Goal: Task Accomplishment & Management: Contribute content

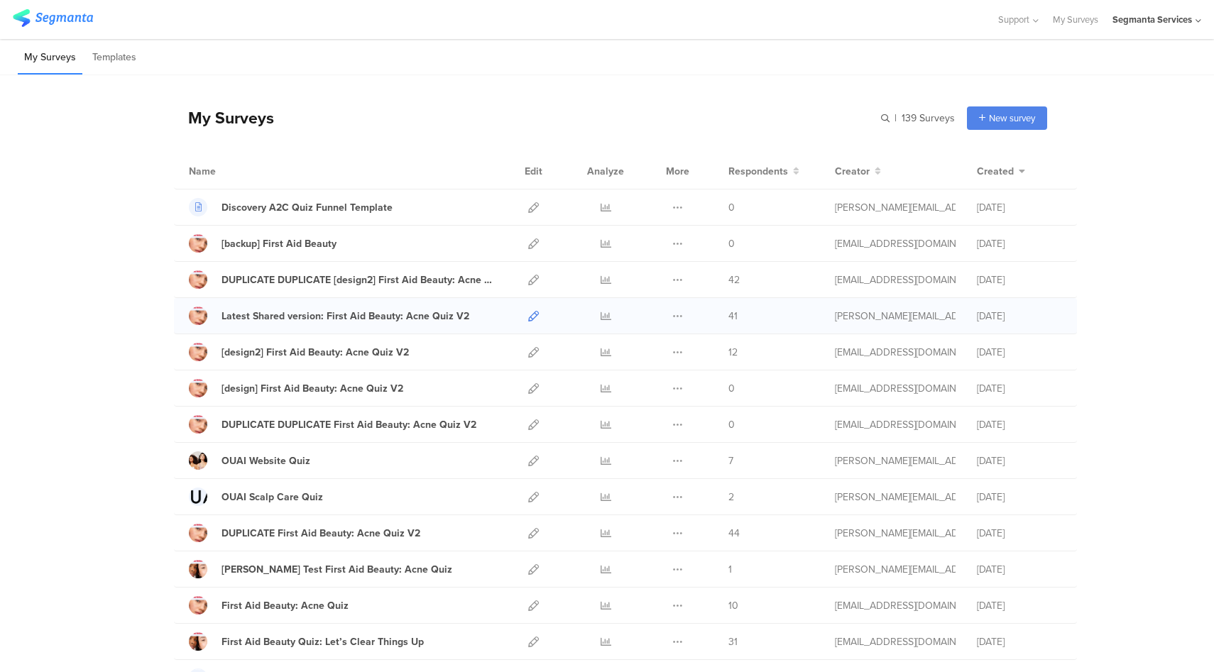
click at [530, 317] on icon at bounding box center [533, 316] width 11 height 11
click at [529, 465] on icon at bounding box center [533, 461] width 11 height 11
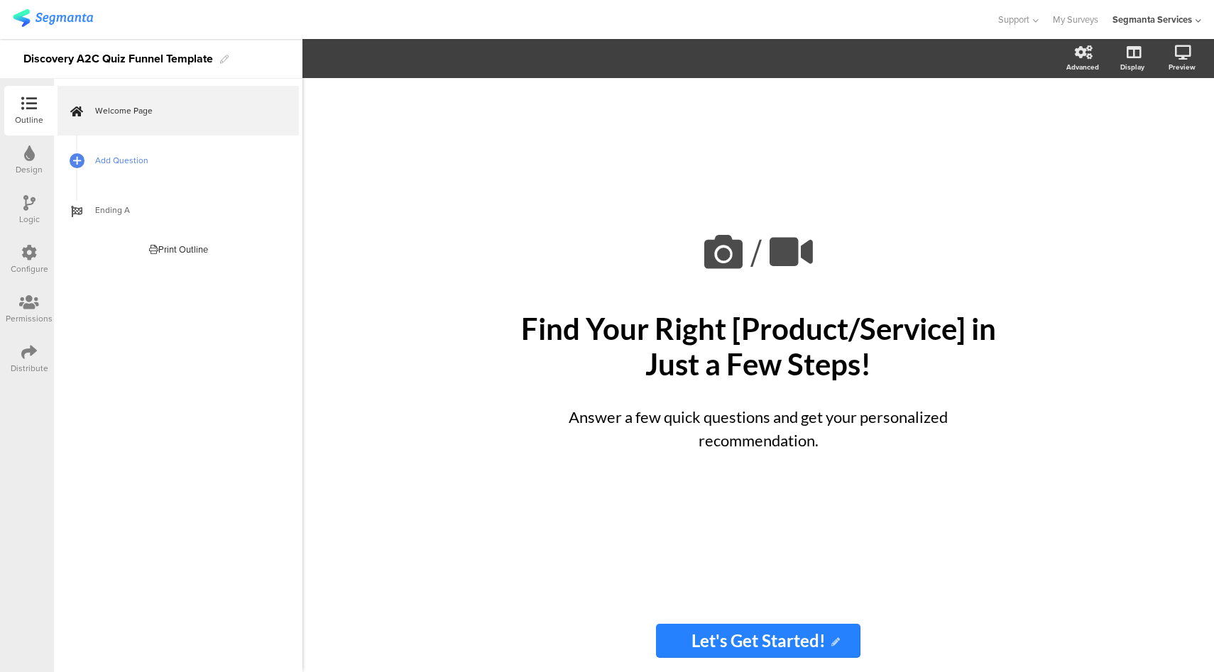
click at [105, 158] on span "Add Question" at bounding box center [186, 160] width 182 height 14
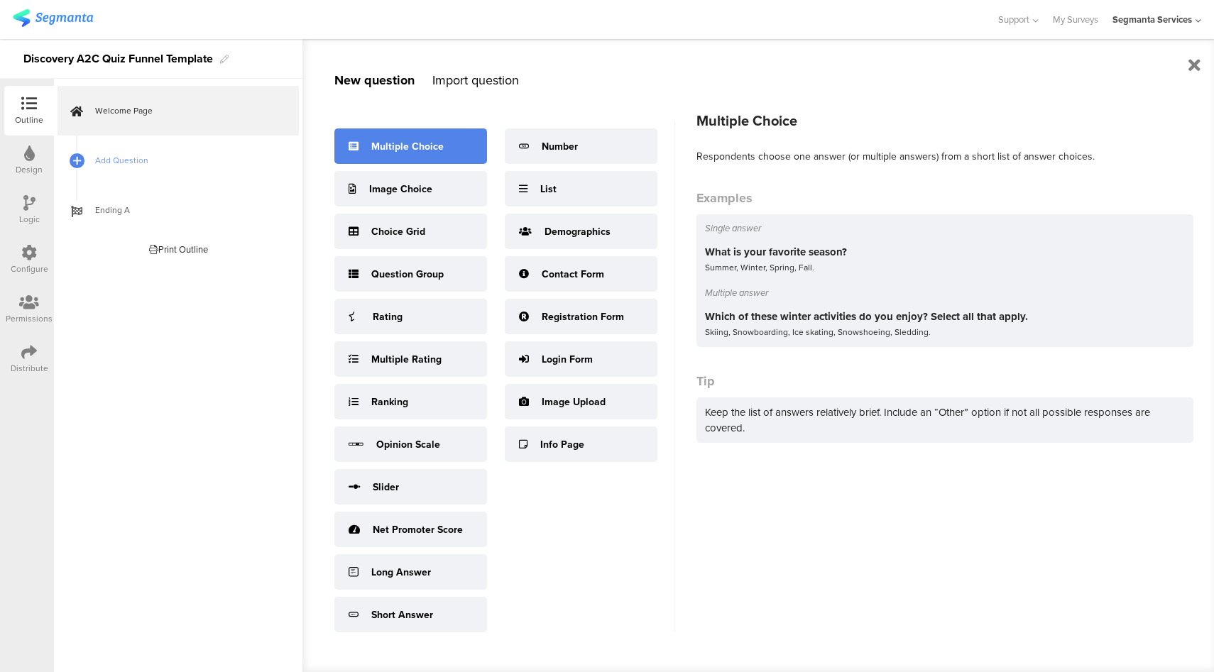
click at [404, 140] on div "Multiple Choice" at bounding box center [407, 146] width 72 height 15
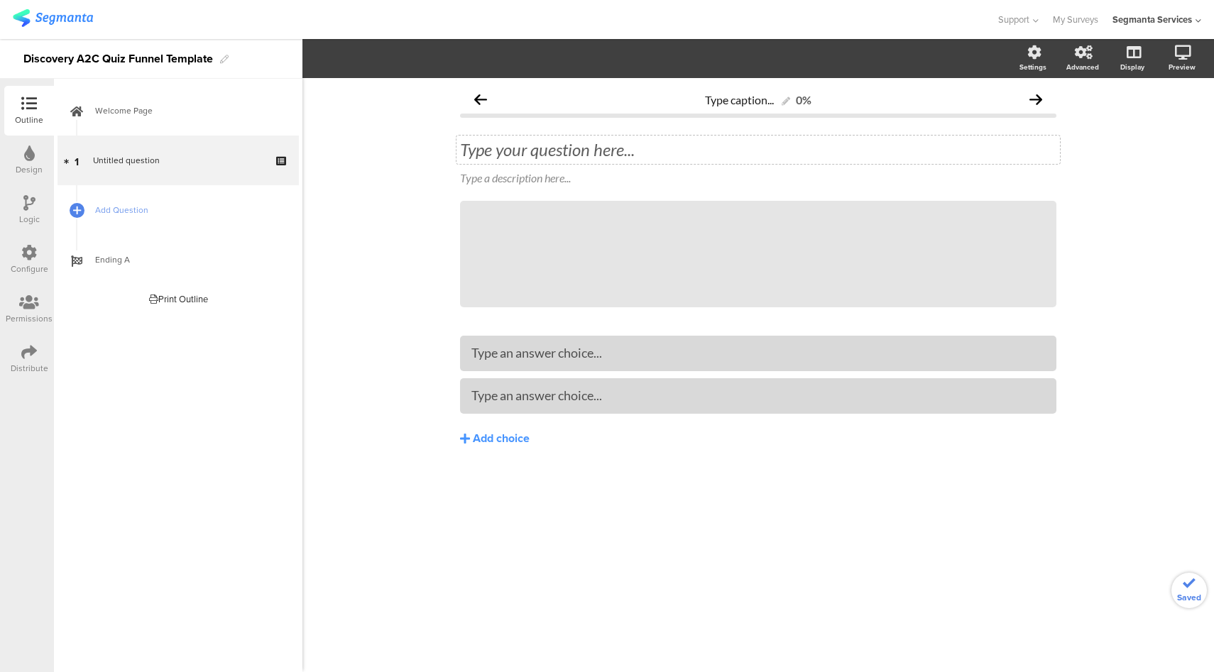
click at [600, 142] on div "Type your question here..." at bounding box center [757, 150] width 603 height 28
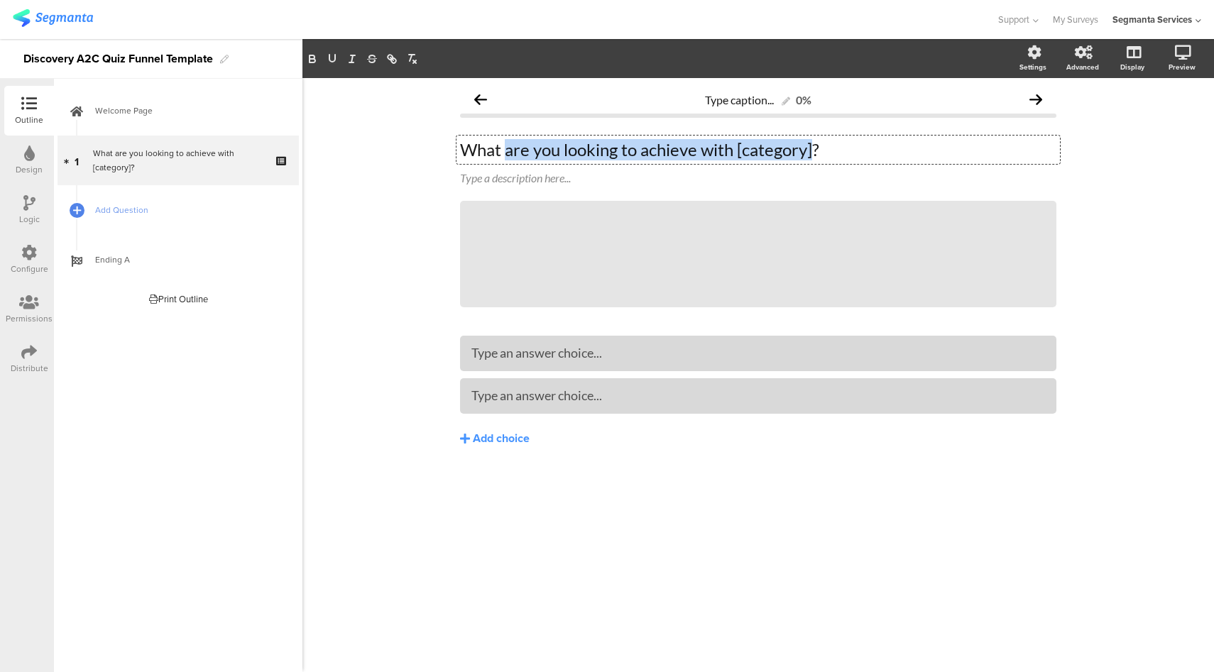
drag, startPoint x: 815, startPoint y: 153, endPoint x: 507, endPoint y: 150, distance: 307.3
click at [507, 150] on p "What are you looking to achieve with [category]?" at bounding box center [758, 149] width 596 height 21
click at [710, 140] on p "What are you looking to achieve with [category]?" at bounding box center [758, 149] width 596 height 21
paste div
click at [628, 158] on p "What’s your biggest skin concern right now?" at bounding box center [758, 149] width 596 height 21
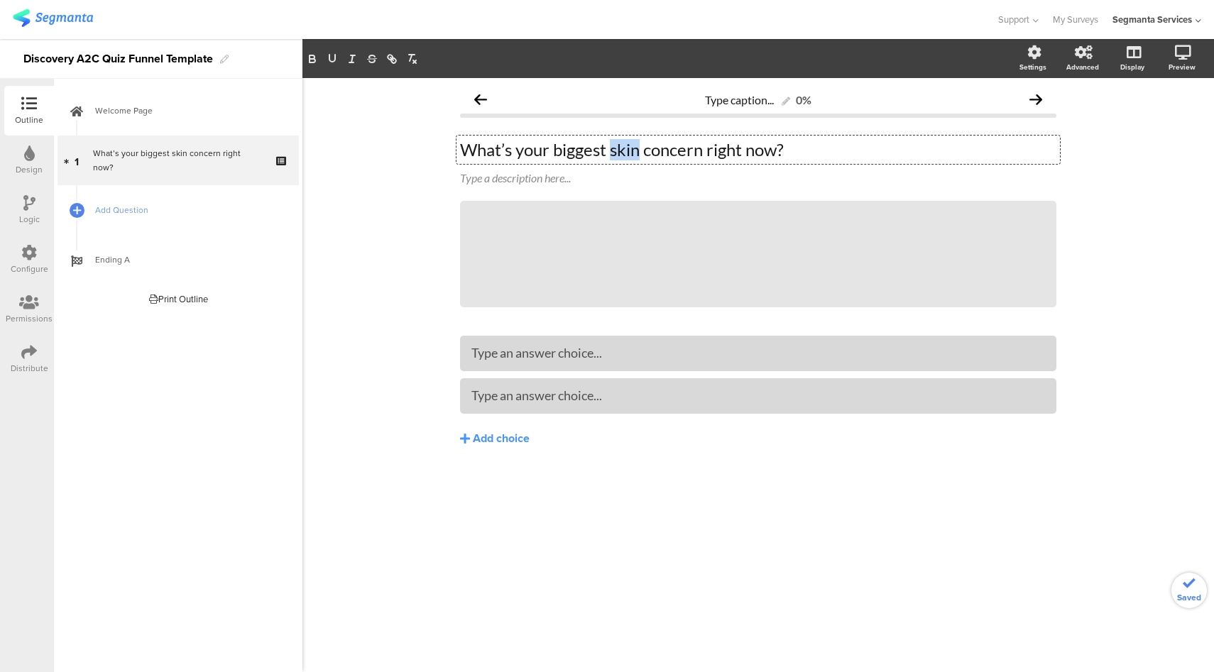
click at [628, 158] on p "What’s your biggest skin concern right now?" at bounding box center [758, 149] width 596 height 21
click at [501, 438] on div "Add choice" at bounding box center [501, 439] width 57 height 15
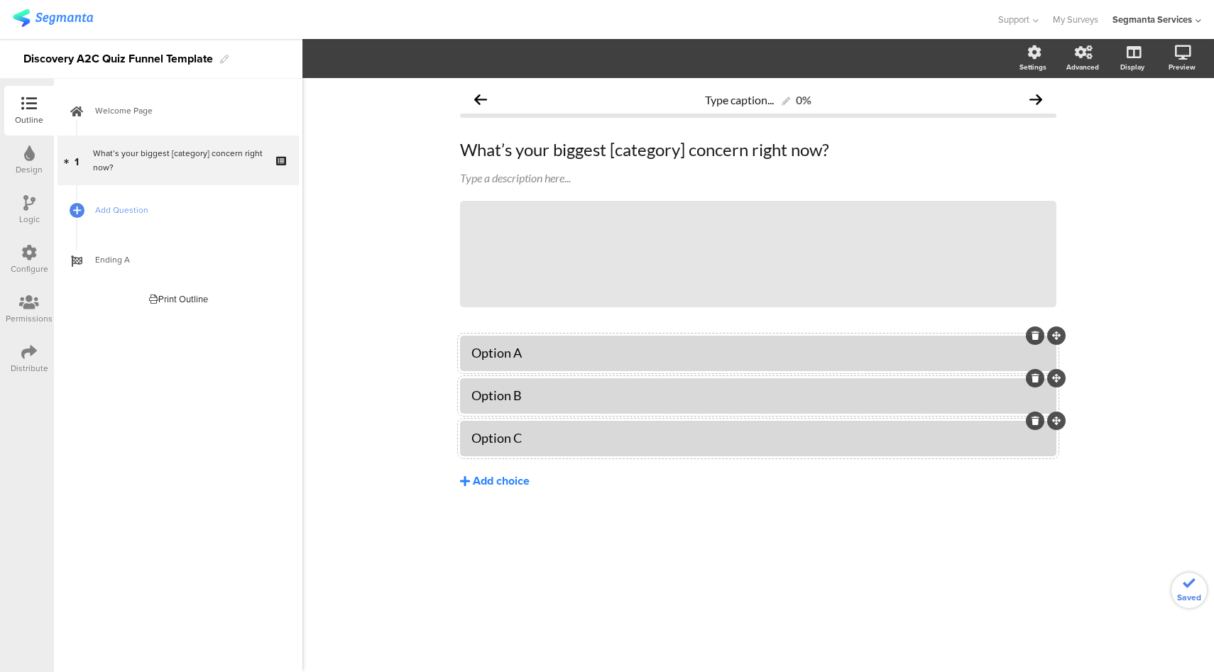
click at [507, 476] on div "Add choice" at bounding box center [501, 481] width 57 height 15
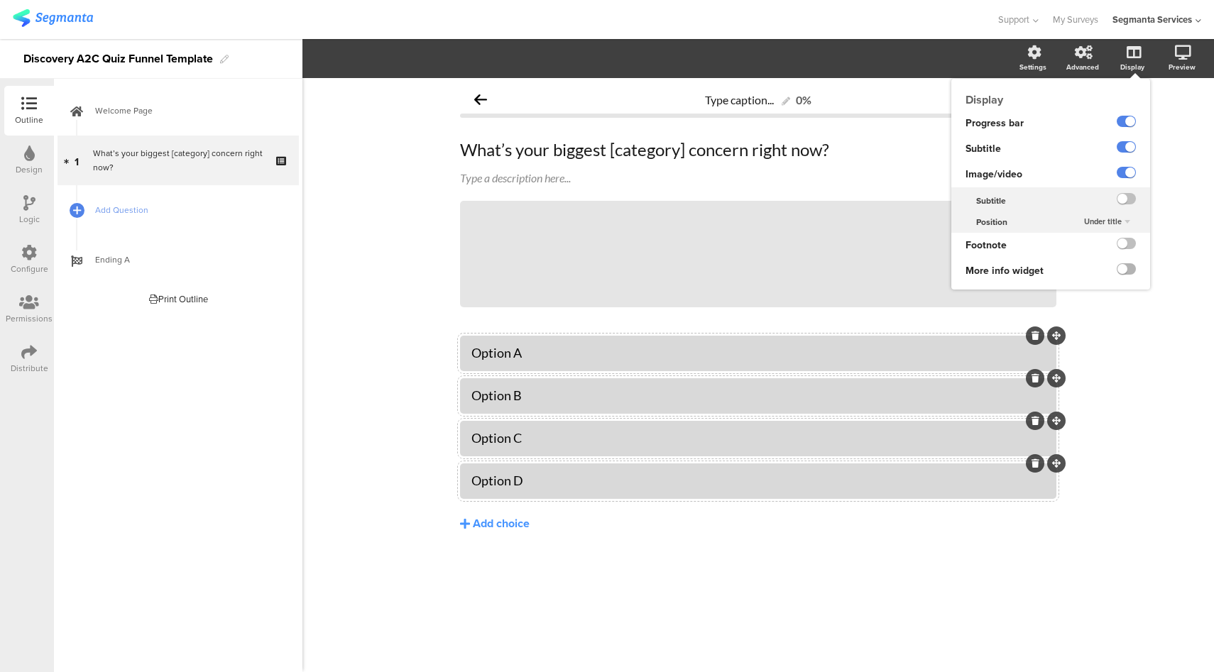
click at [1126, 270] on label at bounding box center [1125, 268] width 19 height 11
click at [0, 0] on input "checkbox" at bounding box center [0, 0] width 0 height 0
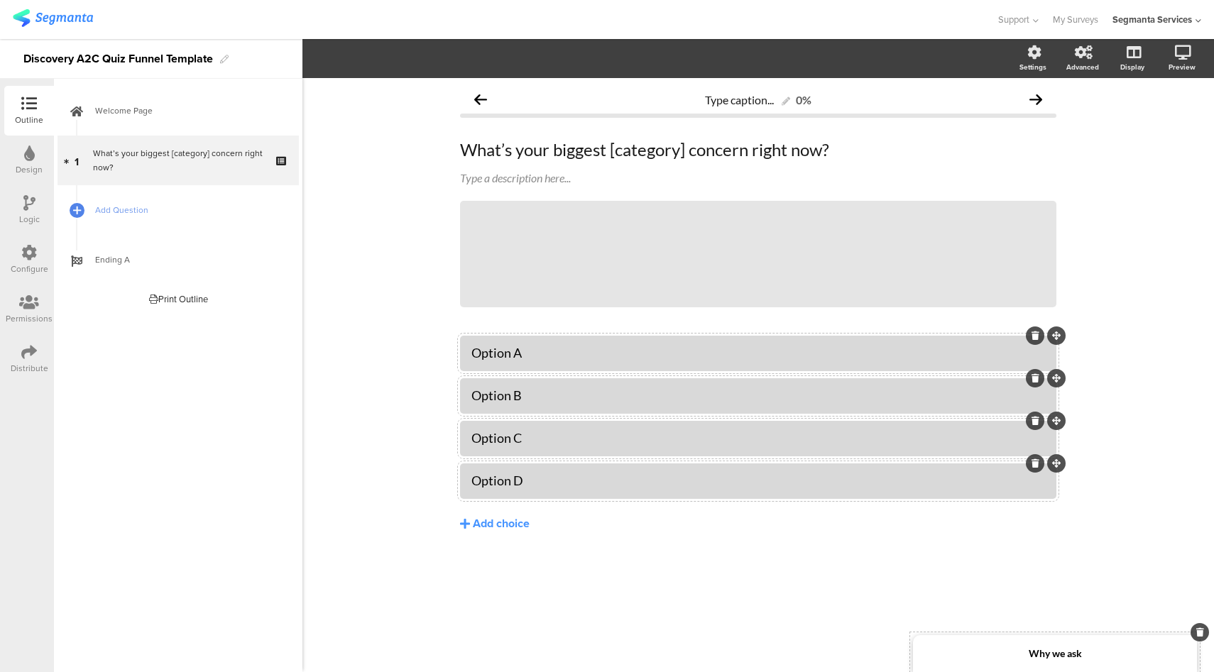
click at [1125, 657] on div "Why we ask" at bounding box center [1055, 653] width 284 height 37
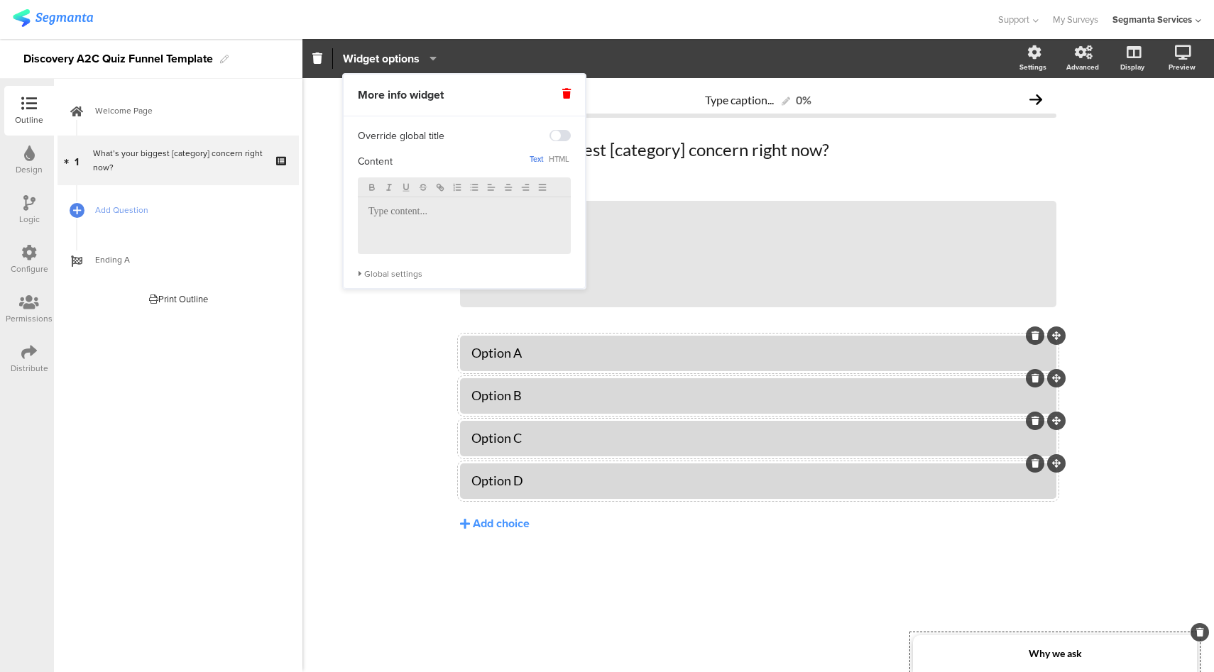
click at [454, 228] on div at bounding box center [464, 225] width 213 height 57
click at [404, 239] on p "Your concerns highlight what needs attention most. This makes it easier for us …" at bounding box center [464, 225] width 192 height 39
click at [551, 241] on p "Your concerns highlight what needs attention most. This makes it easier for us …" at bounding box center [464, 225] width 192 height 39
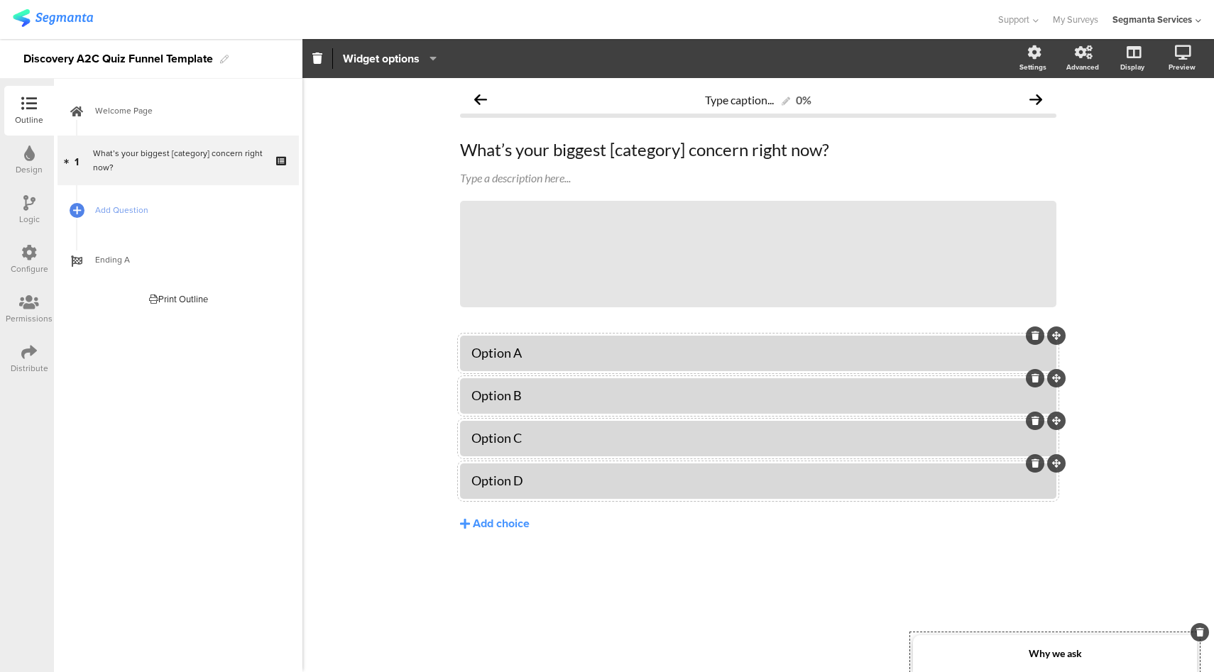
click at [607, 17] on div at bounding box center [498, 19] width 970 height 23
click at [189, 208] on span "Add Question" at bounding box center [186, 210] width 182 height 14
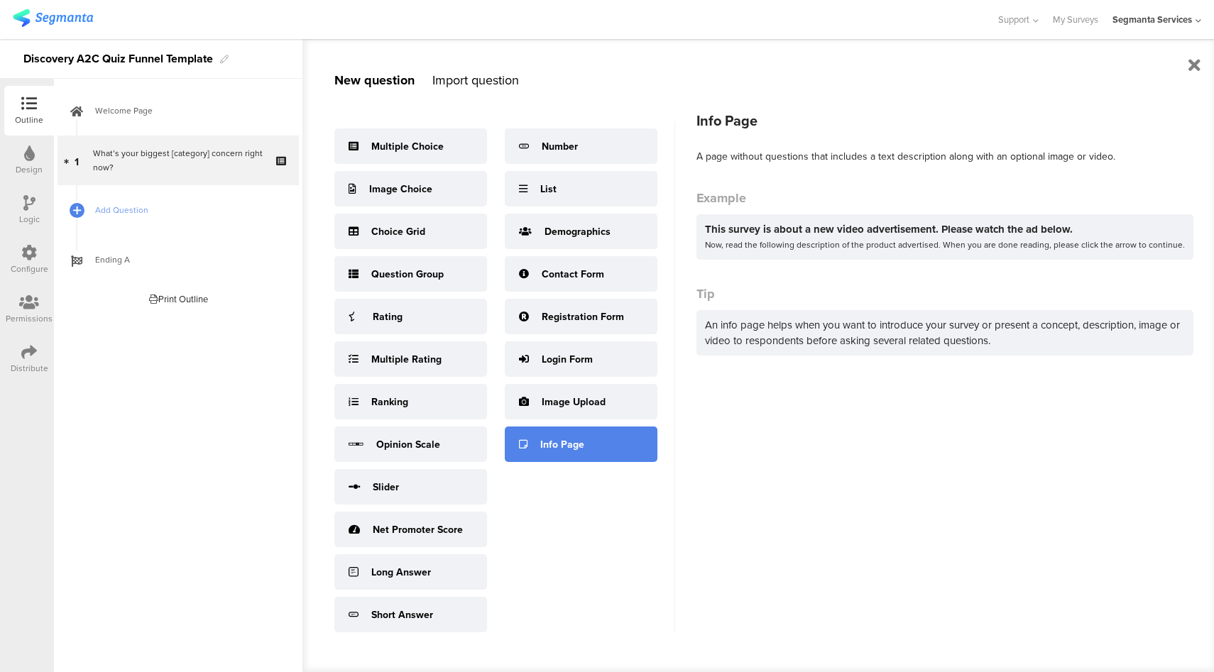
click at [620, 427] on div "Info Page" at bounding box center [581, 444] width 153 height 35
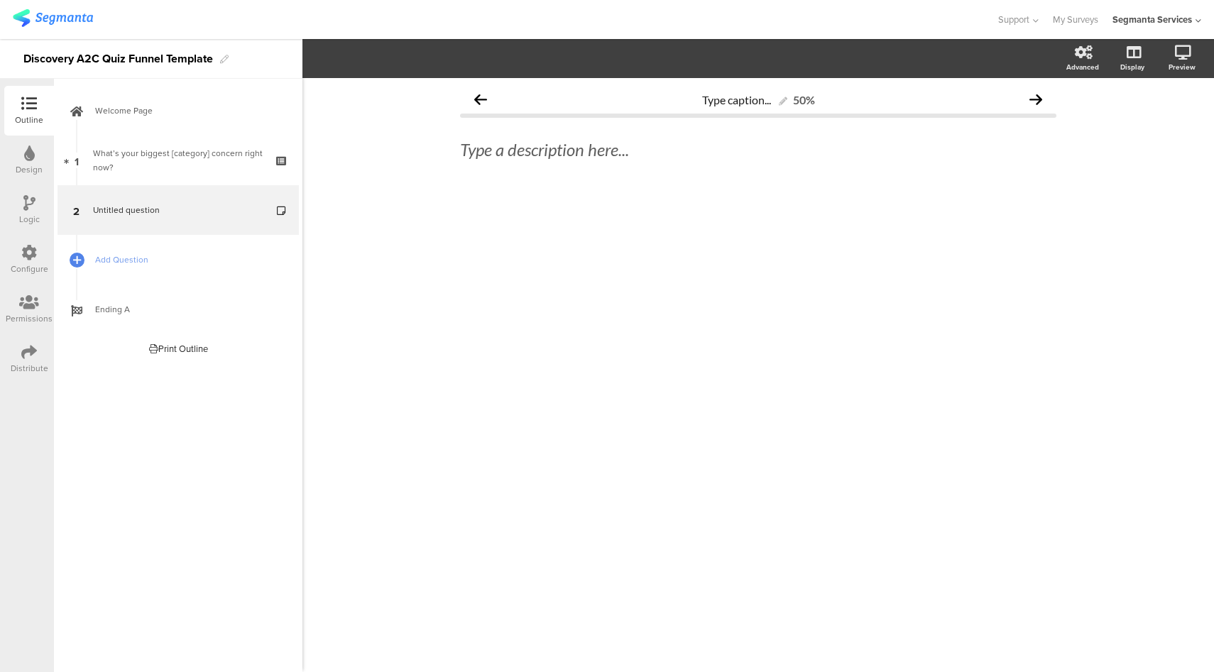
click at [901, 30] on div at bounding box center [498, 19] width 970 height 23
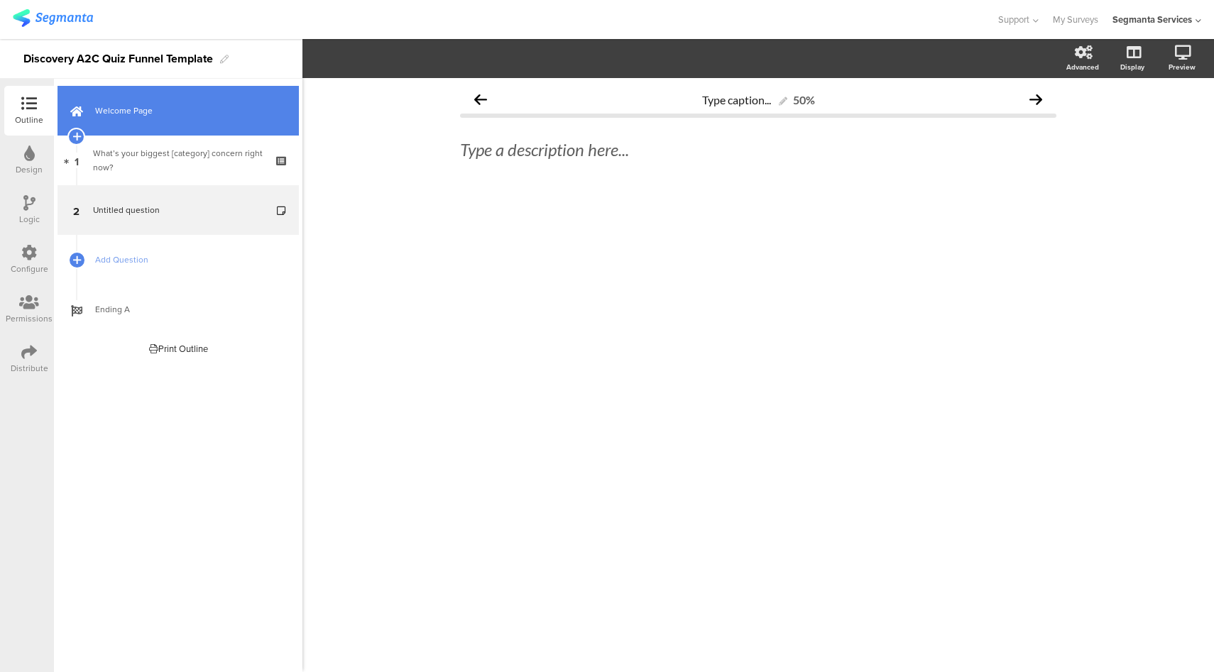
click at [185, 108] on span "Welcome Page" at bounding box center [186, 111] width 182 height 14
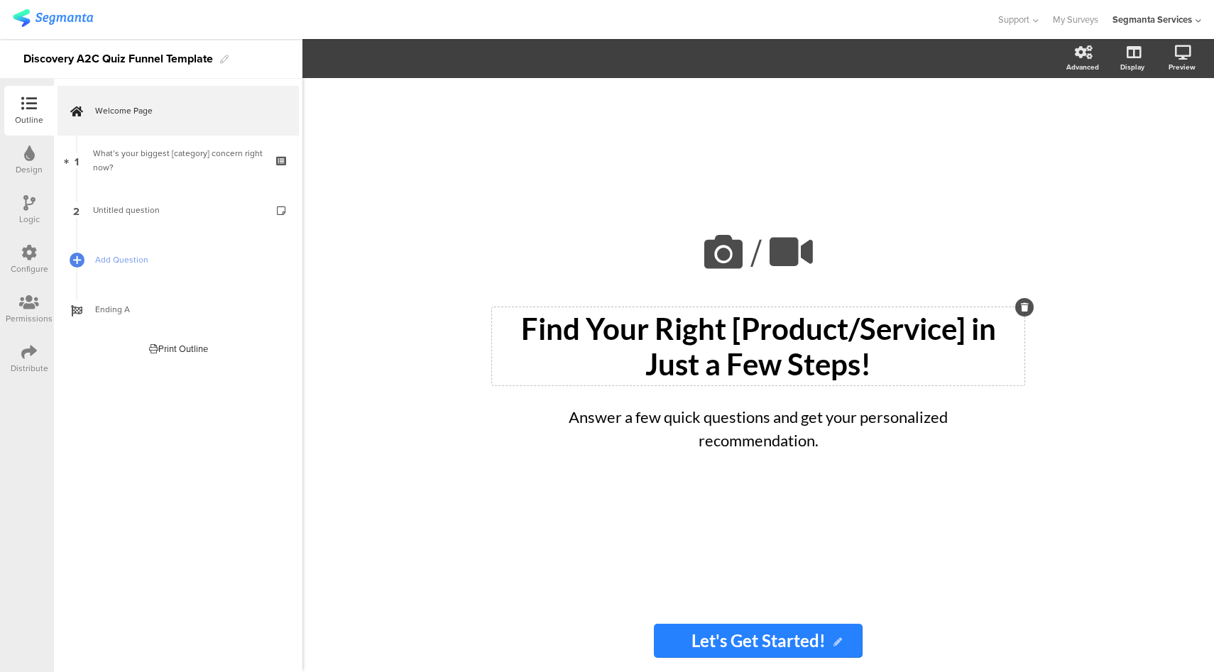
click at [710, 362] on div "Find Your Right [Product/Service] in Just a Few Steps! Find Your Right [Product…" at bounding box center [758, 346] width 532 height 78
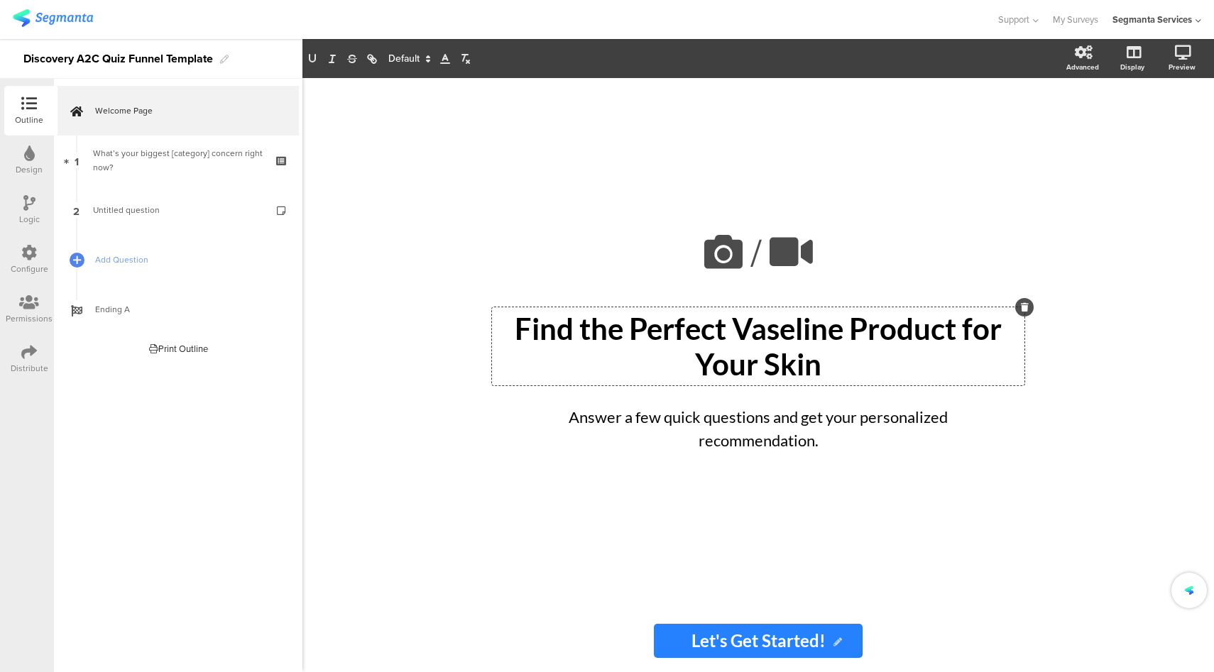
click at [683, 328] on p "Find the Perfect Vaseline Product for Your Skin" at bounding box center [757, 346] width 525 height 71
click at [759, 436] on div "Answer a few quick questions and get your personalized recommendation. Answer a…" at bounding box center [758, 429] width 504 height 54
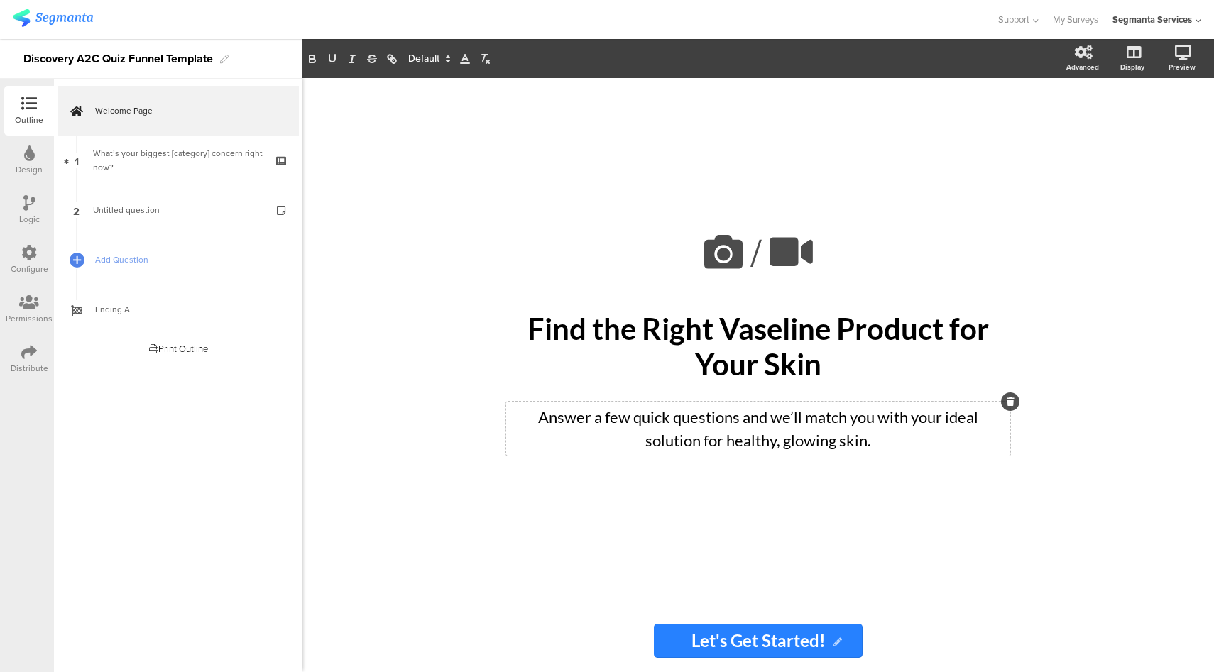
click at [737, 639] on input "Let's Get Started!" at bounding box center [758, 641] width 209 height 34
paste input "Start My Skin Match"
type input "Start My Skin Match!"
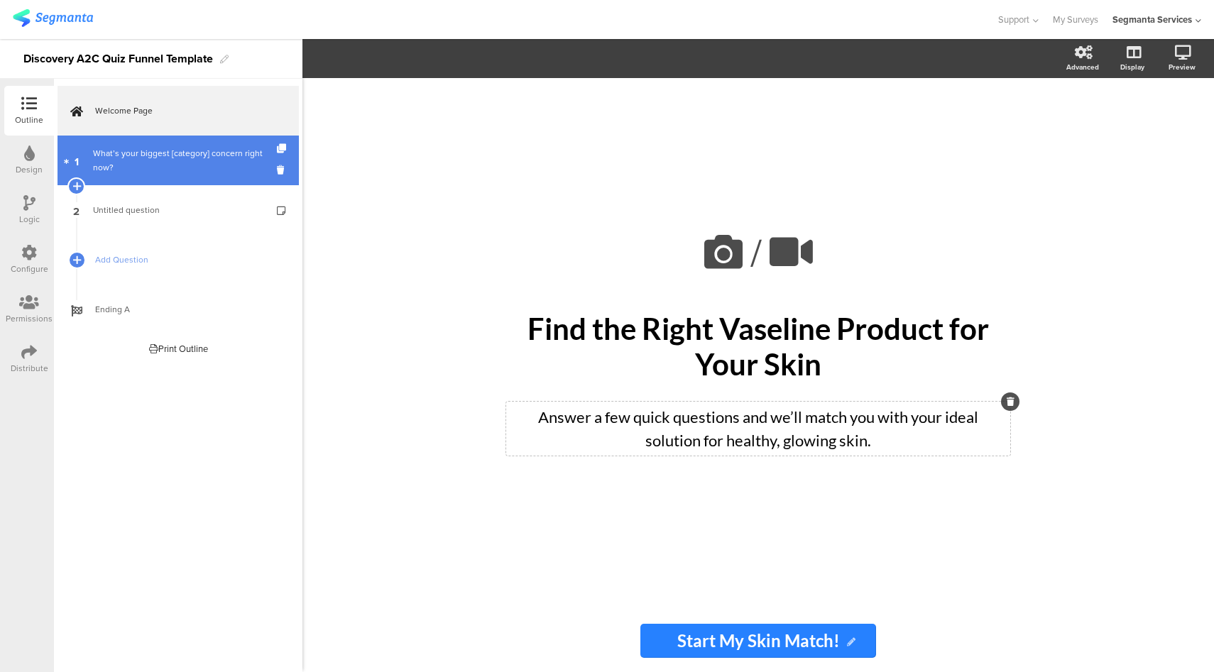
click at [185, 166] on div "What’s your biggest [category] concern right now?" at bounding box center [178, 160] width 170 height 28
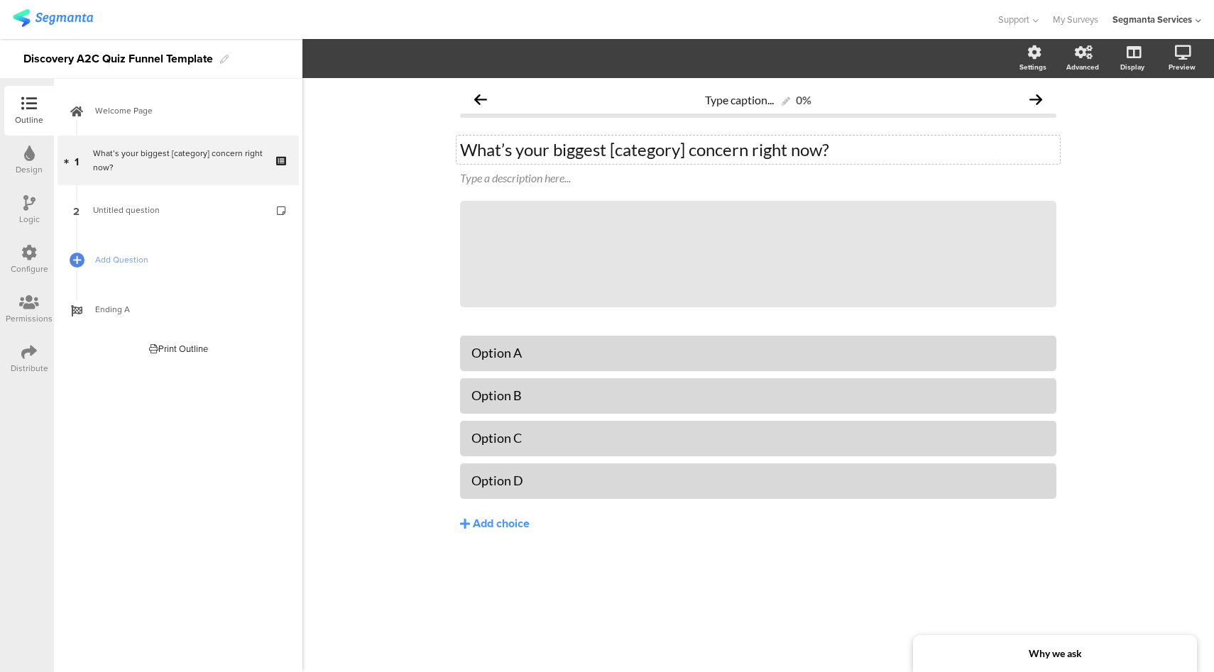
click at [746, 146] on div "What’s your biggest [category] concern right now? What’s your biggest [category…" at bounding box center [757, 150] width 603 height 28
click at [504, 351] on div "Option A" at bounding box center [757, 353] width 573 height 16
click at [495, 429] on div "Option C" at bounding box center [757, 438] width 573 height 23
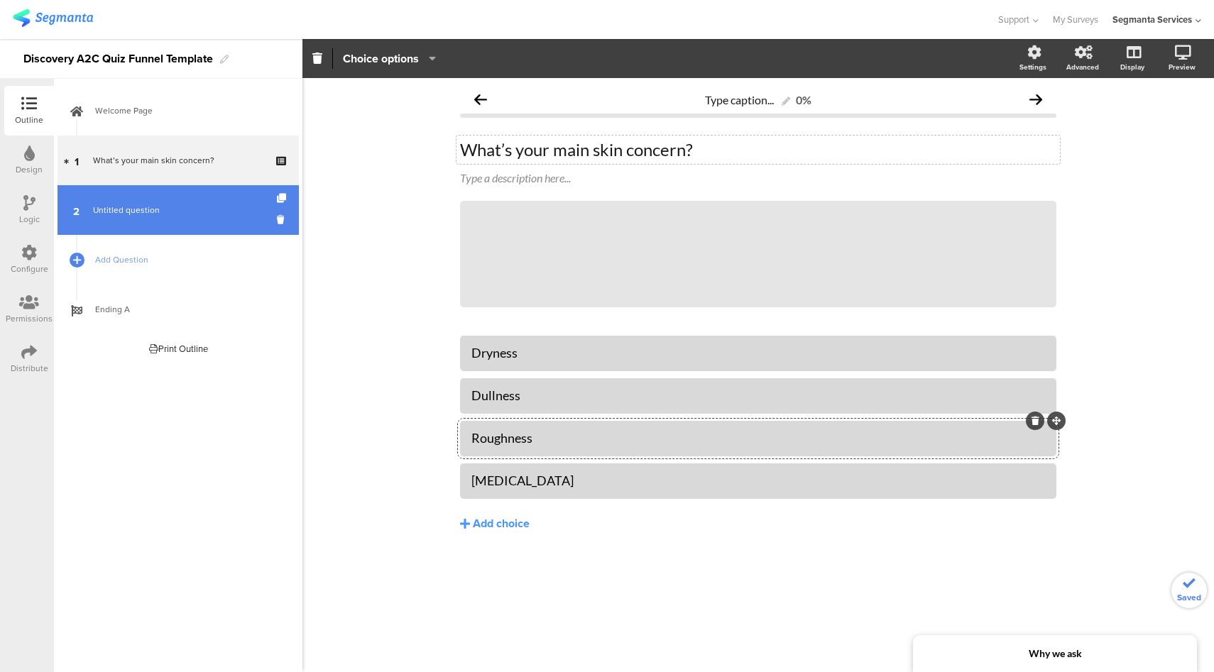
click at [180, 215] on span "Untitled question" at bounding box center [178, 210] width 170 height 14
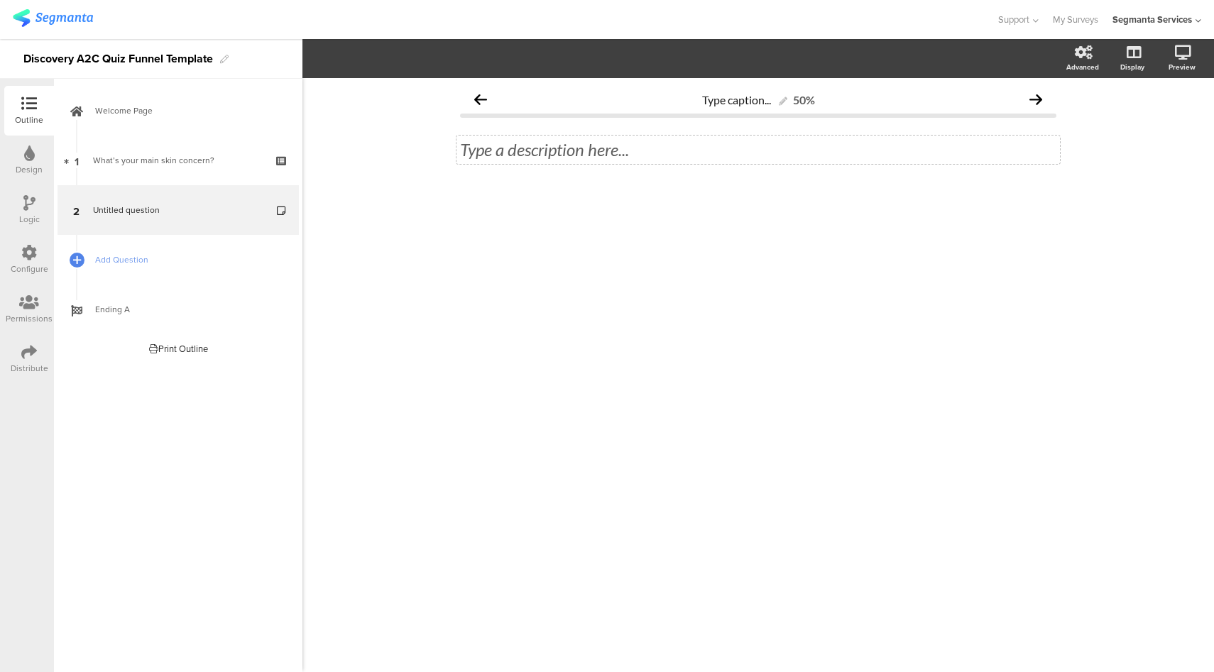
click at [510, 146] on div "Type a description here..." at bounding box center [757, 150] width 603 height 28
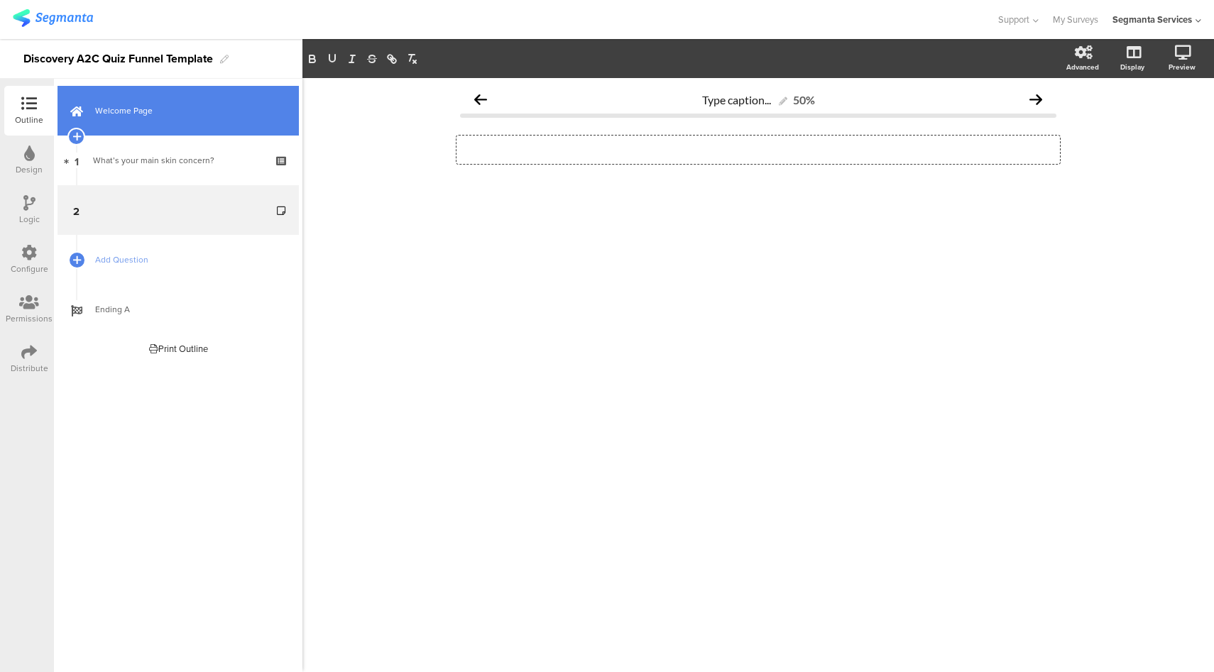
click at [180, 100] on link "Welcome Page" at bounding box center [177, 111] width 241 height 50
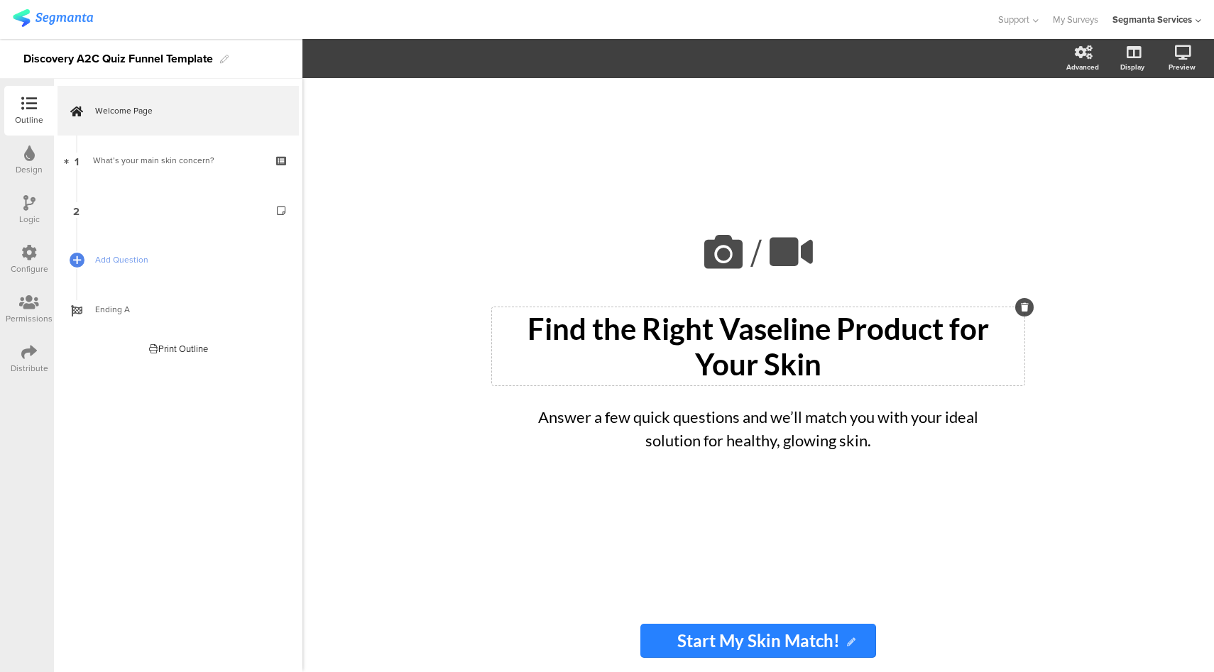
click at [789, 364] on div "Find the Right Vaseline Product for Your Skin Find the Right Vaseline Product f…" at bounding box center [758, 346] width 532 height 78
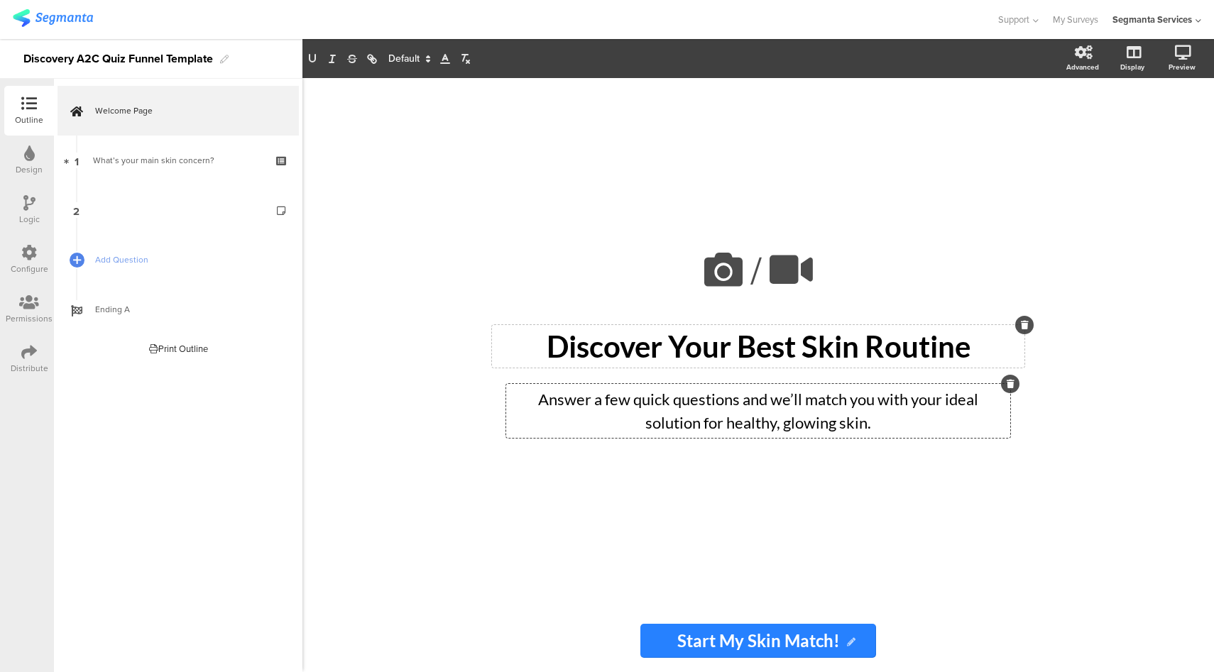
click at [697, 417] on div "Answer a few quick questions and we’ll match you with your ideal solution for h…" at bounding box center [758, 411] width 504 height 54
click at [825, 425] on p "Answer a few quick questions and we’ll match you with your ideal solution for h…" at bounding box center [758, 411] width 497 height 47
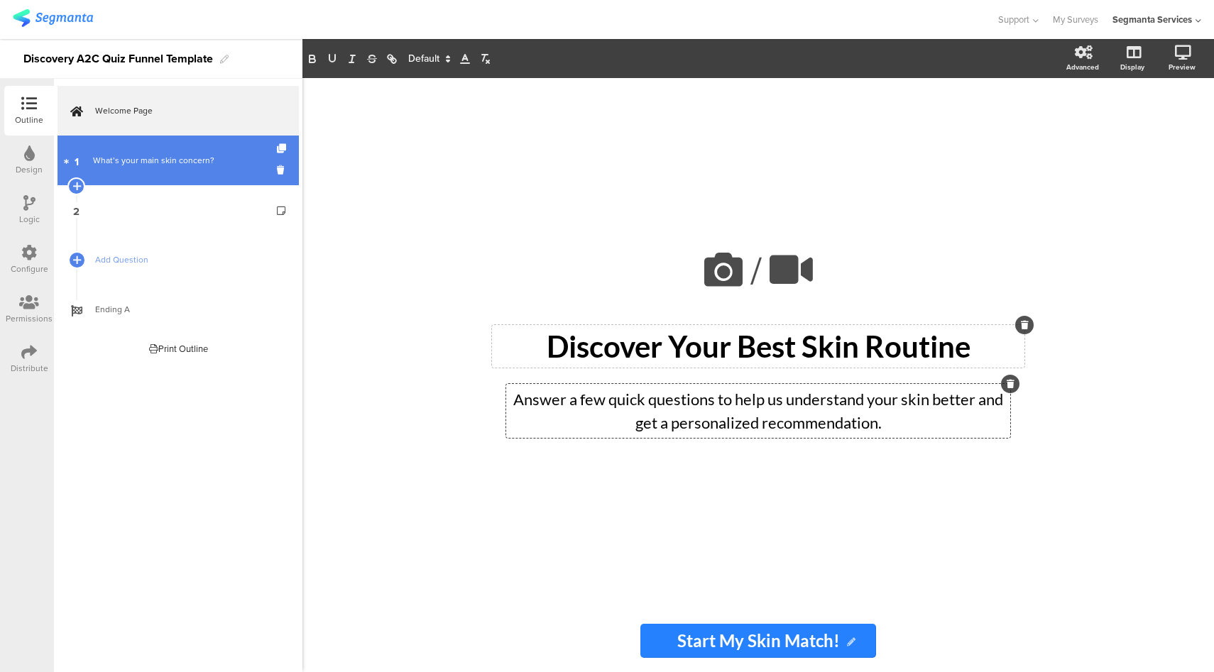
click at [188, 180] on link "1 What’s your main skin concern?" at bounding box center [177, 161] width 241 height 50
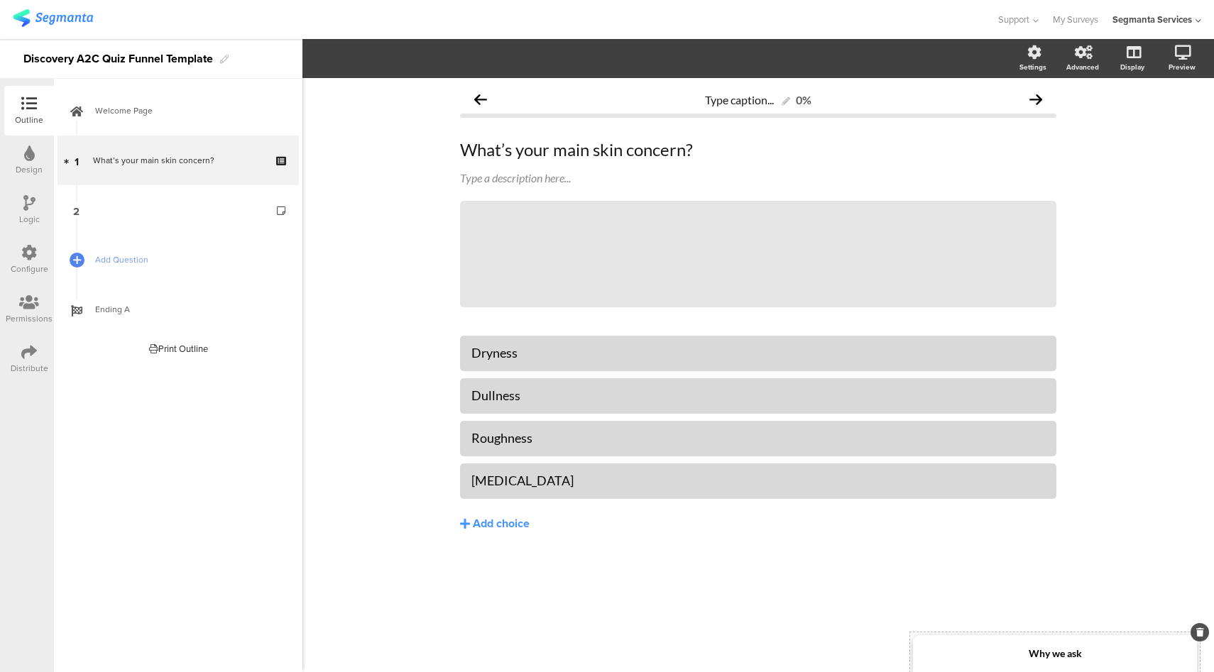
click at [1107, 657] on div "Why we ask" at bounding box center [1055, 653] width 284 height 37
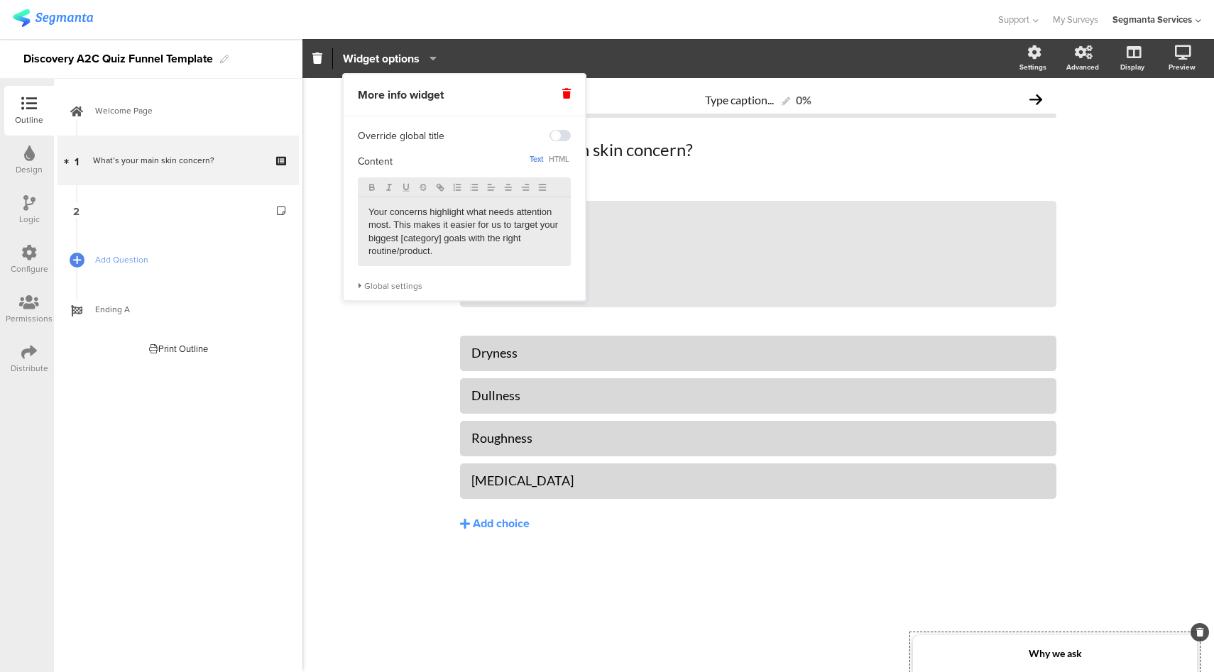
click at [369, 214] on p "Your concerns highlight what needs attention most. This makes it easier for us …" at bounding box center [464, 232] width 192 height 53
click at [368, 216] on p "our main skin concern tells us what your skin needs most — hydration, glow, or …" at bounding box center [464, 245] width 192 height 79
click at [390, 238] on p "Your main skin concern tells us what your skin needs most — hydration, glow, or…" at bounding box center [464, 245] width 192 height 79
drag, startPoint x: 491, startPoint y: 268, endPoint x: 447, endPoint y: 267, distance: 44.0
click at [447, 267] on p "Your main skin concern tells us what your skin needs most — hydration, glow, or…" at bounding box center [464, 245] width 192 height 79
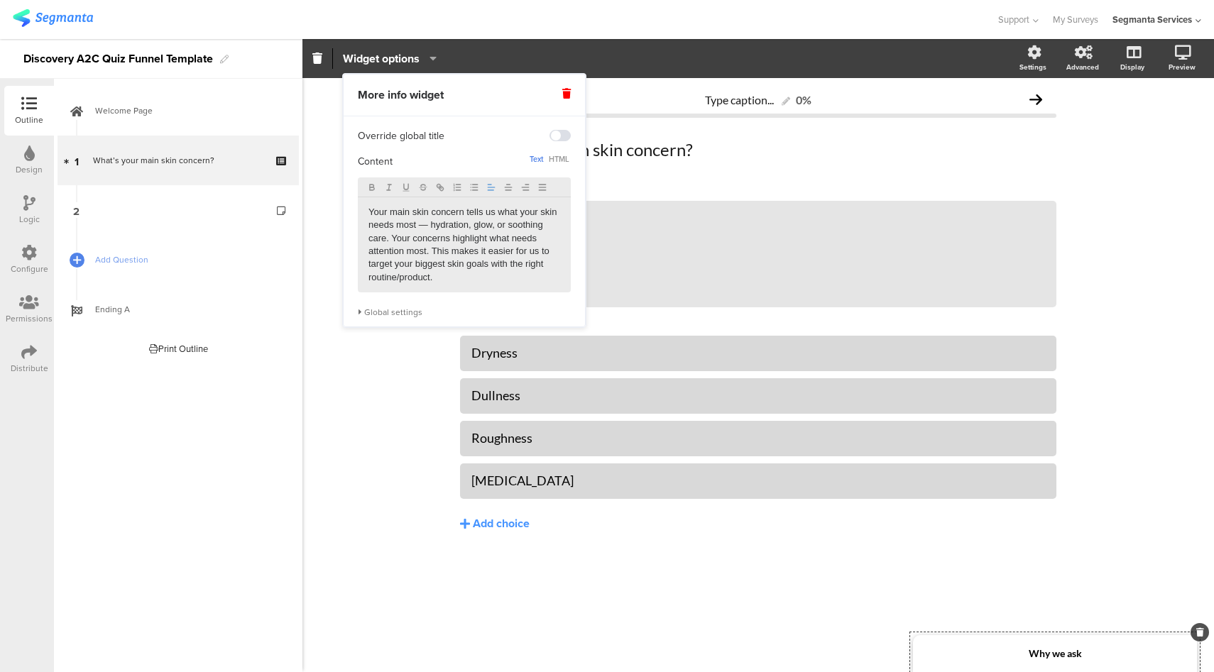
click at [398, 279] on p "Your main skin concern tells us what your skin needs most — hydration, glow, or…" at bounding box center [464, 245] width 192 height 79
click at [398, 278] on p "Your main skin concern tells us what your skin needs most — hydration, glow, or…" at bounding box center [464, 245] width 192 height 79
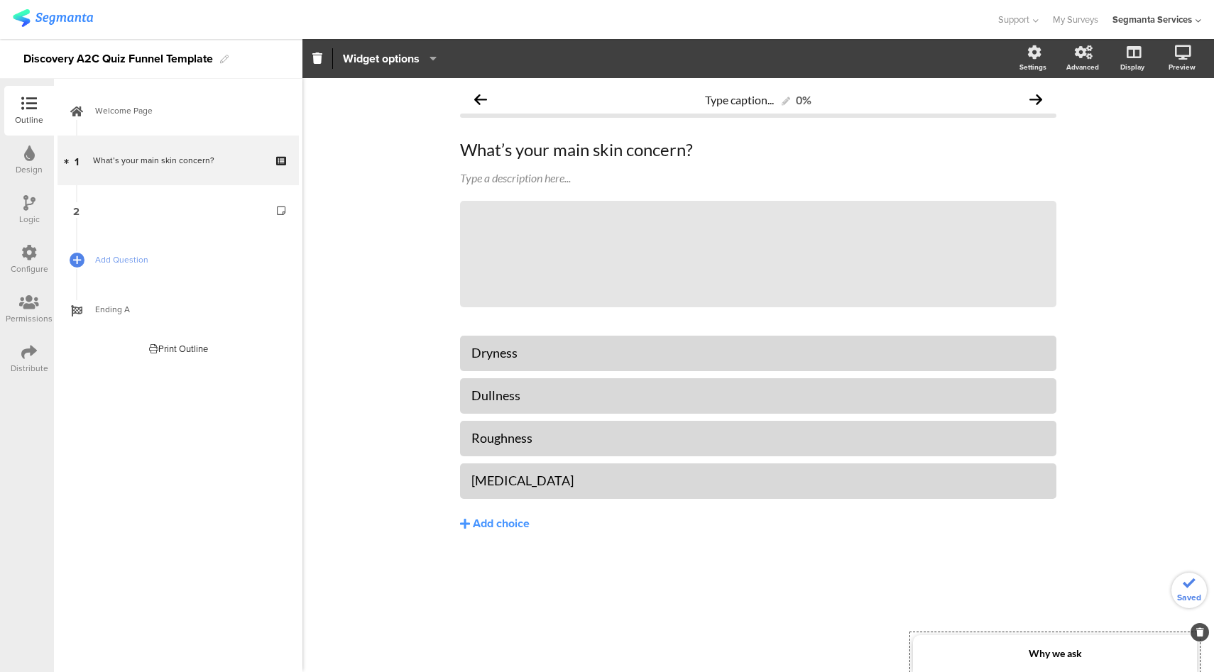
click at [395, 404] on div "Type caption... 0% What’s your main skin concern? What’s your main skin concern…" at bounding box center [757, 375] width 911 height 594
click at [110, 253] on span "Add Question" at bounding box center [186, 260] width 182 height 14
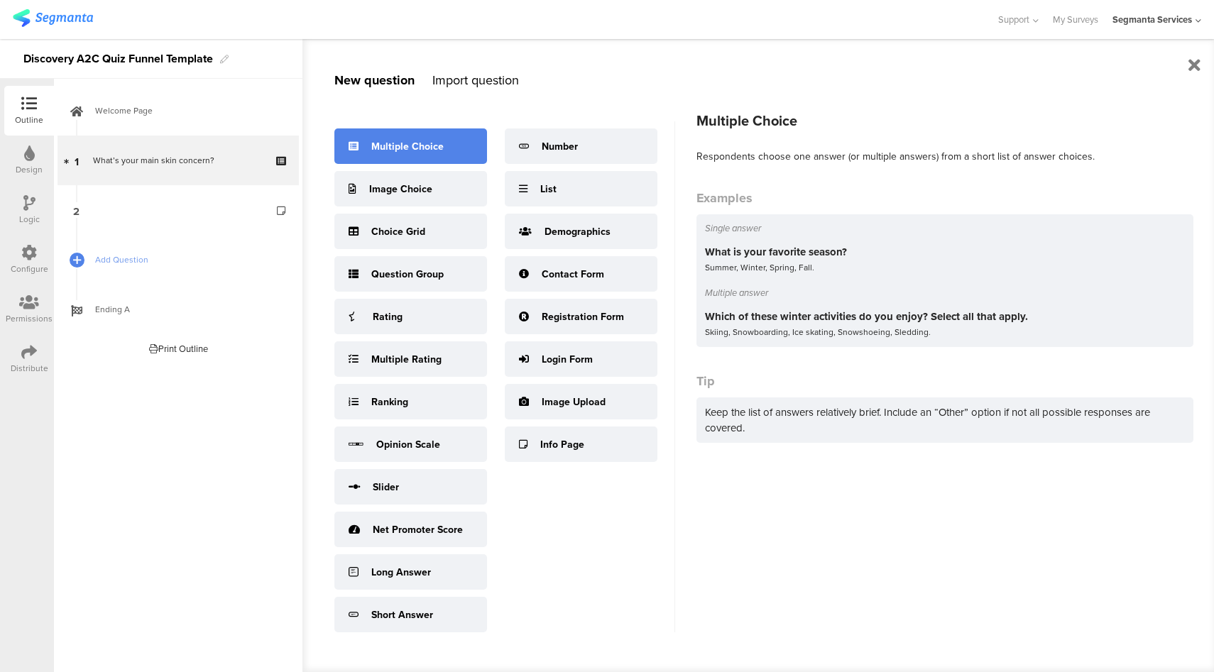
click at [407, 142] on div "Multiple Choice" at bounding box center [407, 146] width 72 height 15
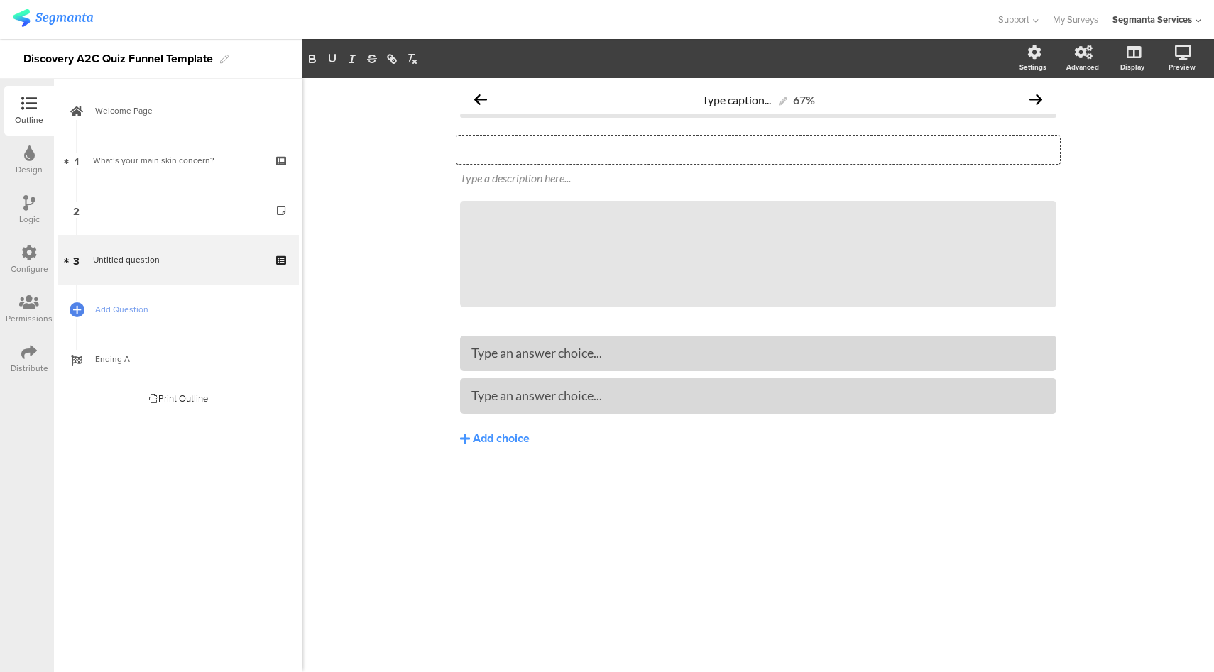
click at [557, 155] on div "Type your question here..." at bounding box center [757, 150] width 603 height 28
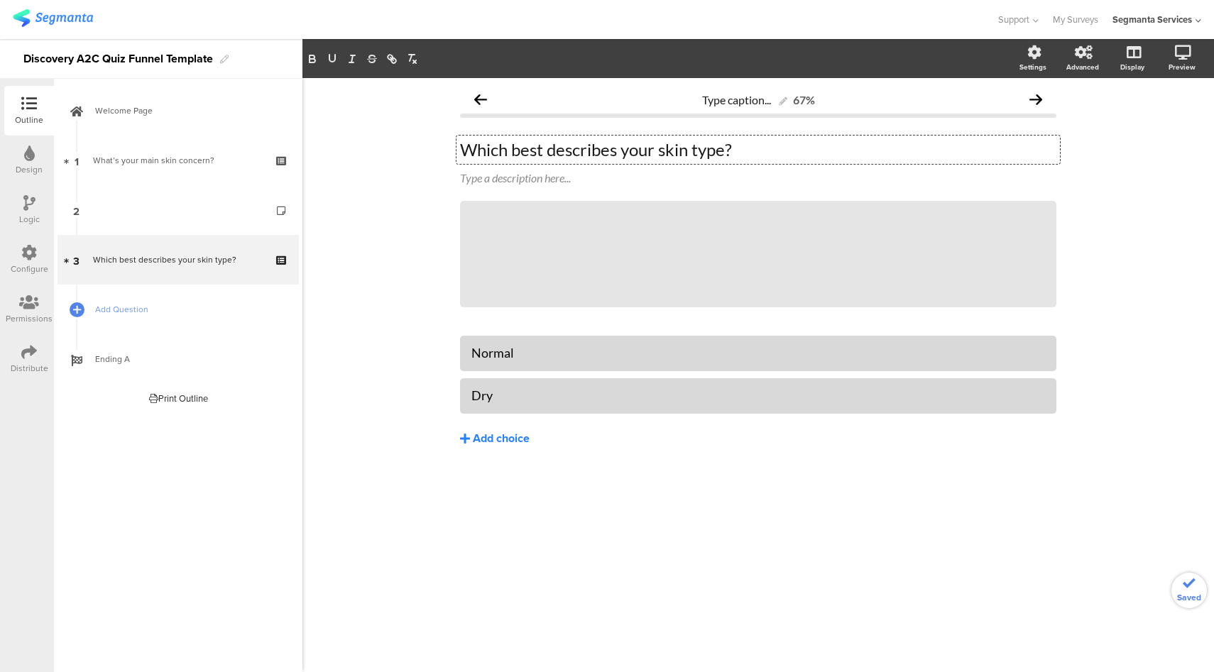
click at [510, 437] on div "Add choice" at bounding box center [501, 439] width 57 height 15
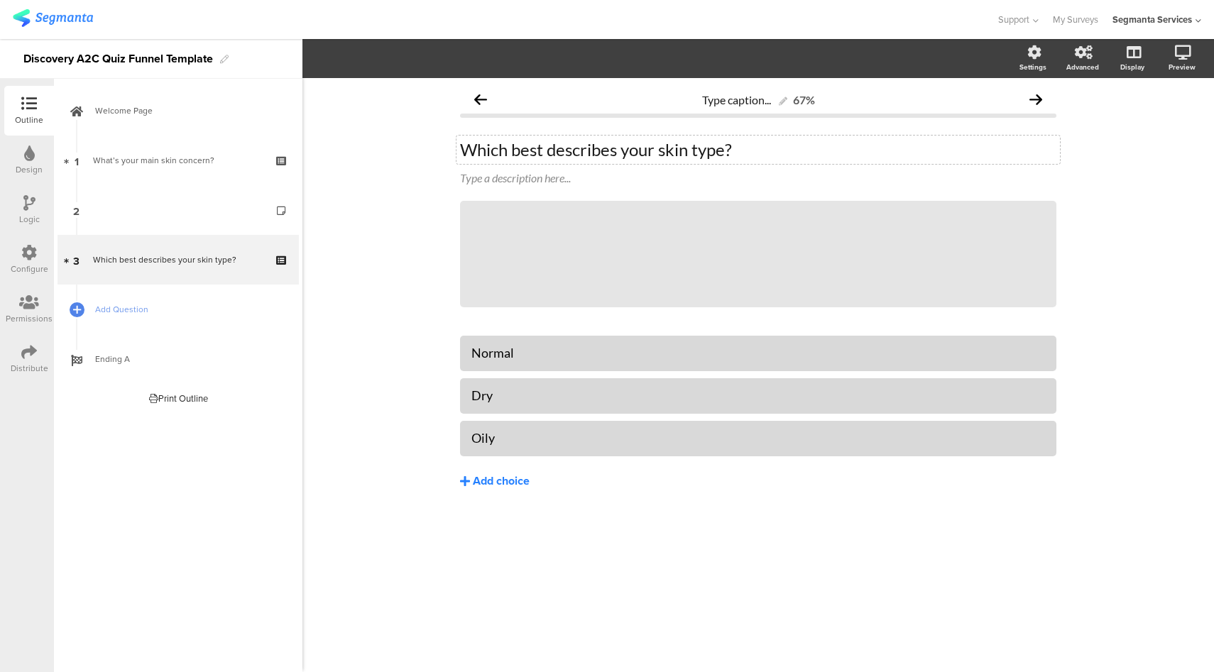
click at [505, 486] on div "Add choice" at bounding box center [501, 481] width 57 height 15
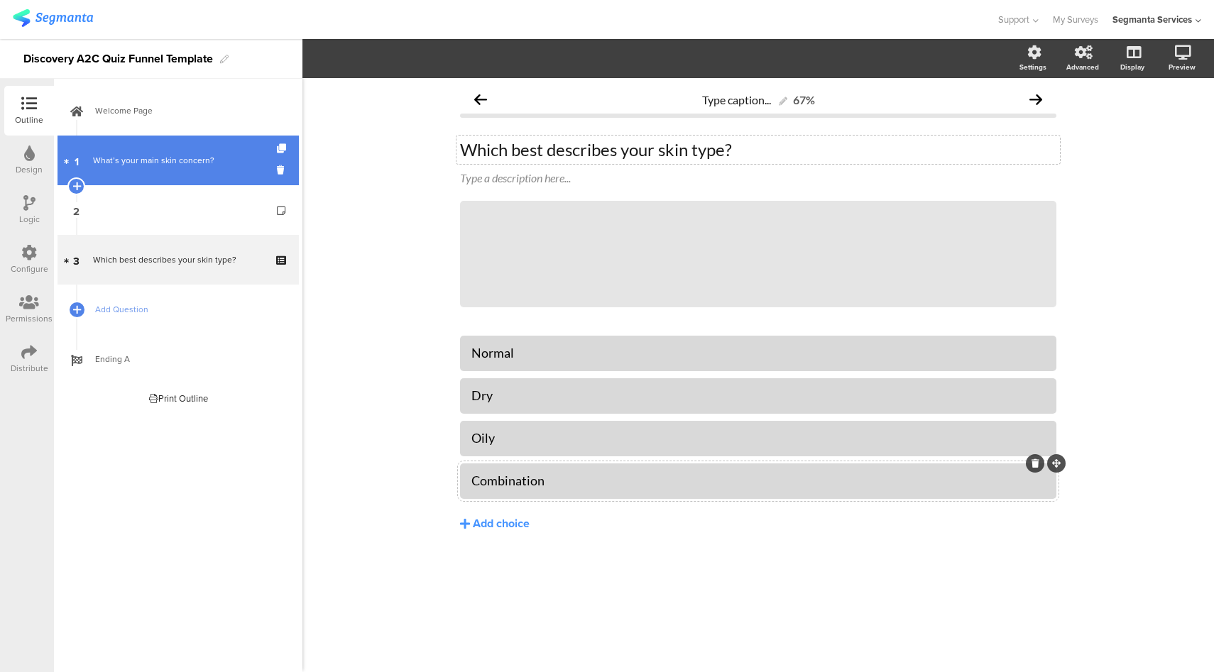
click at [167, 168] on link "1 What’s your main skin concern?" at bounding box center [177, 161] width 241 height 50
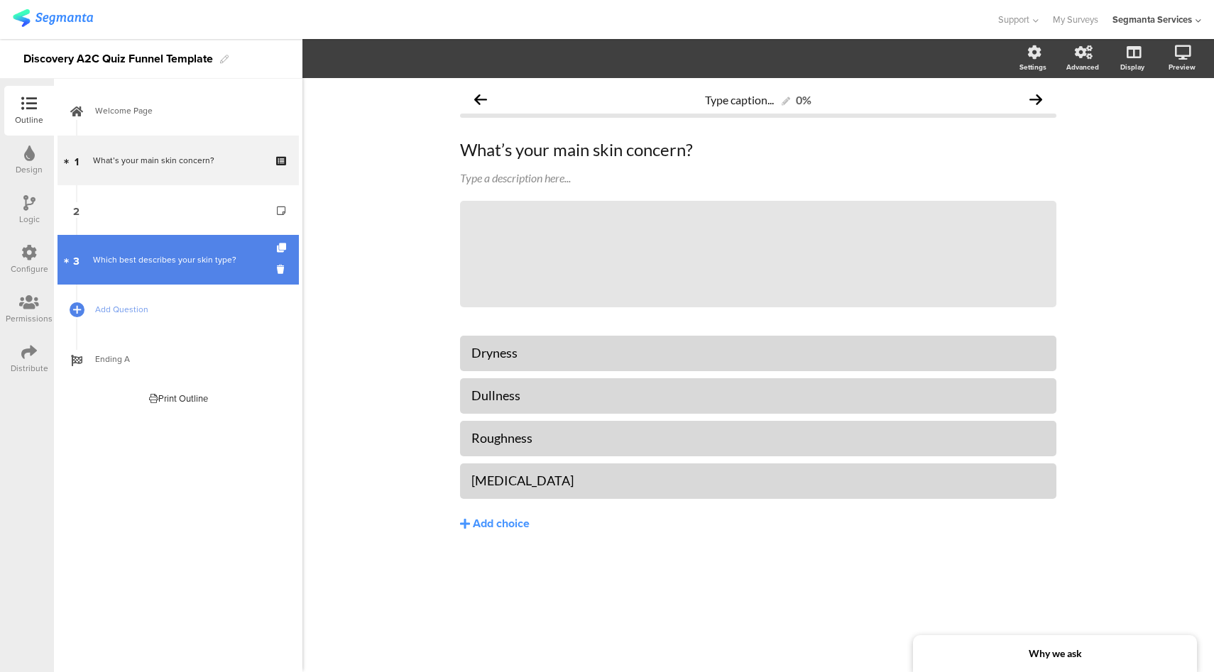
click at [192, 262] on div "Which best describes your skin type?" at bounding box center [178, 260] width 170 height 14
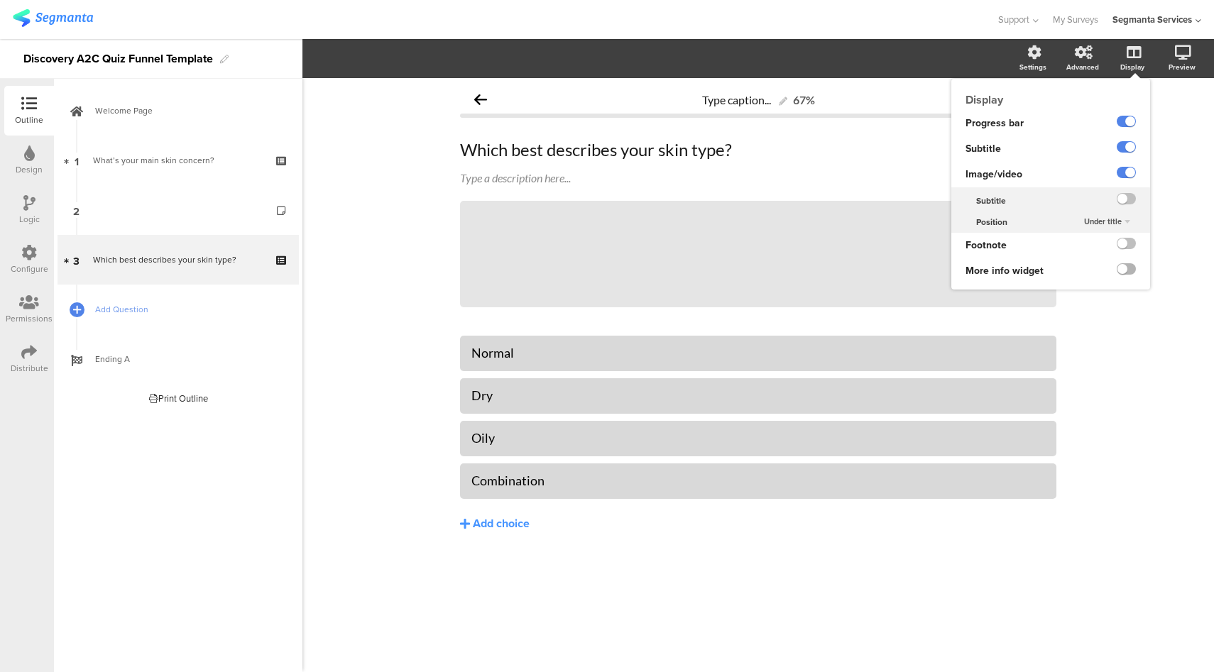
click at [1120, 271] on label at bounding box center [1125, 268] width 19 height 11
click at [0, 0] on input "checkbox" at bounding box center [0, 0] width 0 height 0
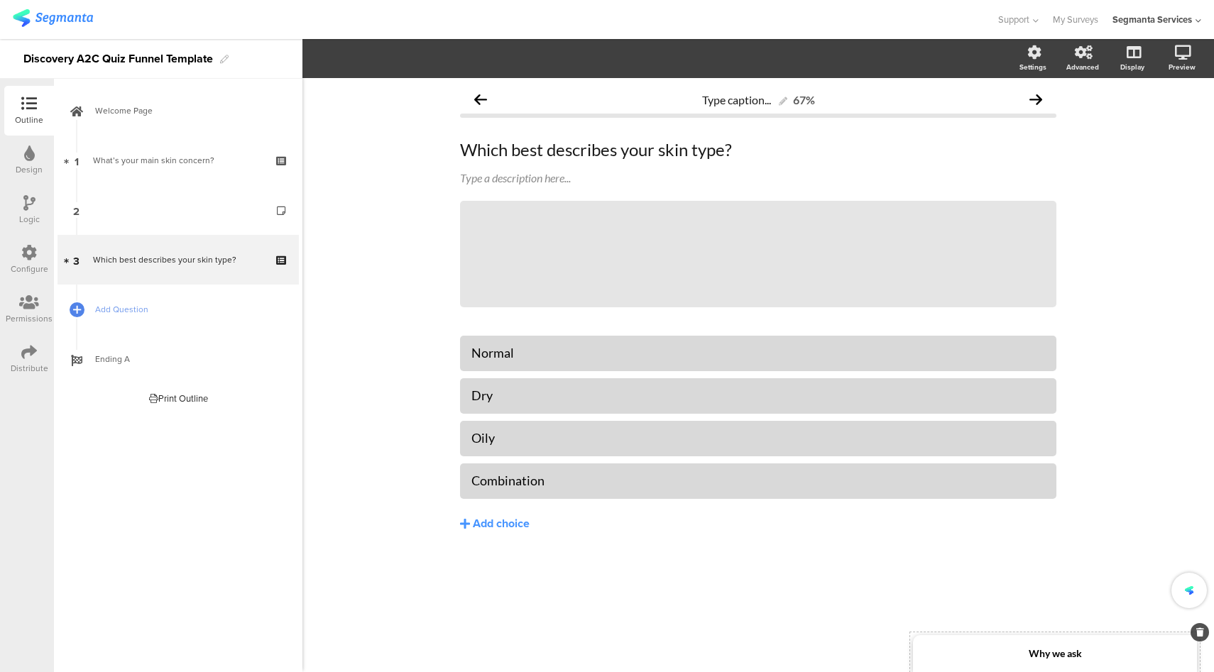
click at [1052, 666] on div "Why we ask" at bounding box center [1055, 653] width 284 height 37
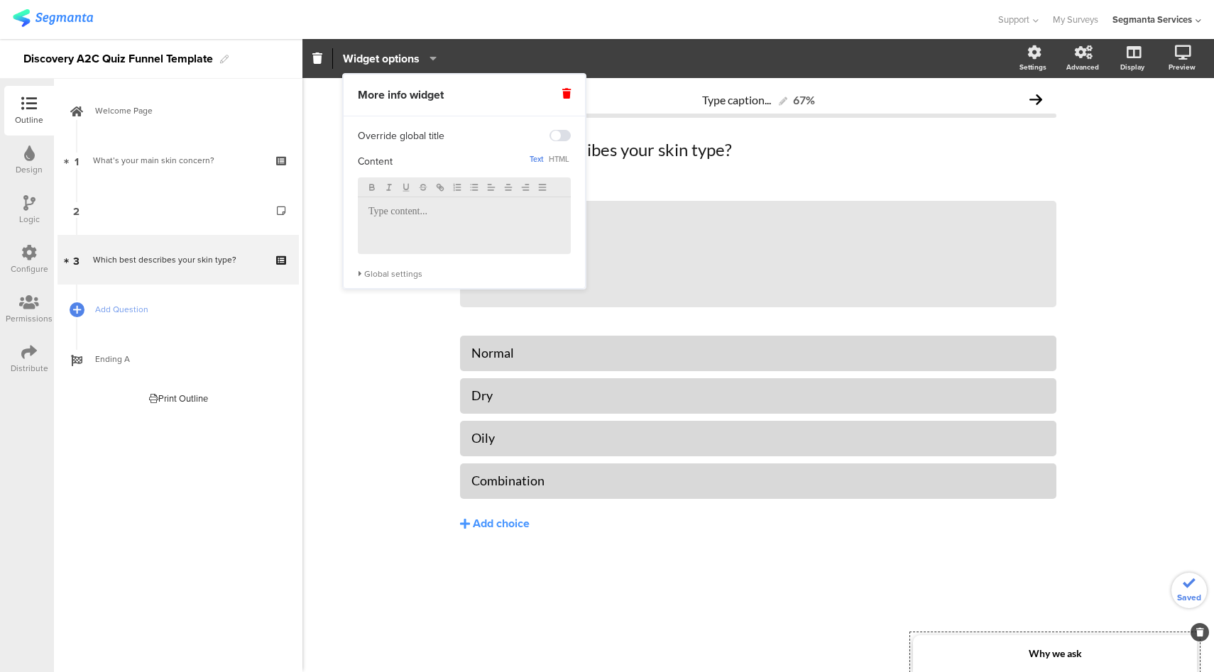
click at [402, 205] on div at bounding box center [464, 225] width 213 height 57
click at [133, 307] on span "Add Question" at bounding box center [186, 309] width 182 height 14
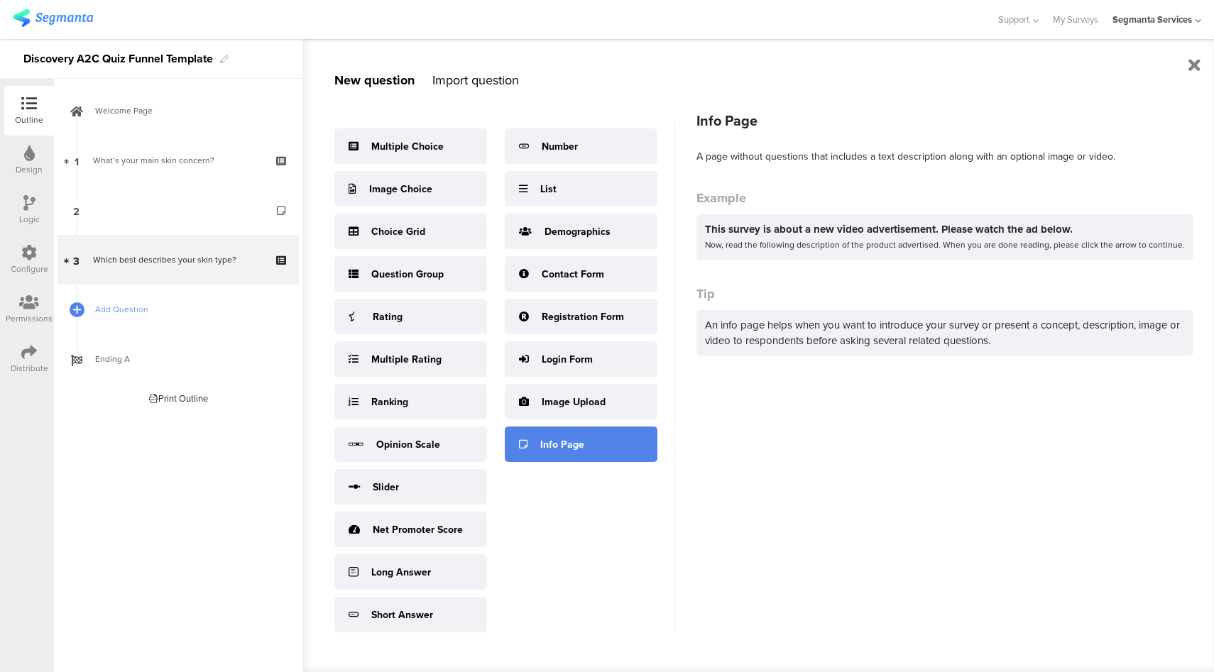
click at [618, 454] on div "Info Page" at bounding box center [581, 444] width 153 height 35
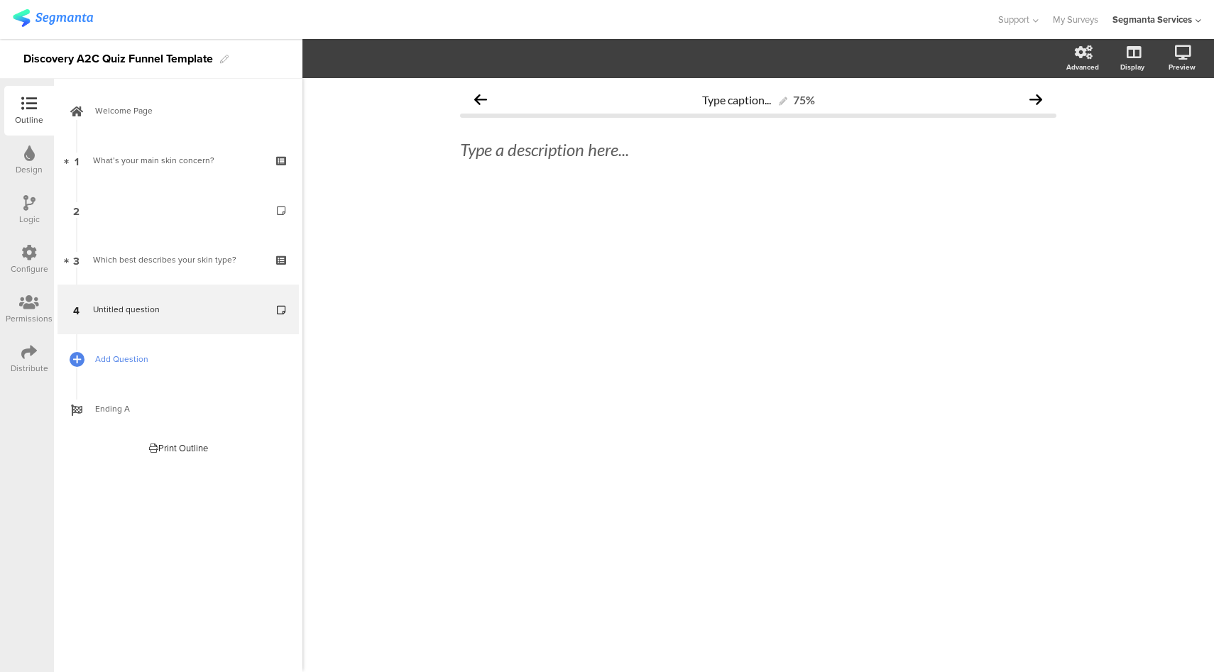
click at [183, 360] on span "Add Question" at bounding box center [186, 359] width 182 height 14
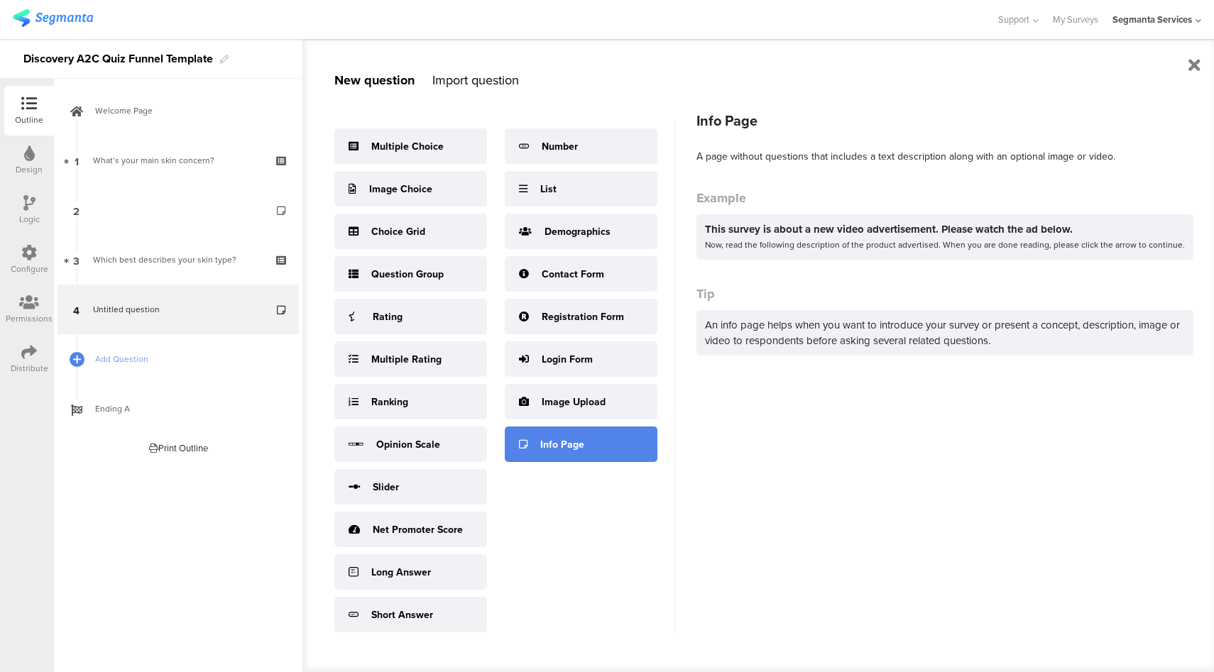
click at [578, 443] on div "Info Page" at bounding box center [562, 444] width 44 height 15
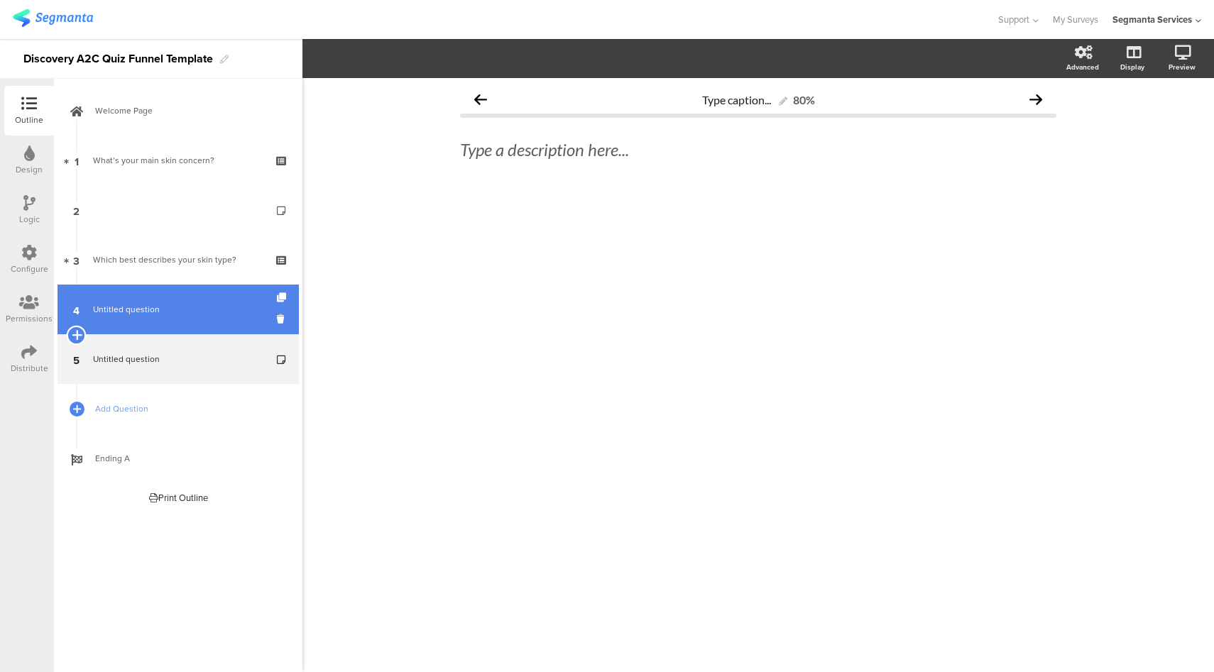
click at [76, 334] on icon at bounding box center [76, 335] width 9 height 13
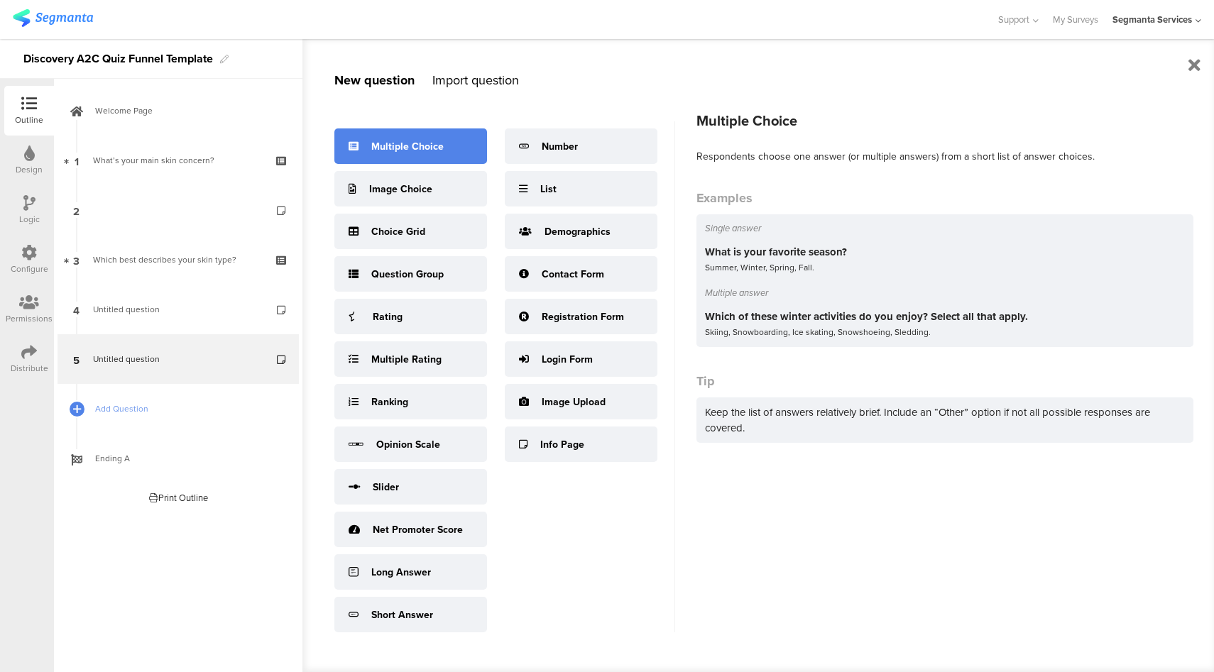
click at [445, 144] on div "Multiple Choice" at bounding box center [410, 145] width 153 height 35
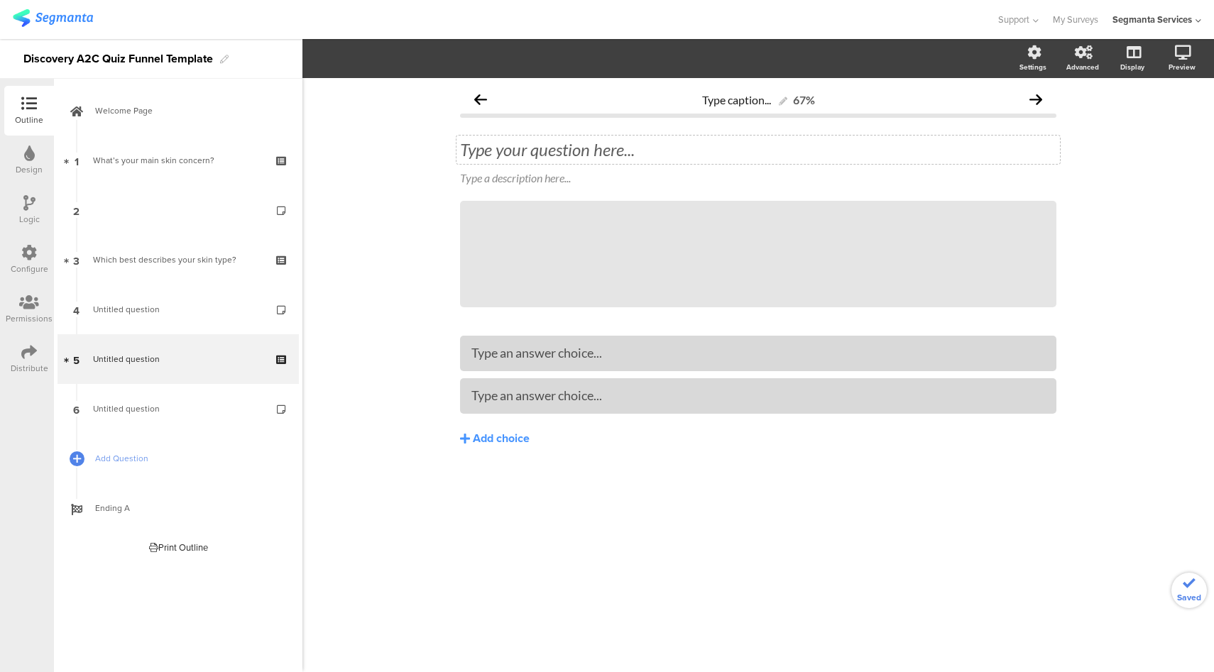
click at [576, 147] on div "Type your question here..." at bounding box center [757, 150] width 603 height 28
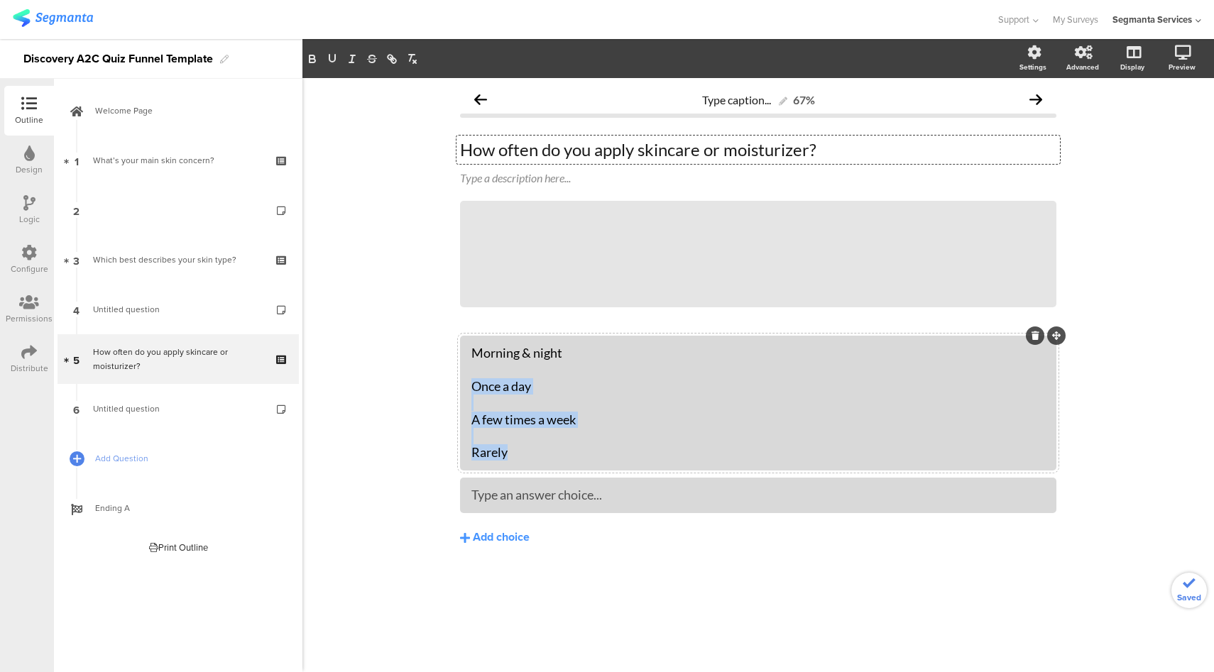
drag, startPoint x: 510, startPoint y: 454, endPoint x: 472, endPoint y: 387, distance: 77.2
click at [472, 387] on div "Morning & night Once a day A few times a week Rarely" at bounding box center [757, 403] width 573 height 116
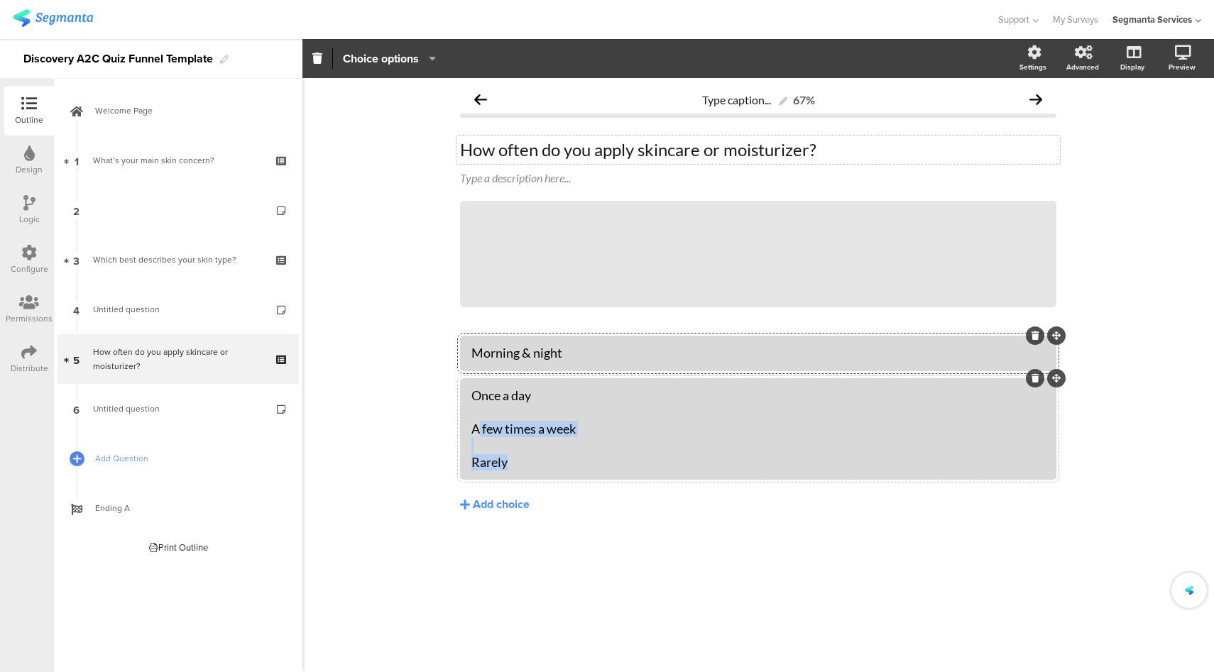
drag, startPoint x: 514, startPoint y: 463, endPoint x: 469, endPoint y: 410, distance: 69.5
click at [472, 416] on div "Once a day A few times a week Rarely" at bounding box center [757, 429] width 573 height 83
click at [469, 410] on div at bounding box center [758, 428] width 596 height 101
drag, startPoint x: 468, startPoint y: 410, endPoint x: 487, endPoint y: 428, distance: 26.1
click at [469, 410] on div at bounding box center [758, 428] width 596 height 101
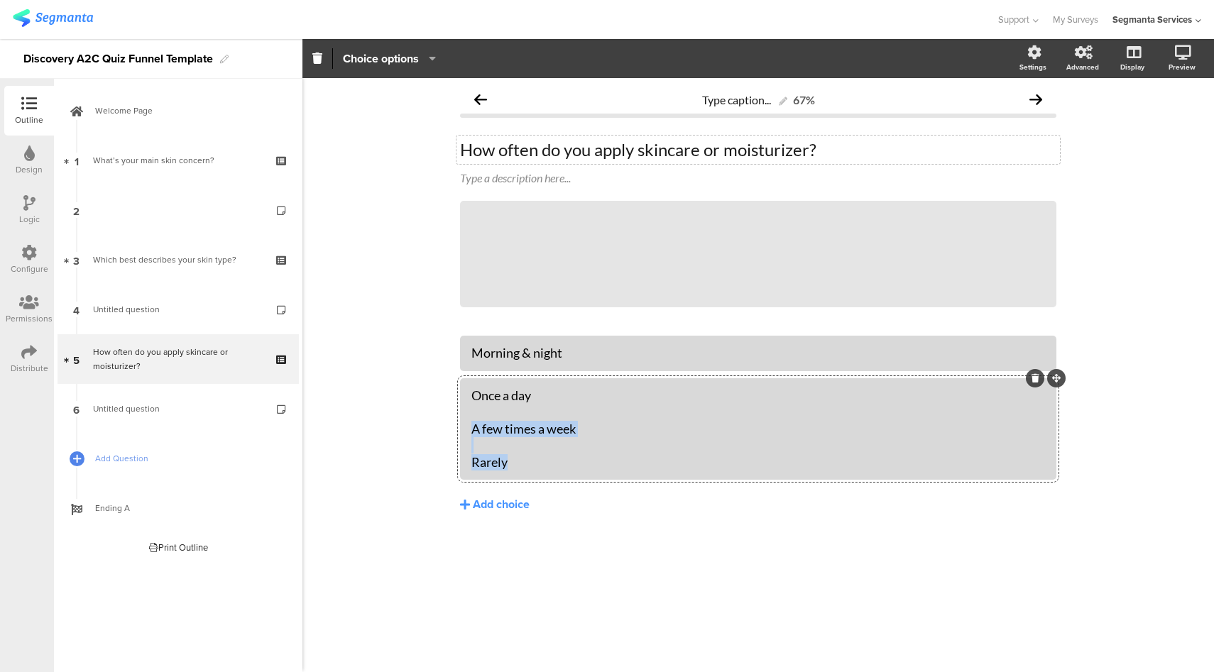
drag, startPoint x: 515, startPoint y: 467, endPoint x: 471, endPoint y: 432, distance: 56.5
click at [471, 432] on div "Once a day A few times a week Rarely" at bounding box center [757, 429] width 573 height 83
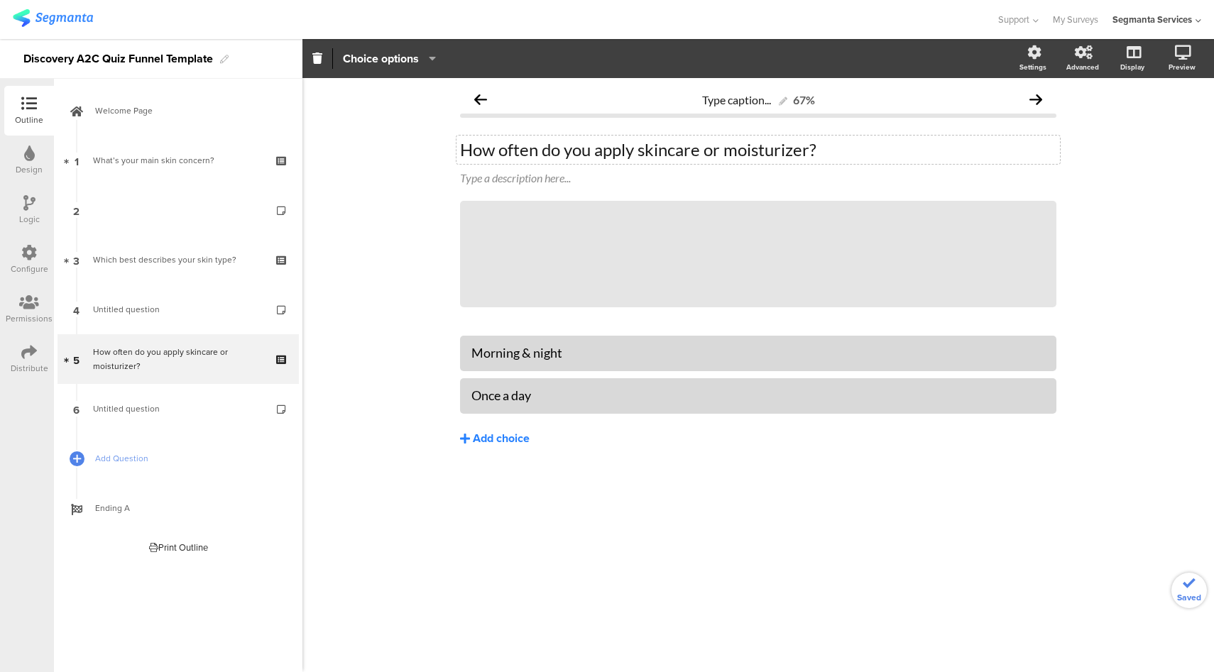
click at [473, 432] on div "Add choice" at bounding box center [501, 439] width 57 height 15
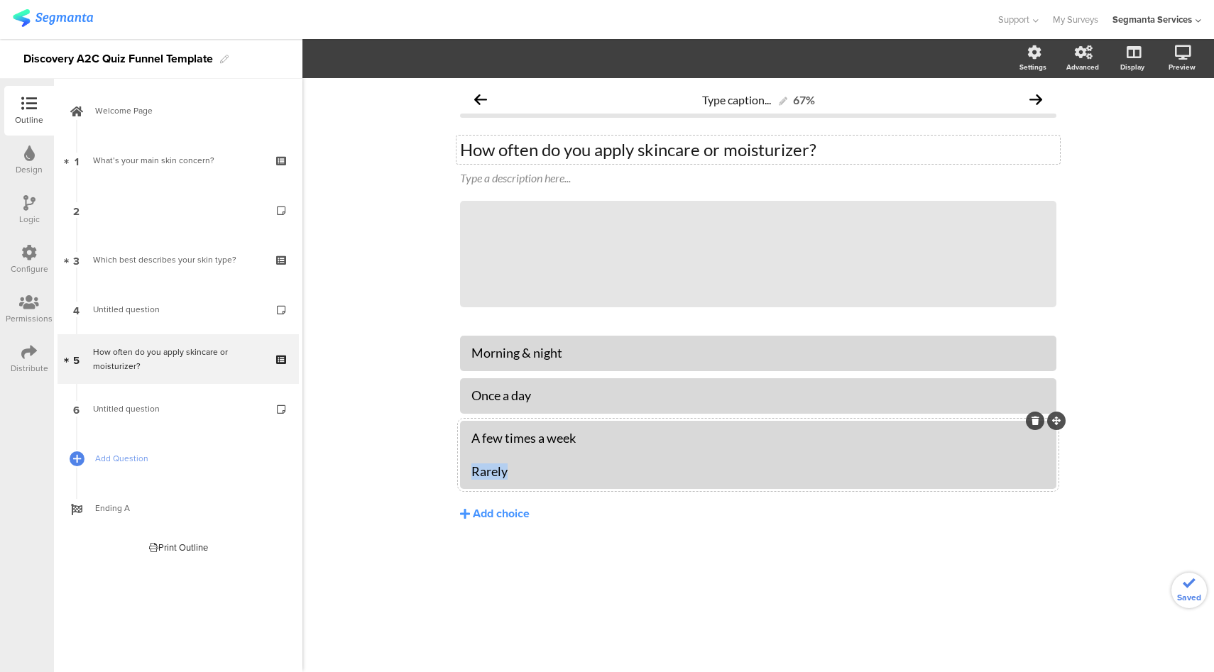
drag, startPoint x: 515, startPoint y: 473, endPoint x: 433, endPoint y: 473, distance: 81.6
click at [433, 473] on div "Type caption... 67% How often do you apply skincare or moisturizer? How often d…" at bounding box center [757, 375] width 911 height 594
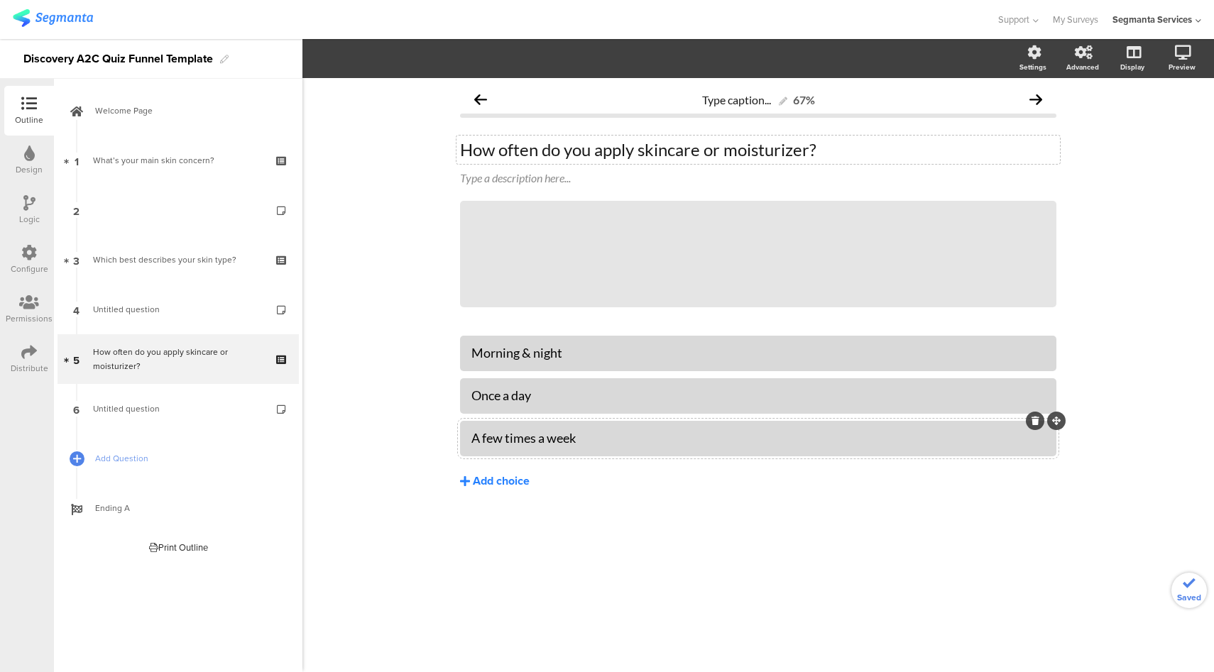
click at [474, 483] on div "Add choice" at bounding box center [501, 481] width 57 height 15
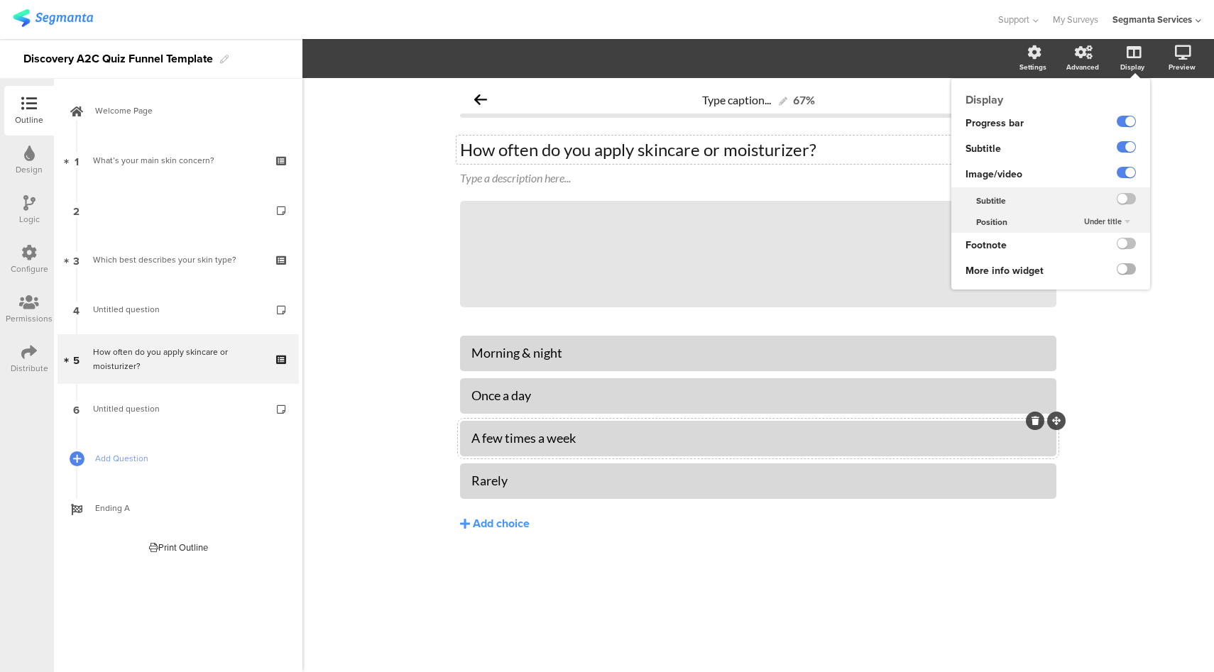
click at [1131, 272] on label at bounding box center [1125, 268] width 19 height 11
click at [0, 0] on input "checkbox" at bounding box center [0, 0] width 0 height 0
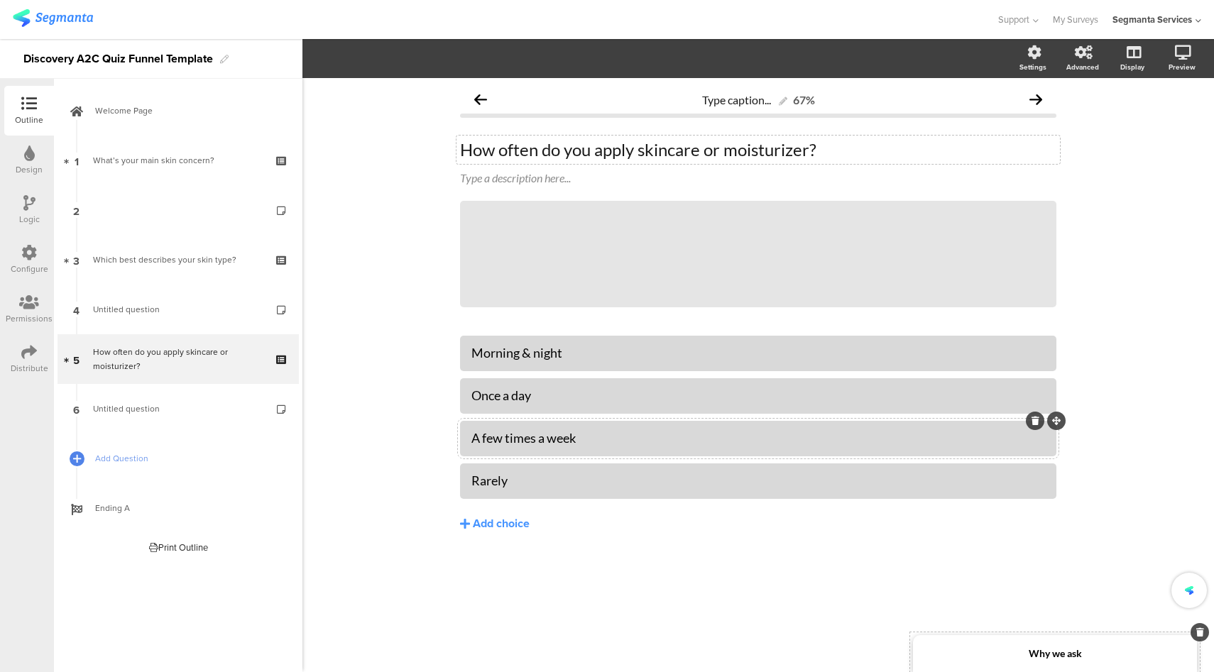
click at [1043, 652] on strong "Why we ask" at bounding box center [1054, 653] width 53 height 12
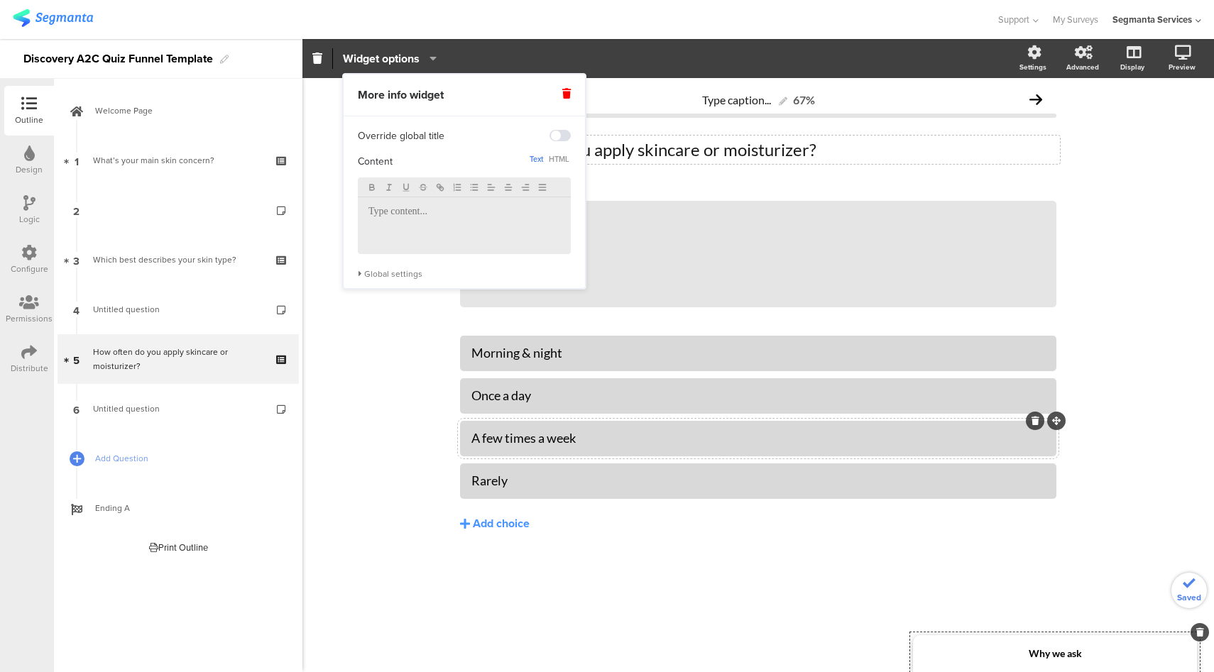
click at [385, 223] on div at bounding box center [464, 225] width 213 height 57
click at [617, 40] on section "Widget options Settings Advanced Display Preview" at bounding box center [757, 58] width 911 height 39
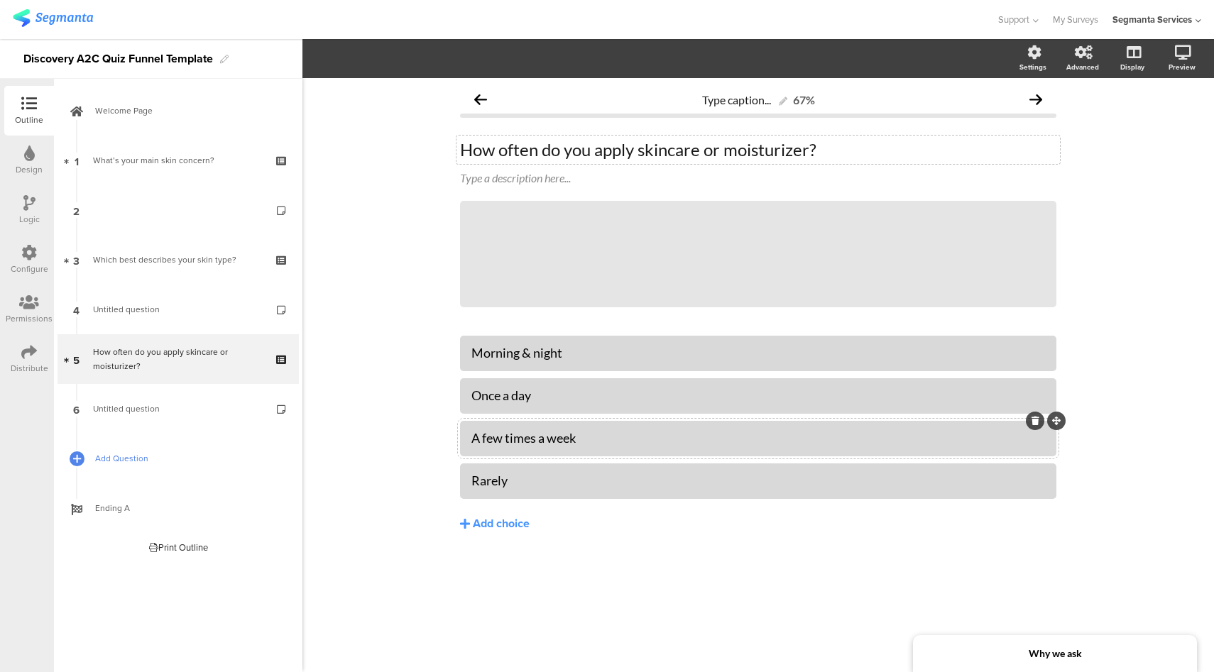
click at [138, 461] on span "Add Question" at bounding box center [186, 458] width 182 height 14
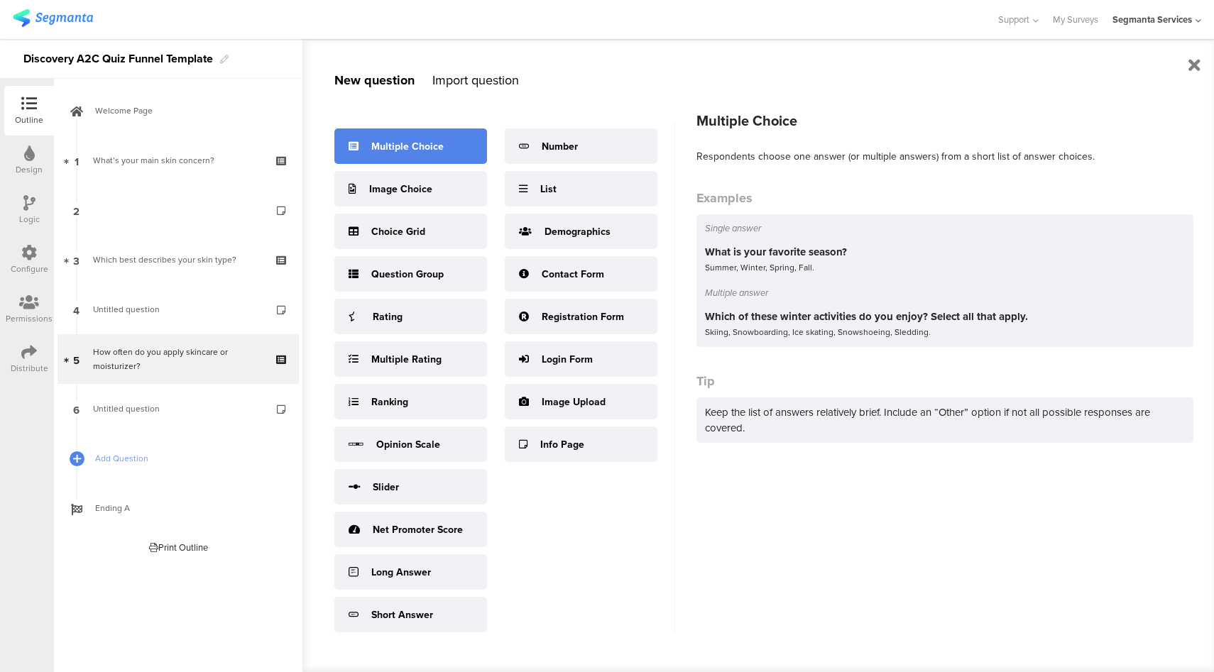
click at [448, 139] on div "Multiple Choice" at bounding box center [410, 145] width 153 height 35
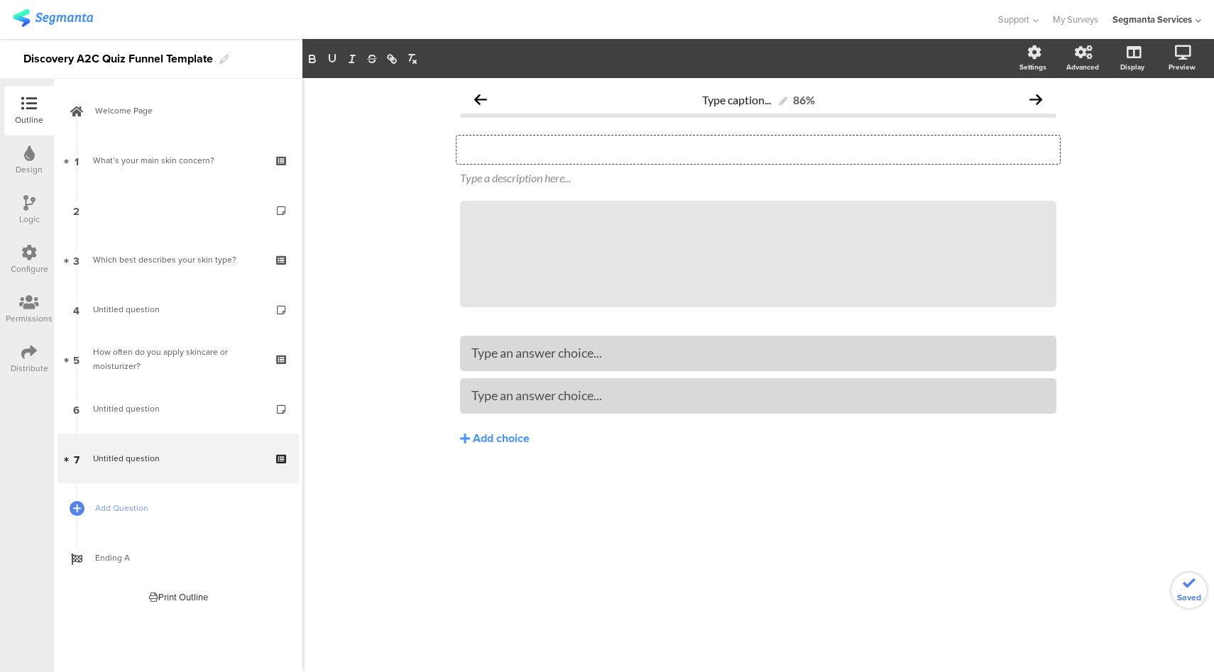
click at [584, 149] on div "Type your question here..." at bounding box center [757, 150] width 603 height 28
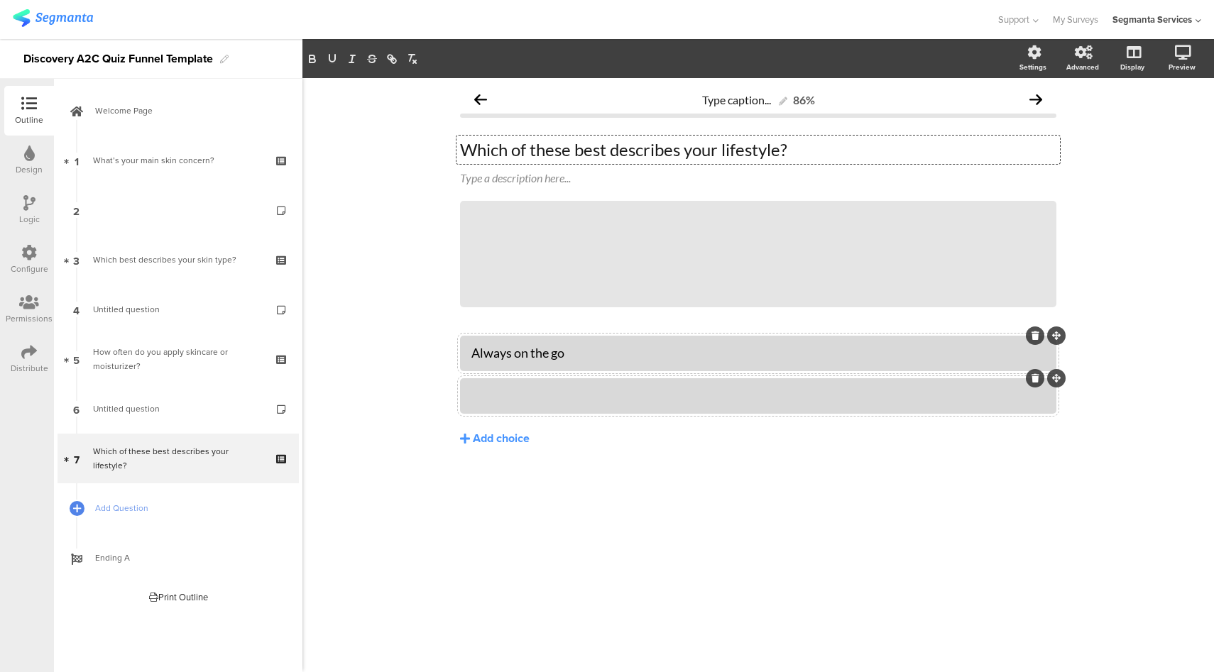
click at [556, 405] on div at bounding box center [757, 395] width 573 height 23
click at [517, 439] on div "Add choice" at bounding box center [501, 439] width 57 height 15
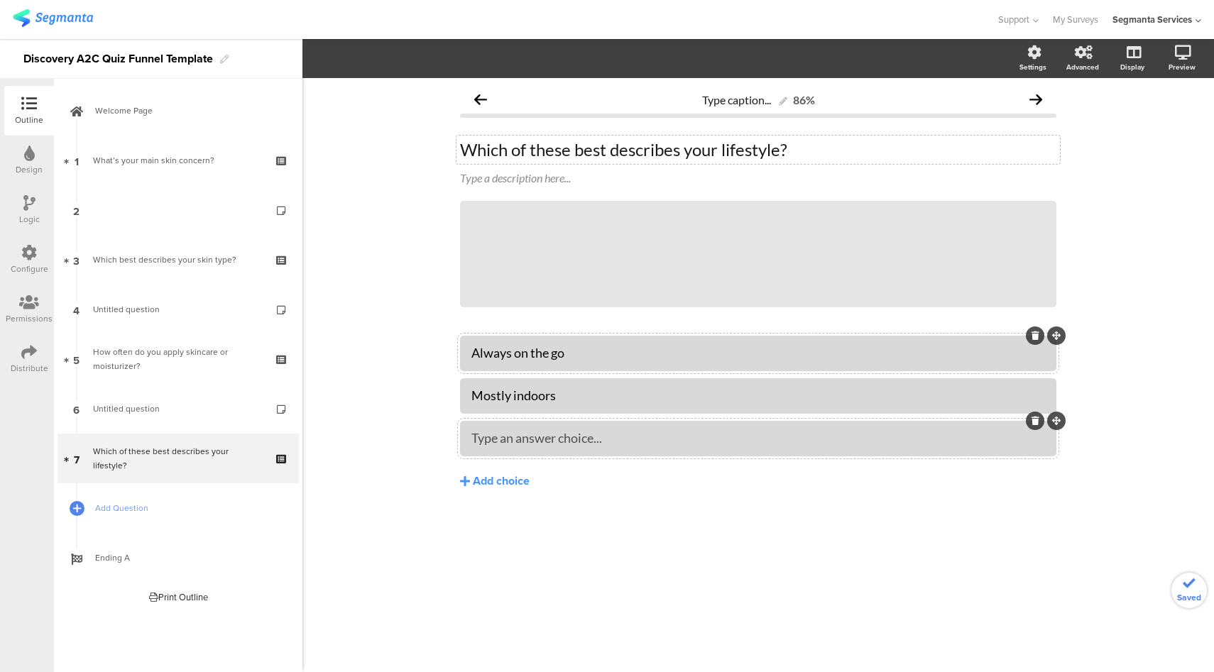
click at [584, 453] on div at bounding box center [758, 438] width 596 height 35
click at [510, 478] on div "Add choice" at bounding box center [501, 481] width 57 height 15
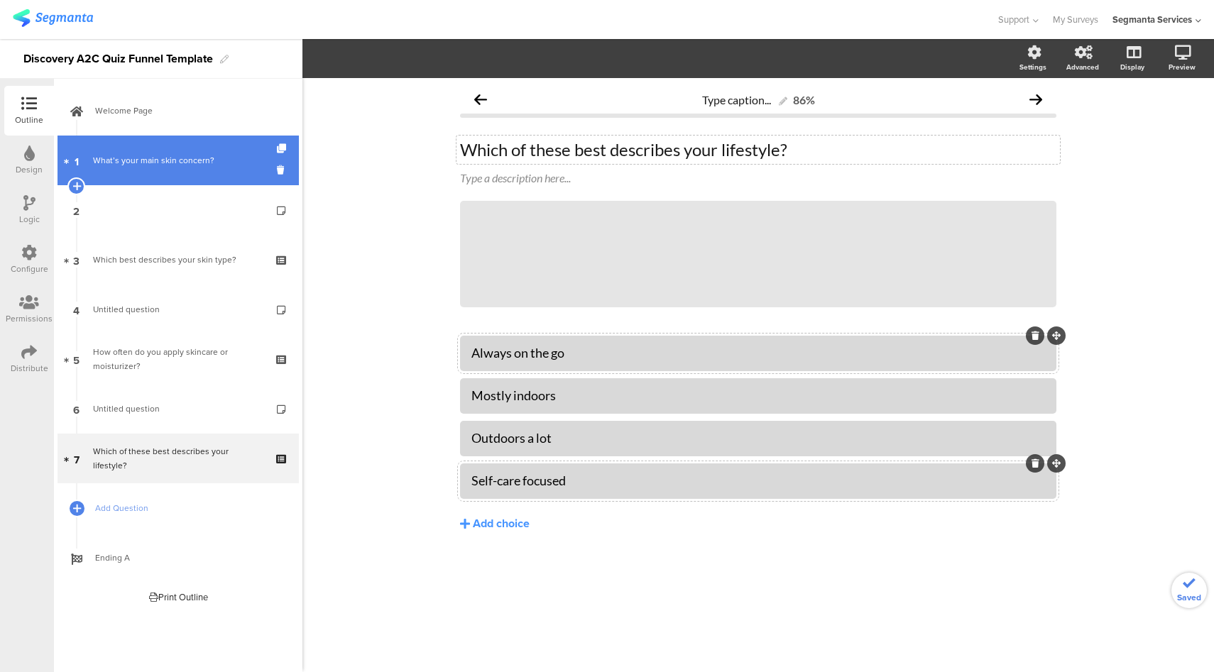
click at [198, 147] on link "1 What’s your main skin concern?" at bounding box center [177, 161] width 241 height 50
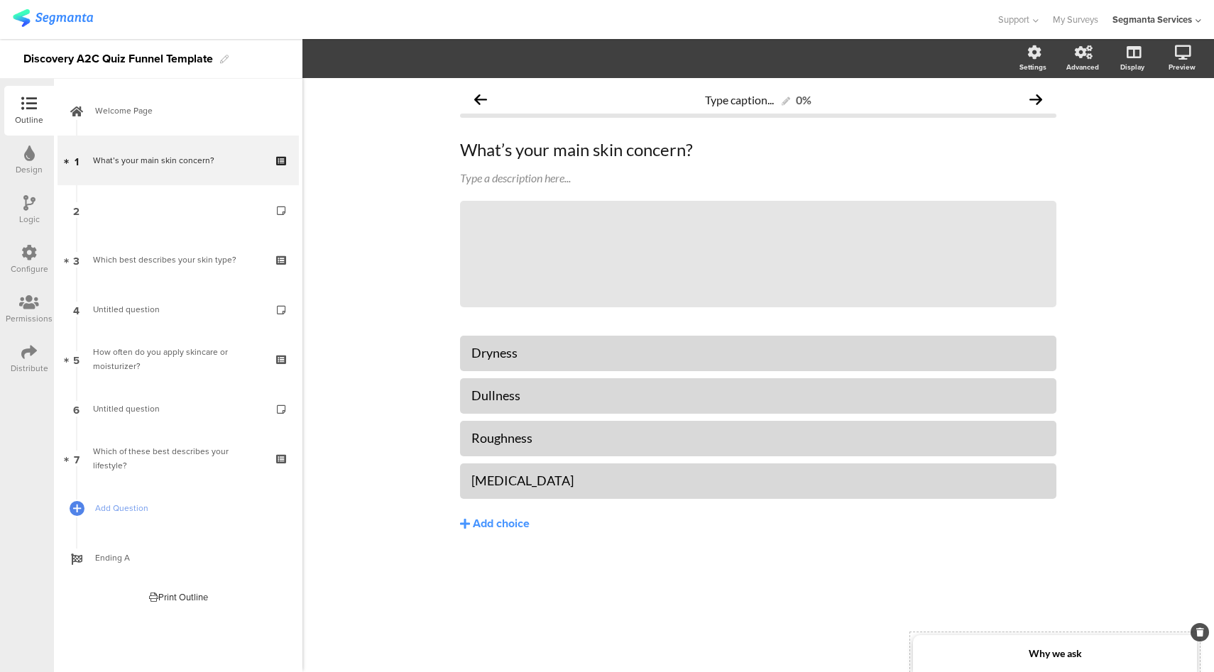
click at [1087, 663] on div "Why we ask" at bounding box center [1055, 653] width 284 height 37
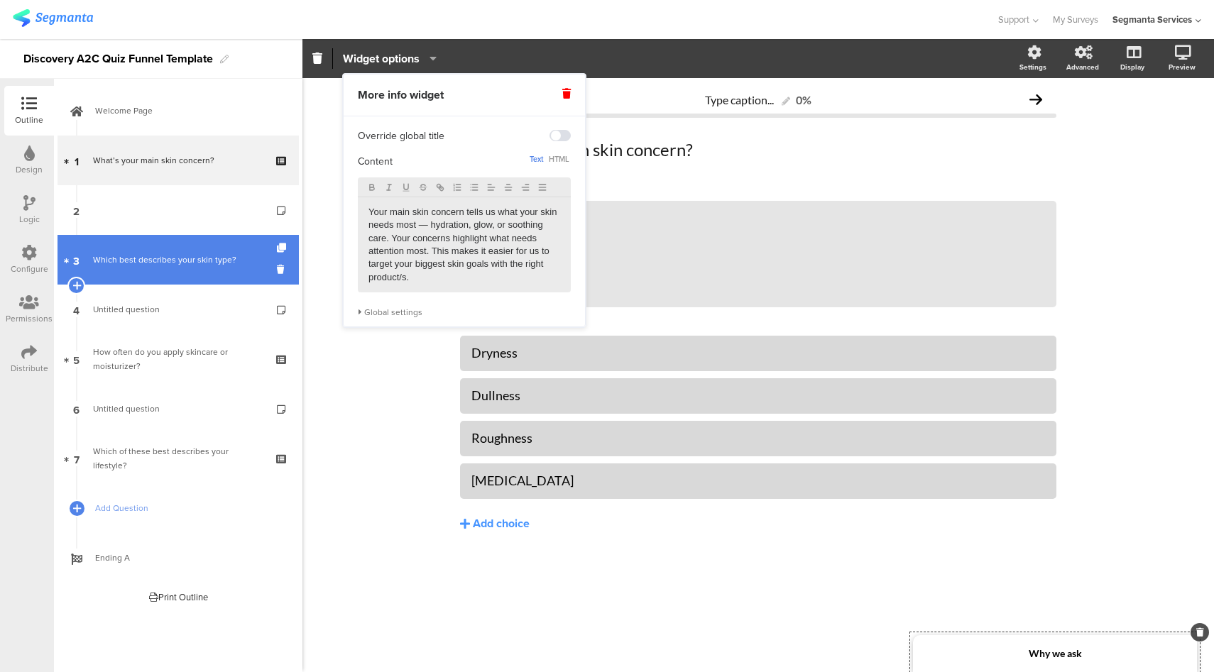
click at [229, 267] on link "3 Which best describes your skin type?" at bounding box center [177, 260] width 241 height 50
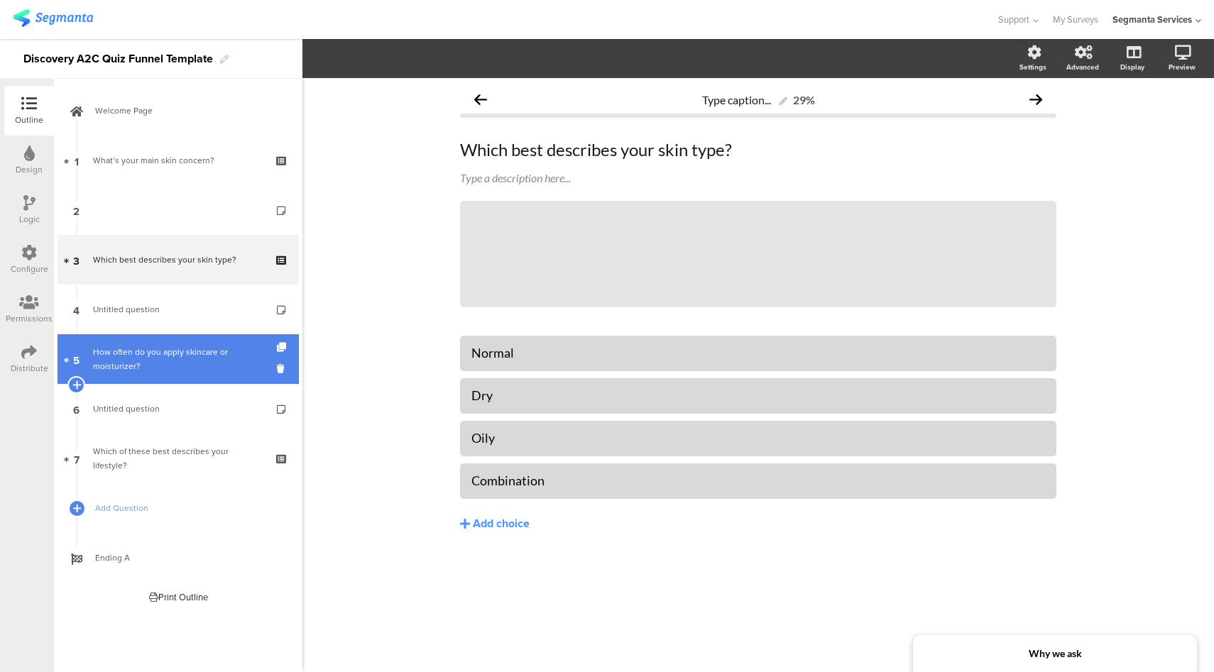
click at [148, 360] on div "How often do you apply skincare or moisturizer?" at bounding box center [178, 359] width 170 height 28
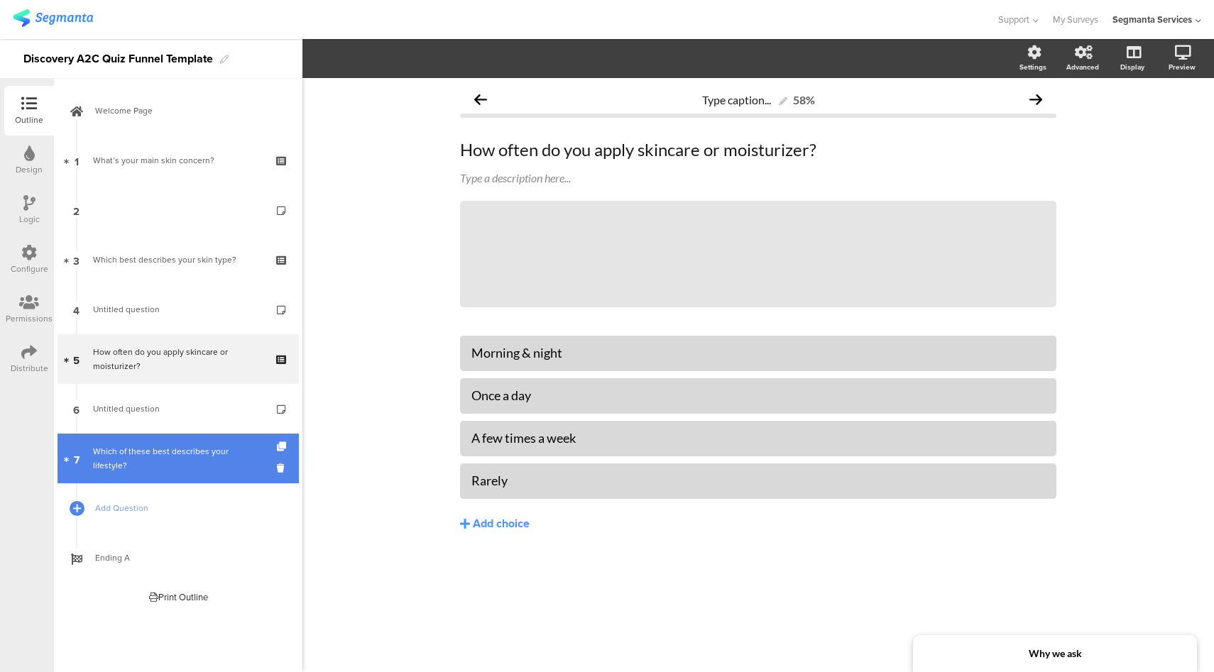
click at [169, 456] on div "Which of these best describes your lifestyle?" at bounding box center [178, 458] width 170 height 28
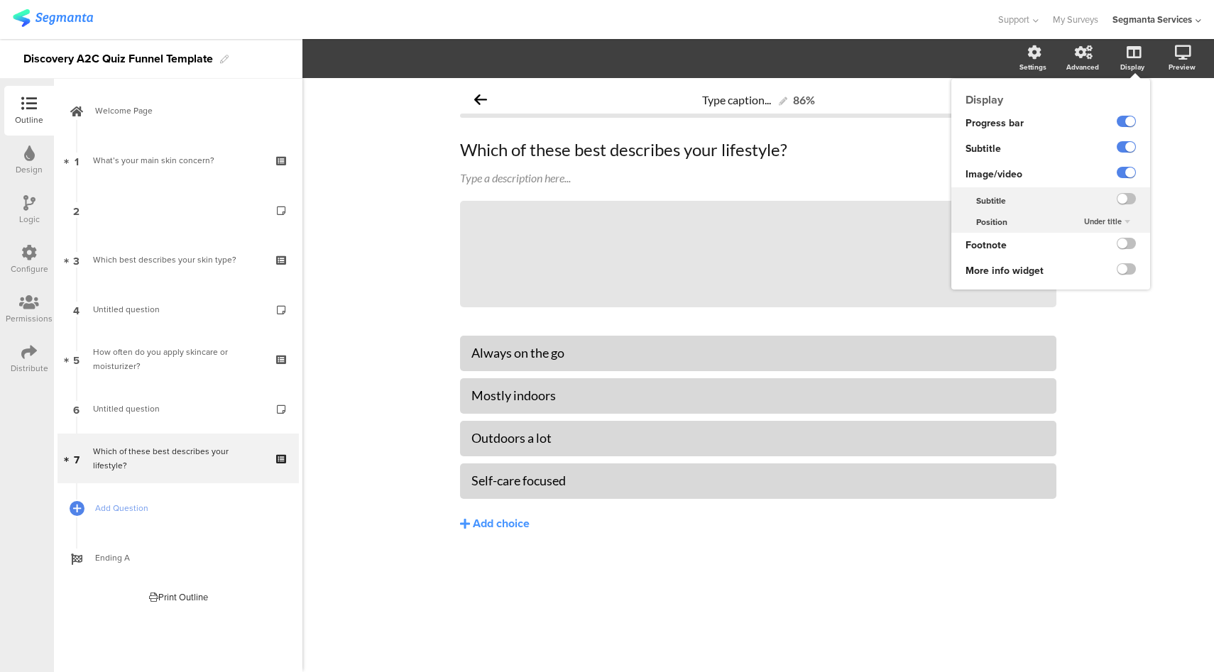
click at [1125, 276] on ng-transclude at bounding box center [1125, 271] width 19 height 16
click at [1126, 270] on label at bounding box center [1125, 268] width 19 height 11
click at [0, 0] on input "checkbox" at bounding box center [0, 0] width 0 height 0
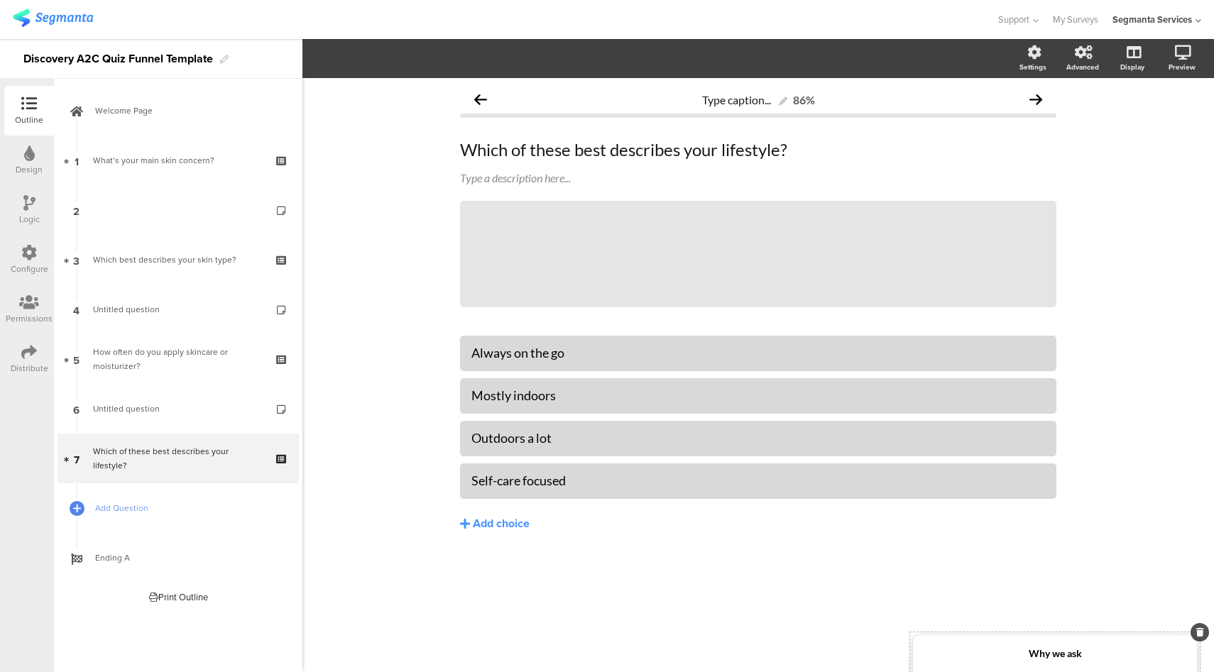
click at [999, 652] on div "Why we ask" at bounding box center [1055, 653] width 284 height 37
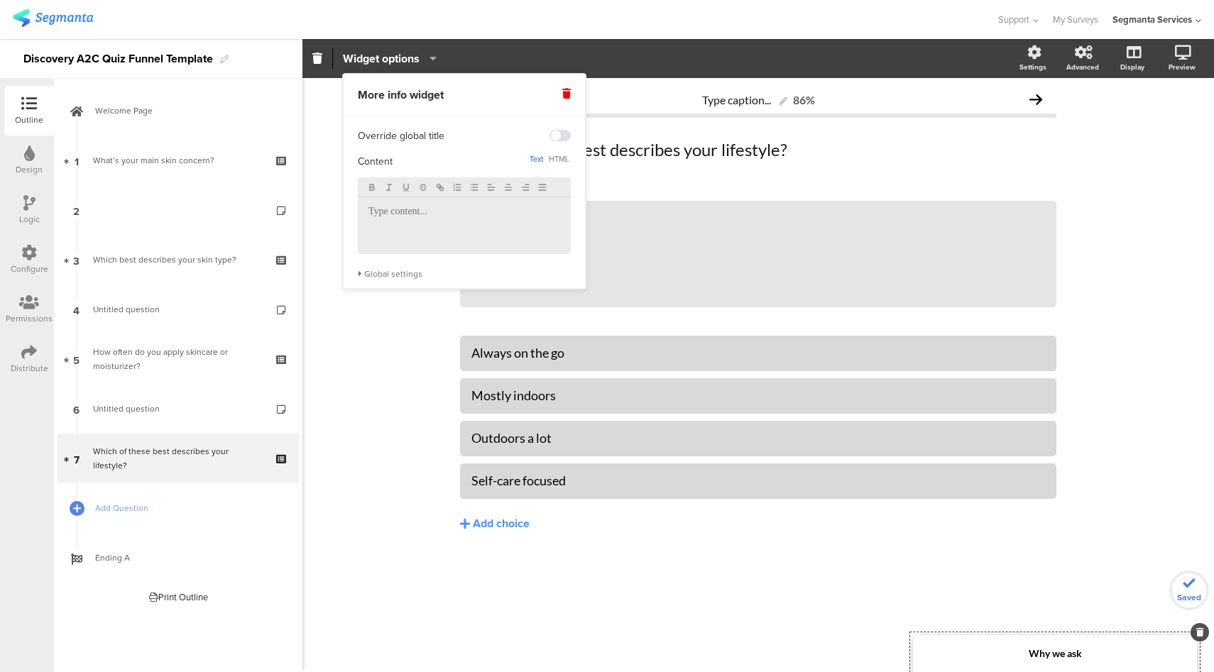
click at [498, 224] on div at bounding box center [464, 225] width 213 height 57
click at [399, 385] on div "Type caption... 86% Which of these best describes your lifestyle? Which of thes…" at bounding box center [757, 375] width 911 height 594
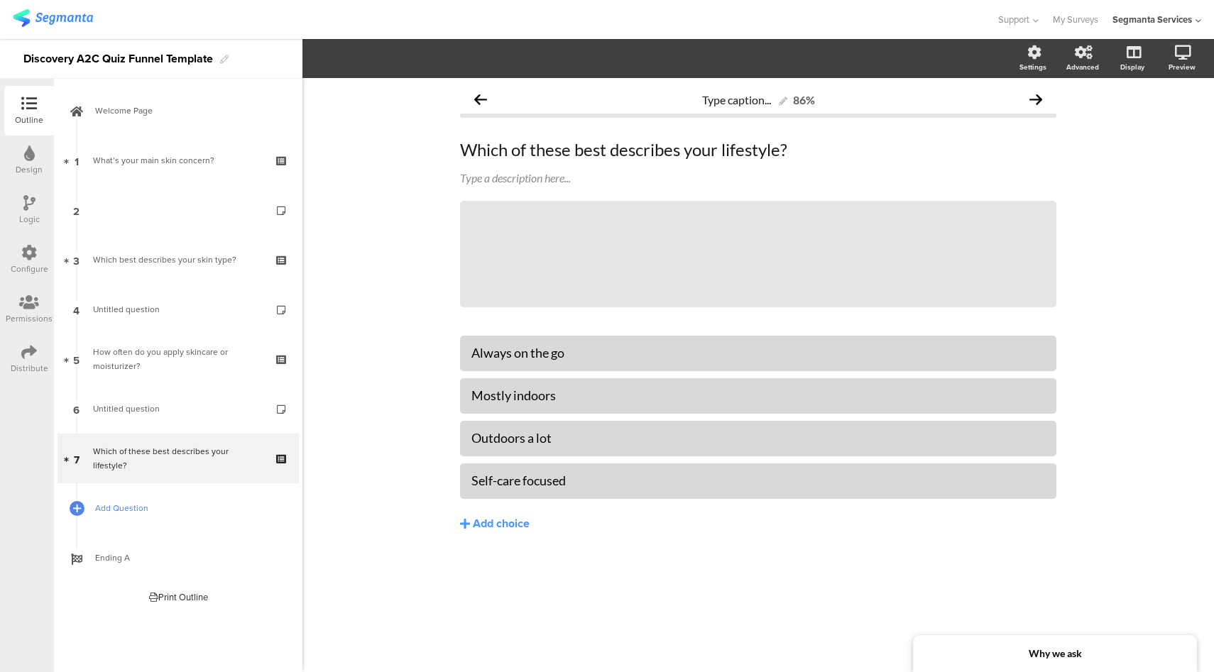
click at [163, 507] on span "Add Question" at bounding box center [186, 508] width 182 height 14
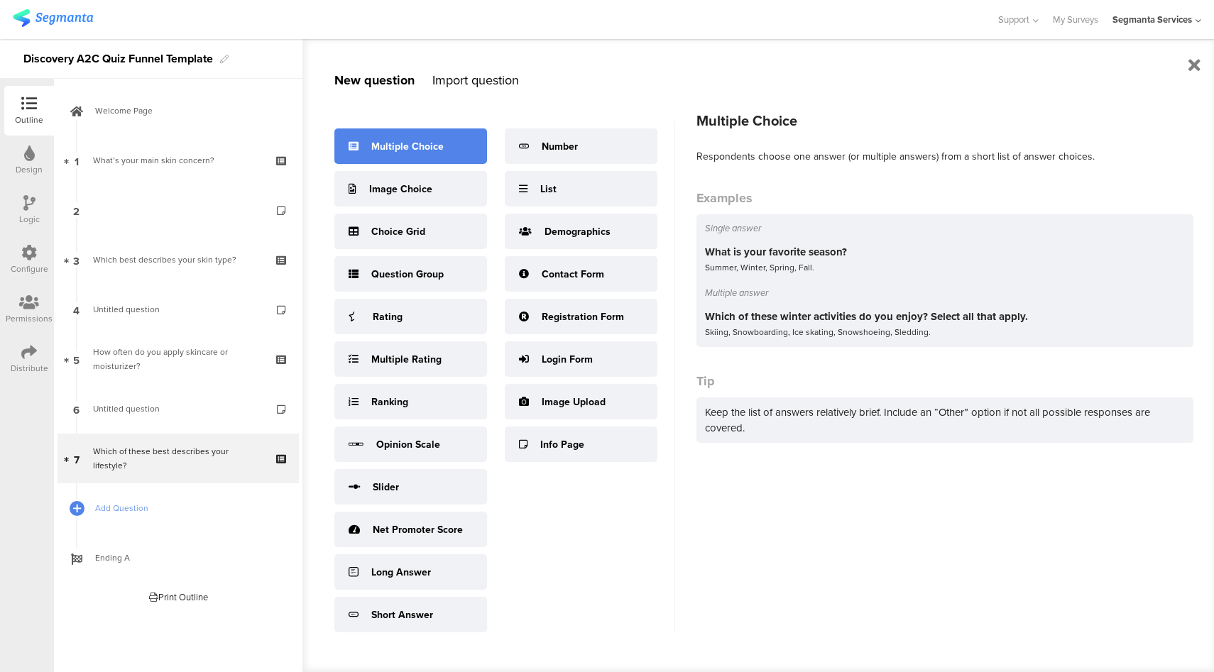
click at [439, 150] on div "Multiple Choice" at bounding box center [407, 146] width 72 height 15
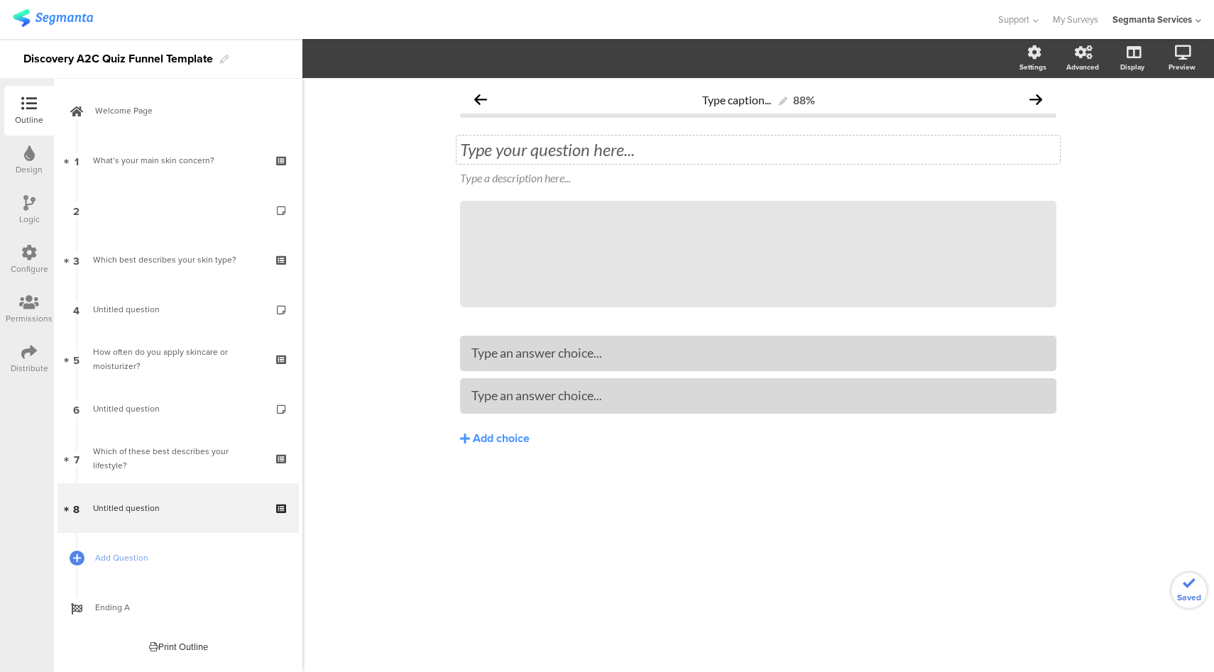
click at [624, 153] on div "Type your question here..." at bounding box center [757, 150] width 603 height 28
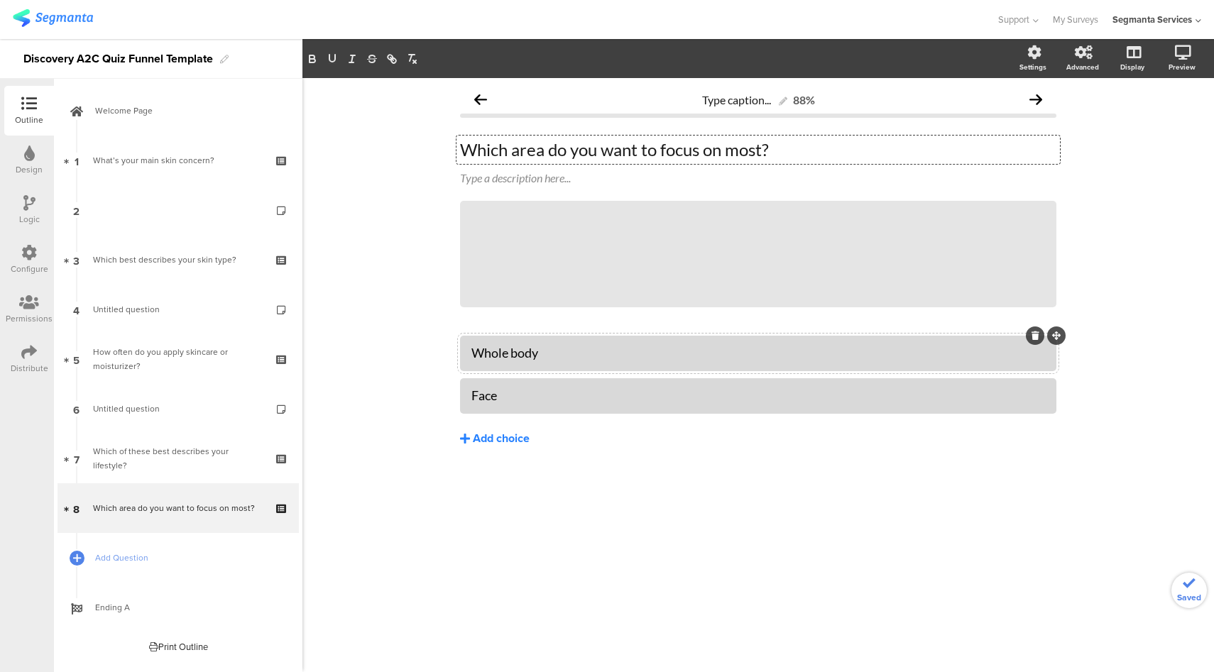
click at [521, 436] on div "Add choice" at bounding box center [501, 439] width 57 height 15
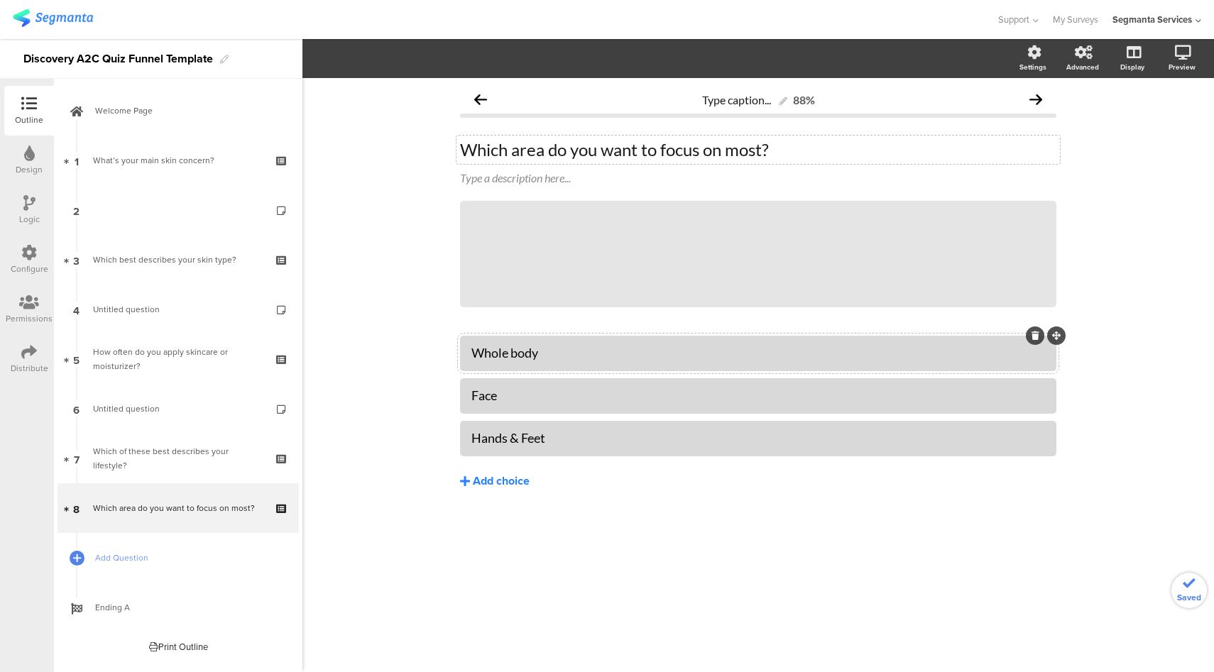
click at [516, 483] on div "Add choice" at bounding box center [501, 481] width 57 height 15
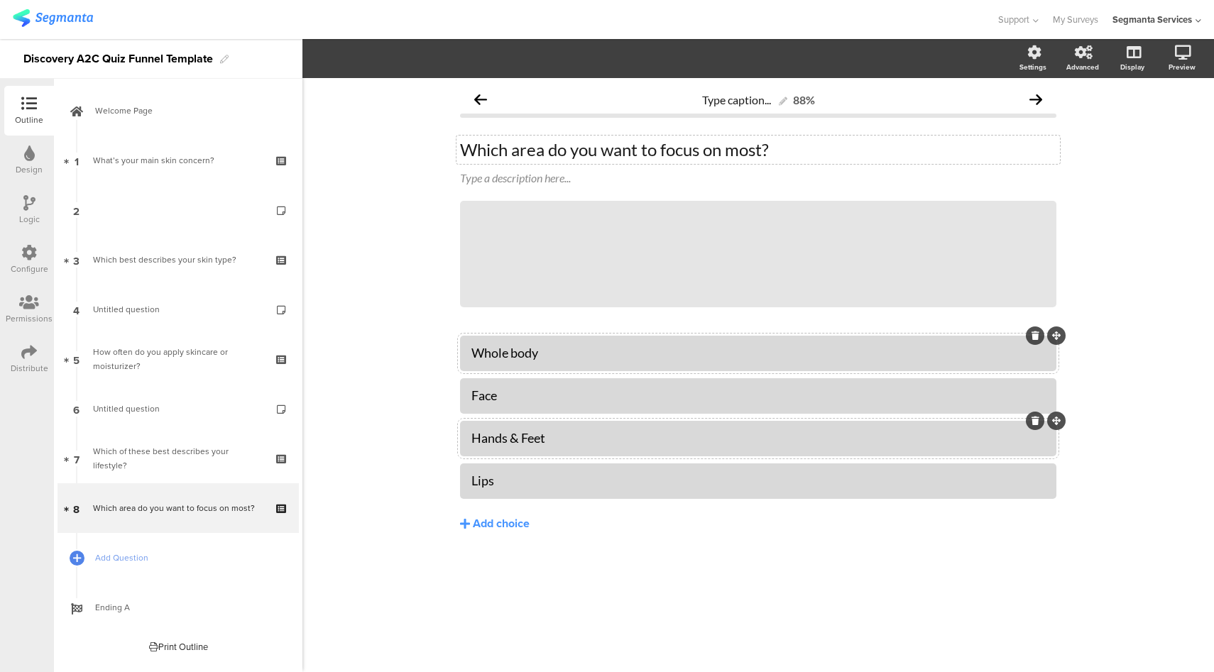
click at [526, 439] on div "Hands & Feet" at bounding box center [757, 438] width 573 height 16
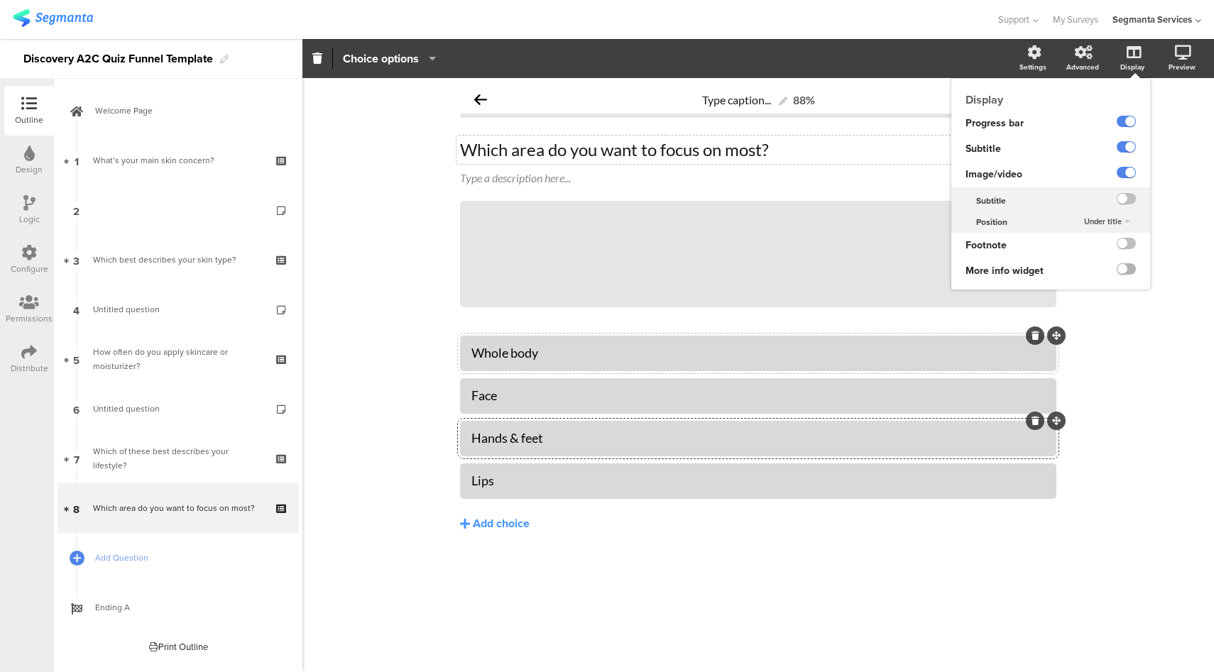
click at [1133, 270] on label at bounding box center [1125, 268] width 19 height 11
click at [0, 0] on input "checkbox" at bounding box center [0, 0] width 0 height 0
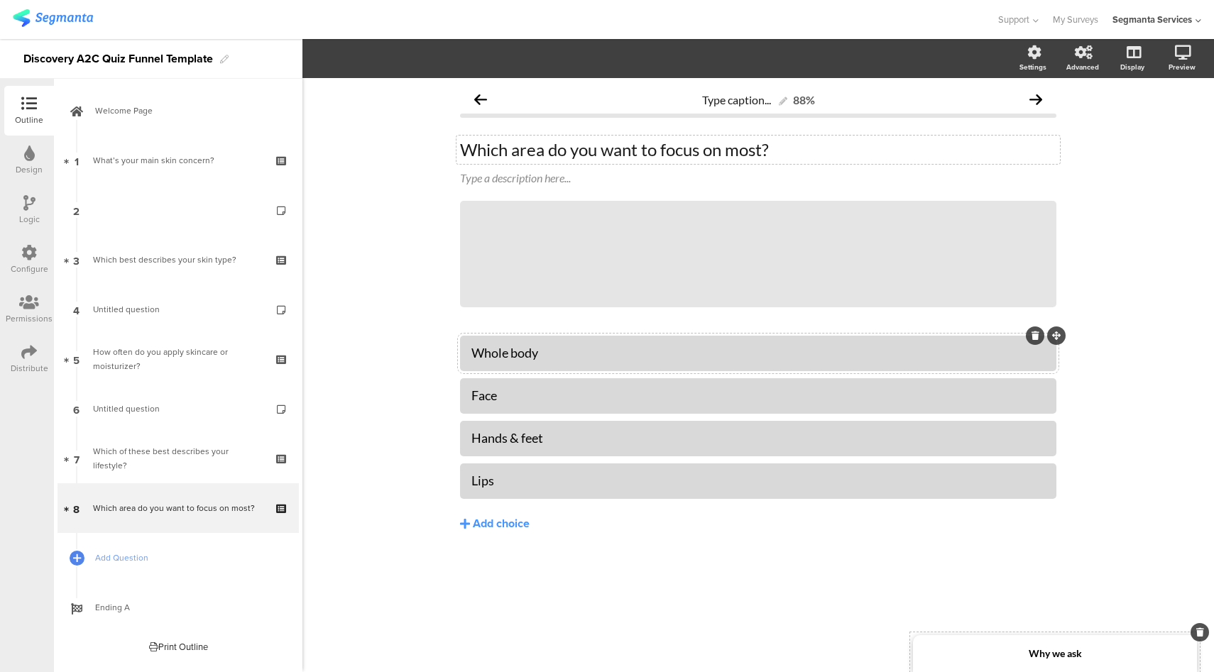
drag, startPoint x: 1036, startPoint y: 656, endPoint x: 1027, endPoint y: 642, distance: 16.6
click at [1036, 656] on strong "Why we ask" at bounding box center [1054, 653] width 53 height 12
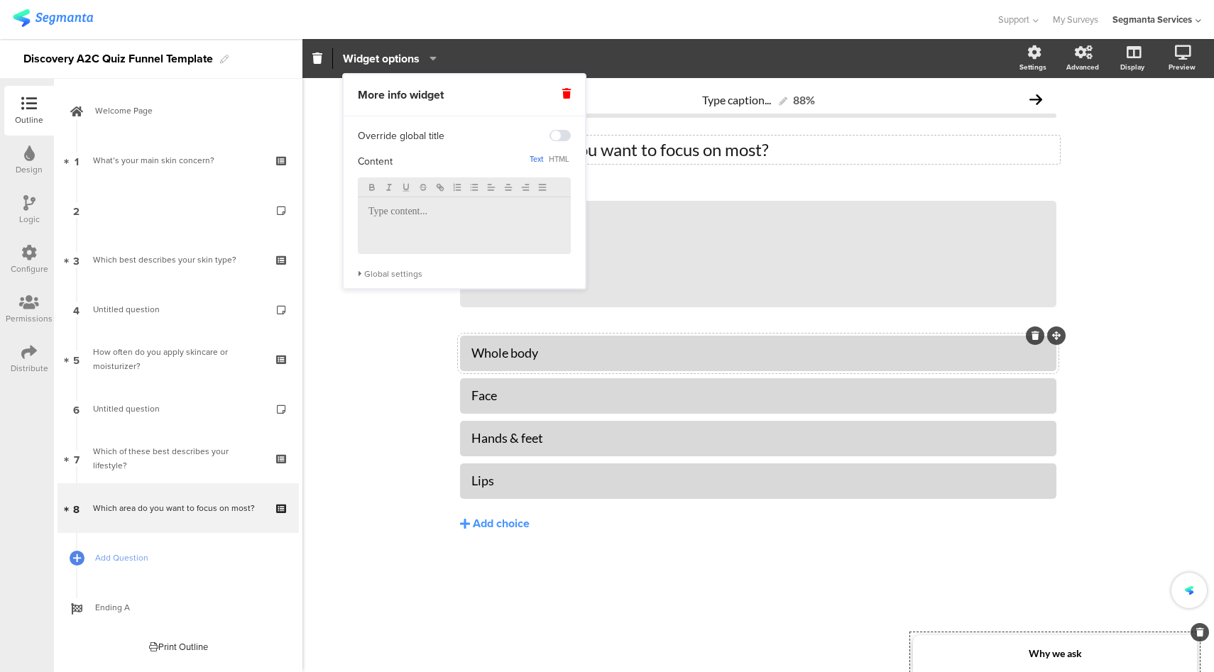
click at [463, 226] on div at bounding box center [464, 225] width 213 height 57
click at [772, 12] on div at bounding box center [498, 19] width 970 height 23
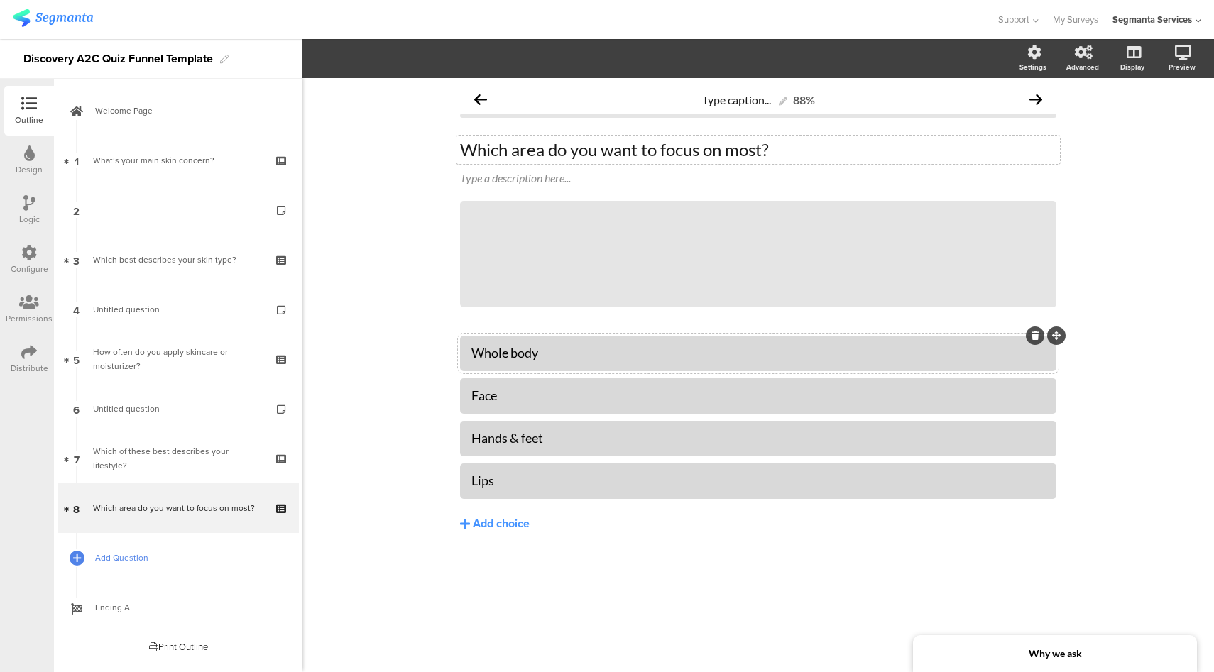
click at [149, 556] on span "Add Question" at bounding box center [186, 558] width 182 height 14
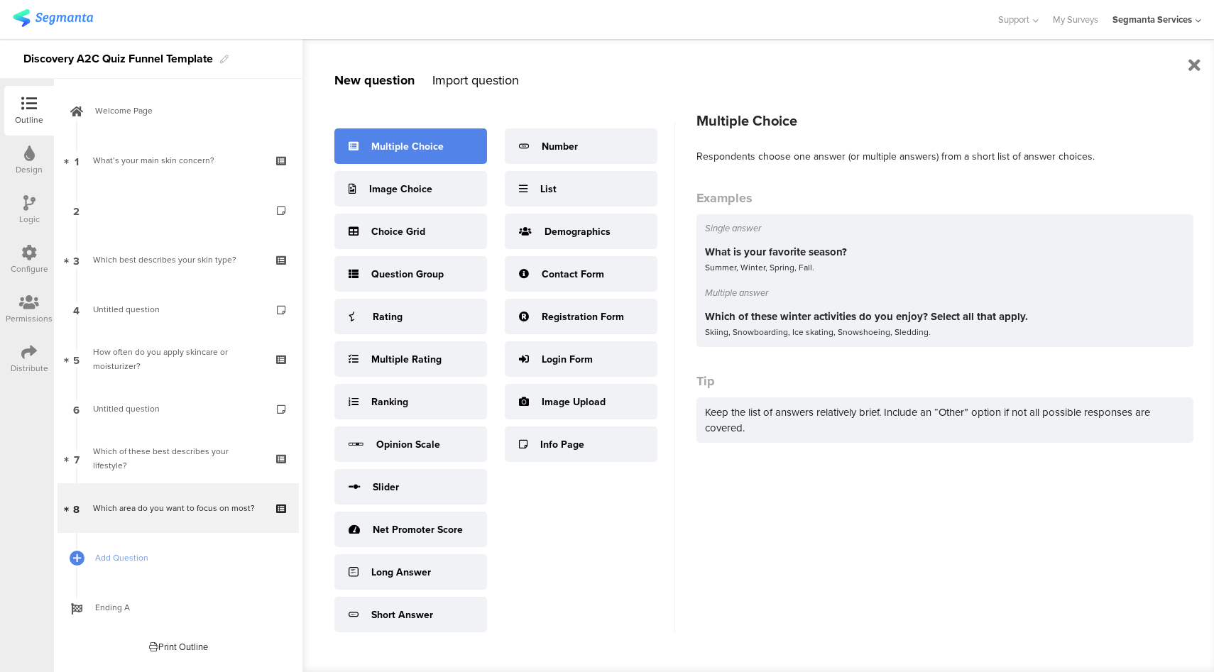
click at [446, 155] on div "Multiple Choice" at bounding box center [410, 145] width 153 height 35
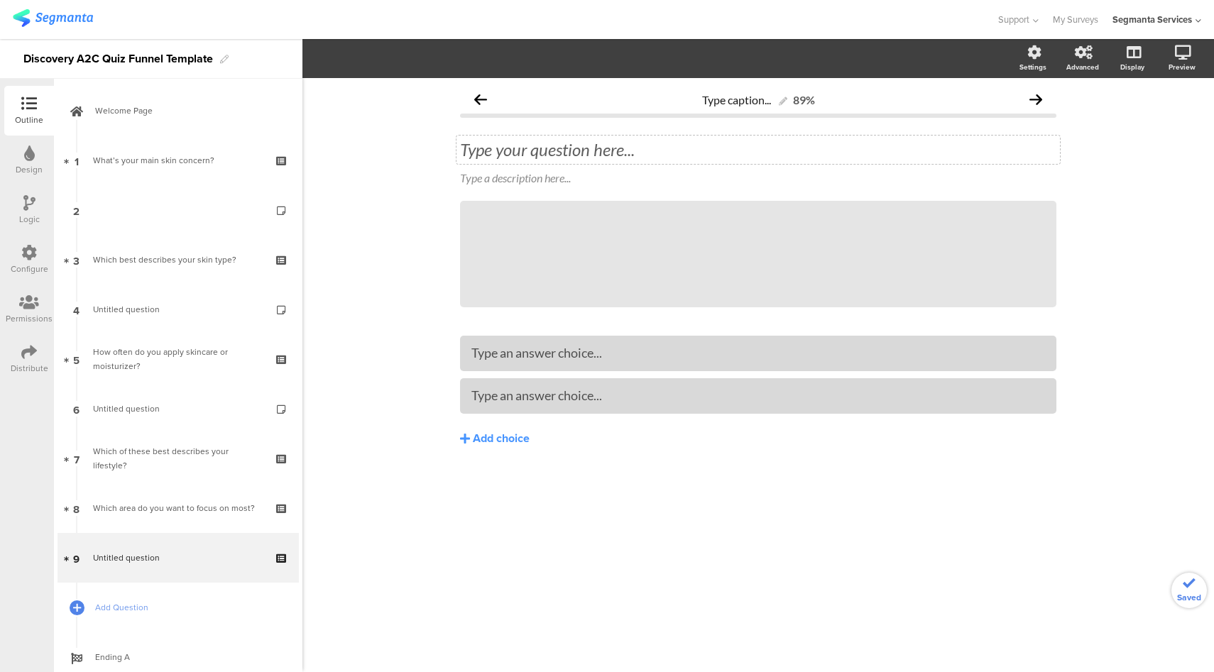
click at [616, 146] on div "Type your question here..." at bounding box center [757, 150] width 603 height 28
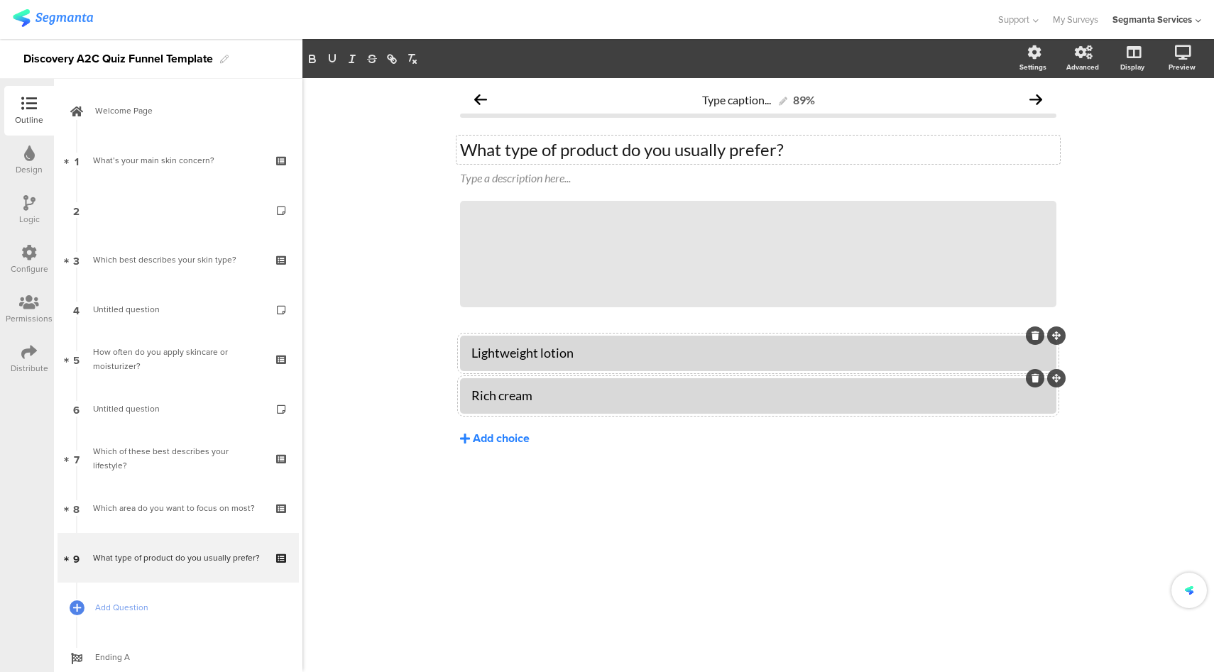
click at [498, 438] on div "Add choice" at bounding box center [501, 439] width 57 height 15
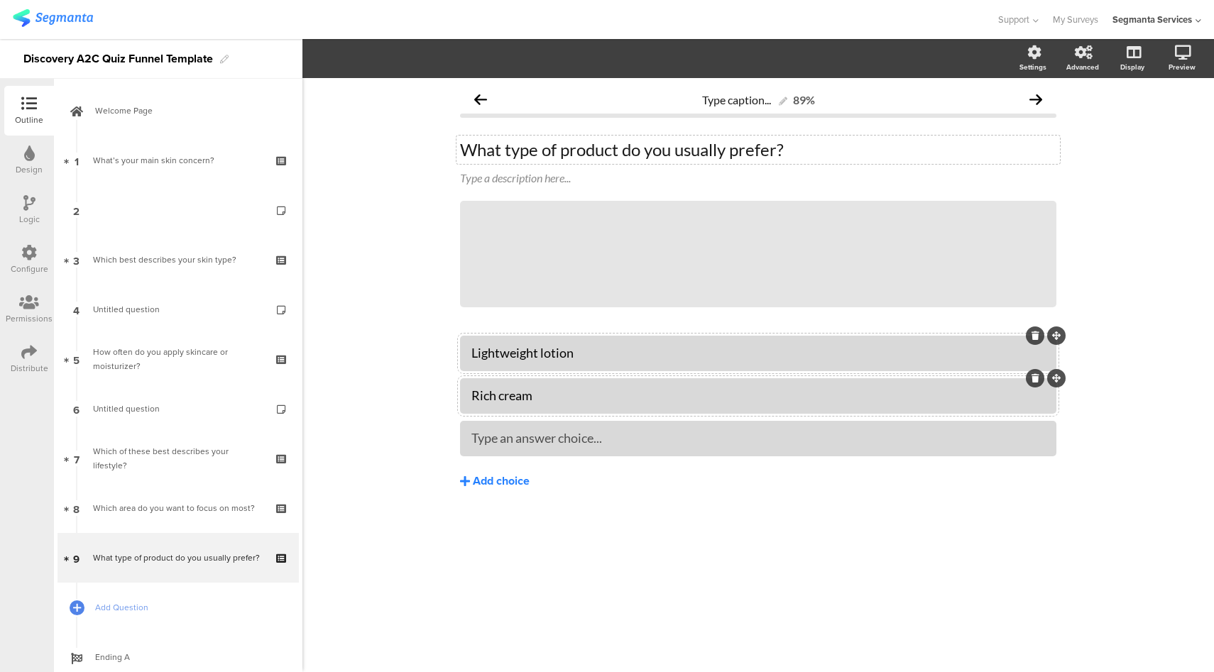
click at [508, 474] on div "Add choice" at bounding box center [501, 481] width 57 height 15
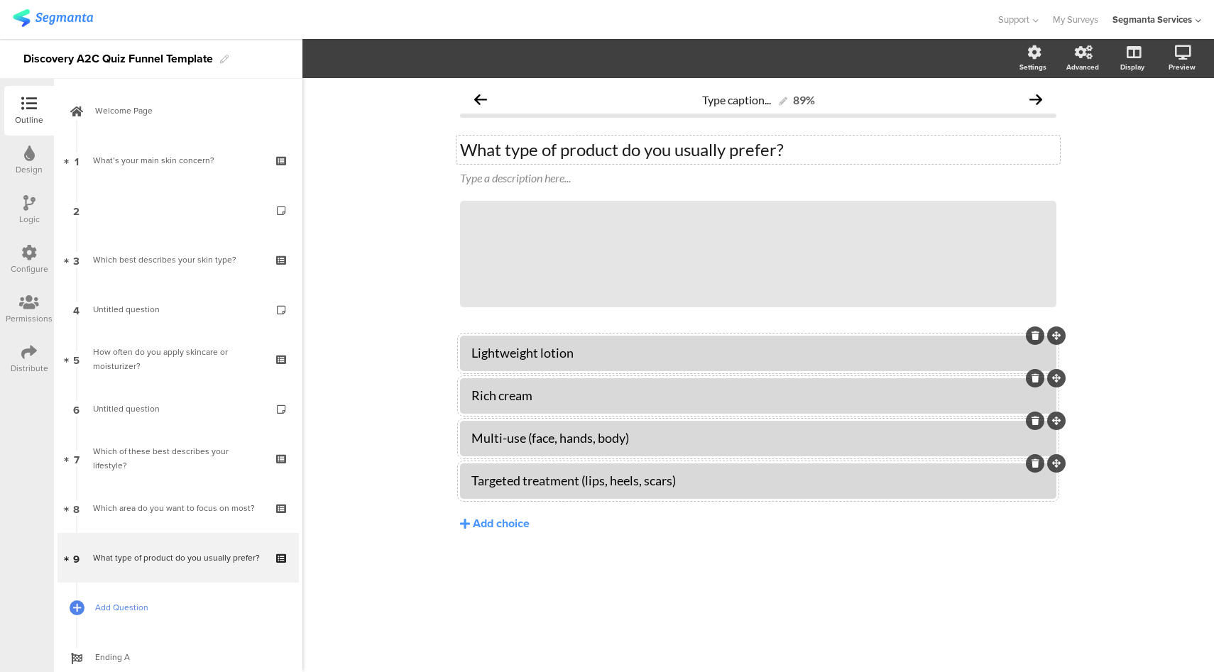
click at [139, 610] on span "Add Question" at bounding box center [186, 607] width 182 height 14
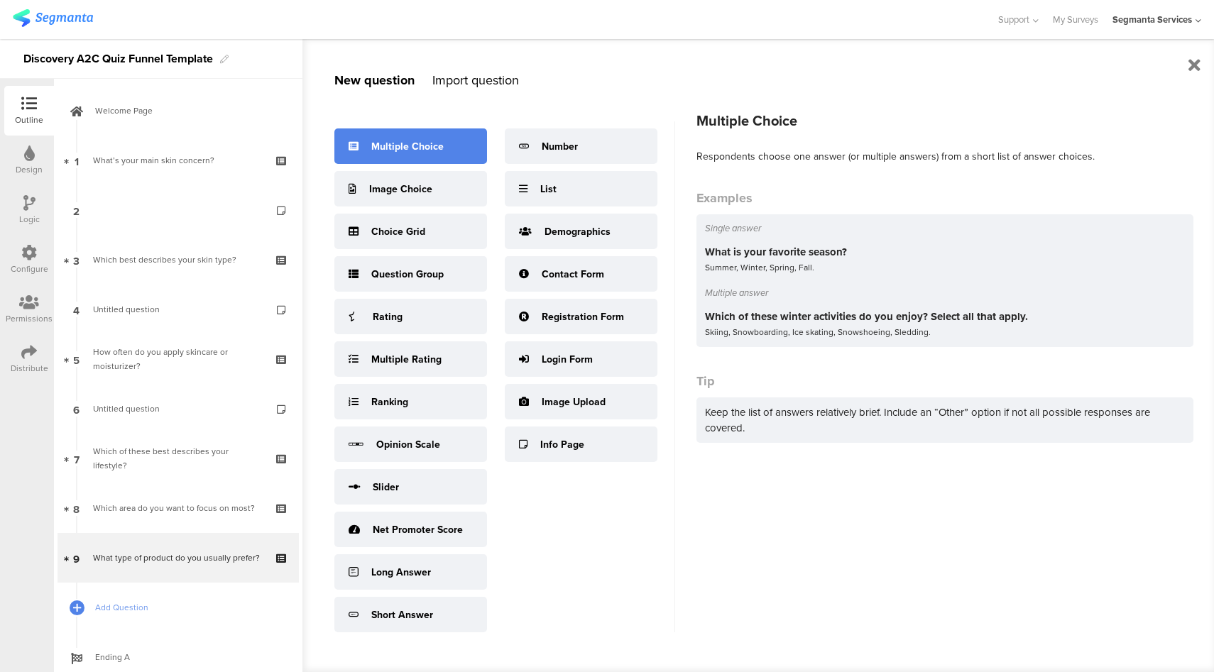
click at [452, 147] on div "Multiple Choice" at bounding box center [410, 145] width 153 height 35
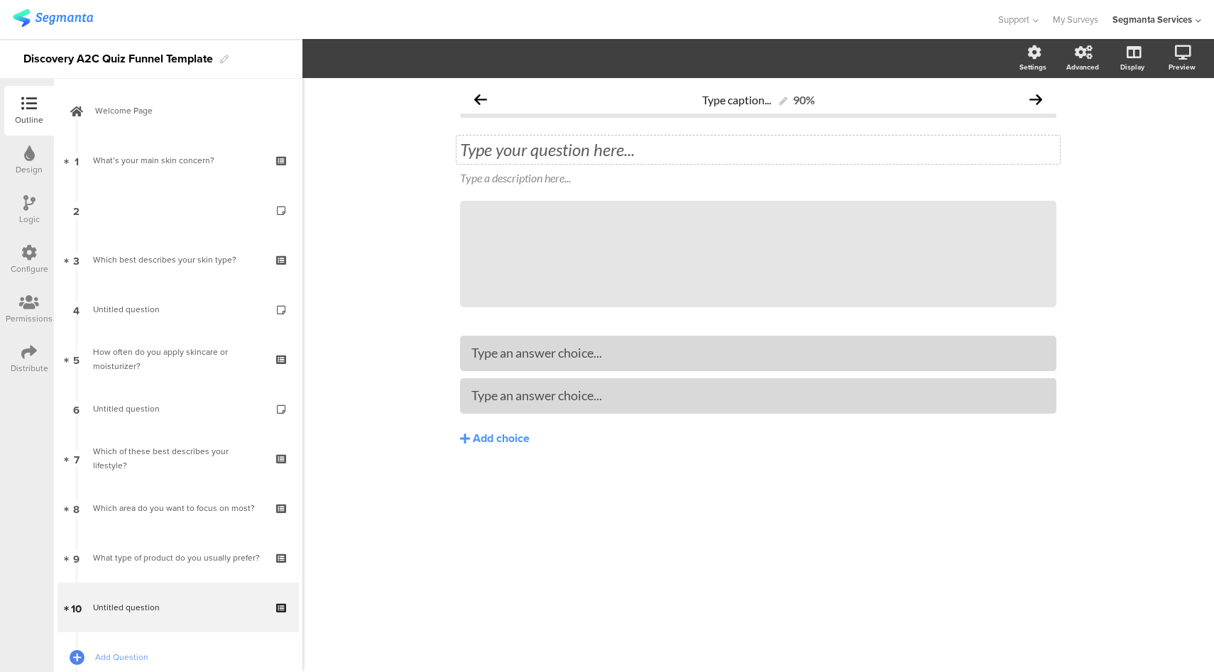
click at [581, 148] on div "Type your question here..." at bounding box center [757, 150] width 603 height 28
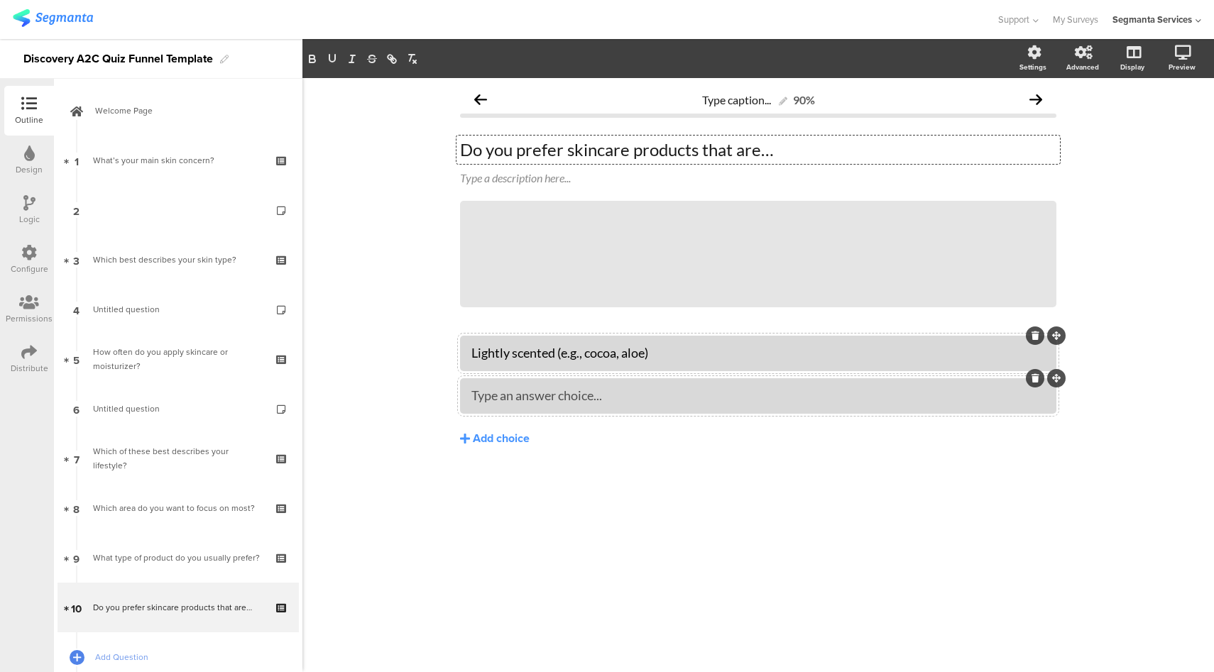
click at [625, 389] on div "Type an answer choice..." at bounding box center [757, 396] width 573 height 16
click at [512, 434] on div "Add choice" at bounding box center [501, 439] width 57 height 15
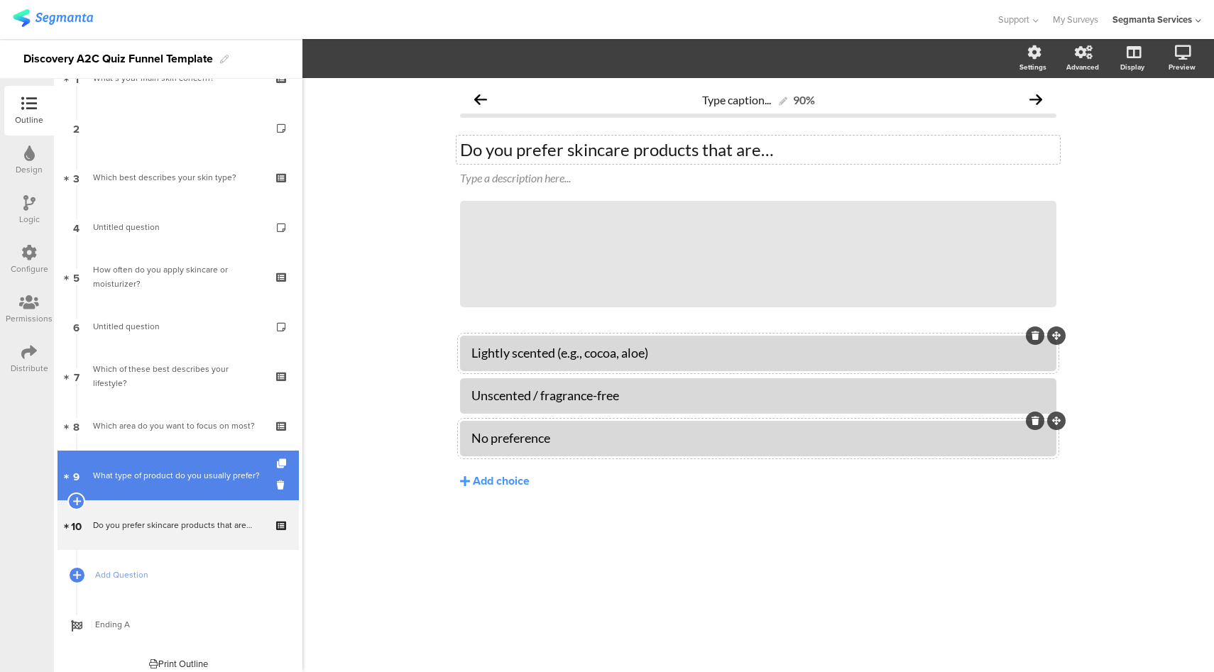
scroll to position [87, 0]
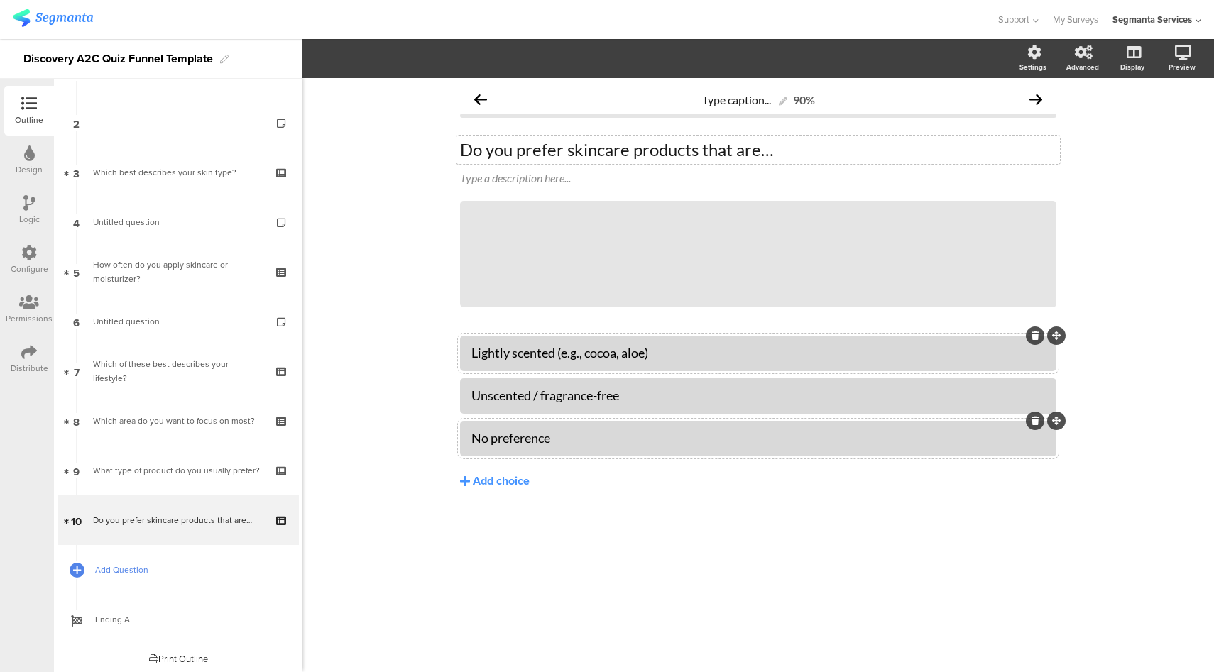
click at [133, 573] on span "Add Question" at bounding box center [186, 570] width 182 height 14
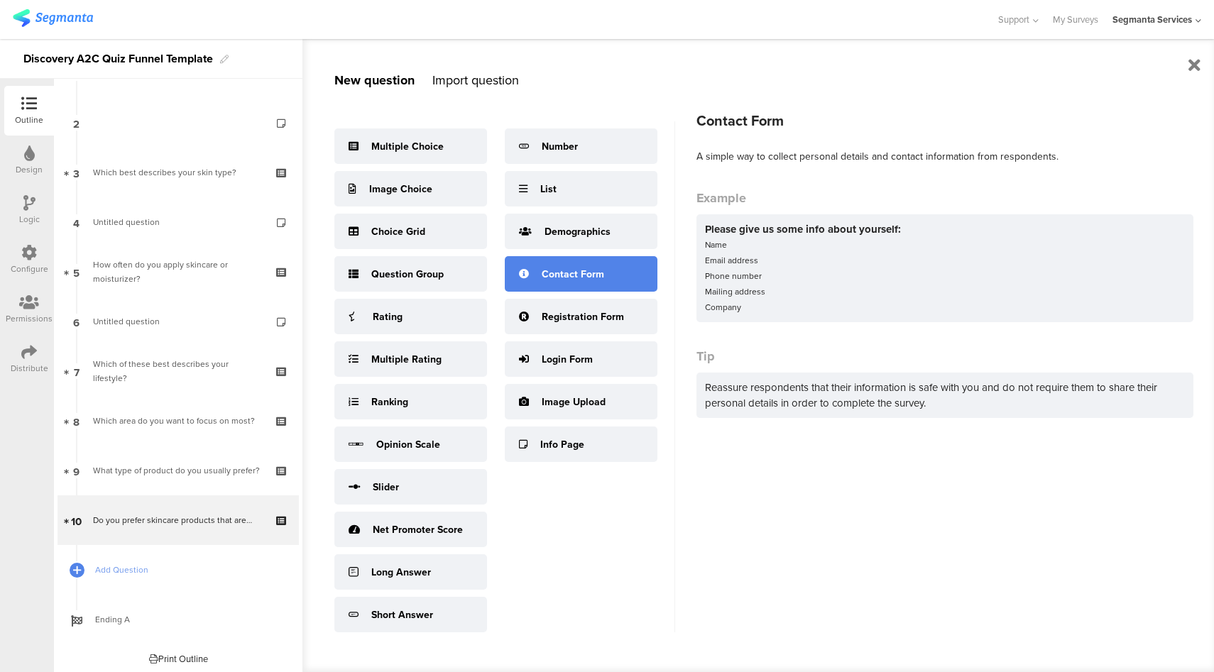
click at [576, 275] on div "Contact Form" at bounding box center [573, 274] width 62 height 15
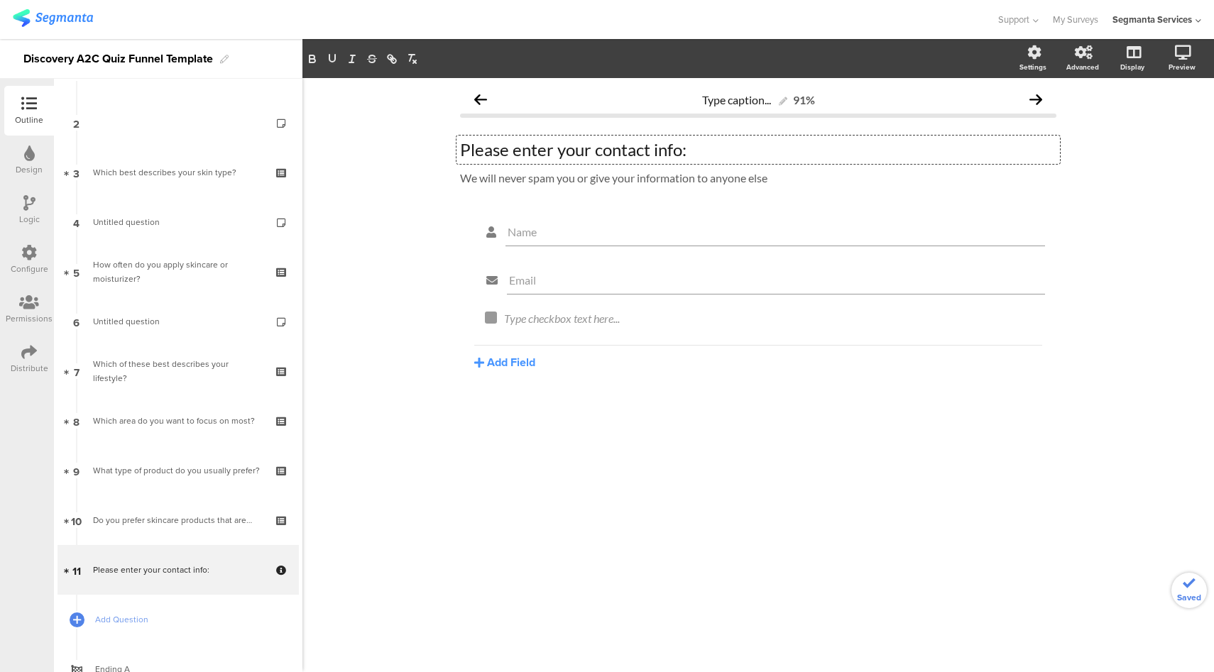
click at [598, 149] on div "Please enter your contact info: Please enter your contact info: Please enter yo…" at bounding box center [757, 150] width 603 height 28
click at [540, 177] on div "We will never spam you or give your information to anyone else We will never sp…" at bounding box center [757, 179] width 603 height 23
click at [559, 177] on p "We will never spam you or give your information to anyone else" at bounding box center [758, 177] width 596 height 13
click at [560, 175] on p "We will never spam you or give your information to anyone else" at bounding box center [758, 177] width 596 height 13
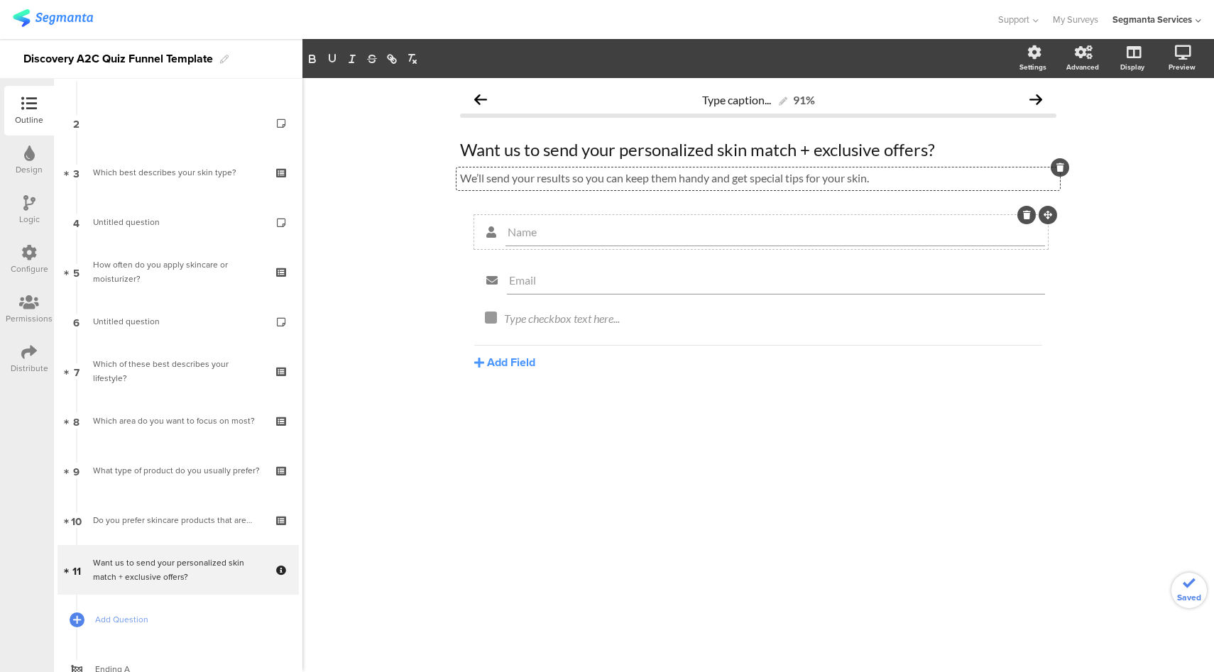
click at [1021, 219] on div at bounding box center [1026, 215] width 18 height 18
click at [1028, 214] on icon at bounding box center [1027, 215] width 8 height 9
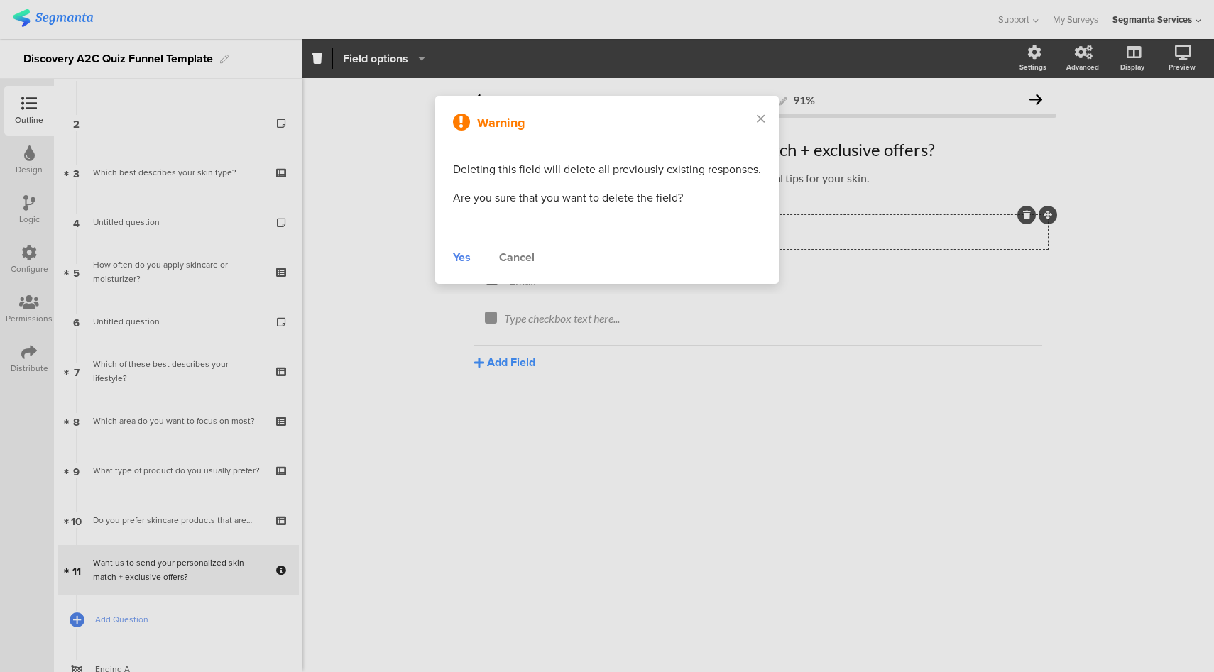
click at [466, 255] on div "Yes" at bounding box center [462, 257] width 18 height 17
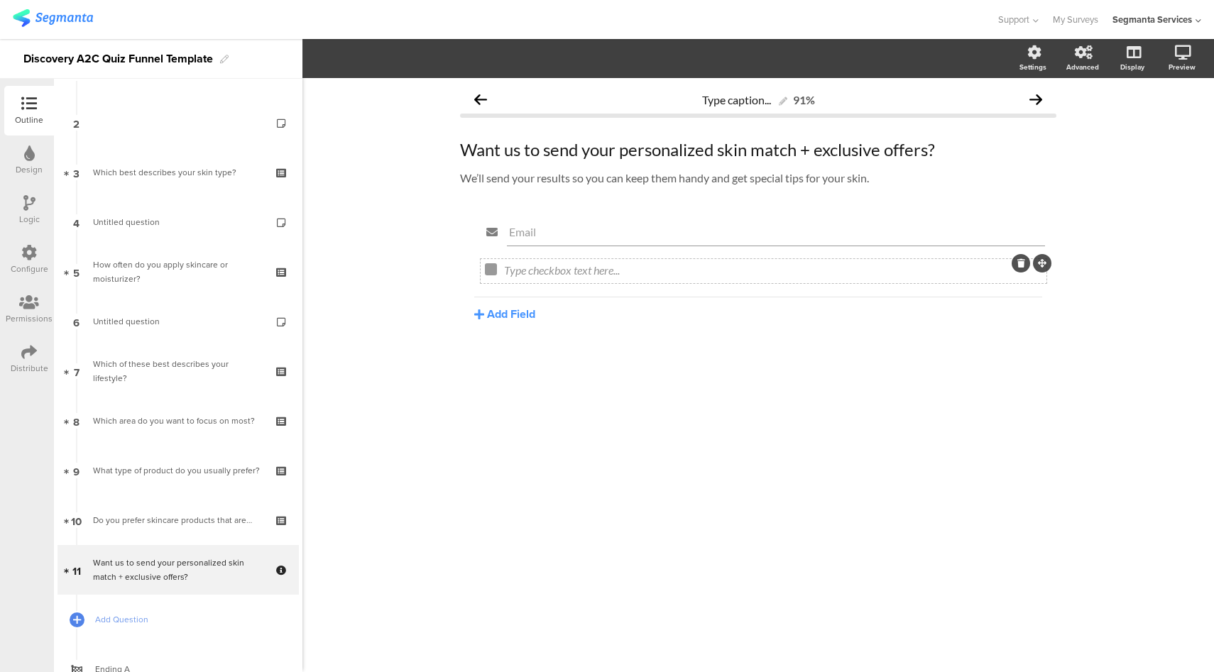
click at [1022, 265] on icon at bounding box center [1021, 263] width 8 height 9
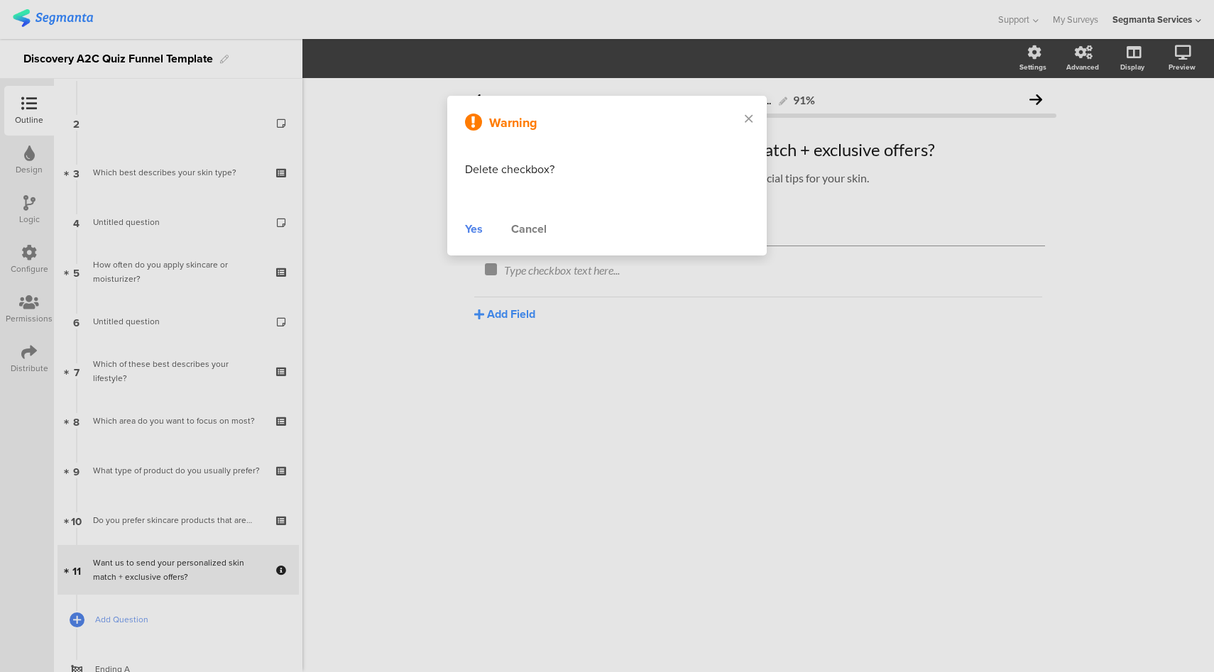
click at [479, 233] on div "Yes" at bounding box center [474, 229] width 18 height 17
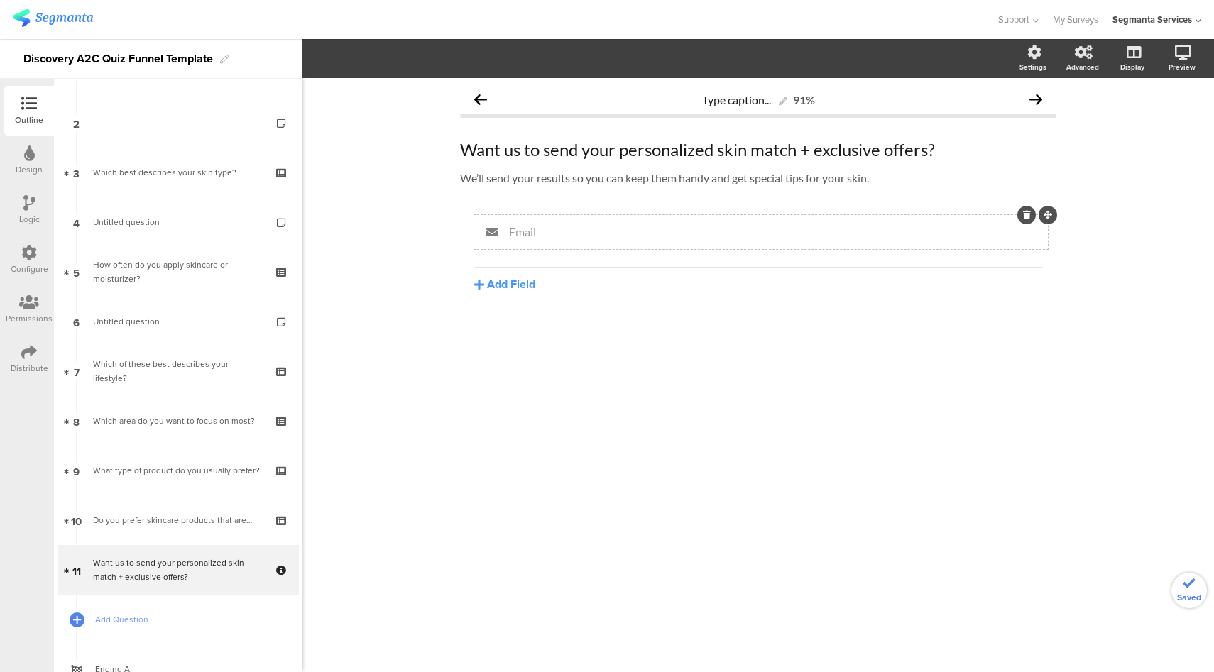
click at [548, 238] on input "Email" at bounding box center [776, 231] width 534 height 13
click at [414, 57] on icon "button" at bounding box center [418, 58] width 14 height 11
click at [466, 97] on span at bounding box center [466, 94] width 21 height 11
click at [364, 275] on div "Type caption... 91% Want us to send your personalized skin match + exclusive of…" at bounding box center [757, 375] width 911 height 594
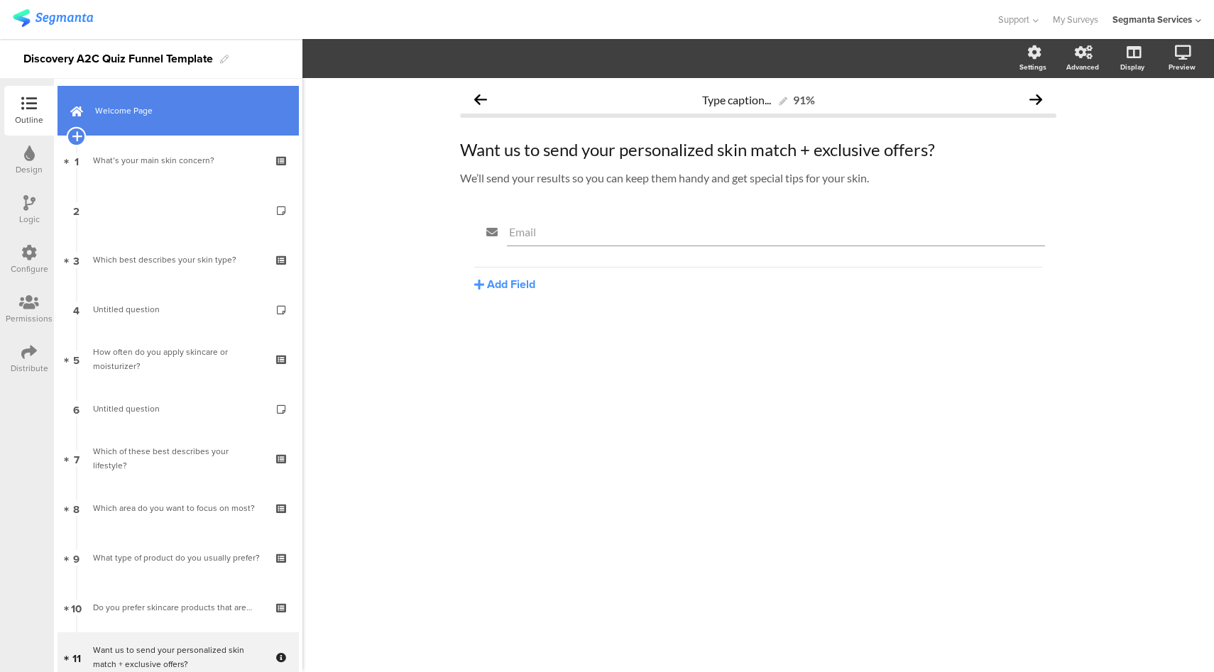
click at [77, 136] on icon at bounding box center [76, 136] width 9 height 13
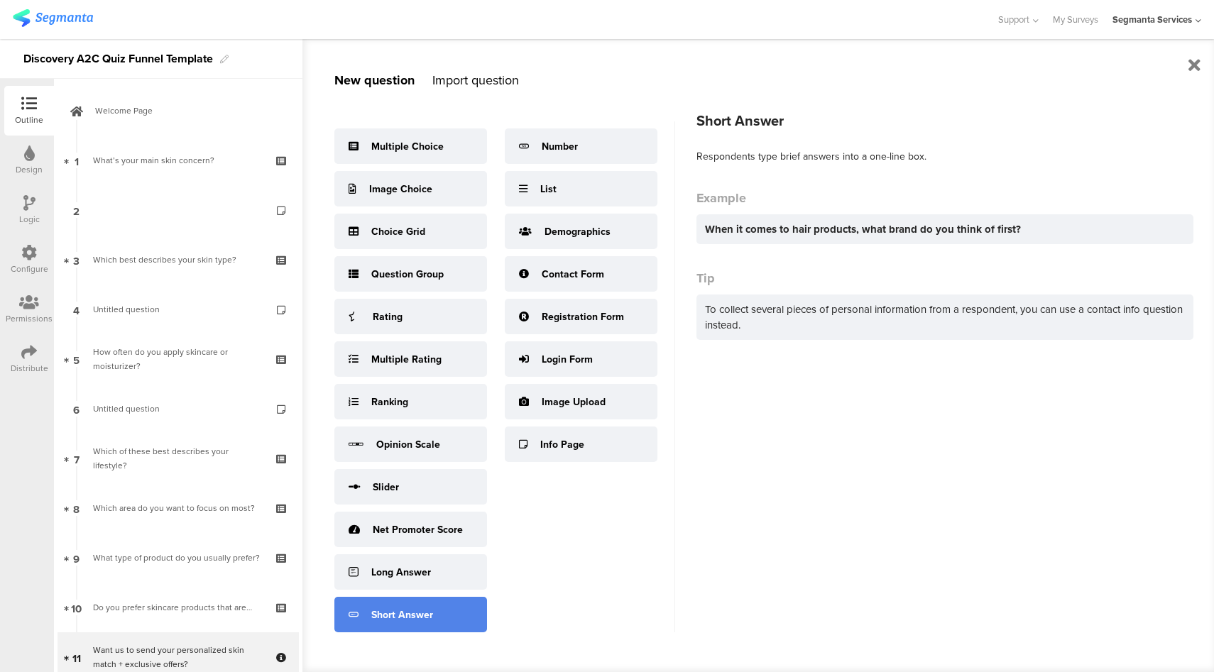
click at [387, 604] on div "Short Answer" at bounding box center [410, 614] width 153 height 35
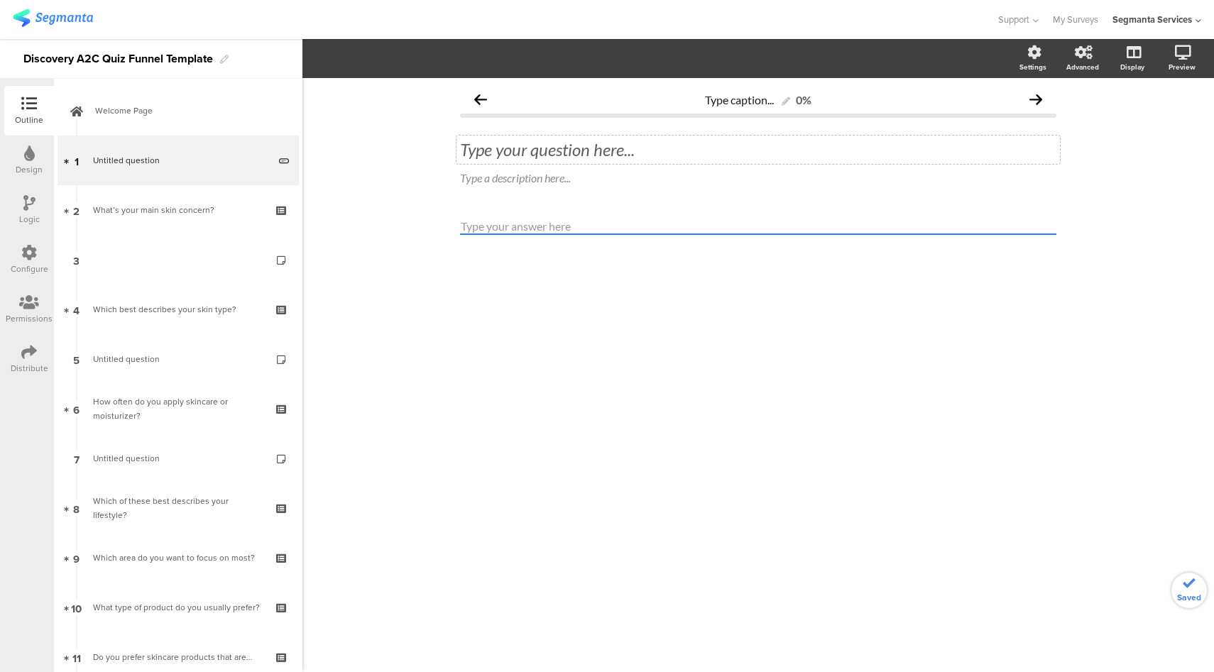
click at [535, 148] on div "Type your question here..." at bounding box center [757, 150] width 603 height 28
click at [535, 177] on div "Type a description here..." at bounding box center [757, 179] width 603 height 23
click at [674, 145] on div "Let's get to know you! Let's get to know you!" at bounding box center [757, 150] width 603 height 28
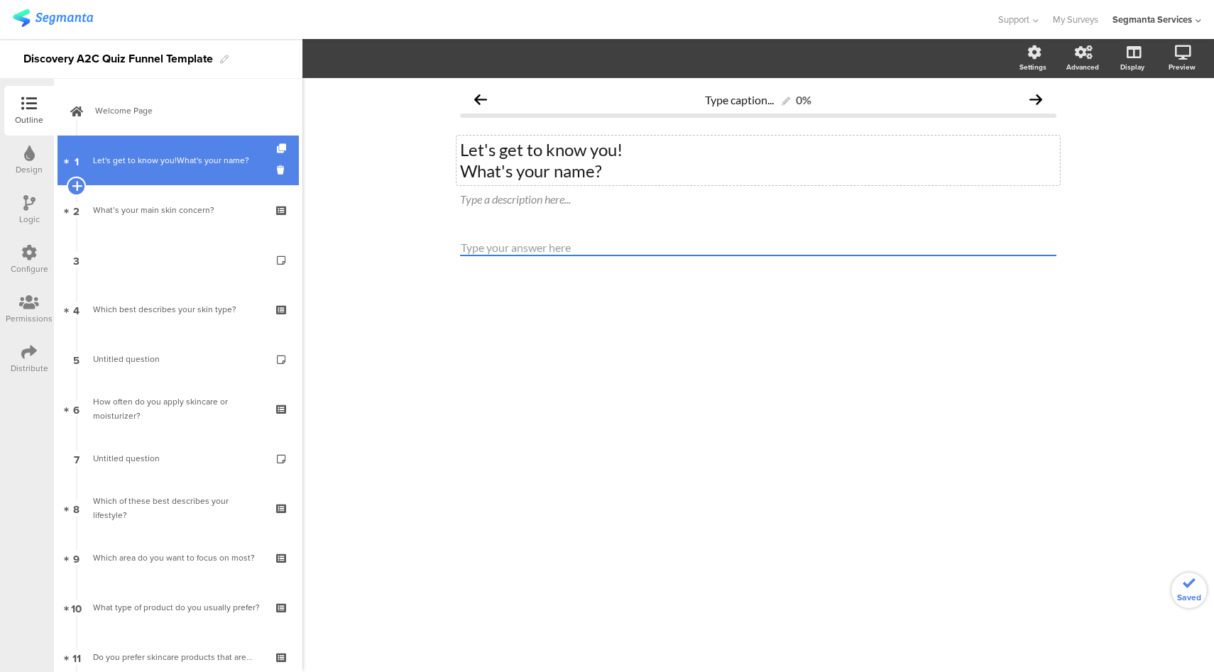
click at [74, 185] on icon at bounding box center [76, 186] width 9 height 13
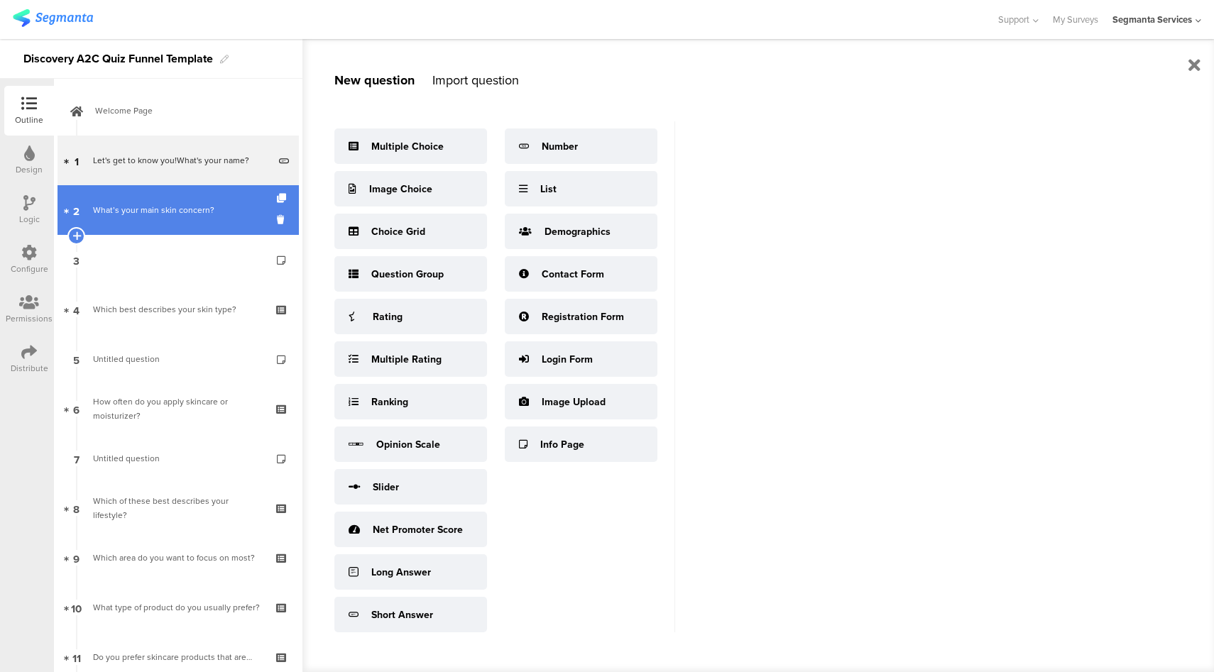
click at [138, 216] on div "What’s your main skin concern?" at bounding box center [178, 210] width 170 height 14
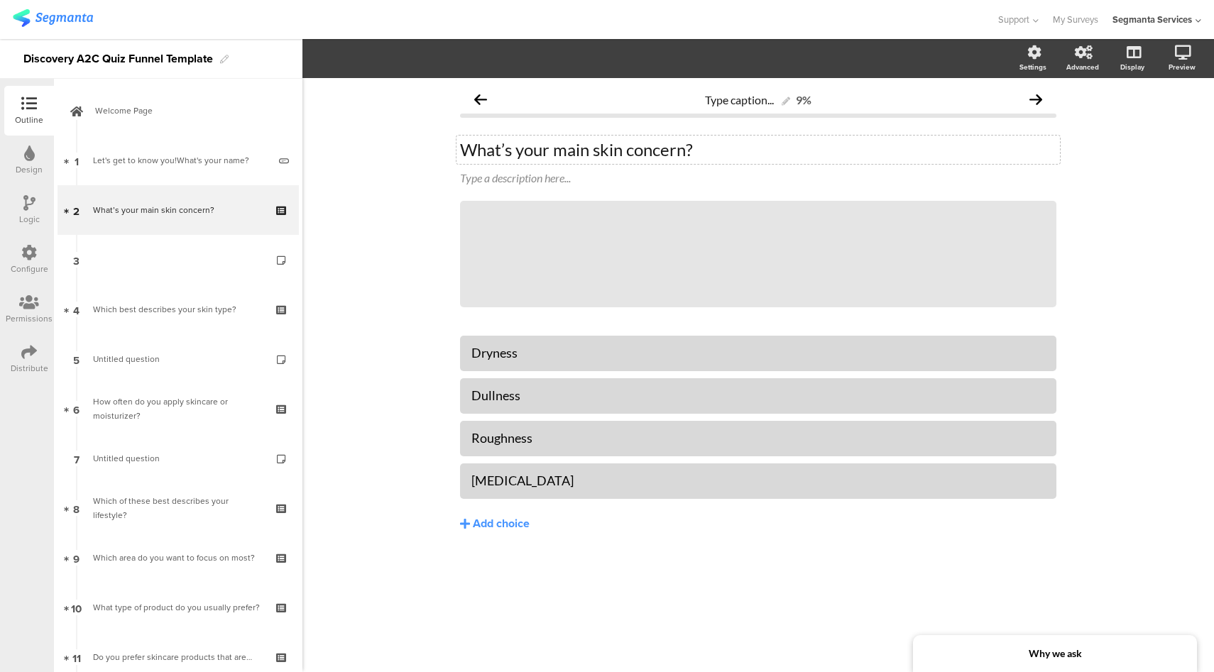
drag, startPoint x: 465, startPoint y: 149, endPoint x: 549, endPoint y: 212, distance: 104.9
click at [465, 149] on p "What’s your main skin concern?" at bounding box center [758, 149] width 596 height 21
click at [27, 263] on div "Configure" at bounding box center [30, 269] width 38 height 13
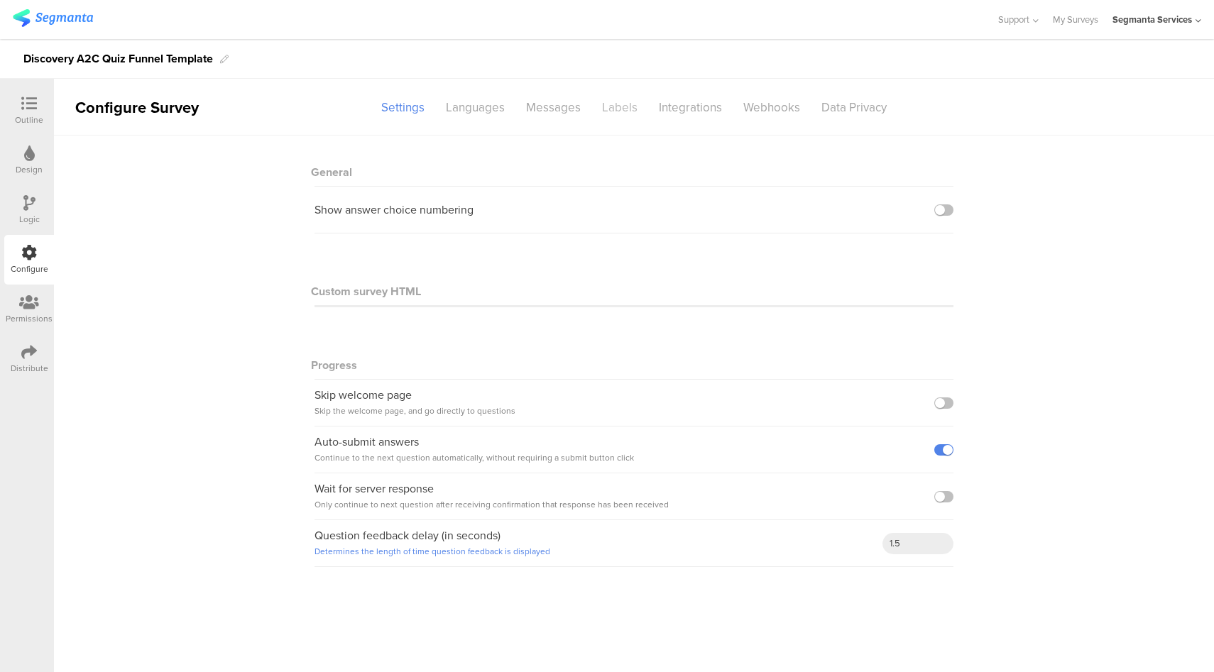
click at [618, 114] on div "Labels" at bounding box center [619, 107] width 57 height 25
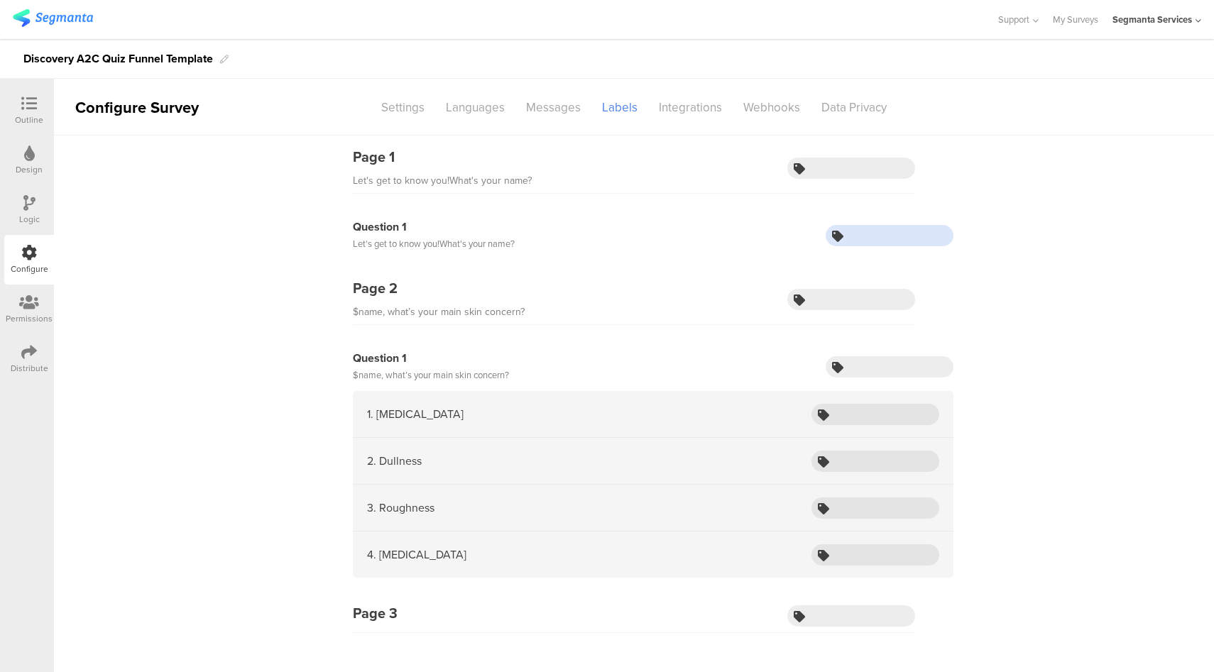
click at [873, 232] on input "text" at bounding box center [889, 235] width 128 height 21
type input "name"
click at [31, 109] on icon at bounding box center [29, 104] width 16 height 16
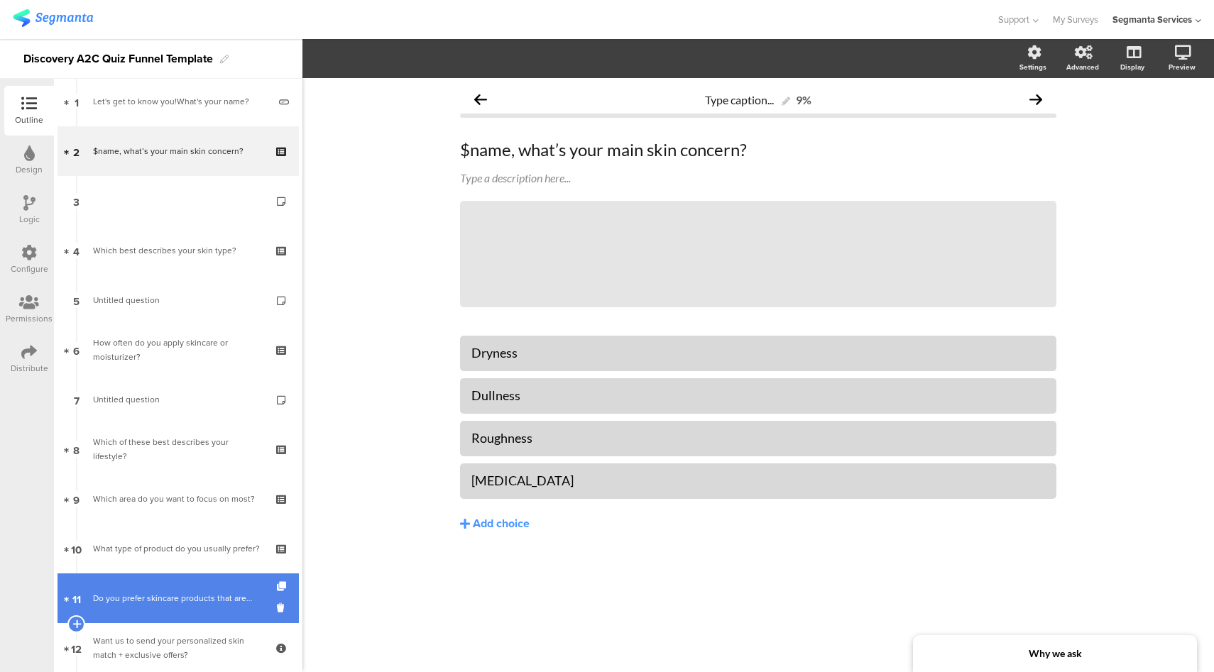
scroll to position [191, 0]
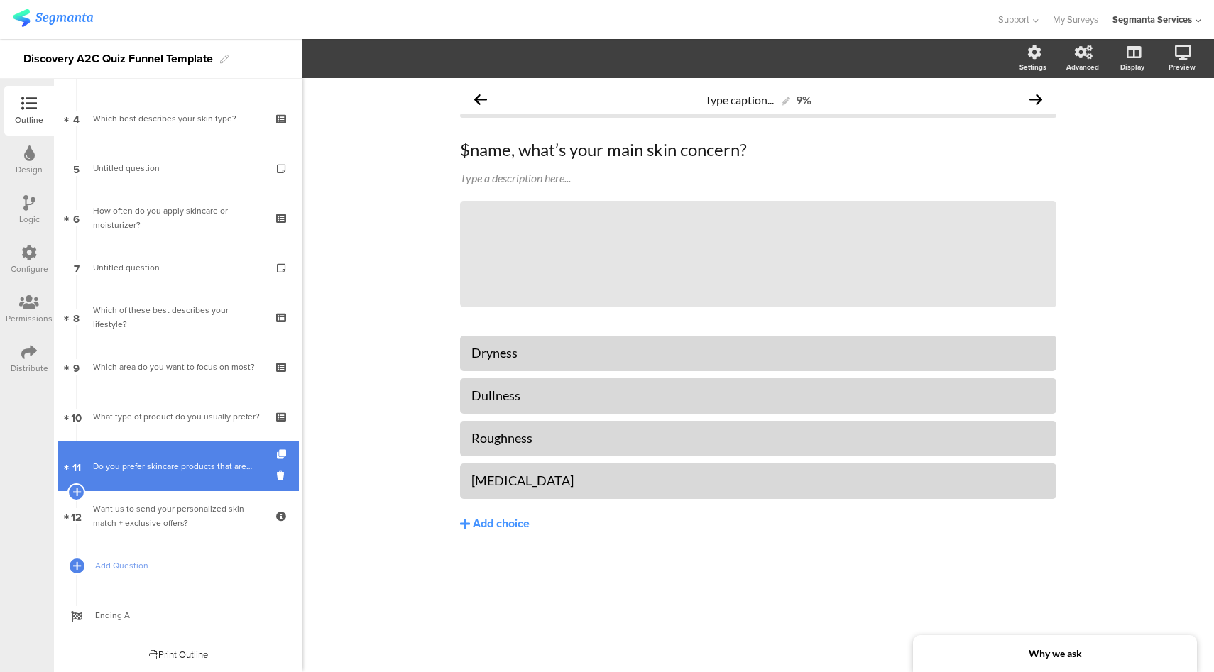
click at [180, 471] on div "Do you prefer skincare products that are…" at bounding box center [178, 466] width 170 height 14
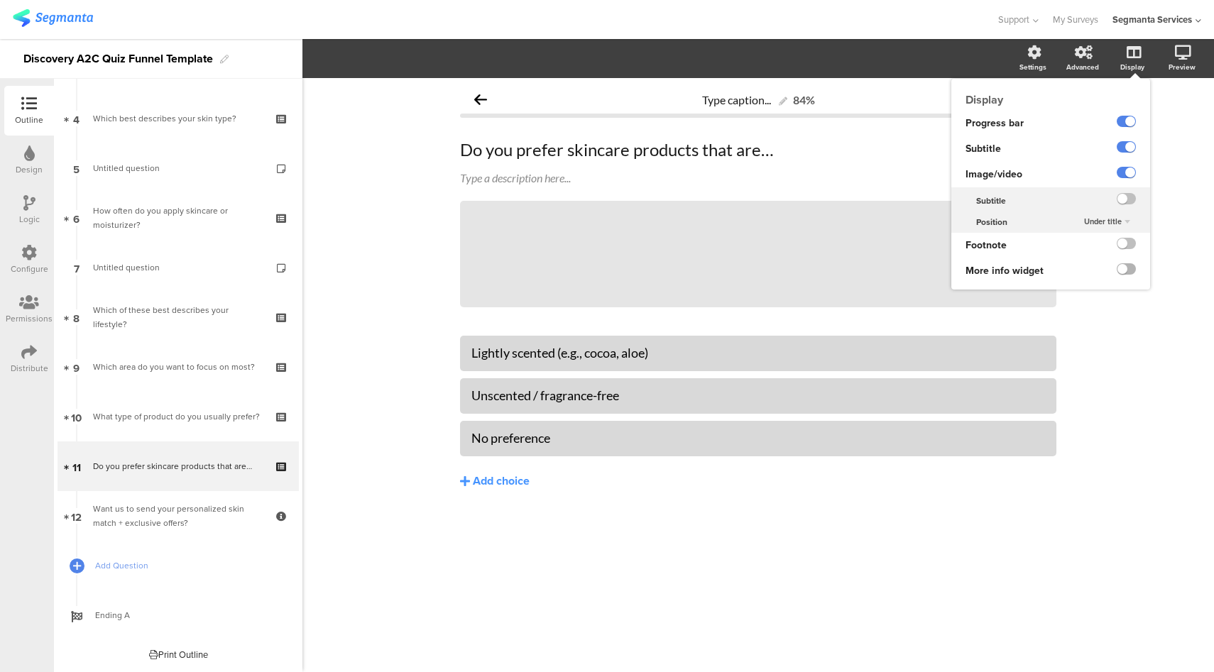
click at [1124, 270] on label at bounding box center [1125, 268] width 19 height 11
click at [0, 0] on input "checkbox" at bounding box center [0, 0] width 0 height 0
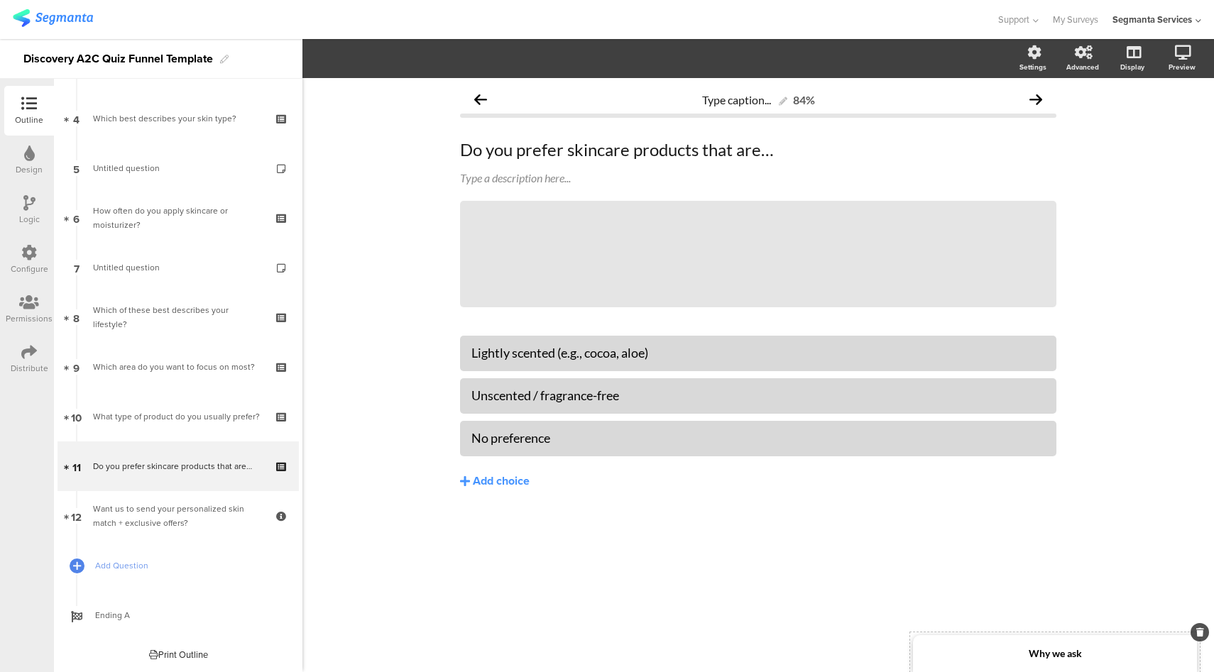
click at [1049, 646] on div "Why we ask" at bounding box center [1055, 653] width 284 height 37
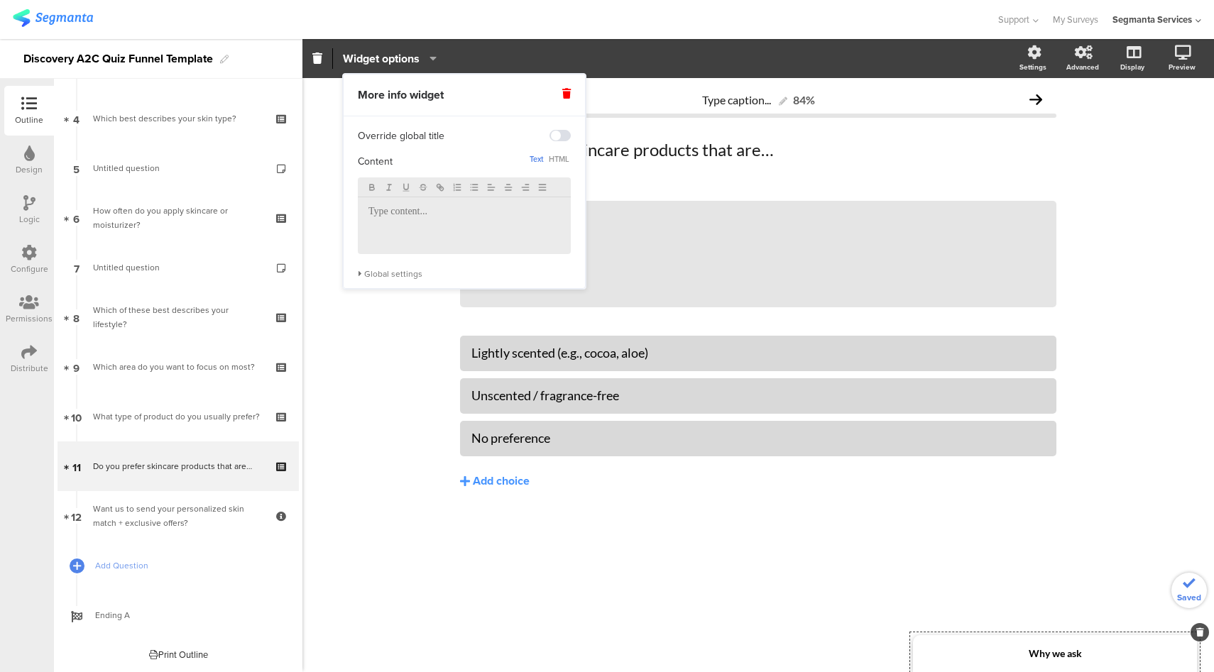
click at [465, 214] on p at bounding box center [464, 212] width 192 height 13
click at [818, 21] on div at bounding box center [498, 19] width 970 height 23
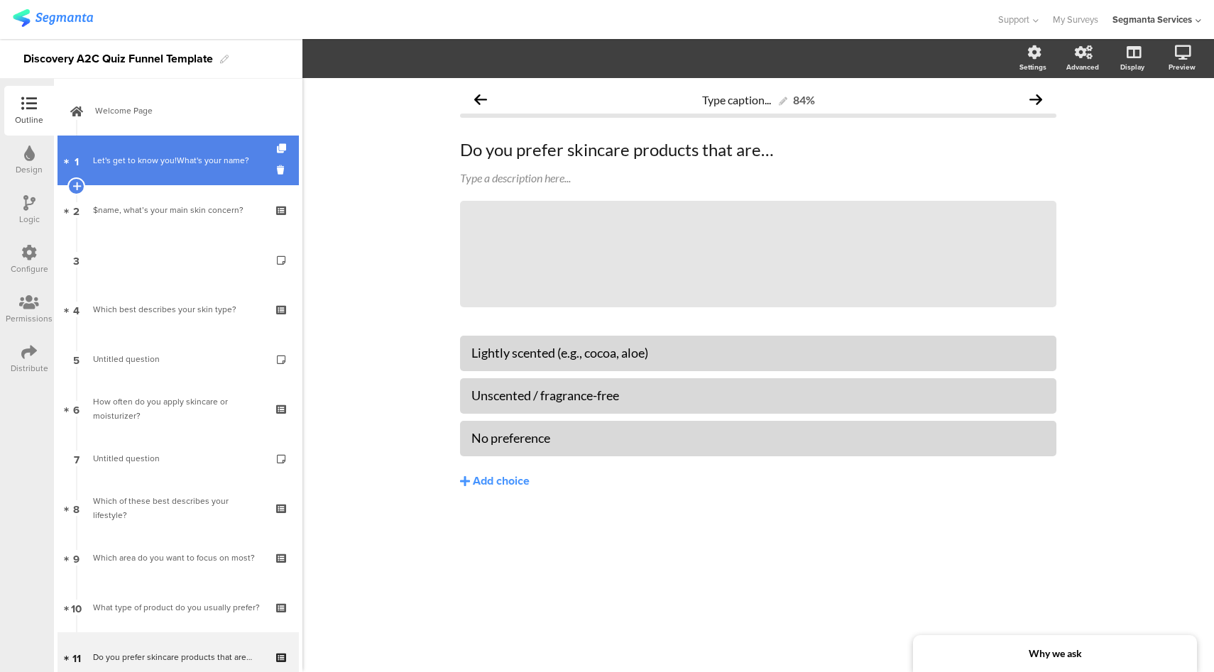
click at [190, 165] on div "Let's get to know you!What's your name?" at bounding box center [180, 160] width 175 height 14
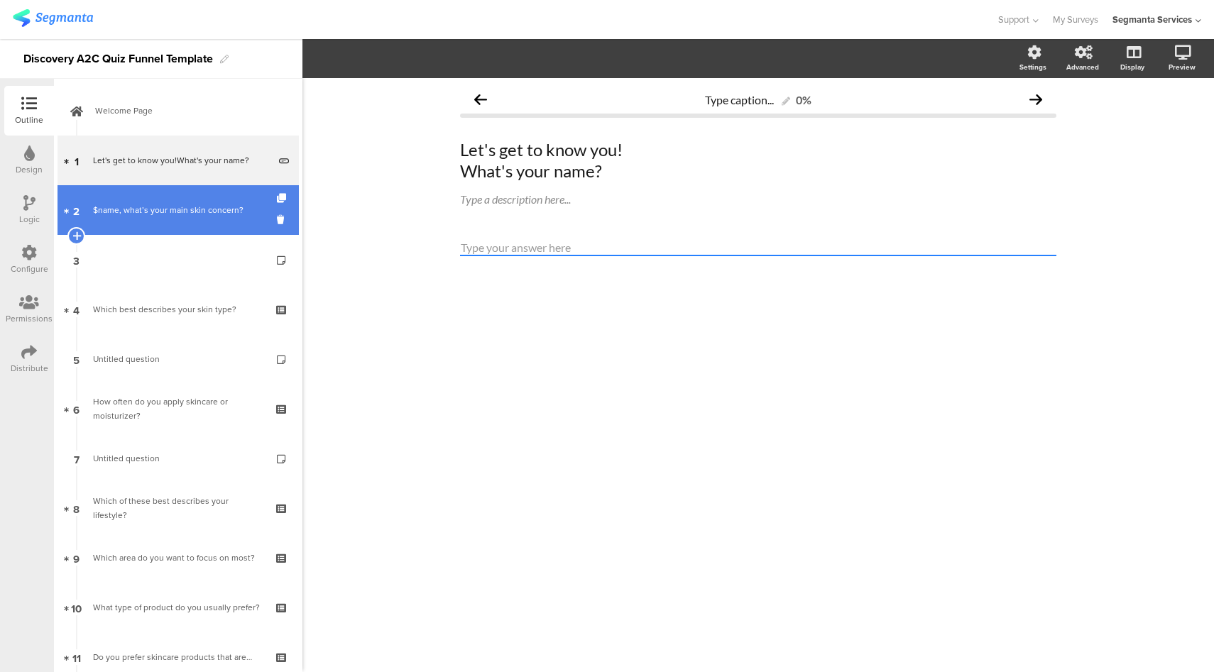
click at [158, 208] on div "$name, what’s your main skin concern?" at bounding box center [178, 210] width 170 height 14
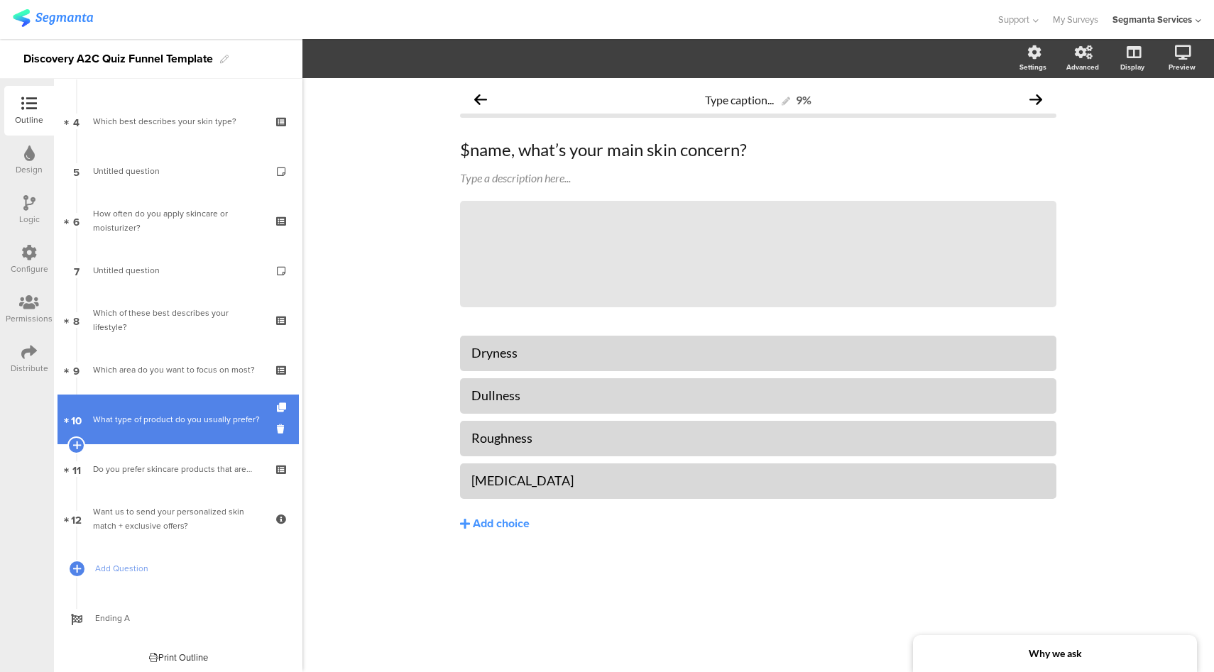
scroll to position [191, 0]
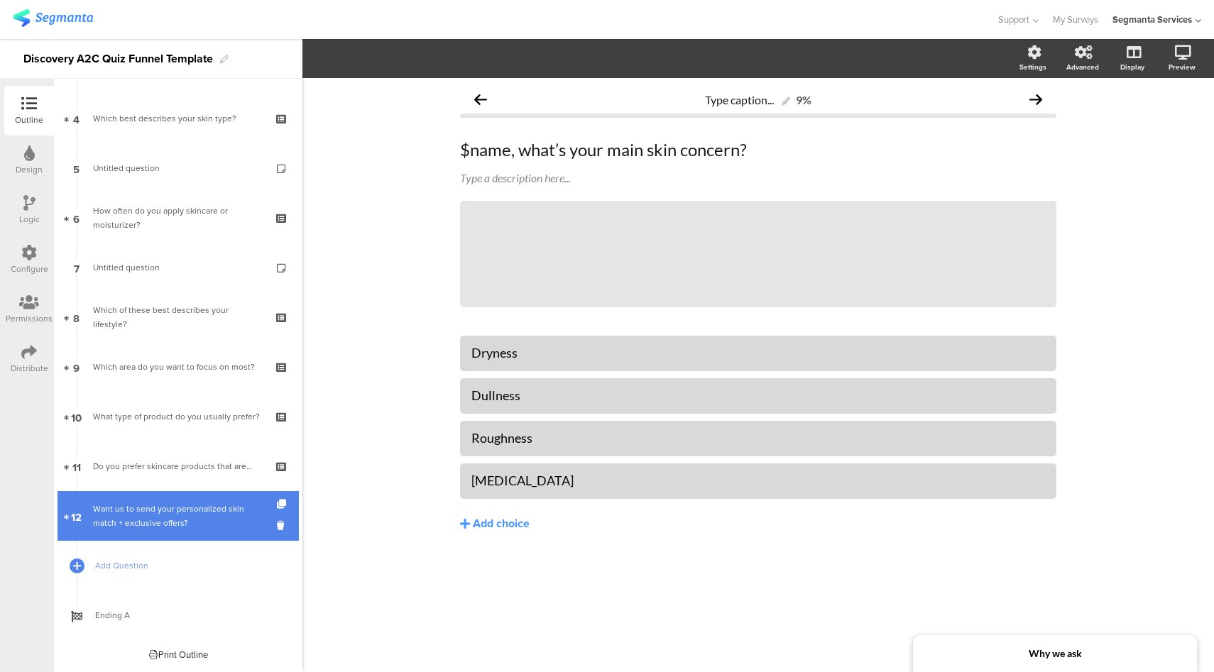
click at [153, 507] on div "Want us to send your personalized skin match + exclusive offers?" at bounding box center [178, 516] width 170 height 28
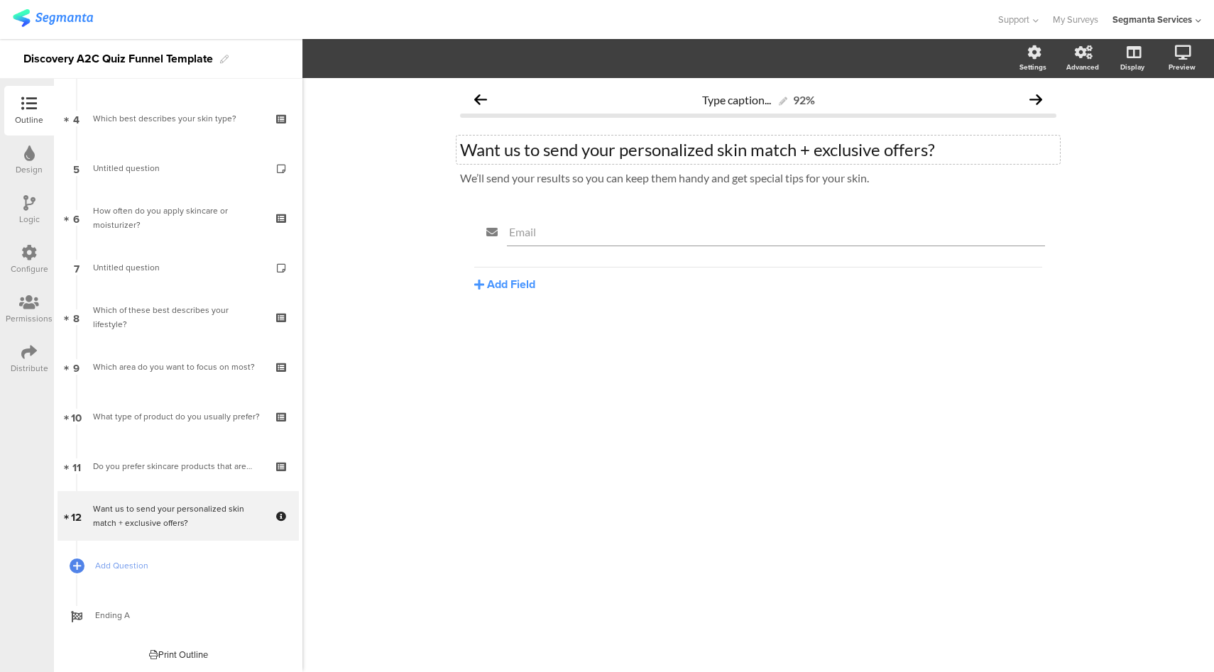
click at [465, 141] on p "Want us to send your personalized skin match + exclusive offers?" at bounding box center [758, 149] width 596 height 21
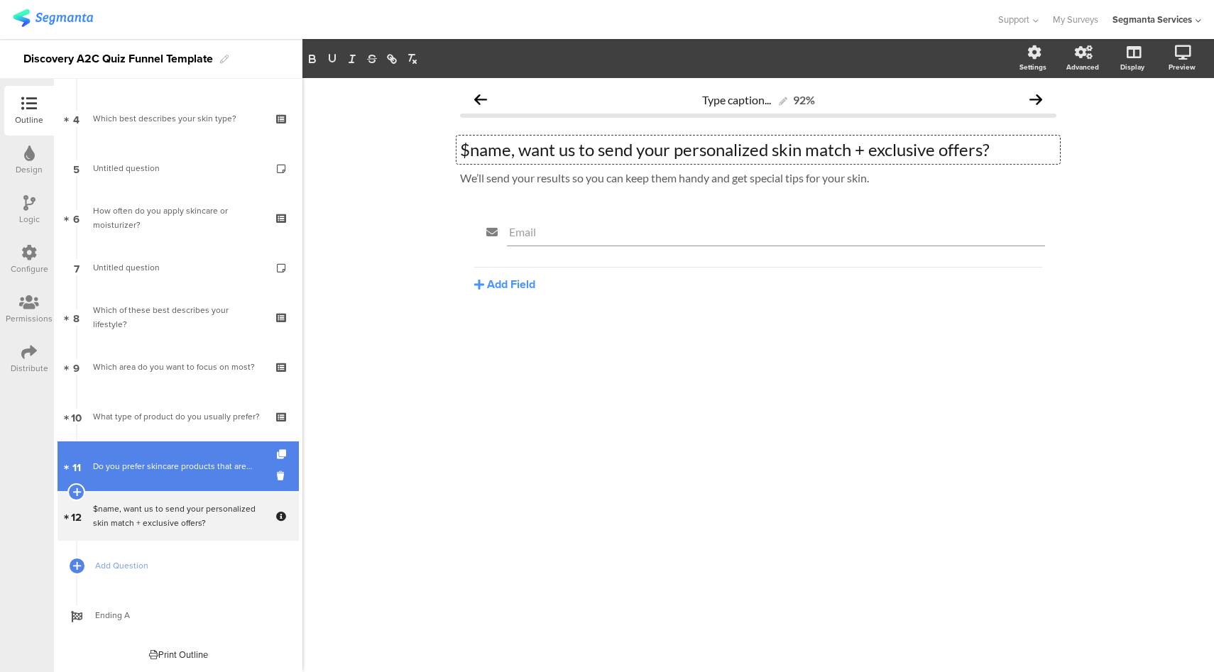
click at [180, 468] on div "Do you prefer skincare products that are…" at bounding box center [178, 466] width 170 height 14
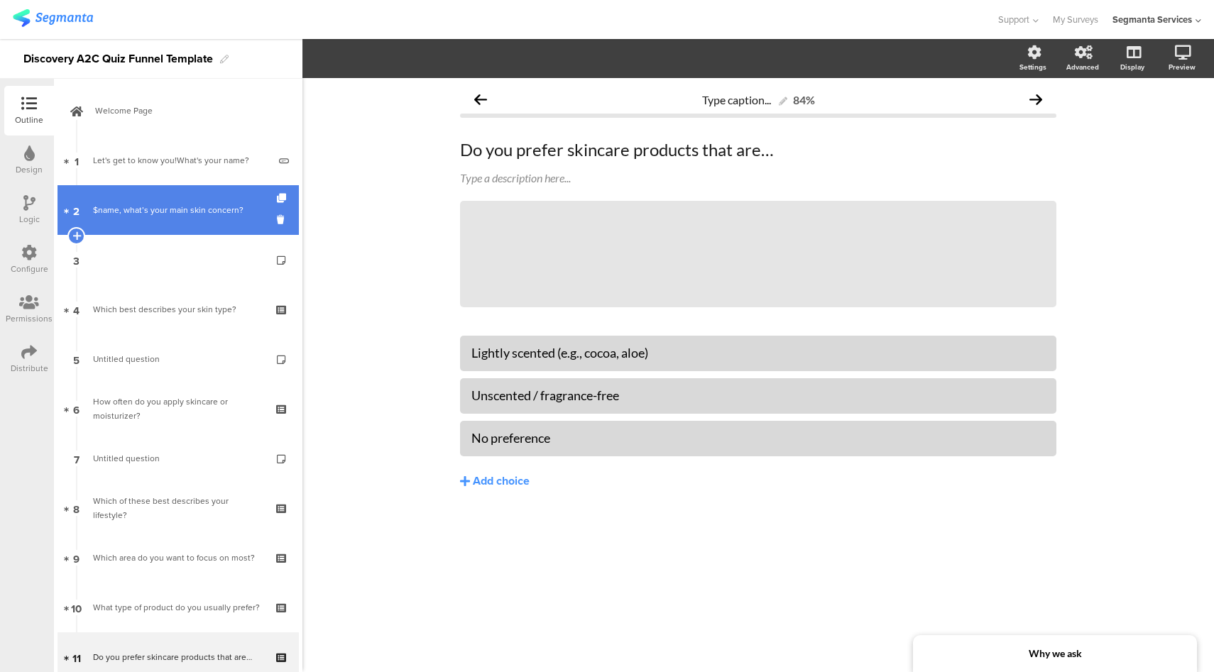
click at [190, 218] on link "2 $name, what’s your main skin concern?" at bounding box center [177, 210] width 241 height 50
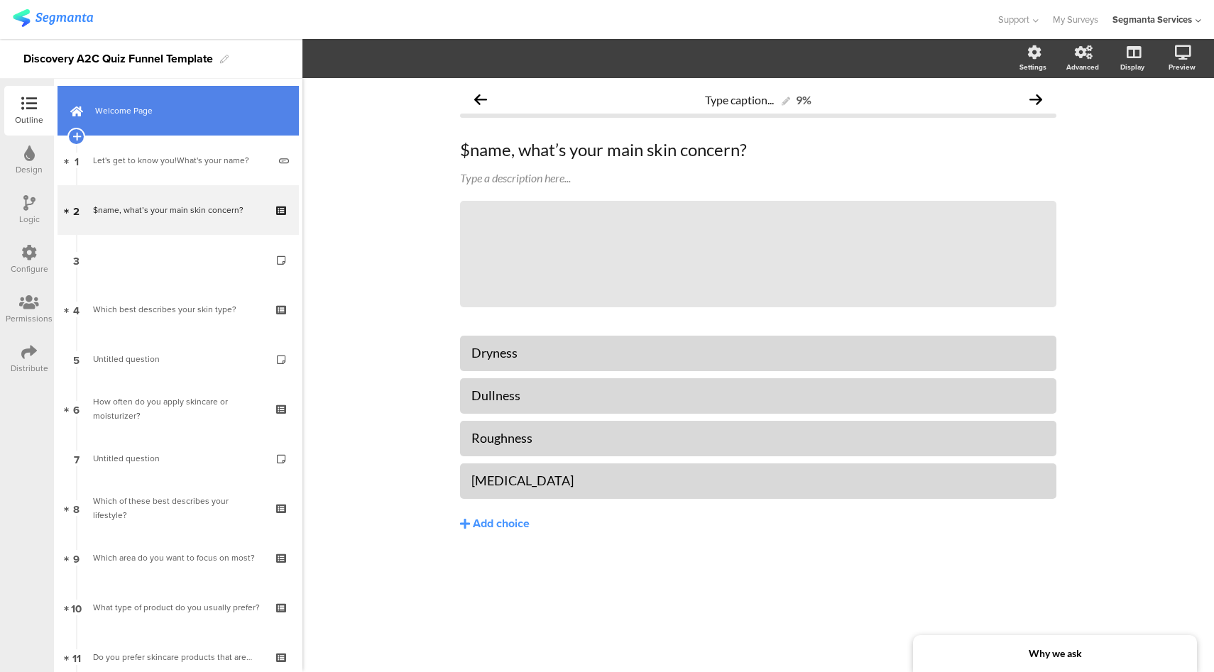
click at [144, 113] on span "Welcome Page" at bounding box center [186, 111] width 182 height 14
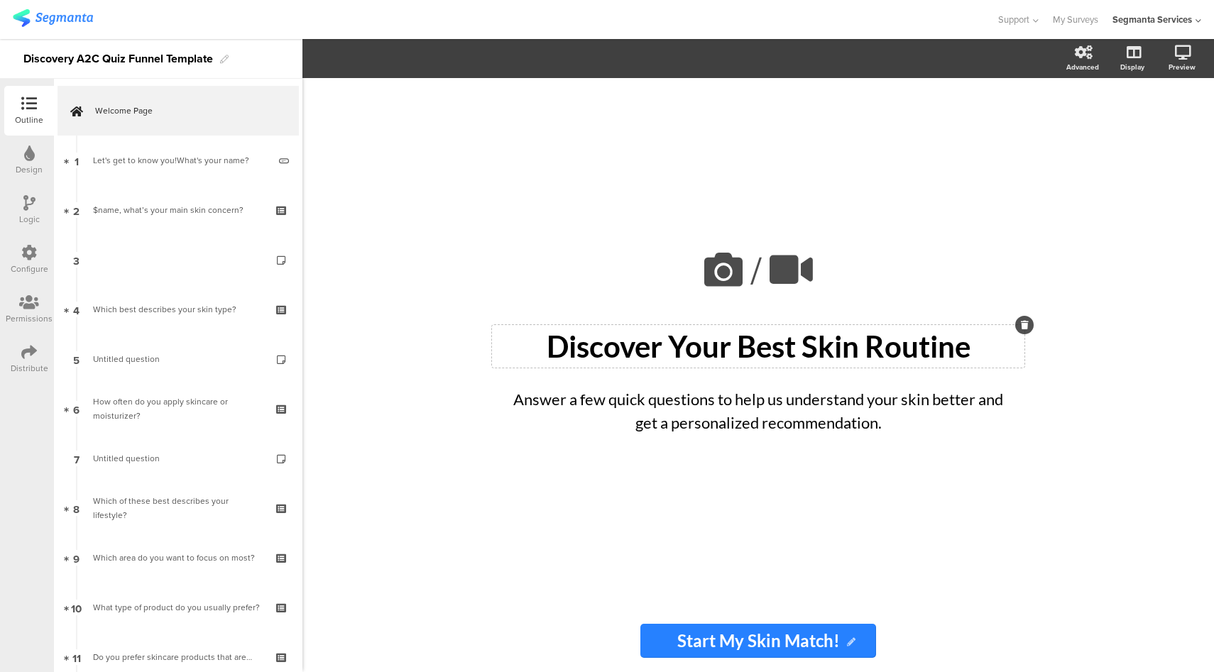
click at [695, 353] on div "Discover Your Best Skin Routine Discover Your Best Skin Routine" at bounding box center [758, 346] width 532 height 43
click at [695, 353] on p "Discover Your Best Skin Routine" at bounding box center [757, 346] width 525 height 35
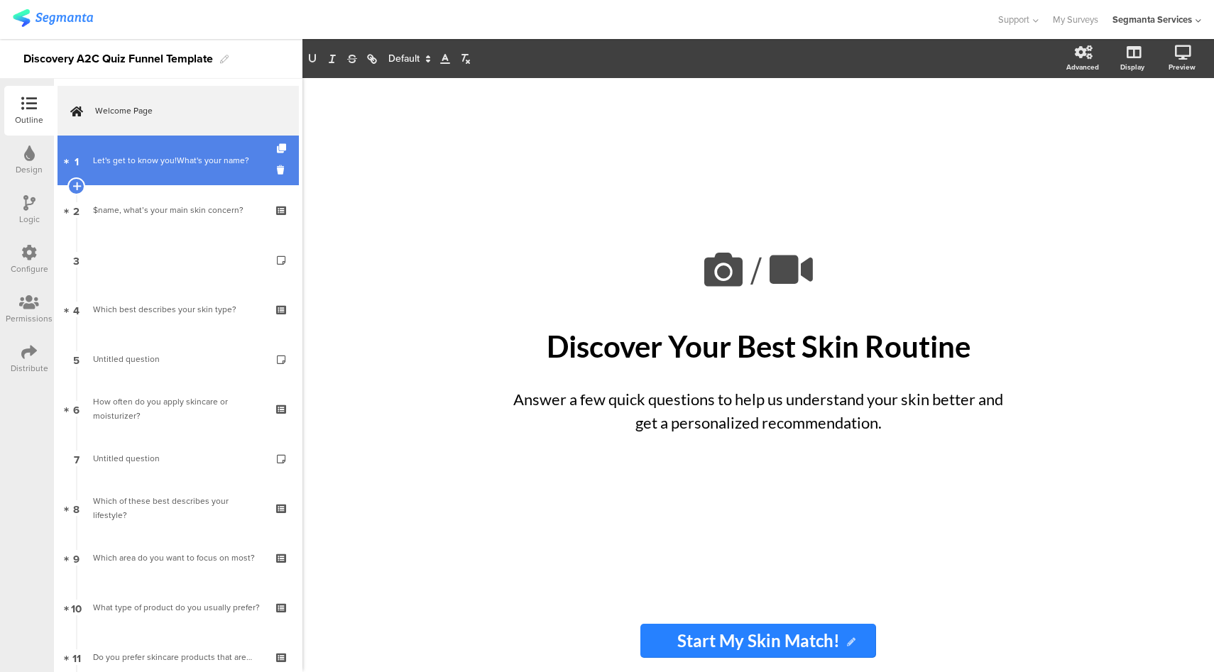
click at [166, 177] on link "1 Let's get to know you!What's your name?" at bounding box center [177, 161] width 241 height 50
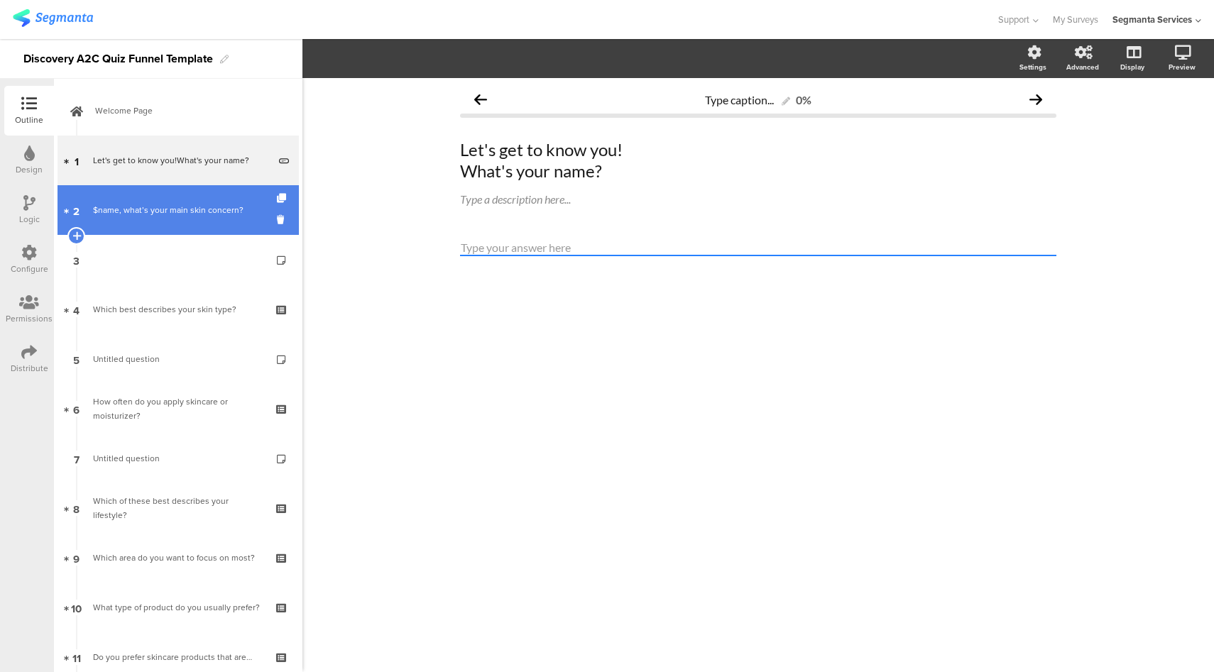
click at [168, 208] on div "$name, what’s your main skin concern?" at bounding box center [178, 210] width 170 height 14
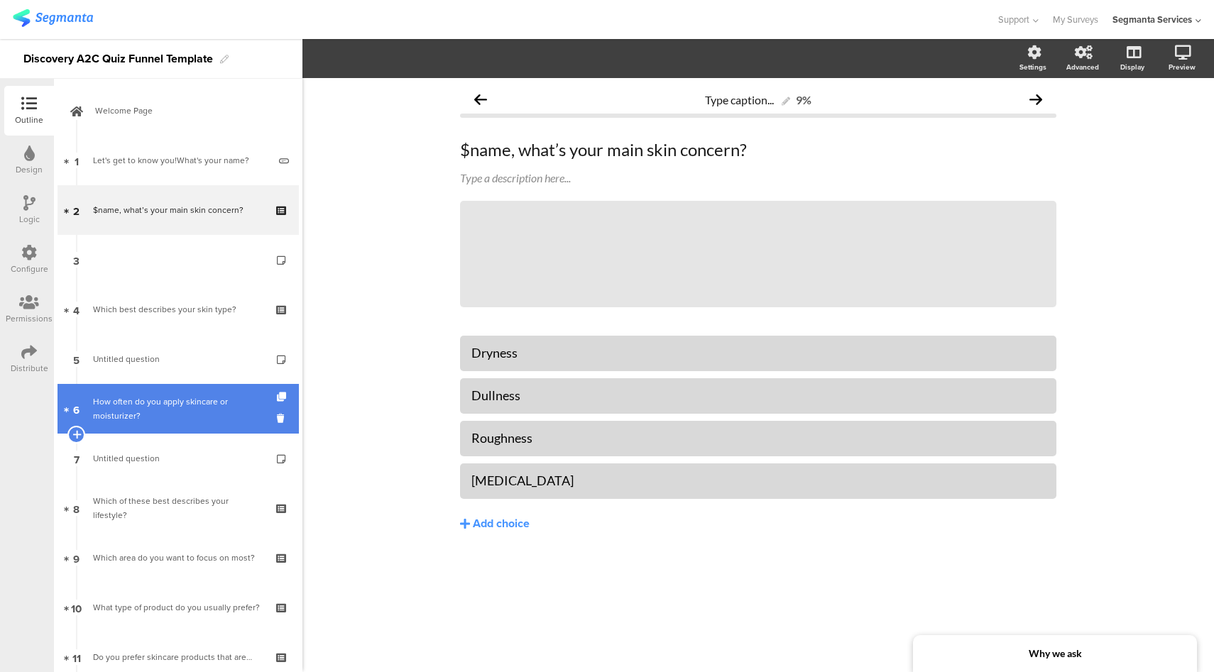
click at [173, 411] on div "How often do you apply skincare or moisturizer?" at bounding box center [178, 409] width 170 height 28
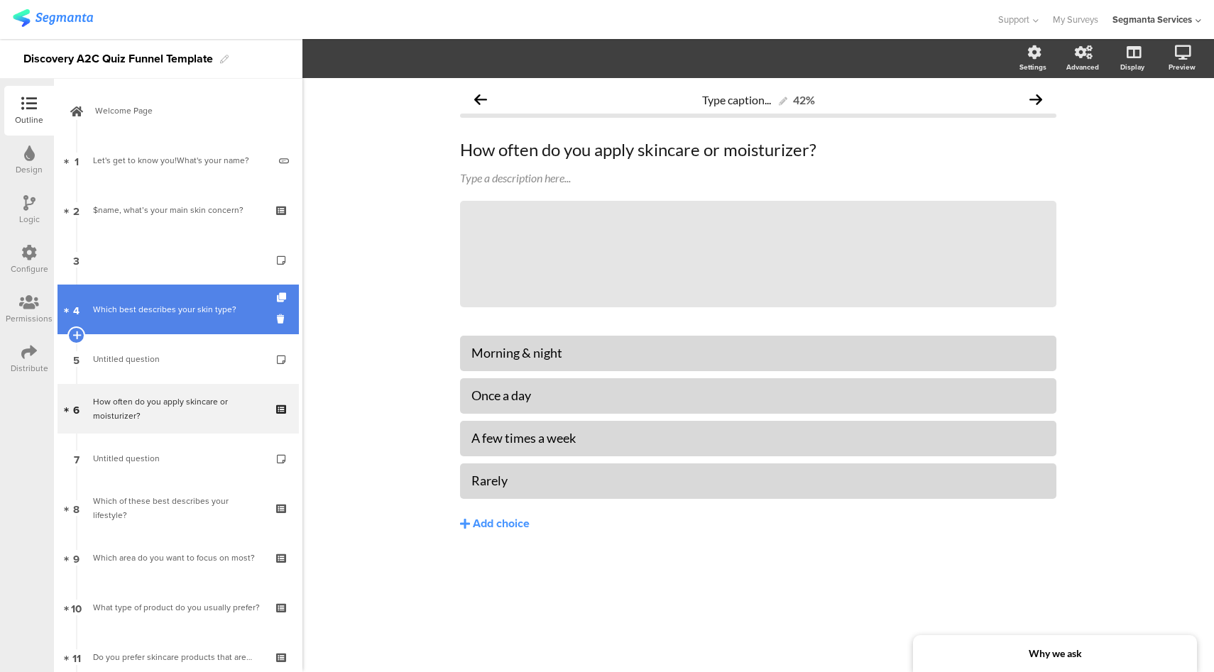
click at [190, 307] on div "Which best describes your skin type?" at bounding box center [178, 309] width 170 height 14
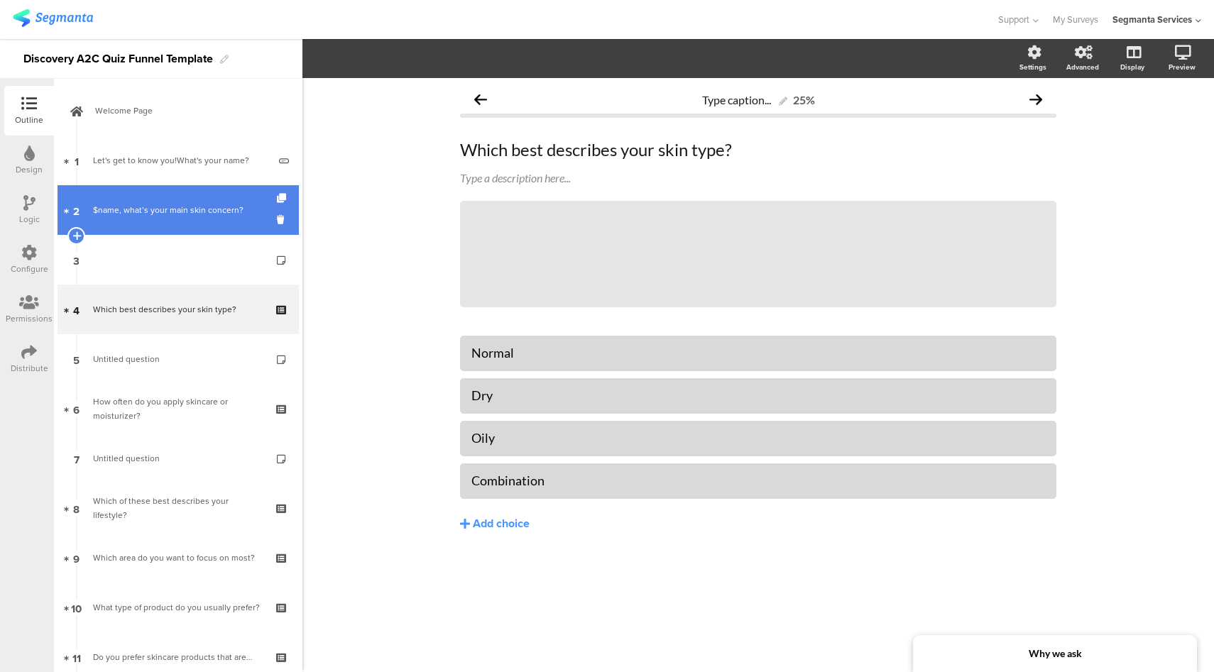
click at [183, 209] on div "$name, what’s your main skin concern?" at bounding box center [178, 210] width 170 height 14
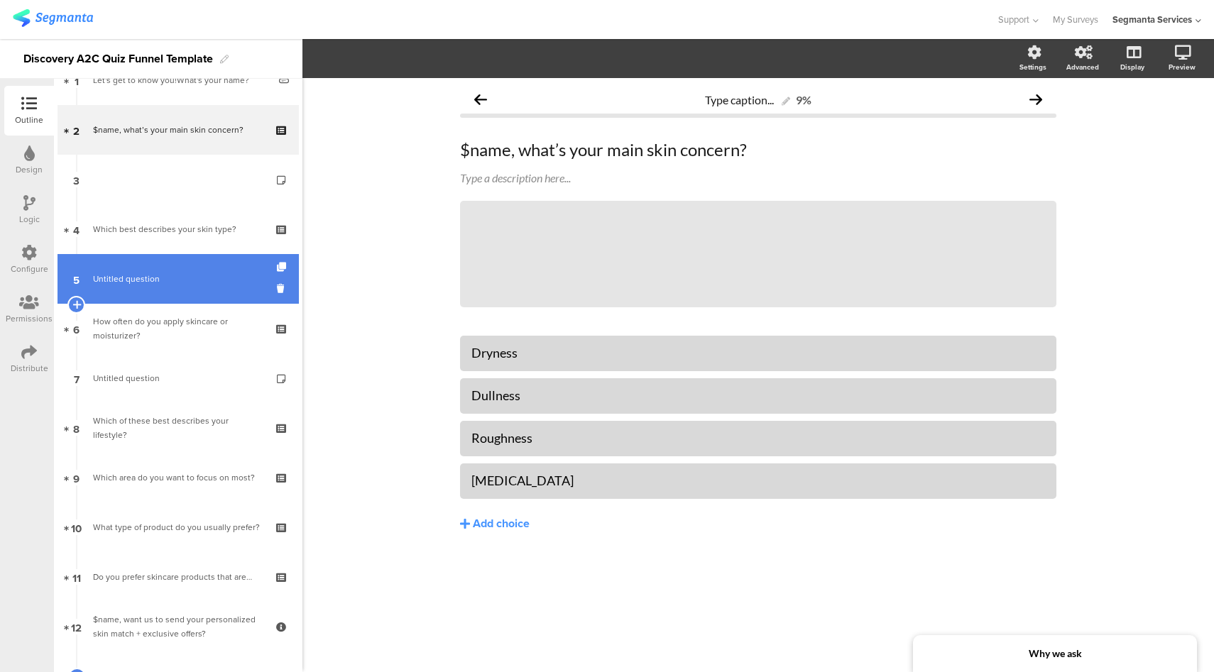
scroll to position [82, 0]
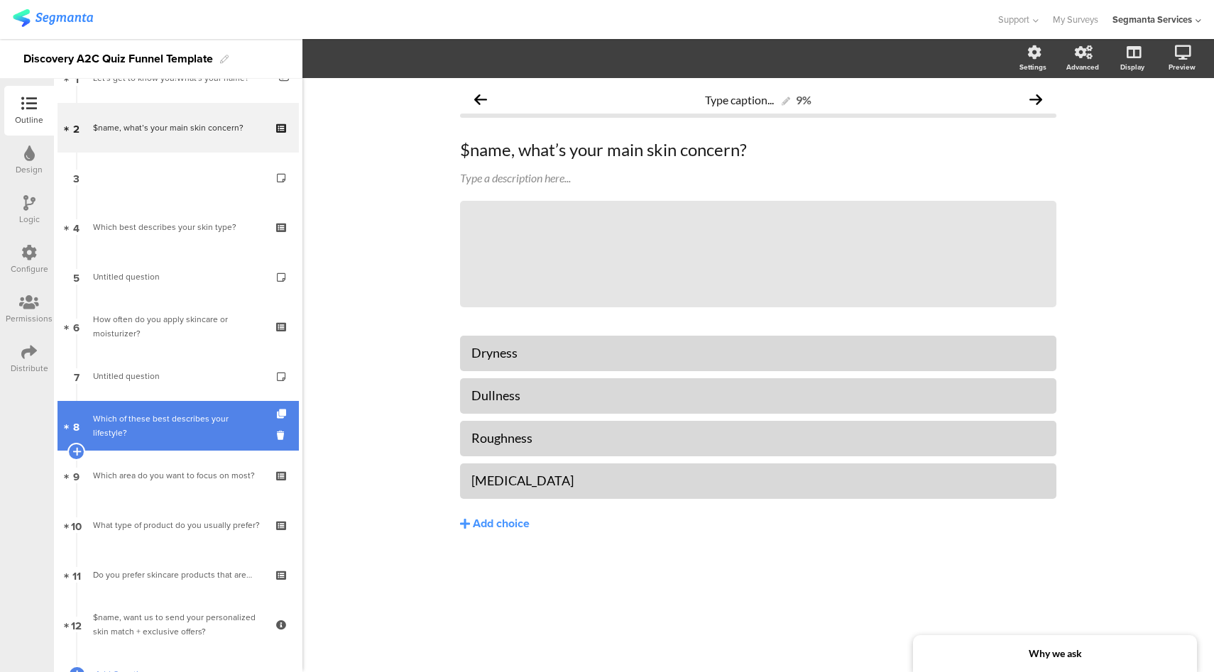
click at [199, 429] on div "Which of these best describes your lifestyle?" at bounding box center [178, 426] width 170 height 28
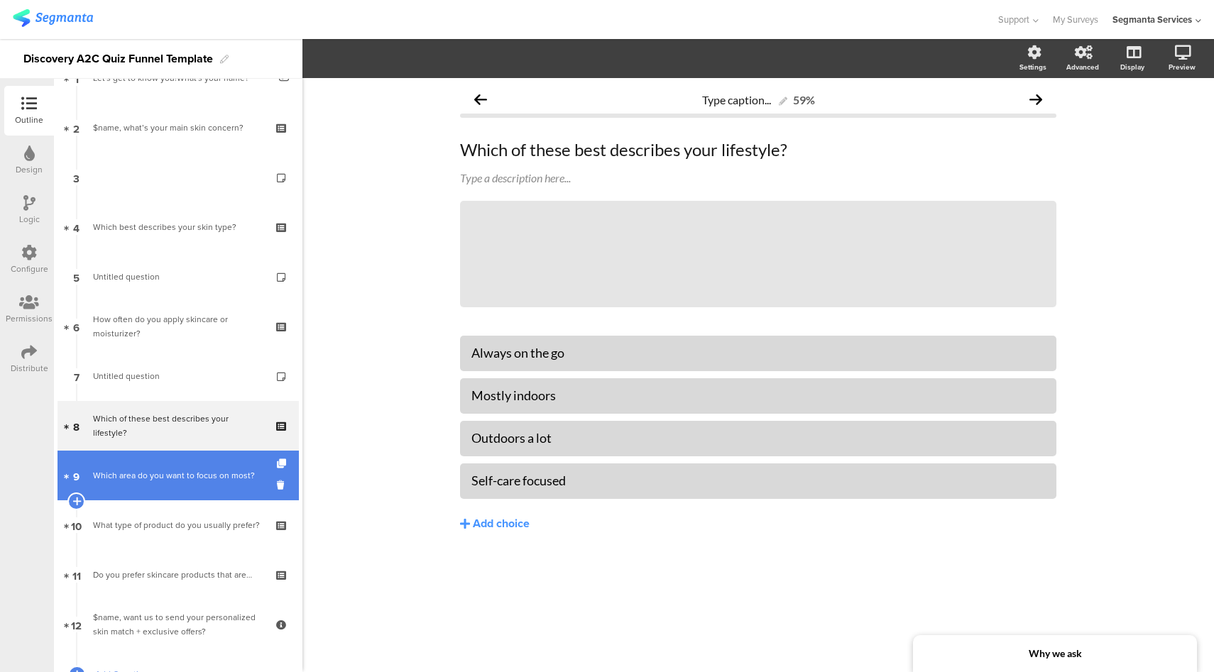
click at [190, 464] on link "9 Which area do you want to focus on most?" at bounding box center [177, 476] width 241 height 50
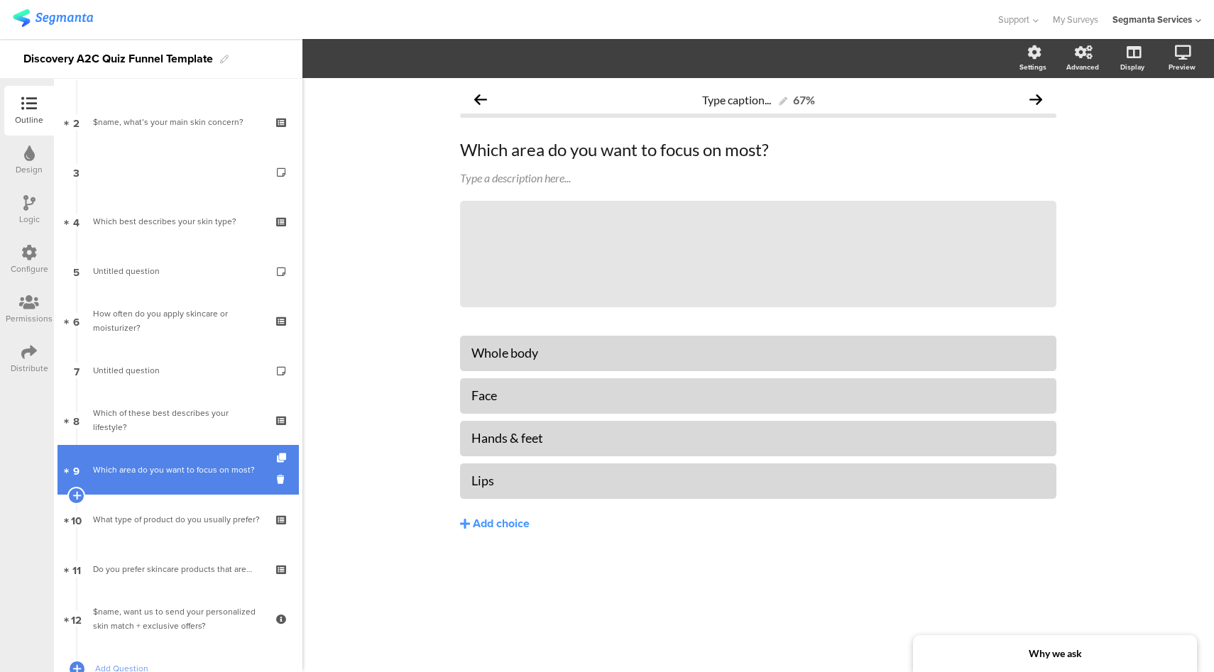
scroll to position [101, 0]
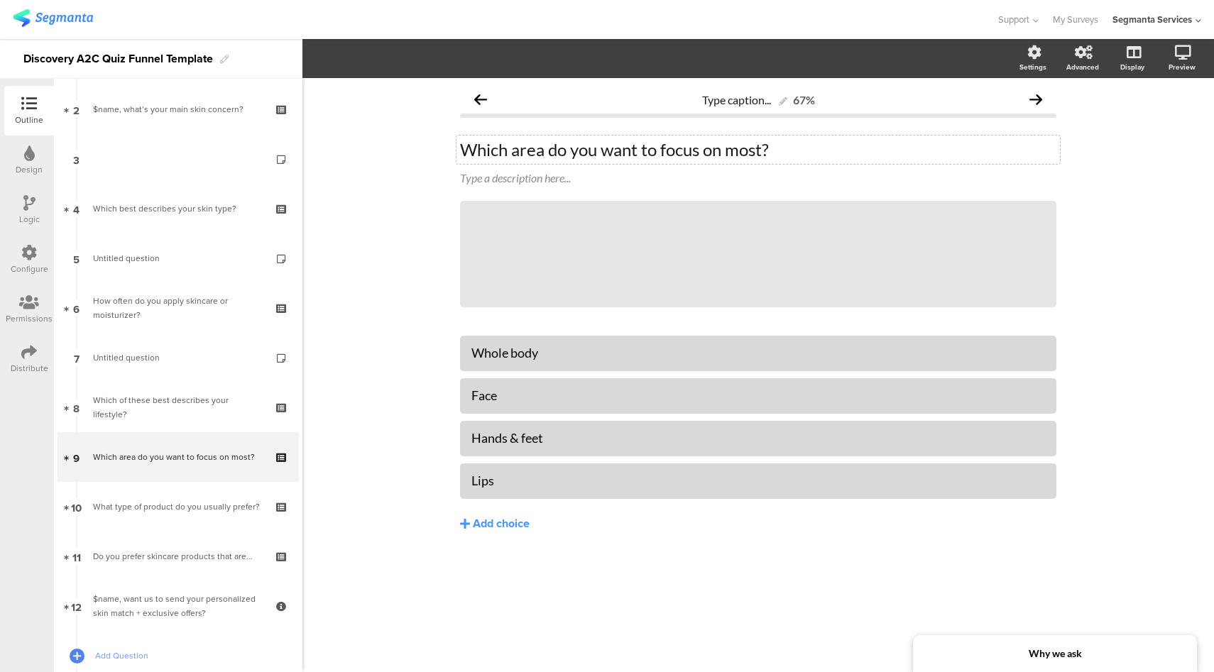
click at [547, 155] on div "Which area do you want to focus on most? Which area do you want to focus on mos…" at bounding box center [757, 150] width 603 height 28
click at [619, 168] on div "Type a description here..." at bounding box center [757, 179] width 603 height 23
click at [758, 153] on div "Which areas do you want to focus on most? Which areas do you want to focus on m…" at bounding box center [757, 150] width 603 height 28
click at [996, 650] on div "Why we ask" at bounding box center [1055, 653] width 284 height 37
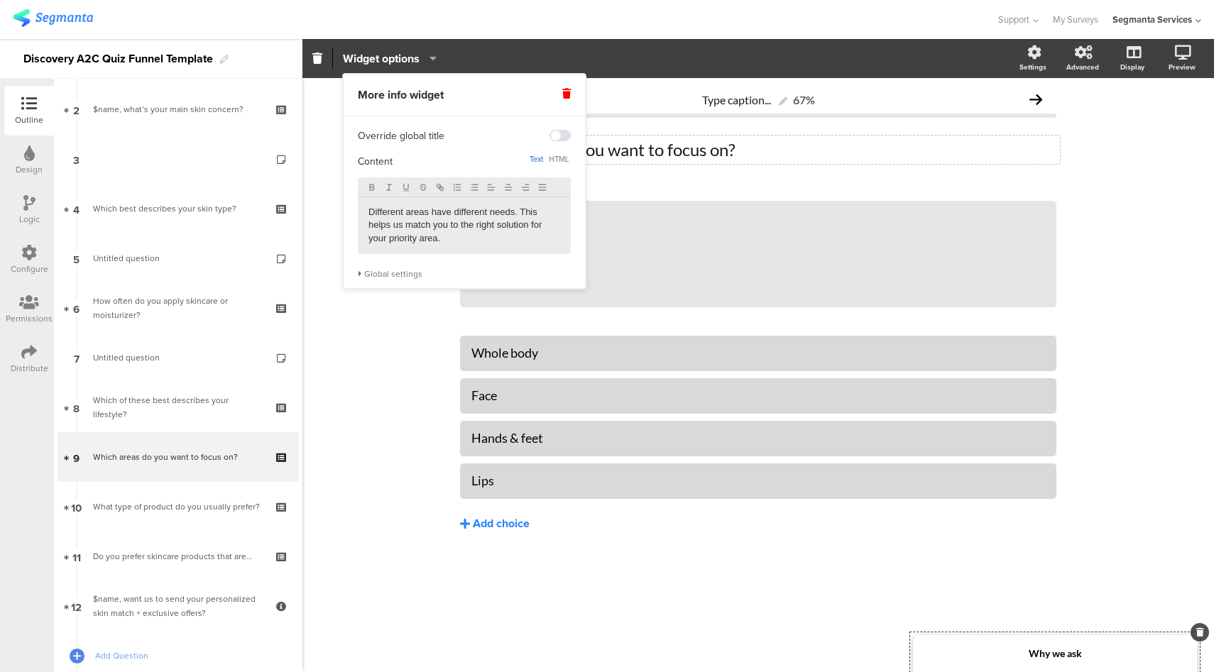
click at [516, 522] on div "Add choice" at bounding box center [501, 524] width 57 height 15
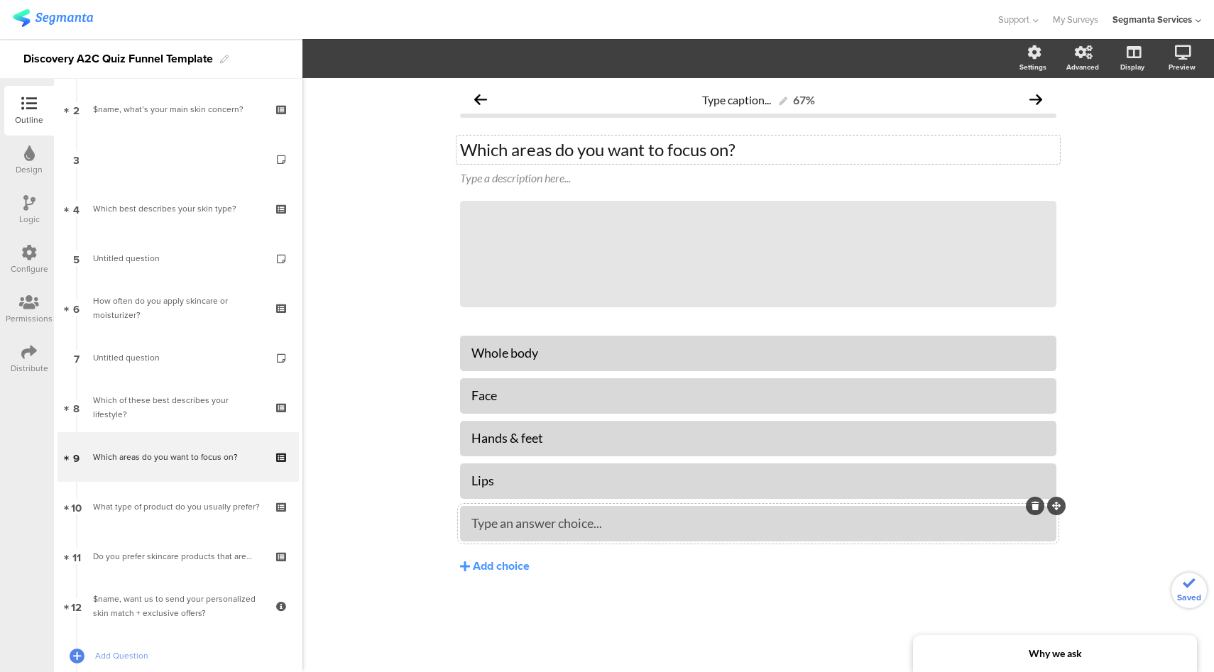
click at [554, 532] on div "Type an answer choice..." at bounding box center [757, 523] width 573 height 23
click at [671, 578] on button "Add choice" at bounding box center [758, 566] width 596 height 35
click at [669, 526] on div "All of the above" at bounding box center [757, 523] width 573 height 16
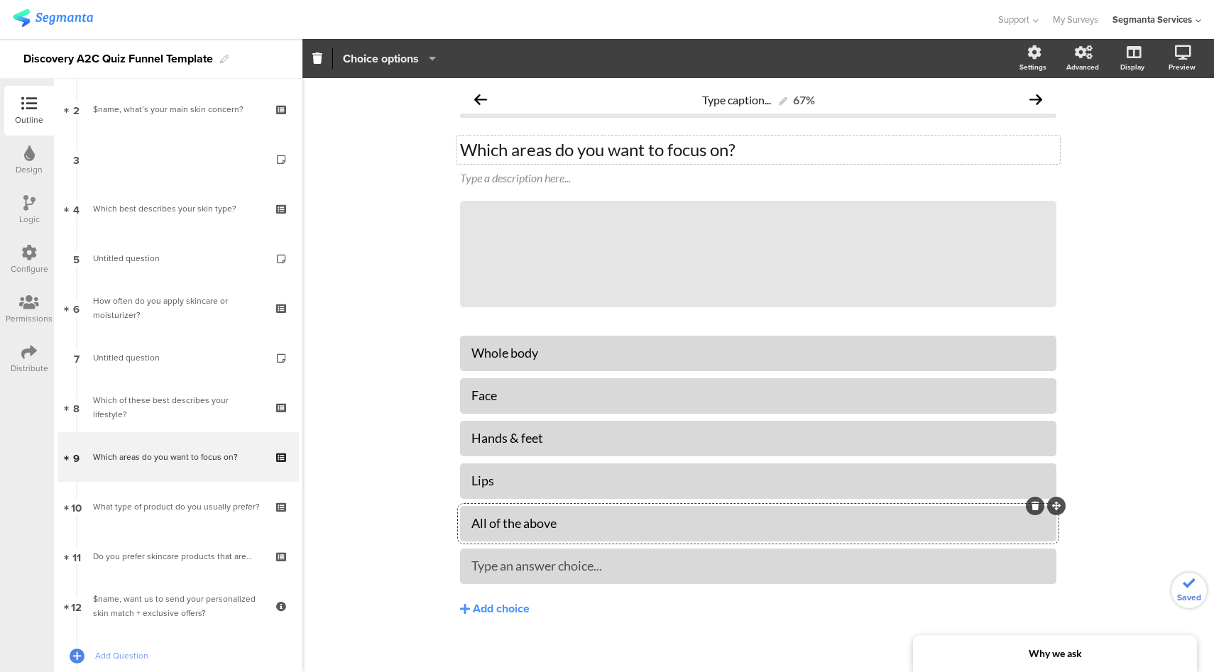
click at [414, 60] on span "Choice options" at bounding box center [381, 58] width 76 height 16
click at [468, 123] on span at bounding box center [466, 123] width 21 height 11
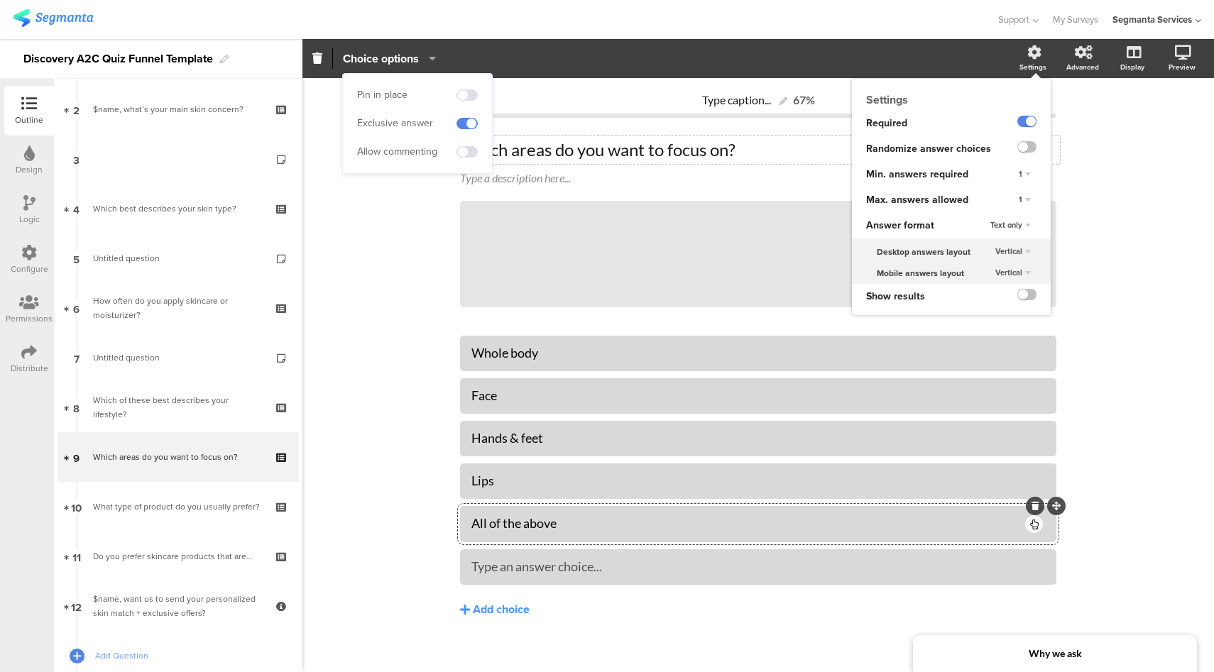
click at [1013, 197] on div "1" at bounding box center [1024, 200] width 23 height 17
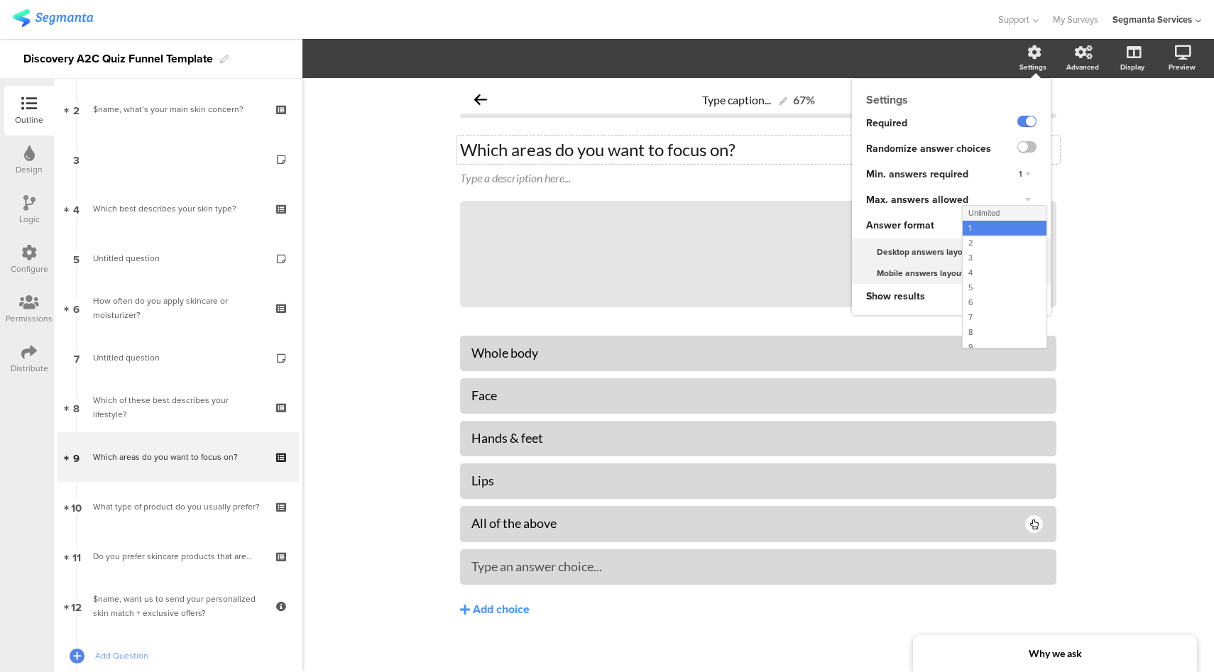
click at [999, 214] on div "Unlimited" at bounding box center [1004, 213] width 84 height 15
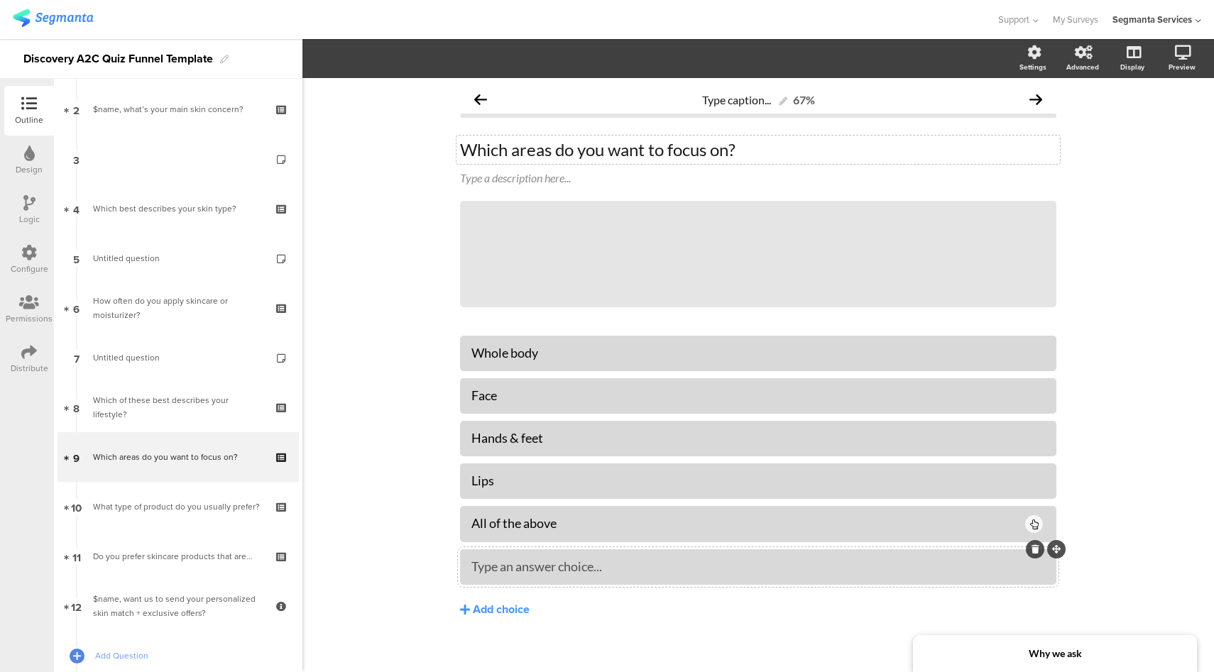
click at [1031, 550] on icon at bounding box center [1035, 549] width 8 height 9
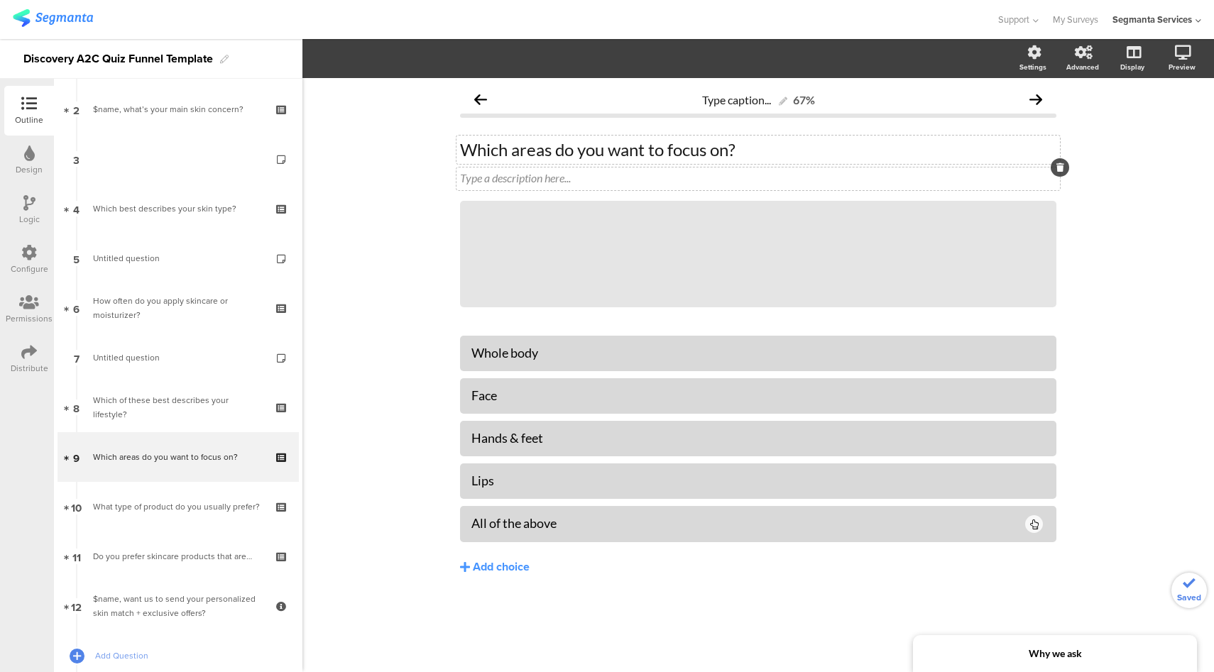
click at [525, 185] on div "Type a description here..." at bounding box center [757, 179] width 603 height 23
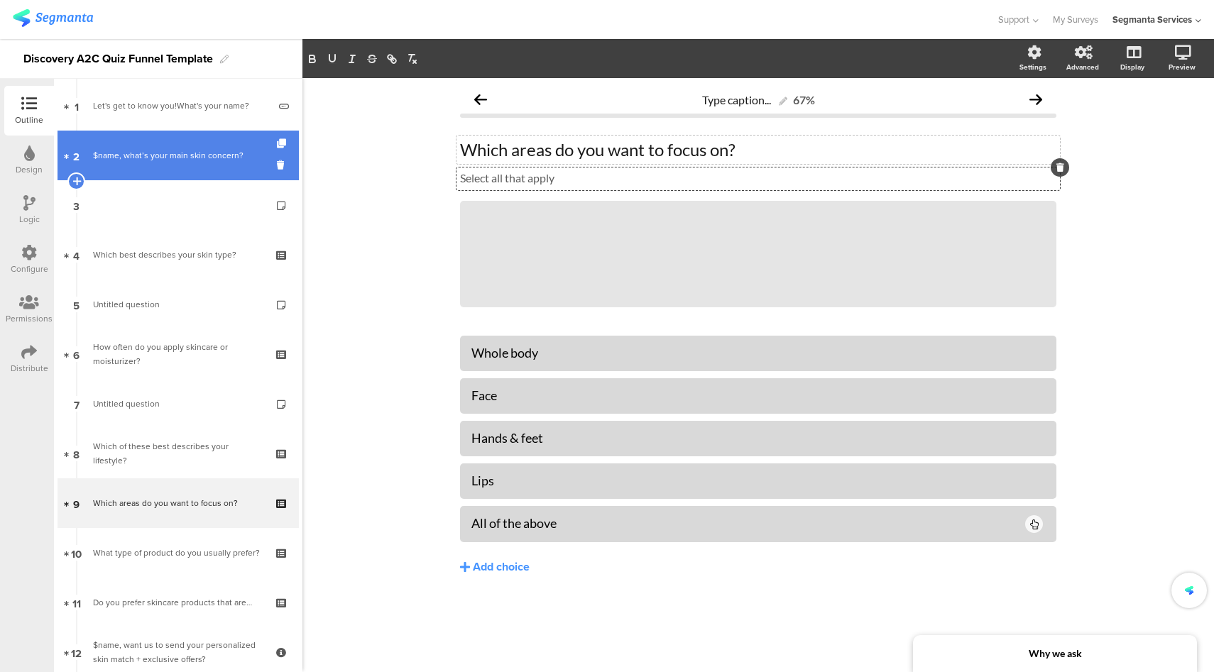
scroll to position [0, 0]
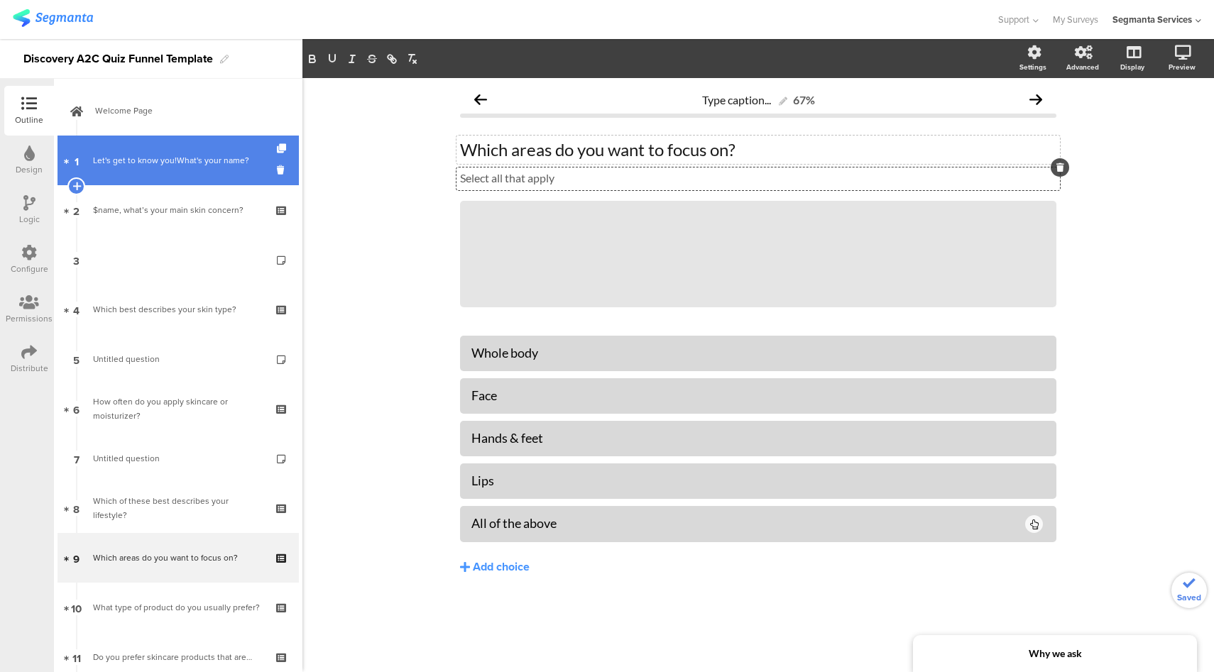
click at [185, 168] on link "1 Let's get to know you!What's your name?" at bounding box center [177, 161] width 241 height 50
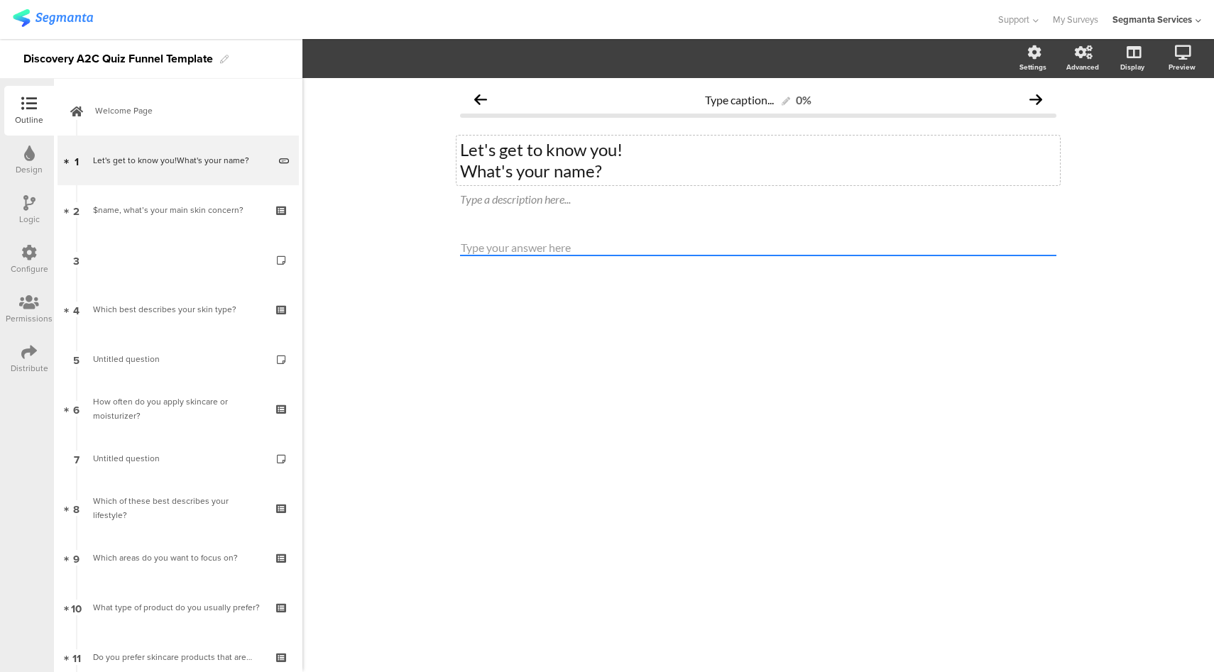
click at [465, 170] on div "Let's get to know you! What's your name? Let's get to know you! What's your nam…" at bounding box center [757, 161] width 603 height 50
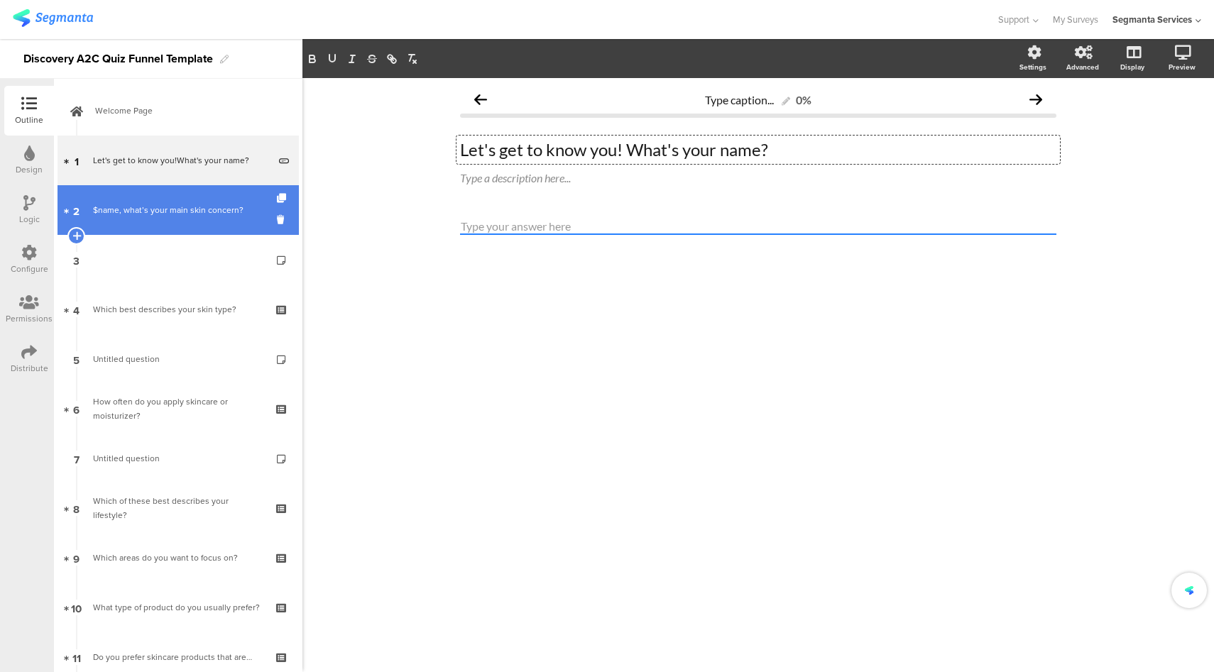
click at [175, 226] on link "2 $name, what’s your main skin concern?" at bounding box center [177, 210] width 241 height 50
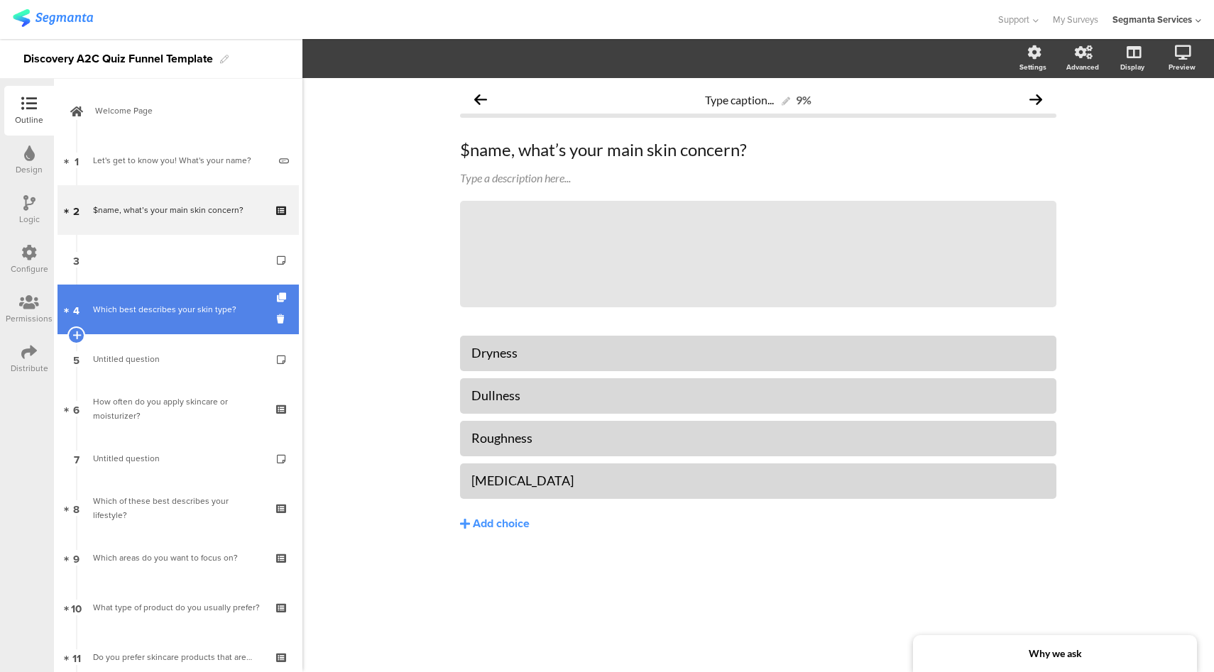
click at [140, 302] on div "Which best describes your skin type?" at bounding box center [178, 309] width 170 height 14
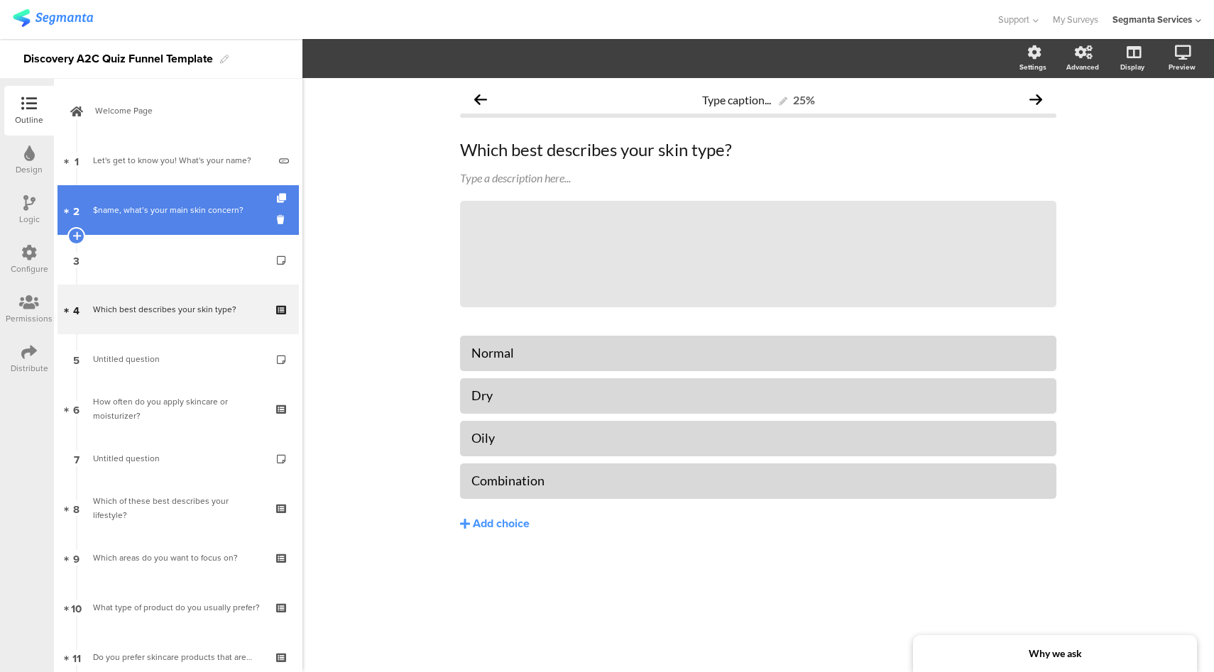
click at [176, 206] on div "$name, what’s your main skin concern?" at bounding box center [178, 210] width 170 height 14
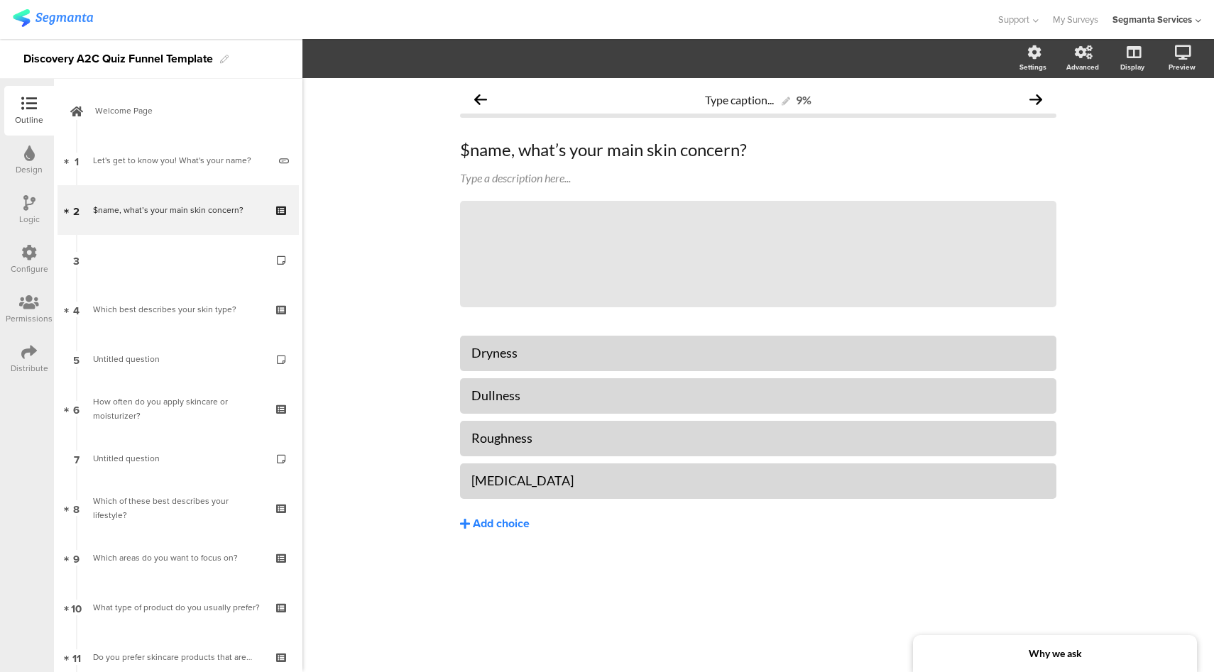
click at [501, 522] on div "Add choice" at bounding box center [501, 524] width 57 height 15
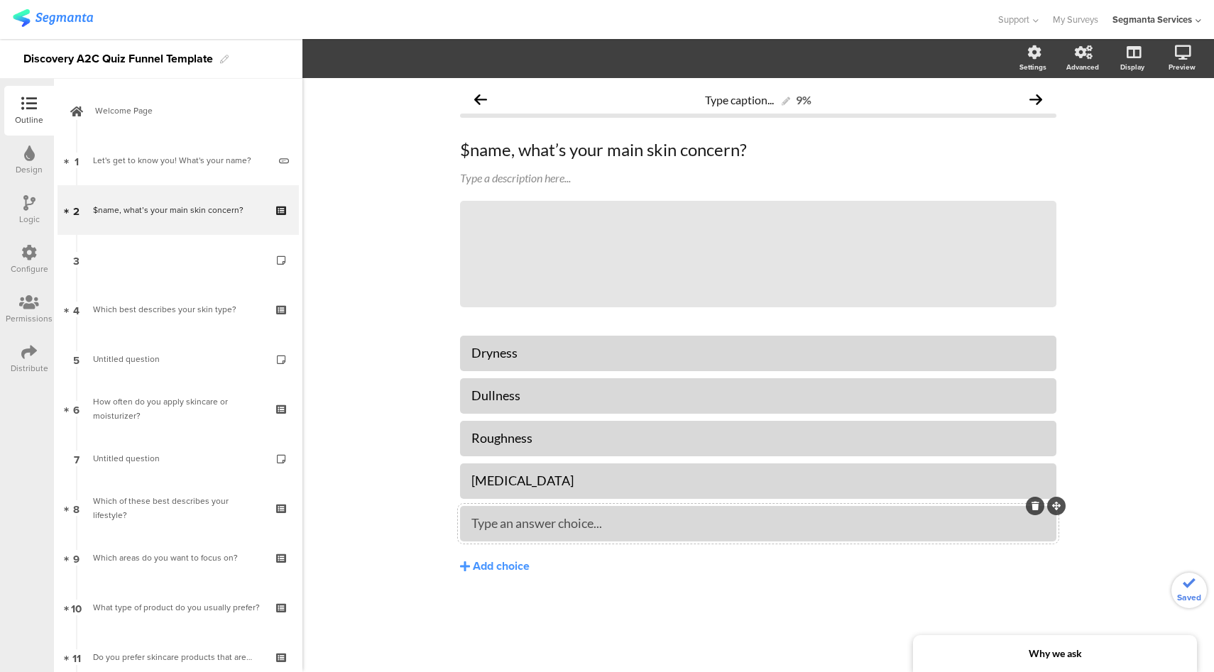
click at [567, 532] on div "Type an answer choice..." at bounding box center [757, 523] width 573 height 23
click at [512, 571] on div "Add choice" at bounding box center [501, 566] width 57 height 15
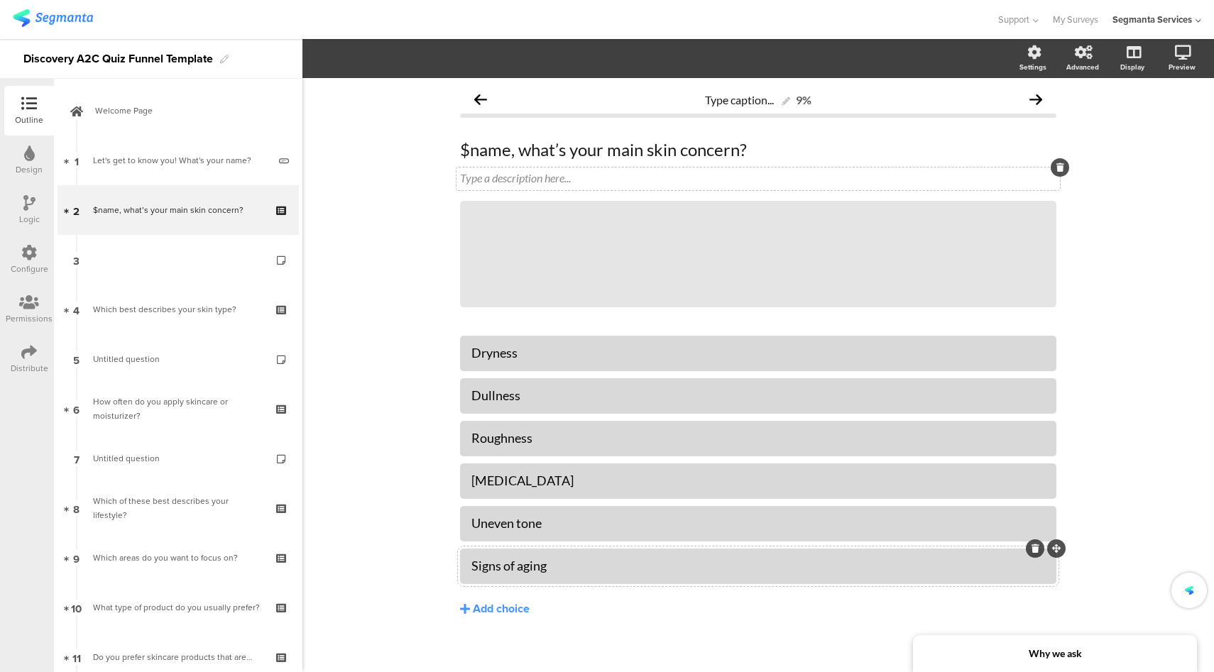
click at [535, 177] on div "Type a description here..." at bounding box center [757, 179] width 603 height 23
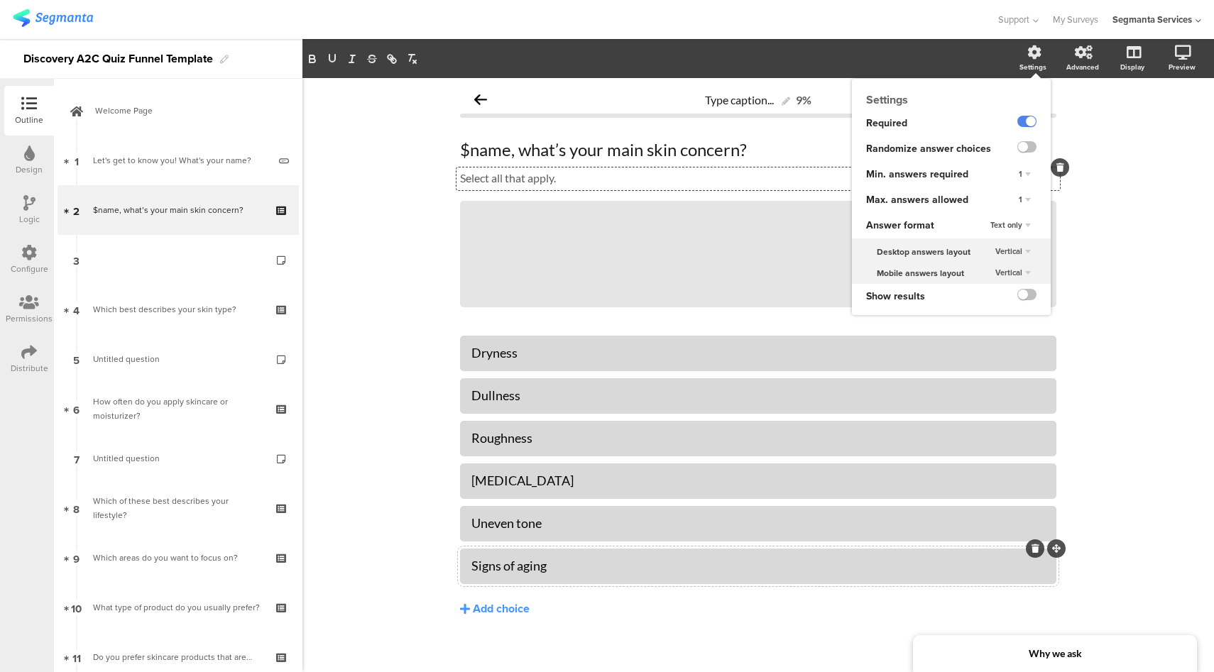
click at [1013, 202] on div "1" at bounding box center [1024, 200] width 23 height 17
click at [997, 213] on div "Unlimited" at bounding box center [1004, 213] width 84 height 15
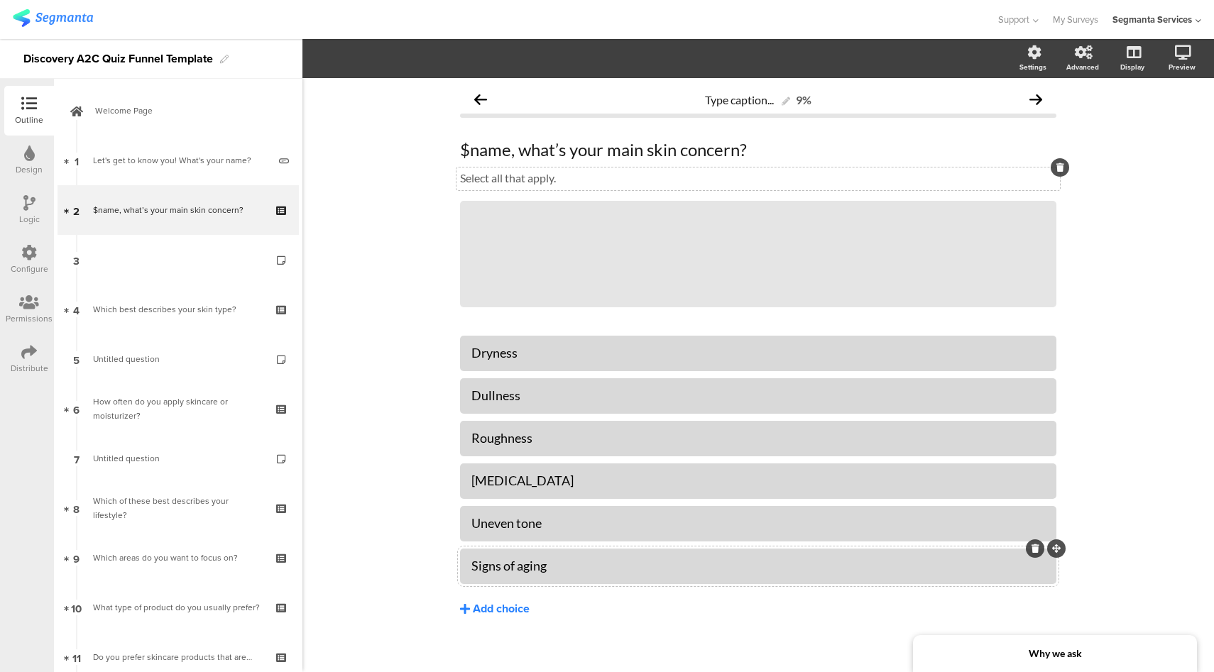
click at [496, 608] on div "Add choice" at bounding box center [501, 609] width 57 height 15
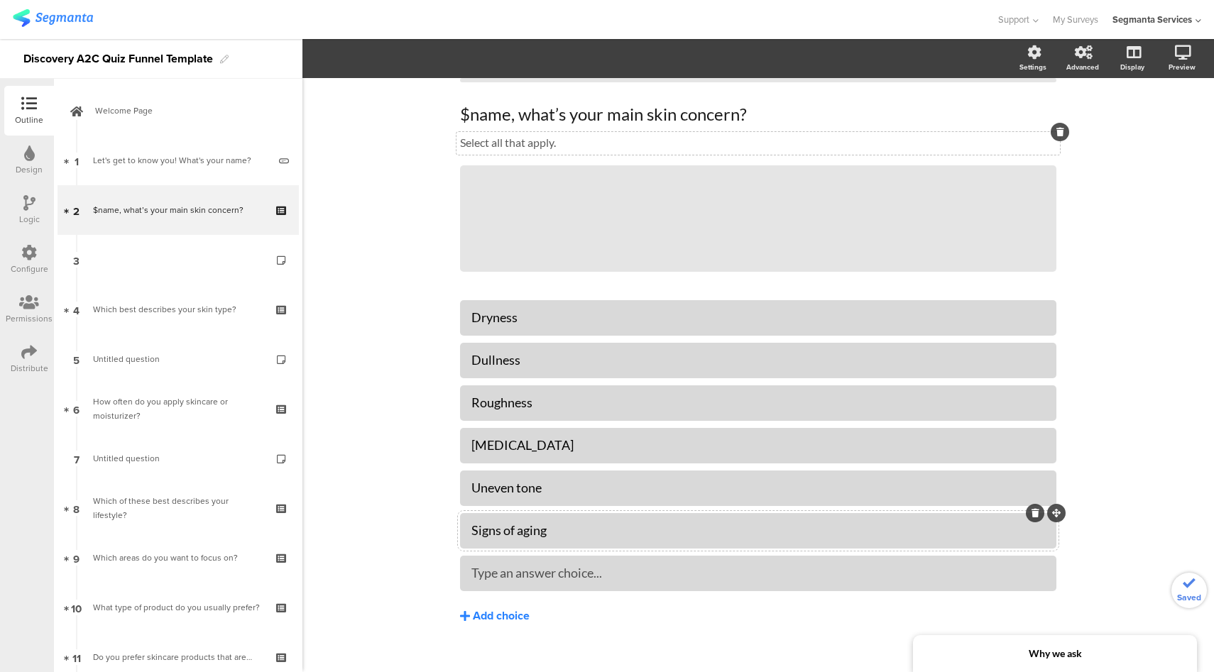
scroll to position [54, 0]
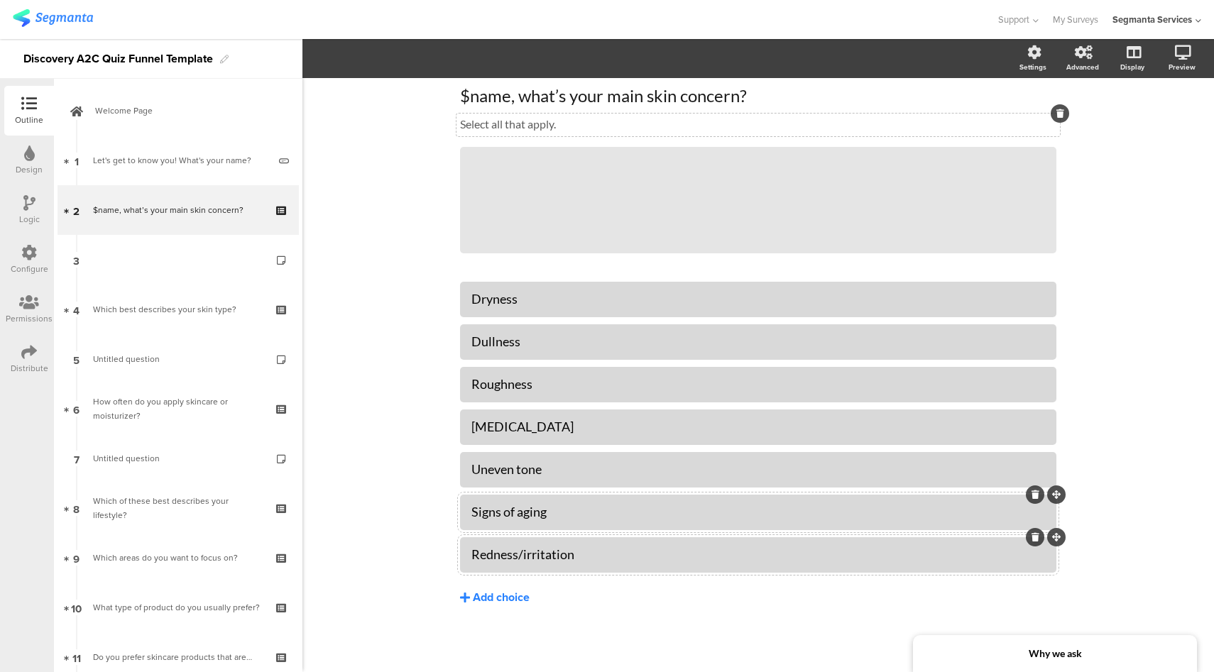
click at [505, 600] on div "Add choice" at bounding box center [501, 598] width 57 height 15
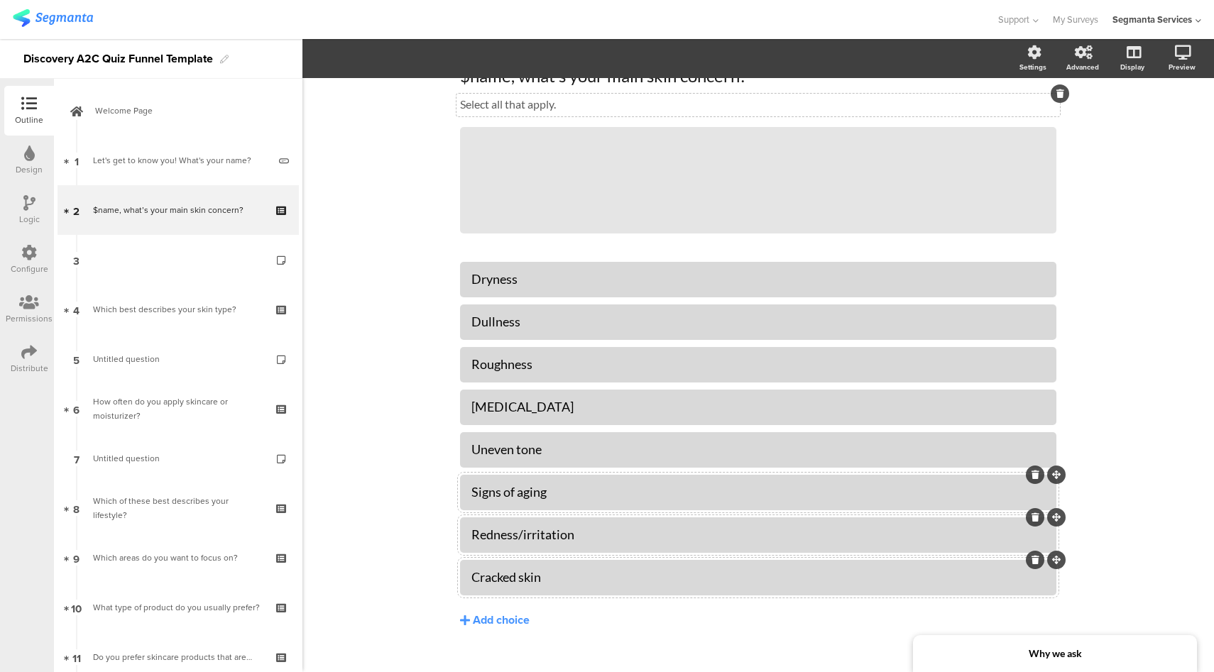
scroll to position [97, 0]
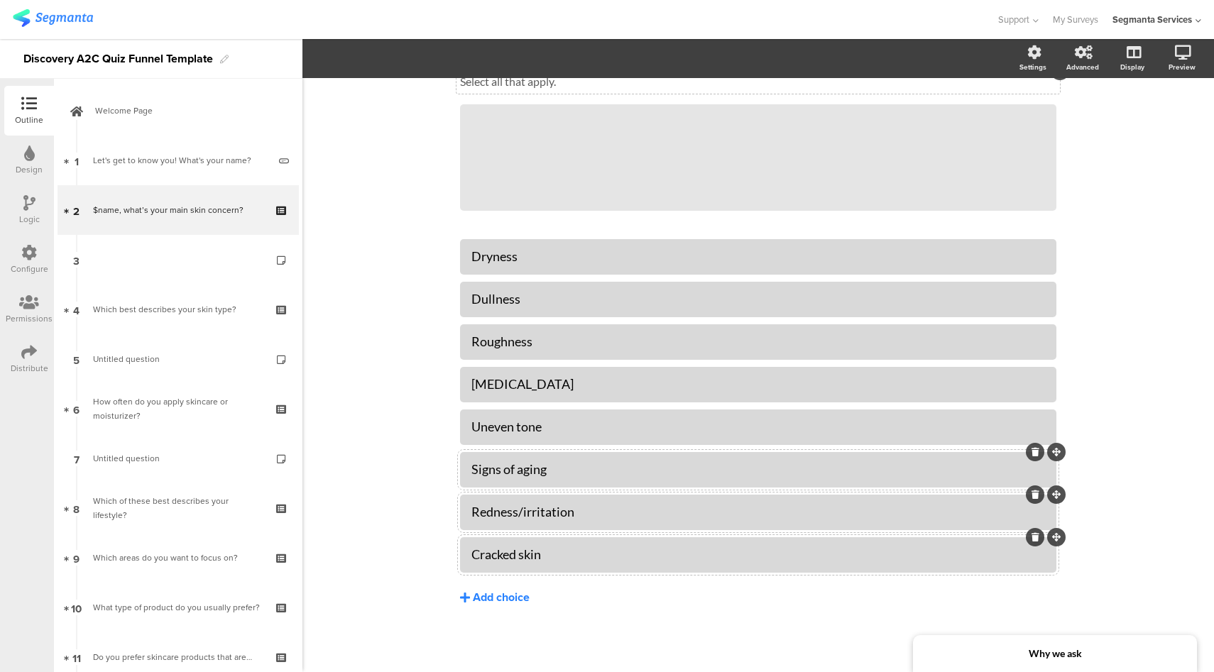
click at [487, 599] on div "Add choice" at bounding box center [501, 598] width 57 height 15
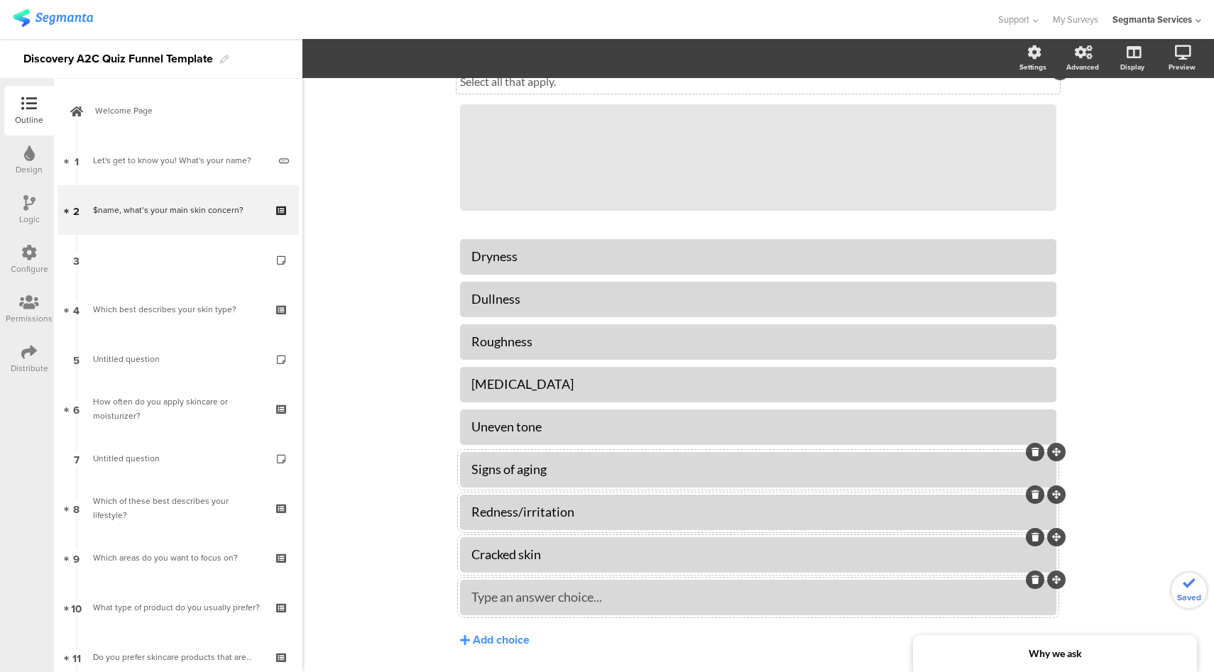
click at [643, 596] on div "Type an answer choice..." at bounding box center [757, 597] width 573 height 16
click at [429, 425] on div "Type caption... 9% $name, what’s your main skin concern? $name, what’s your mai…" at bounding box center [757, 348] width 911 height 733
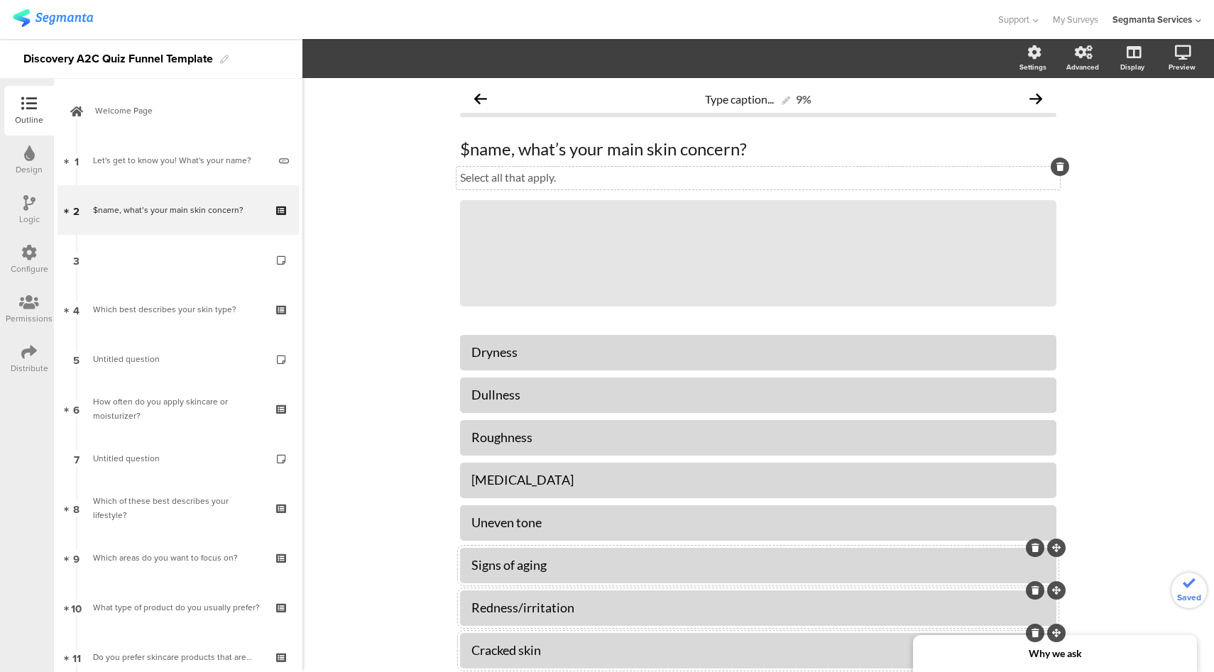
scroll to position [0, 0]
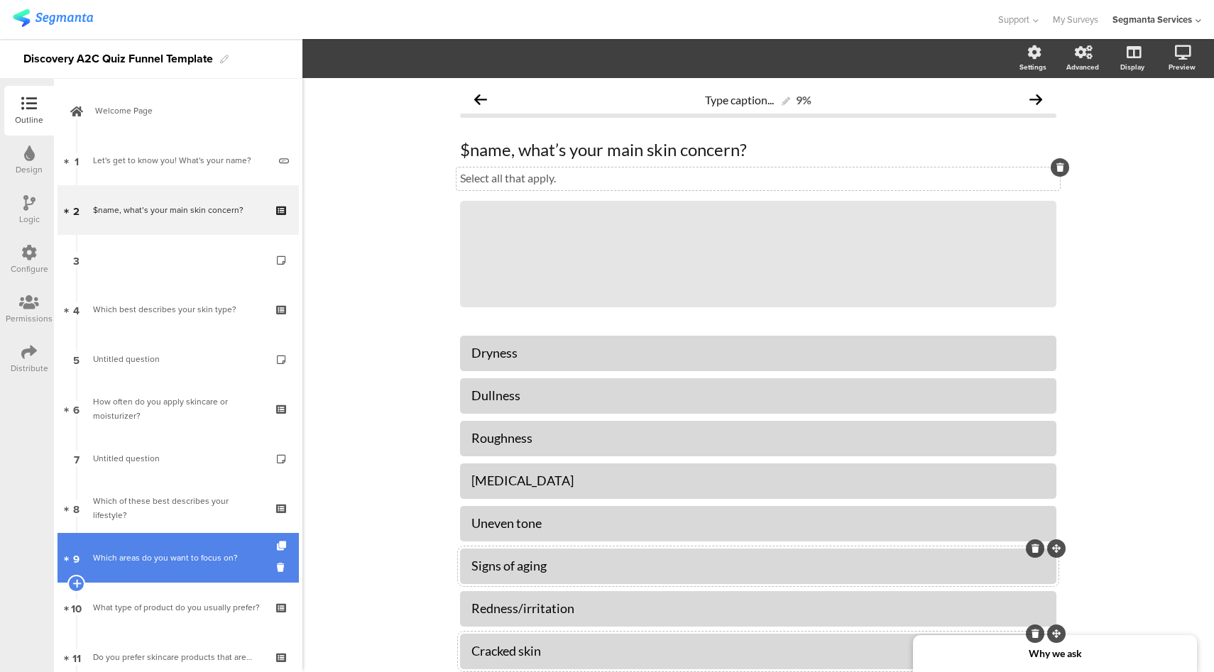
click at [170, 562] on div "Which areas do you want to focus on?" at bounding box center [178, 558] width 170 height 14
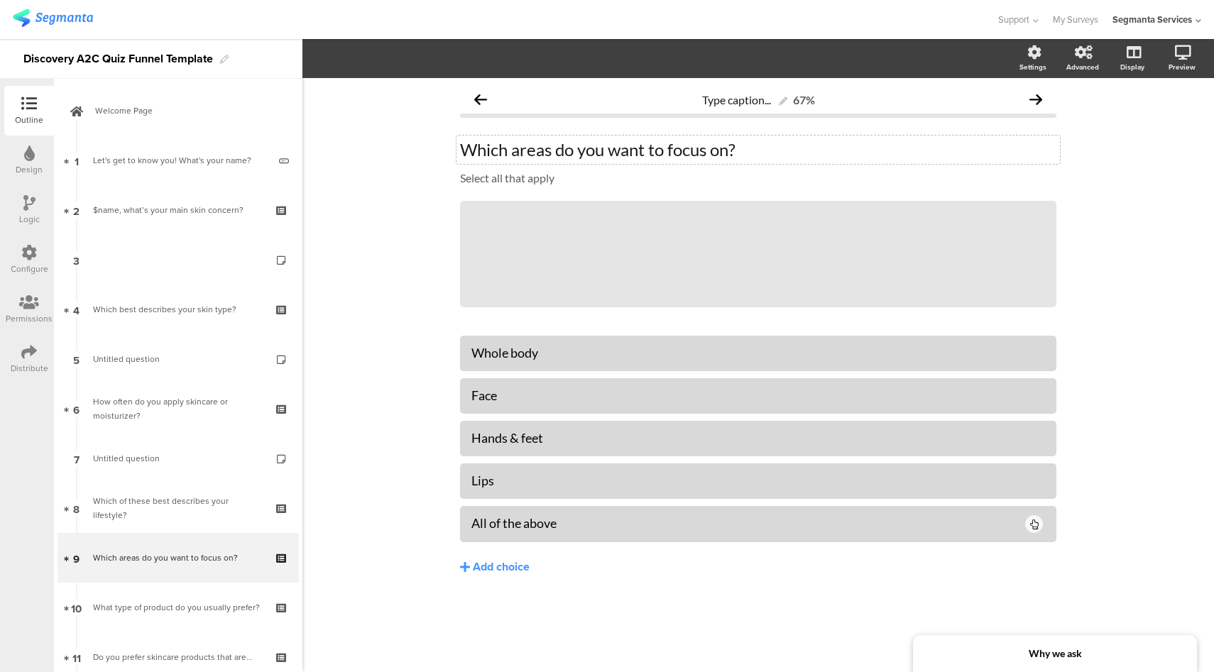
click at [731, 155] on div "Which areas do you want to focus on? Which areas do you want to focus on?" at bounding box center [757, 150] width 603 height 28
click at [762, 153] on p "Which areas do you want to focus on most?" at bounding box center [758, 149] width 596 height 21
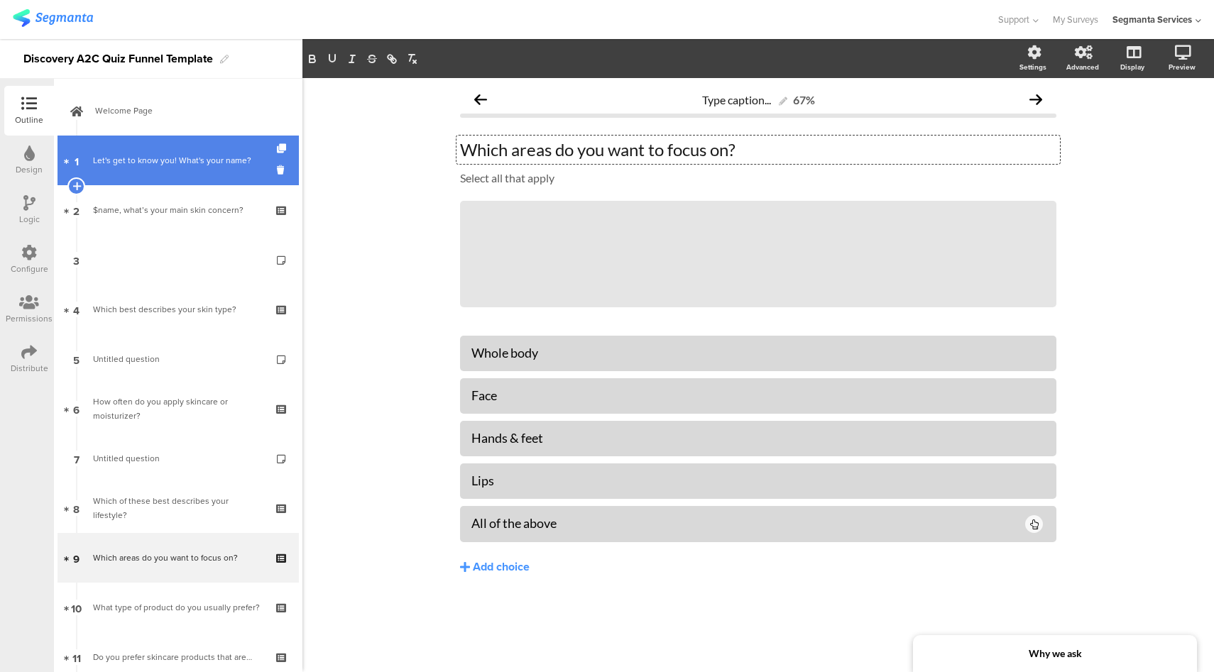
click at [180, 165] on div "Let's get to know you! What's your name?" at bounding box center [180, 160] width 175 height 14
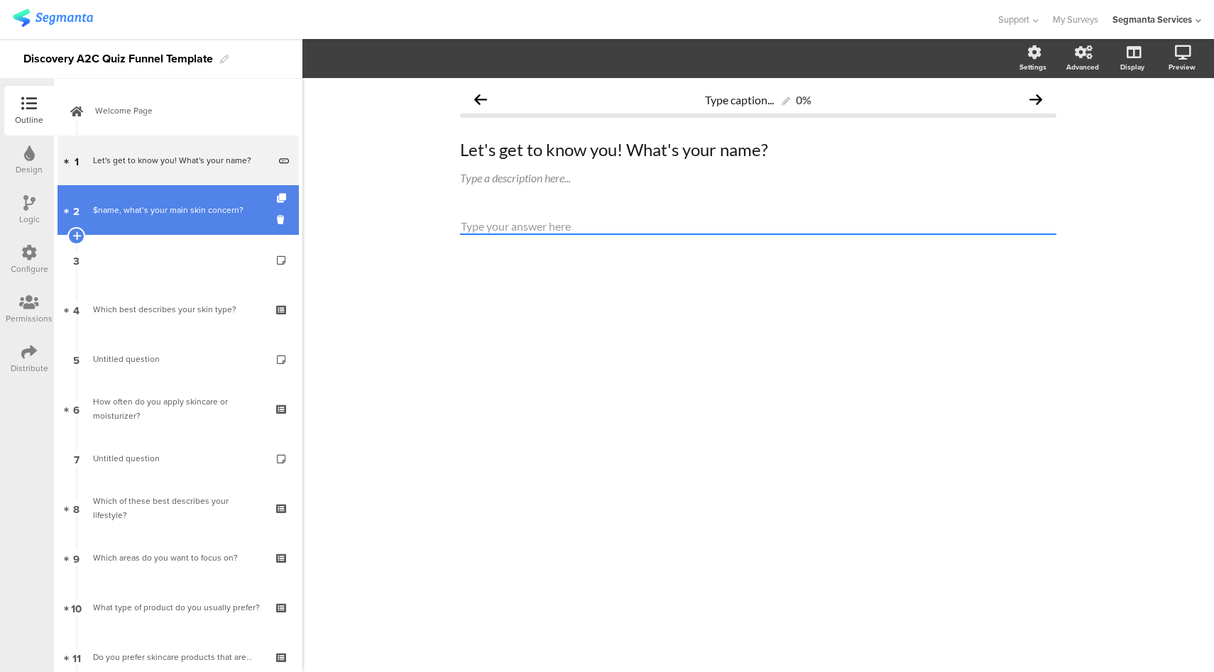
click at [173, 201] on link "2 $name, what’s your main skin concern?" at bounding box center [177, 210] width 241 height 50
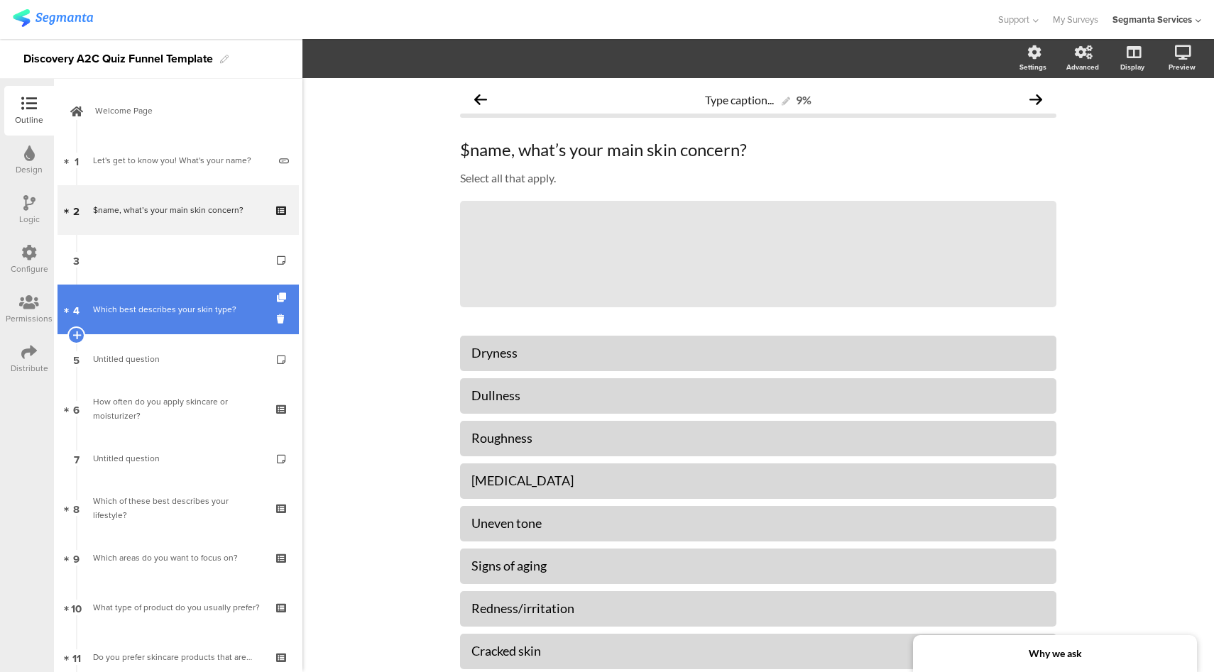
click at [180, 310] on div "Which best describes your skin type?" at bounding box center [178, 309] width 170 height 14
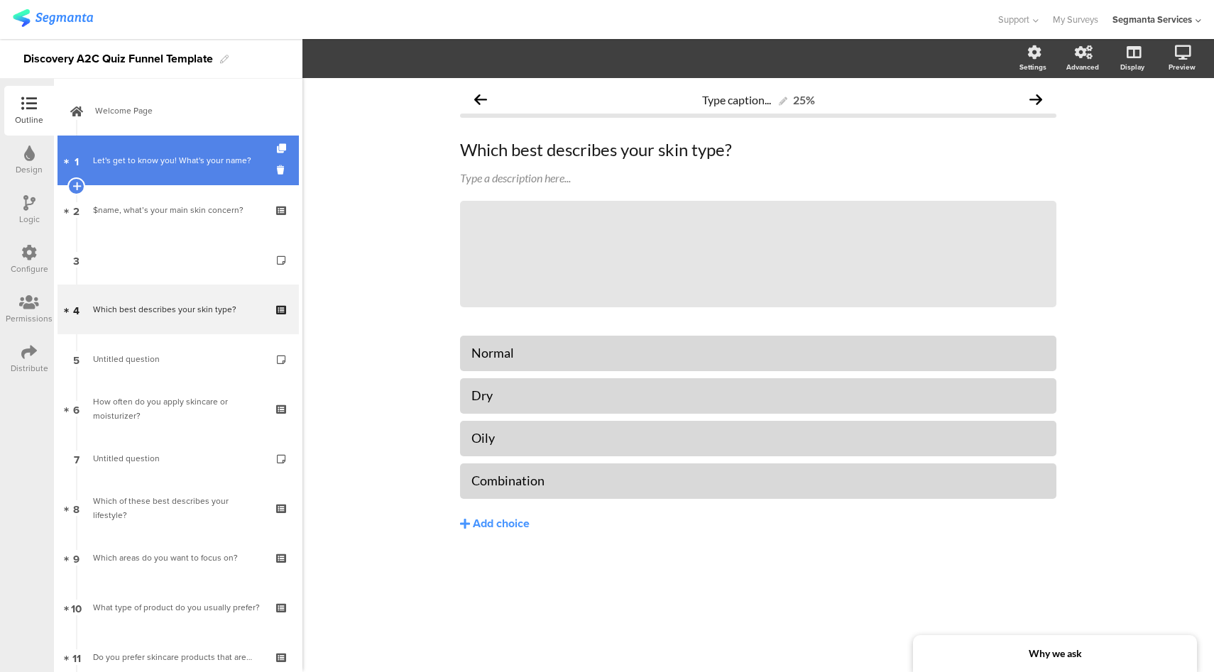
click at [193, 168] on link "1 Let's get to know you! What's your name?" at bounding box center [177, 161] width 241 height 50
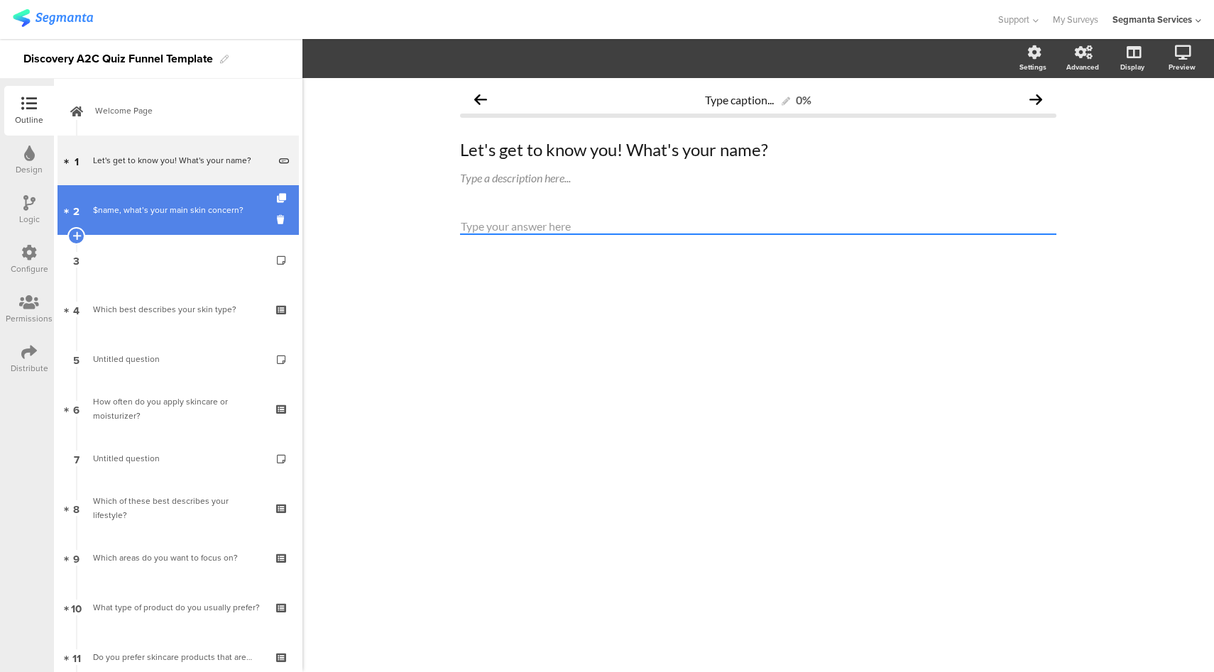
click at [190, 203] on div "$name, what’s your main skin concern?" at bounding box center [178, 210] width 170 height 14
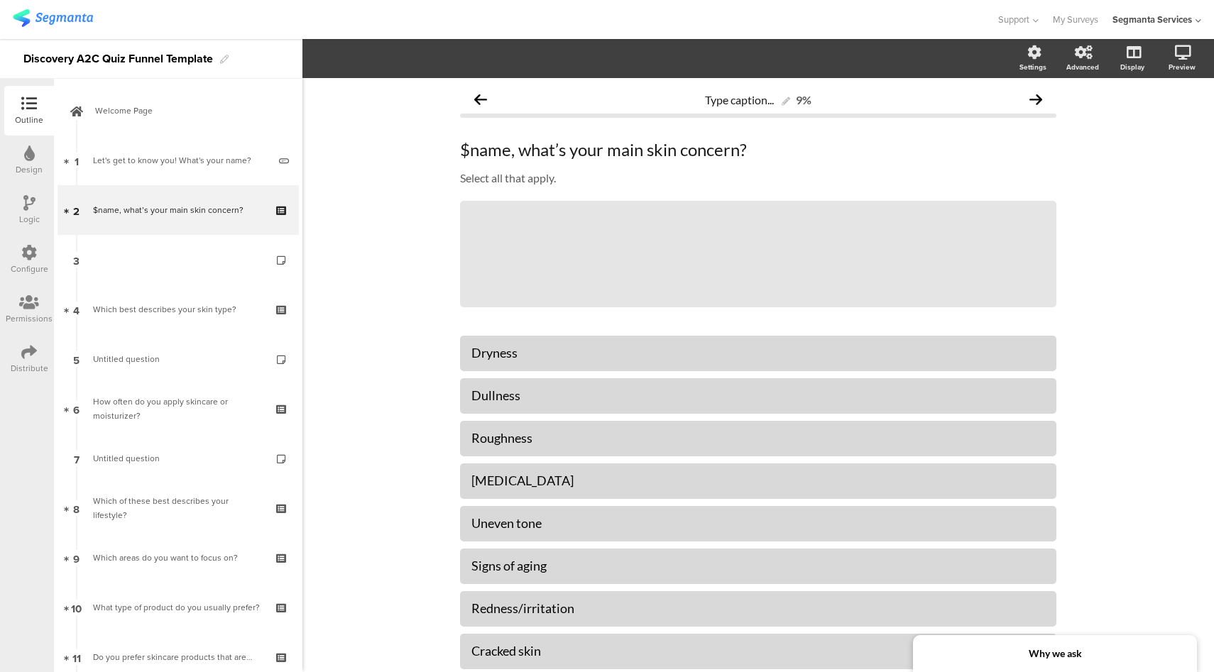
click at [899, 15] on div at bounding box center [498, 19] width 970 height 23
click at [422, 20] on div at bounding box center [498, 19] width 970 height 23
click at [1053, 202] on icon at bounding box center [1057, 201] width 8 height 9
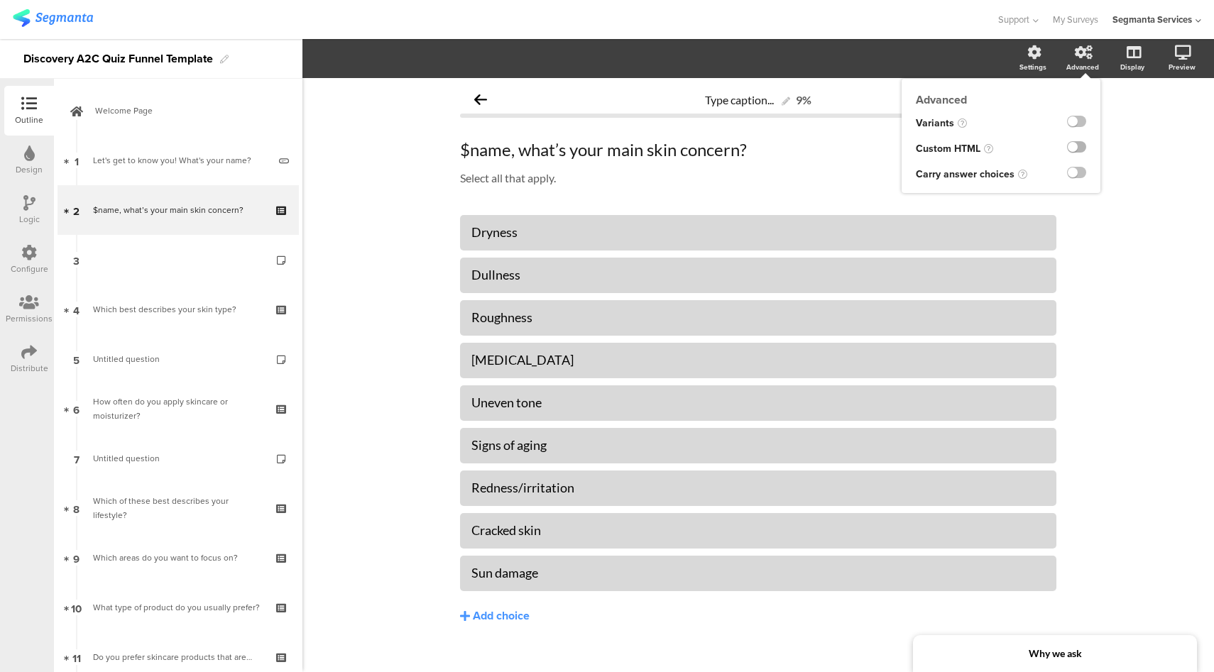
click at [1067, 145] on label at bounding box center [1076, 146] width 19 height 11
click at [0, 0] on input "checkbox" at bounding box center [0, 0] width 0 height 0
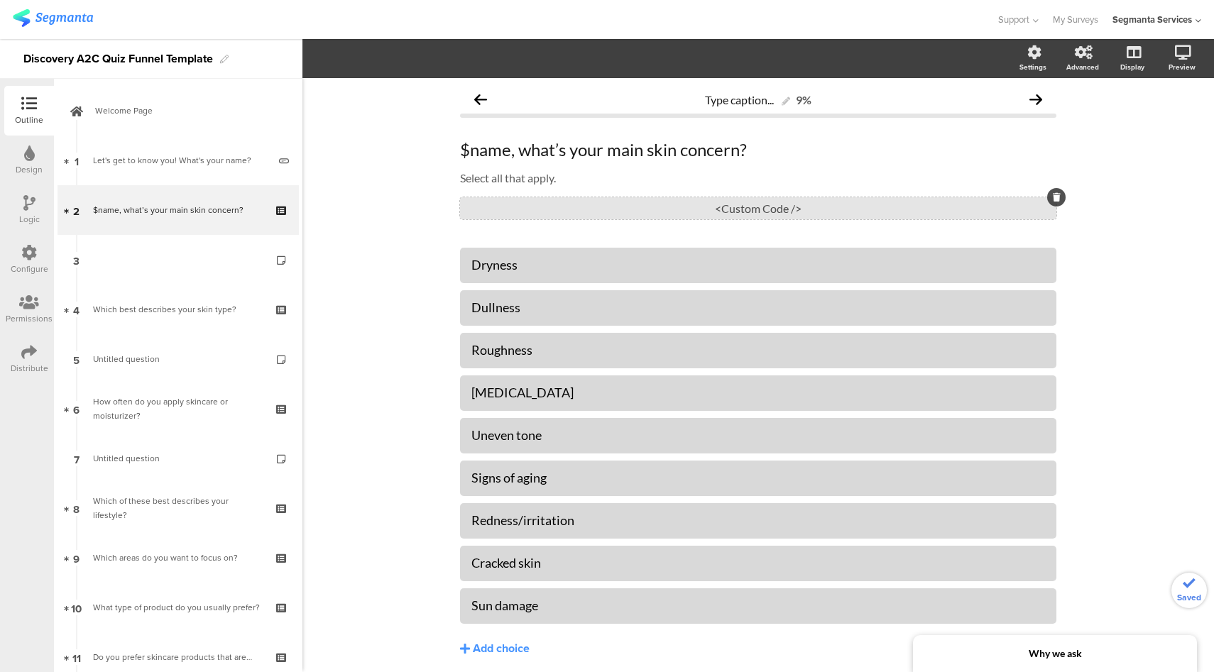
click at [713, 209] on div "<Custom Code />" at bounding box center [758, 208] width 596 height 22
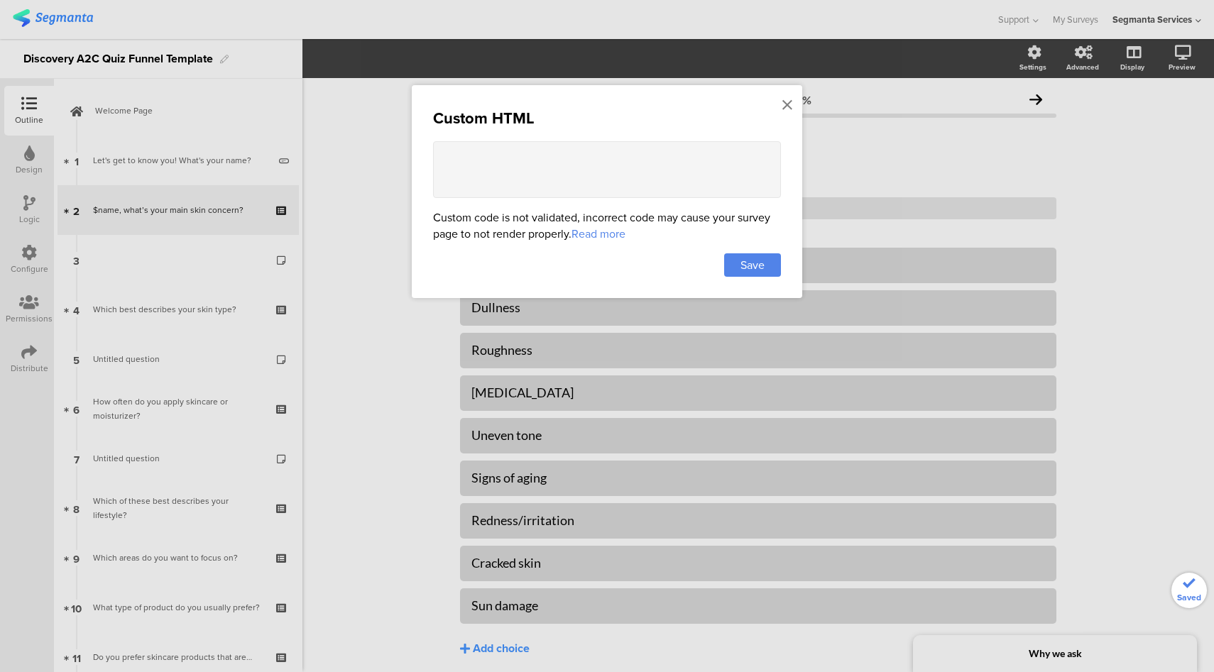
click at [539, 171] on textarea at bounding box center [607, 169] width 348 height 57
paste textarea "<style> .choice-question-item.selected { border: 2px solid #724EC9 !important; …"
type textarea "<style> .choice-question-item.selected { border: 2px solid #724EC9 !important; …"
click at [751, 255] on div "Save" at bounding box center [752, 264] width 57 height 23
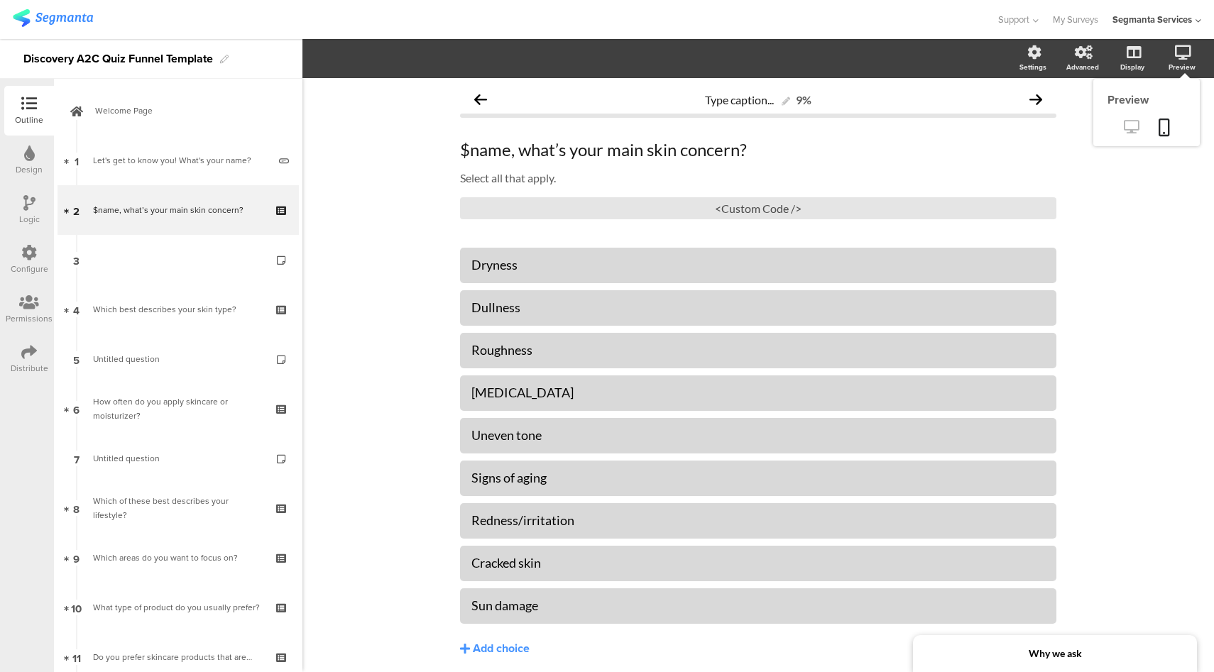
click at [1124, 129] on icon at bounding box center [1131, 126] width 15 height 13
click at [31, 170] on div "Design" at bounding box center [29, 169] width 27 height 13
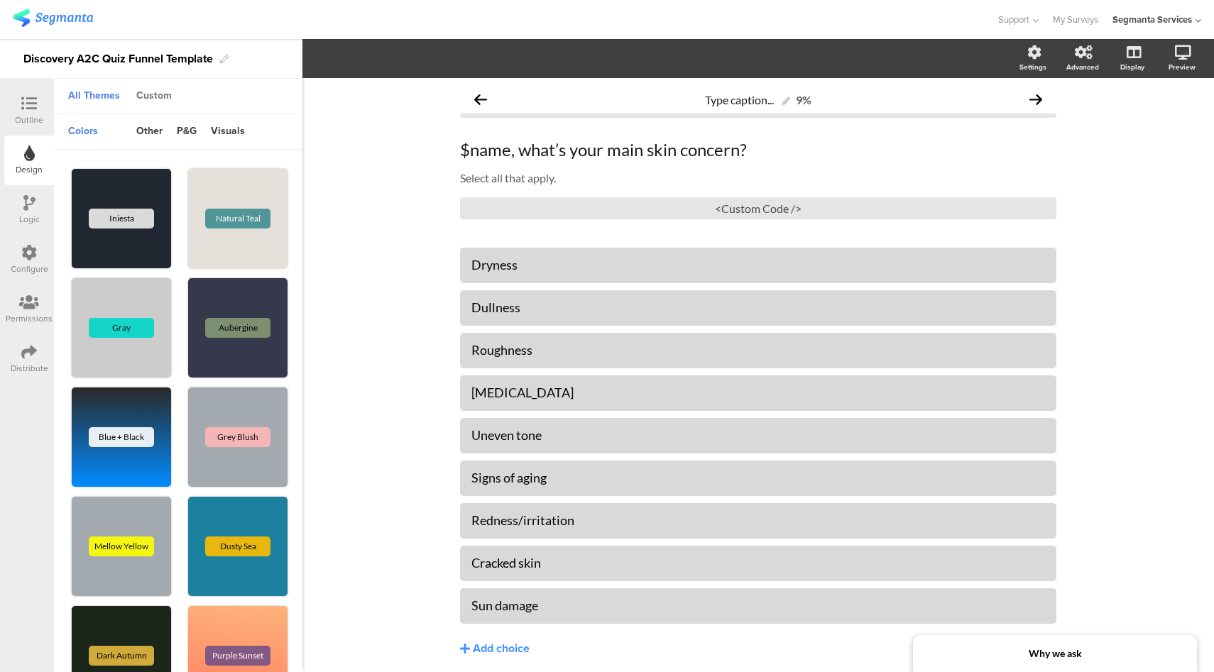
click at [160, 98] on div "Custom" at bounding box center [154, 96] width 50 height 24
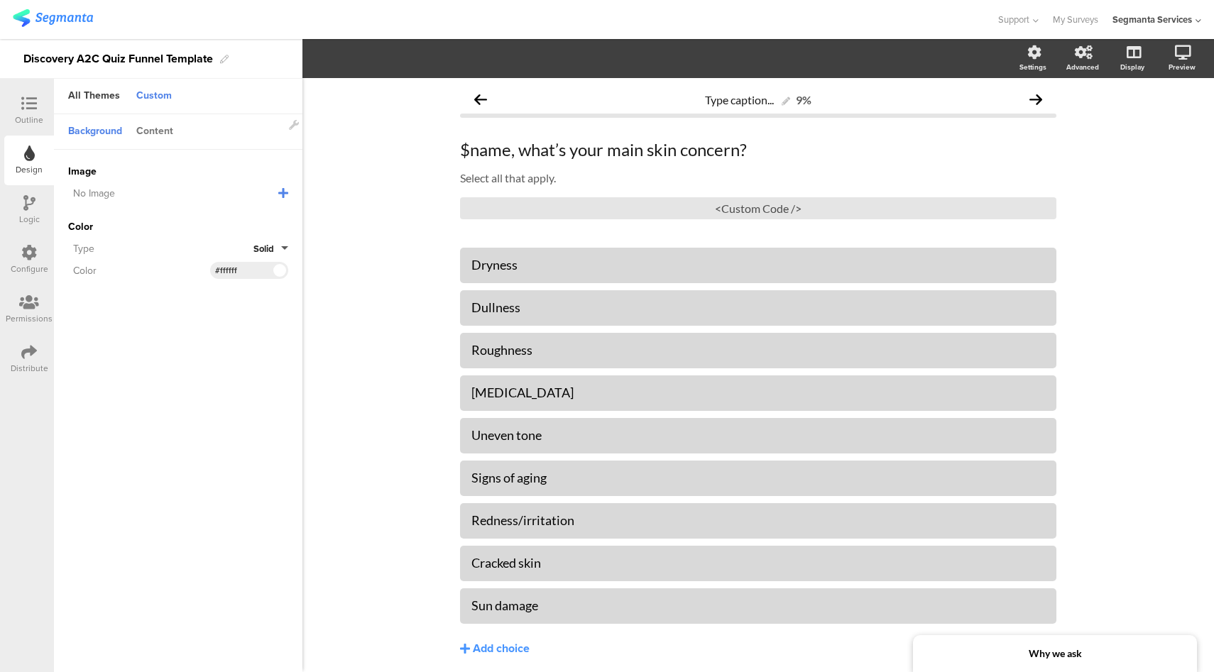
click at [154, 131] on div "Content" at bounding box center [154, 132] width 51 height 24
drag, startPoint x: 251, startPoint y: 175, endPoint x: 219, endPoint y: 176, distance: 32.7
click at [219, 176] on input "#000000" at bounding box center [236, 172] width 43 height 11
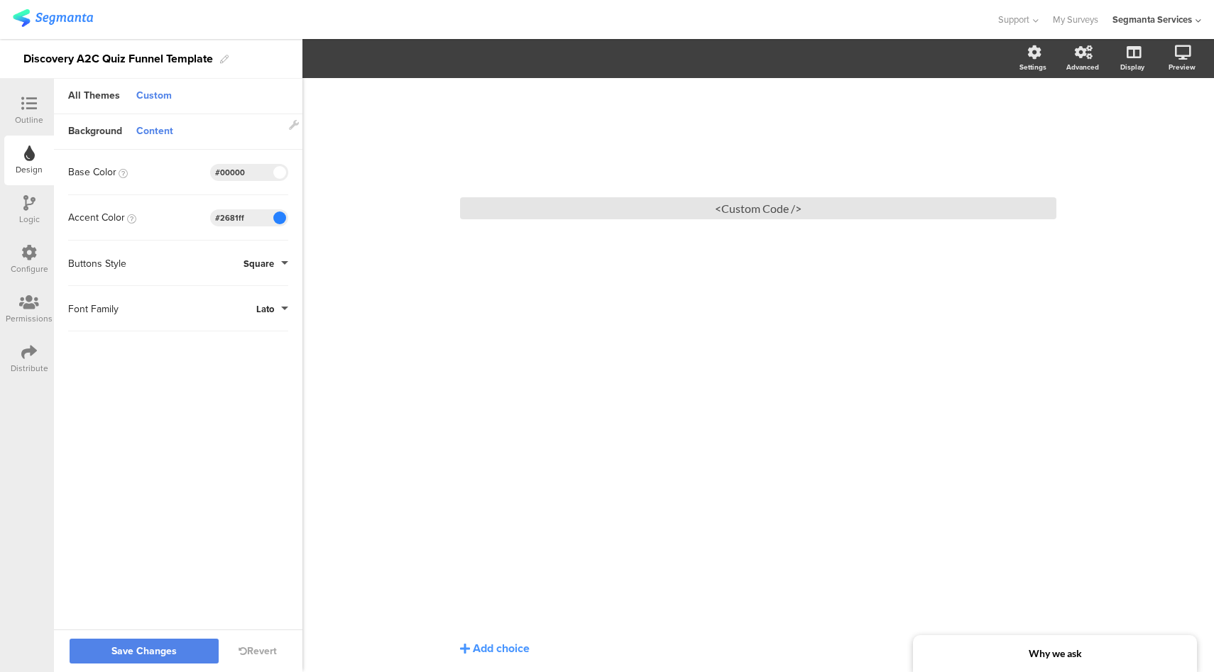
type input "#000000"
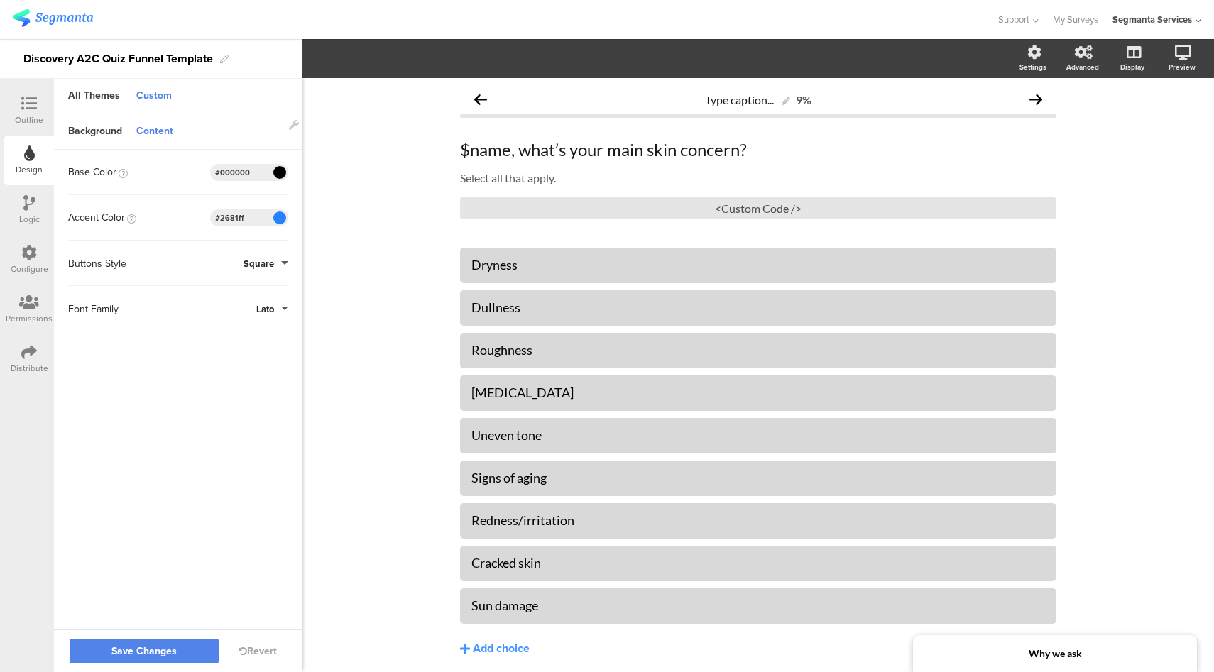
click at [446, 464] on div "Type caption... 9% $name, what’s your main skin concern? $name, what’s your mai…" at bounding box center [758, 400] width 625 height 645
click at [36, 110] on icon at bounding box center [29, 104] width 16 height 16
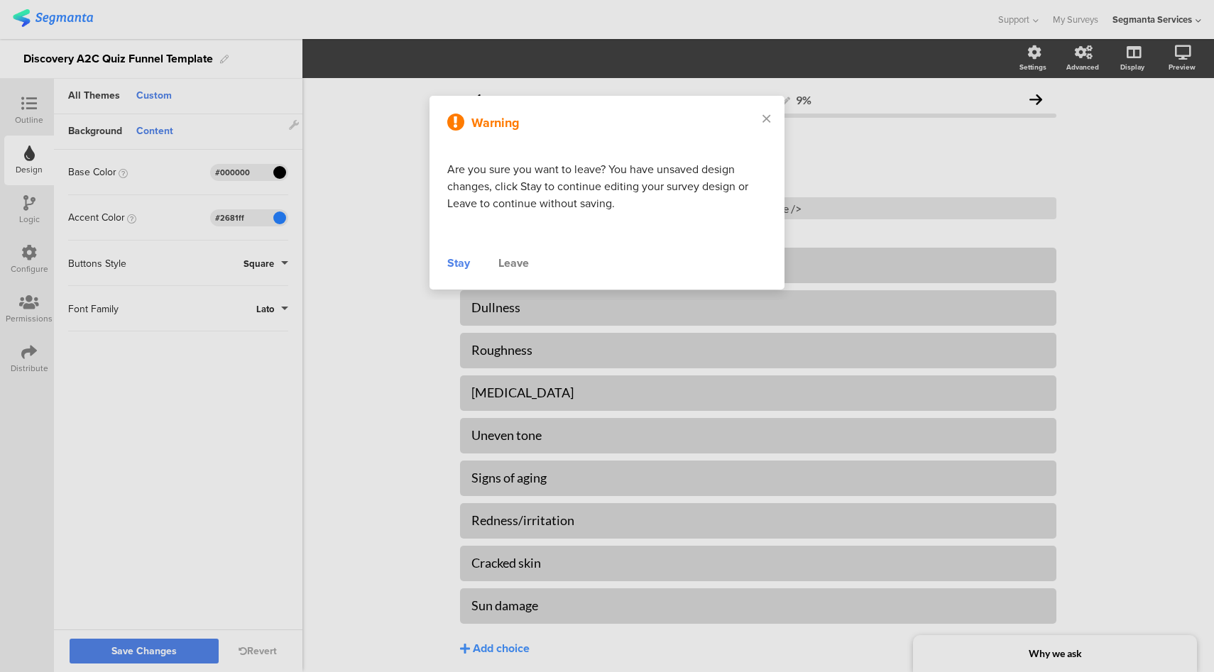
click at [520, 260] on div "Leave" at bounding box center [513, 263] width 31 height 17
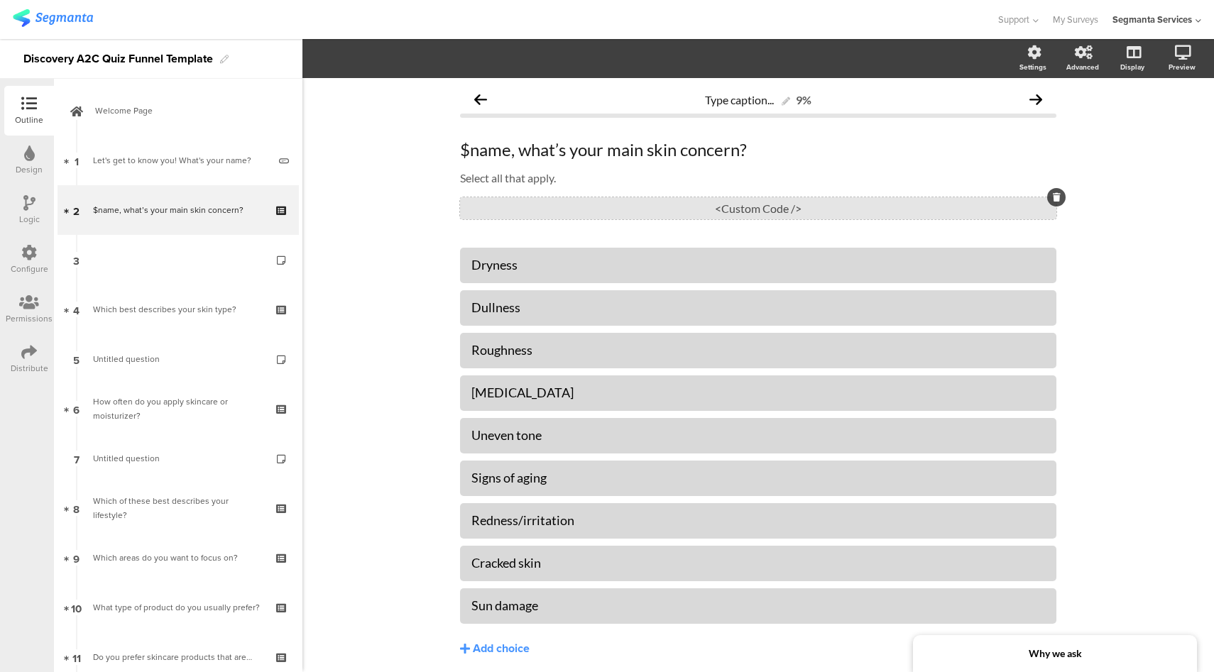
click at [732, 202] on div "<Custom Code />" at bounding box center [758, 208] width 596 height 22
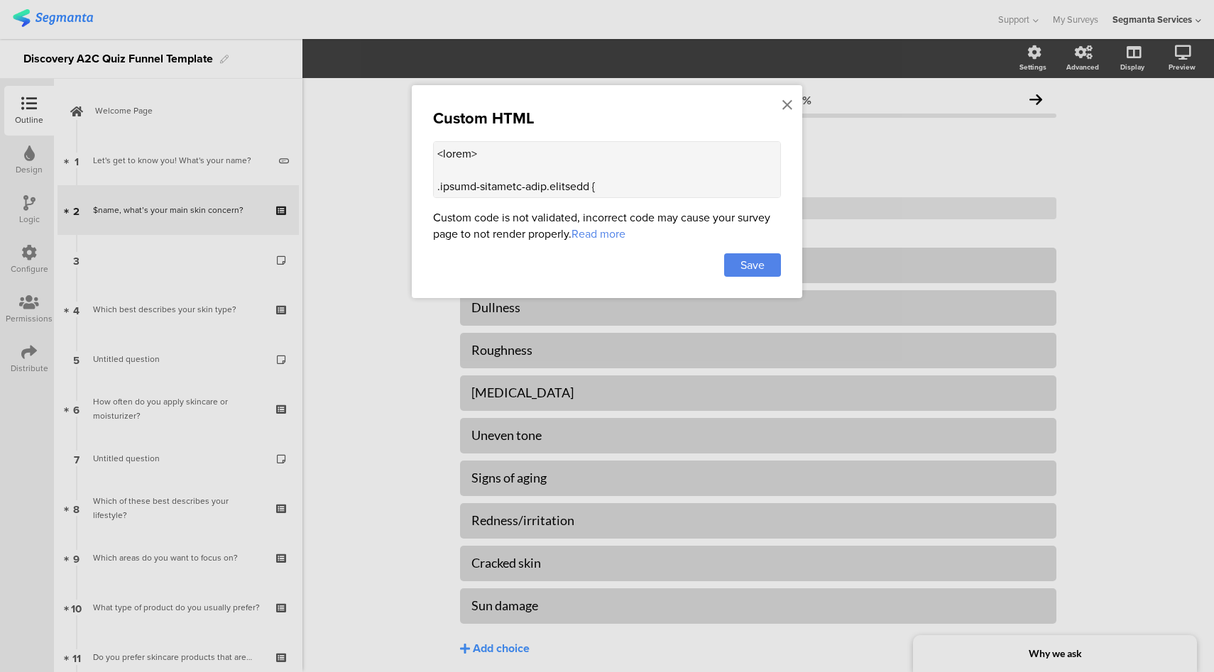
click at [539, 166] on textarea at bounding box center [607, 169] width 348 height 57
paste textarea "#1c355b"
type textarea "<style> .choice-question-item.selected { border: 2px solid #724EC9 !important; …"
click at [786, 106] on icon at bounding box center [787, 105] width 10 height 16
click at [32, 160] on icon at bounding box center [29, 154] width 11 height 16
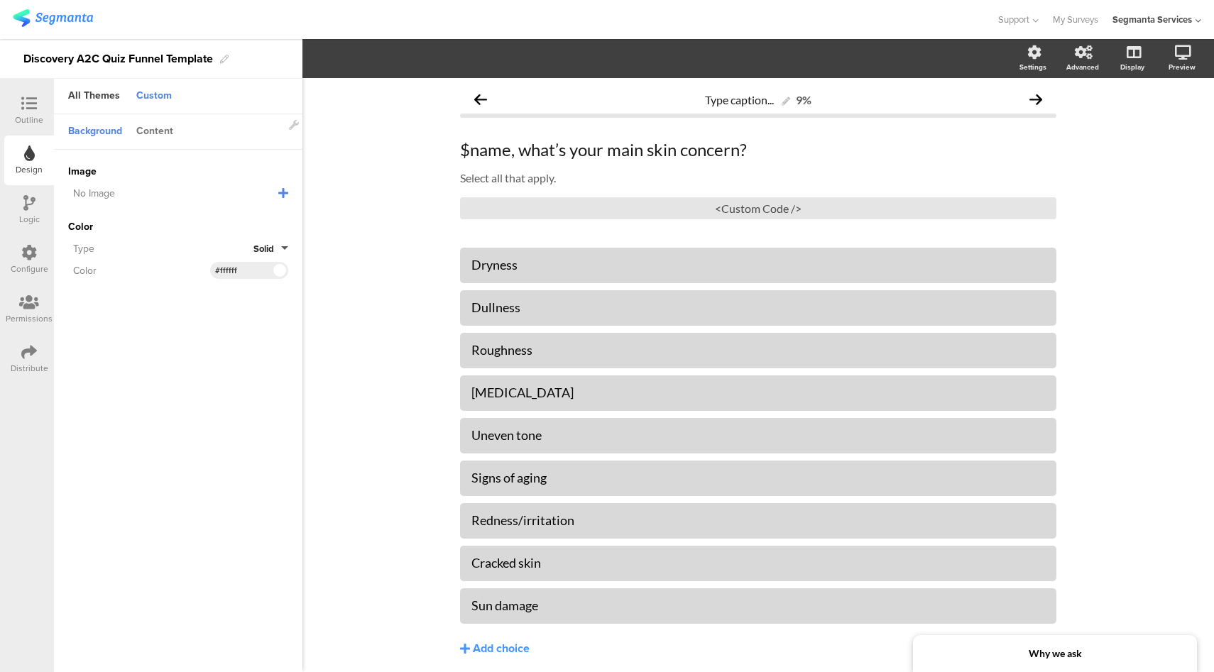
click at [160, 131] on div "Content" at bounding box center [154, 132] width 51 height 24
drag, startPoint x: 249, startPoint y: 219, endPoint x: 221, endPoint y: 217, distance: 28.5
click at [221, 217] on input "#2681ff" at bounding box center [236, 217] width 43 height 11
paste input "#1c355"
type input "#2681ff"
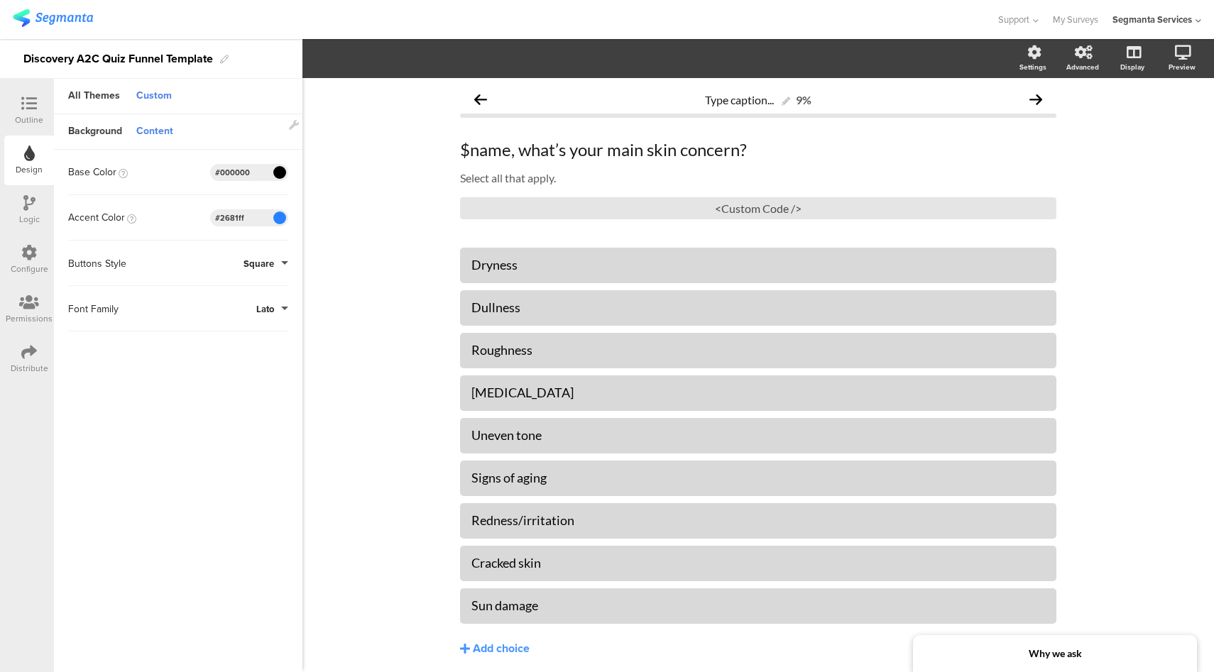
click at [268, 306] on span "Lato" at bounding box center [265, 308] width 18 height 13
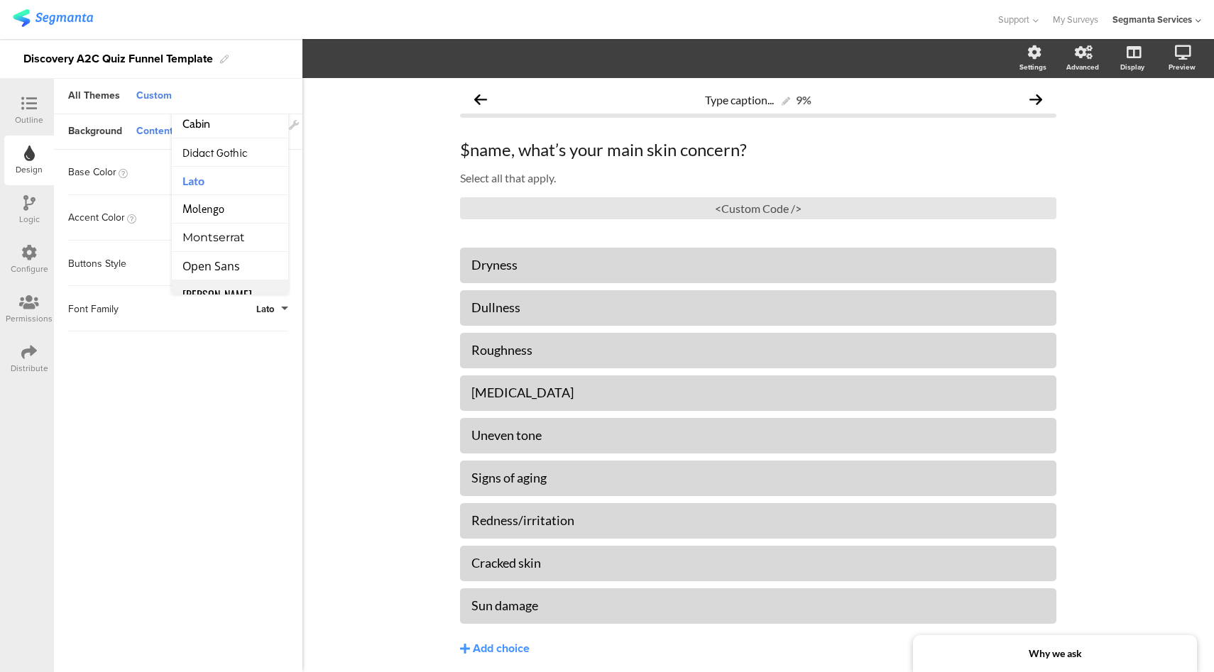
click at [248, 280] on li "Oswald" at bounding box center [230, 294] width 116 height 28
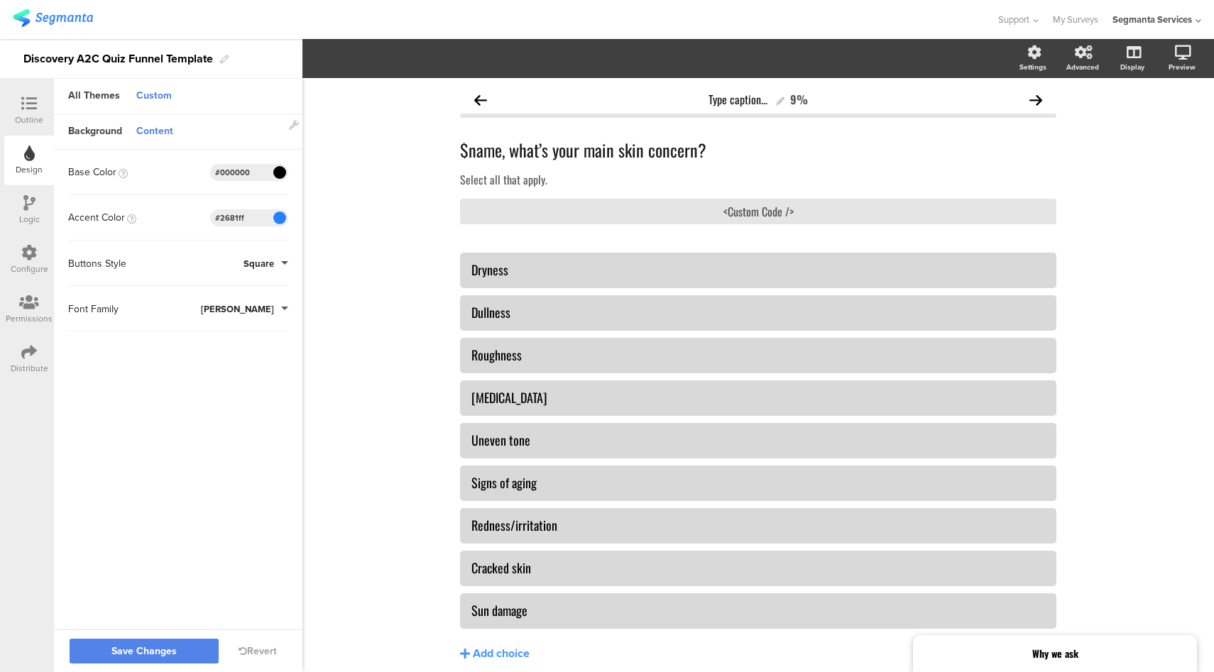
click at [278, 314] on button "Oswald" at bounding box center [244, 308] width 87 height 13
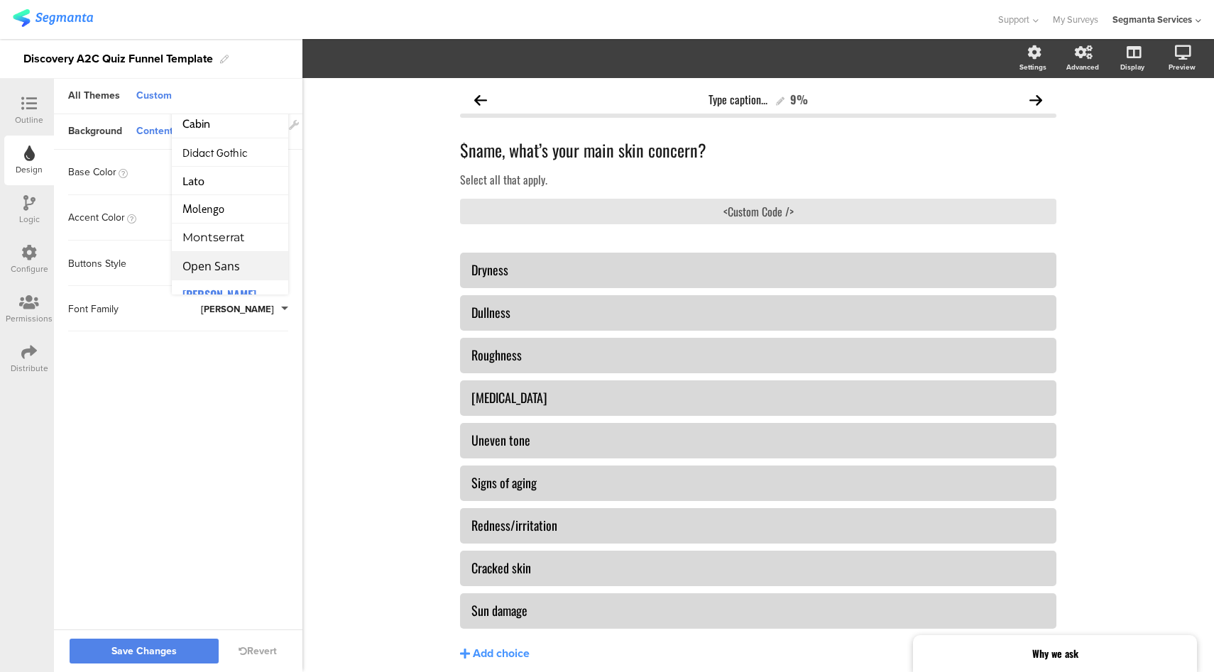
click at [251, 270] on li "Open Sans" at bounding box center [230, 266] width 116 height 28
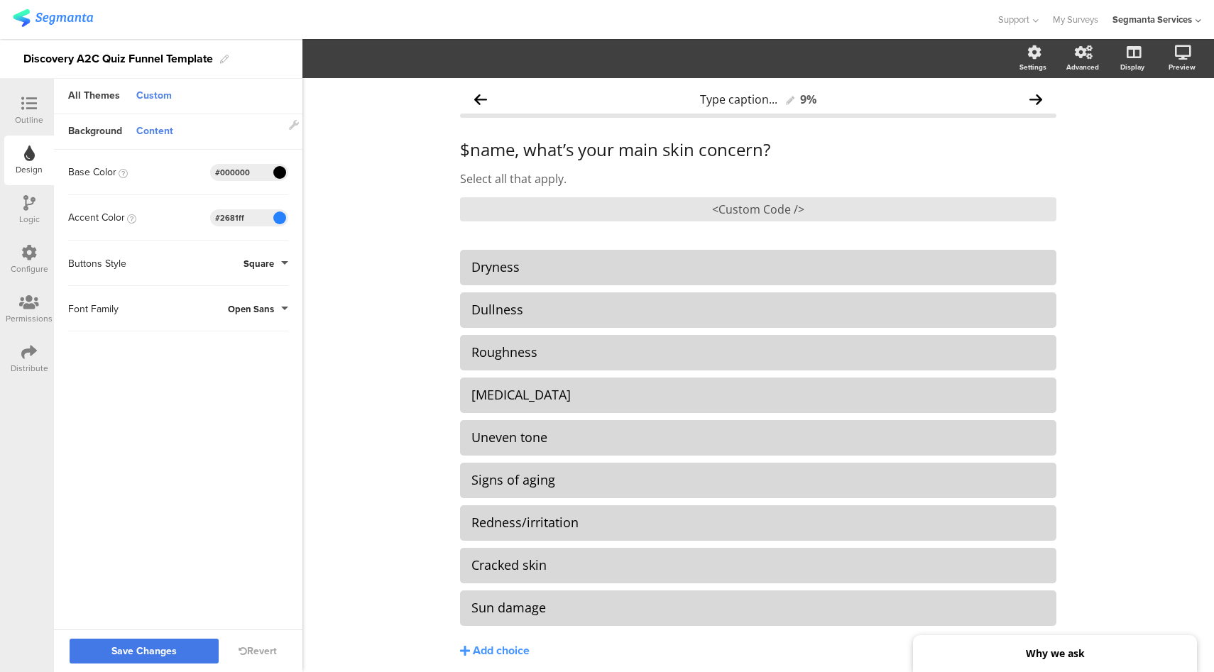
click at [123, 659] on button "Save Changes" at bounding box center [144, 651] width 149 height 25
click at [26, 106] on icon at bounding box center [29, 104] width 16 height 16
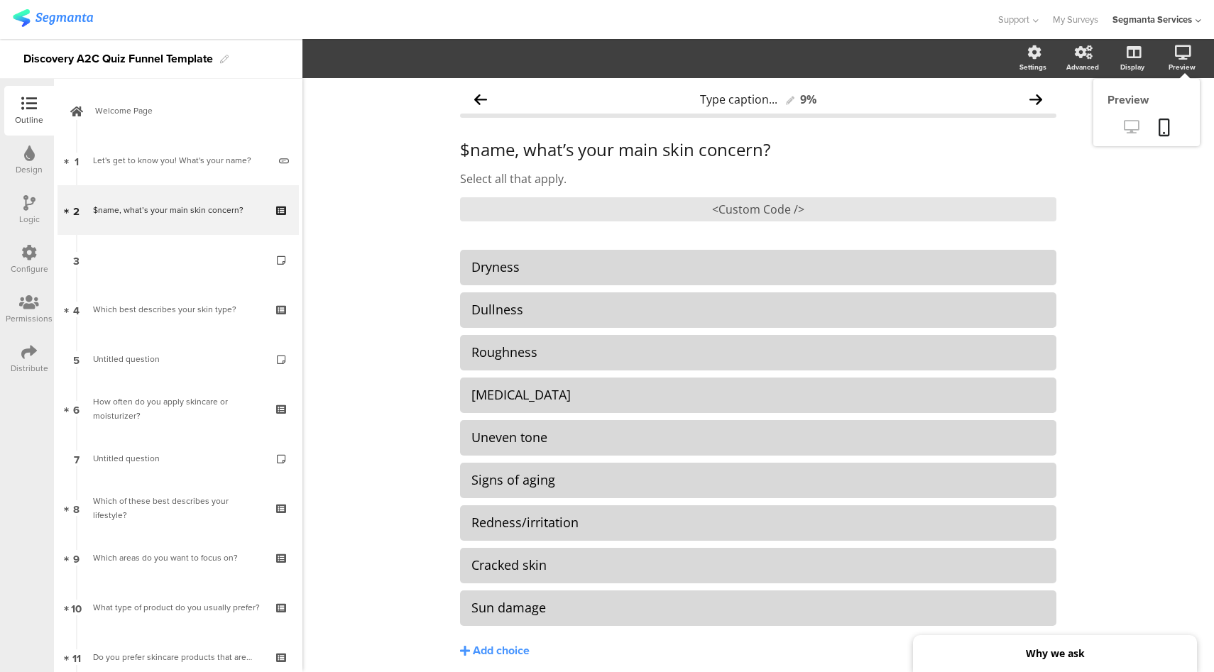
click at [1124, 130] on icon at bounding box center [1131, 126] width 15 height 13
click at [35, 161] on div "Design" at bounding box center [29, 161] width 50 height 50
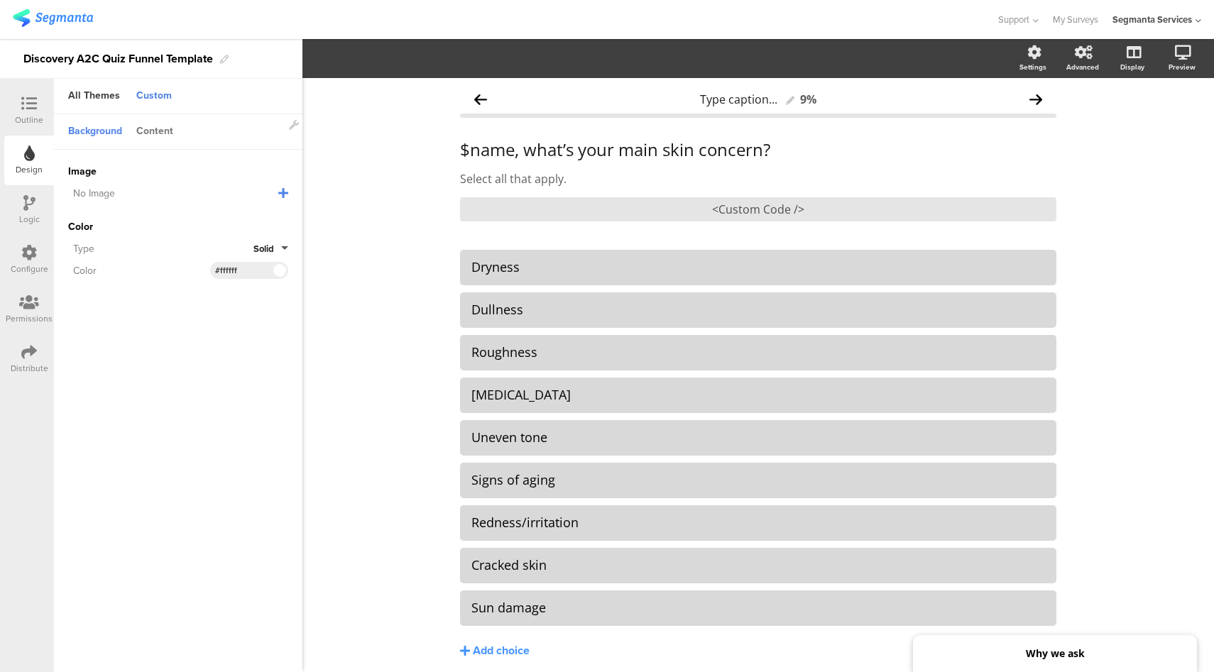
click at [149, 126] on div "Content" at bounding box center [154, 132] width 51 height 24
click at [235, 214] on input "#2681ff" at bounding box center [236, 217] width 43 height 11
paste input "#1c355"
click at [221, 219] on input "##1c355" at bounding box center [236, 217] width 43 height 11
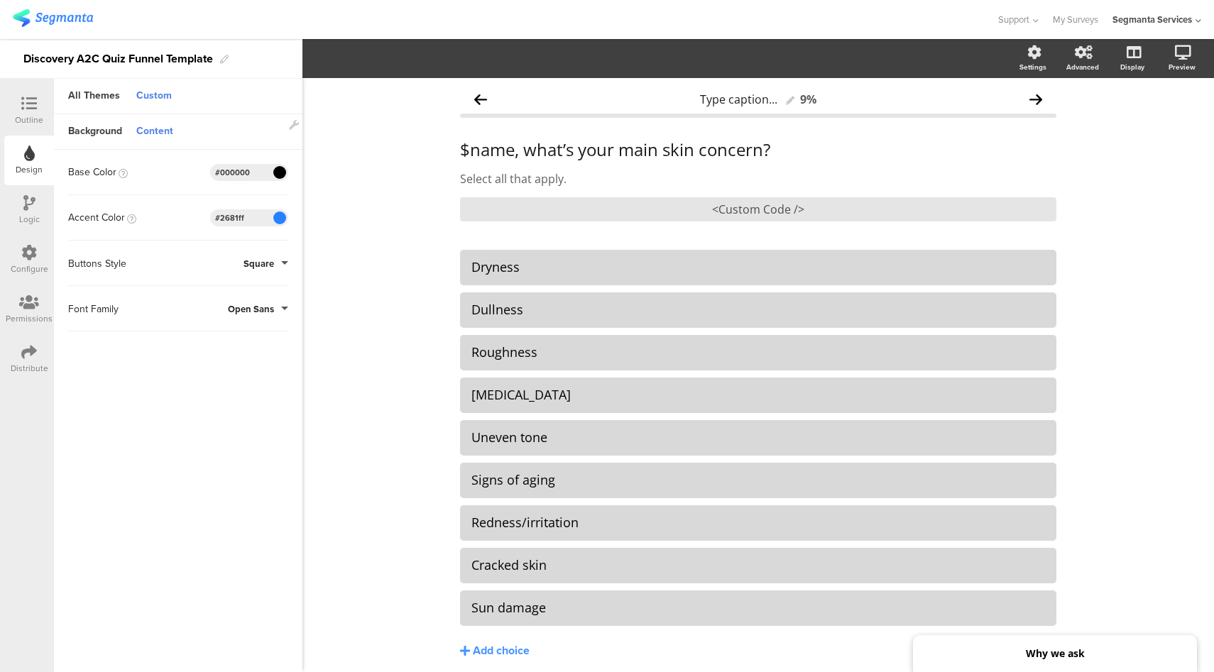
click at [250, 508] on sg-customize-design "Background Content Image No Image Invalid URL or Upload File Color Type Solid C…" at bounding box center [178, 394] width 248 height 560
click at [301, 433] on sg-customize-design "Background Content Image No Image Invalid URL or Upload File Color Type Solid C…" at bounding box center [178, 394] width 248 height 560
click at [235, 219] on input "#2681ff" at bounding box center [236, 217] width 43 height 11
paste input "#1c355"
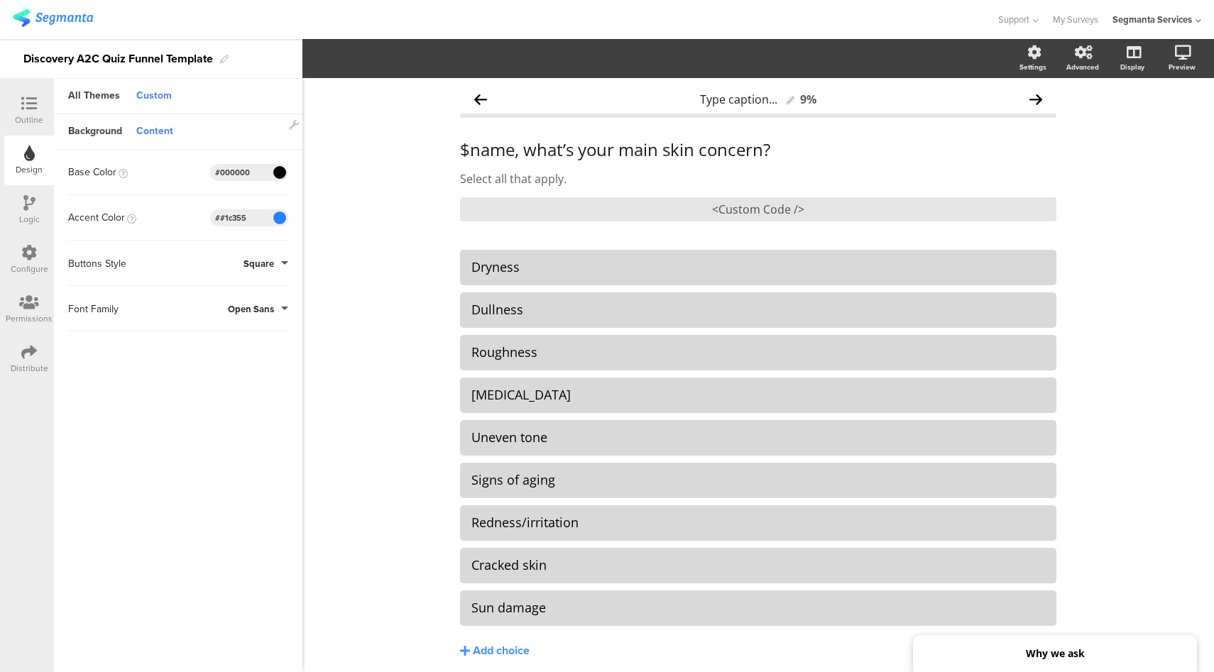
click at [224, 219] on input "##1c355" at bounding box center [236, 217] width 43 height 11
click at [255, 221] on input "#1c355" at bounding box center [236, 217] width 43 height 11
type input "#1c355b"
click at [246, 422] on sg-customize-design "Background Content Image No Image Invalid URL or Upload File Color Type Solid C…" at bounding box center [178, 394] width 248 height 560
click at [150, 652] on span "Save Changes" at bounding box center [143, 652] width 65 height 0
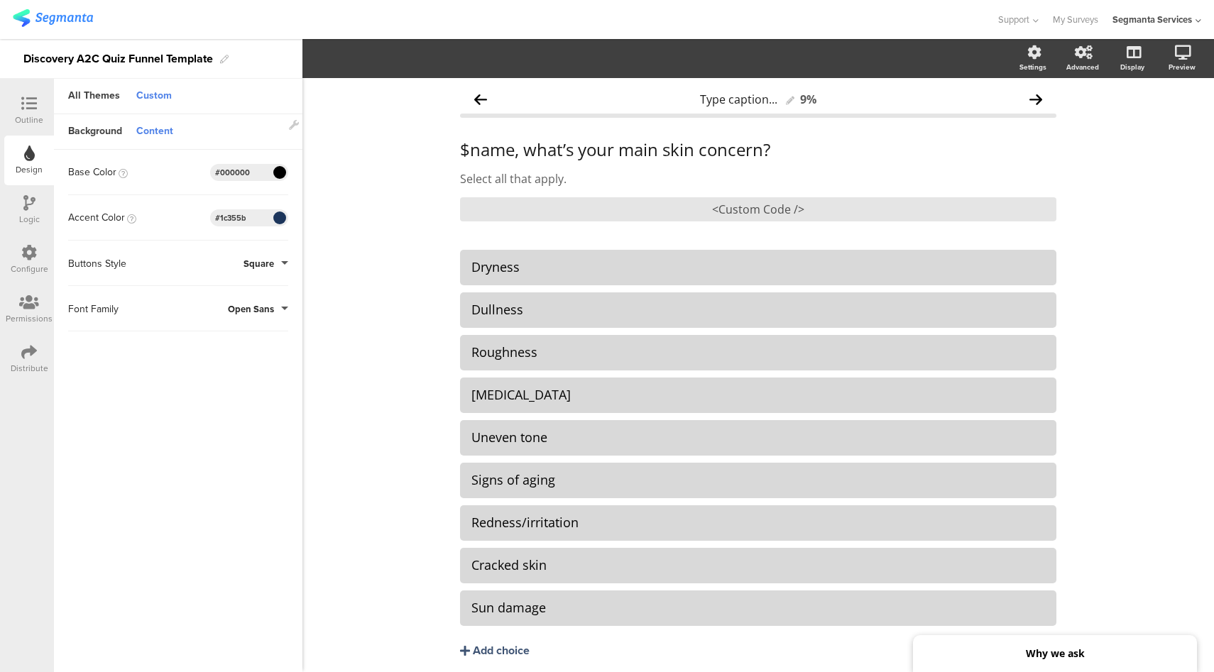
click at [23, 106] on icon at bounding box center [29, 104] width 16 height 16
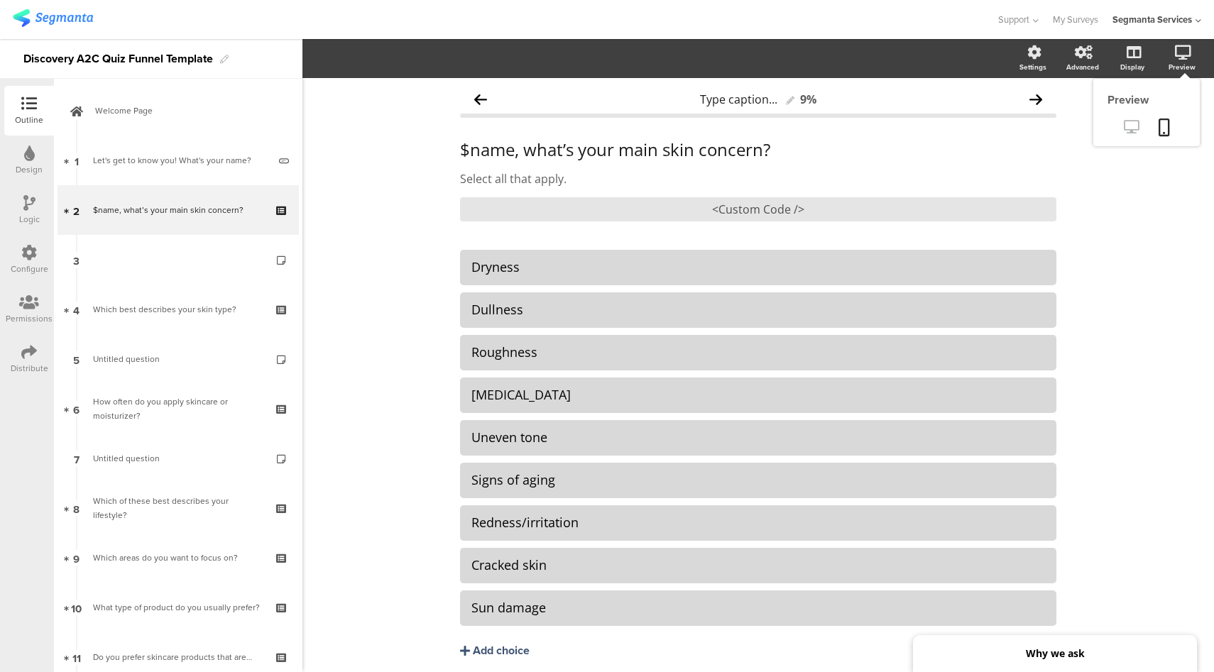
click at [1124, 126] on icon at bounding box center [1131, 126] width 15 height 13
click at [25, 249] on icon at bounding box center [29, 253] width 16 height 16
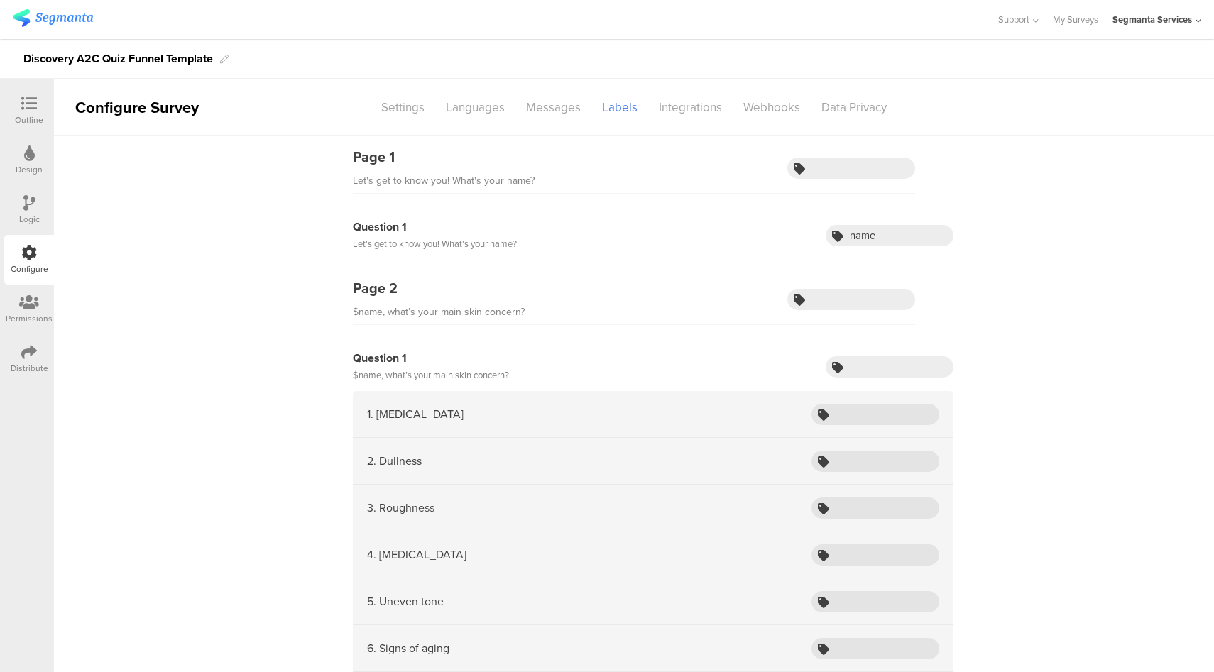
click at [18, 210] on div "Logic" at bounding box center [29, 210] width 50 height 50
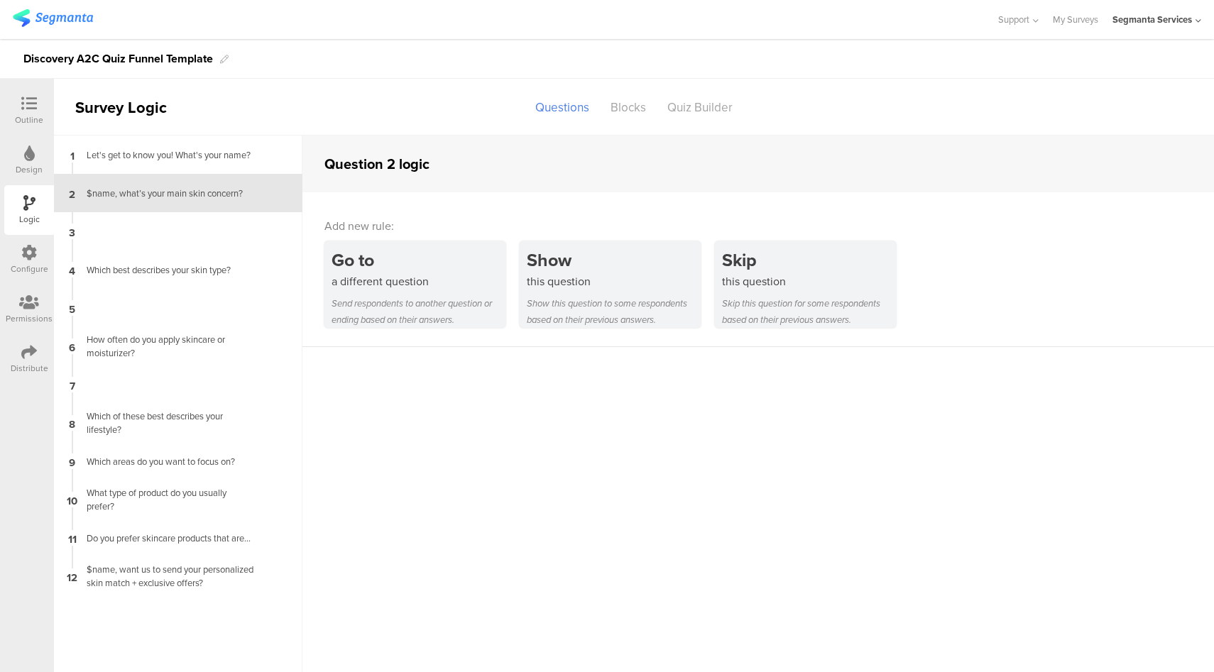
click at [11, 268] on div "Configure" at bounding box center [30, 269] width 38 height 13
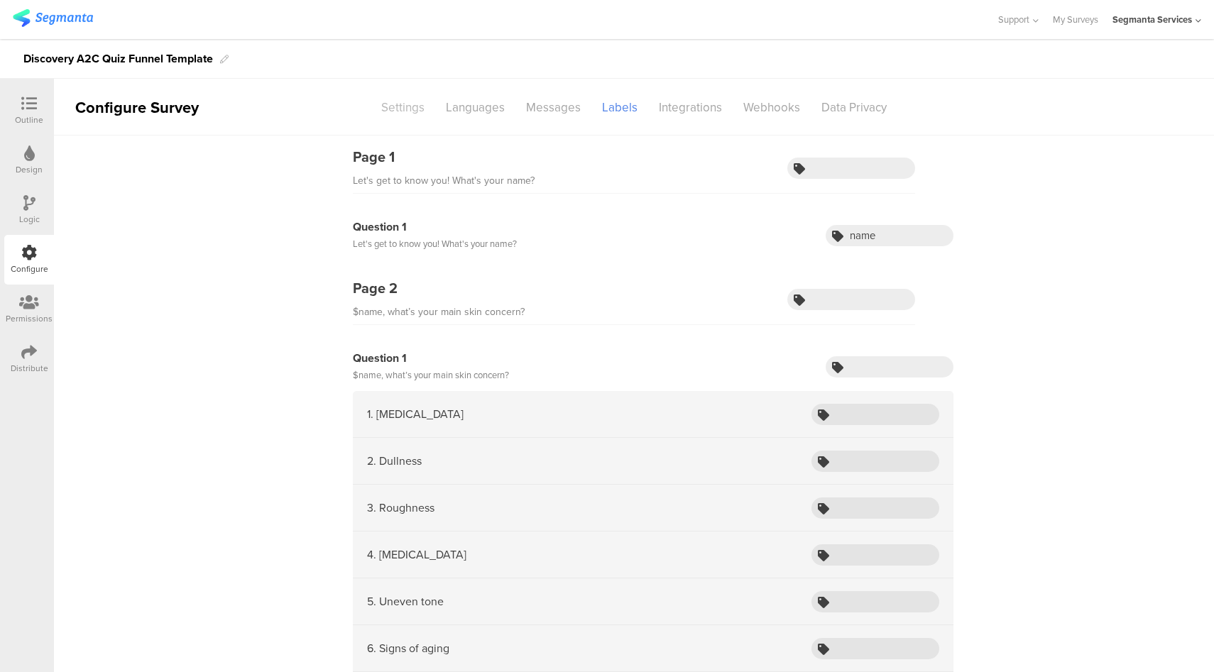
click at [404, 114] on div "Settings" at bounding box center [402, 107] width 65 height 25
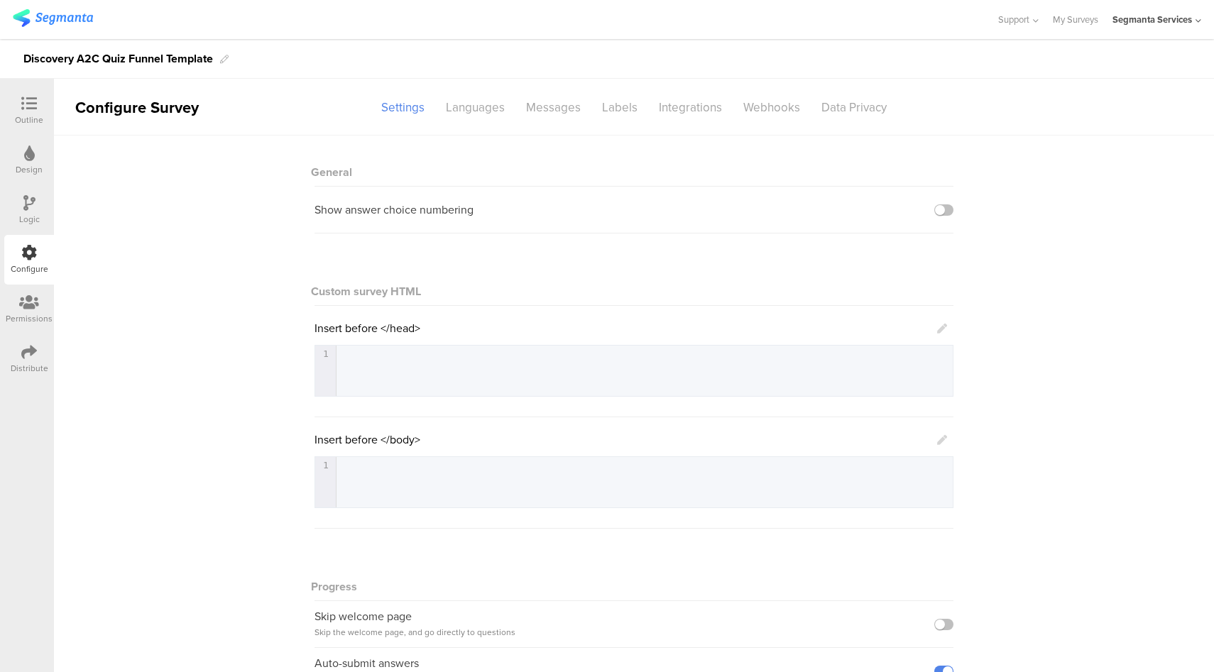
click at [940, 441] on icon at bounding box center [942, 440] width 10 height 10
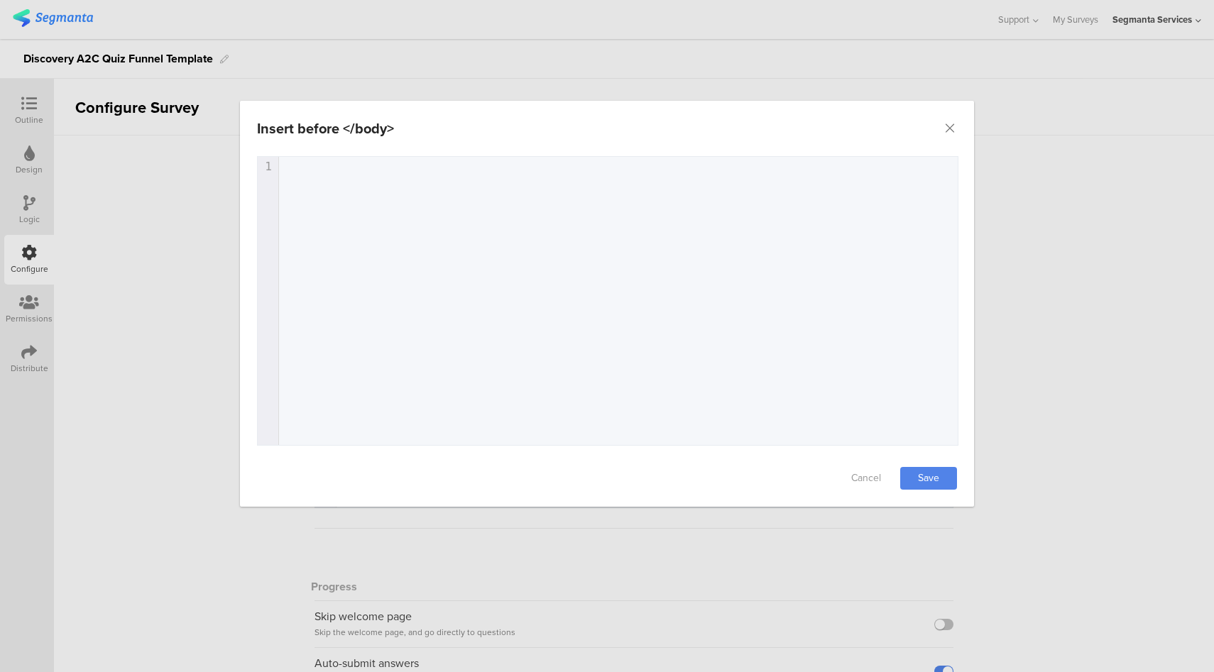
click at [567, 300] on div "1 1 ​" at bounding box center [625, 319] width 735 height 324
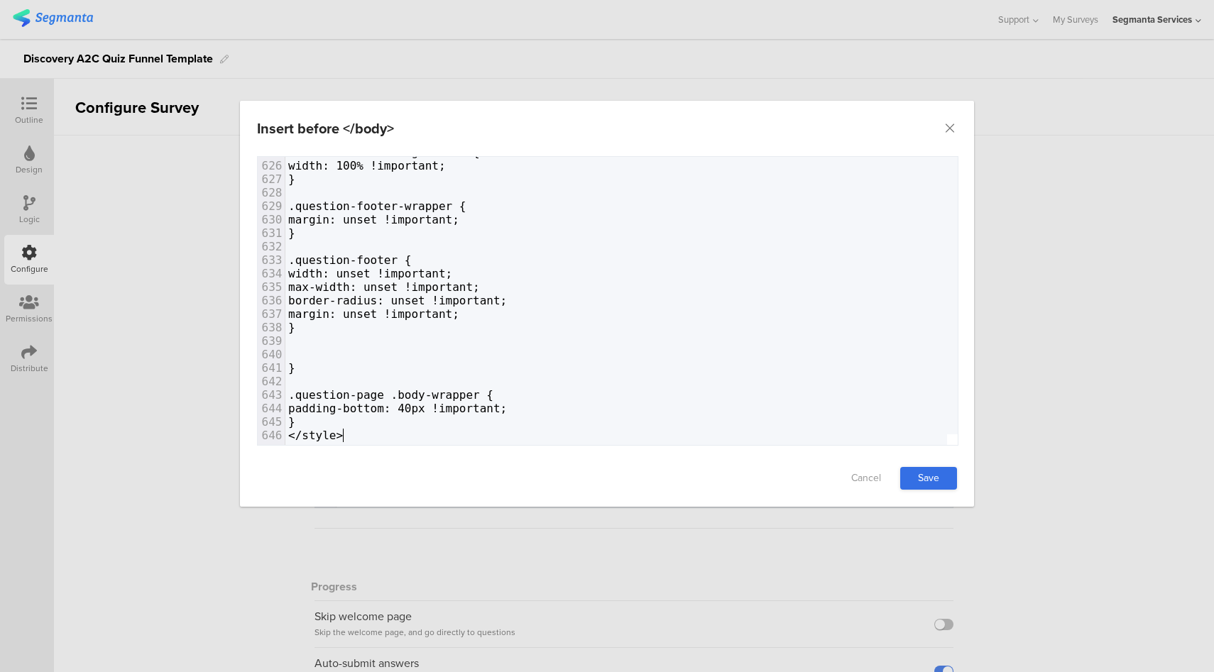
click at [951, 485] on link "Save" at bounding box center [928, 478] width 57 height 23
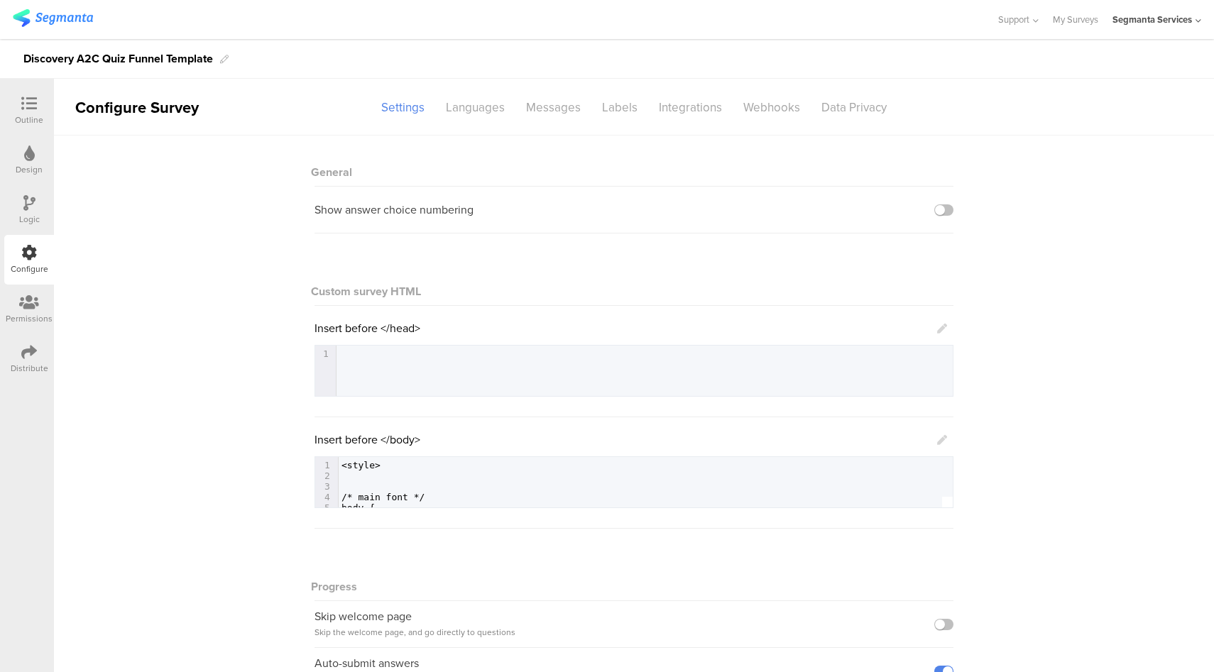
click at [22, 108] on icon at bounding box center [29, 104] width 16 height 16
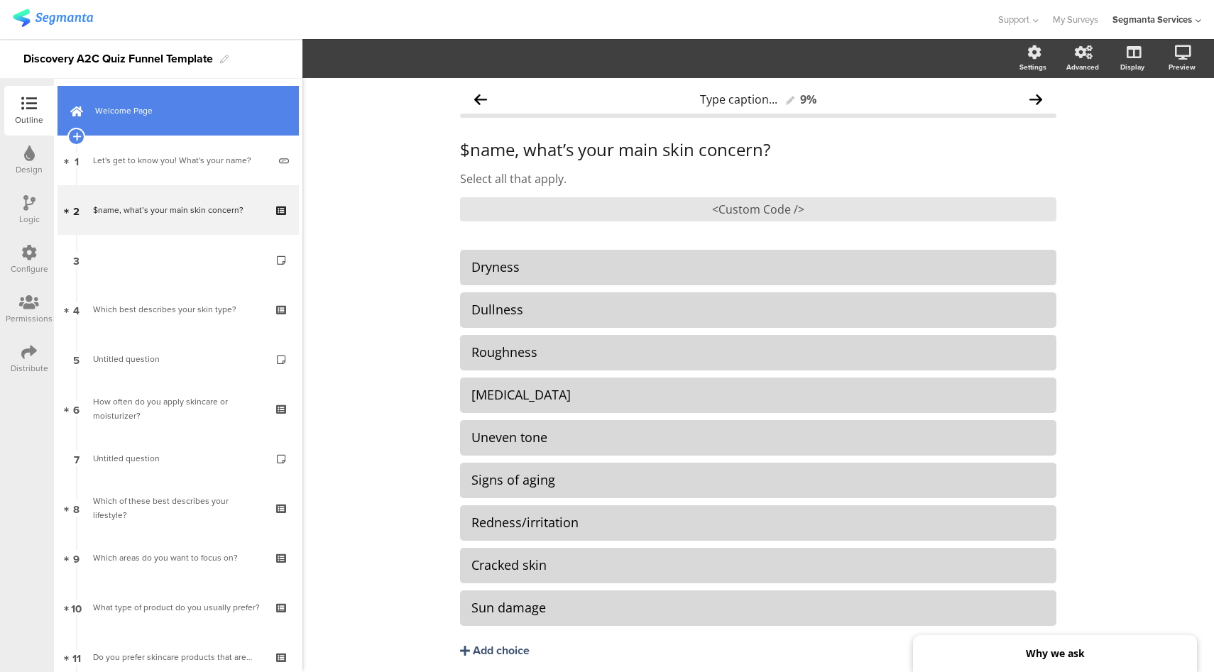
click at [208, 115] on span "Welcome Page" at bounding box center [186, 111] width 182 height 14
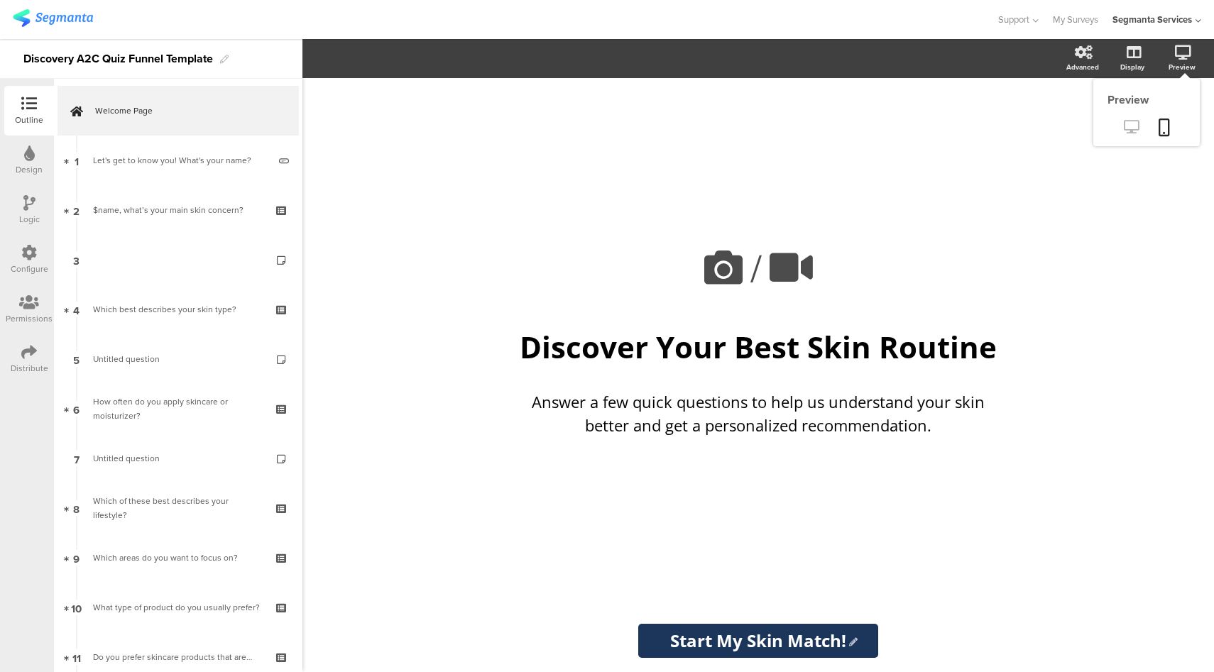
click at [1136, 127] on icon at bounding box center [1131, 126] width 15 height 13
click at [35, 155] on div "Design" at bounding box center [29, 161] width 50 height 50
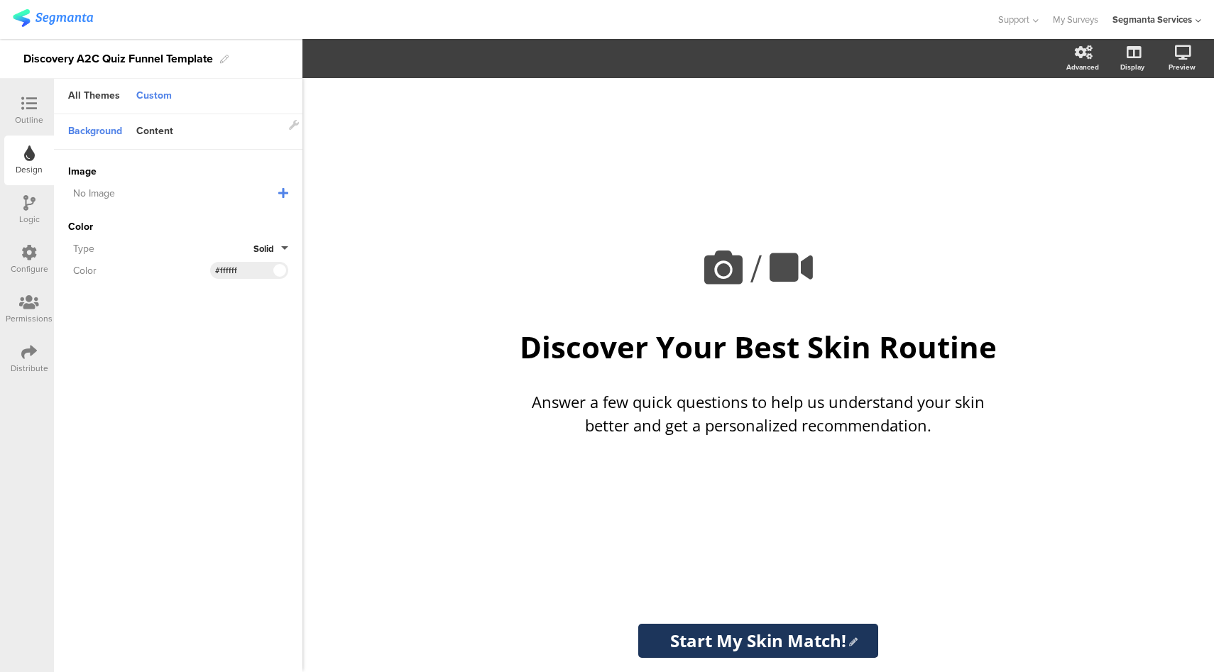
click at [41, 102] on div at bounding box center [29, 105] width 28 height 18
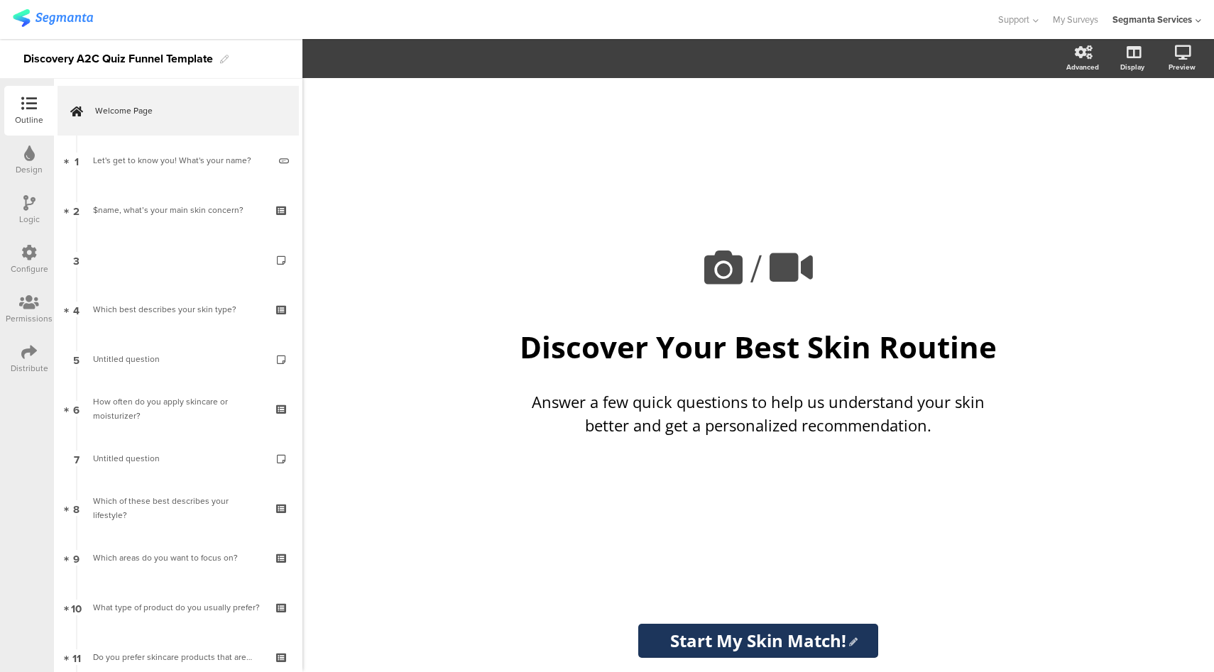
click at [382, 17] on div at bounding box center [498, 19] width 970 height 23
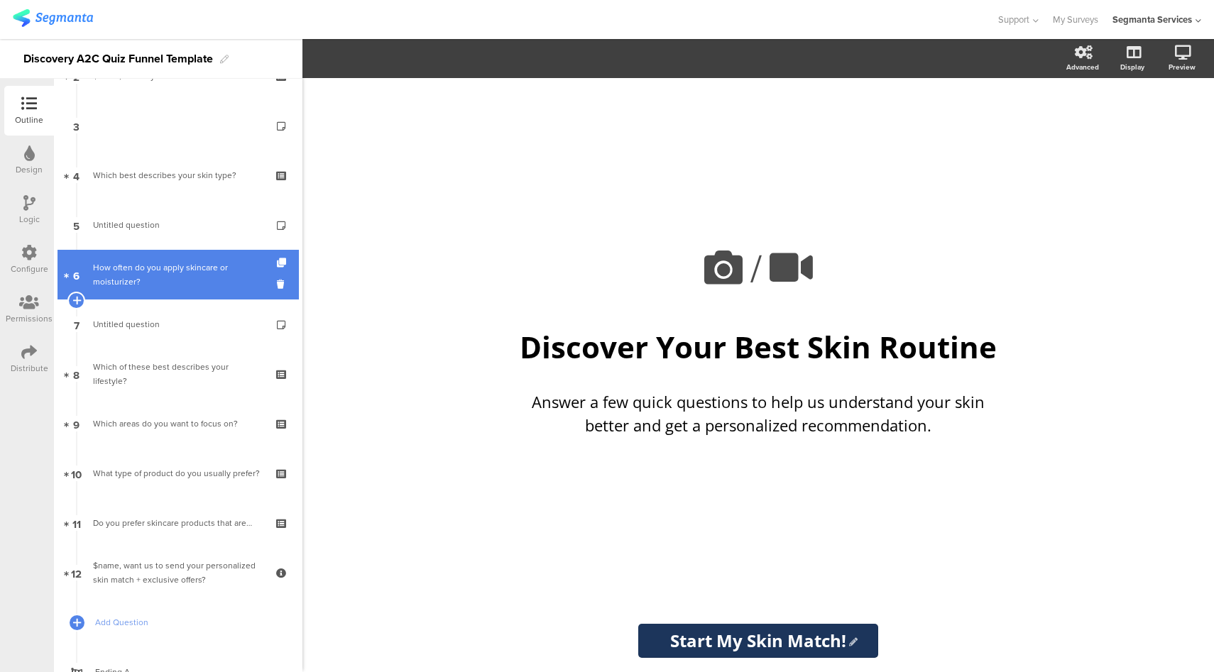
scroll to position [191, 0]
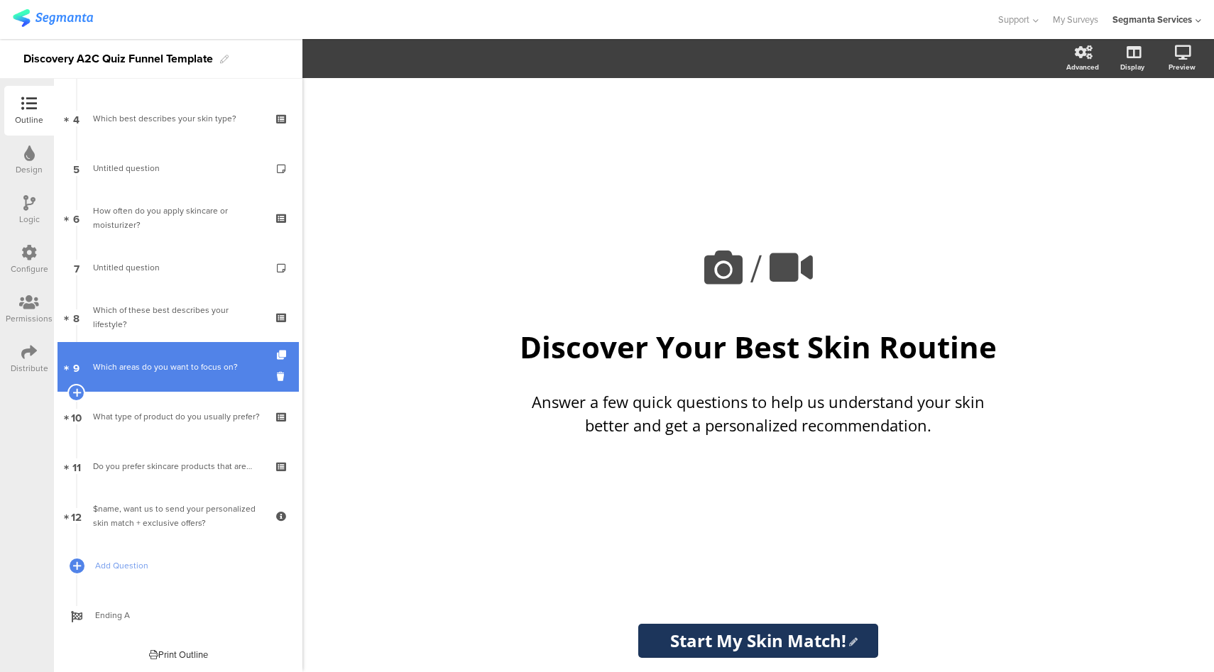
click at [188, 358] on link "9 Which areas do you want to focus on?" at bounding box center [177, 367] width 241 height 50
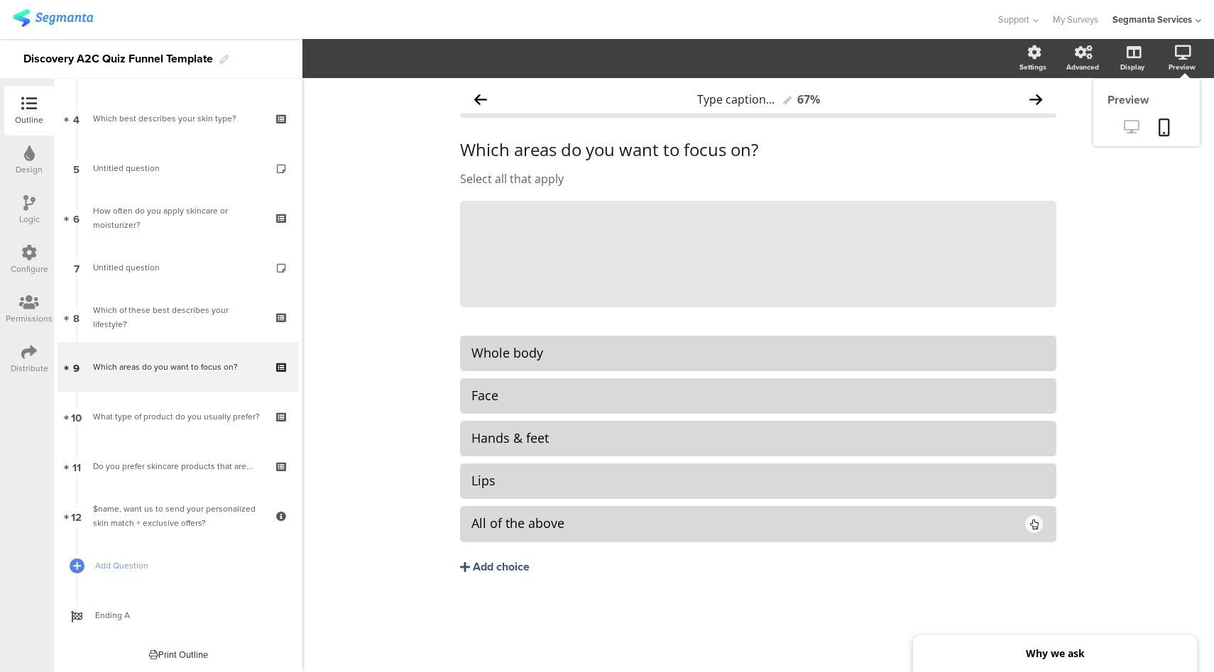
click at [1124, 135] on link at bounding box center [1131, 127] width 35 height 23
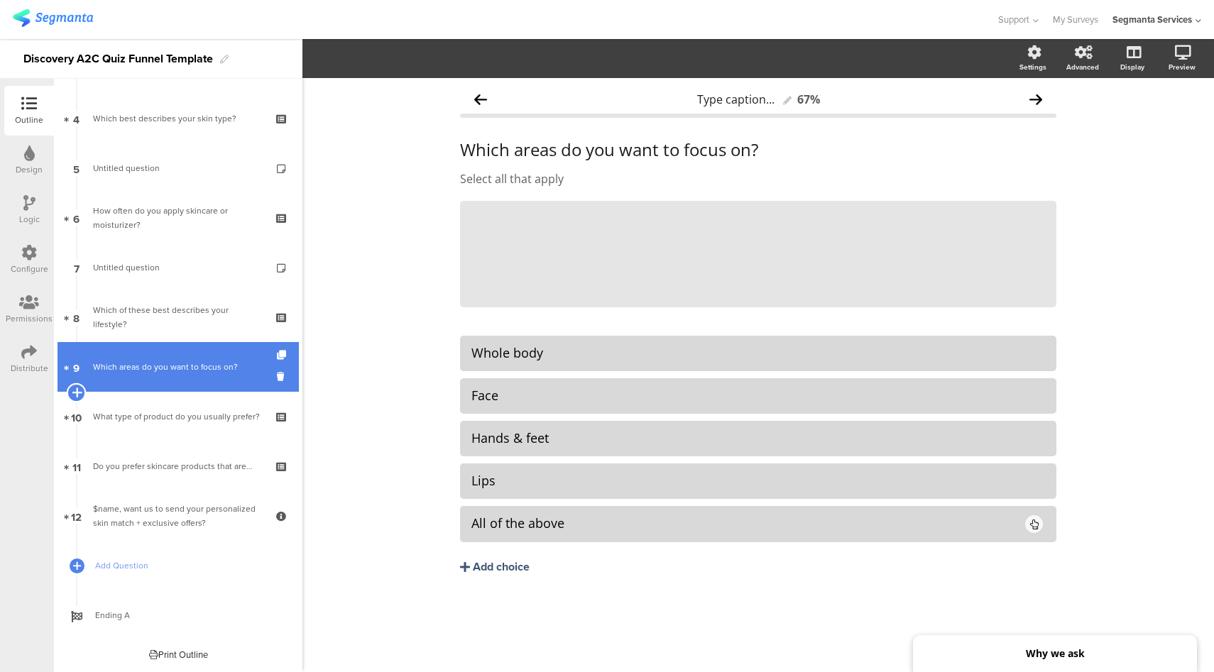
click at [77, 394] on icon at bounding box center [76, 392] width 9 height 13
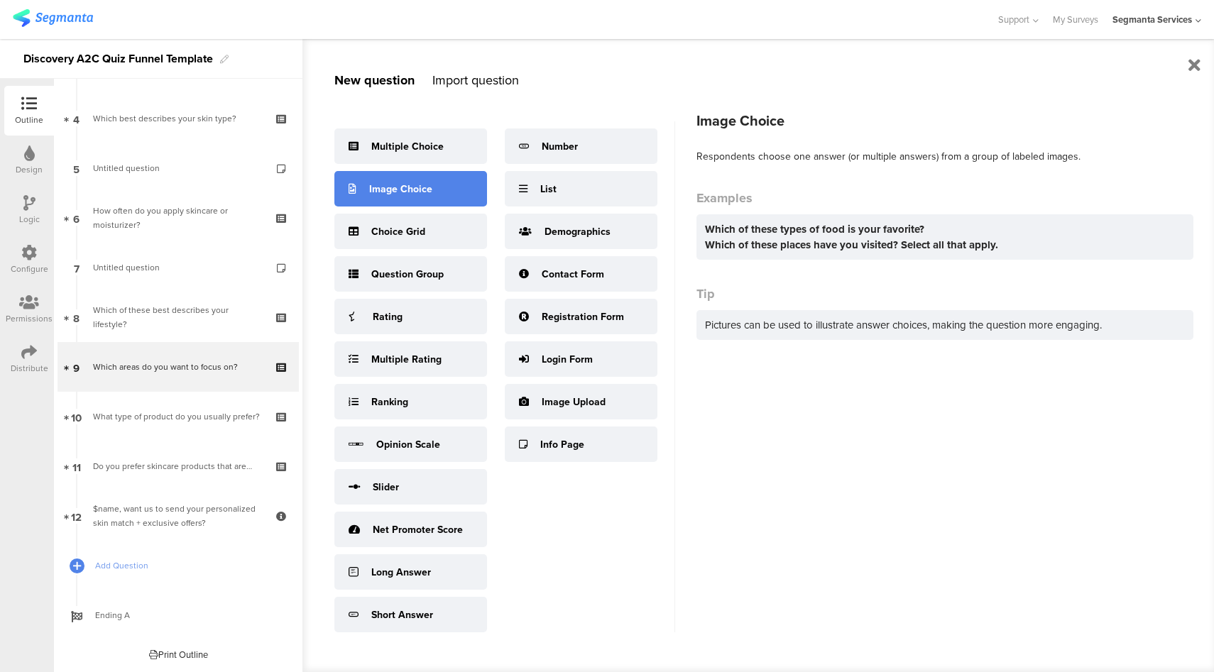
click at [422, 194] on div "Image Choice" at bounding box center [400, 189] width 63 height 15
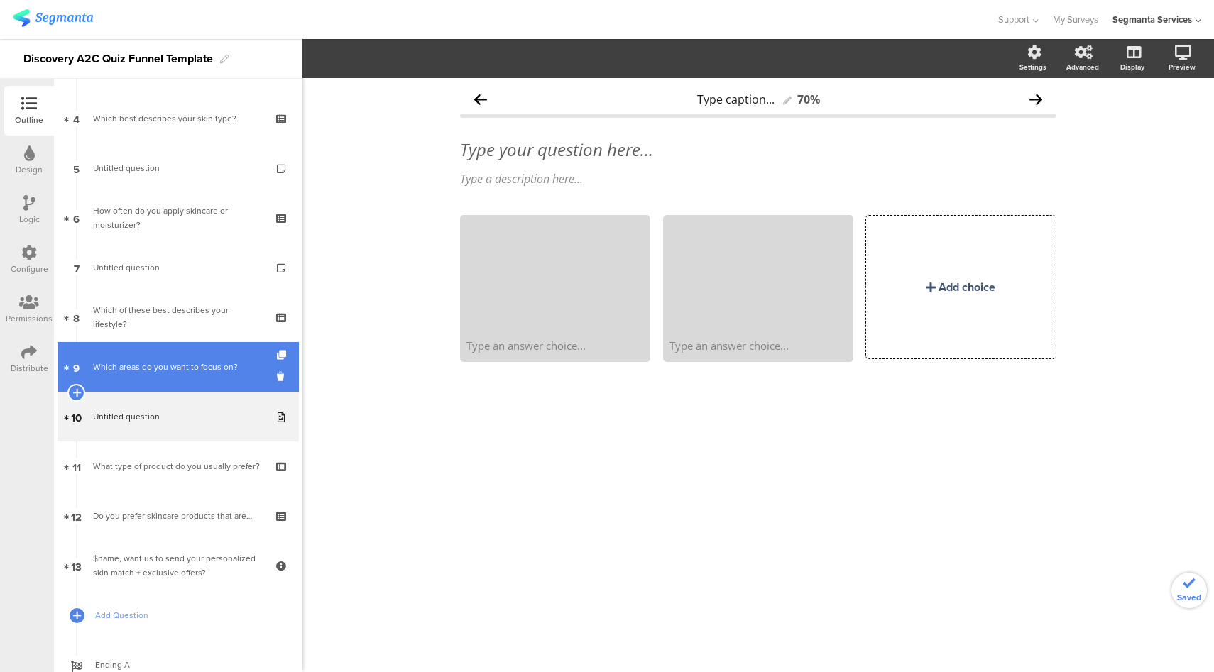
click at [154, 377] on link "9 Which areas do you want to focus on?" at bounding box center [177, 367] width 241 height 50
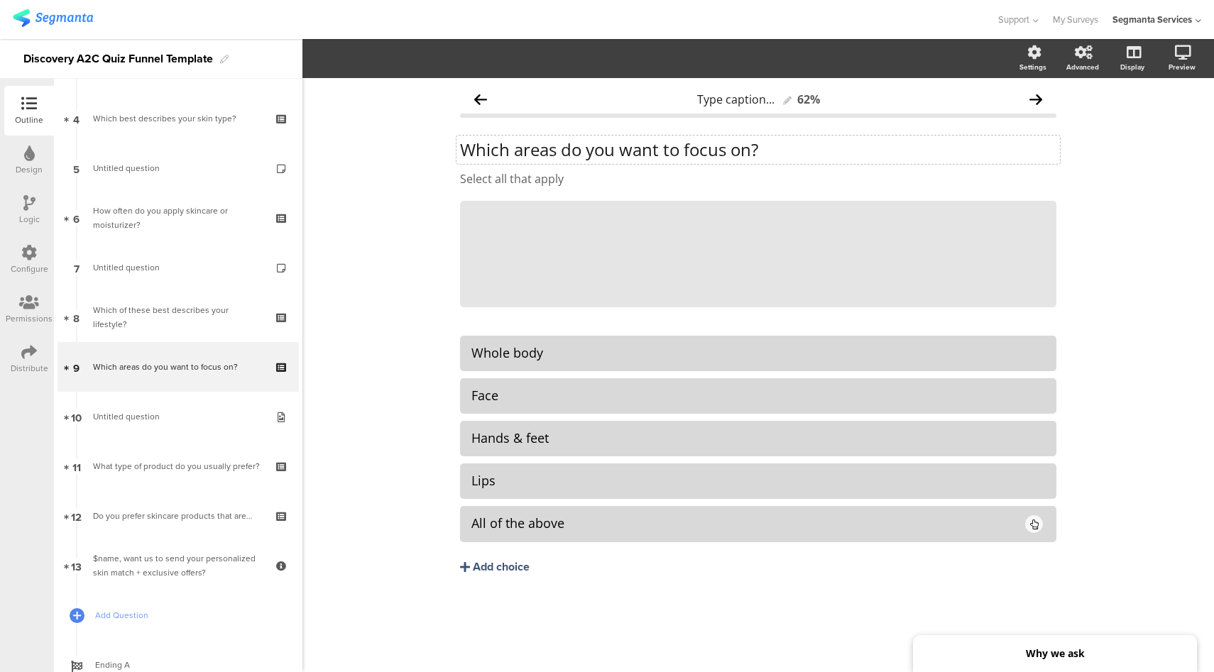
click at [532, 147] on p "Which areas do you want to focus on?" at bounding box center [758, 149] width 596 height 21
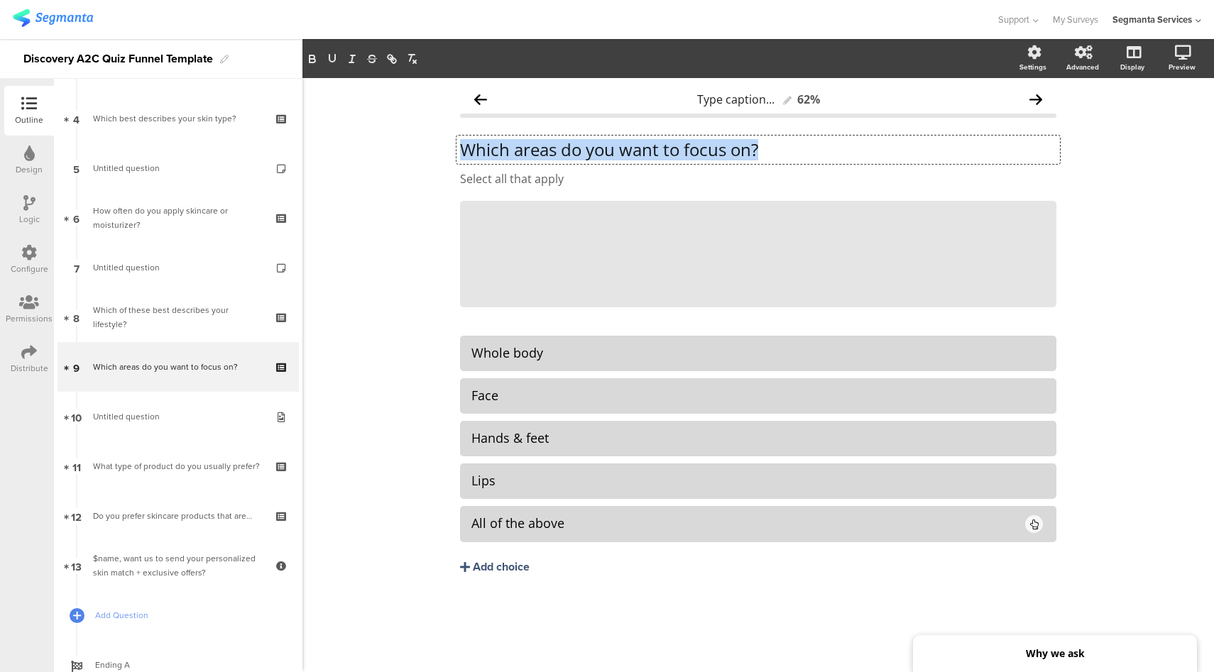
click at [532, 146] on p "Which areas do you want to focus on?" at bounding box center [758, 149] width 596 height 21
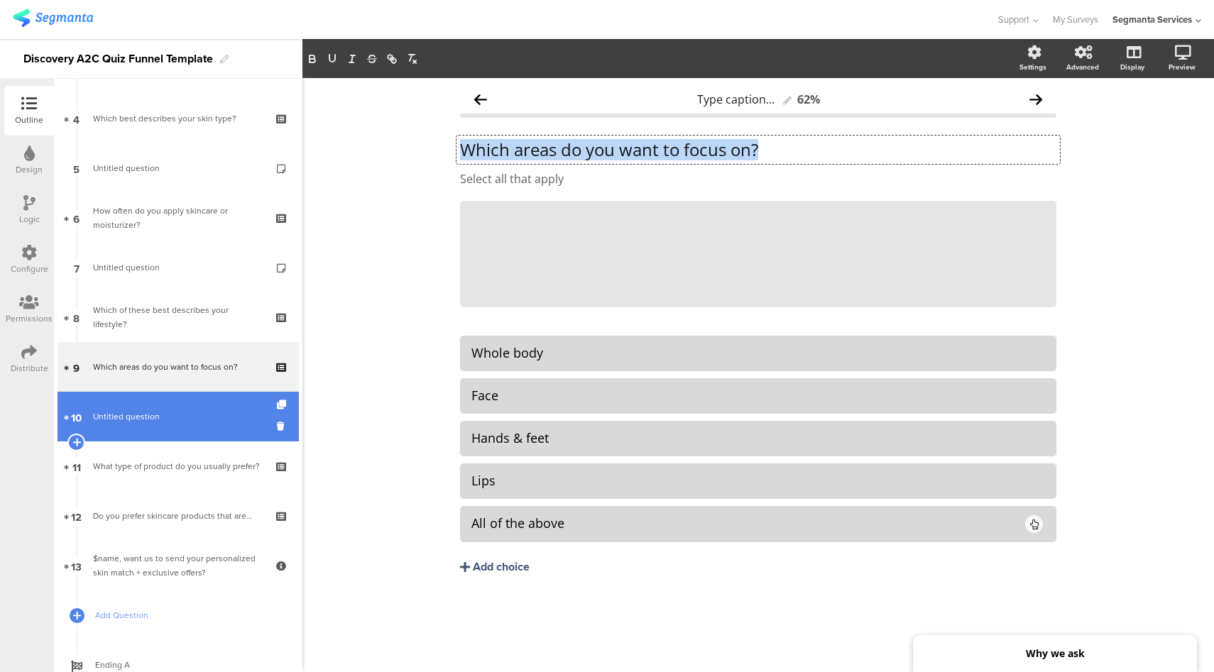
click at [192, 410] on span "Untitled question" at bounding box center [178, 417] width 170 height 14
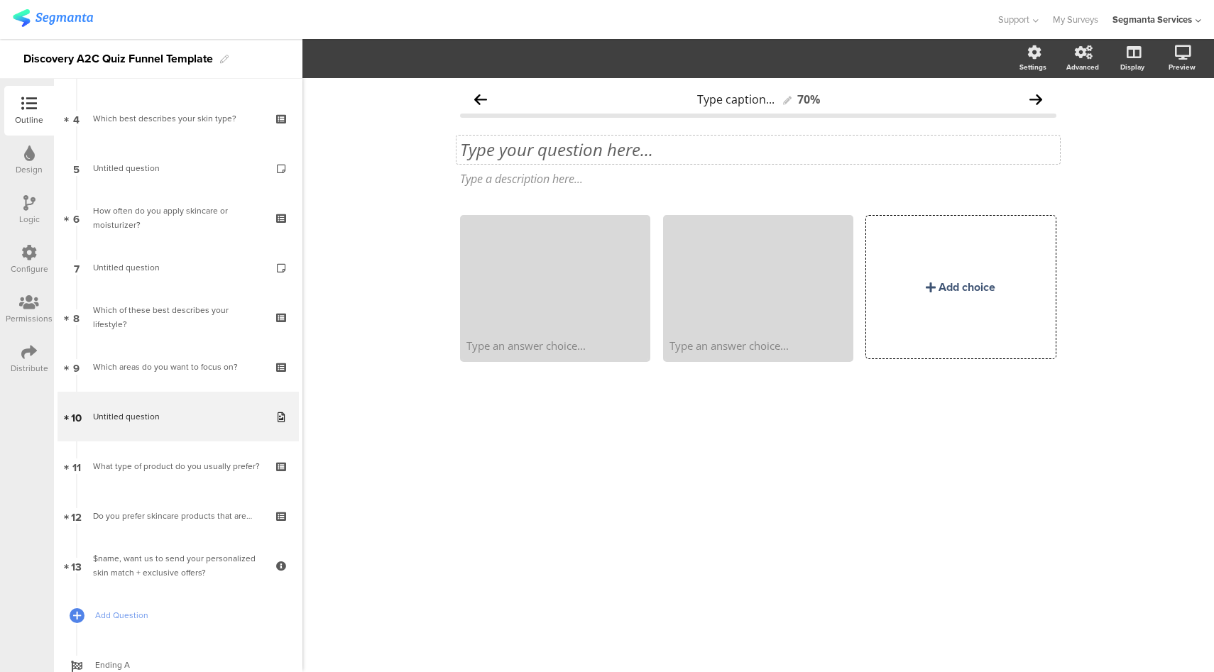
click at [550, 156] on div "Type your question here..." at bounding box center [757, 150] width 603 height 28
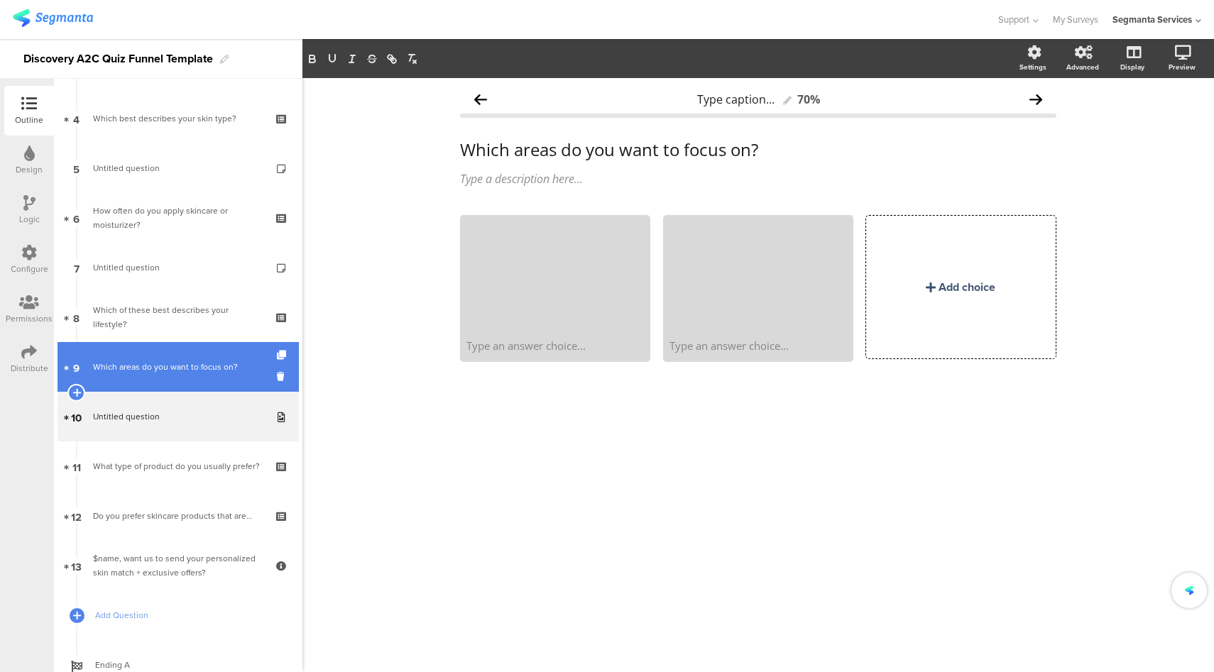
click at [177, 363] on div "Which areas do you want to focus on?" at bounding box center [178, 367] width 170 height 14
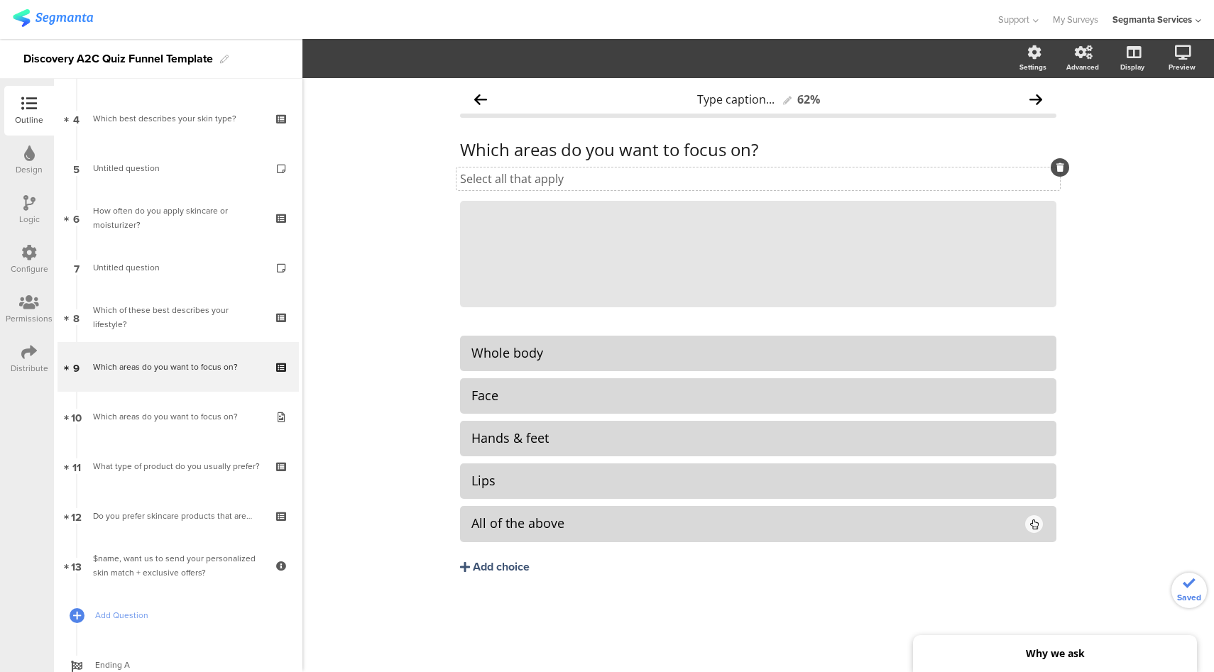
click at [526, 178] on p "Select all that apply" at bounding box center [758, 179] width 596 height 16
click at [605, 180] on p "Select all that apply" at bounding box center [758, 179] width 596 height 16
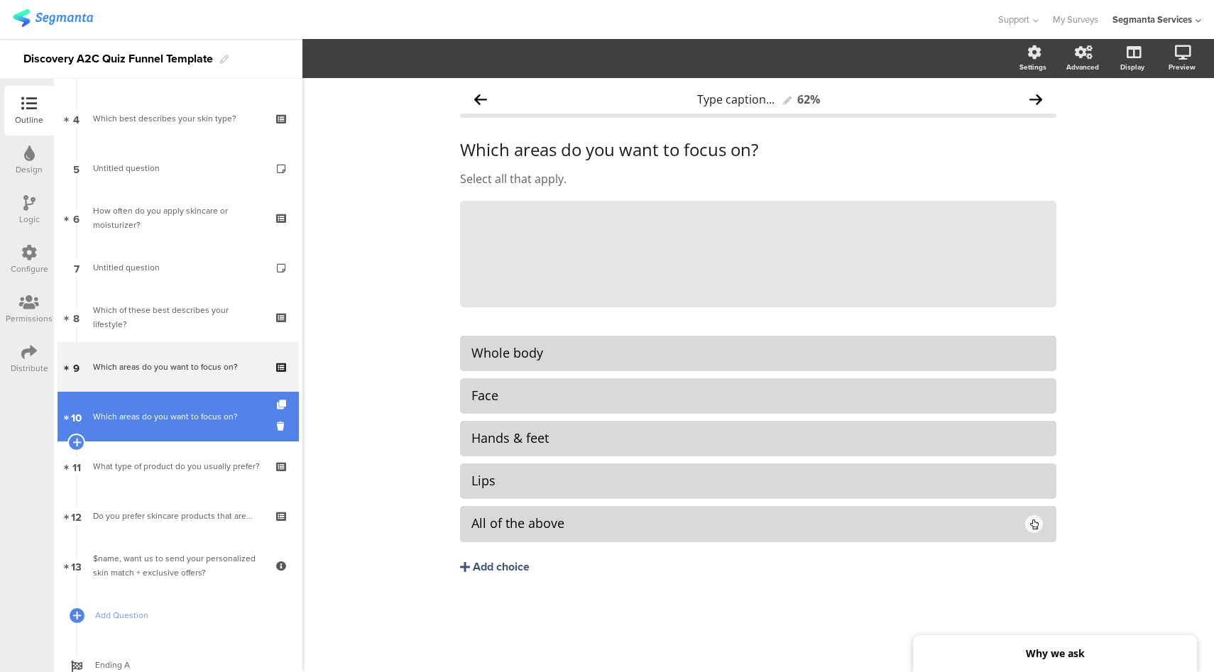
click at [197, 417] on div "Which areas do you want to focus on?" at bounding box center [178, 417] width 170 height 14
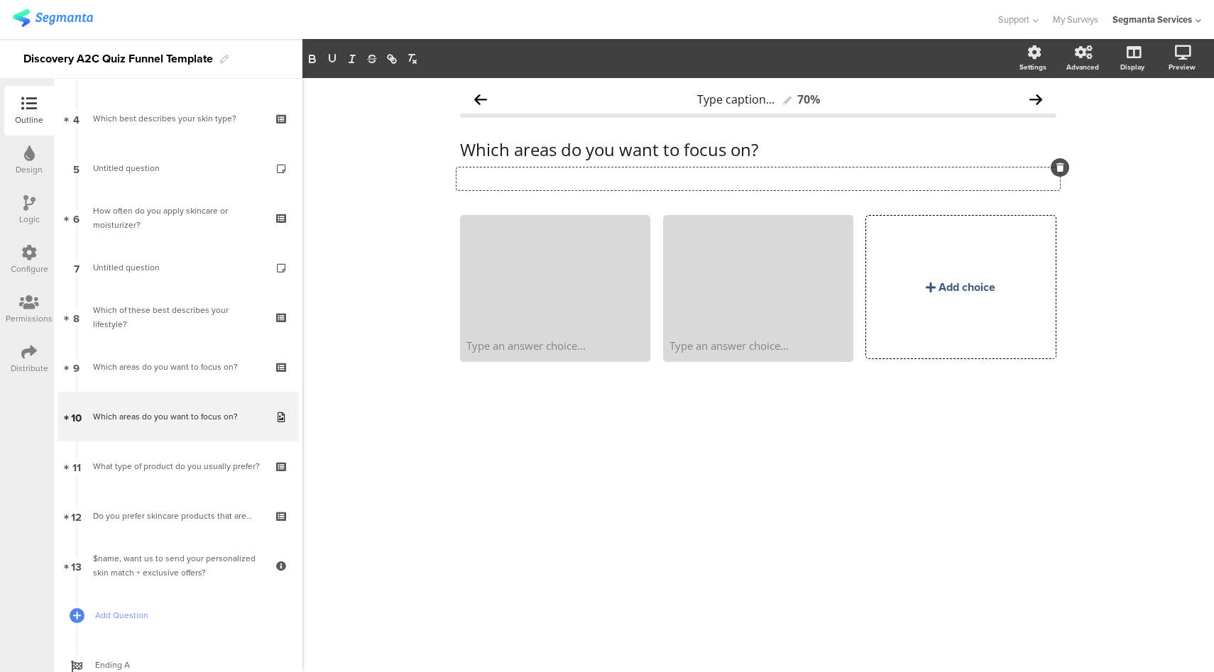
click at [498, 176] on div "Type a description here..." at bounding box center [757, 179] width 603 height 23
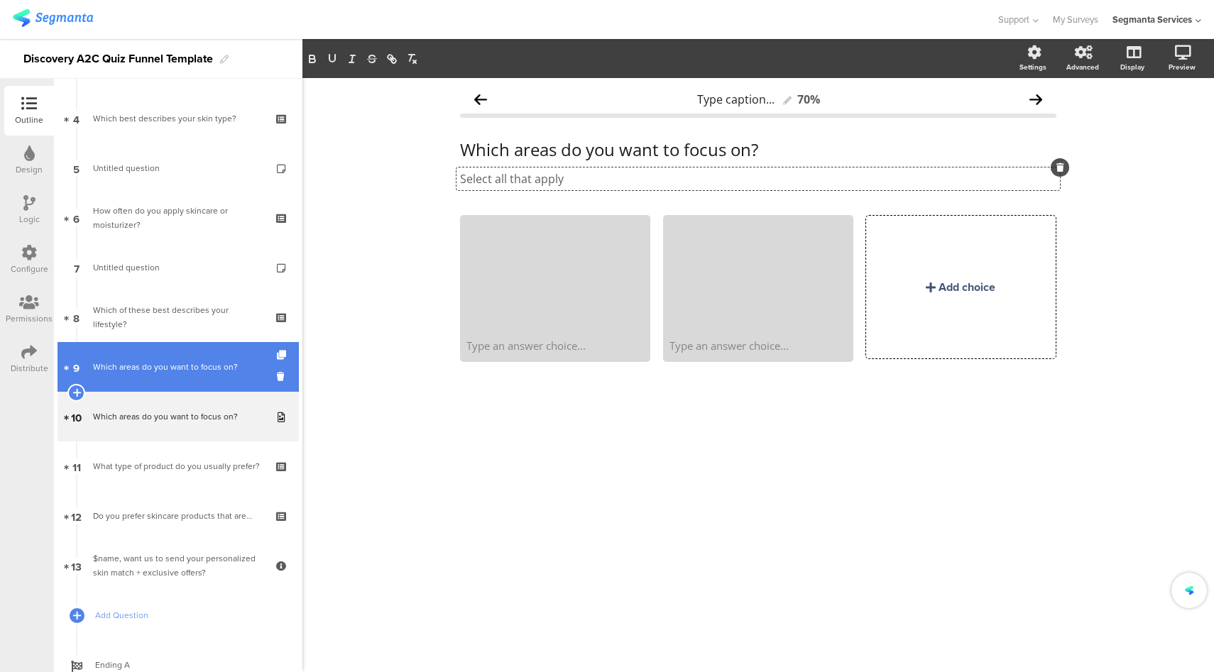
click at [152, 364] on div "Which areas do you want to focus on?" at bounding box center [178, 367] width 170 height 14
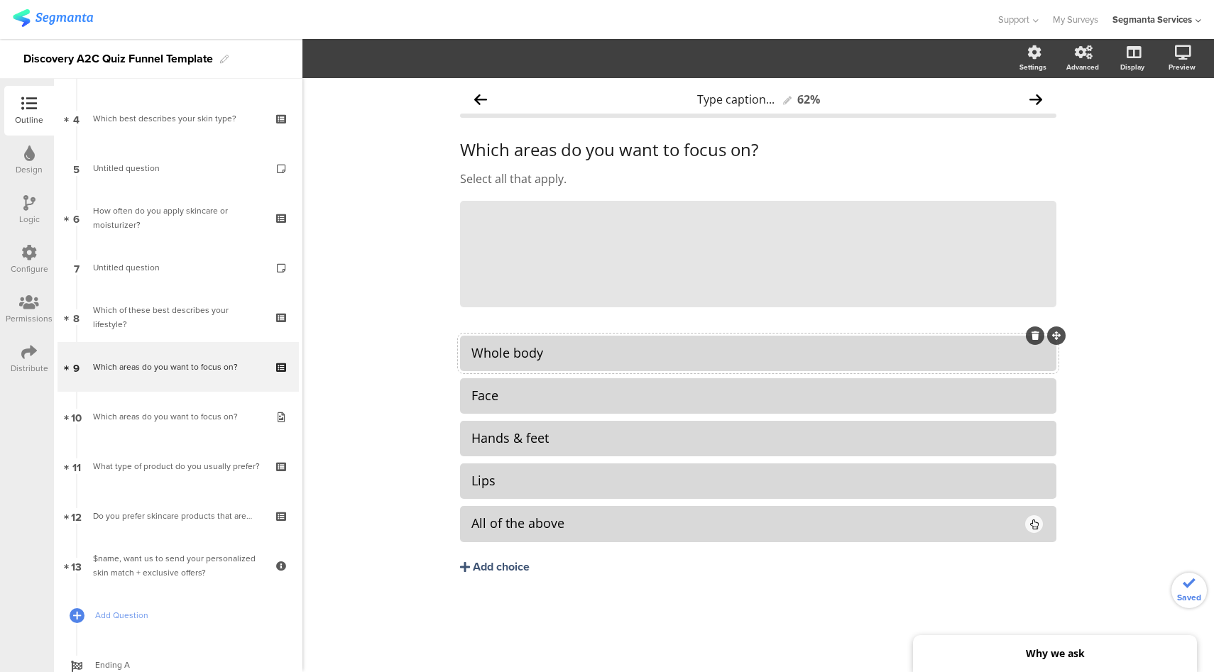
click at [520, 354] on div "Whole body" at bounding box center [757, 353] width 573 height 16
click at [520, 355] on div "Whole body" at bounding box center [757, 353] width 573 height 16
copy div "Whole body"
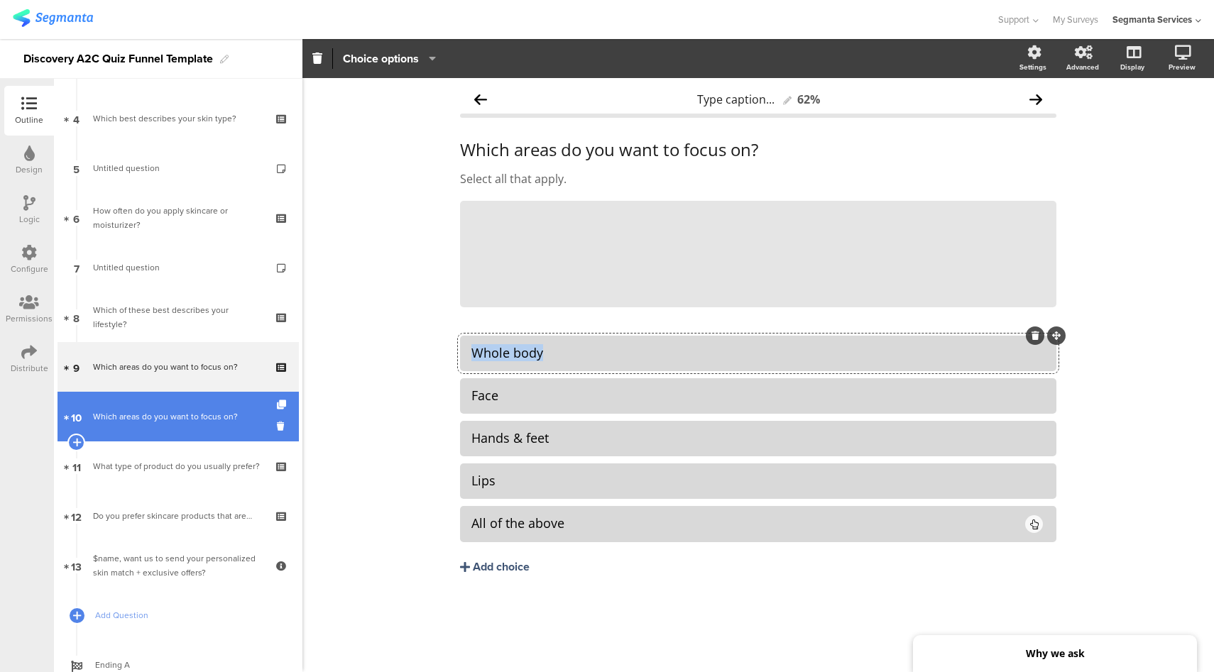
drag, startPoint x: 175, startPoint y: 433, endPoint x: 228, endPoint y: 419, distance: 54.4
click at [175, 433] on link "10 Which areas do you want to focus on?" at bounding box center [177, 417] width 241 height 50
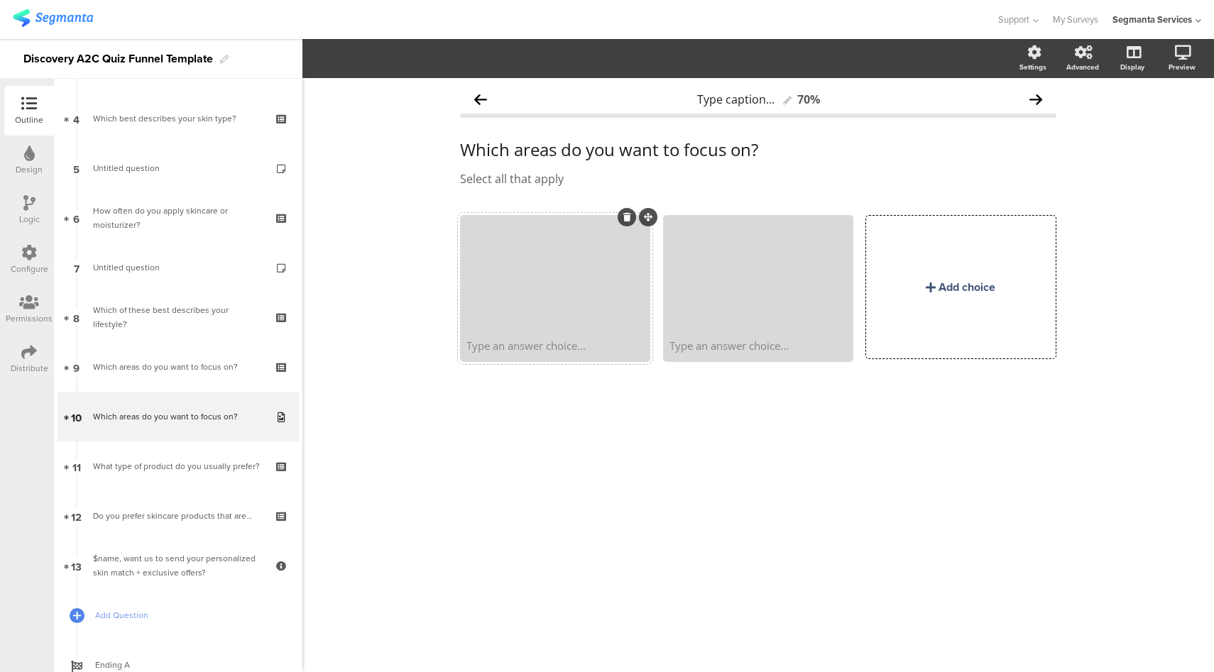
click at [539, 336] on div "Type an answer choice..." at bounding box center [555, 345] width 186 height 28
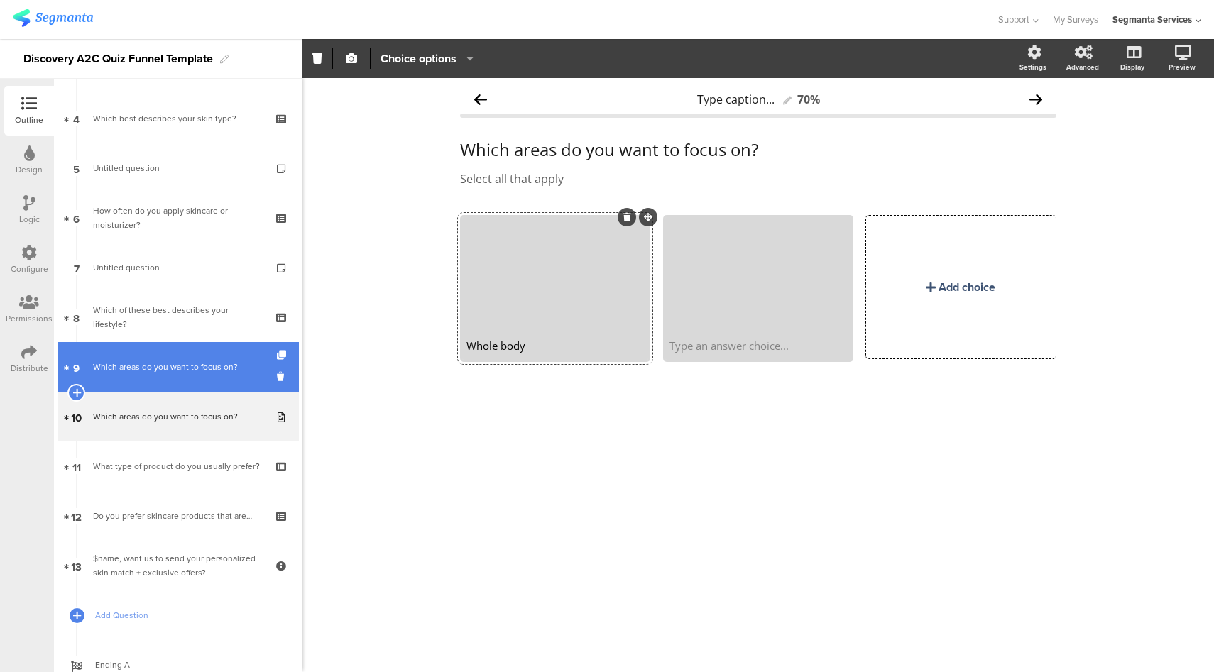
click at [186, 375] on link "9 Which areas do you want to focus on?" at bounding box center [177, 367] width 241 height 50
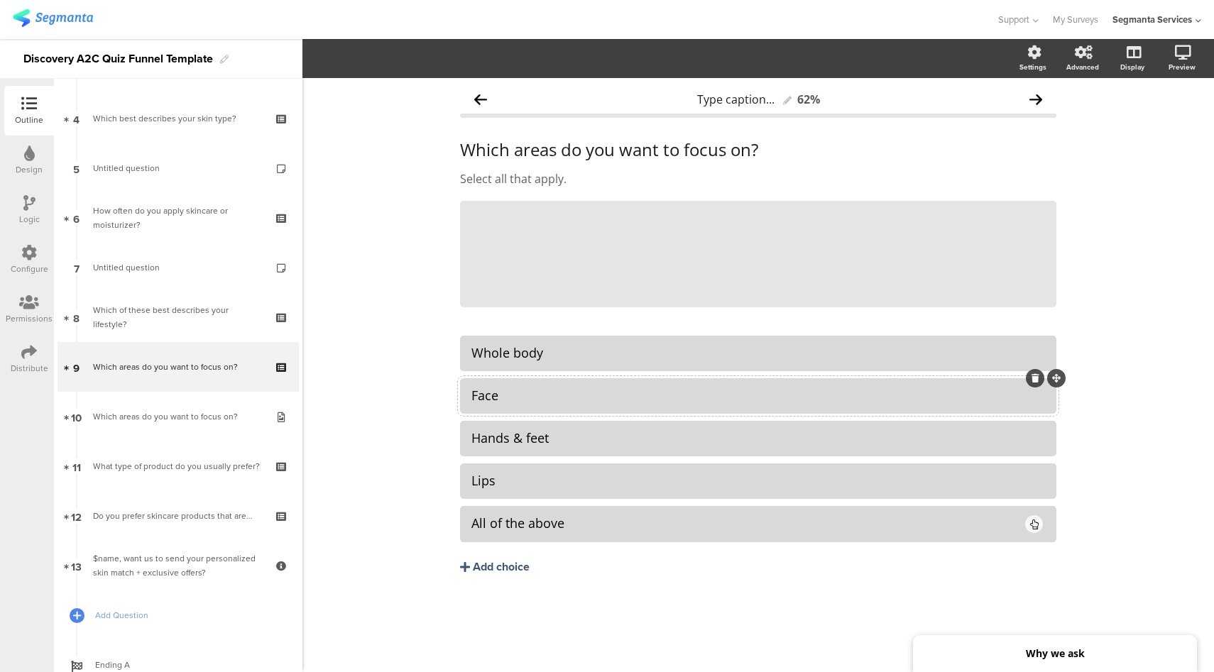
click at [486, 395] on div "Face" at bounding box center [757, 396] width 573 height 16
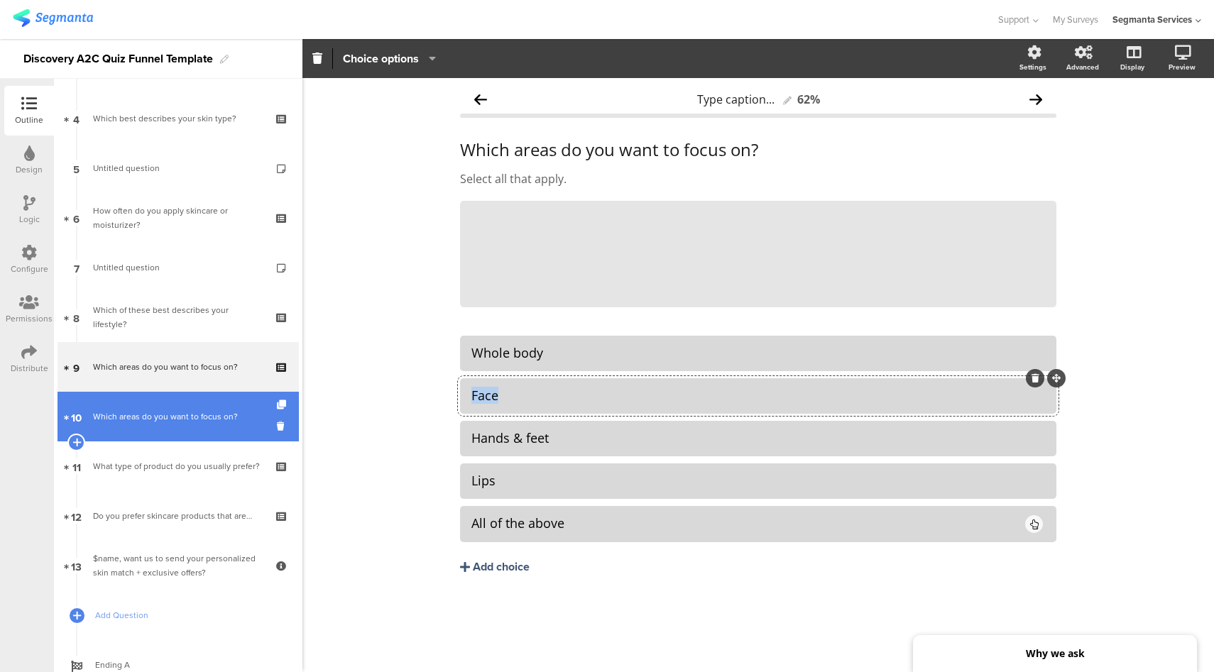
copy div "Face"
drag, startPoint x: 191, startPoint y: 424, endPoint x: 199, endPoint y: 422, distance: 8.3
click at [105, 417] on div "Which areas do you want to focus on?" at bounding box center [178, 417] width 170 height 14
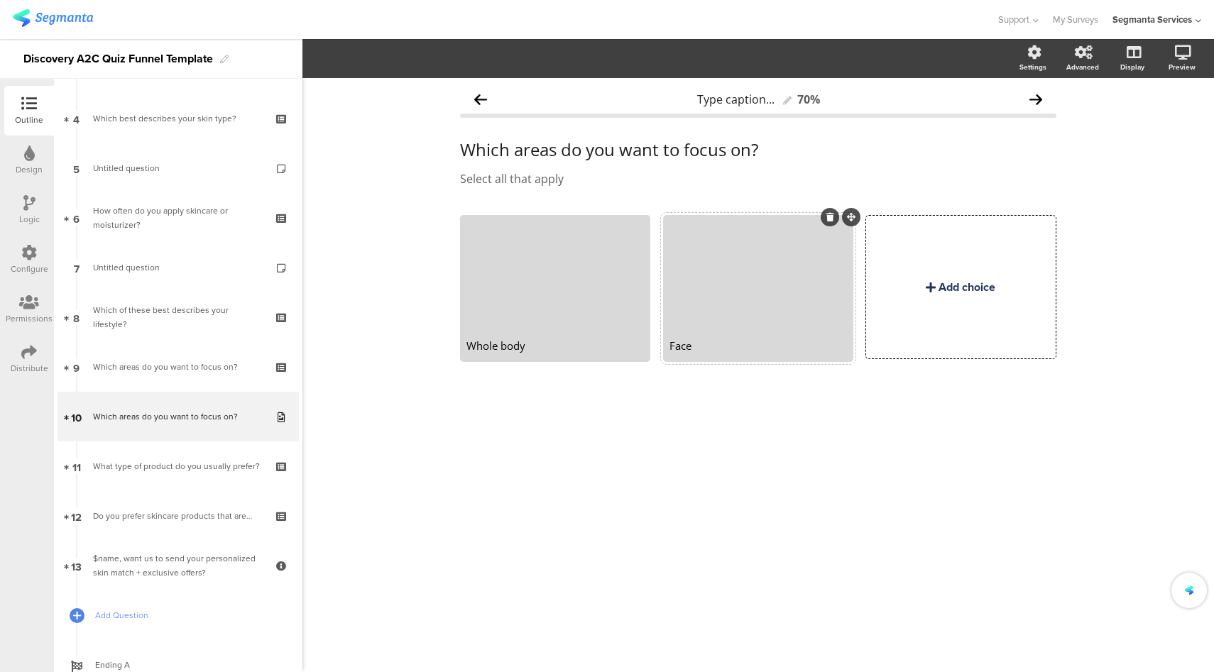
click at [960, 281] on div "Add choice" at bounding box center [966, 287] width 57 height 16
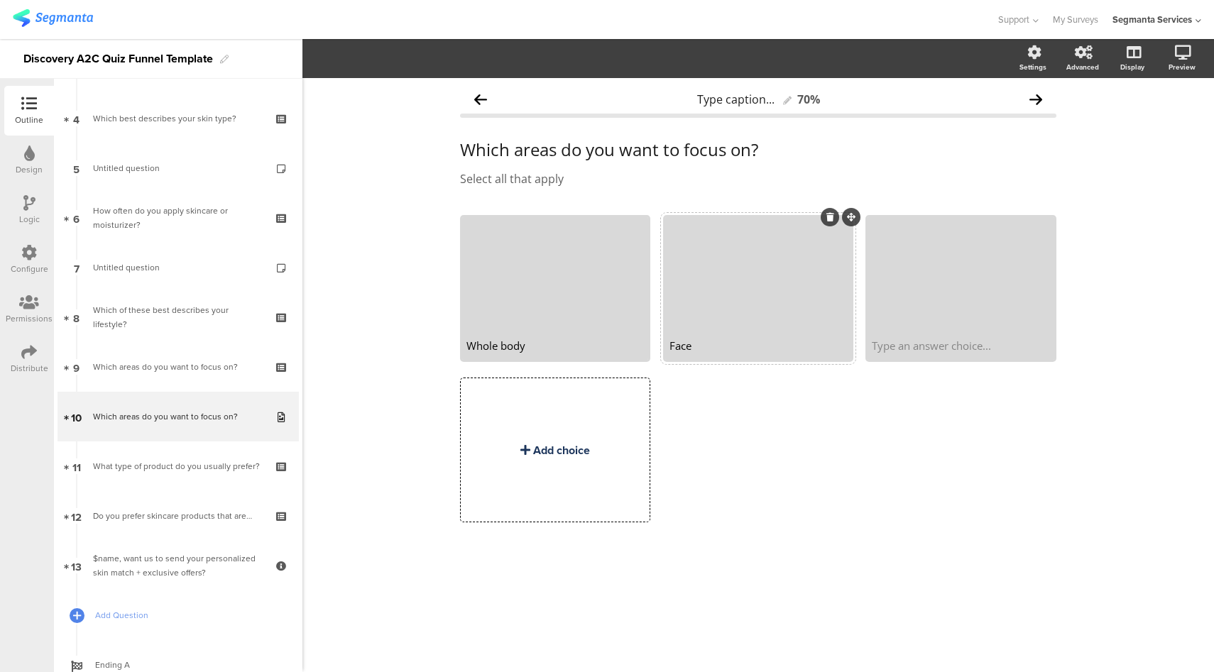
click at [543, 479] on div "Add choice" at bounding box center [555, 449] width 189 height 143
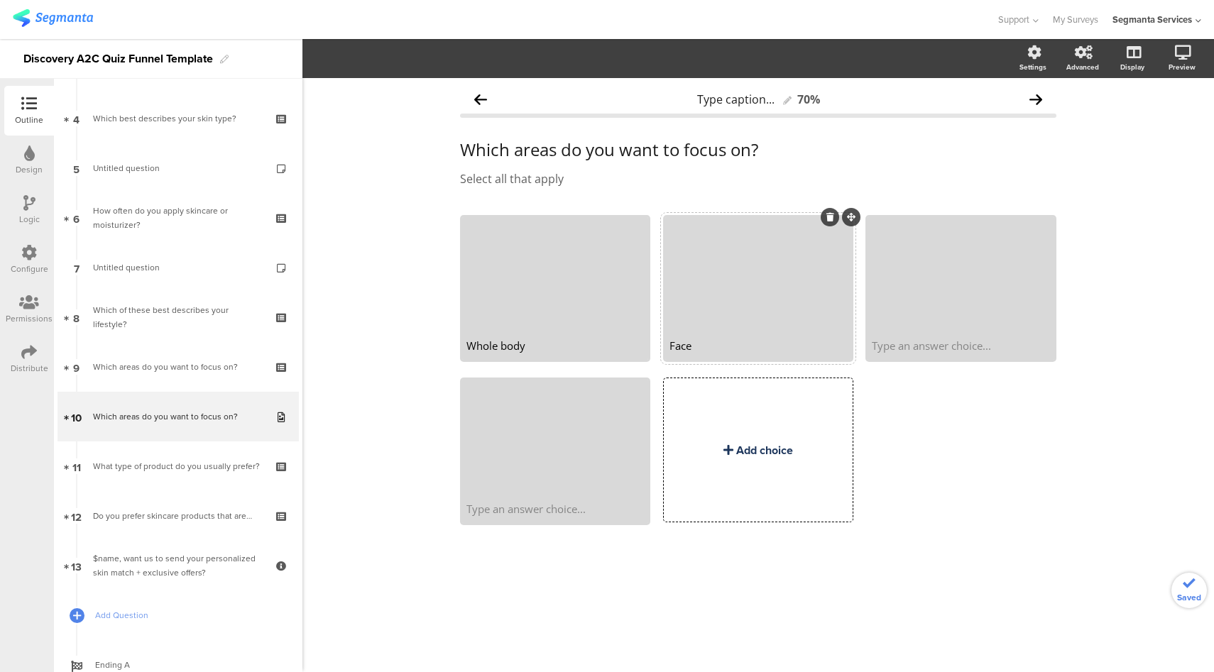
click at [764, 451] on div "Add choice" at bounding box center [764, 450] width 57 height 16
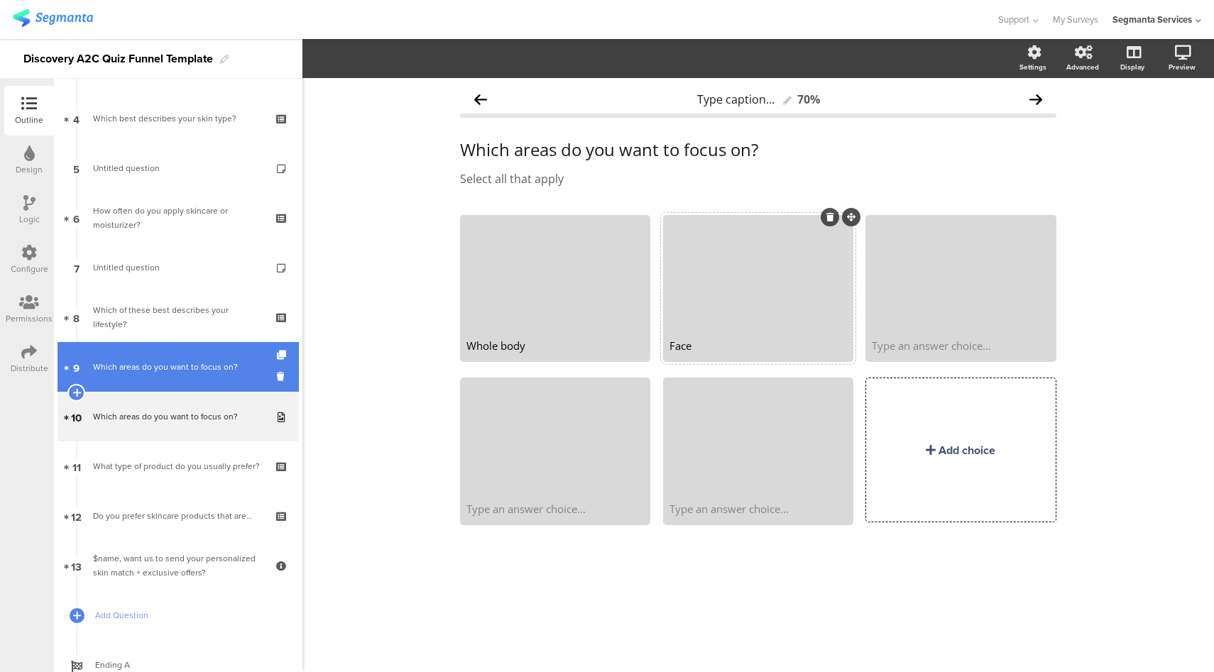
click at [131, 364] on div "Which areas do you want to focus on?" at bounding box center [178, 367] width 170 height 14
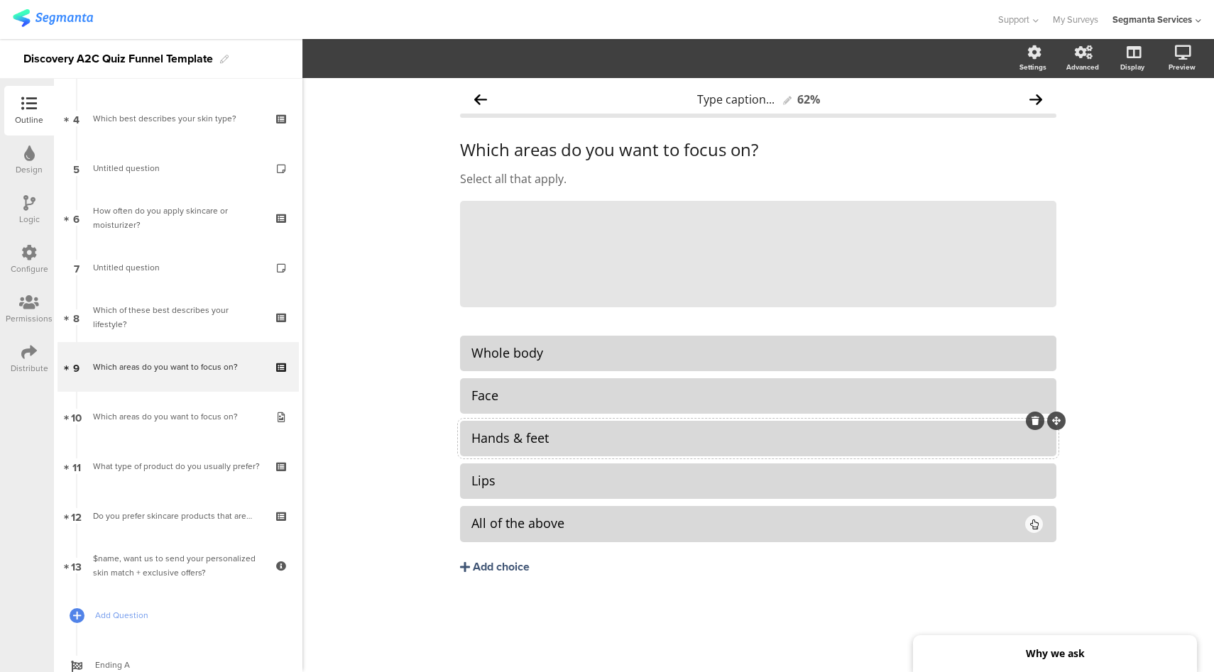
click at [532, 438] on div "Hands & feet" at bounding box center [757, 438] width 573 height 16
copy div "Hands & feet"
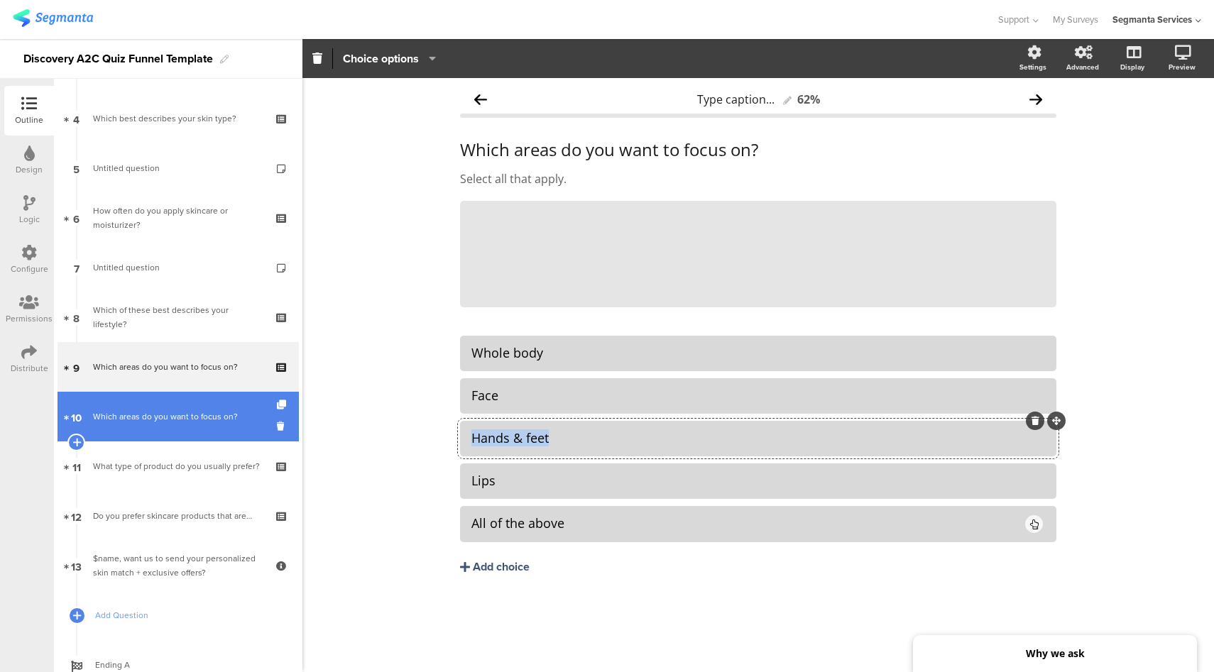
click at [164, 427] on link "10 Which areas do you want to focus on?" at bounding box center [177, 417] width 241 height 50
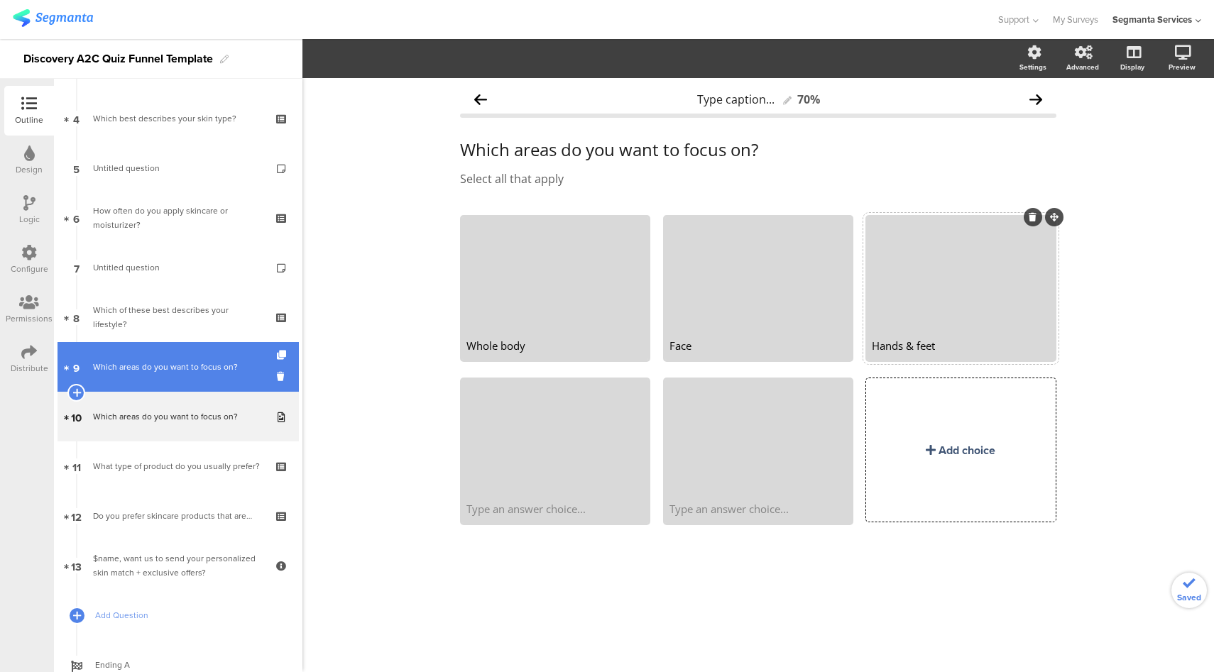
click at [182, 370] on div "Which areas do you want to focus on?" at bounding box center [178, 367] width 170 height 14
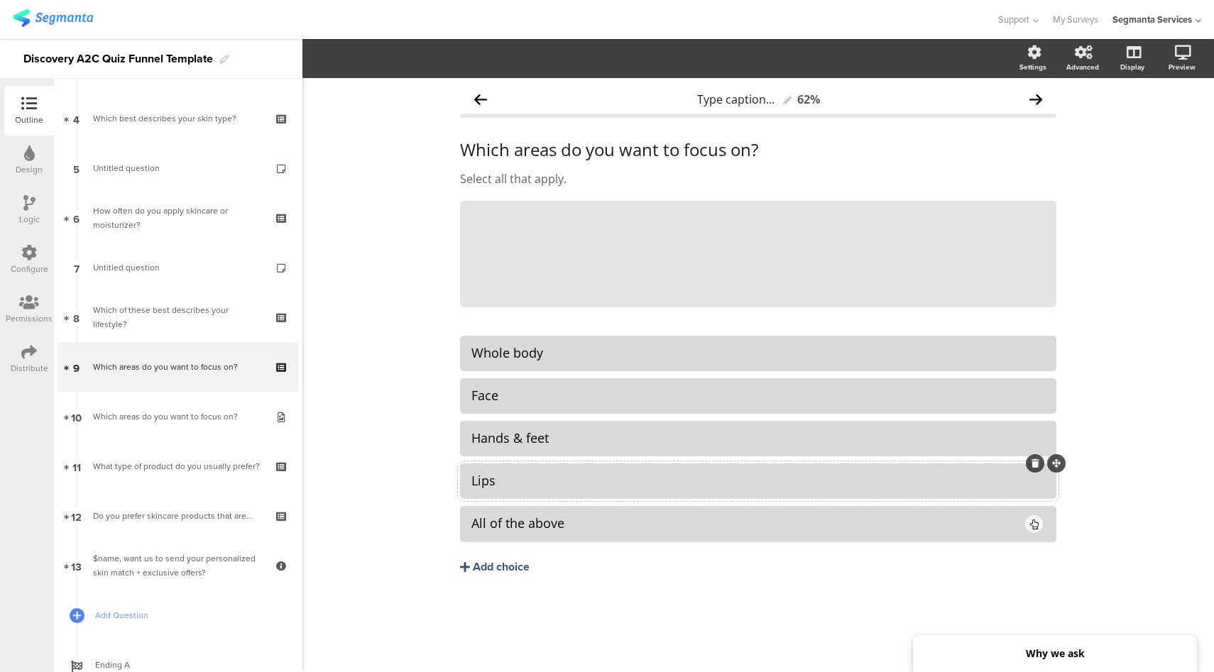
click at [481, 483] on div "Lips" at bounding box center [757, 481] width 573 height 16
copy div "Lips"
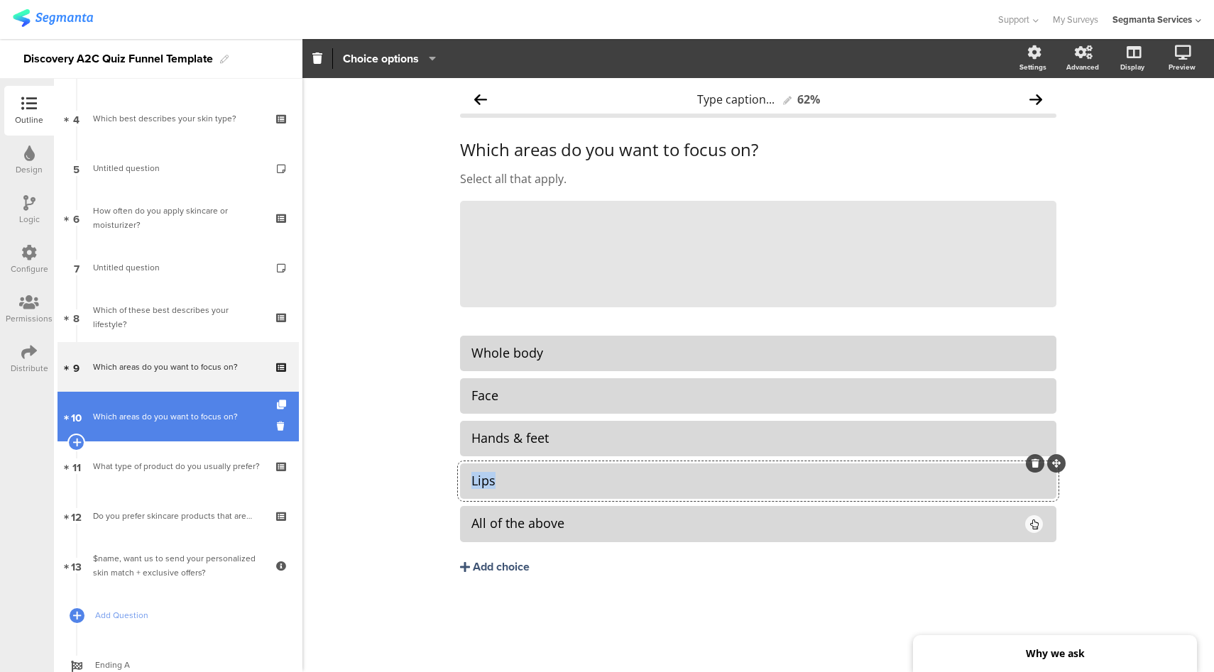
click at [204, 406] on link "10 Which areas do you want to focus on?" at bounding box center [177, 417] width 241 height 50
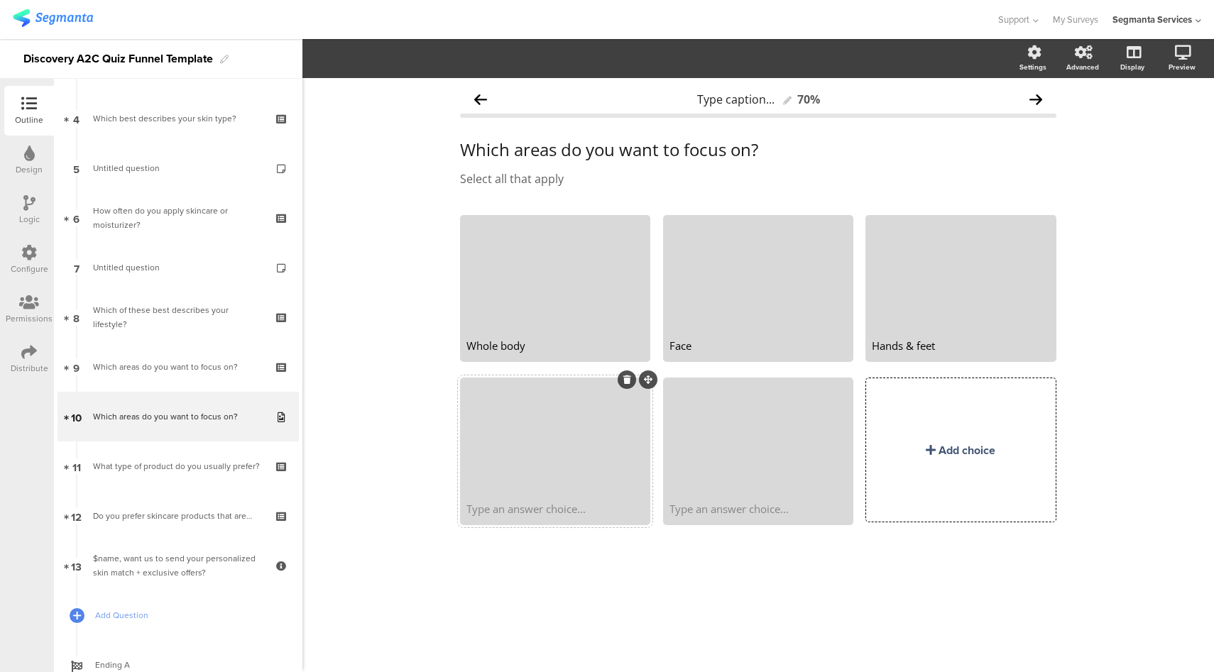
click at [551, 521] on div "Type an answer choice..." at bounding box center [555, 509] width 186 height 28
click at [800, 505] on div "Type an answer choice..." at bounding box center [757, 509] width 177 height 14
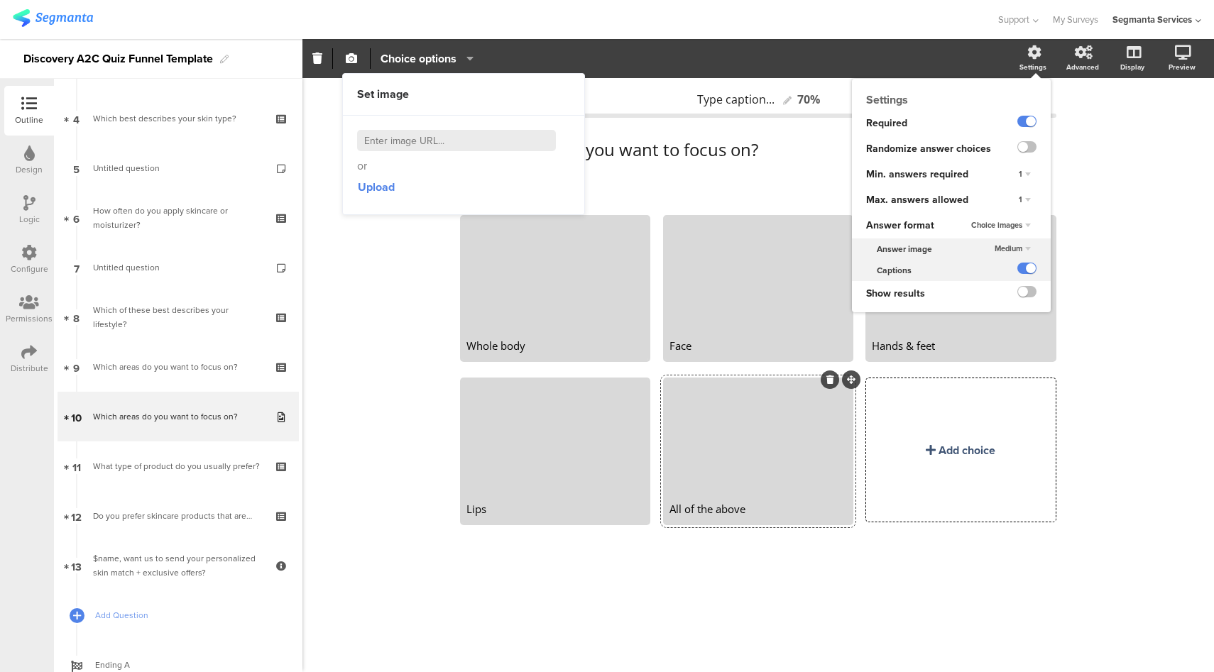
click at [1022, 197] on div "1" at bounding box center [1024, 200] width 23 height 17
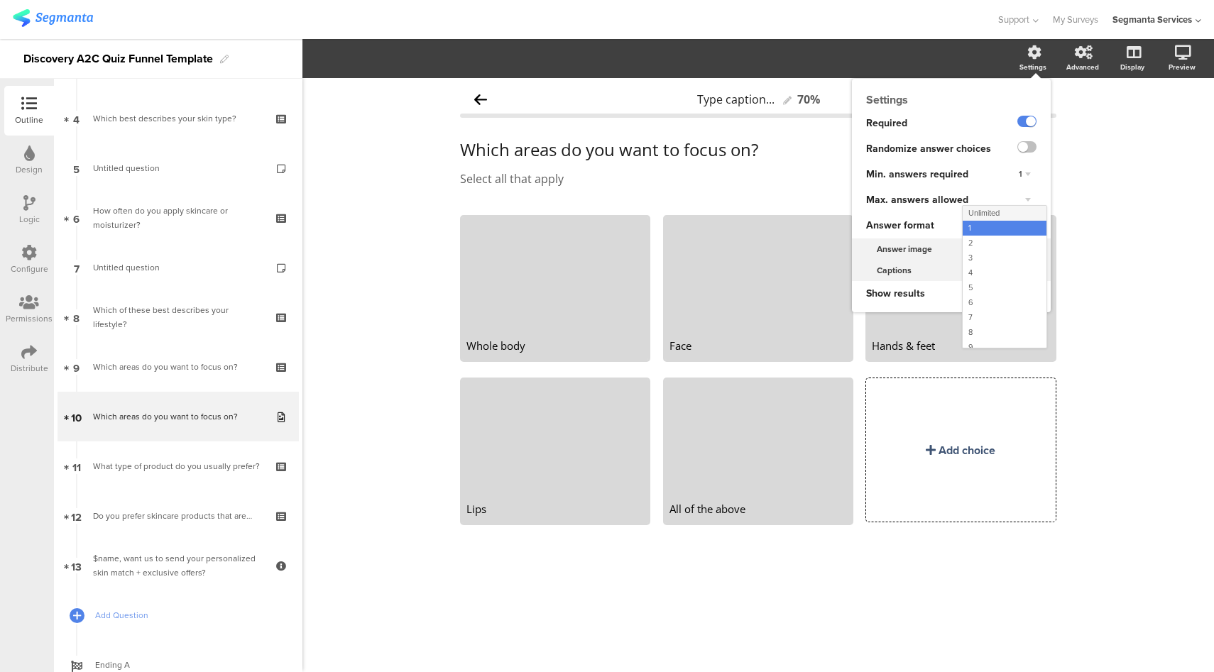
click at [1016, 216] on div "Unlimited" at bounding box center [1004, 213] width 84 height 15
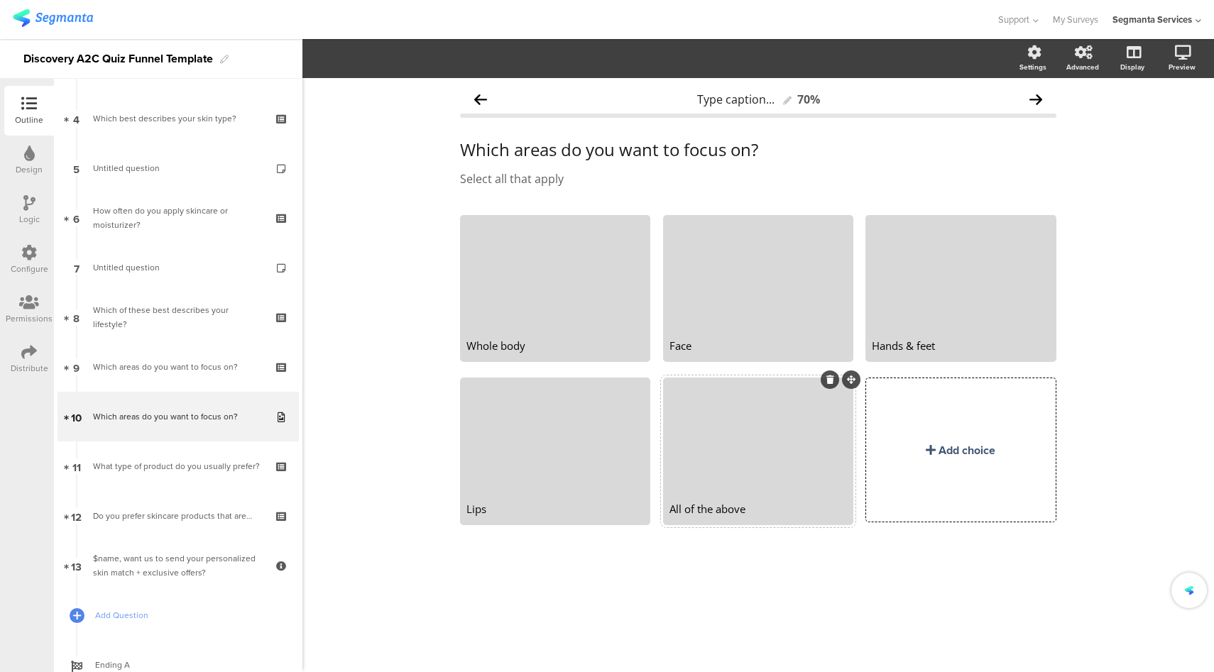
click at [780, 469] on div at bounding box center [758, 437] width 186 height 114
click at [425, 60] on span "Choice options" at bounding box center [418, 58] width 76 height 16
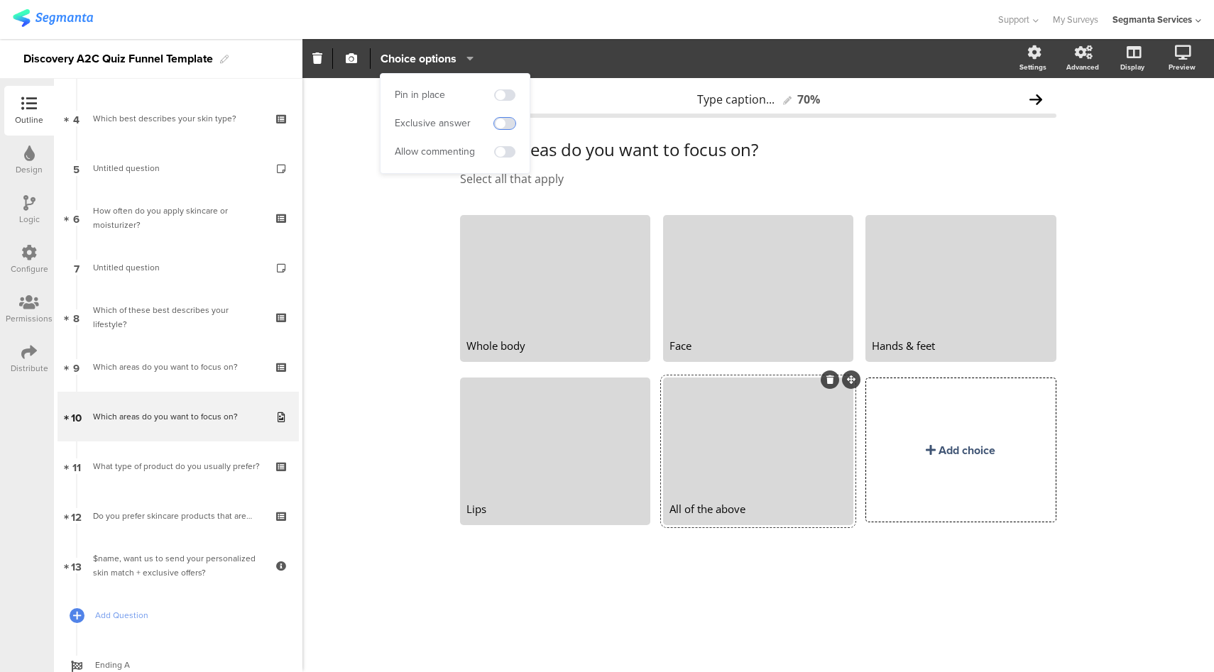
click at [507, 123] on span at bounding box center [504, 123] width 21 height 11
click at [409, 258] on div "Type caption... 70% Which areas do you want to focus on? Which areas do you wan…" at bounding box center [757, 375] width 911 height 594
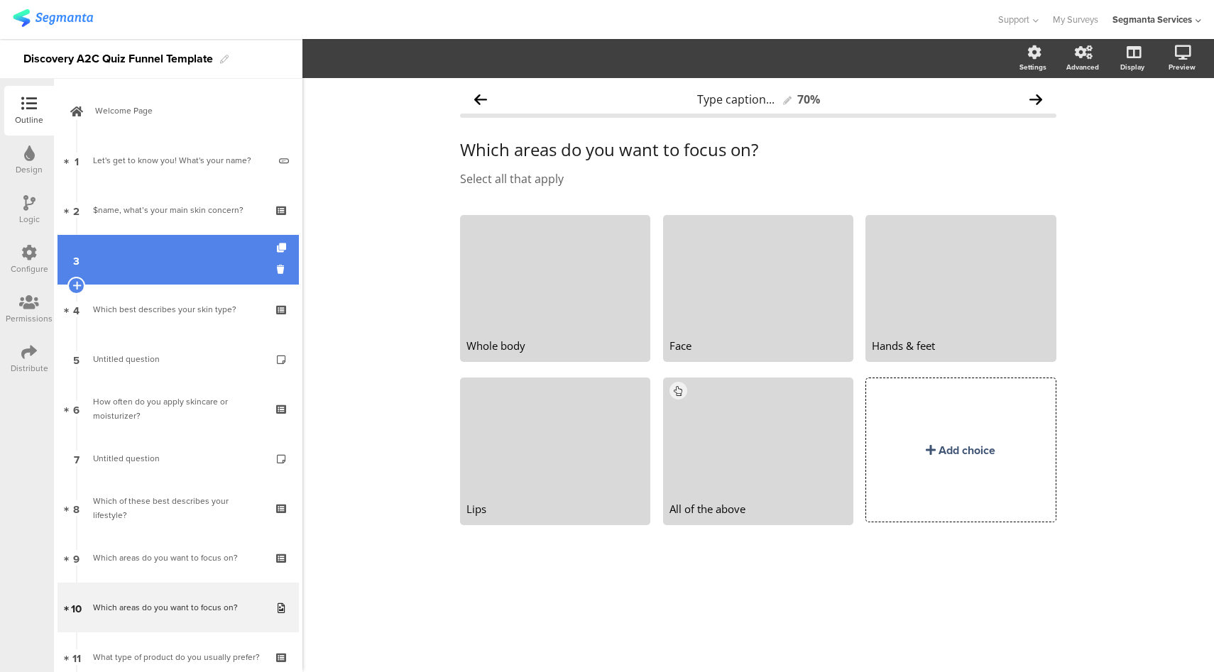
click at [190, 264] on link "3" at bounding box center [177, 260] width 241 height 50
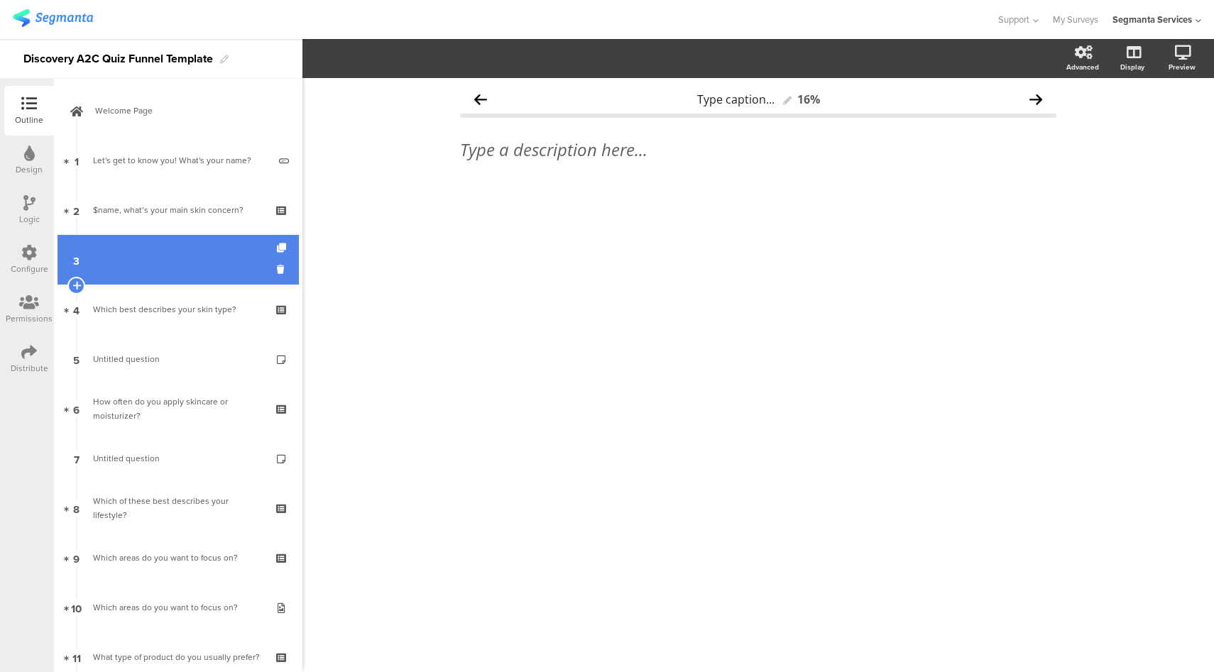
click at [127, 236] on link "3" at bounding box center [177, 260] width 241 height 50
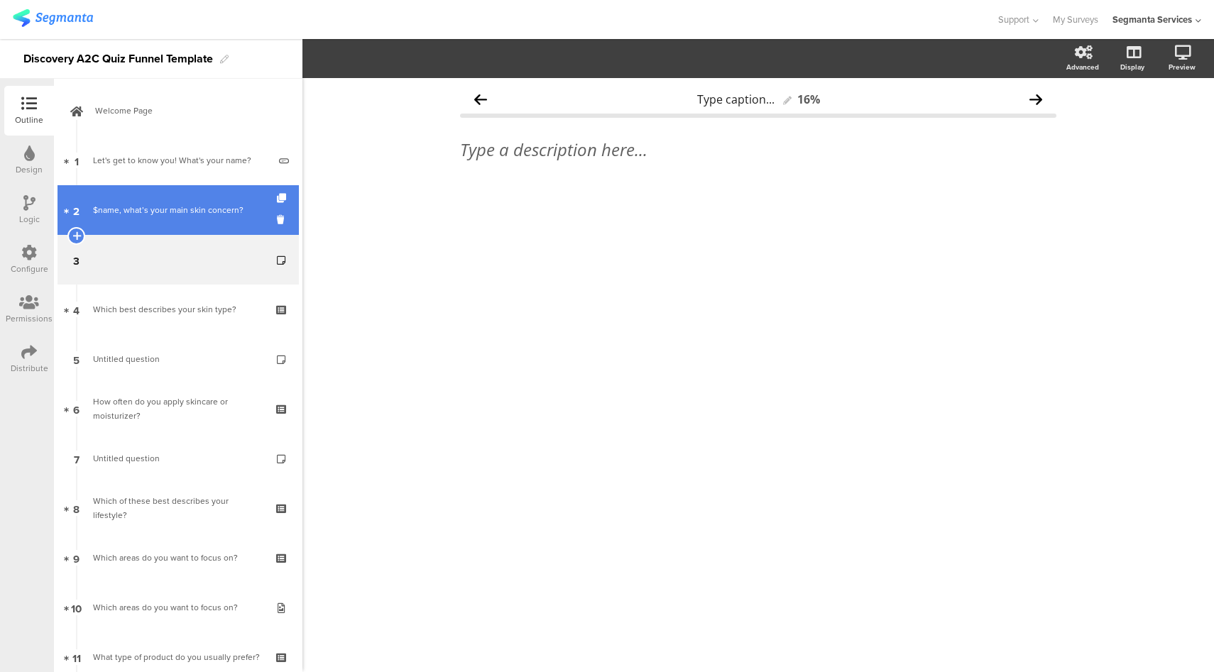
click at [131, 214] on div "$name, what’s your main skin concern?" at bounding box center [178, 210] width 170 height 14
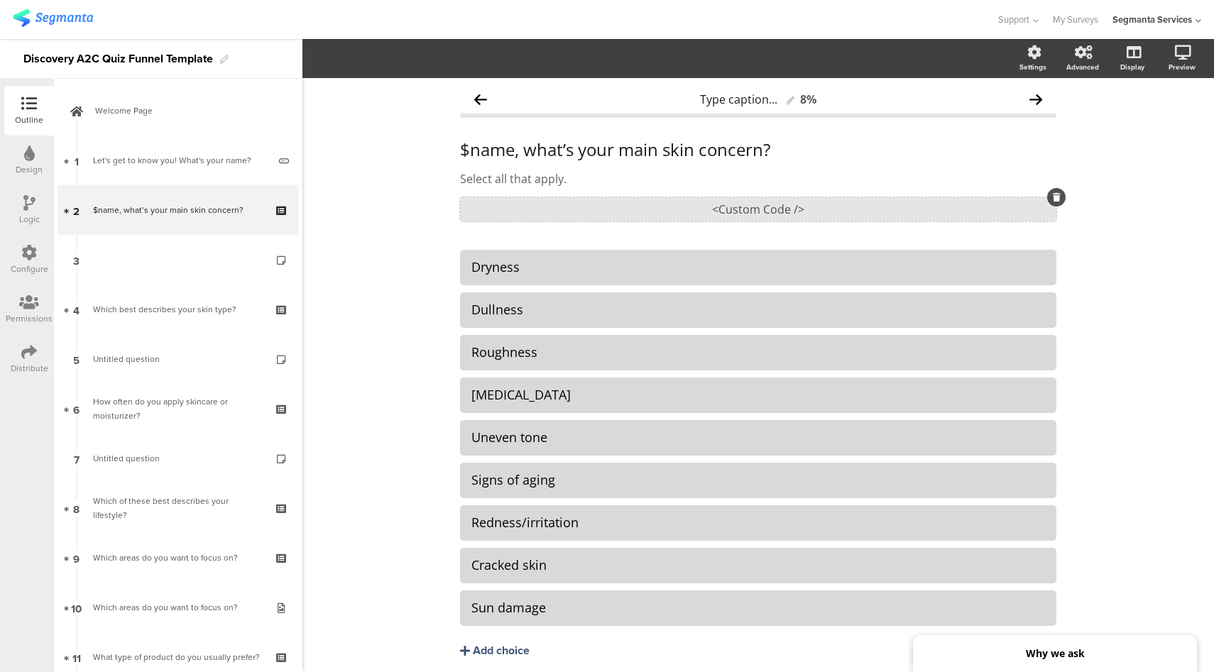
click at [720, 214] on div "<Custom Code />" at bounding box center [758, 209] width 596 height 24
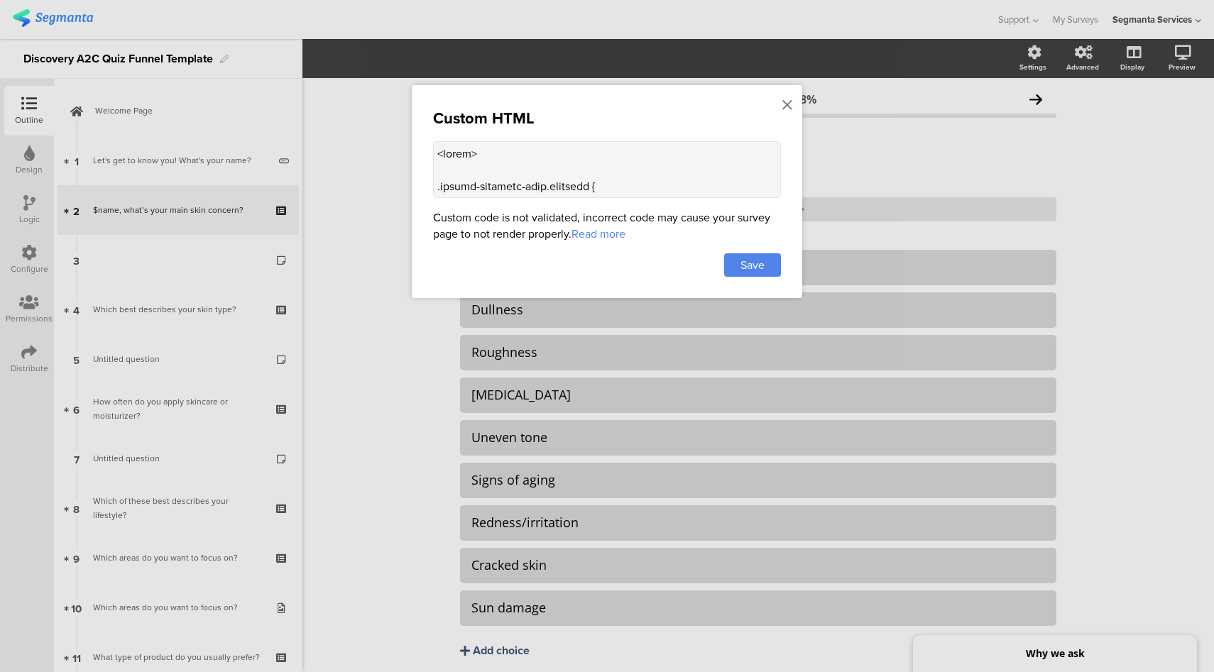
click at [701, 183] on textarea at bounding box center [607, 169] width 348 height 57
click at [787, 106] on icon at bounding box center [787, 105] width 10 height 16
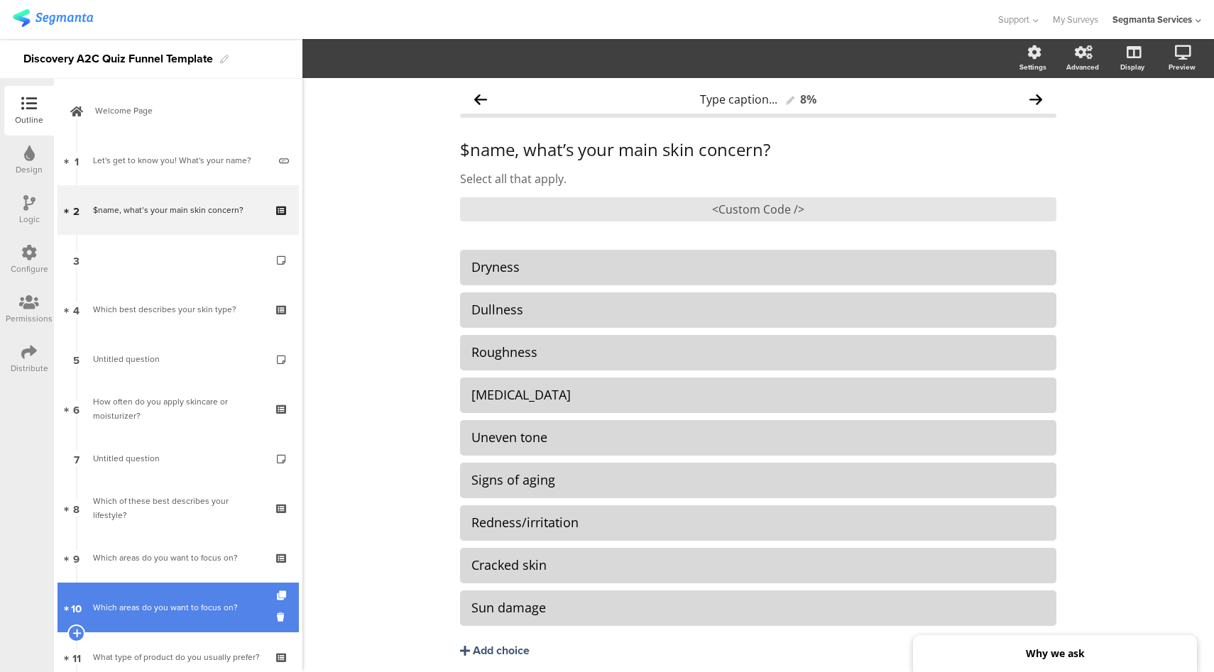
click at [165, 603] on div "Which areas do you want to focus on?" at bounding box center [178, 607] width 170 height 14
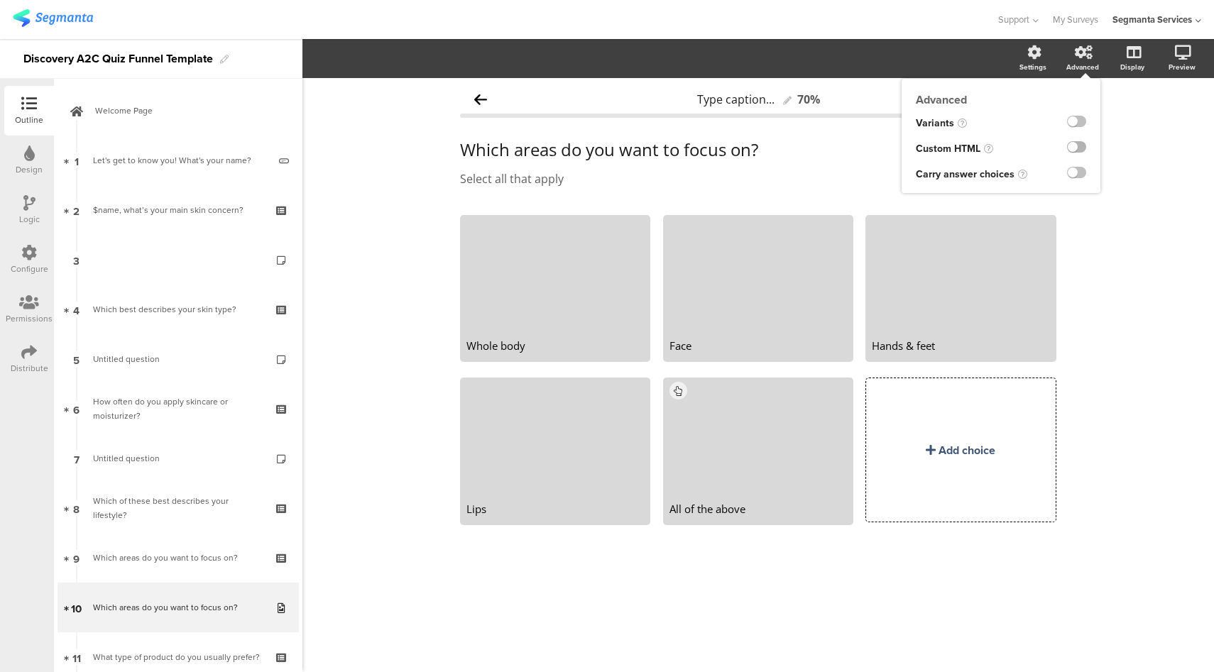
click at [1076, 151] on label at bounding box center [1076, 146] width 19 height 11
click at [0, 0] on input "checkbox" at bounding box center [0, 0] width 0 height 0
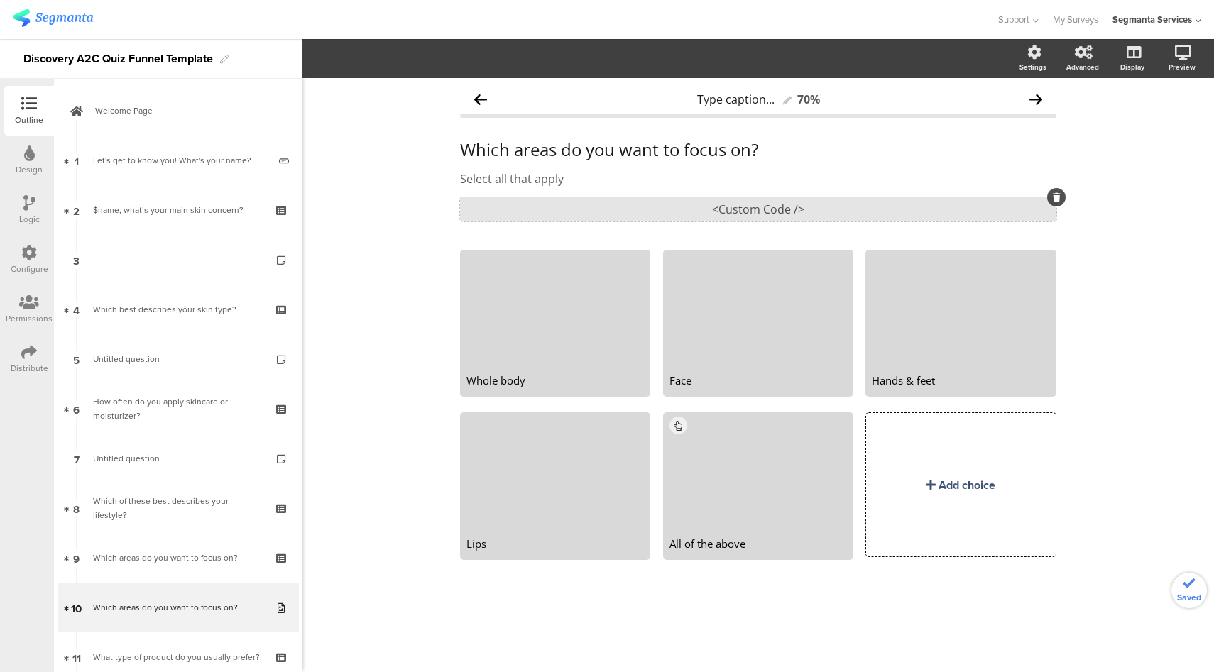
click at [741, 207] on div "<Custom Code />" at bounding box center [758, 209] width 596 height 24
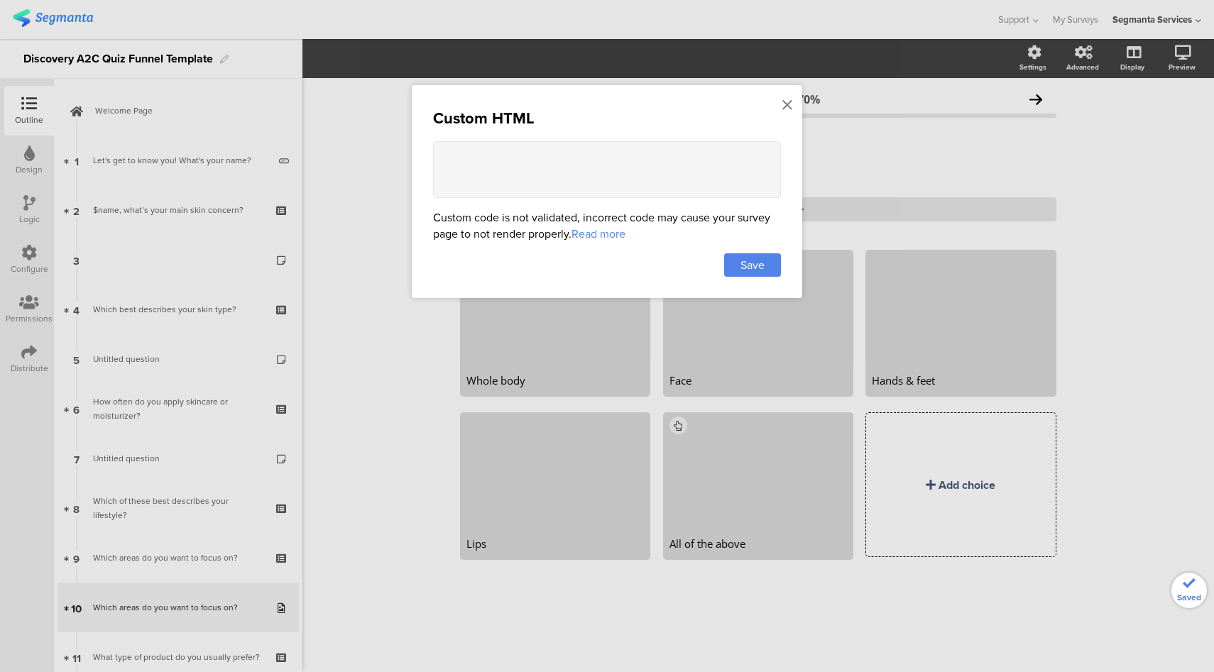
click at [663, 146] on textarea at bounding box center [607, 169] width 348 height 57
paste textarea "<style> .choice-question-item.selected { border: 2px solid #724EC9 !important; …"
type textarea "<style> .choice-question-item.selected { border: 2px solid #724EC9 !important; …"
click at [754, 257] on span "Save" at bounding box center [752, 265] width 24 height 16
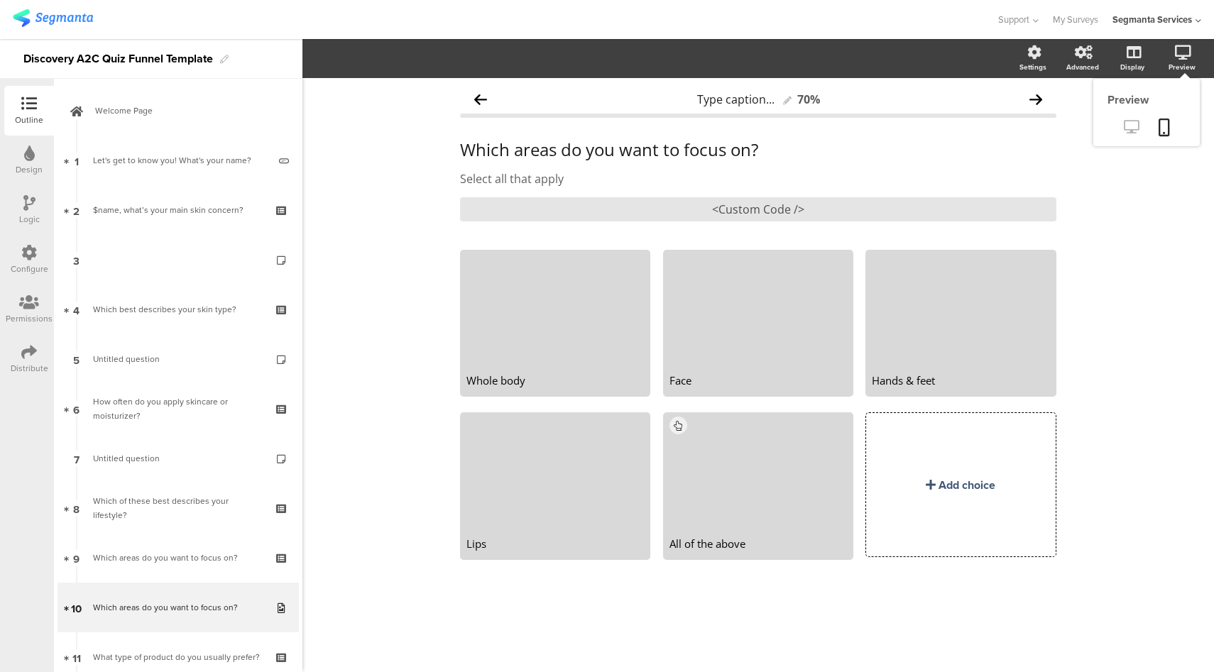
click at [1126, 129] on icon at bounding box center [1131, 126] width 15 height 13
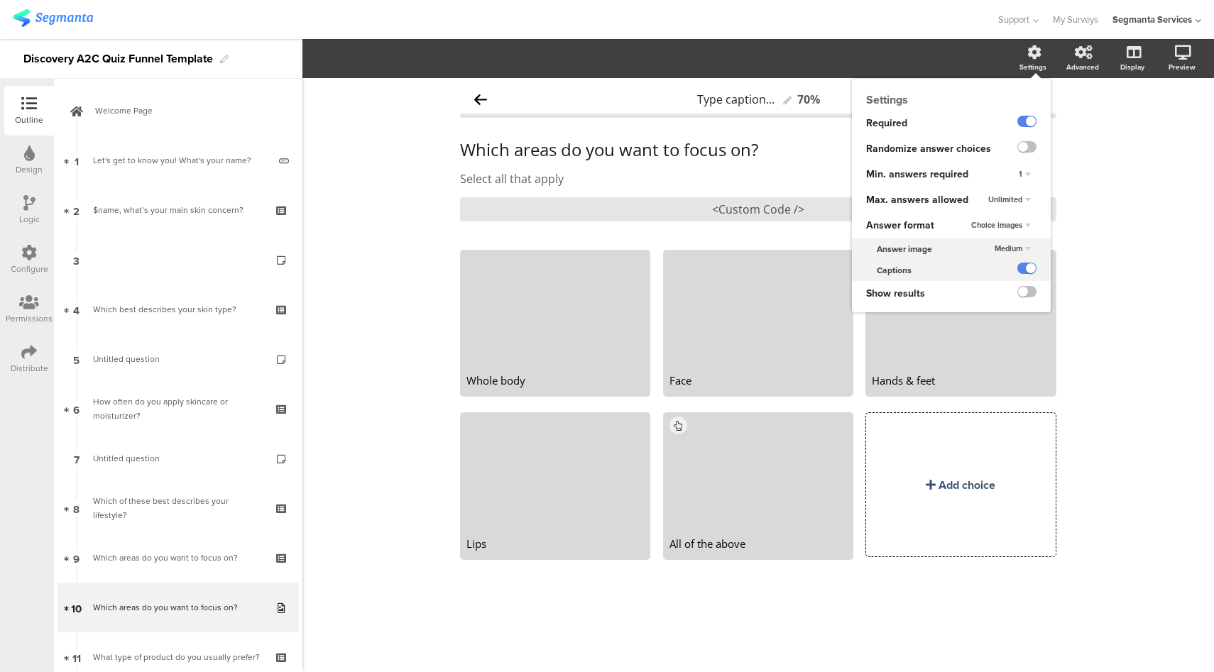
click at [1019, 253] on div "Medium" at bounding box center [1013, 249] width 48 height 17
click at [1000, 263] on div "Small" at bounding box center [1004, 262] width 84 height 15
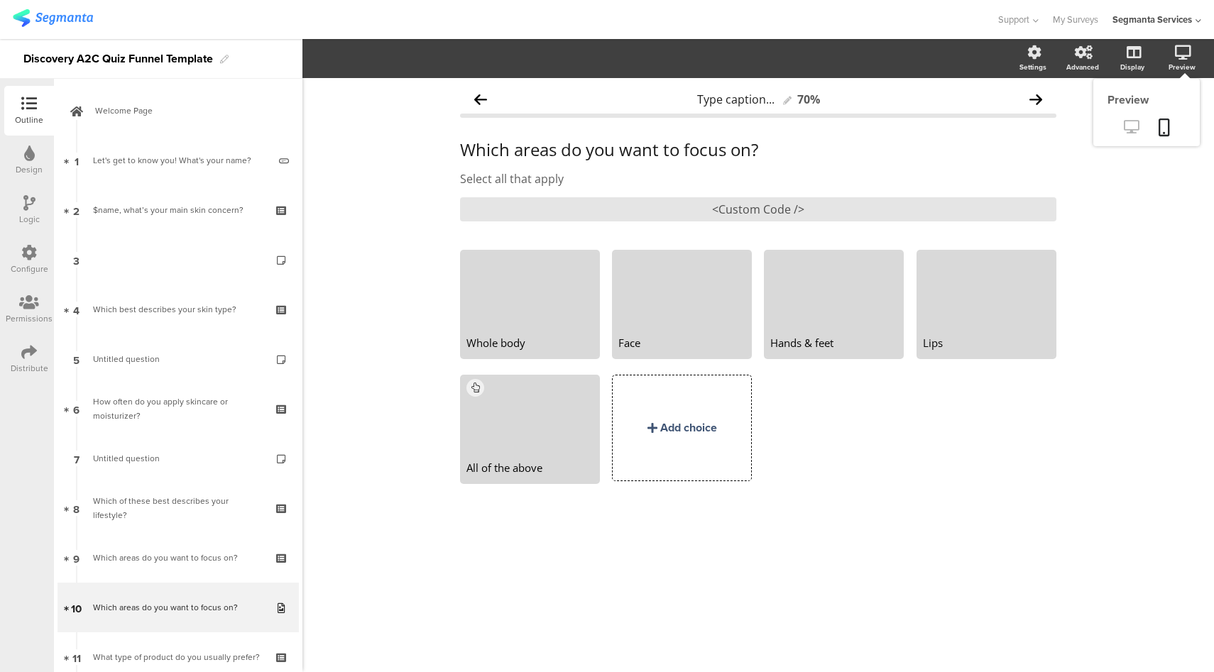
click at [1128, 129] on icon at bounding box center [1131, 126] width 15 height 13
click at [1163, 126] on icon at bounding box center [1163, 128] width 11 height 18
click at [699, 209] on div "<Custom Code />" at bounding box center [758, 209] width 596 height 24
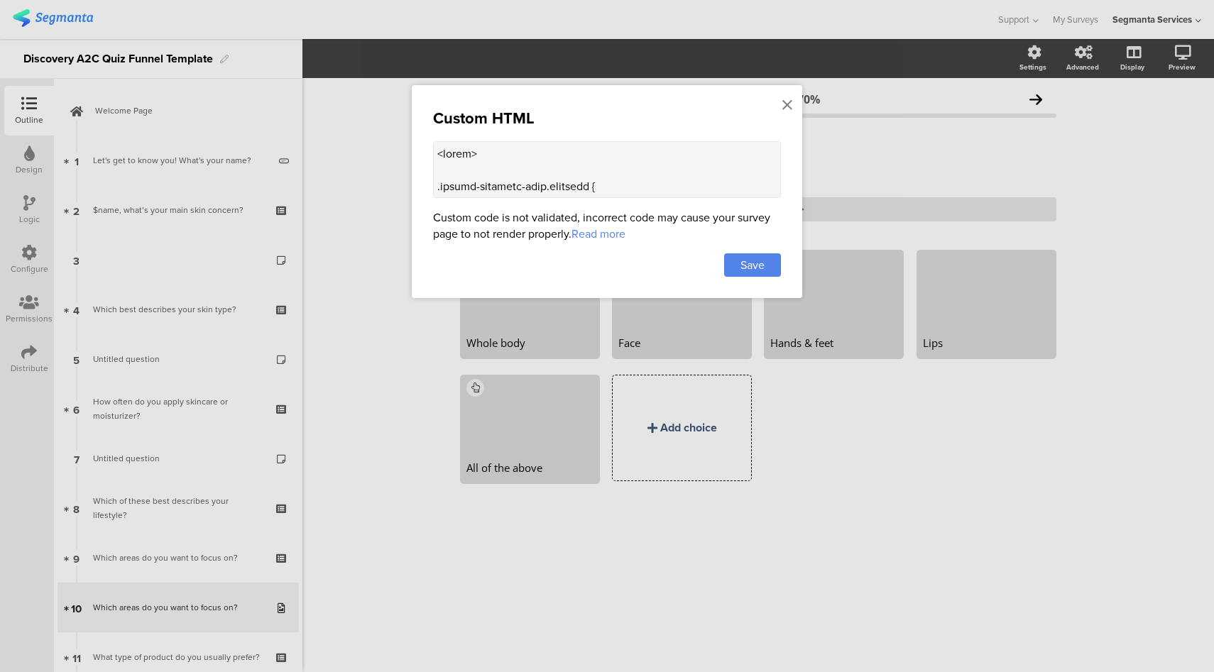
click at [632, 163] on textarea at bounding box center [607, 169] width 348 height 57
paste textarea "/* image choice width */ .image-choice-question-item { width: 48% !important; }…"
type textarea "<style> /* image choice width */ .image-choice-question-item { width: 48% !impo…"
click at [762, 265] on span "Save" at bounding box center [752, 265] width 24 height 16
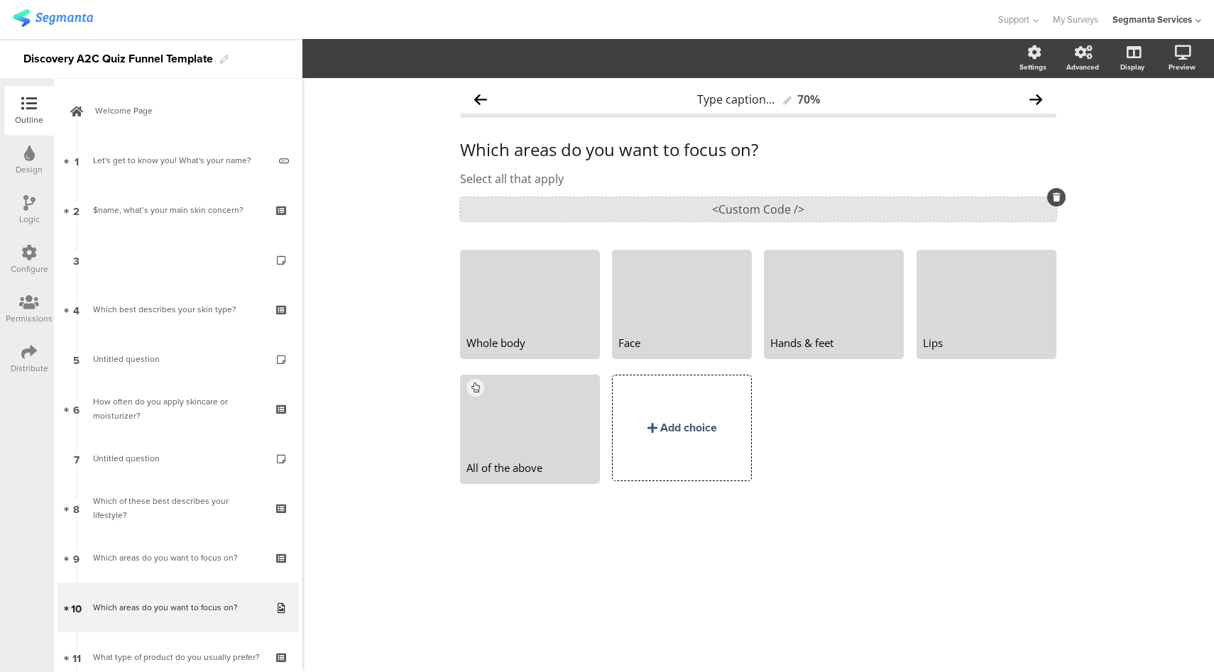
click at [756, 217] on div "<Custom Code />" at bounding box center [758, 209] width 596 height 24
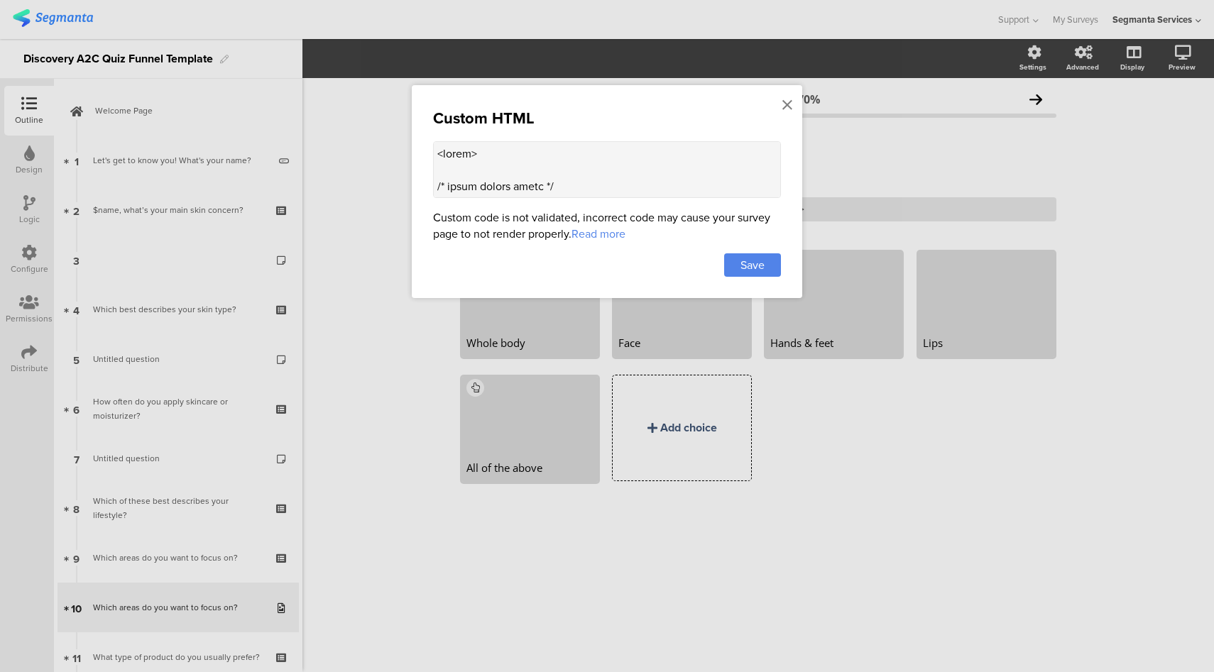
click at [649, 173] on textarea at bounding box center [607, 169] width 348 height 57
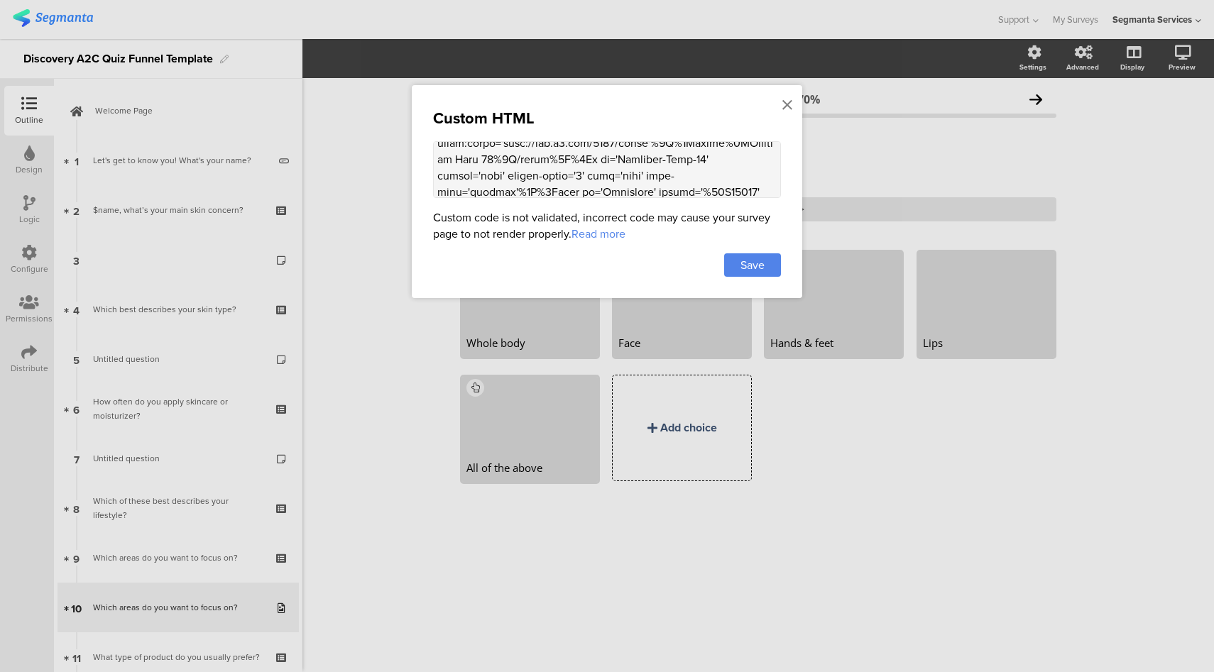
scroll to position [471, 0]
click at [782, 104] on icon at bounding box center [787, 105] width 10 height 16
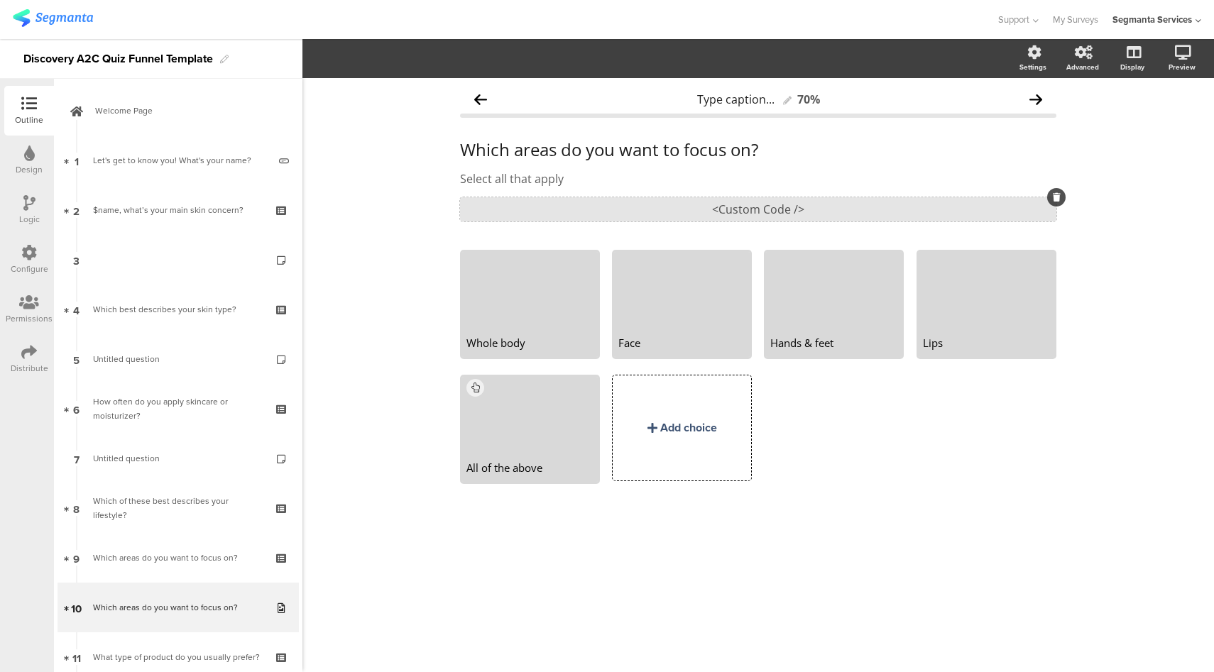
click at [796, 209] on div "<Custom Code />" at bounding box center [758, 209] width 596 height 24
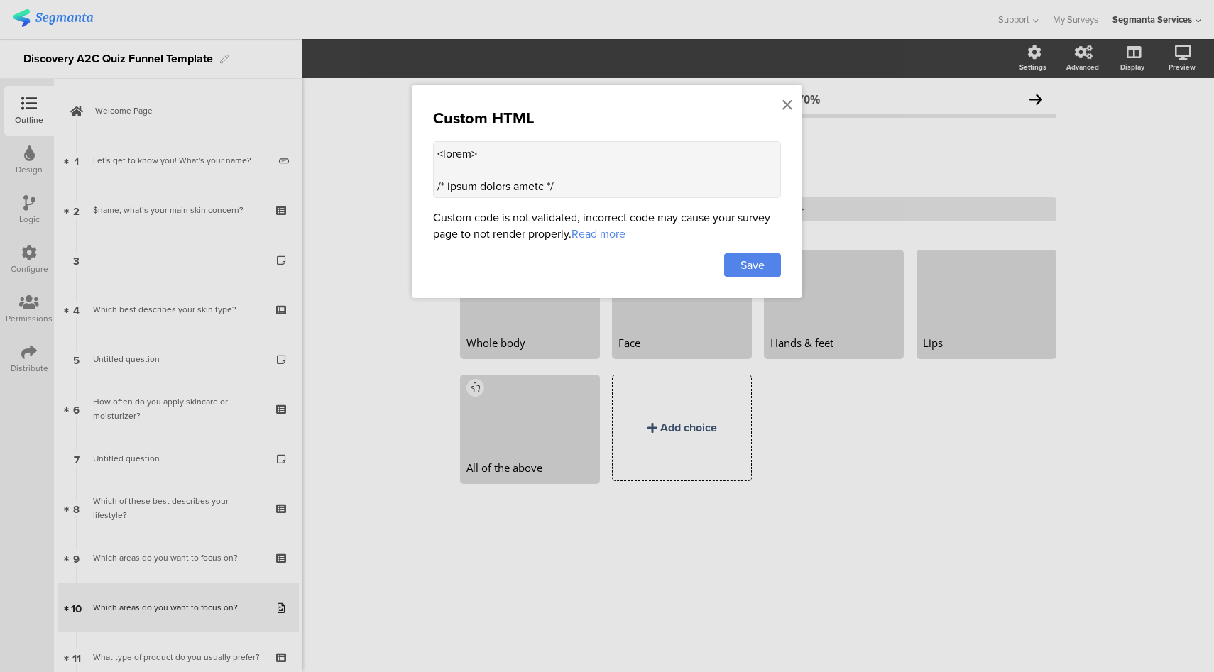
click at [664, 190] on textarea at bounding box center [607, 169] width 348 height 57
click at [784, 106] on icon at bounding box center [787, 105] width 10 height 16
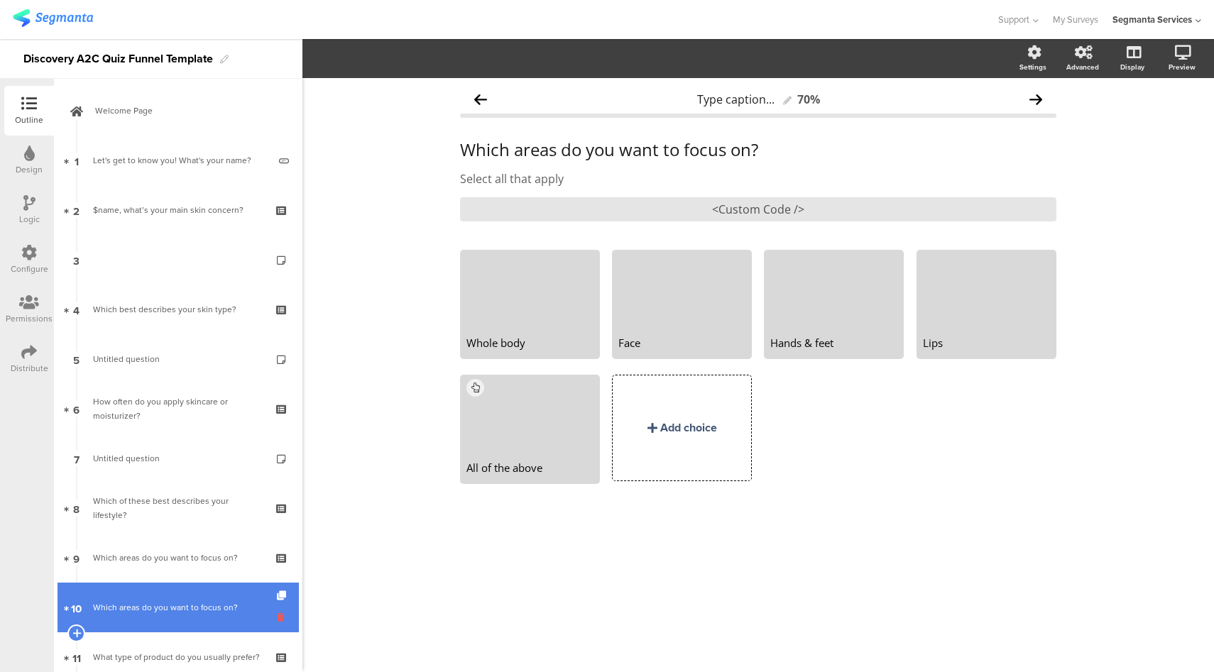
click at [277, 617] on icon at bounding box center [283, 616] width 12 height 13
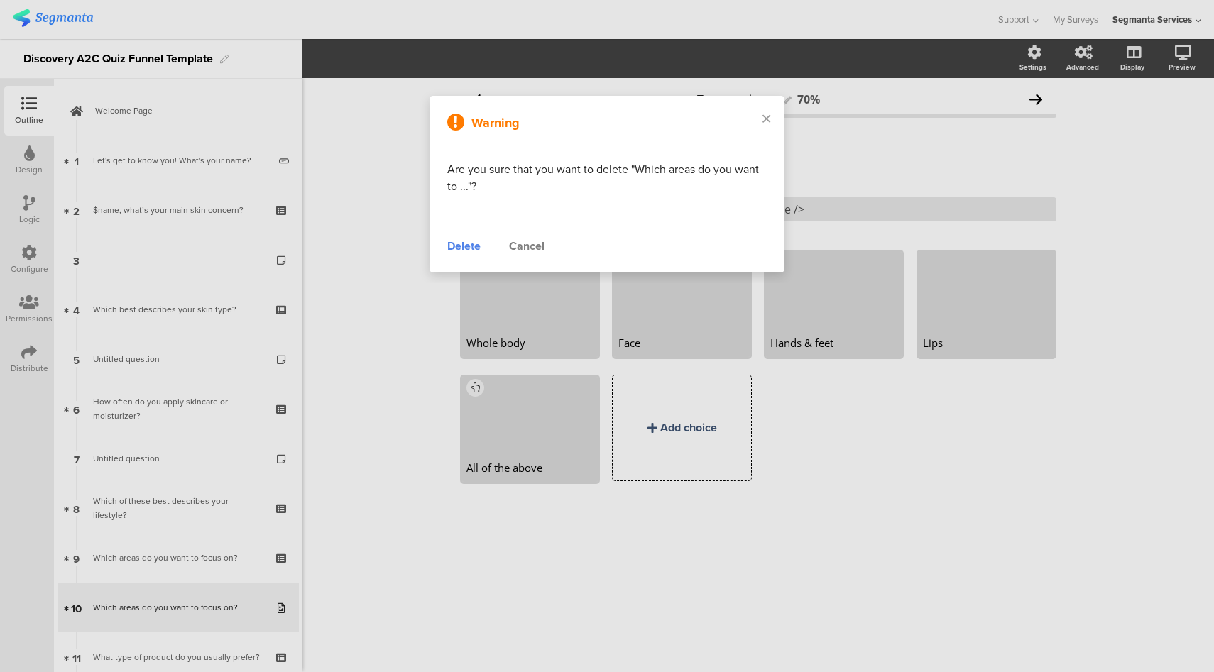
click at [471, 248] on div "Delete" at bounding box center [463, 246] width 33 height 17
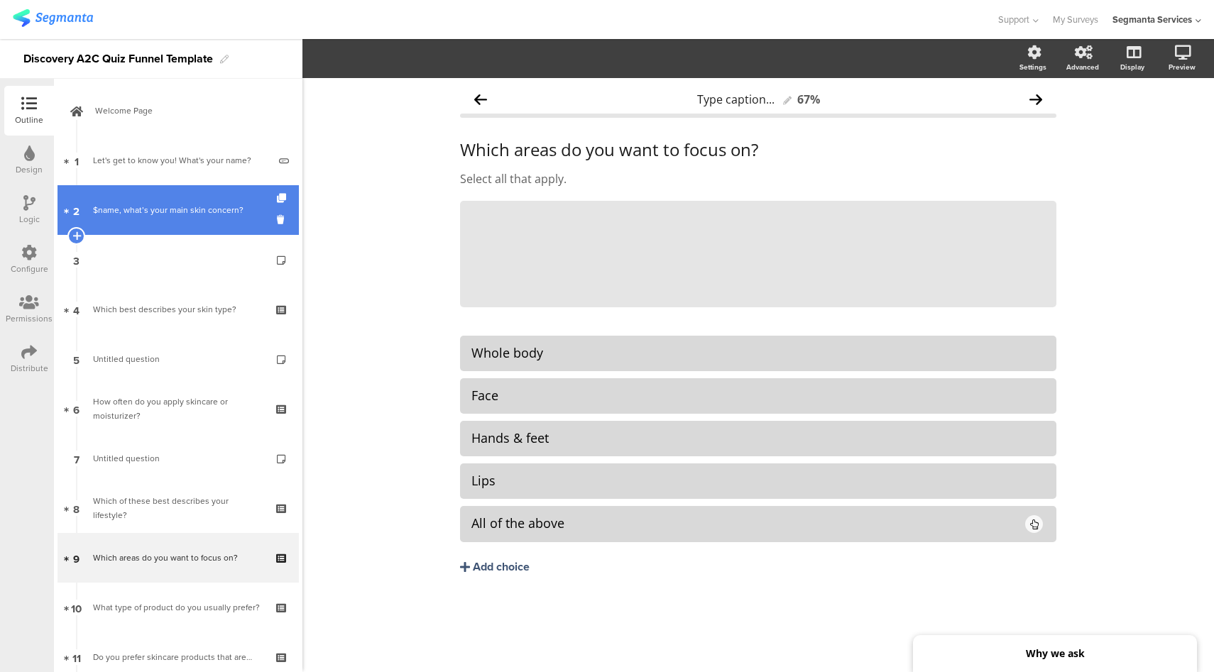
click at [216, 204] on div "$name, what’s your main skin concern?" at bounding box center [178, 210] width 170 height 14
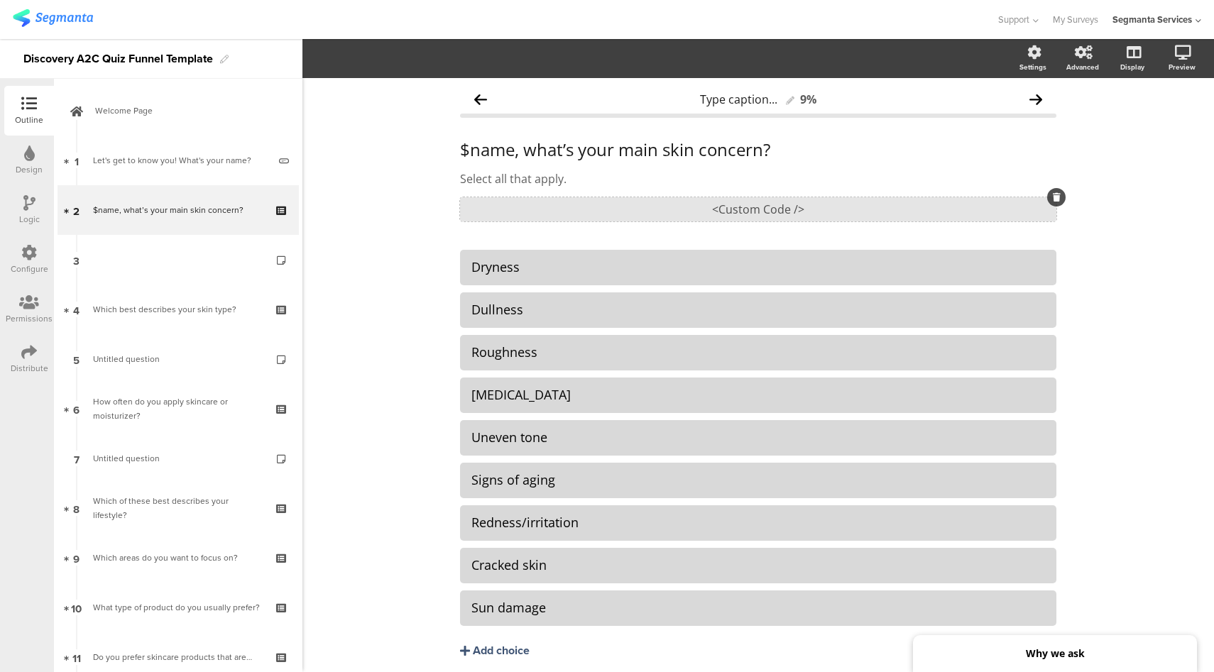
click at [701, 209] on div "<Custom Code />" at bounding box center [758, 209] width 596 height 24
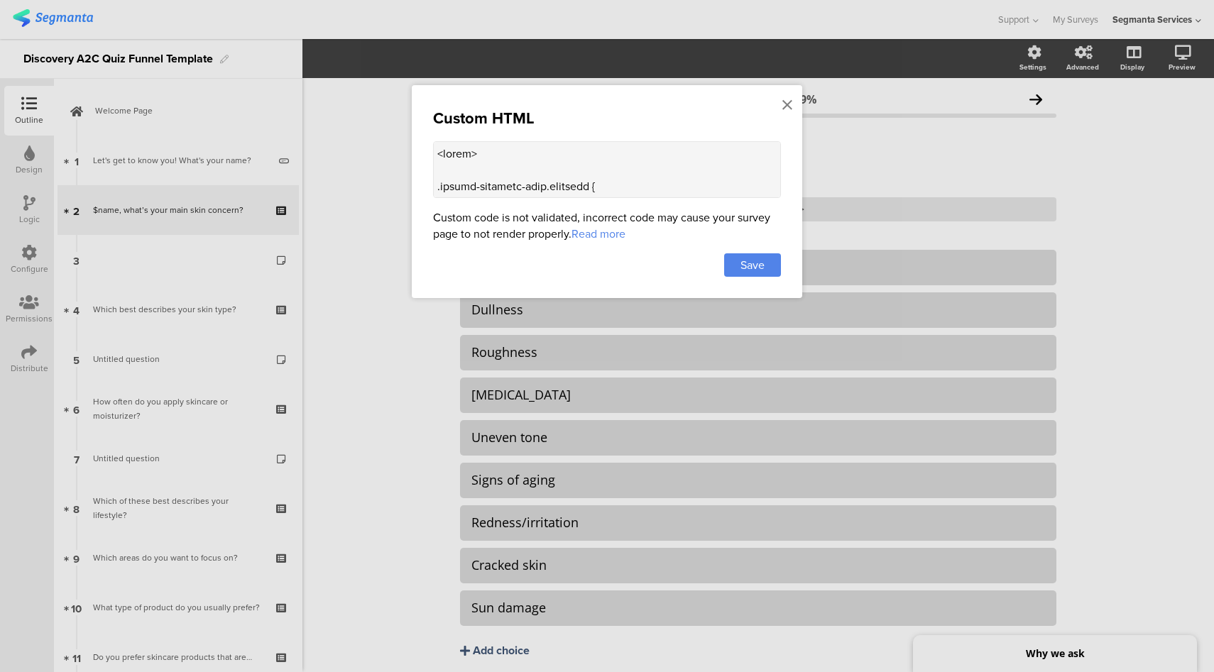
click at [668, 173] on textarea at bounding box center [607, 169] width 348 height 57
click at [603, 149] on textarea at bounding box center [607, 169] width 348 height 57
paste textarea "/* image choice width */ .image-choice-question-item { width: 48% !important; }…"
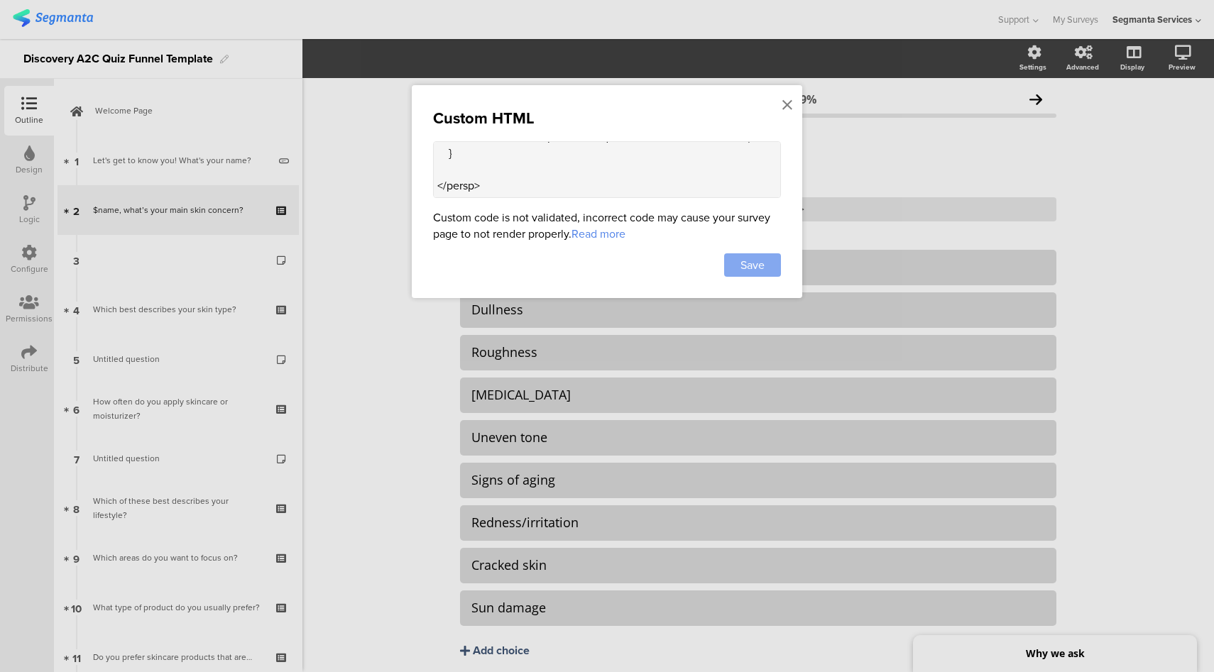
type textarea "<style> /* image choice width */ .image-choice-question-item { width: 48% !impo…"
click at [754, 259] on span "Save" at bounding box center [752, 265] width 24 height 16
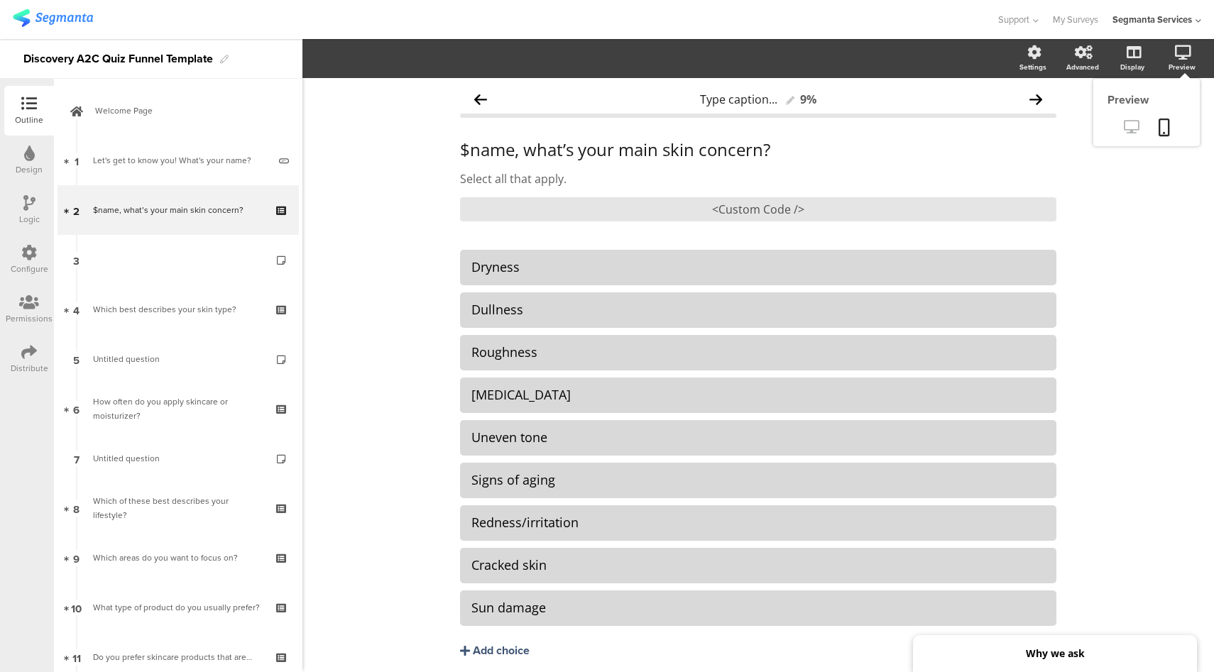
click at [1124, 131] on icon at bounding box center [1131, 126] width 15 height 13
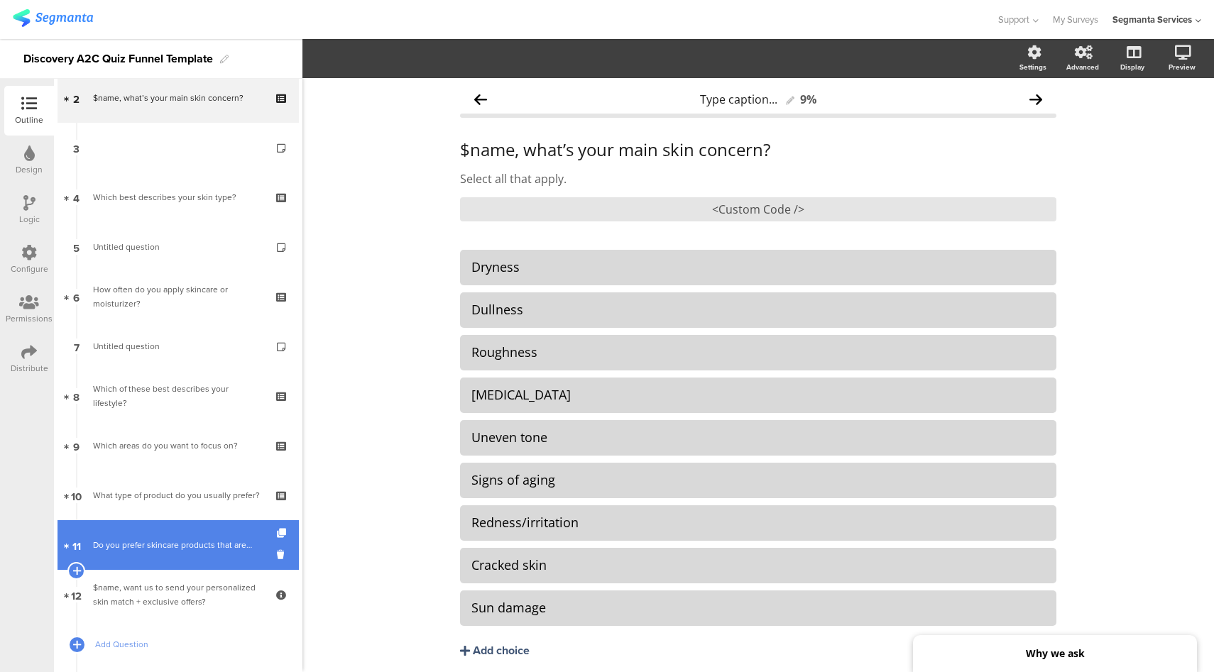
scroll to position [124, 0]
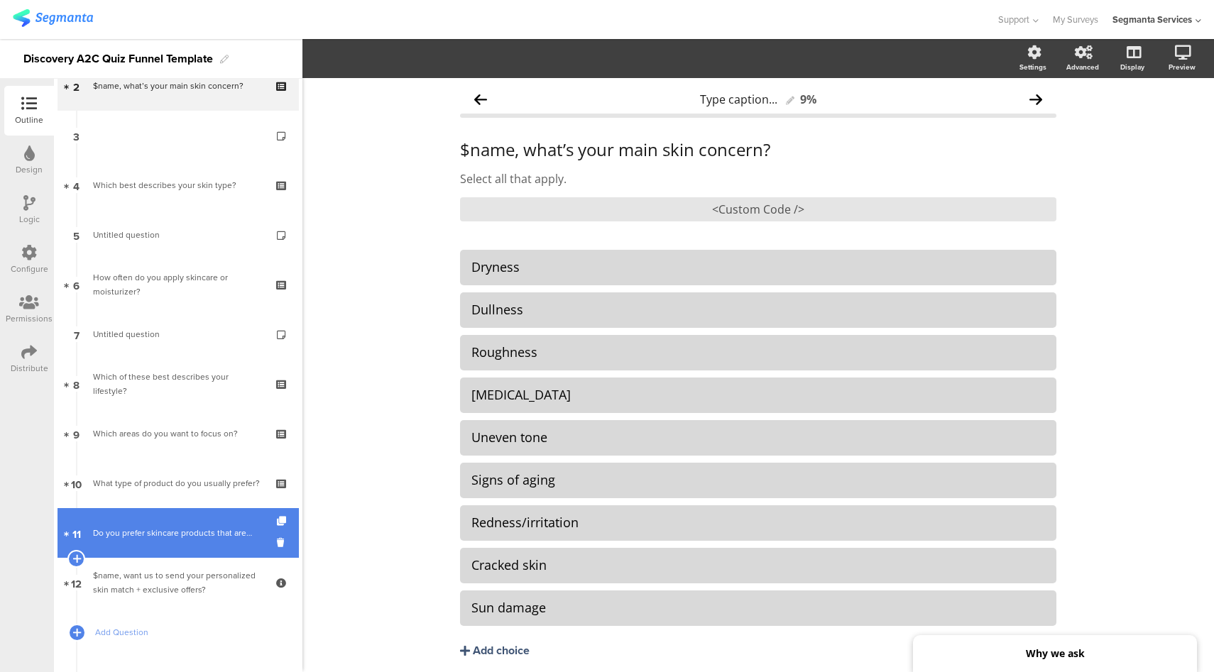
click at [186, 521] on link "11 Do you prefer skincare products that are…" at bounding box center [177, 533] width 241 height 50
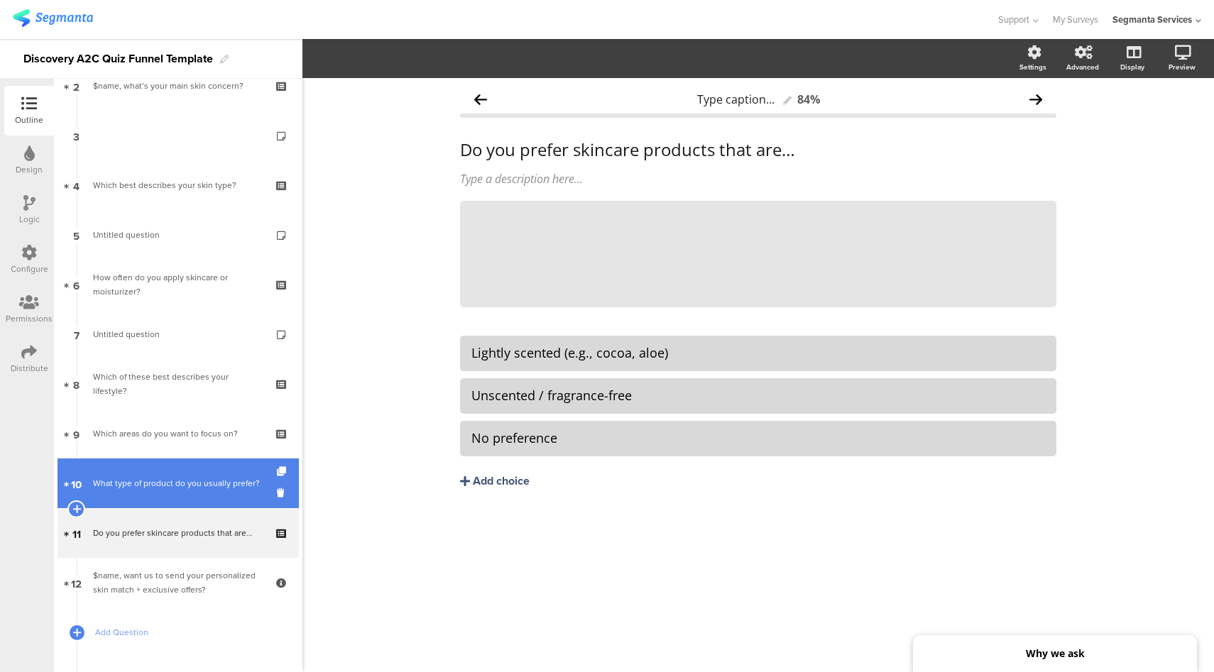
click at [207, 466] on link "10 What type of product do you usually prefer?" at bounding box center [177, 484] width 241 height 50
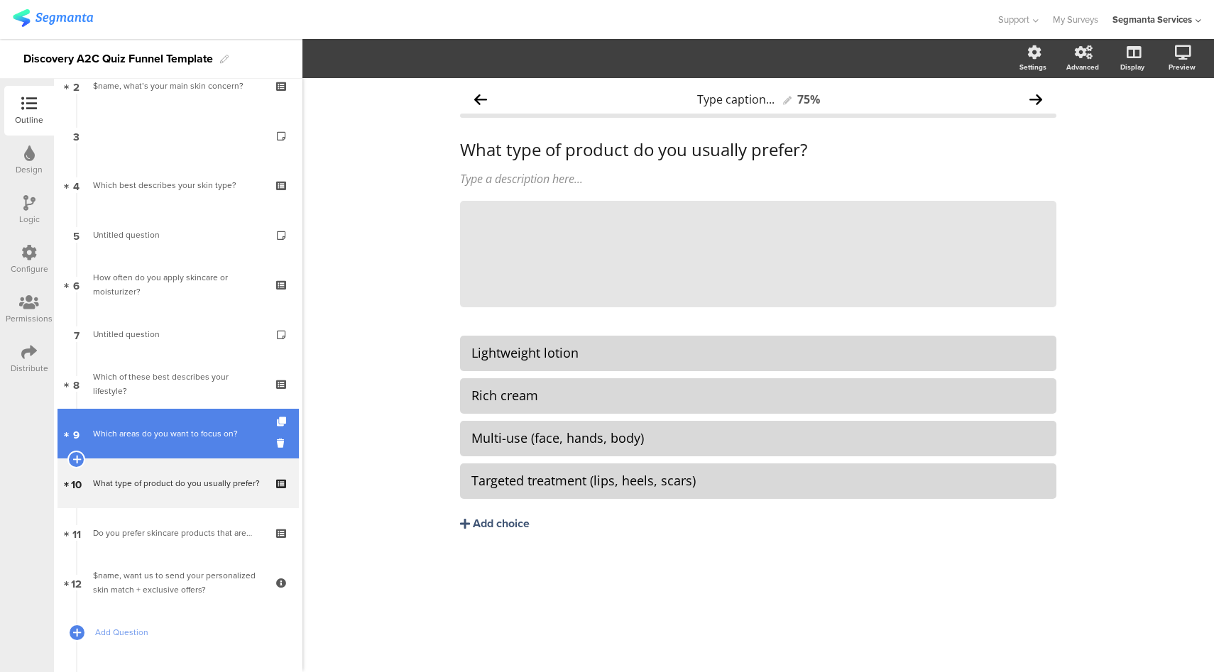
click at [190, 419] on link "9 Which areas do you want to focus on?" at bounding box center [177, 434] width 241 height 50
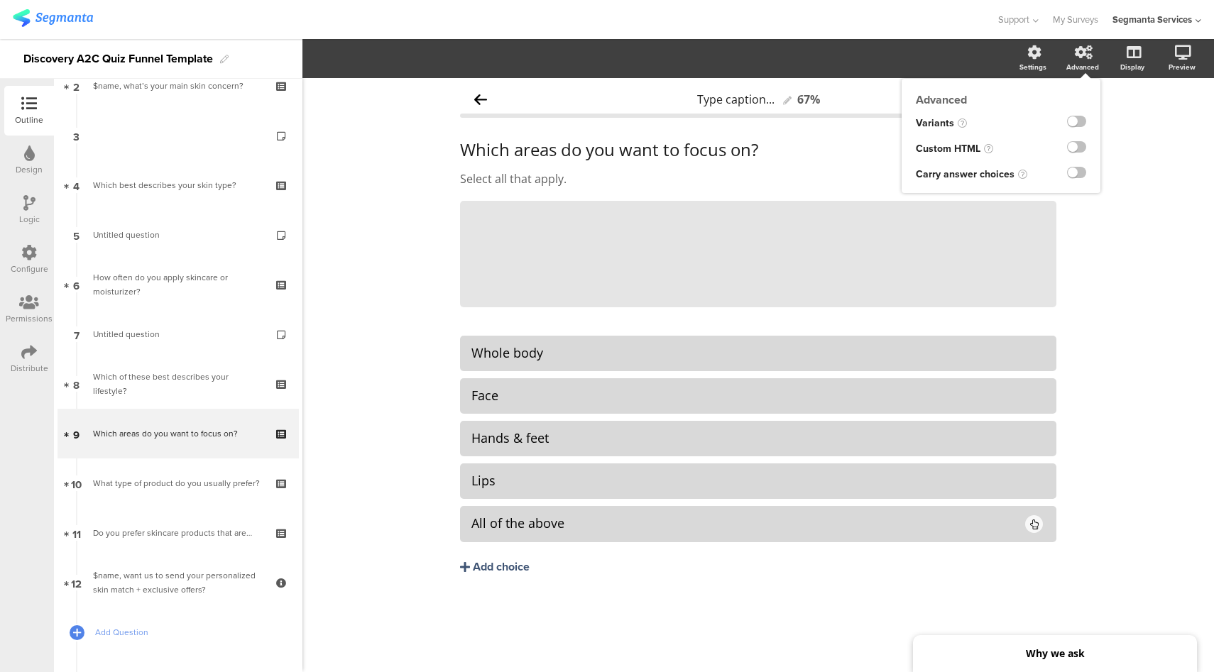
click at [1077, 152] on label at bounding box center [1076, 146] width 19 height 11
click at [0, 0] on input "checkbox" at bounding box center [0, 0] width 0 height 0
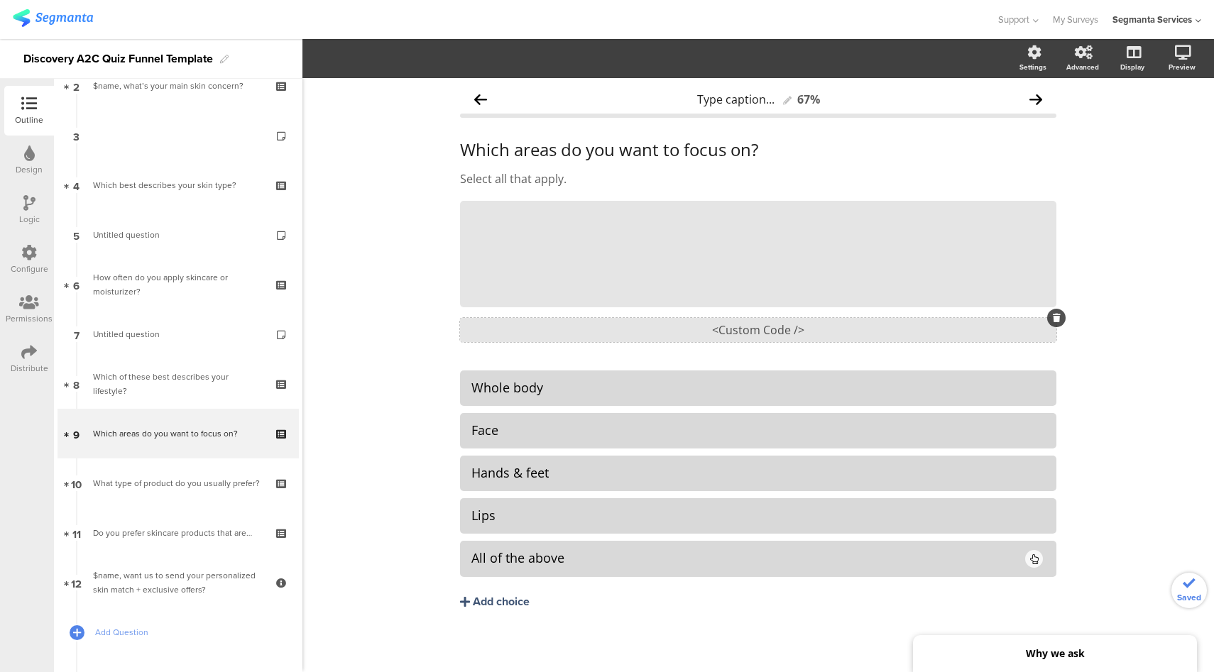
click at [762, 329] on div "<Custom Code />" at bounding box center [758, 330] width 596 height 24
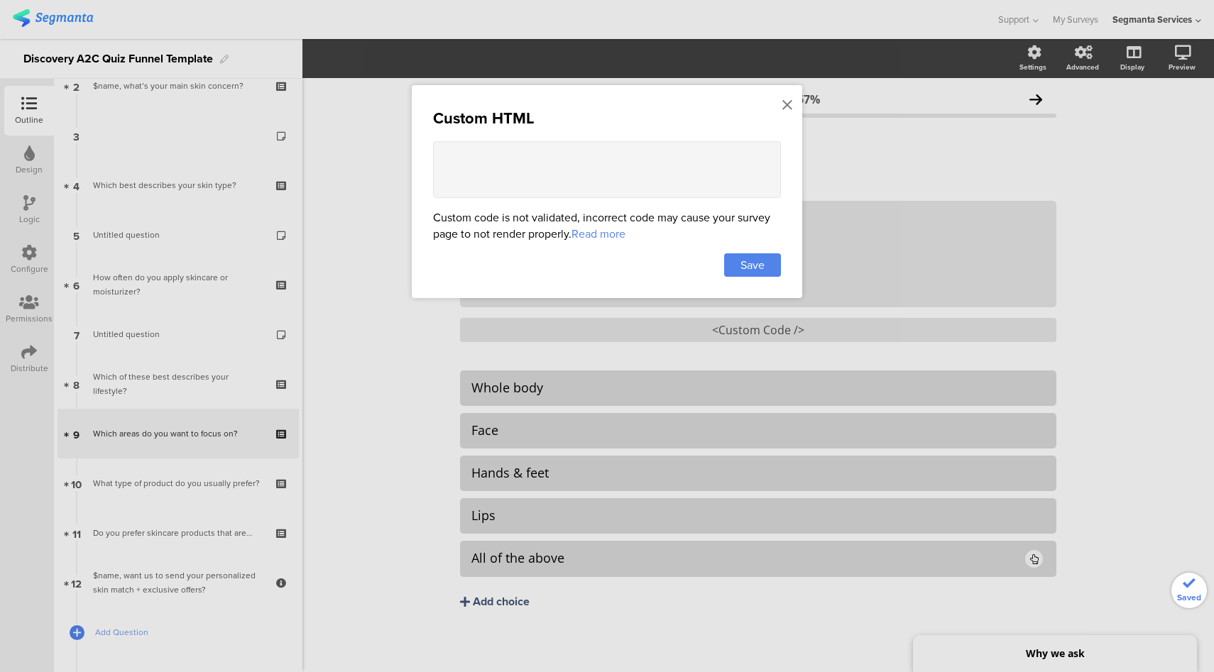
click at [642, 180] on textarea at bounding box center [607, 169] width 348 height 57
paste textarea "<style> /* image choice width */ .image-choice-question-item { width: 48% !impo…"
type textarea "<style> /* image choice width */ .image-choice-question-item { width: 48% !impo…"
click at [760, 266] on span "Save" at bounding box center [752, 265] width 24 height 16
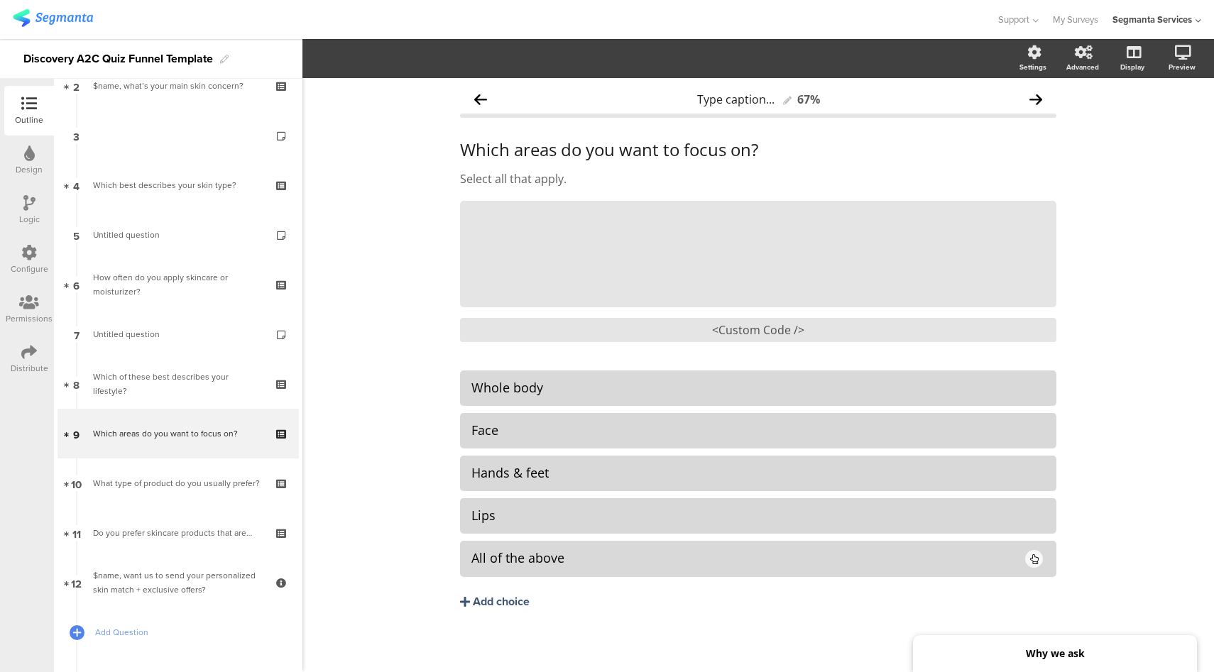
click at [21, 207] on div "Logic" at bounding box center [29, 210] width 50 height 50
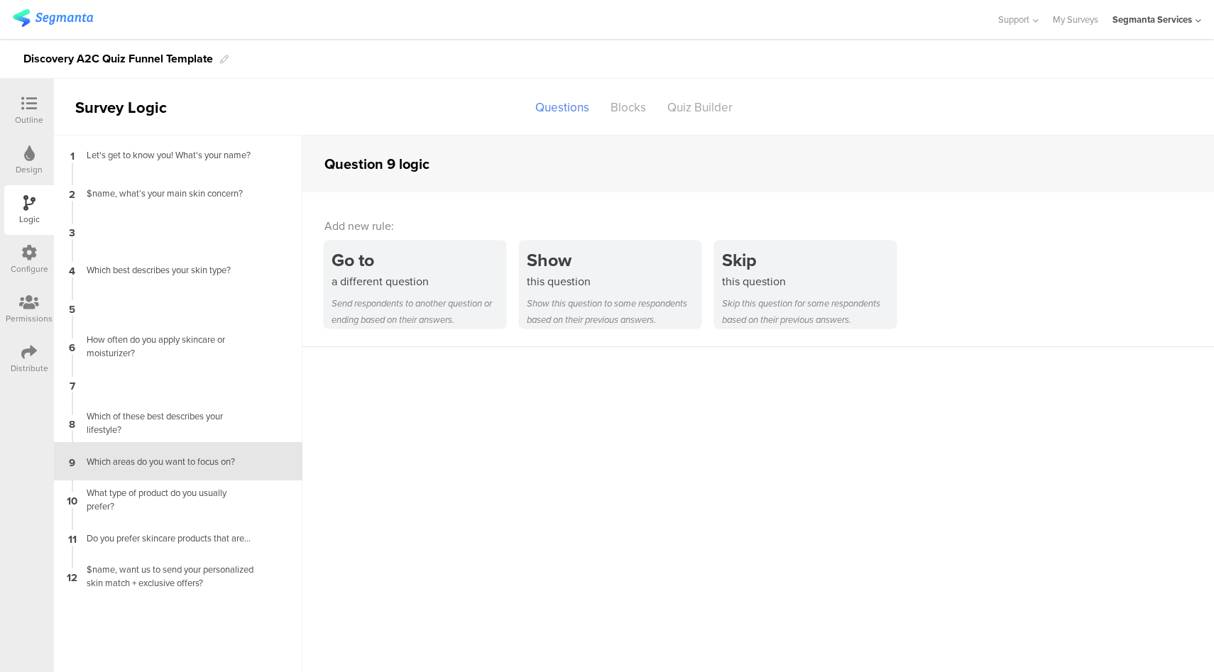
click at [26, 158] on icon at bounding box center [29, 154] width 11 height 16
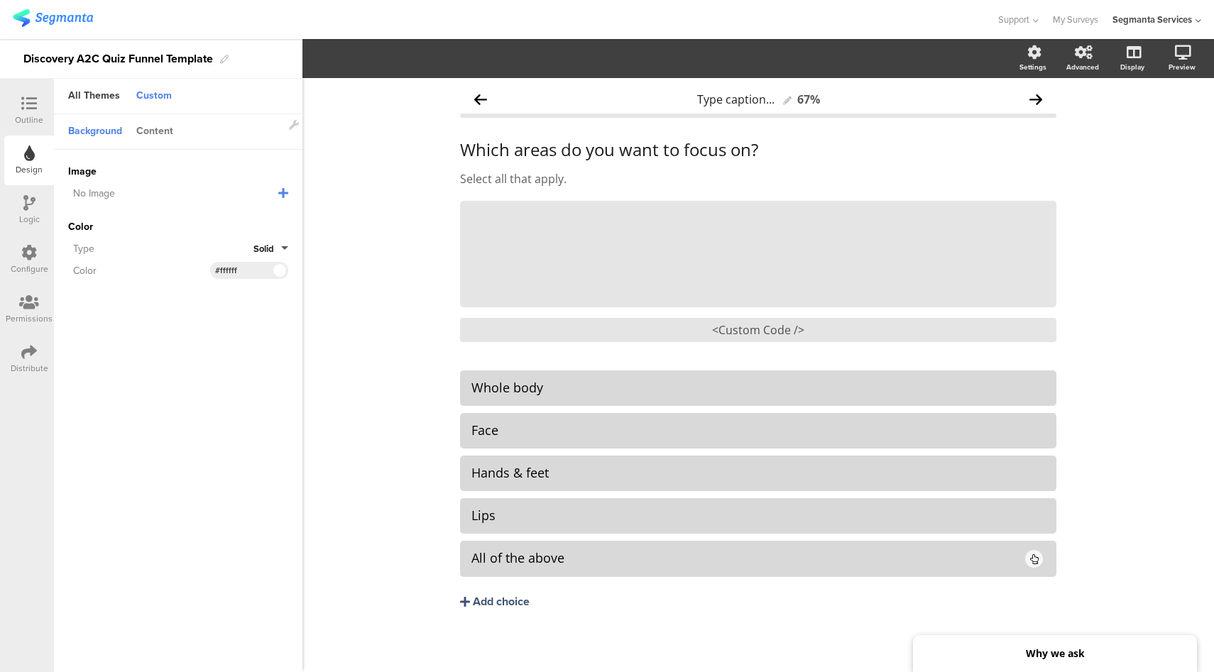
click at [172, 138] on div "Content" at bounding box center [154, 132] width 51 height 24
drag, startPoint x: 248, startPoint y: 219, endPoint x: 221, endPoint y: 217, distance: 27.0
click at [221, 217] on input "#1c355b" at bounding box center [236, 217] width 43 height 11
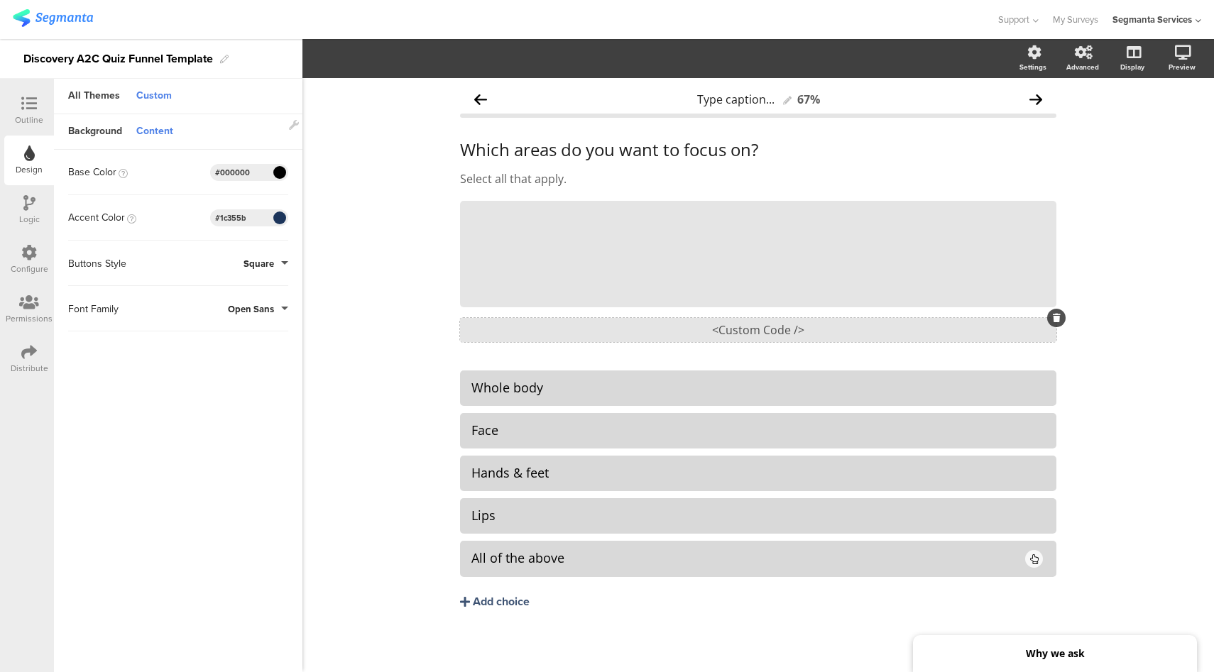
click at [807, 336] on div "<Custom Code />" at bounding box center [758, 330] width 596 height 24
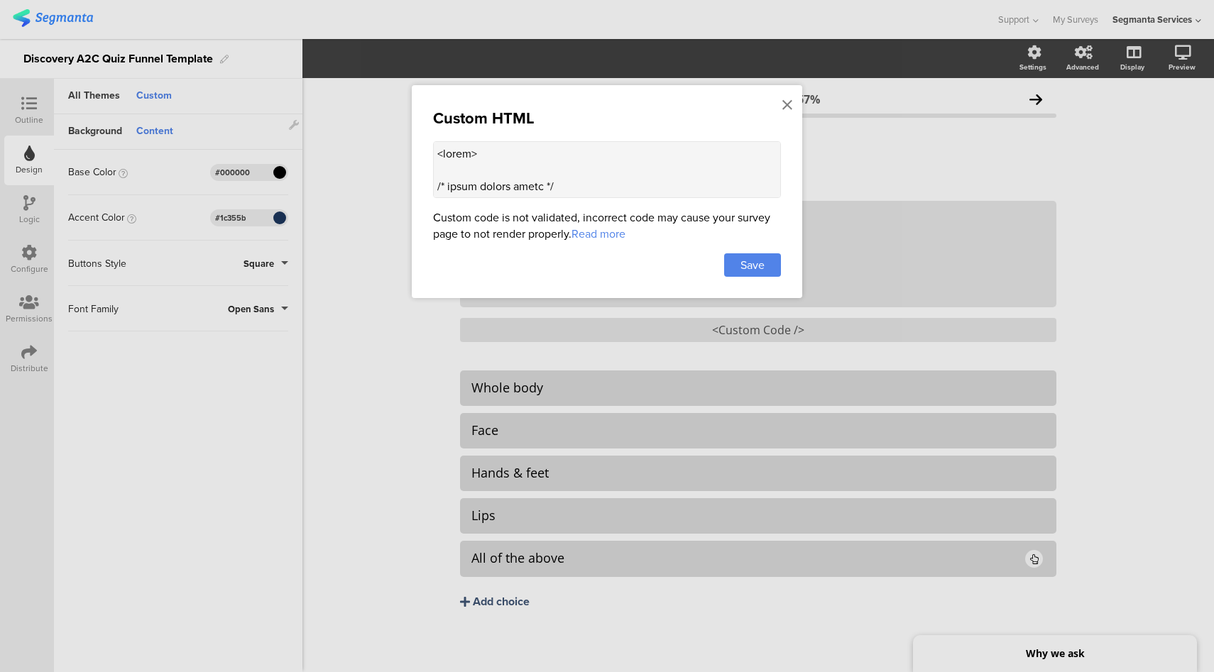
click at [625, 170] on textarea at bounding box center [607, 169] width 348 height 57
paste textarea ".choice-question-item::before { content: url("data:image/svg+xml,%3C%3Fxml vers…"
type textarea "<style> .choice-question-item::before { content: url("data:image/svg+xml,%3C%3F…"
click at [762, 263] on span "Save" at bounding box center [752, 265] width 24 height 16
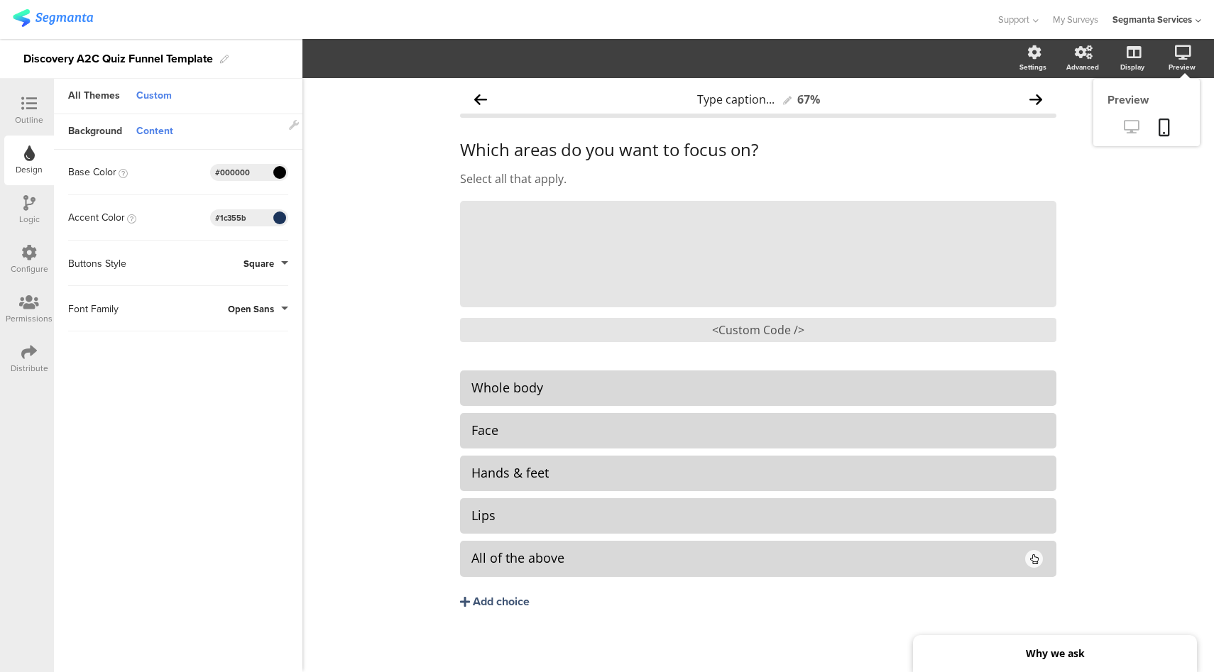
click at [1124, 126] on icon at bounding box center [1131, 126] width 15 height 13
click at [26, 99] on icon at bounding box center [29, 104] width 16 height 16
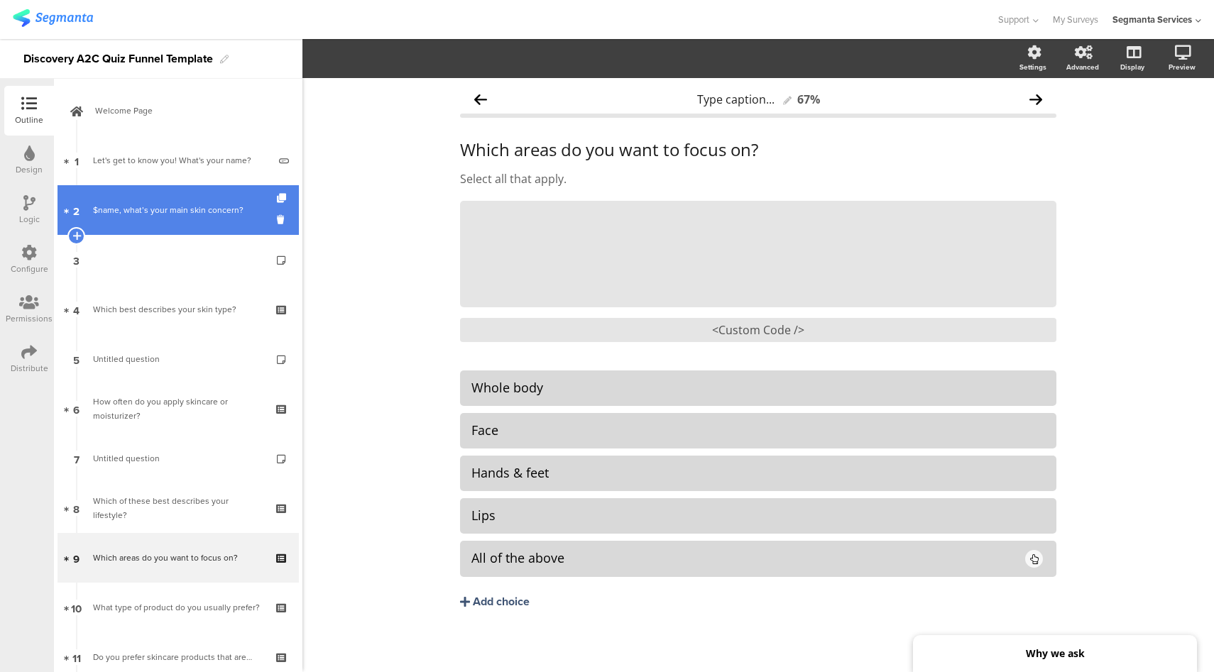
click at [174, 223] on link "2 $name, what’s your main skin concern?" at bounding box center [177, 210] width 241 height 50
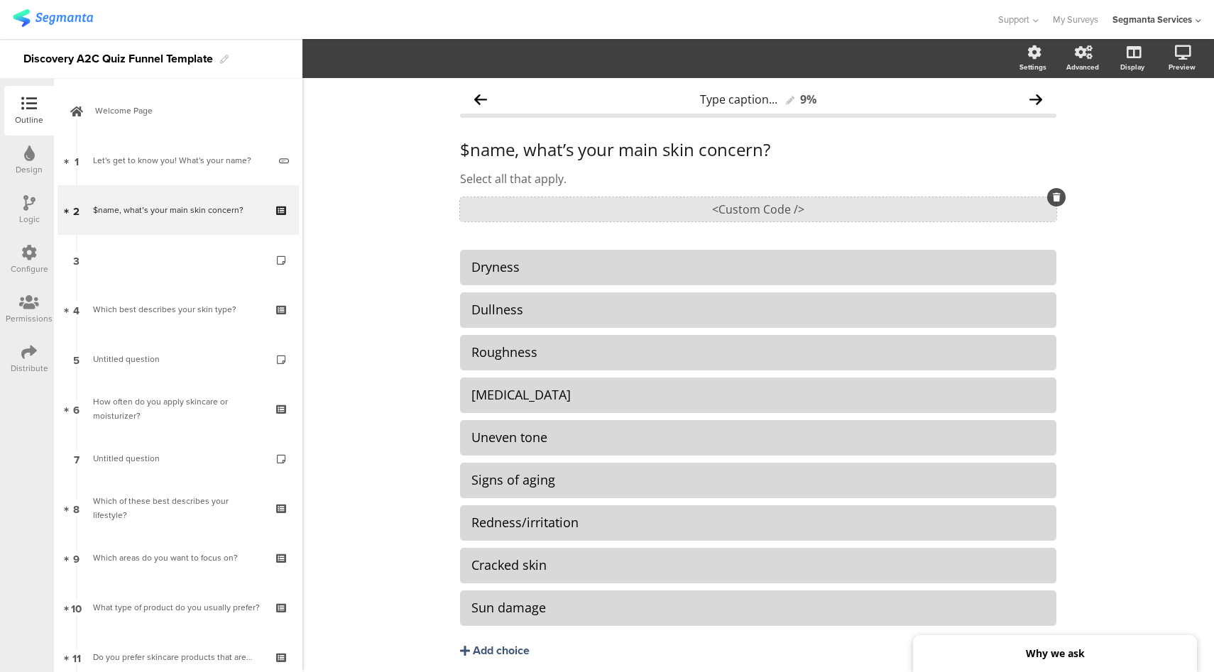
click at [703, 213] on div "<Custom Code />" at bounding box center [758, 209] width 596 height 24
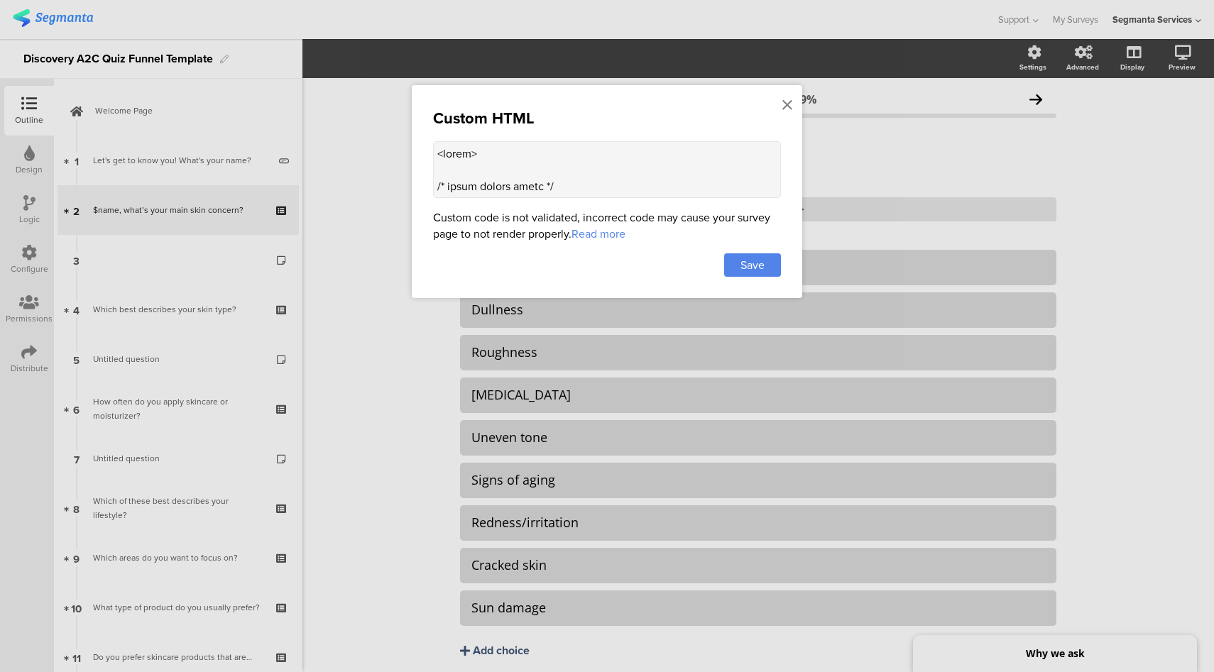
click at [538, 160] on textarea at bounding box center [607, 169] width 348 height 57
paste textarea ".choice-question-item::before { content: url("data:image/svg+xml,%3C%3Fxml vers…"
type textarea "<style> .choice-question-item::before { content: url("data:image/svg+xml,%3C%3F…"
click at [764, 263] on span "Save" at bounding box center [752, 265] width 24 height 16
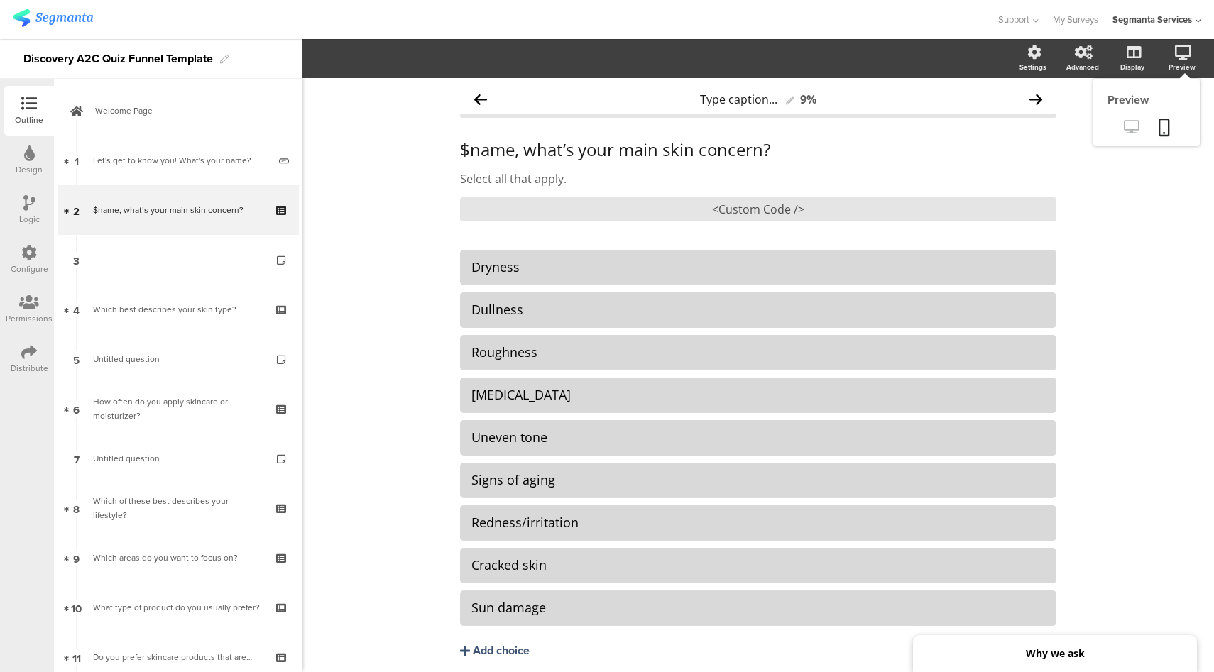
click at [1124, 128] on icon at bounding box center [1131, 126] width 15 height 13
click at [34, 166] on div "Design" at bounding box center [29, 169] width 27 height 13
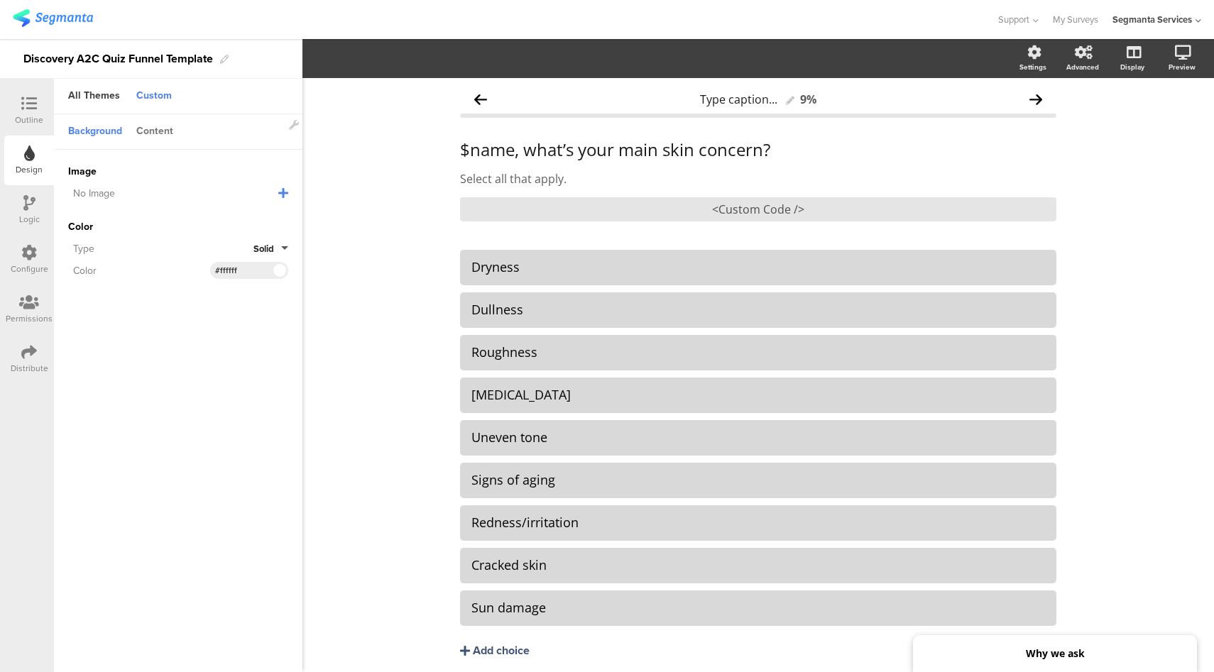
click at [164, 136] on div "Content" at bounding box center [154, 132] width 51 height 24
click at [238, 218] on input "#1c355b" at bounding box center [236, 217] width 43 height 11
click at [241, 219] on input "#1c355b" at bounding box center [236, 217] width 43 height 11
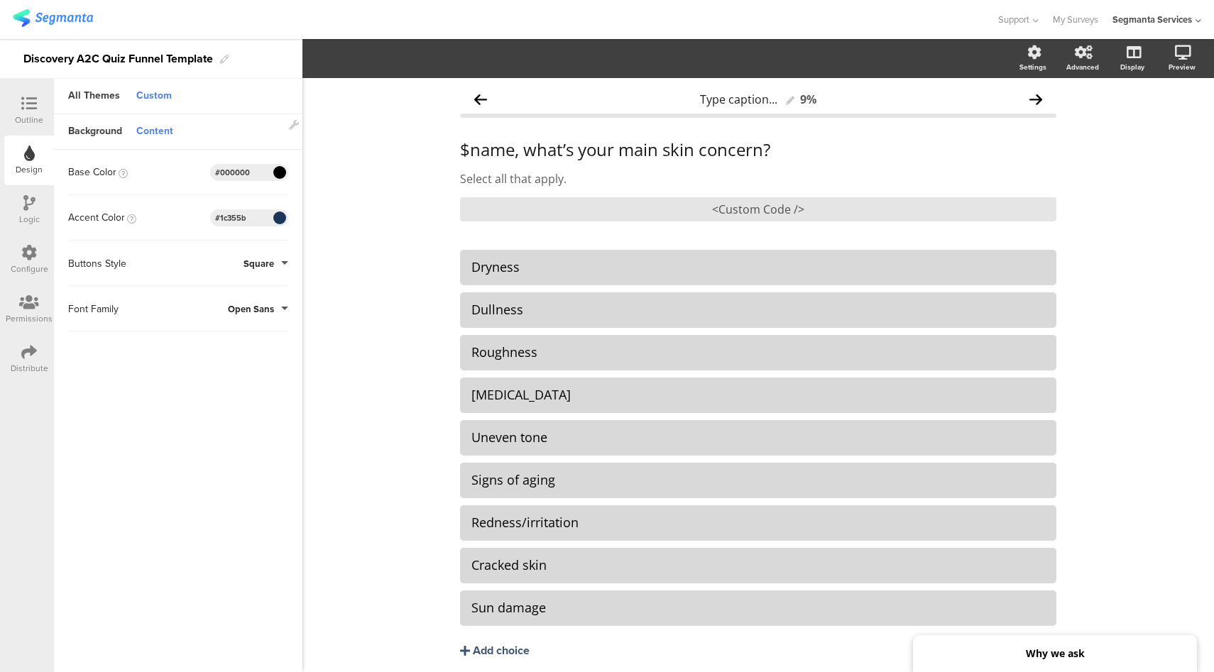
click at [230, 219] on input "#1c355b" at bounding box center [236, 217] width 43 height 11
click at [38, 213] on div "Logic" at bounding box center [29, 219] width 21 height 13
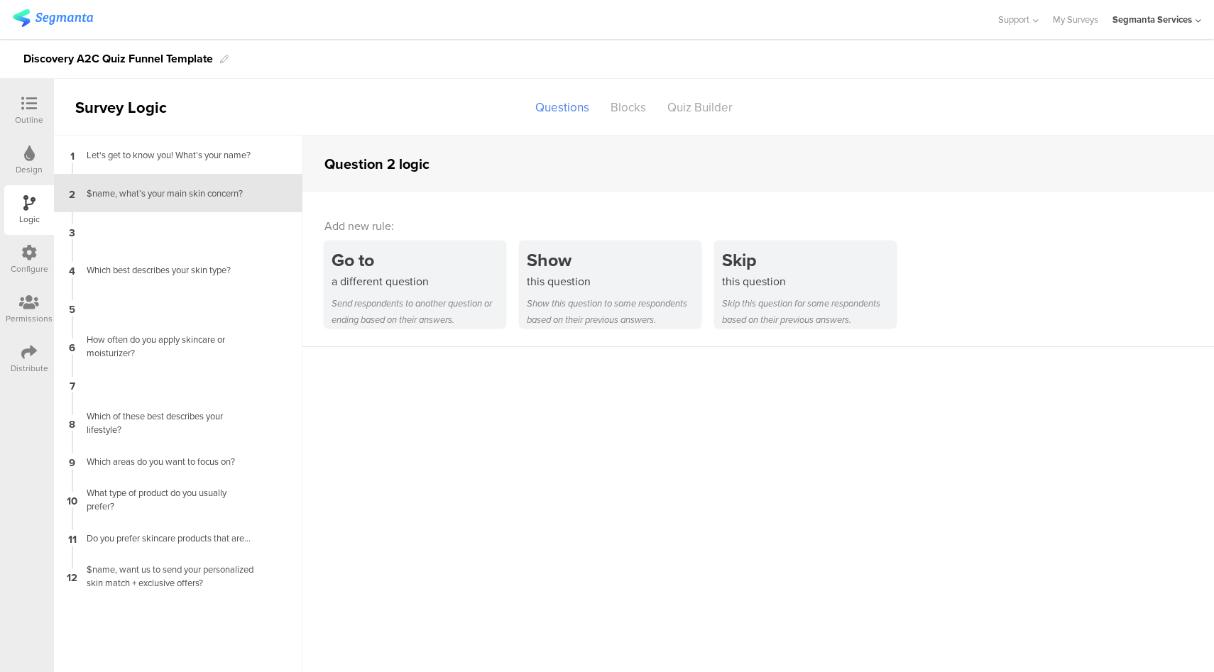
click at [27, 262] on div at bounding box center [29, 254] width 16 height 18
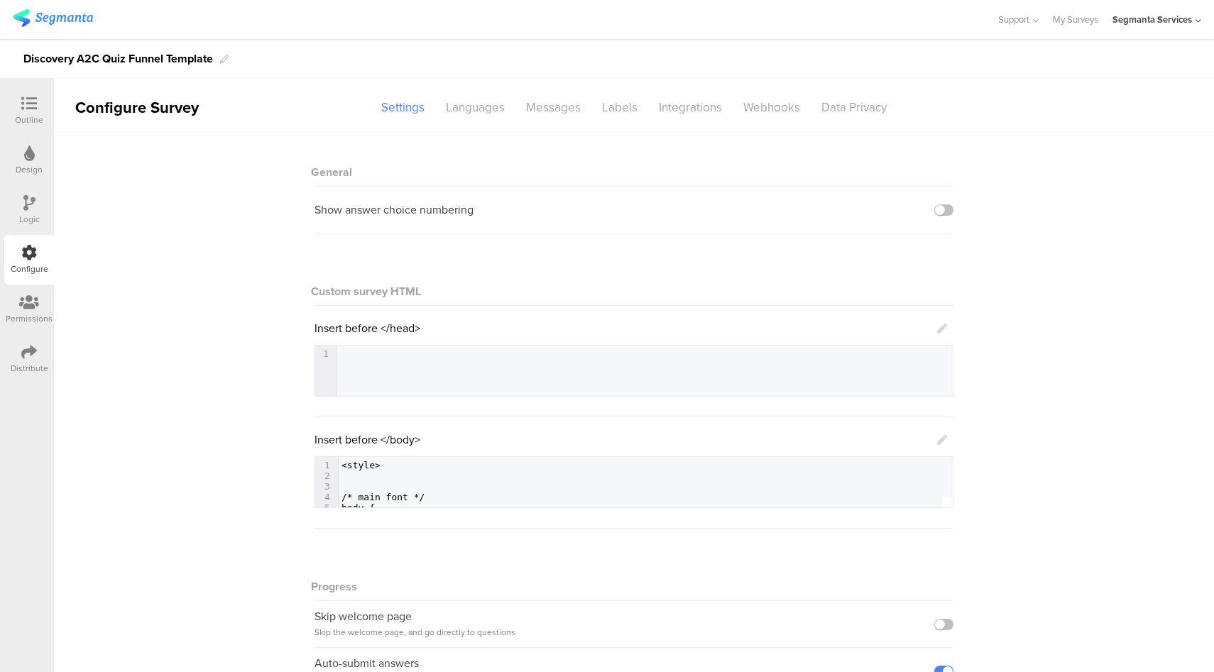
click at [356, 464] on span "<style>" at bounding box center [360, 465] width 39 height 11
drag, startPoint x: 466, startPoint y: 480, endPoint x: 528, endPoint y: 479, distance: 61.8
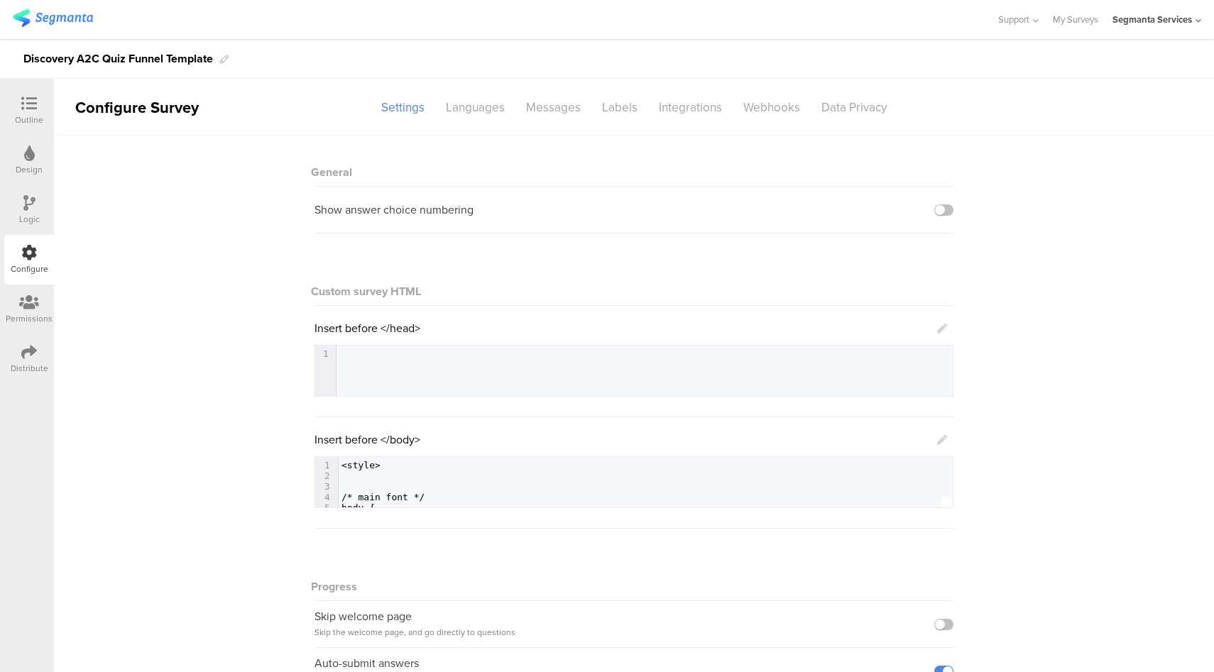
click at [938, 443] on icon at bounding box center [942, 440] width 10 height 10
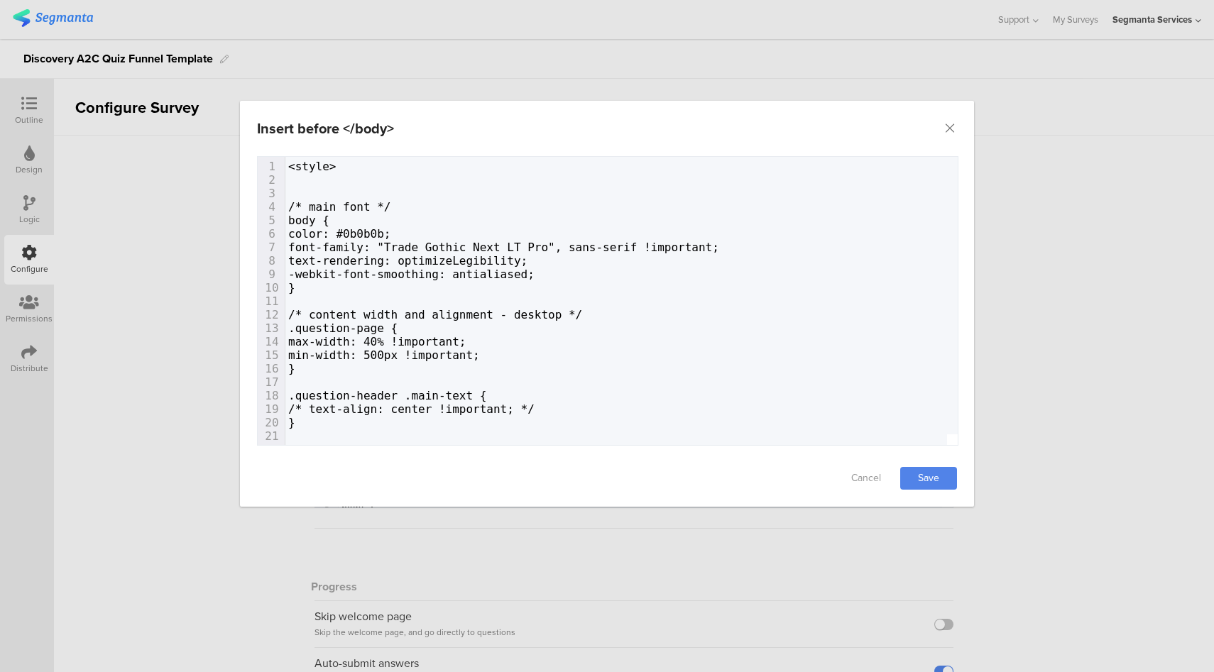
click at [505, 254] on span "text-rendering: optimizeLegibility;" at bounding box center [407, 260] width 239 height 13
type textarea "<style> /* main font */ body { color: #0b0b0b; font-family: "Trade Gothic Next …"
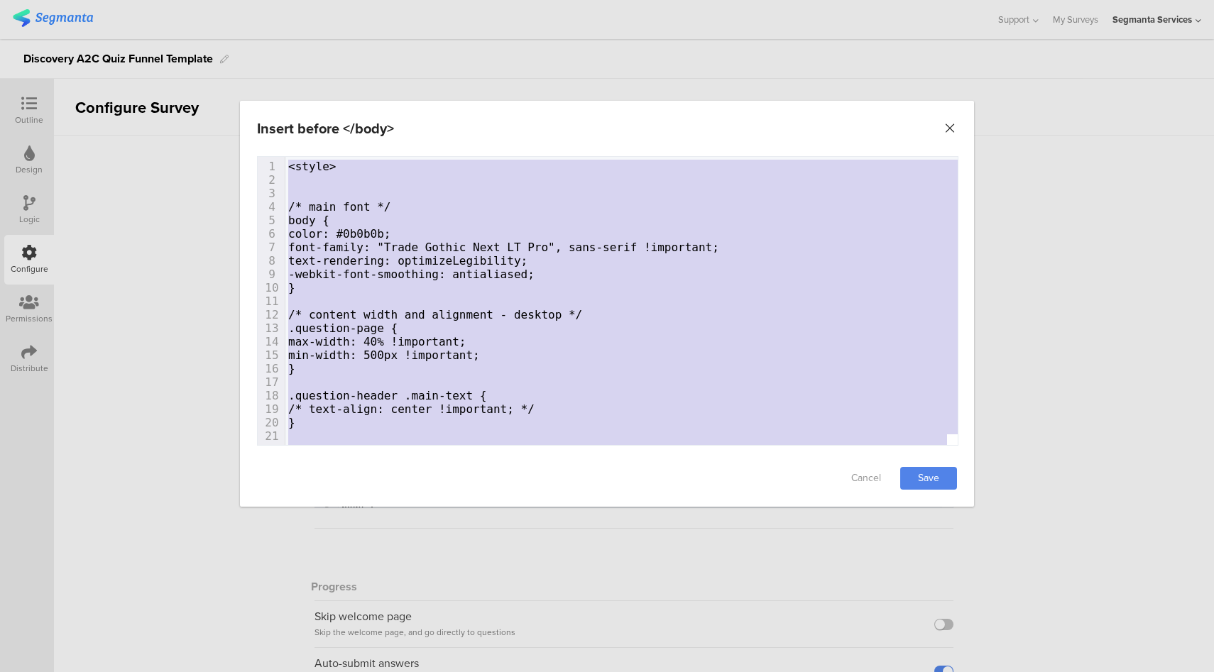
click at [949, 128] on icon "Close" at bounding box center [950, 128] width 14 height 14
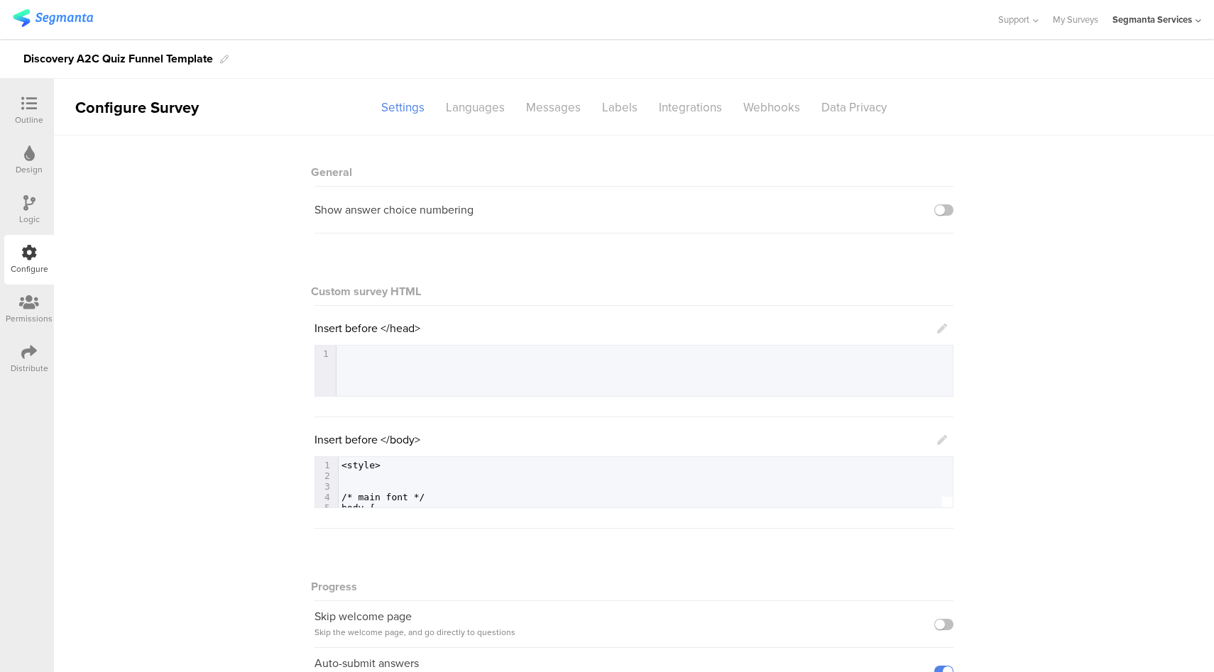
click at [29, 99] on icon at bounding box center [29, 104] width 16 height 16
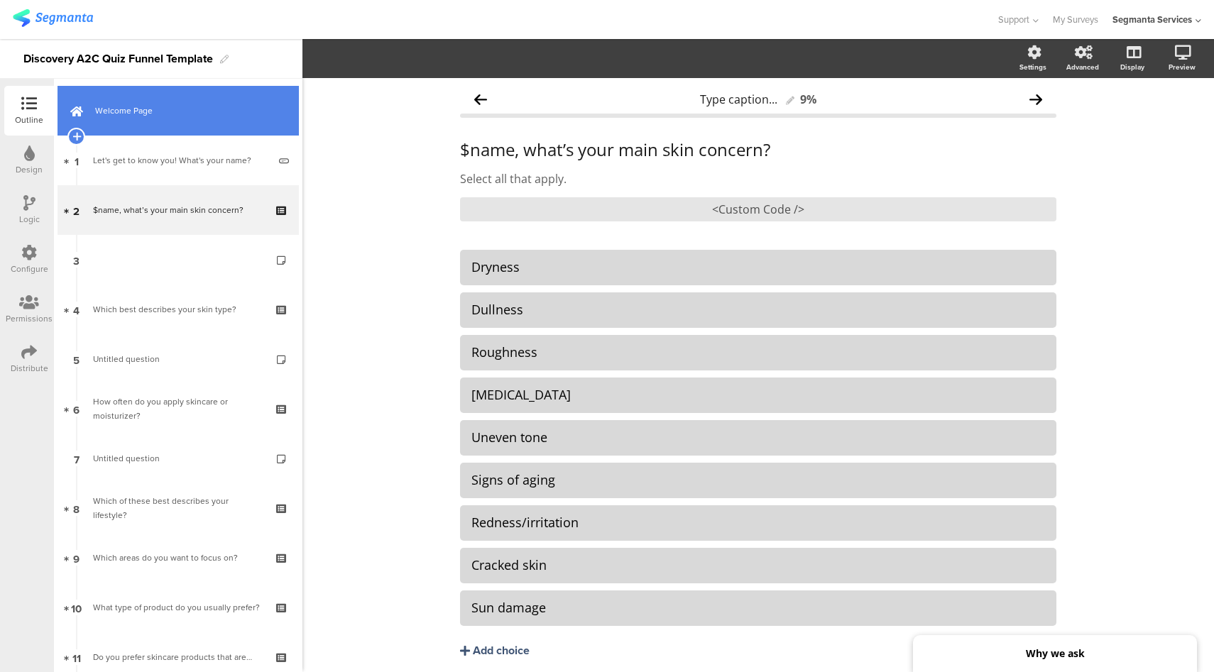
click at [160, 114] on span "Welcome Page" at bounding box center [186, 111] width 182 height 14
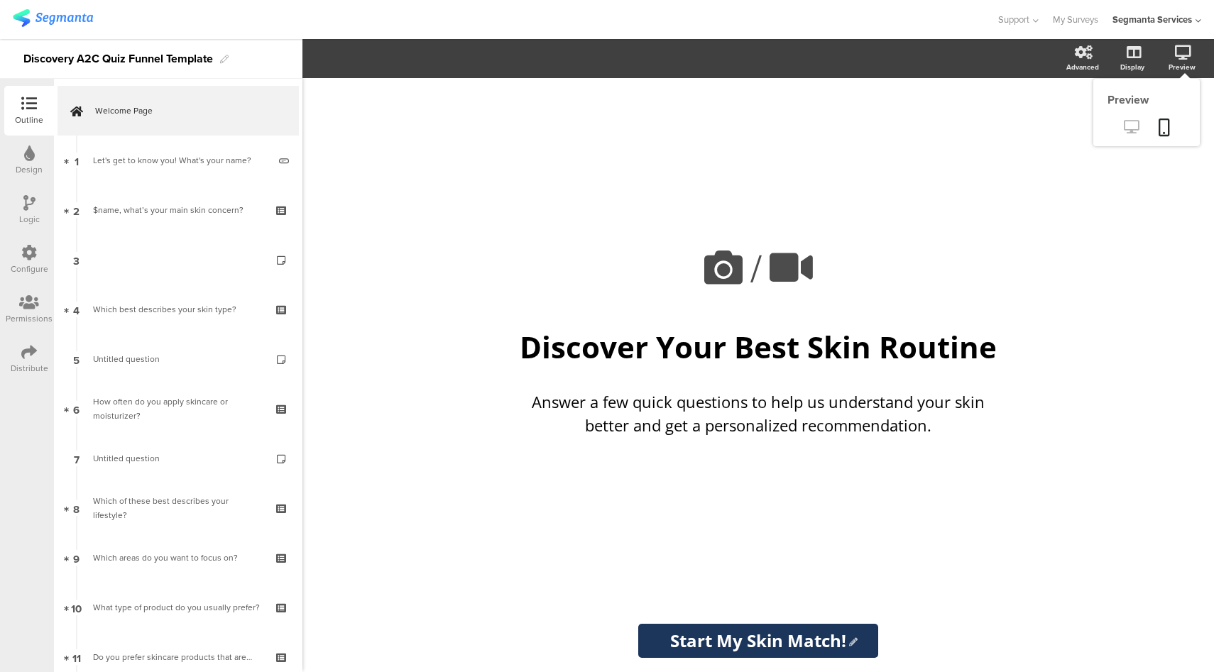
click at [1128, 131] on icon at bounding box center [1131, 126] width 15 height 13
click at [33, 266] on div "Configure" at bounding box center [30, 269] width 38 height 13
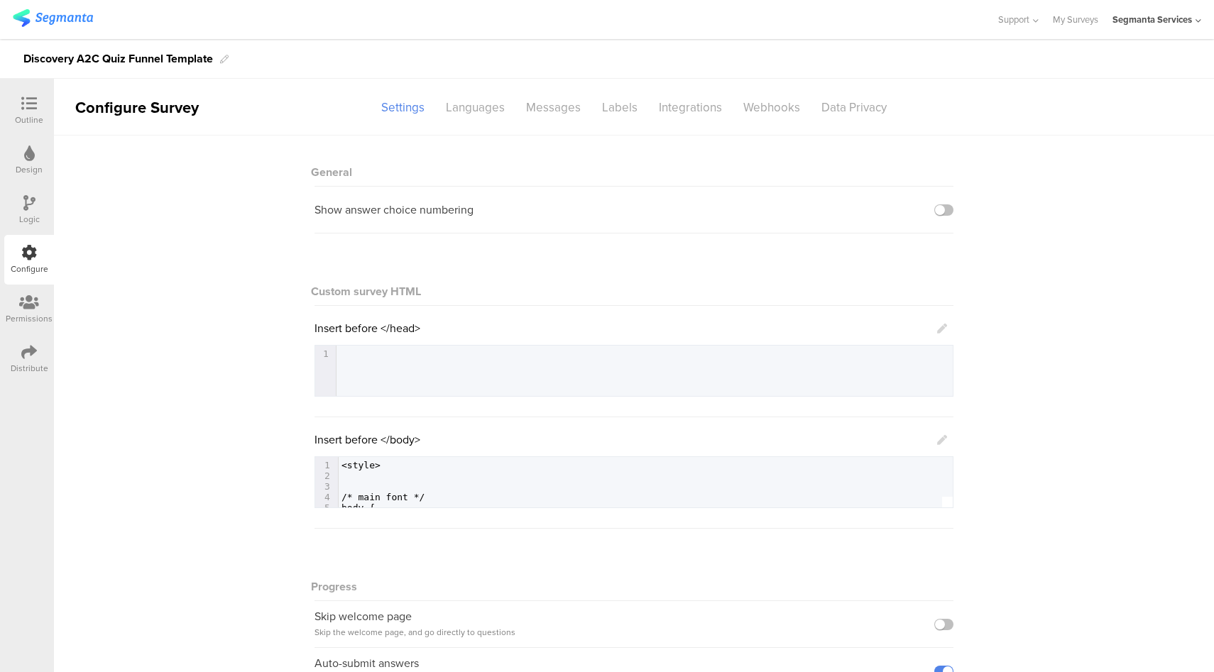
click at [937, 439] on icon at bounding box center [942, 440] width 10 height 10
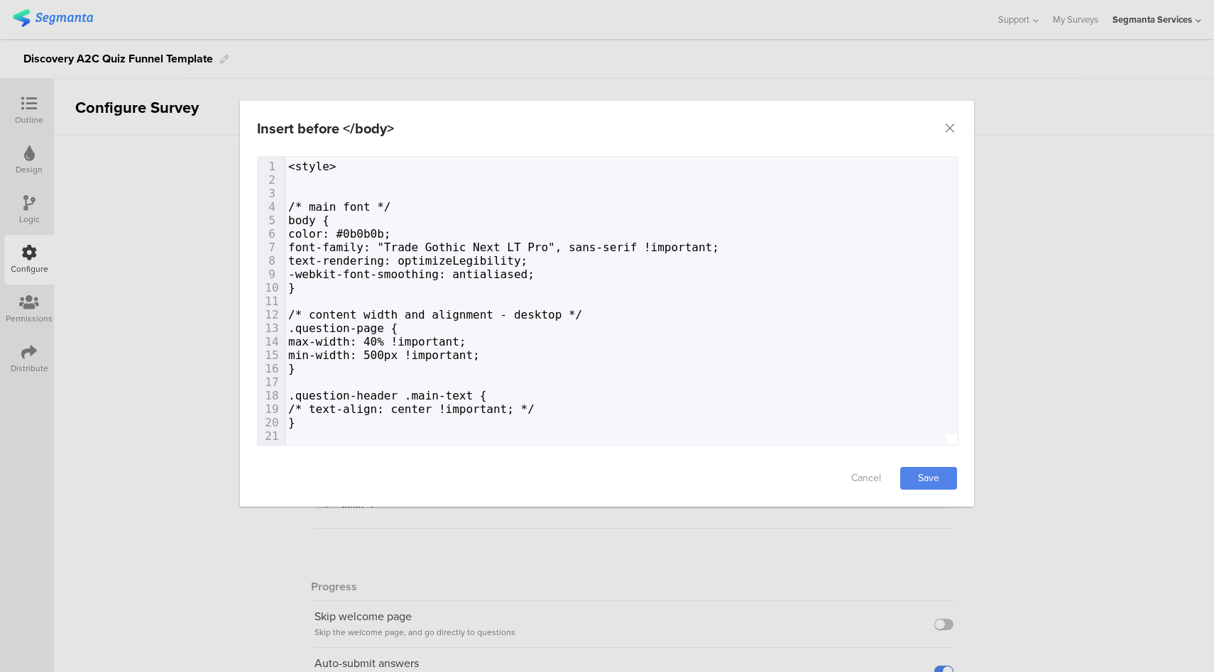
type textarea "<style> /* main font */ body { color: #0b0b0b; font-family: "Trade Gothic Next …"
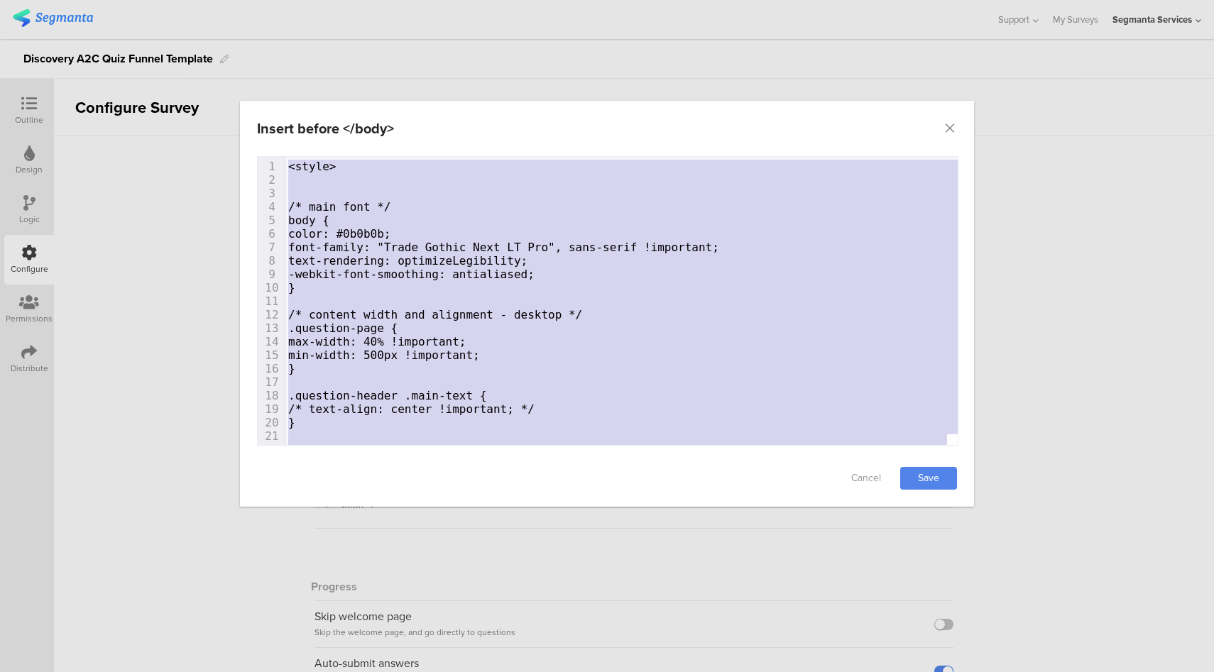
scroll to position [8318, 0]
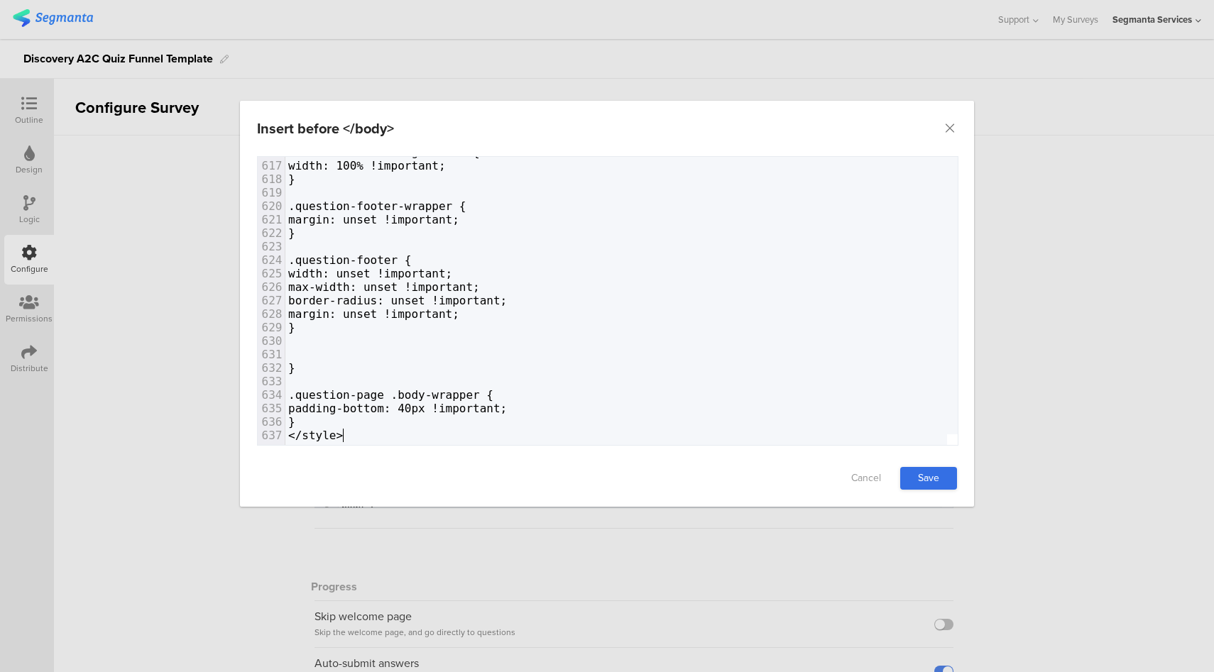
click at [918, 480] on link "Save" at bounding box center [928, 478] width 57 height 23
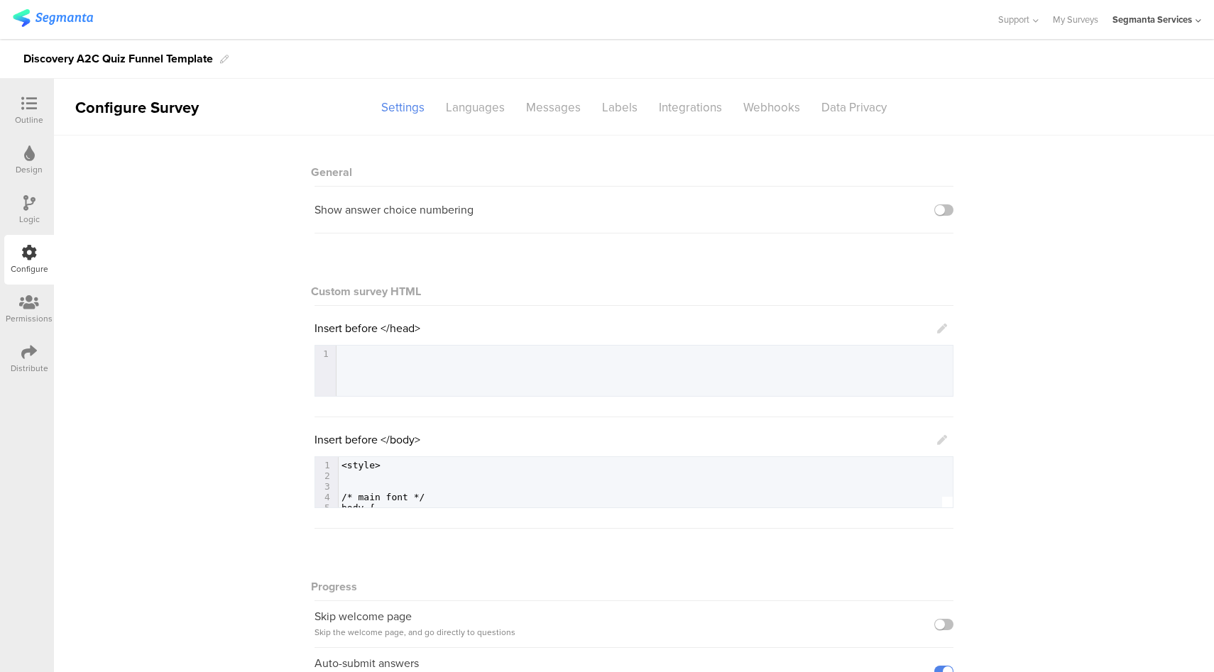
click at [35, 116] on div "Outline" at bounding box center [29, 120] width 28 height 13
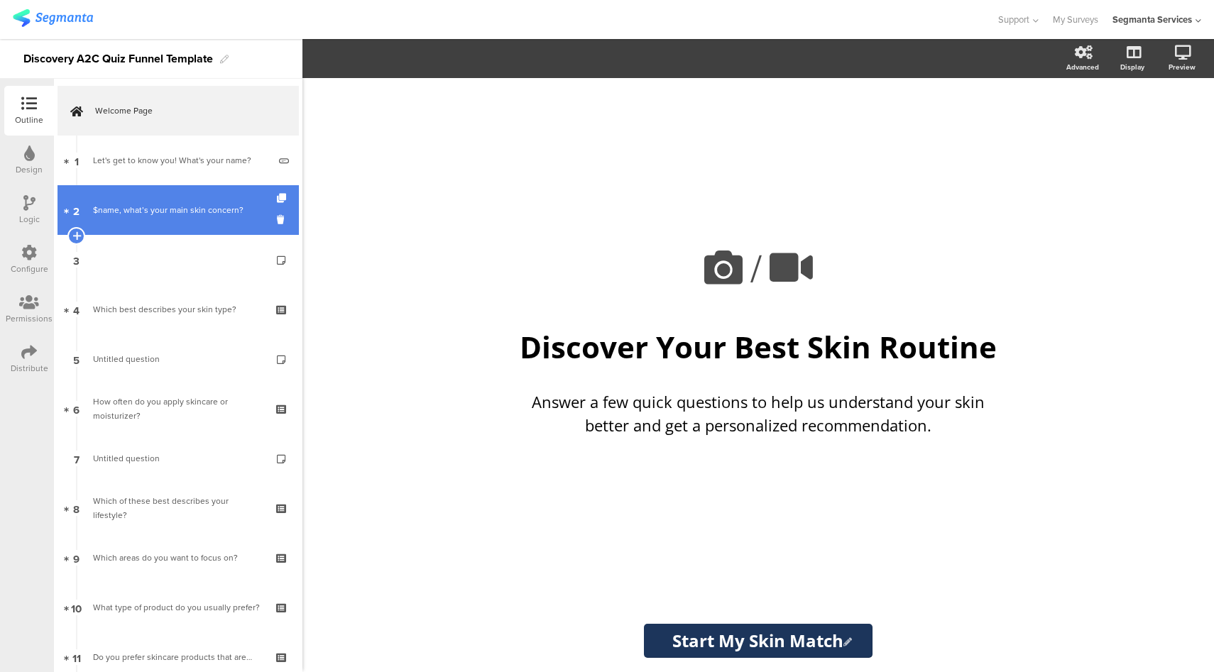
click at [184, 202] on link "2 $name, what’s your main skin concern?" at bounding box center [177, 210] width 241 height 50
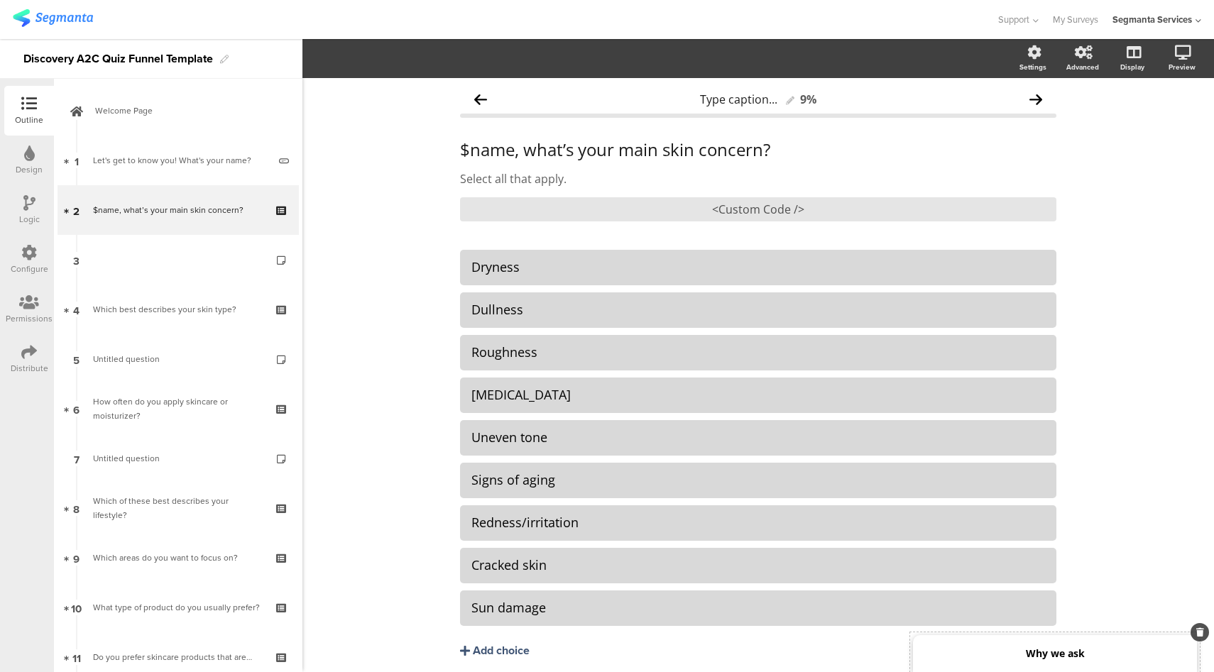
click at [960, 661] on div "Why we ask" at bounding box center [1055, 653] width 284 height 37
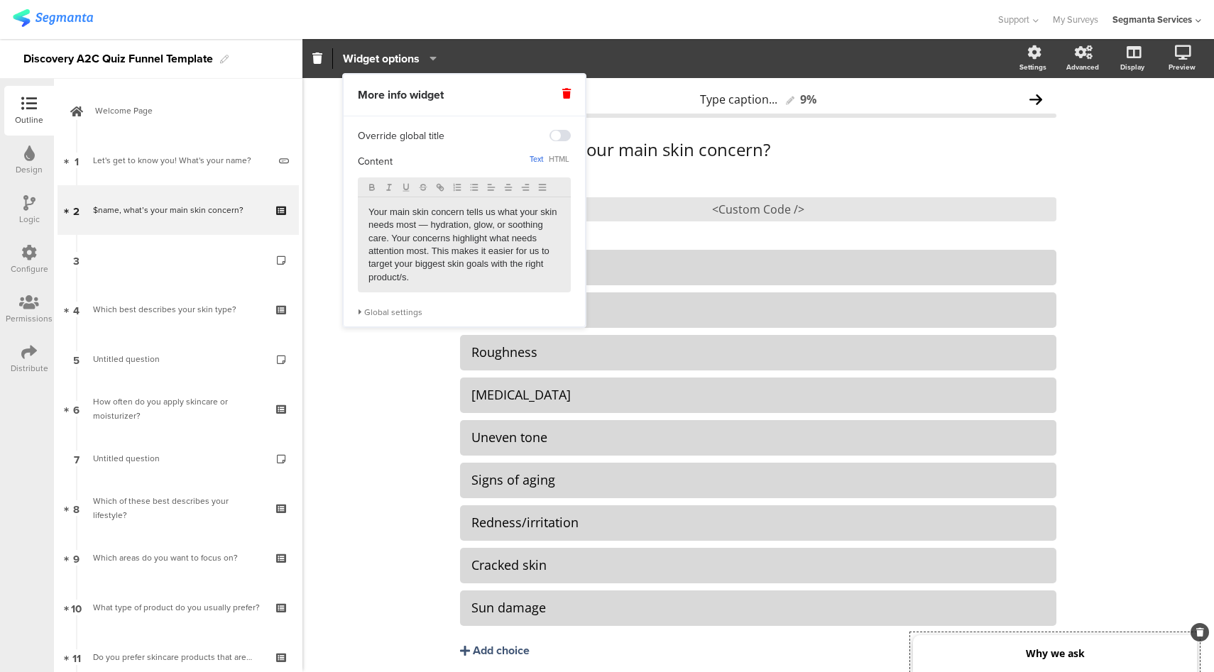
click at [395, 312] on div "Global settings" at bounding box center [464, 312] width 213 height 11
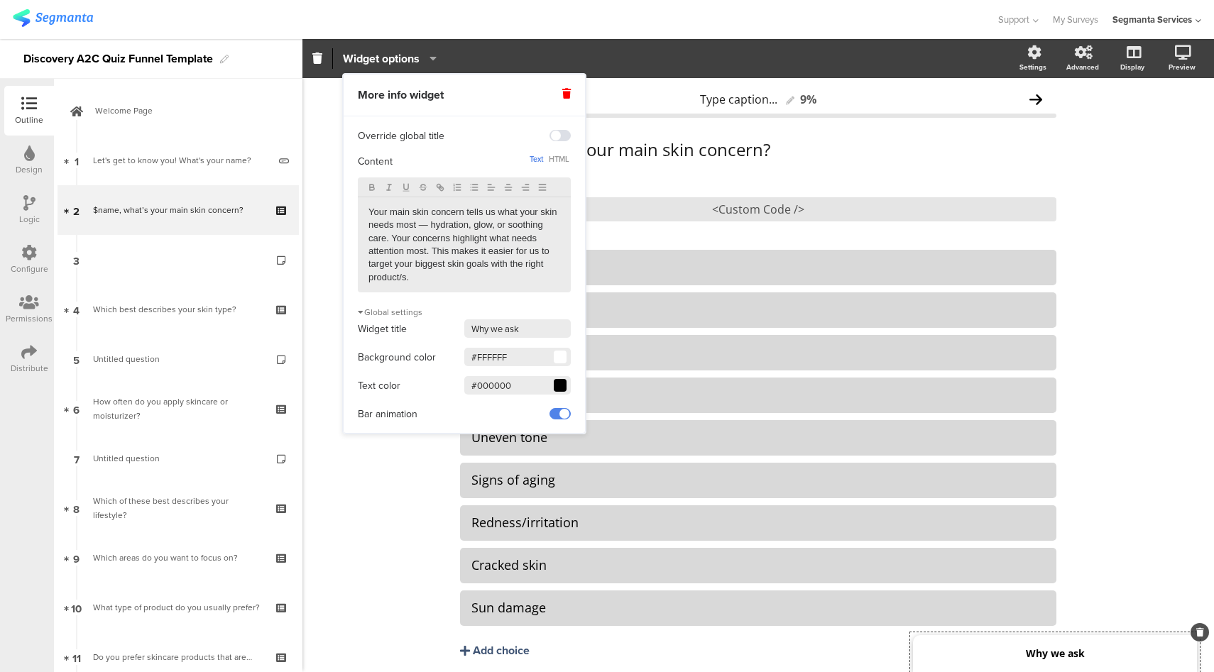
click at [563, 361] on span at bounding box center [560, 357] width 9 height 9
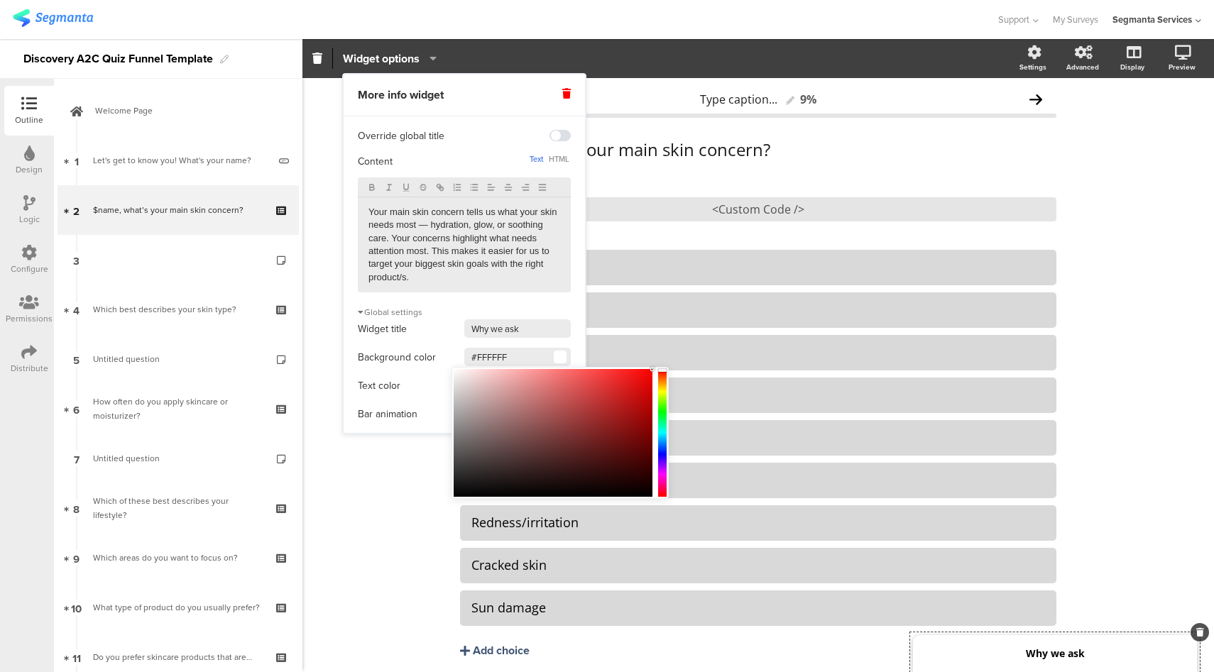
drag, startPoint x: 515, startPoint y: 360, endPoint x: 427, endPoint y: 359, distance: 87.3
click at [427, 359] on div "Background color #FFFFFF" at bounding box center [464, 356] width 213 height 21
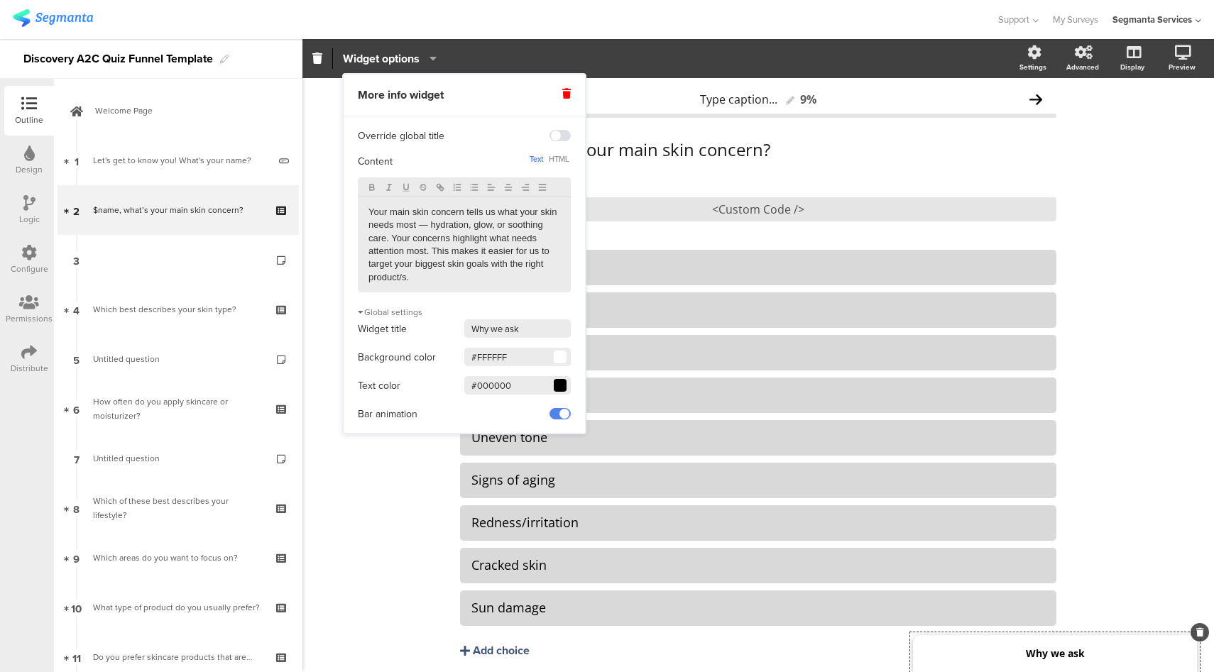
paste input "linear-"
type input "#FFFFFF"
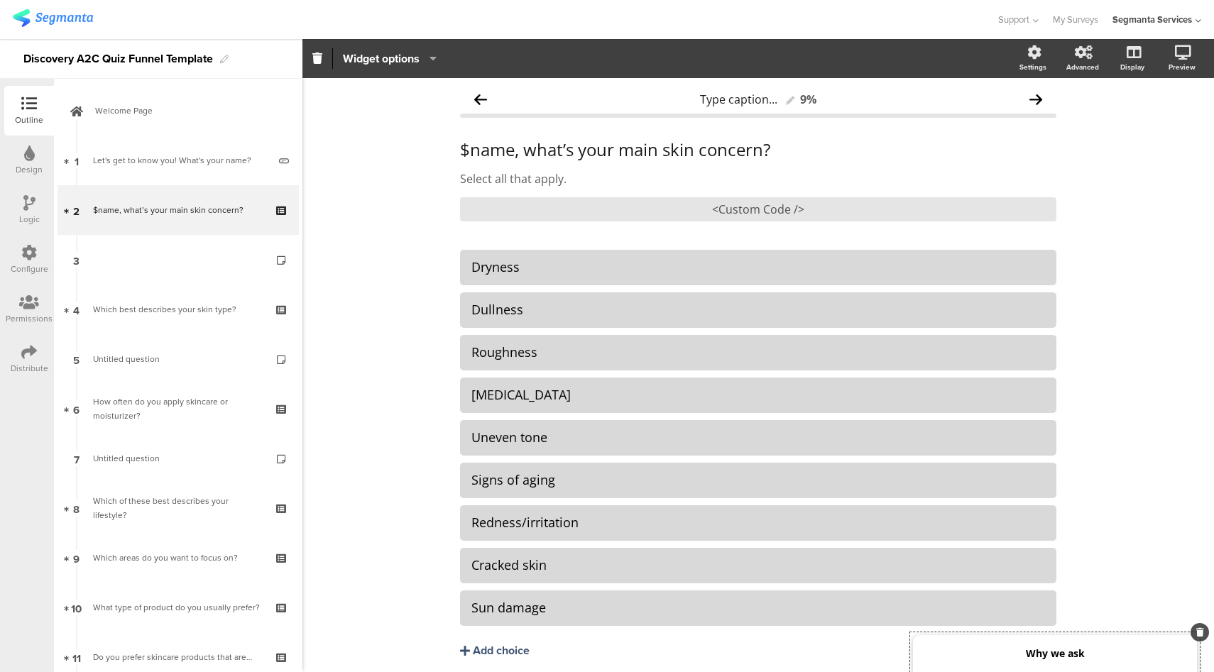
click at [10, 260] on div "Configure" at bounding box center [29, 260] width 50 height 50
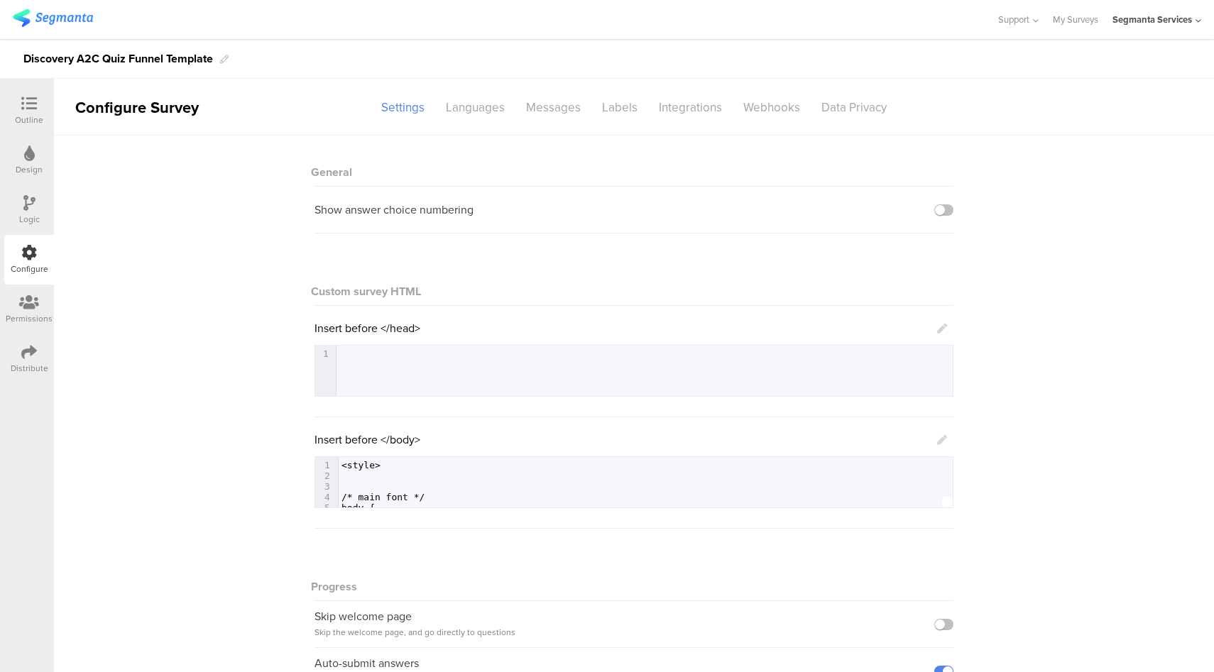
click at [937, 443] on icon at bounding box center [942, 440] width 10 height 10
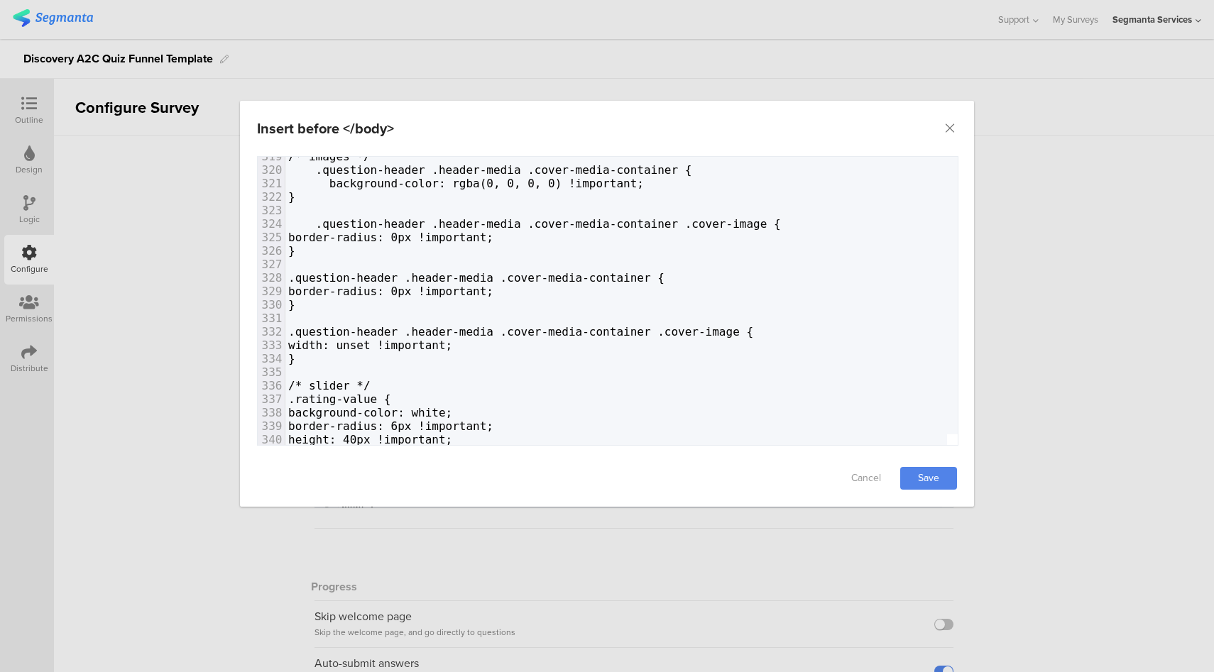
scroll to position [4724, 0]
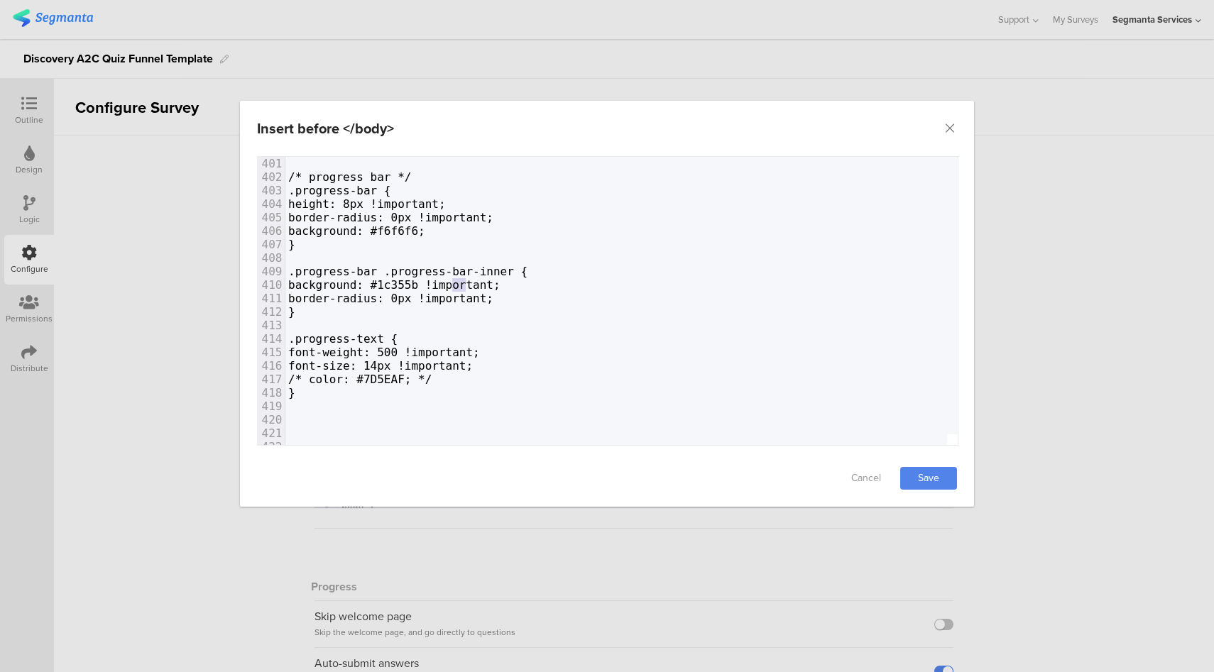
type textarea "#1c355b"
drag, startPoint x: 466, startPoint y: 284, endPoint x: 419, endPoint y: 285, distance: 47.6
click at [419, 285] on span "background: #1c355b !important;" at bounding box center [394, 284] width 212 height 13
click at [935, 476] on link "Save" at bounding box center [928, 478] width 57 height 23
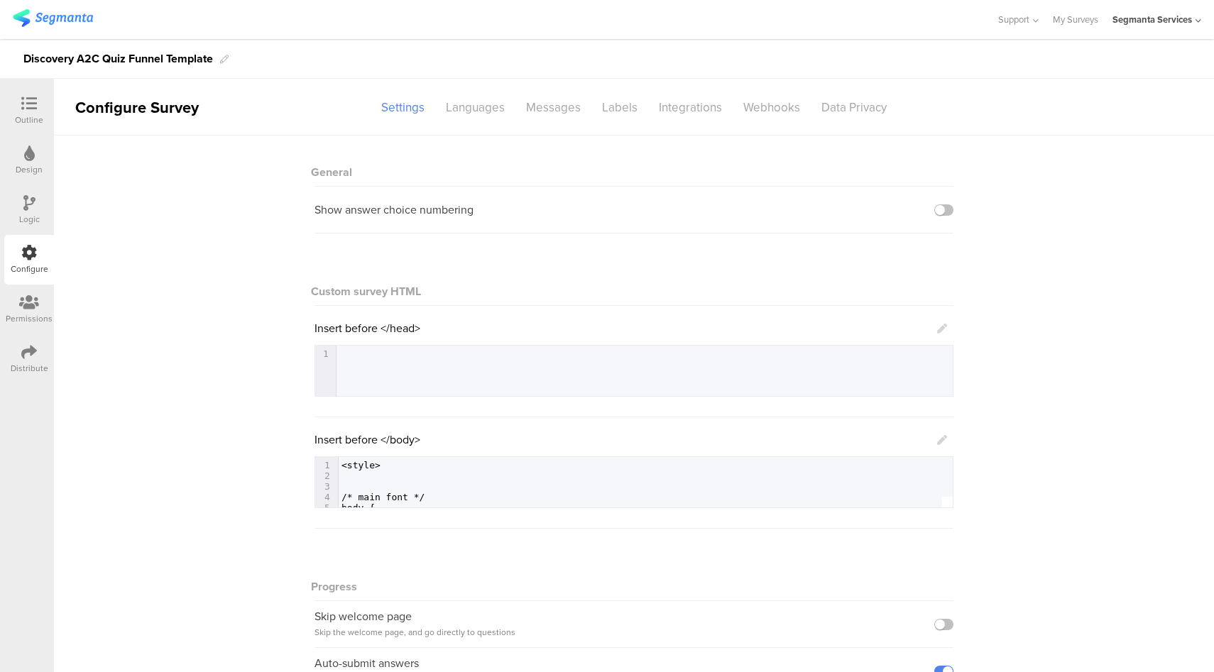
click at [937, 445] on icon at bounding box center [942, 440] width 10 height 10
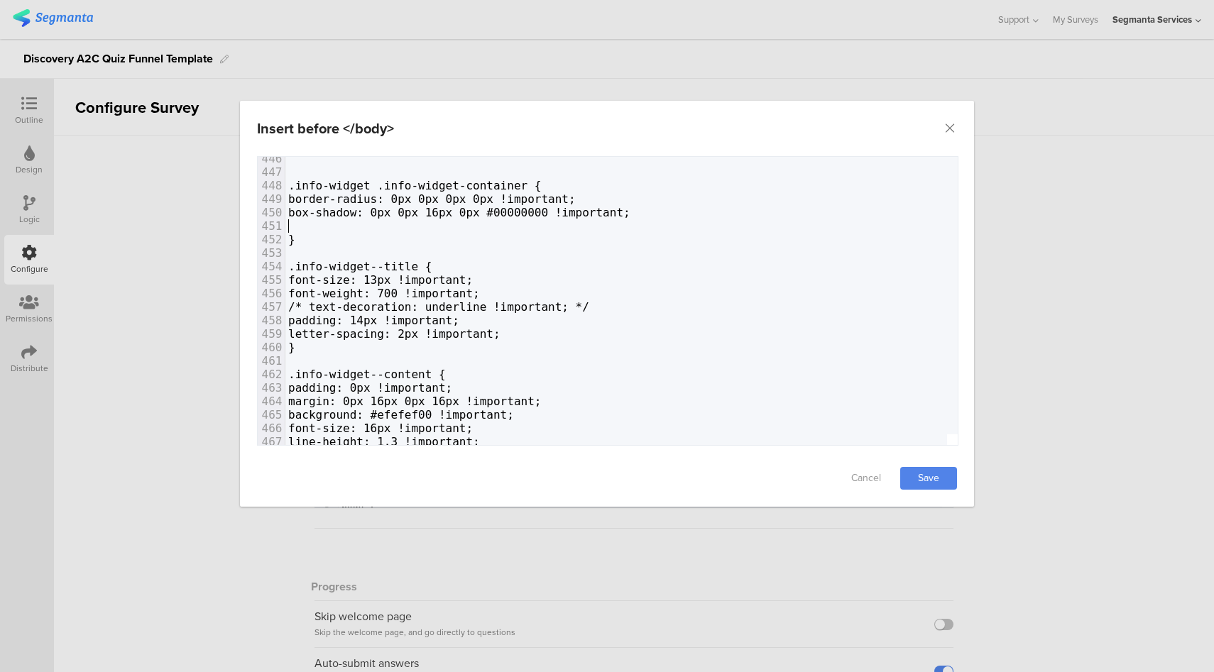
paste textarea "dialog"
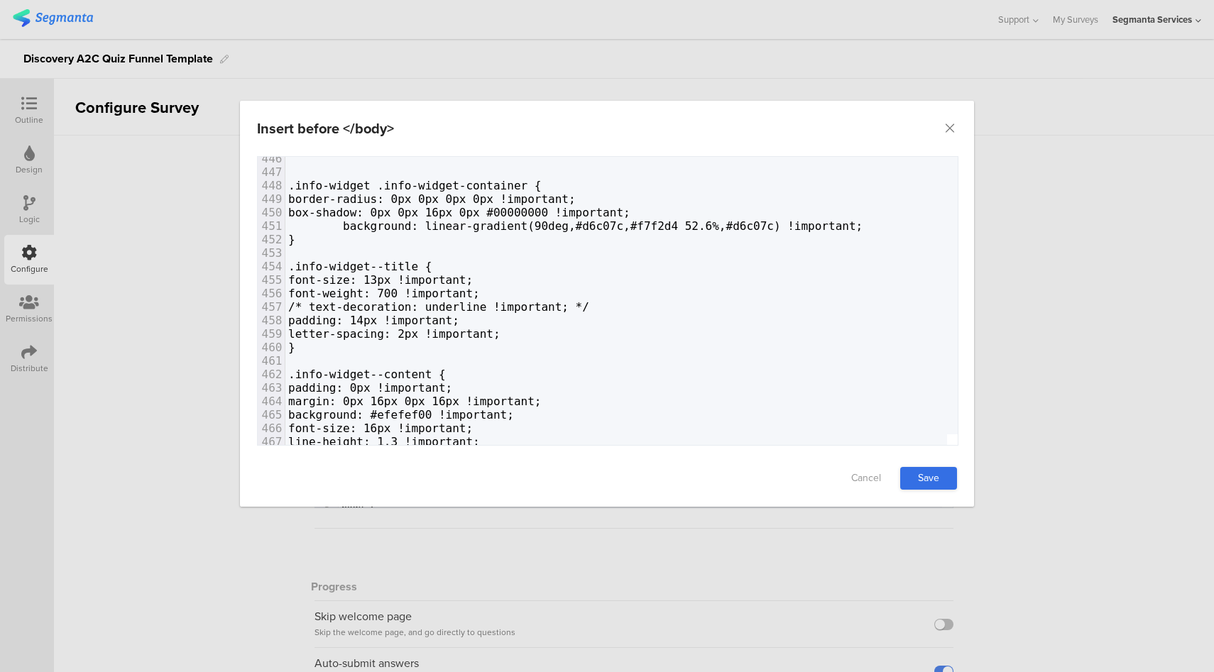
type textarea "background: !important;"
click at [946, 483] on link "Save" at bounding box center [928, 478] width 57 height 23
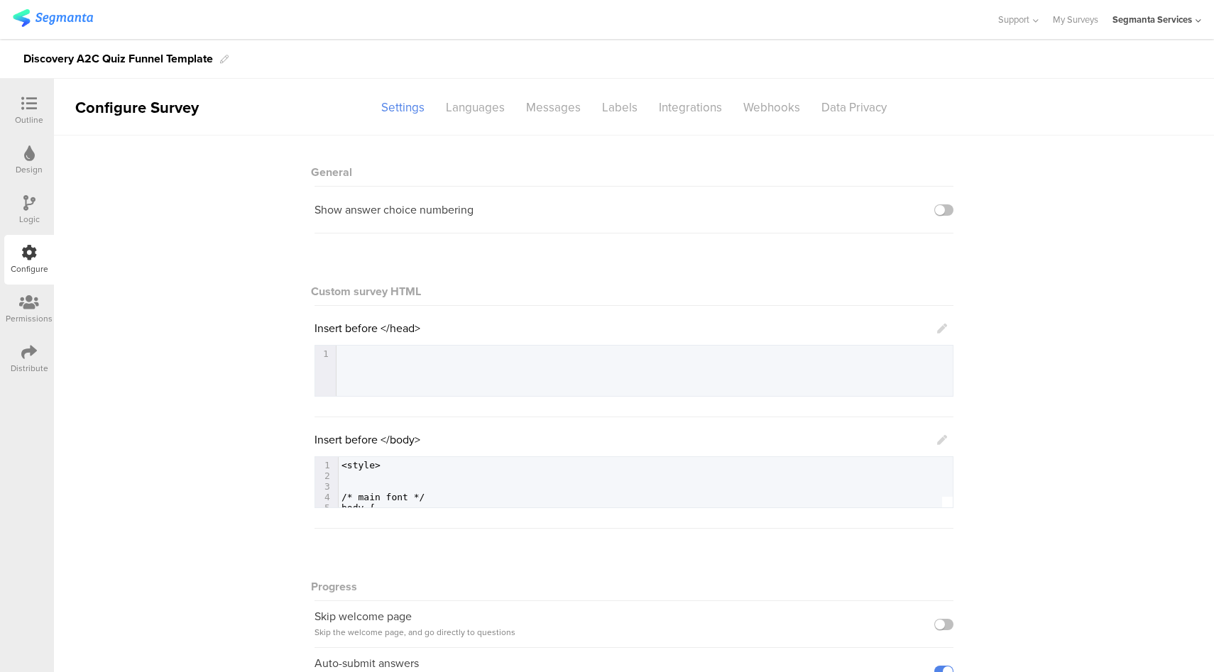
click at [45, 117] on div "Outline" at bounding box center [29, 111] width 50 height 50
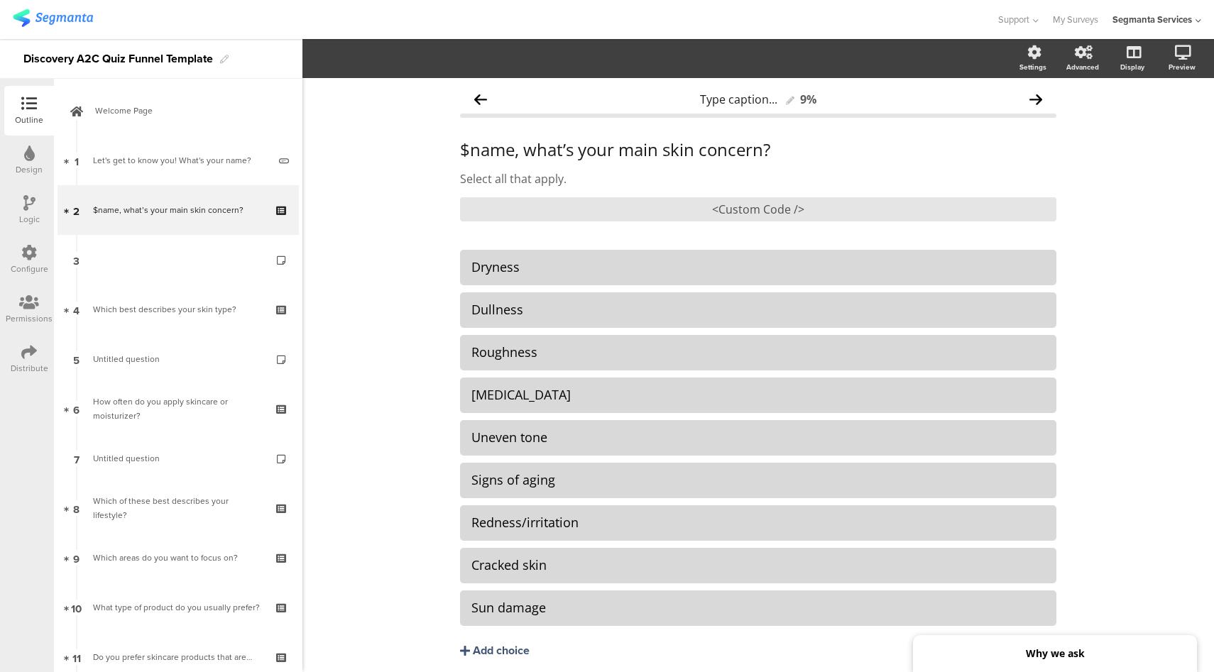
click at [31, 207] on icon at bounding box center [29, 203] width 12 height 16
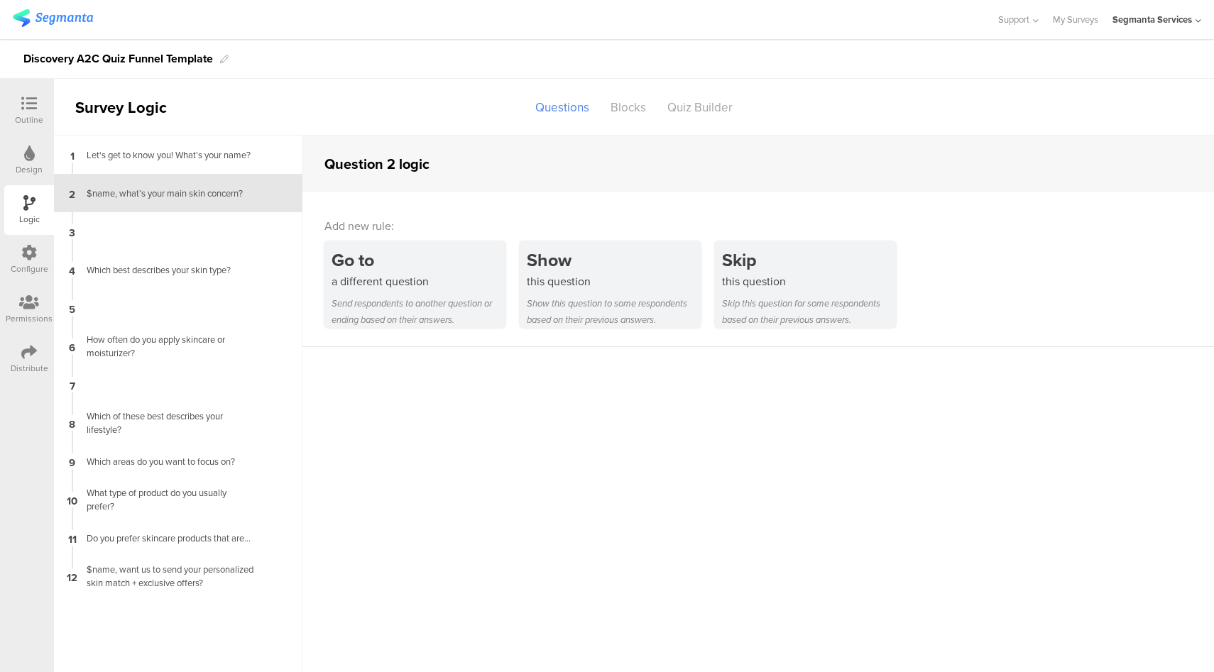
click at [21, 113] on div at bounding box center [29, 105] width 28 height 18
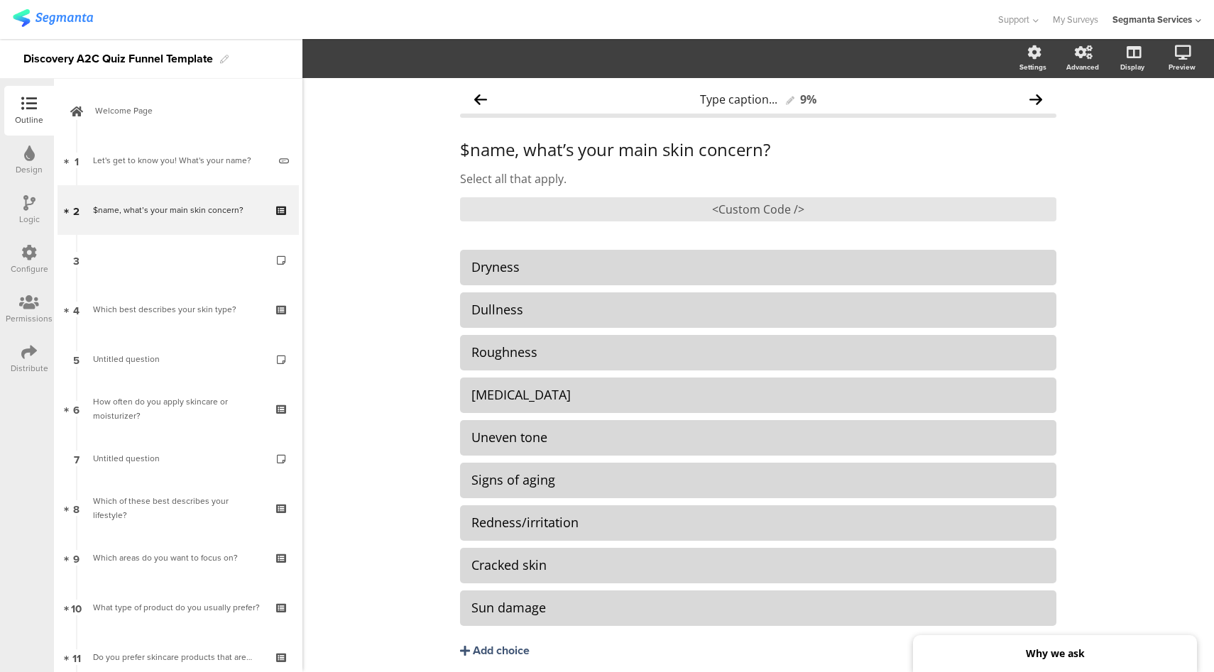
click at [27, 275] on div "Configure" at bounding box center [29, 260] width 50 height 50
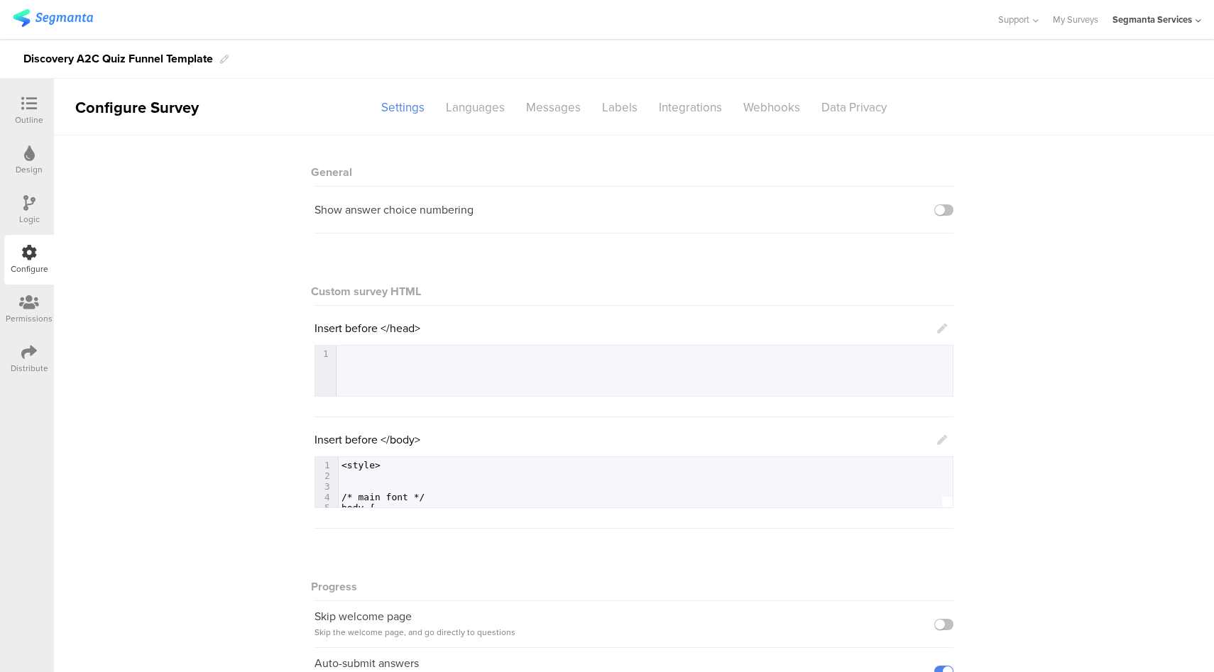
click at [938, 444] on icon at bounding box center [942, 440] width 10 height 10
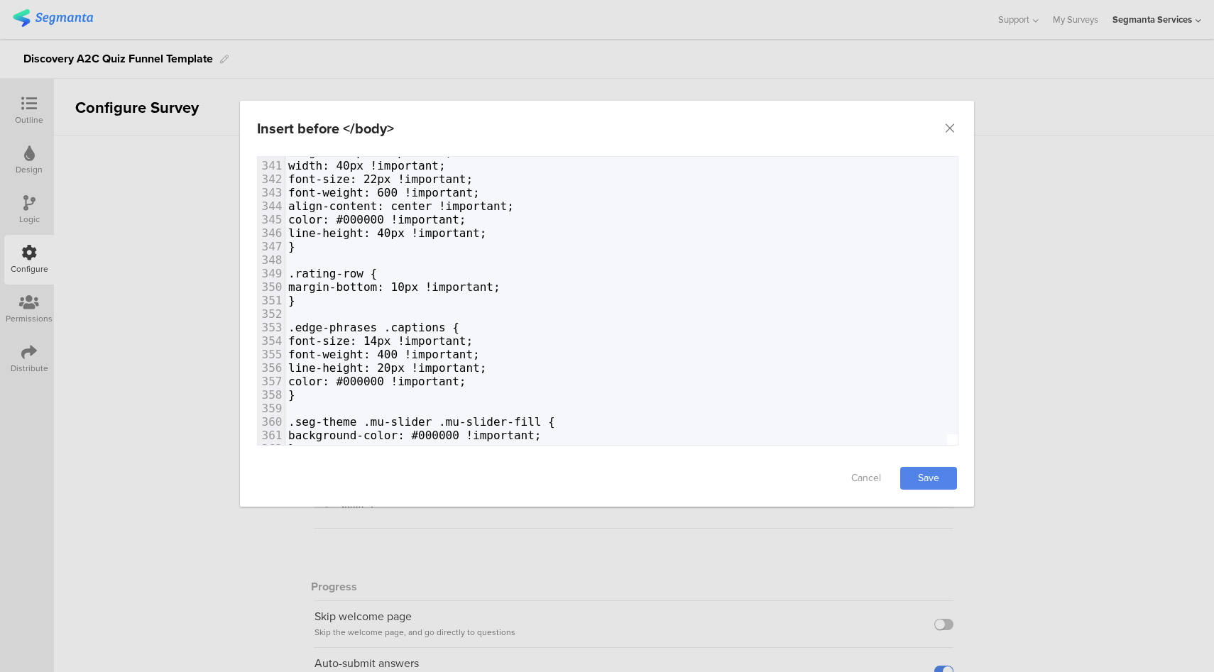
scroll to position [4760, 0]
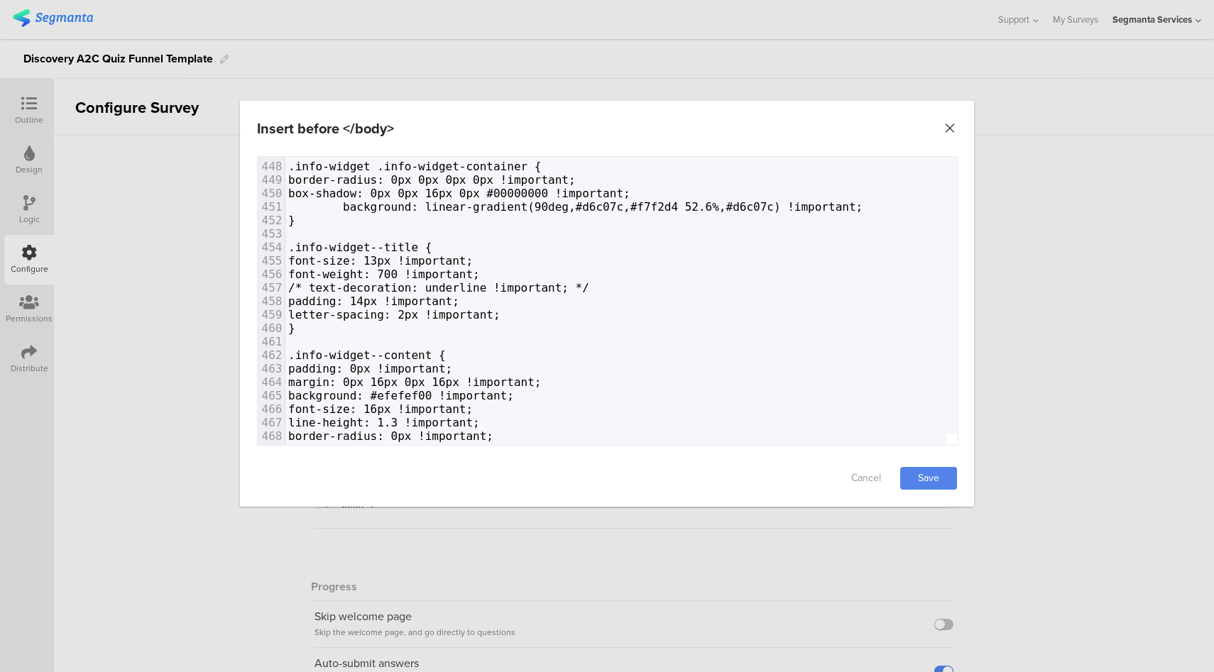
click at [950, 132] on icon "Close" at bounding box center [950, 128] width 14 height 14
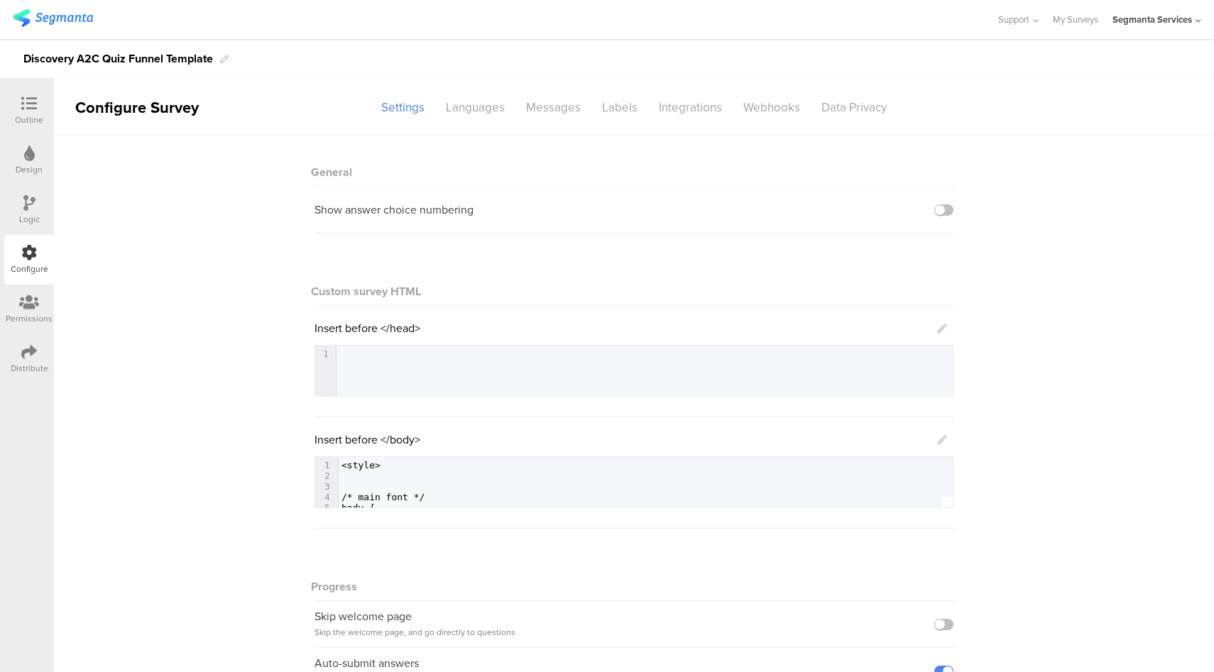
click at [33, 105] on icon at bounding box center [29, 104] width 16 height 16
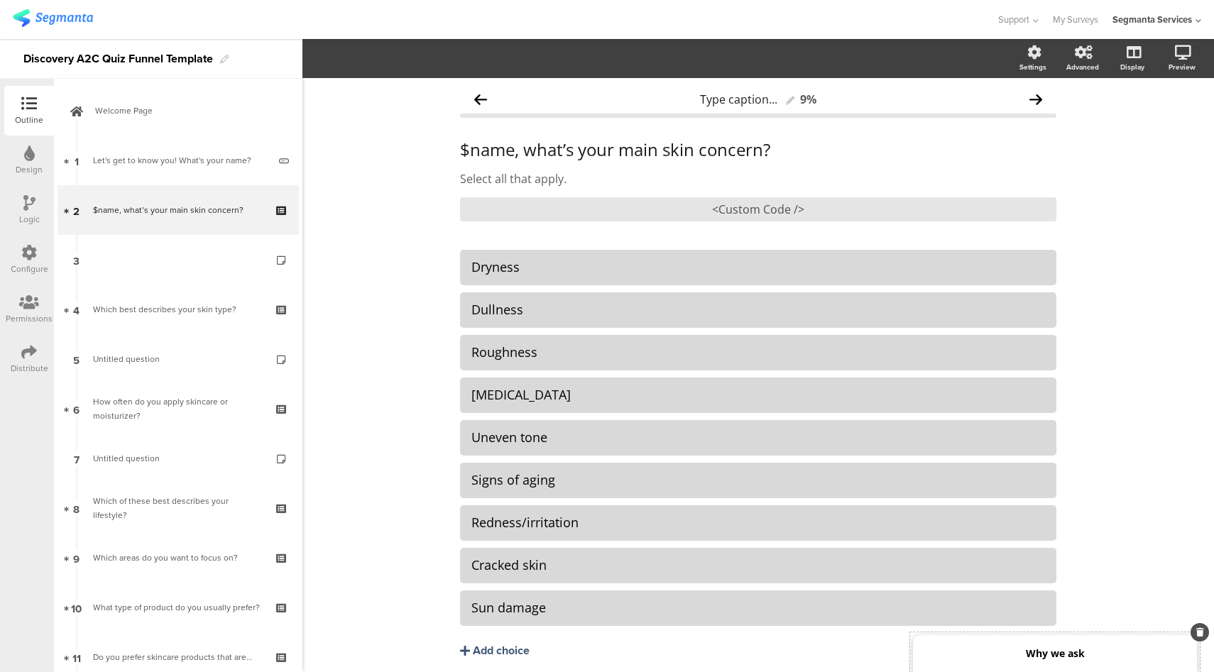
click at [1067, 650] on strong "Why we ask" at bounding box center [1055, 653] width 59 height 13
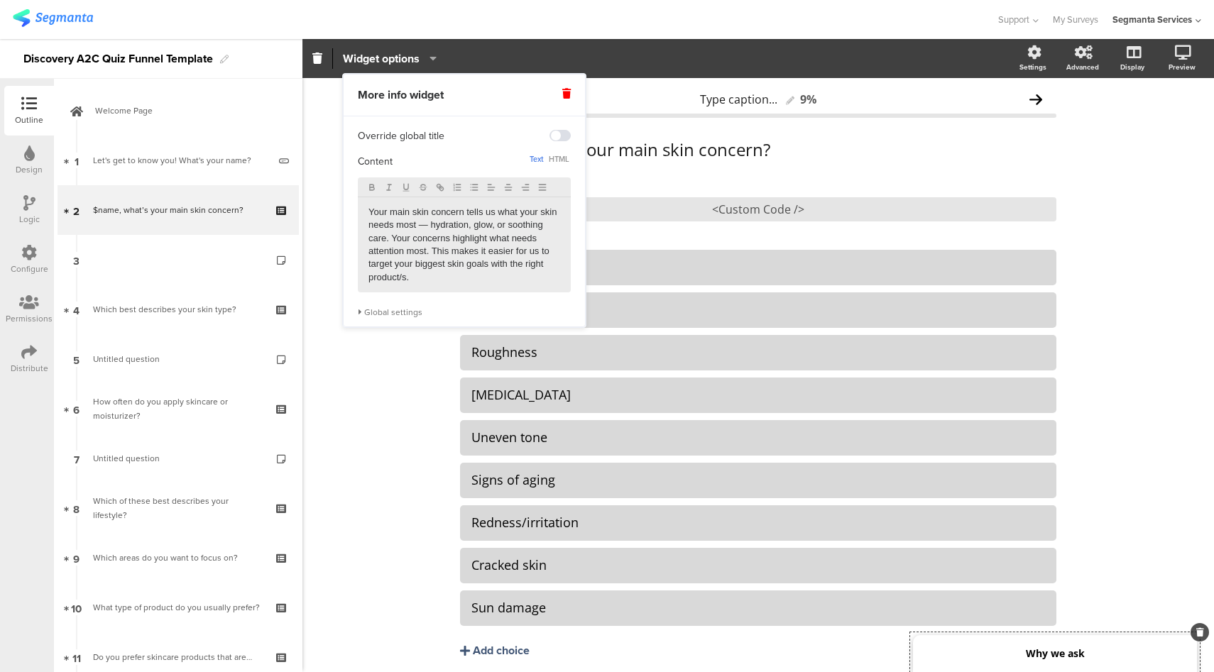
click at [405, 313] on div "Global settings" at bounding box center [464, 312] width 213 height 11
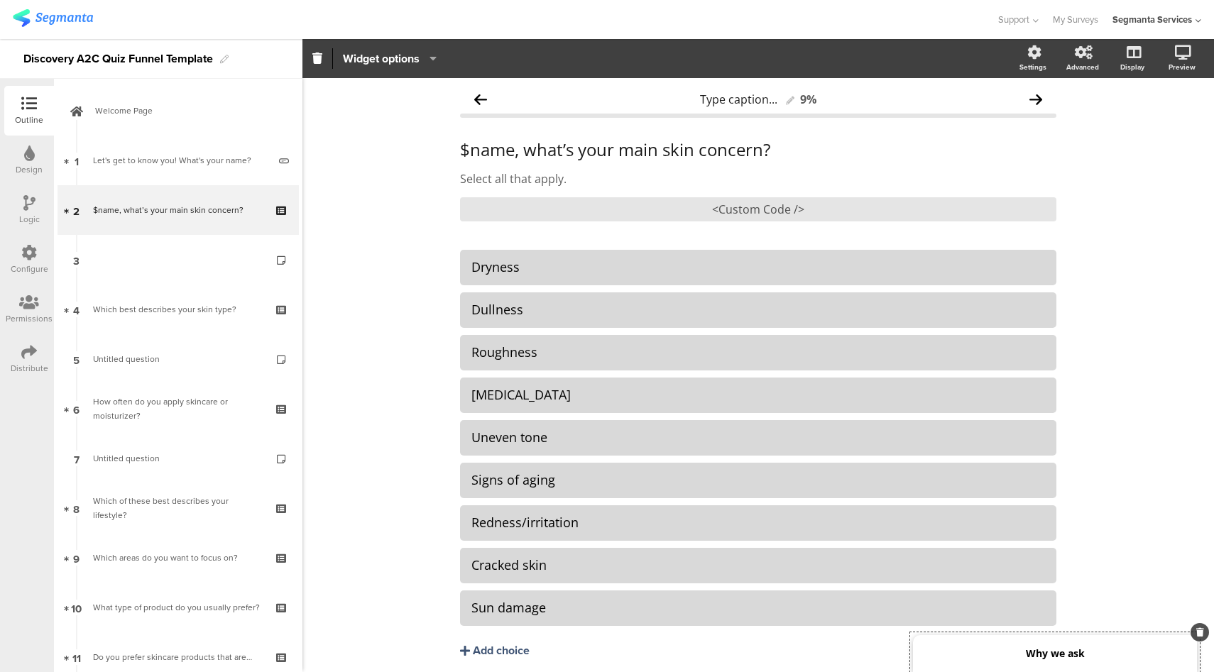
click at [21, 248] on icon at bounding box center [29, 253] width 16 height 16
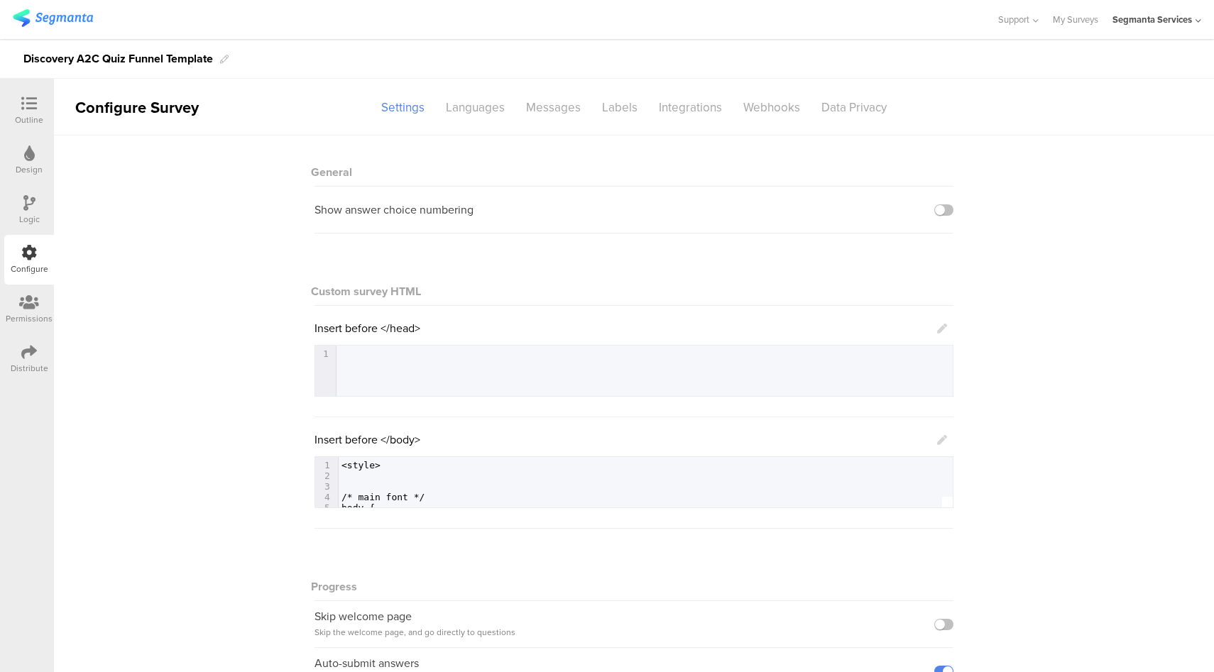
click at [937, 439] on icon at bounding box center [942, 440] width 10 height 10
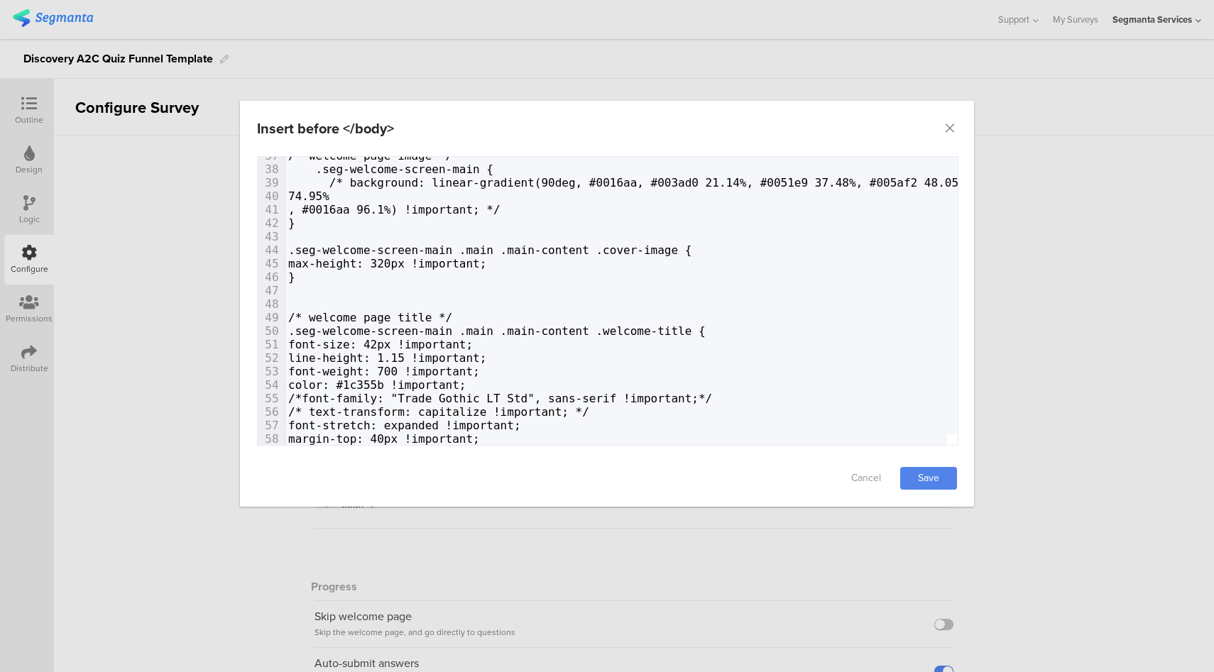
scroll to position [485, 0]
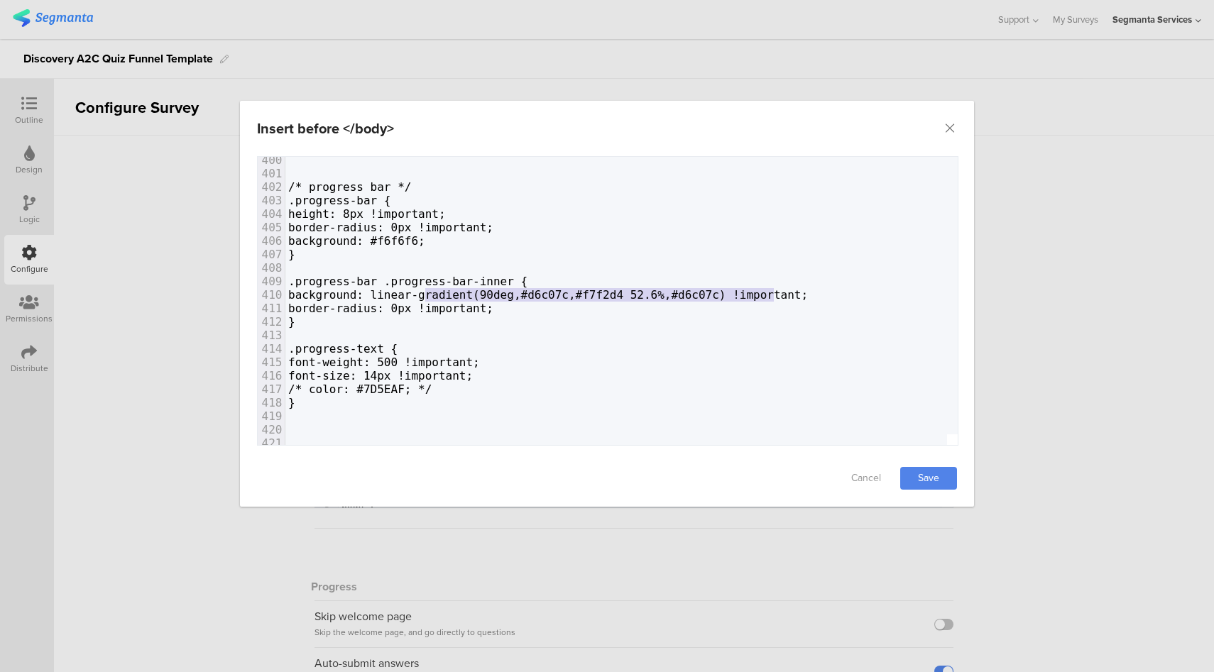
type textarea "linear-gradient(90deg,#d6c07c,#f7f2d4 52.6%,#d6c07c)"
drag, startPoint x: 773, startPoint y: 295, endPoint x: 419, endPoint y: 295, distance: 354.2
click at [419, 295] on span "background: linear-gradient(90deg,#d6c07c,#f7f2d4 52.6%,#d6c07c) !important;" at bounding box center [548, 294] width 520 height 13
click at [933, 481] on link "Save" at bounding box center [928, 478] width 57 height 23
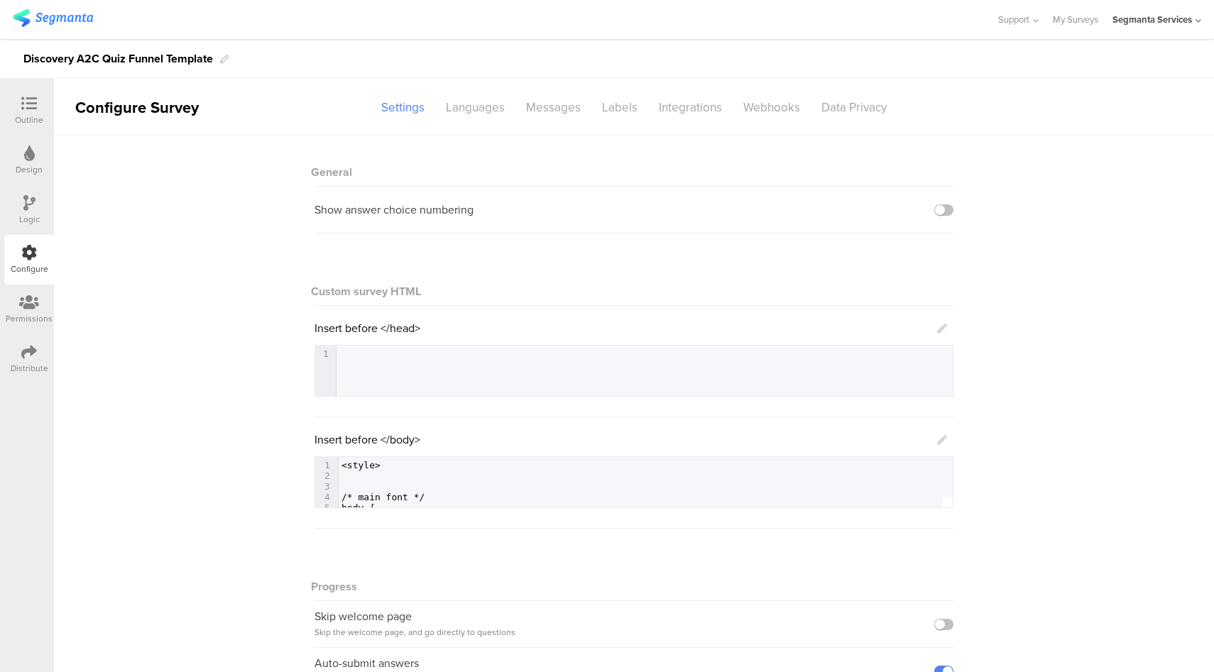
click at [938, 441] on icon at bounding box center [942, 440] width 10 height 10
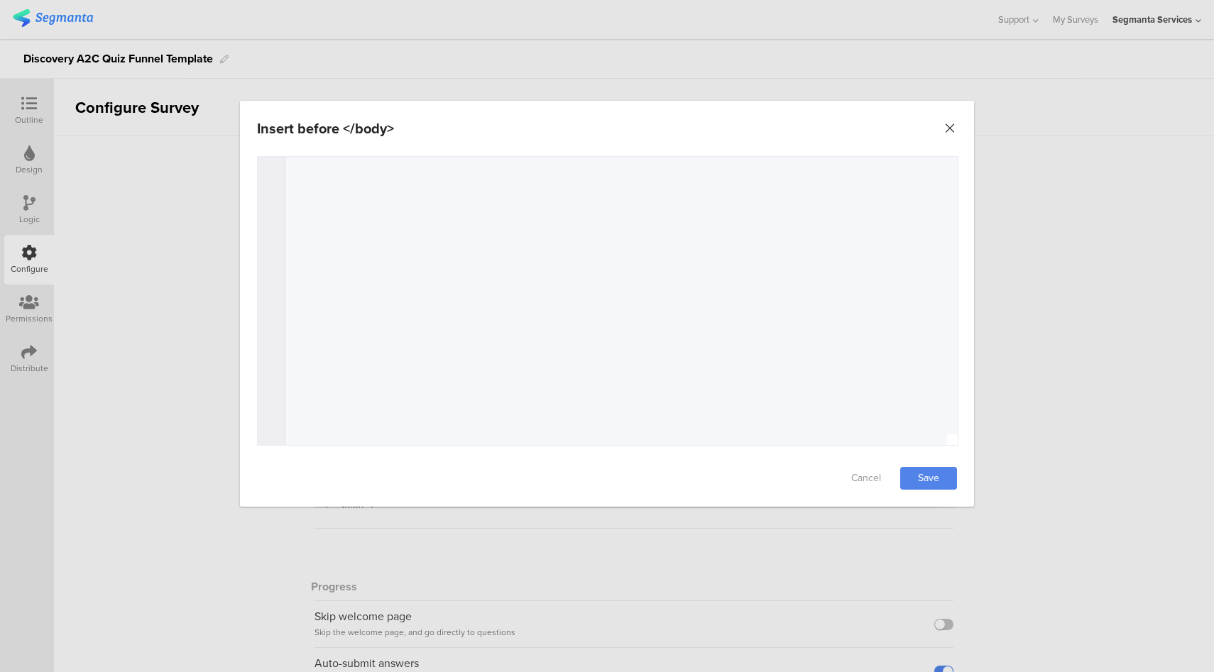
click at [949, 131] on icon "Close" at bounding box center [950, 128] width 14 height 14
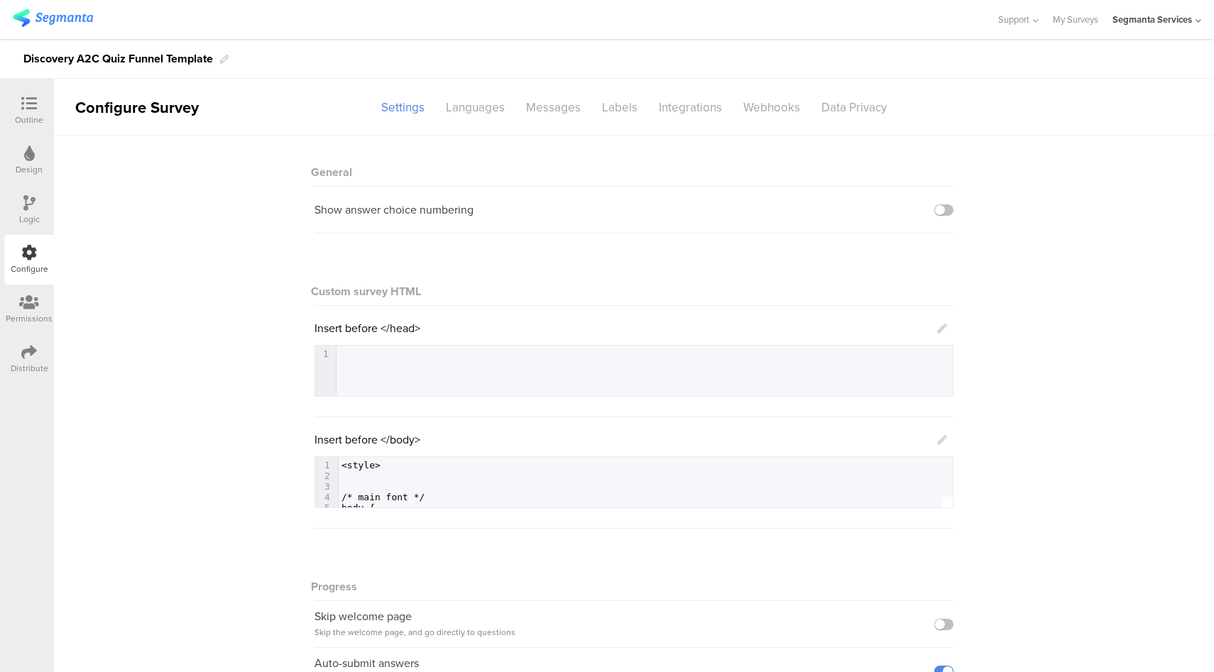
click at [23, 111] on icon at bounding box center [29, 104] width 16 height 16
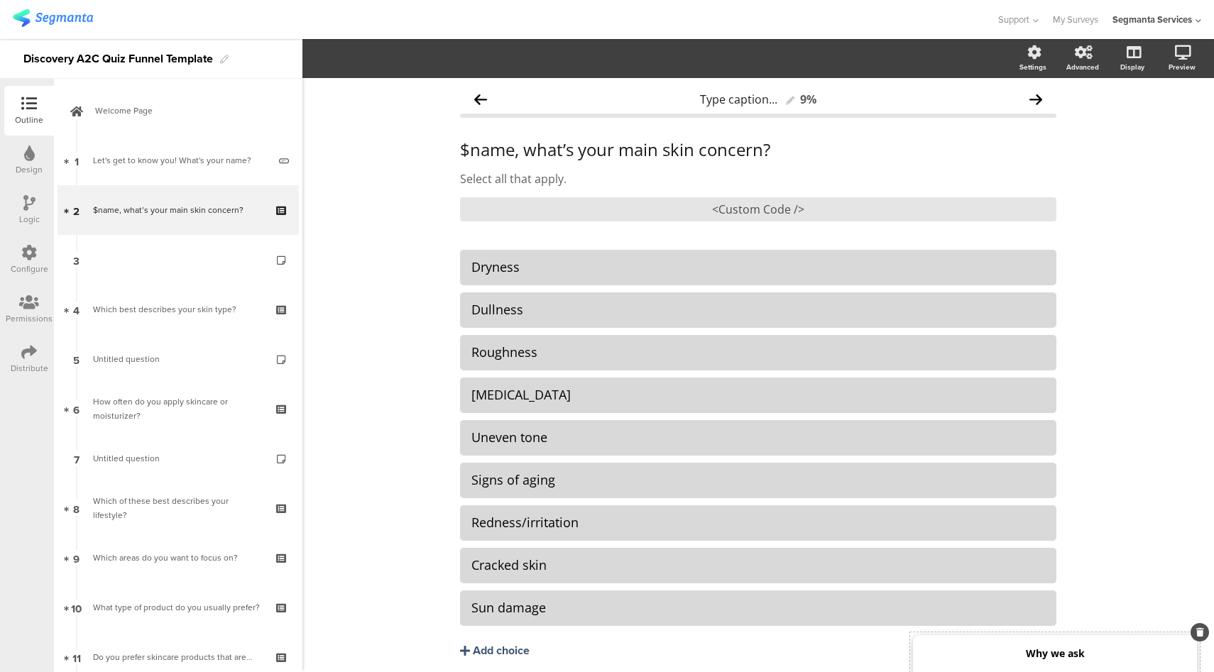
click at [1077, 644] on div "Why we ask" at bounding box center [1055, 653] width 284 height 37
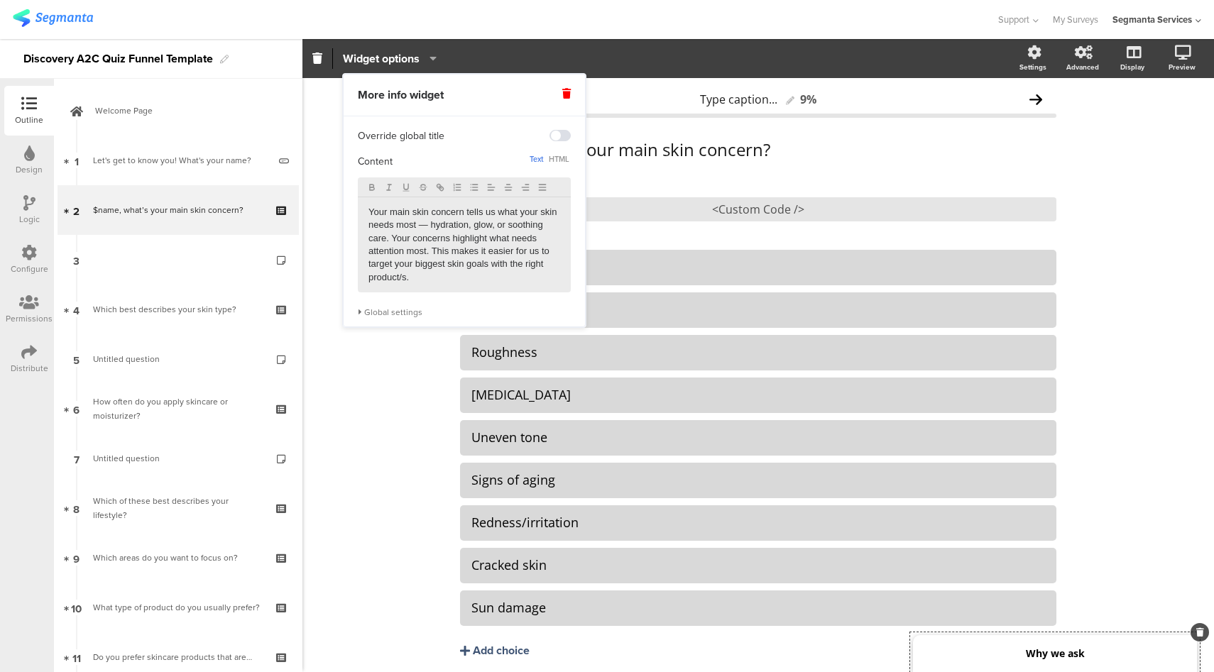
click at [385, 313] on div "Global settings" at bounding box center [464, 312] width 213 height 11
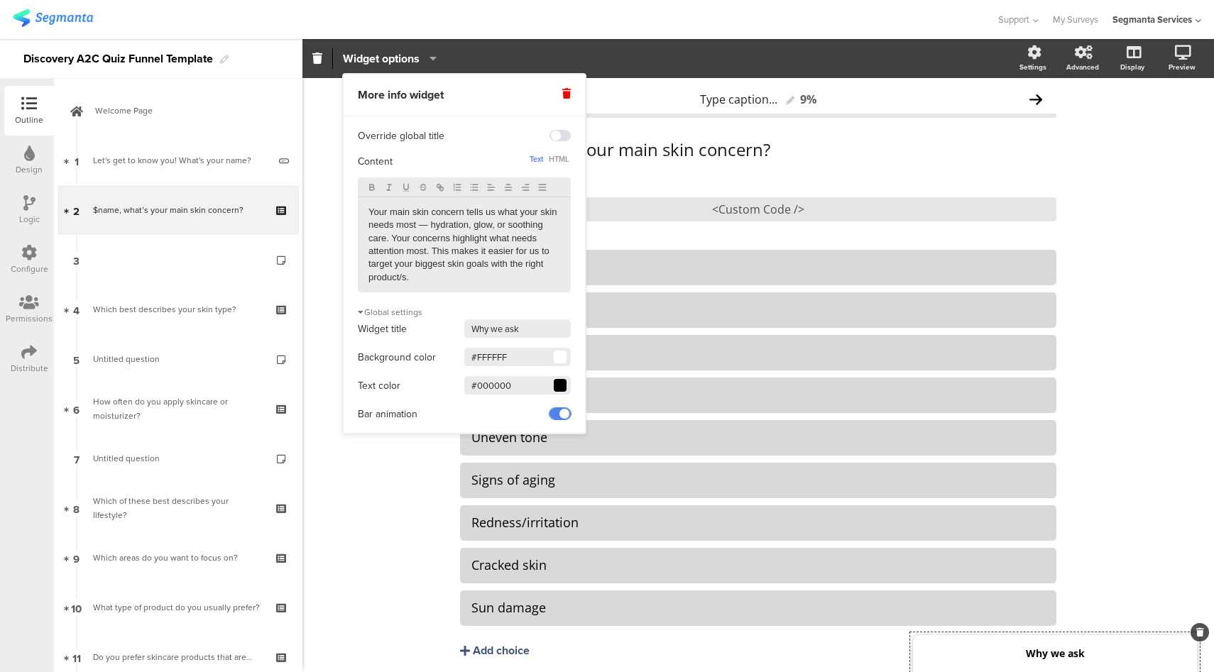
click at [565, 417] on span at bounding box center [559, 413] width 21 height 11
click at [500, 390] on input "#000000" at bounding box center [517, 385] width 106 height 18
paste input "#1c355"
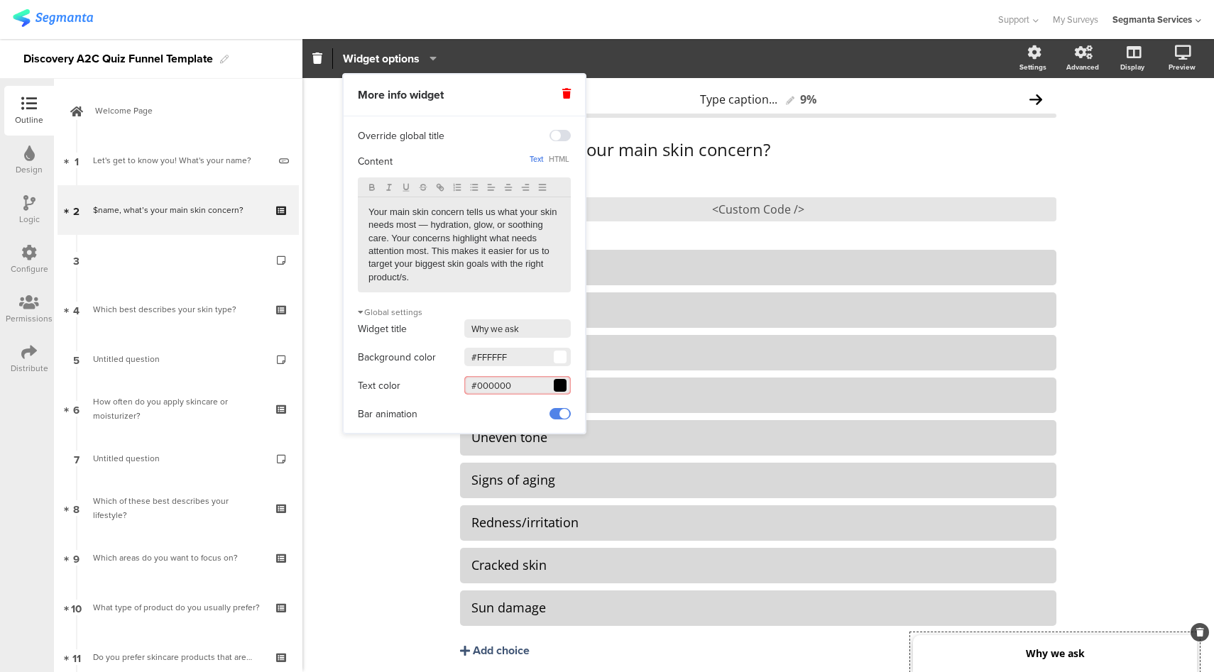
drag, startPoint x: 530, startPoint y: 391, endPoint x: 461, endPoint y: 388, distance: 68.9
click at [461, 388] on div "Text color #000000 Clear OK" at bounding box center [464, 385] width 213 height 21
paste input "1c355b"
type input "#1C355B"
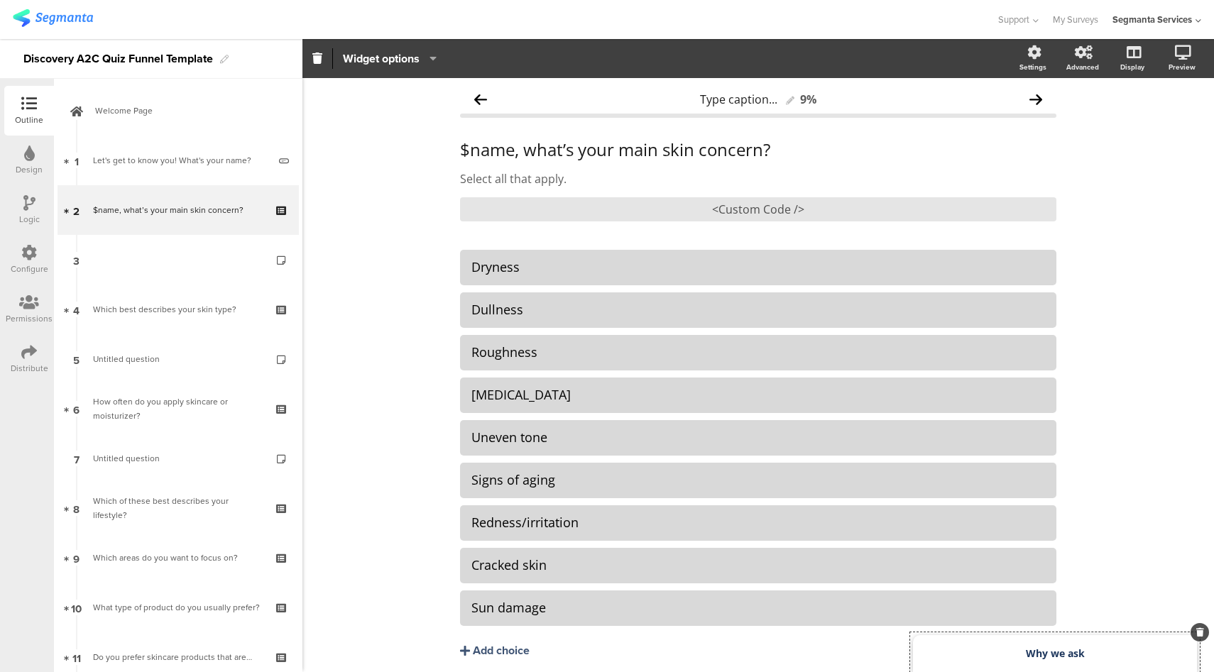
click at [625, 55] on div "Widget options" at bounding box center [658, 58] width 713 height 21
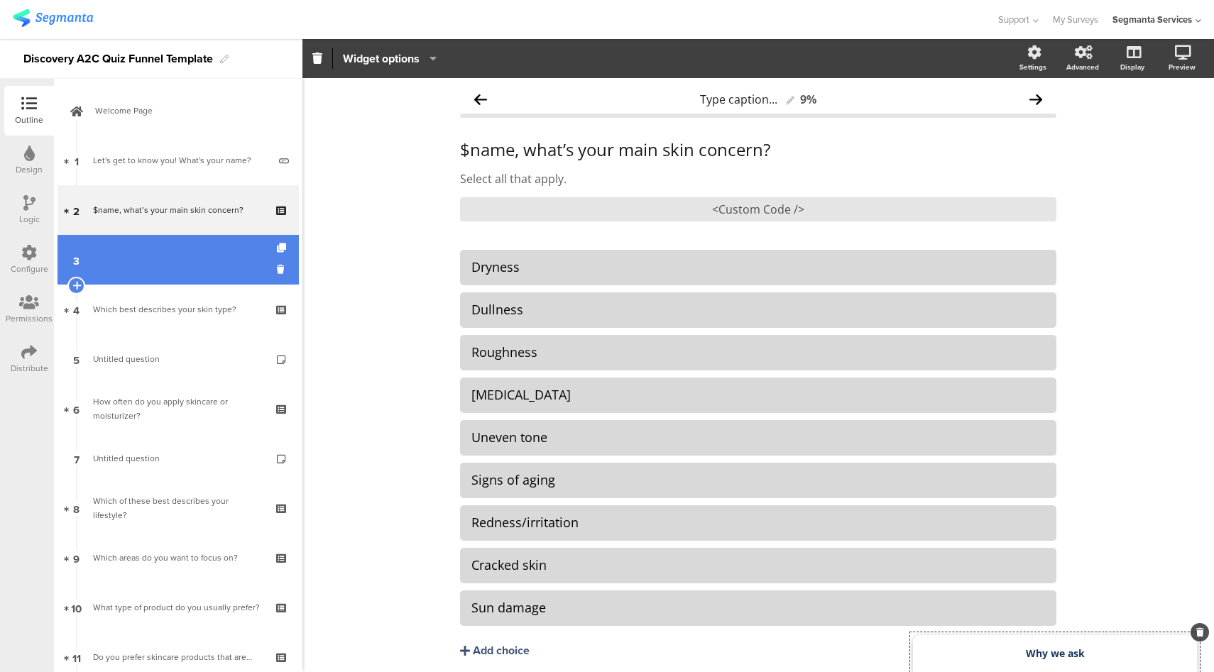
click at [231, 264] on link "3" at bounding box center [177, 260] width 241 height 50
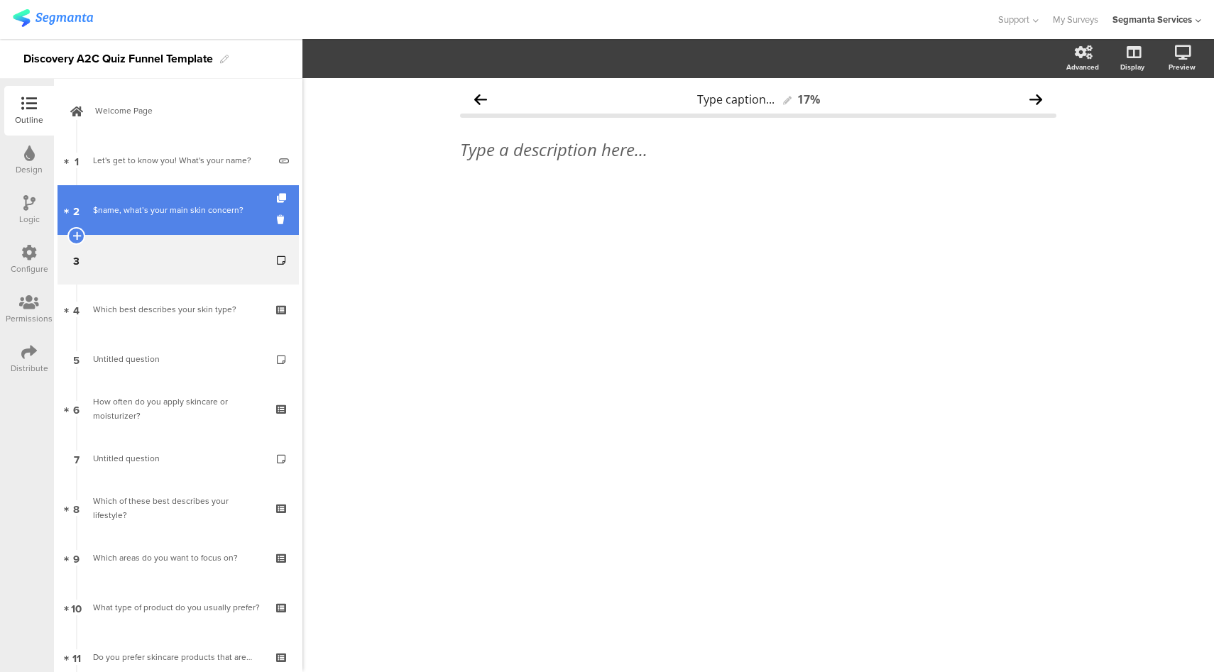
click at [172, 216] on div "$name, what’s your main skin concern?" at bounding box center [178, 210] width 170 height 14
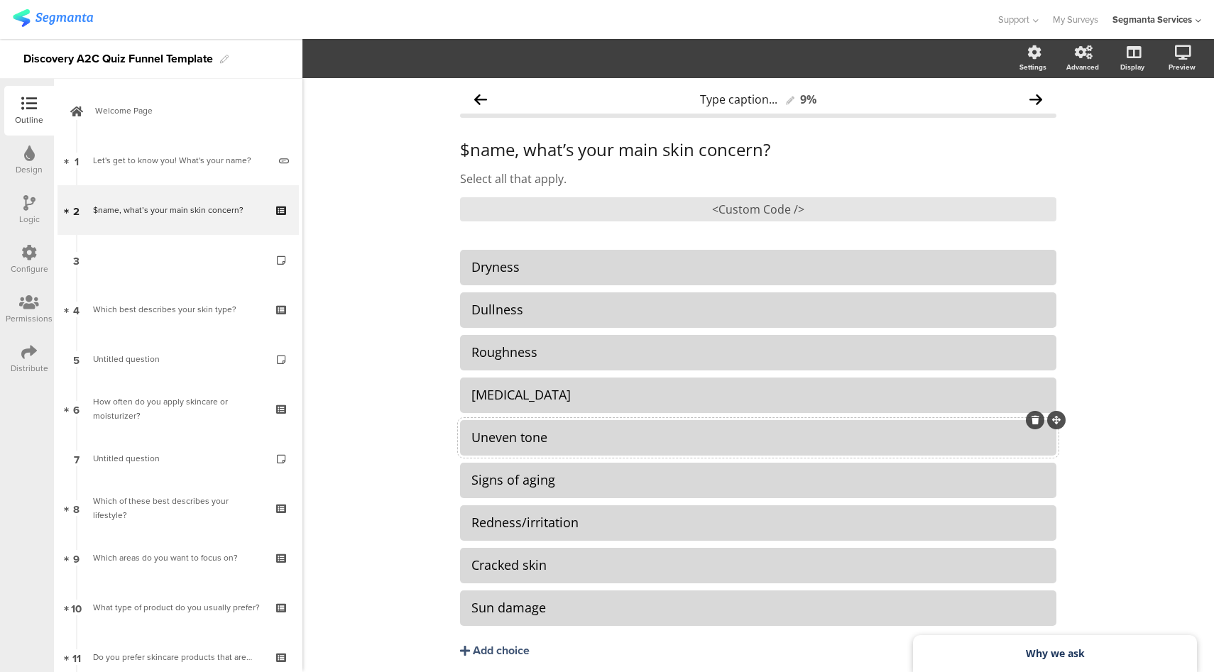
click at [1031, 422] on icon at bounding box center [1035, 420] width 8 height 9
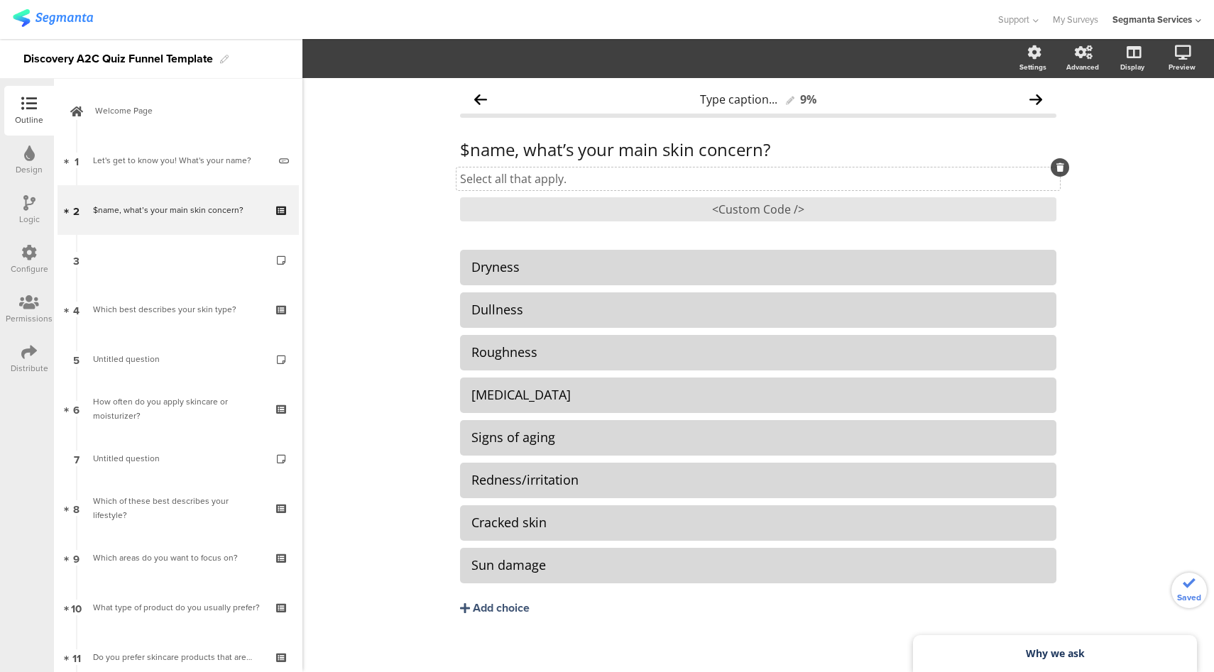
click at [613, 182] on p "Select all that apply." at bounding box center [758, 179] width 596 height 16
click at [1056, 165] on icon at bounding box center [1060, 167] width 8 height 9
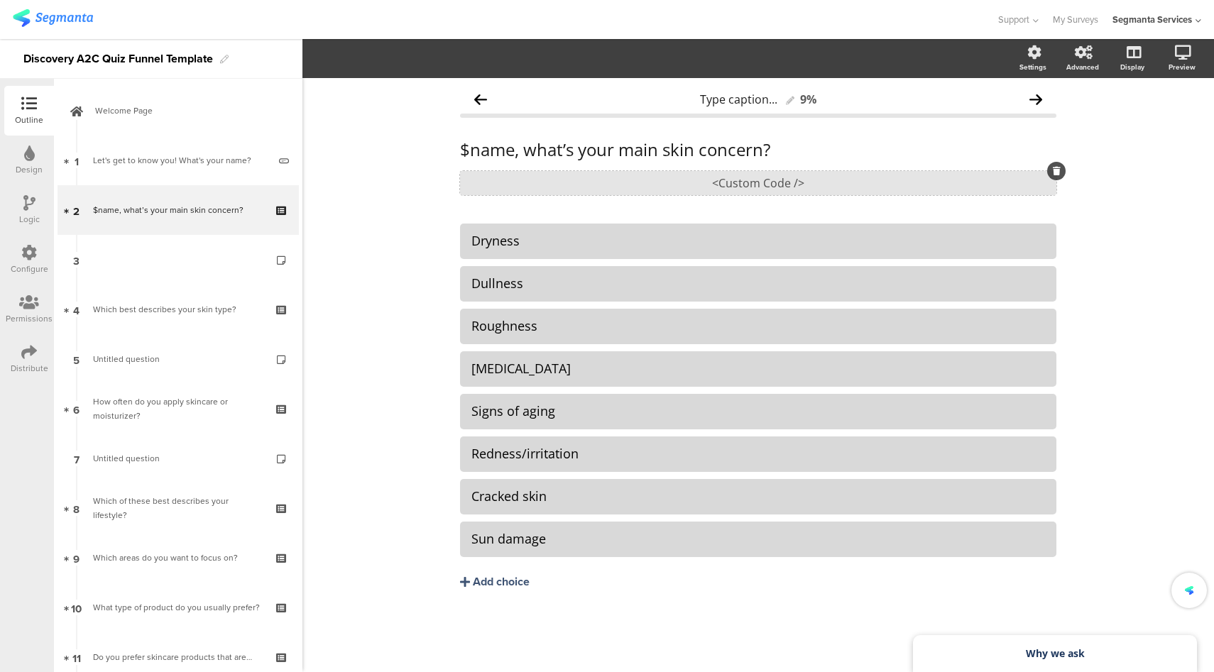
click at [764, 186] on div "<Custom Code />" at bounding box center [758, 183] width 596 height 24
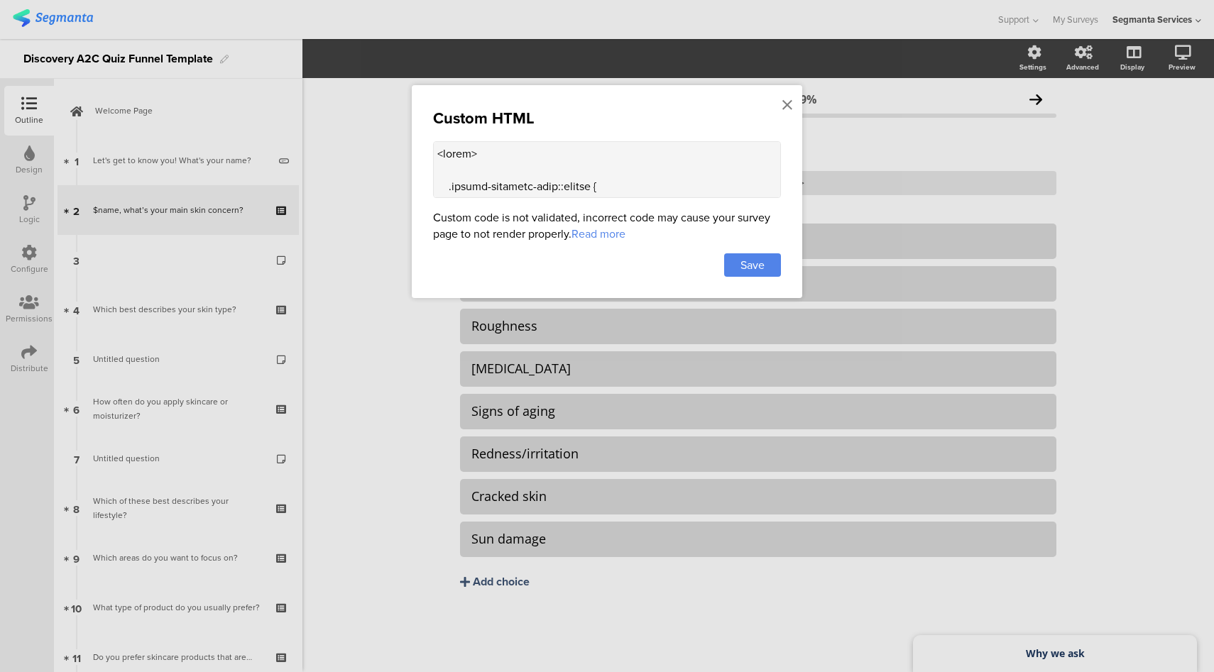
click at [703, 152] on textarea at bounding box center [607, 169] width 348 height 57
click at [789, 107] on icon at bounding box center [787, 105] width 10 height 16
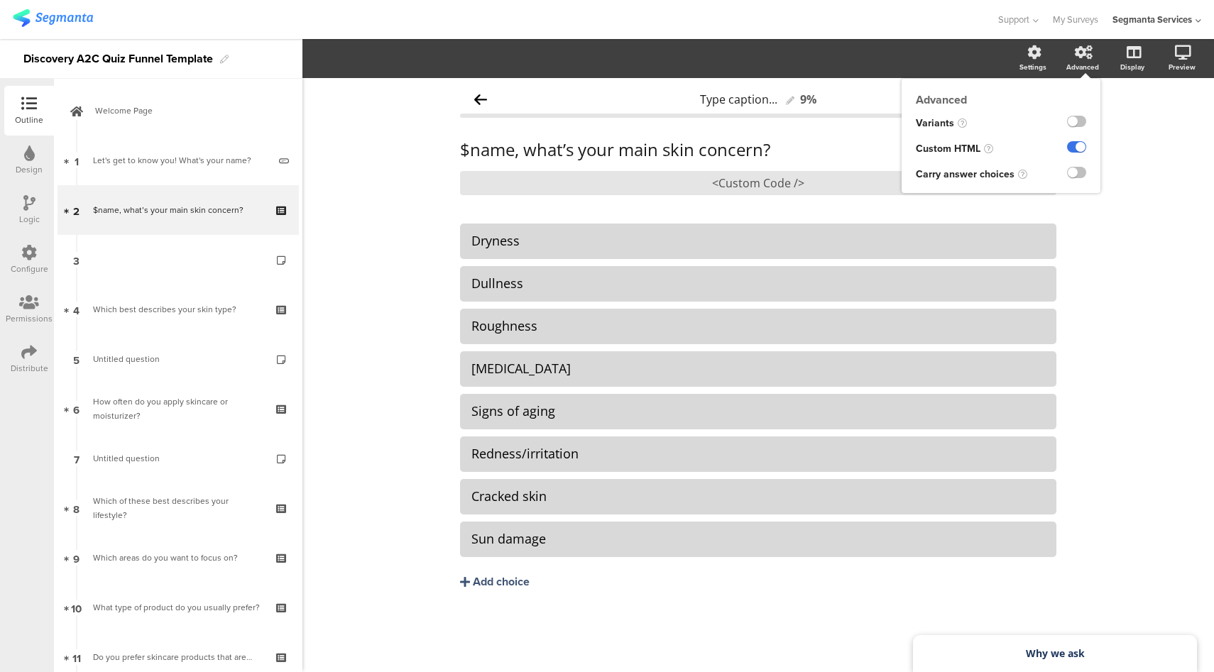
click at [1078, 147] on label at bounding box center [1076, 146] width 19 height 11
click at [0, 0] on input "checkbox" at bounding box center [0, 0] width 0 height 0
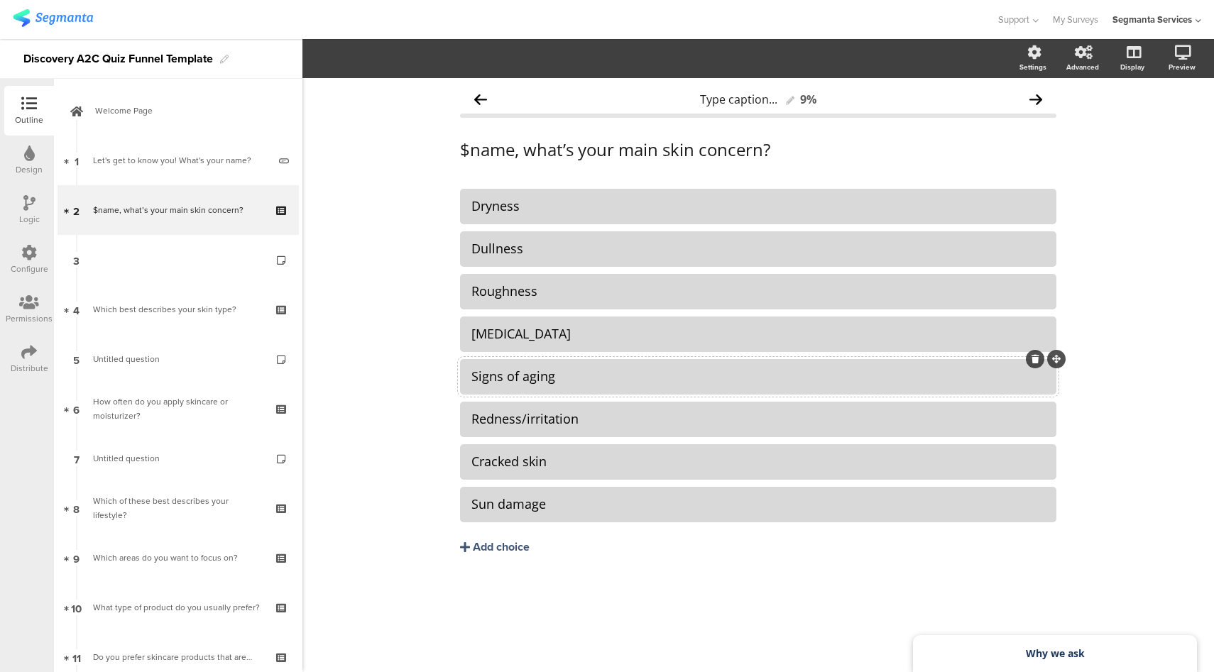
click at [1037, 360] on icon at bounding box center [1035, 359] width 8 height 9
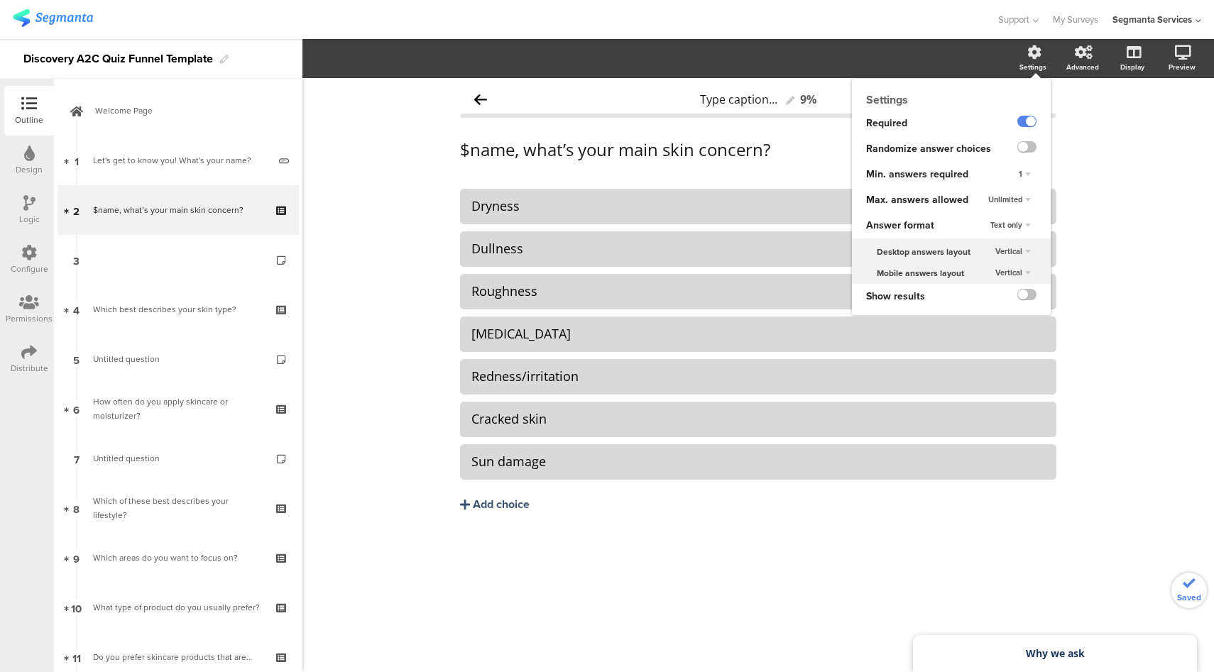
click at [1010, 207] on div "Unlimited" at bounding box center [1009, 200] width 54 height 17
click at [997, 231] on div "1" at bounding box center [1004, 228] width 84 height 15
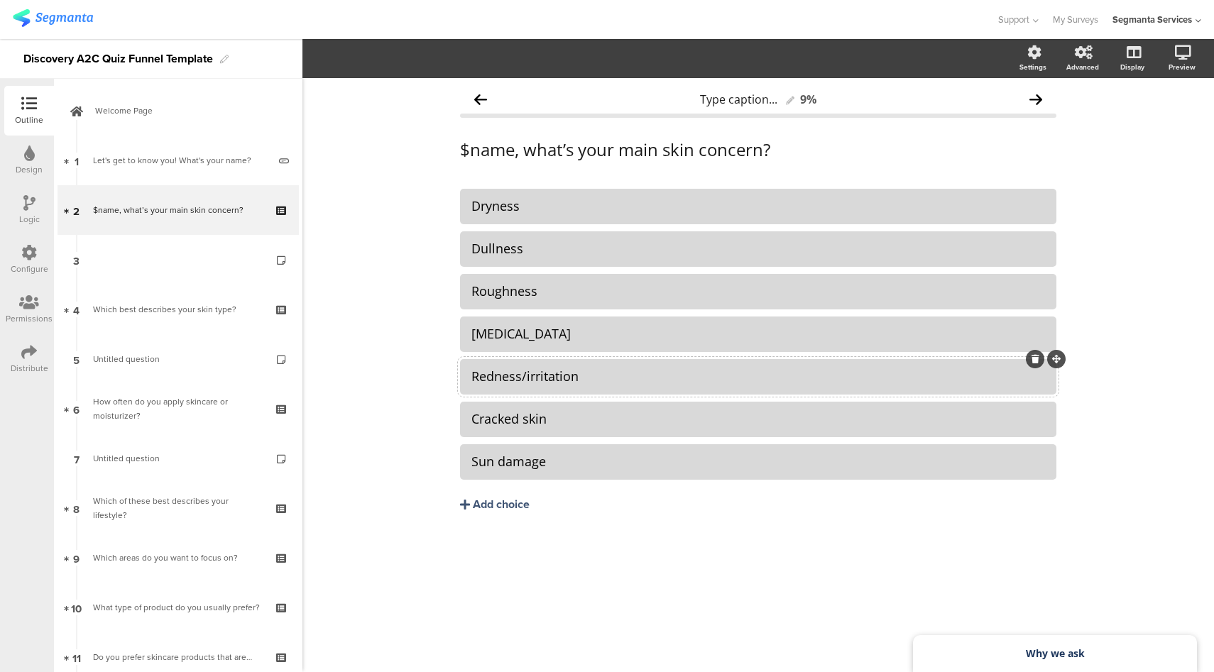
click at [1038, 362] on div at bounding box center [1035, 359] width 18 height 18
click at [1032, 361] on icon at bounding box center [1035, 359] width 8 height 9
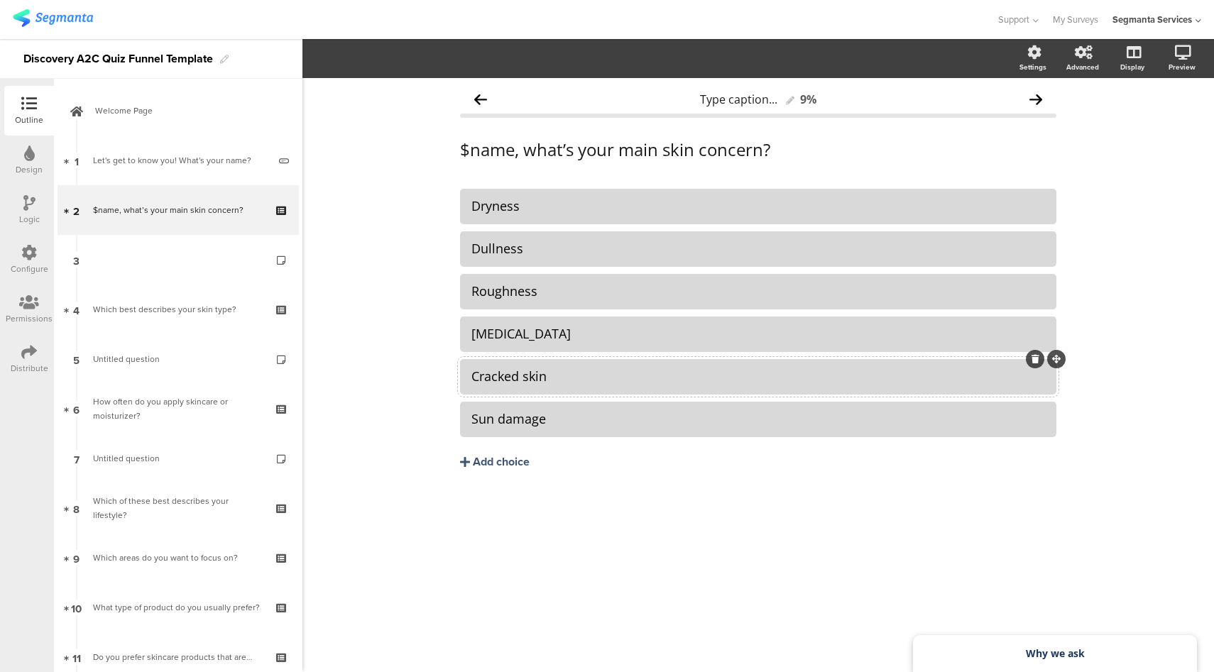
click at [1033, 361] on icon at bounding box center [1035, 359] width 8 height 9
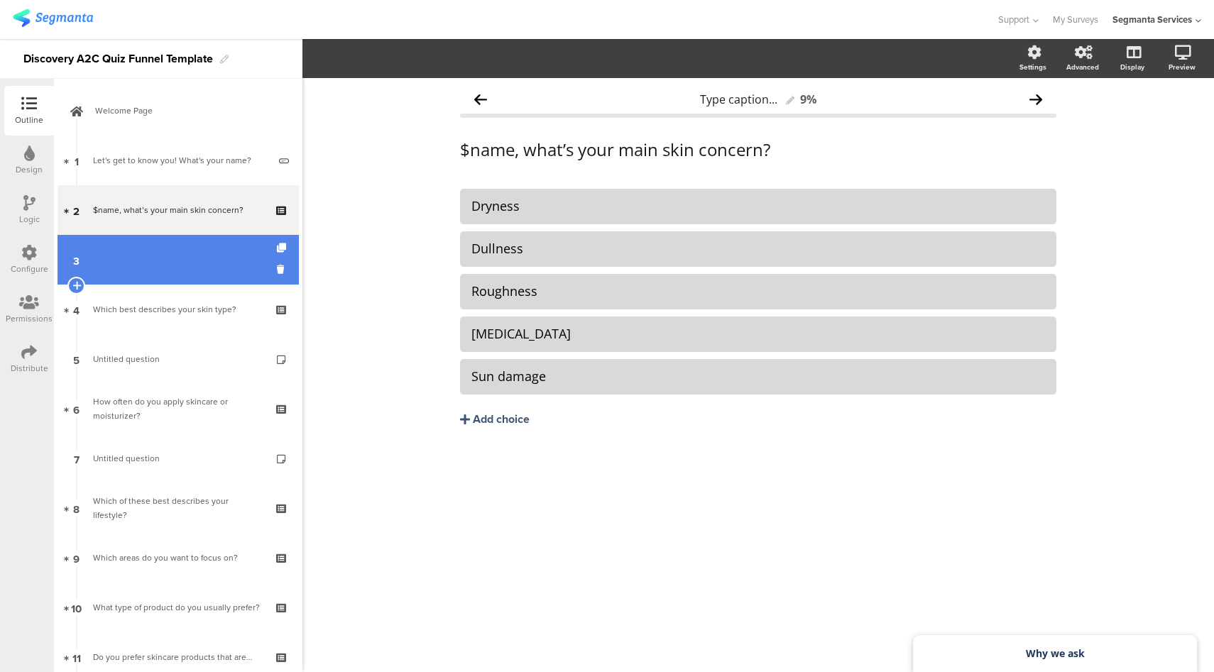
click at [165, 258] on link "3" at bounding box center [177, 260] width 241 height 50
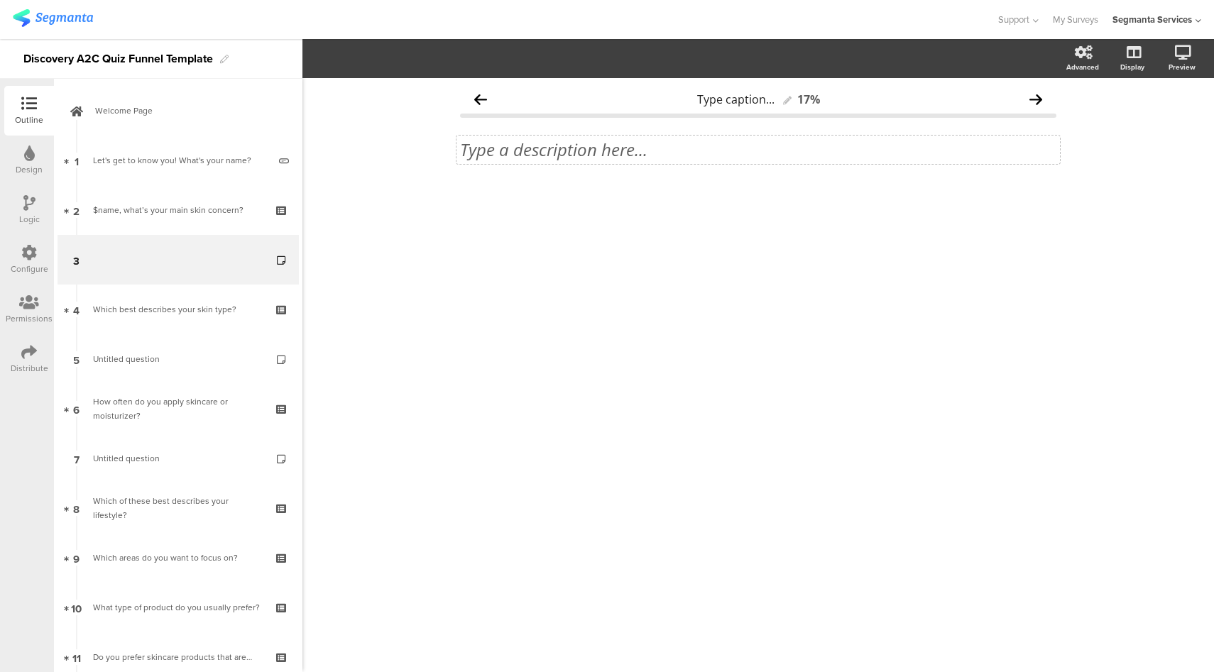
click at [526, 139] on div "Type a description here..." at bounding box center [758, 149] width 596 height 21
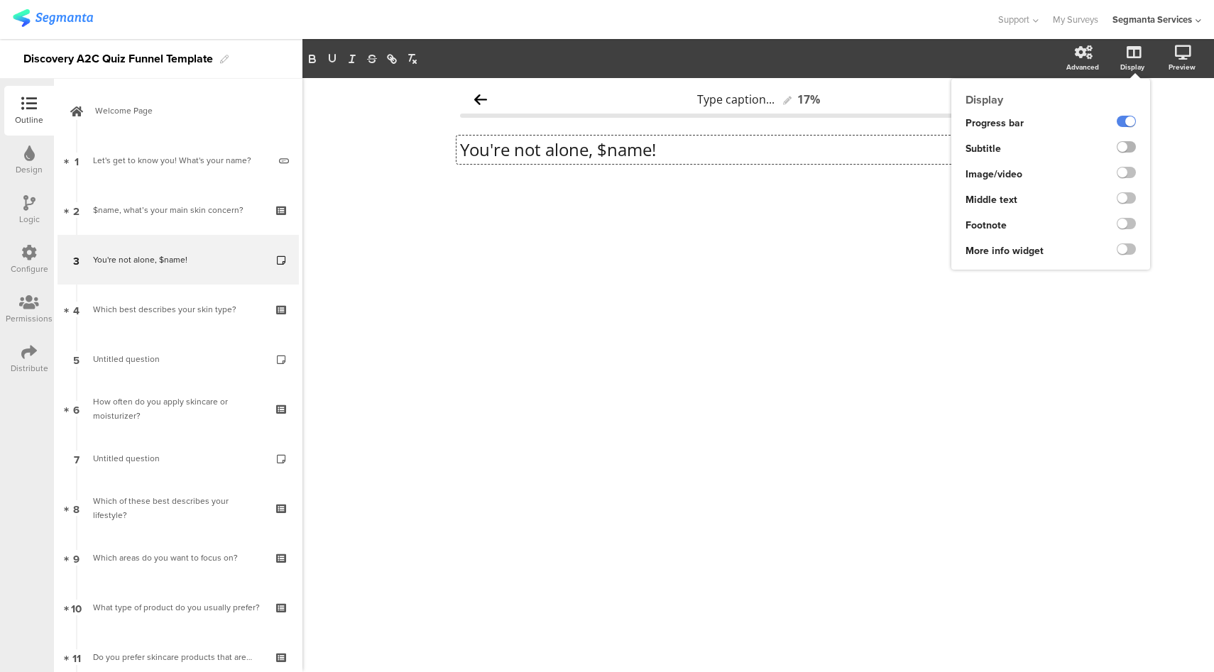
click at [1124, 145] on label at bounding box center [1125, 146] width 19 height 11
click at [0, 0] on input "checkbox" at bounding box center [0, 0] width 0 height 0
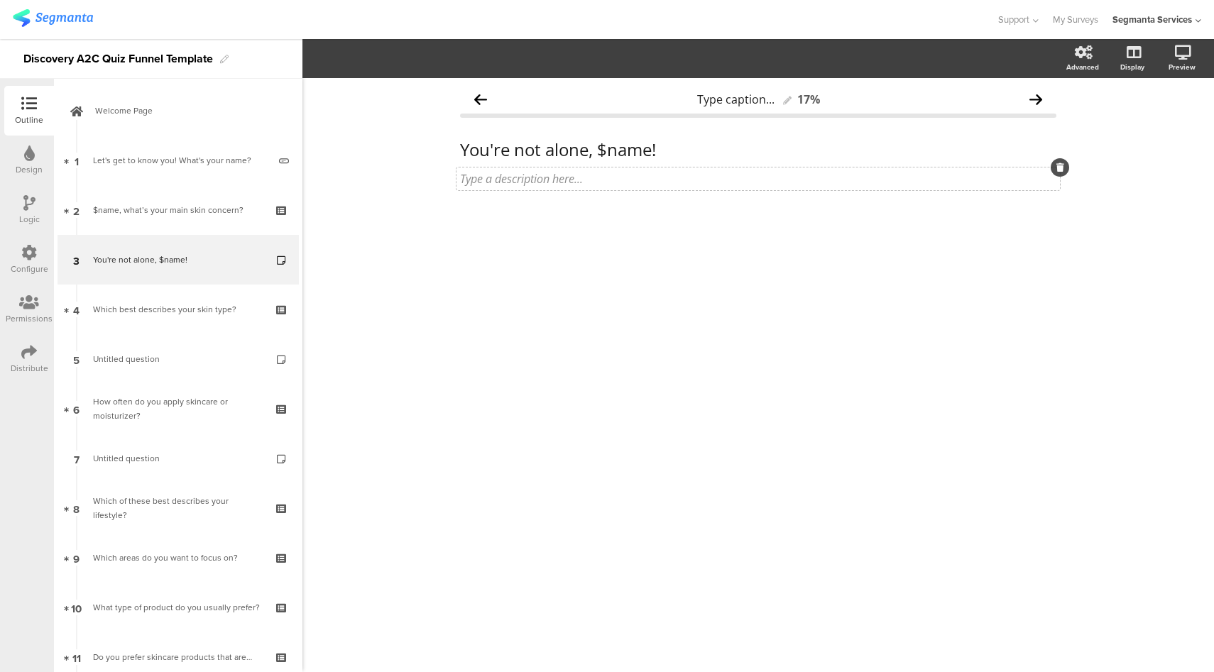
click at [627, 175] on div "Type a description here..." at bounding box center [757, 179] width 603 height 23
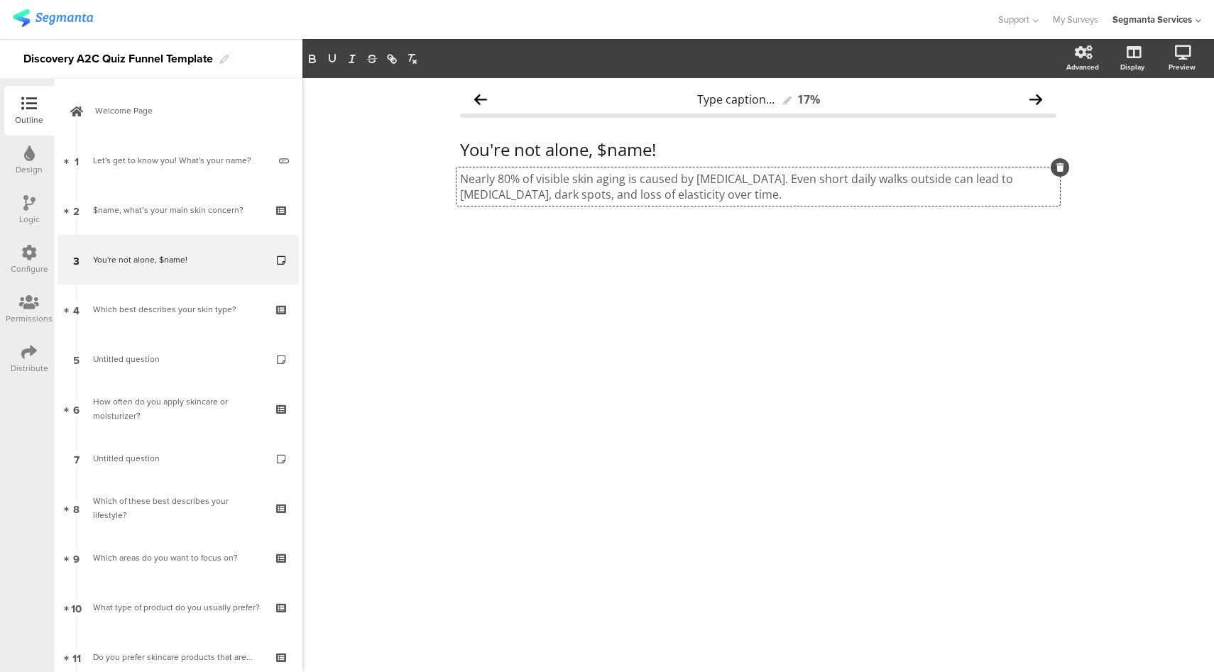
click at [1122, 273] on div "Type caption... 17% You're not alone, $name! You're not alone, $name! Nearly 80…" at bounding box center [757, 375] width 911 height 594
click at [1138, 129] on link at bounding box center [1131, 127] width 35 height 23
click at [1081, 149] on label at bounding box center [1076, 146] width 19 height 11
click at [0, 0] on input "checkbox" at bounding box center [0, 0] width 0 height 0
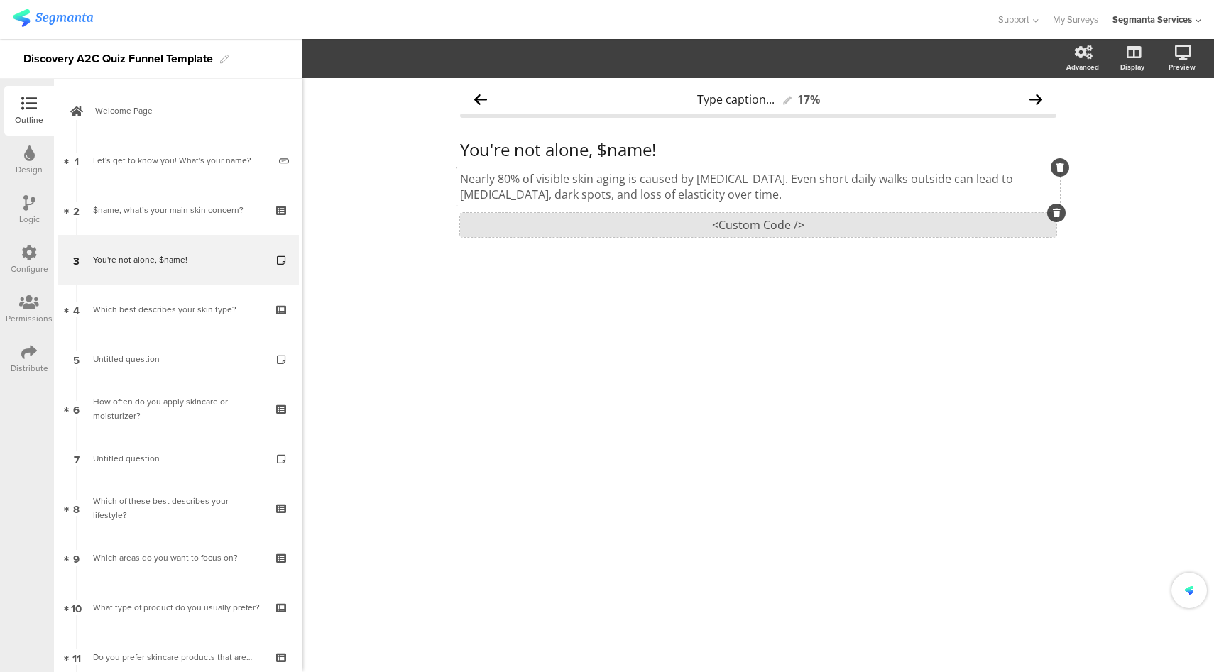
click at [803, 226] on div "<Custom Code />" at bounding box center [758, 225] width 596 height 24
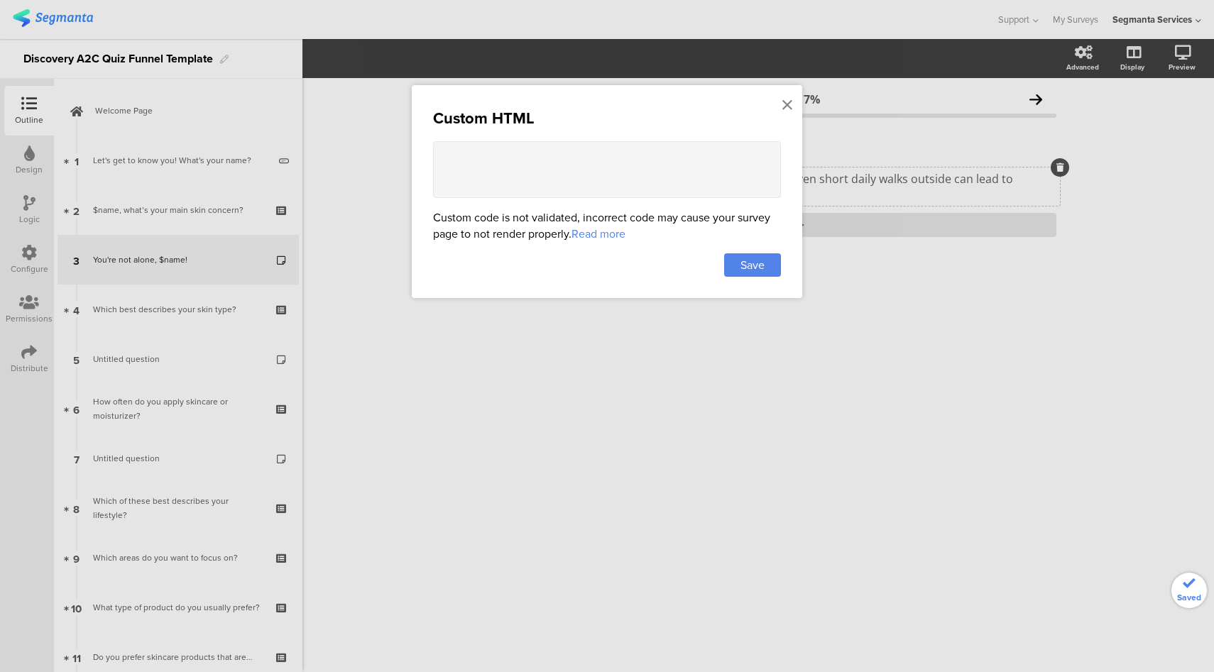
click at [671, 187] on textarea at bounding box center [607, 169] width 348 height 57
paste textarea "<style> .progress-bar { display: none !important; } .question-header .main-text…"
type textarea "<style> .progress-bar { display: none !important; } .question-header .main-text…"
click at [769, 267] on div "Save" at bounding box center [752, 264] width 57 height 23
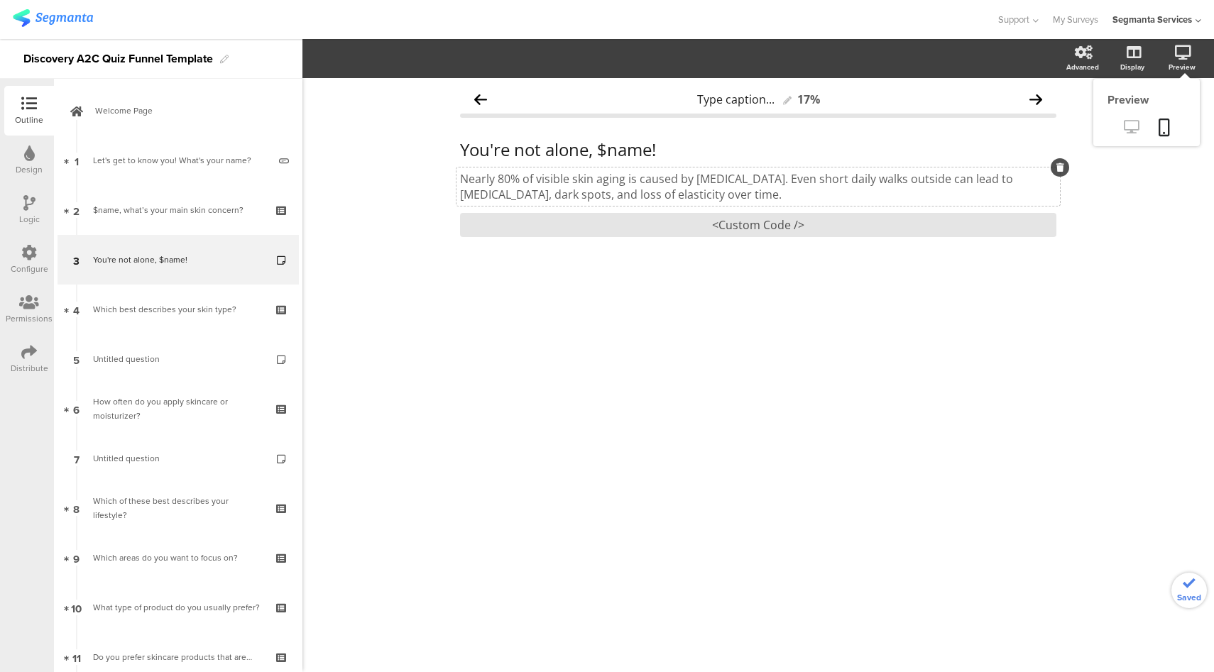
click at [1131, 135] on link at bounding box center [1131, 127] width 35 height 23
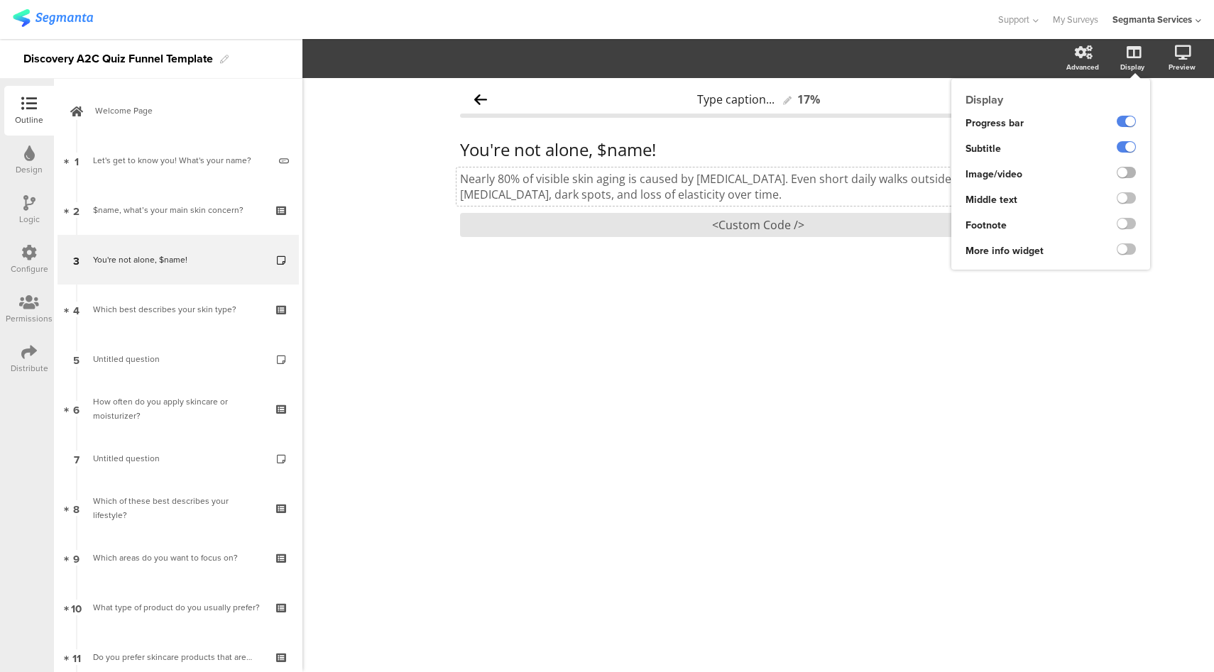
click at [1128, 174] on label at bounding box center [1125, 172] width 19 height 11
click at [0, 0] on input "checkbox" at bounding box center [0, 0] width 0 height 0
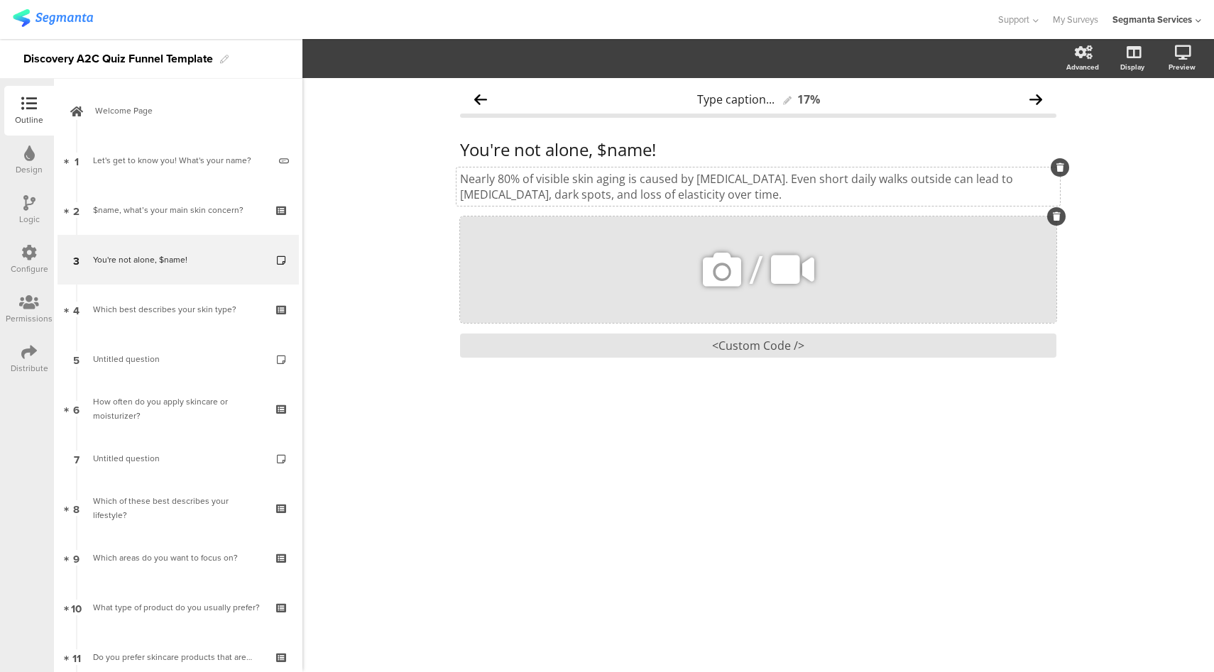
click at [718, 270] on icon at bounding box center [722, 270] width 48 height 48
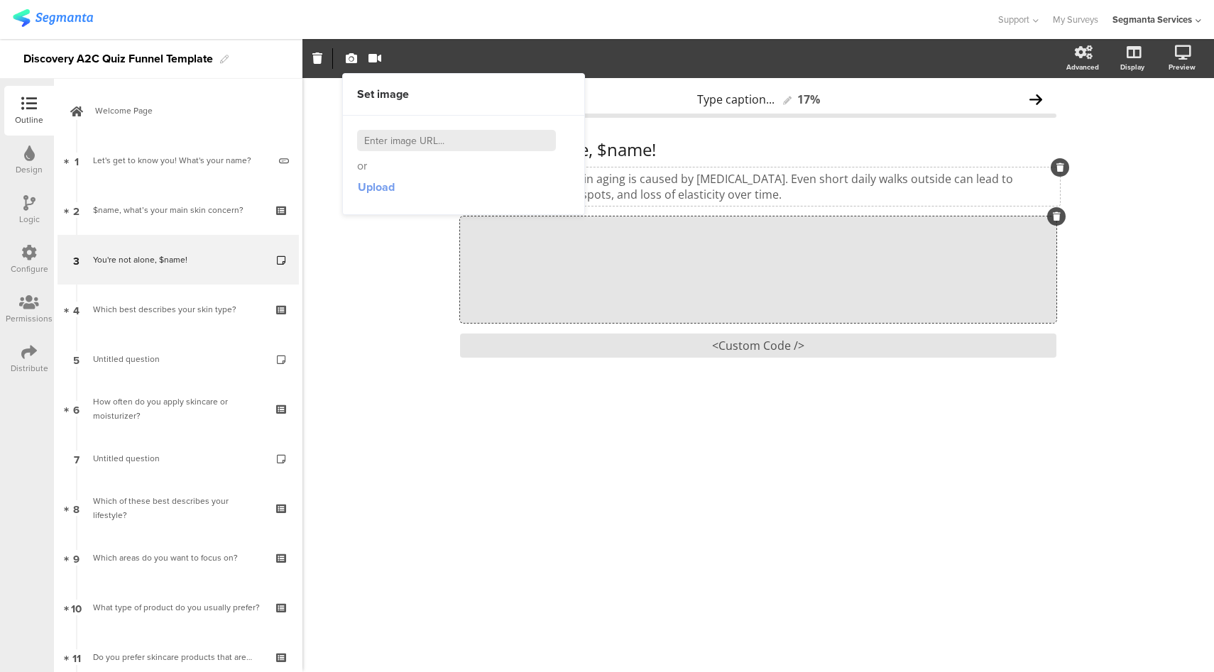
click at [379, 195] on button "Upload" at bounding box center [376, 188] width 38 height 26
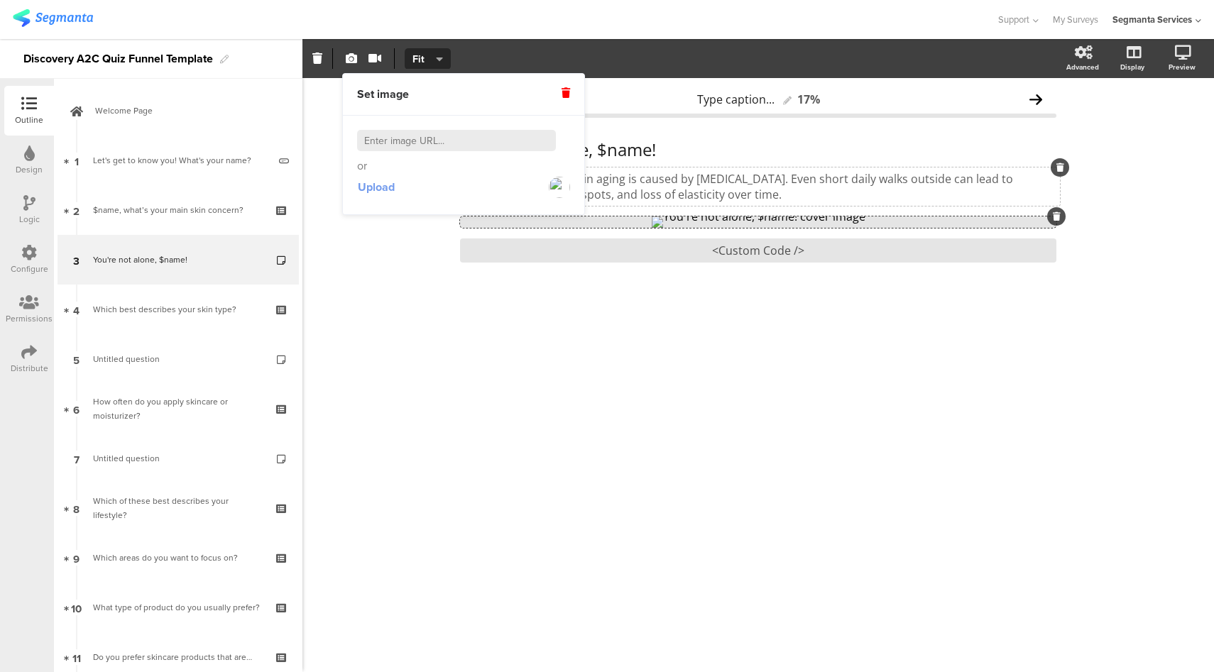
click at [387, 189] on span "Upload" at bounding box center [376, 187] width 37 height 16
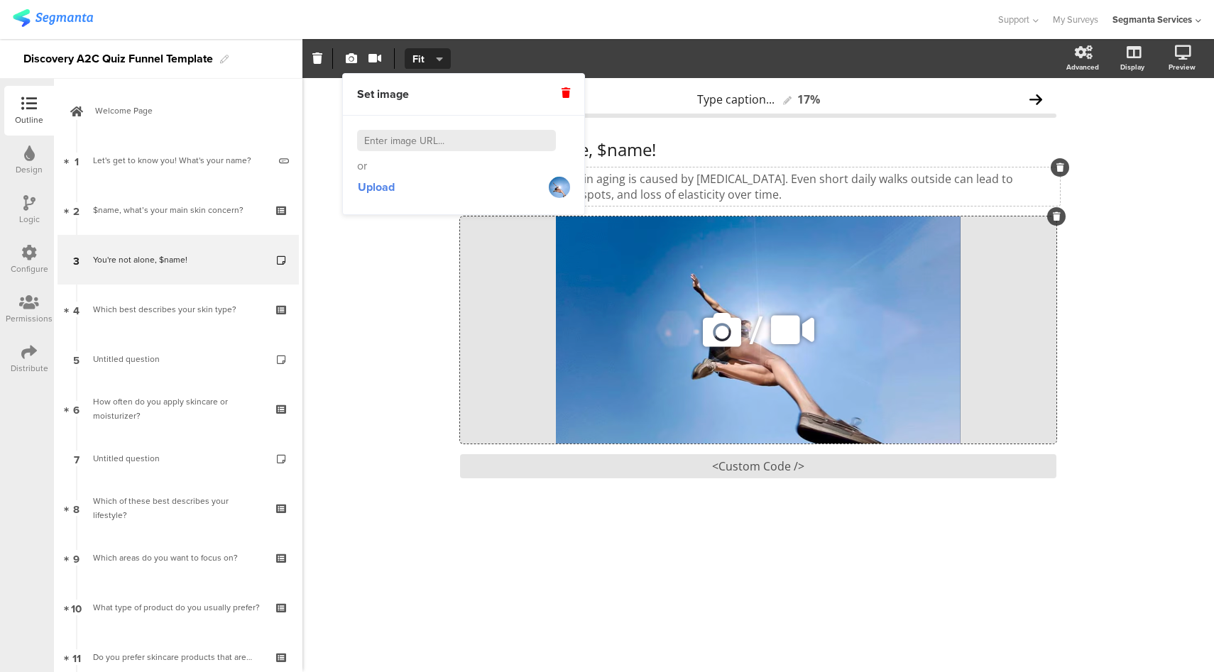
click at [649, 309] on div "/" at bounding box center [758, 329] width 596 height 227
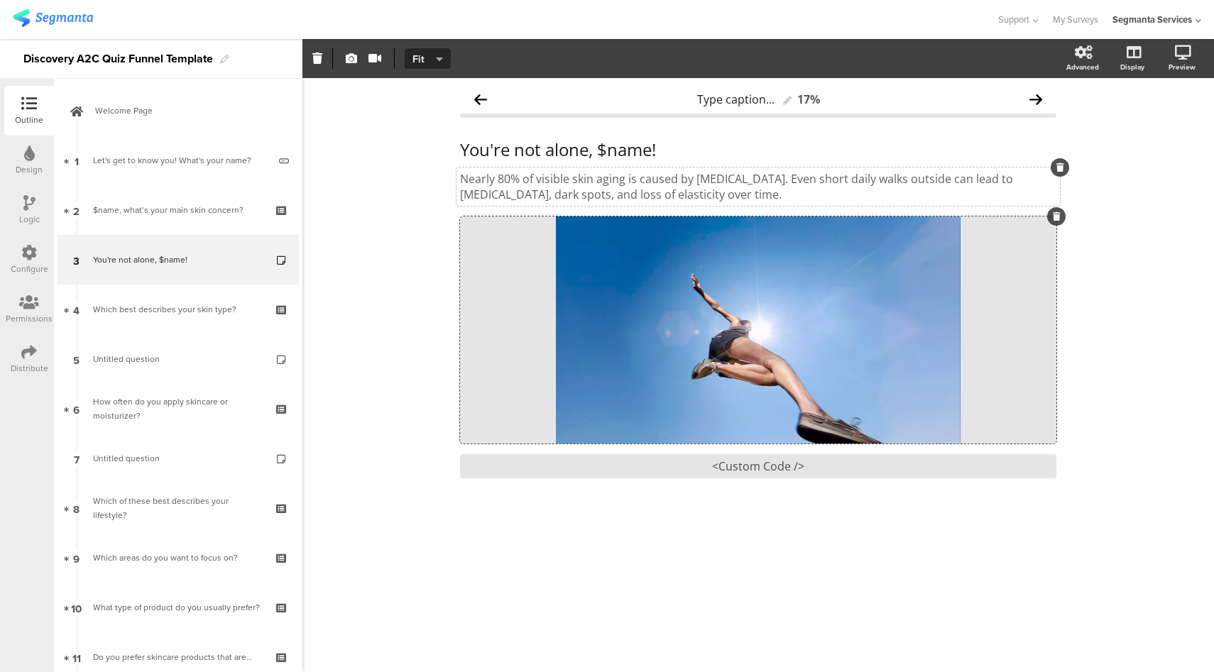
drag, startPoint x: 424, startPoint y: 55, endPoint x: 437, endPoint y: 72, distance: 21.9
click at [424, 55] on span "Fit" at bounding box center [425, 59] width 26 height 15
click at [438, 133] on div "Fill" at bounding box center [427, 128] width 71 height 35
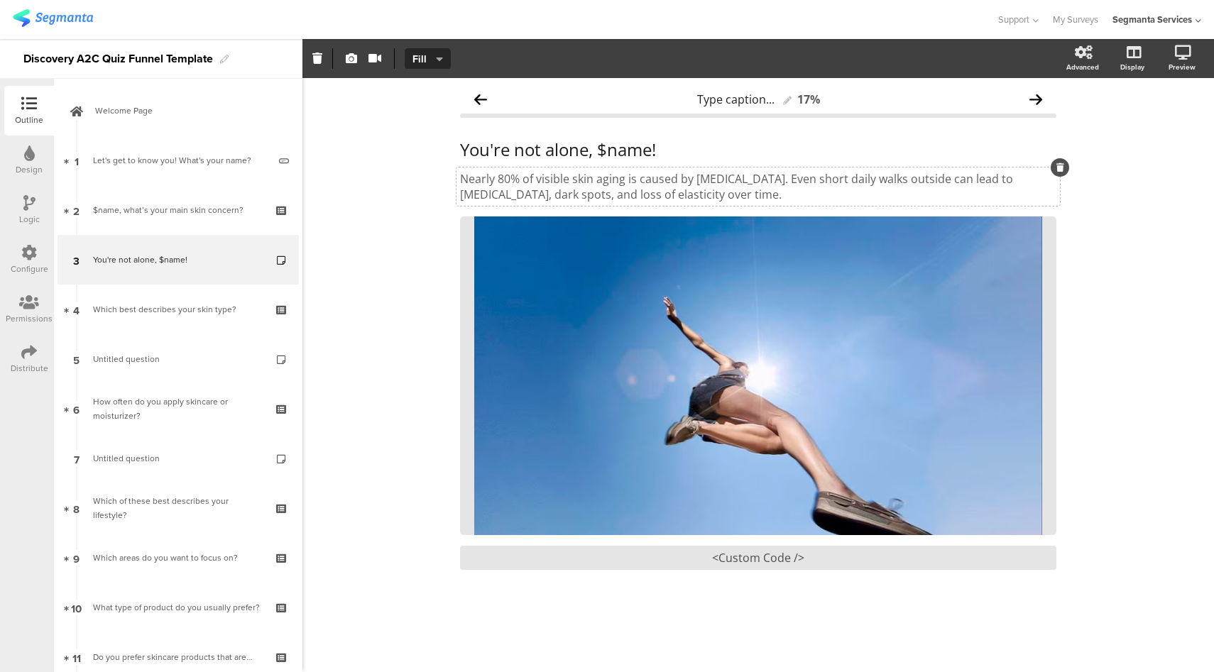
click at [392, 214] on div "Type caption... 17% You're not alone, $name! You're not alone, $name! Nearly 80…" at bounding box center [757, 375] width 911 height 594
click at [725, 257] on div "/" at bounding box center [758, 375] width 596 height 319
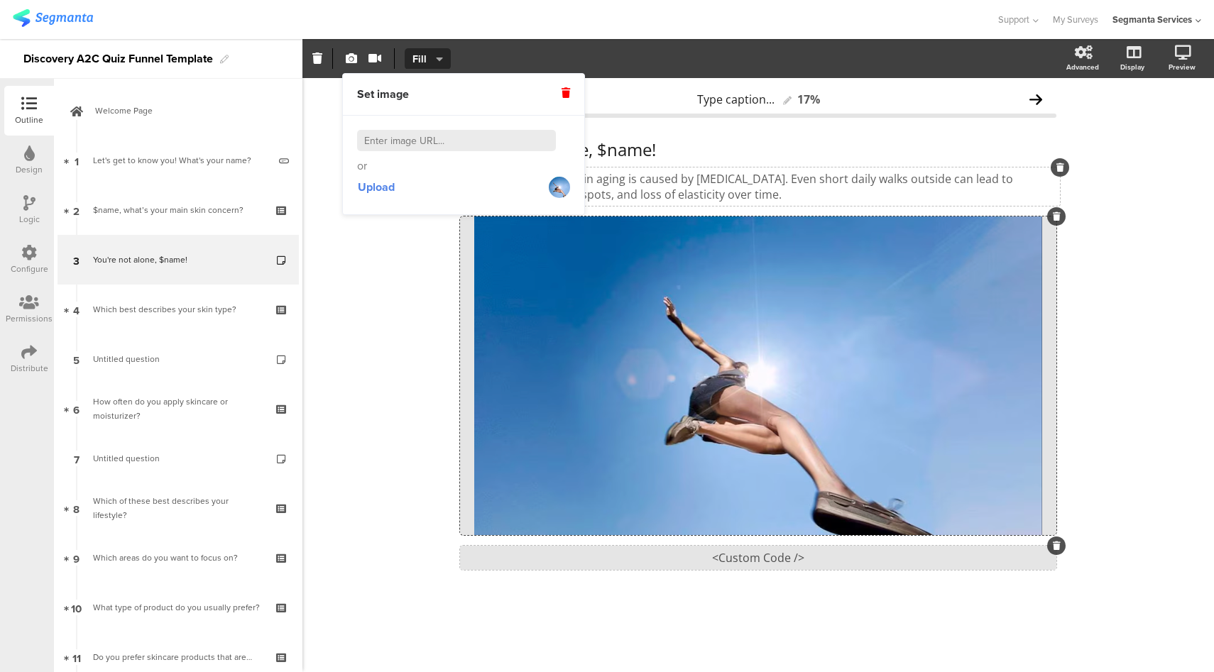
click at [757, 561] on div "<Custom Code />" at bounding box center [758, 558] width 596 height 24
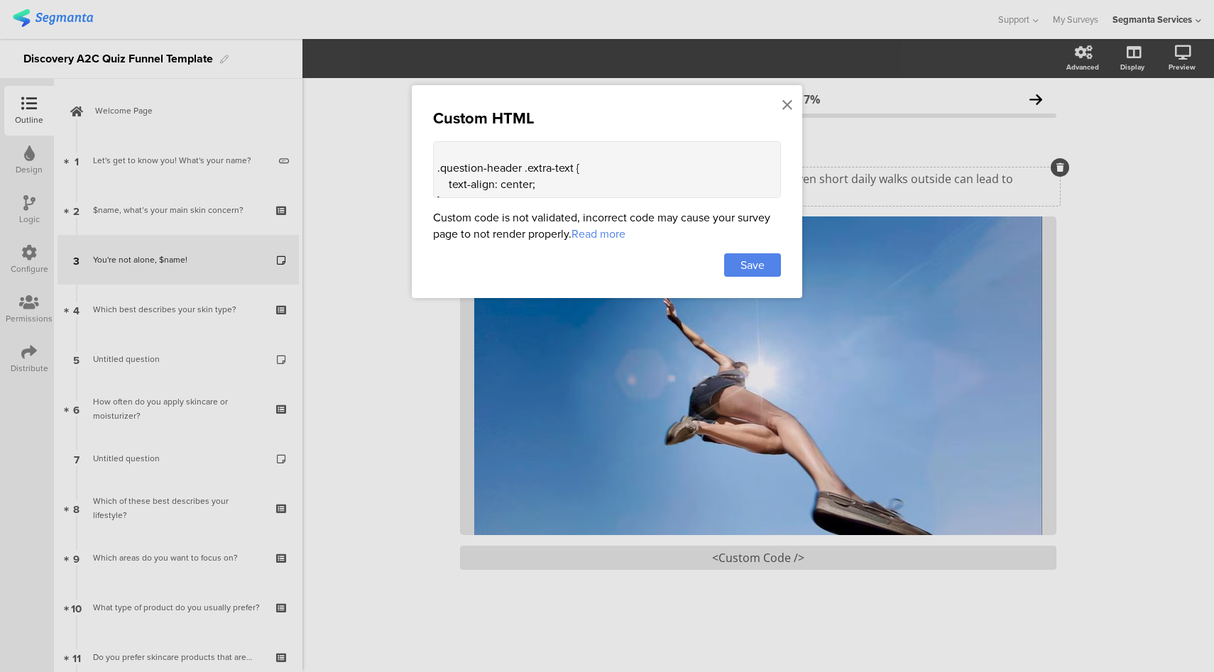
scroll to position [319, 0]
click at [473, 155] on textarea "<style> .progress-bar { display: none !important; } .question-header .main-text…" at bounding box center [607, 169] width 348 height 57
paste textarea ".question-header .header-media .cover-media-container .cover-image { max-width:…"
click at [468, 154] on textarea "<style> .progress-bar { display: none !important; } .question-header .main-text…" at bounding box center [607, 169] width 348 height 57
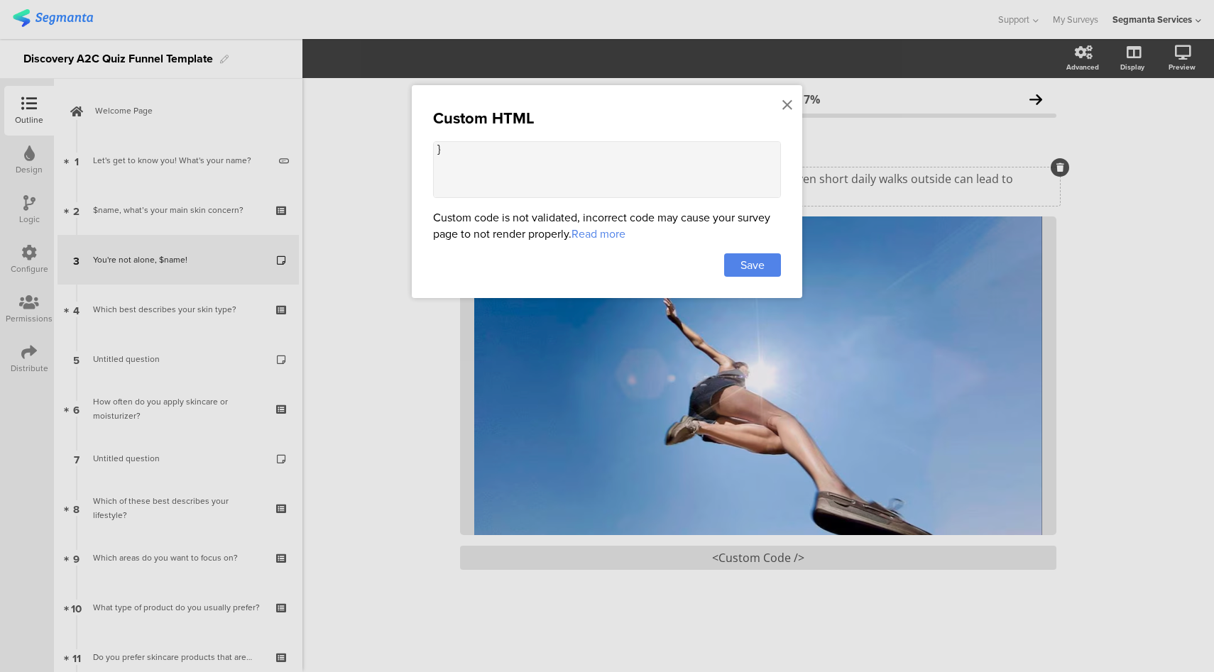
paste textarea ".question-header .header-media .cover-media-container { margin-top: 32px !impor…"
type textarea "<style> .progress-bar { display: none !important; } .question-header .main-text…"
click at [748, 262] on span "Save" at bounding box center [752, 265] width 24 height 16
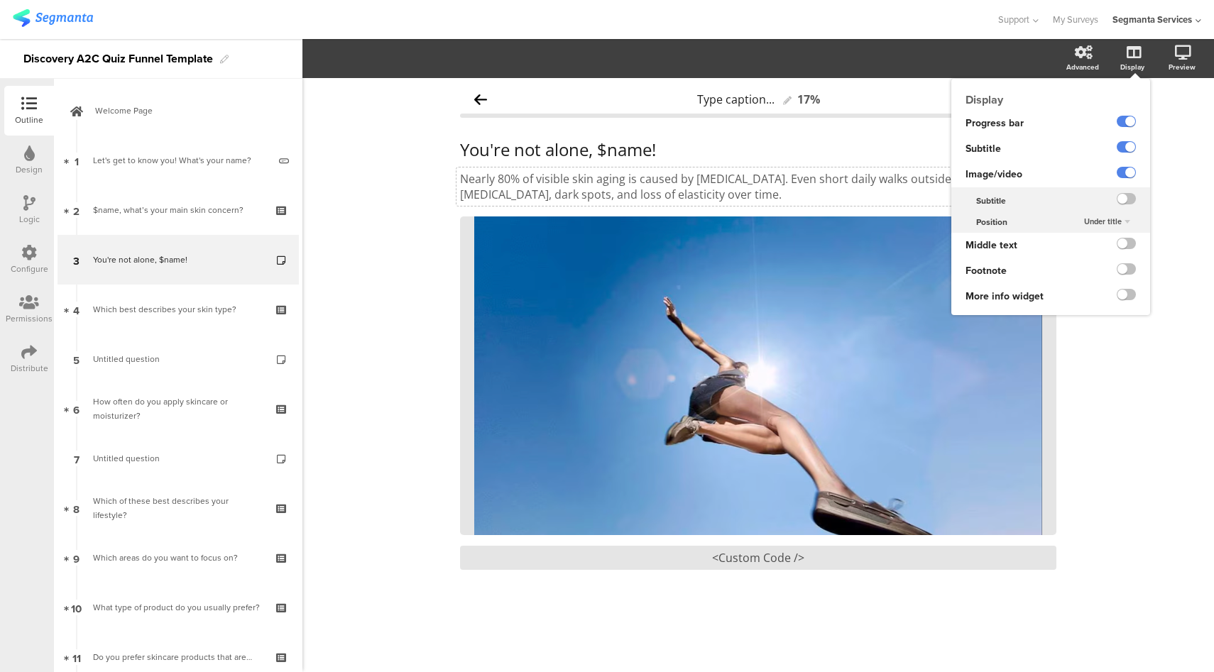
click at [1120, 221] on span "Under title" at bounding box center [1103, 221] width 38 height 11
click at [1098, 258] on div "Under title Above title" at bounding box center [1103, 242] width 85 height 31
click at [1097, 252] on span "Above title" at bounding box center [1084, 249] width 35 height 11
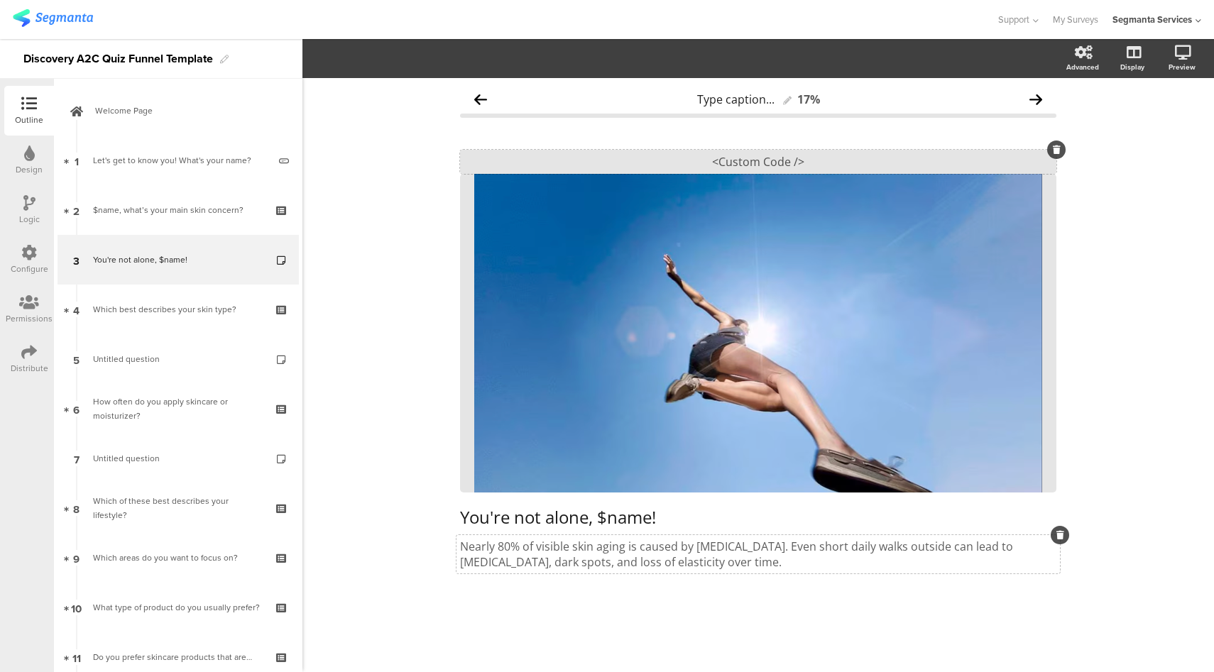
click at [764, 163] on div "<Custom Code />" at bounding box center [758, 162] width 596 height 24
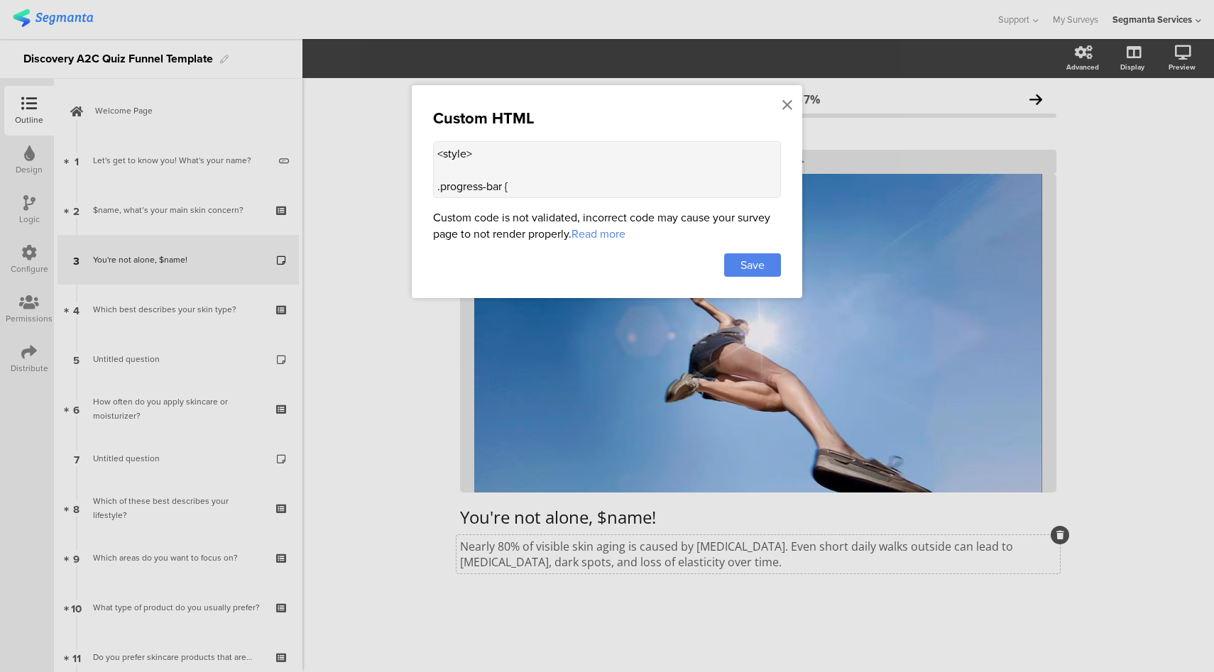
click at [487, 173] on textarea "<style> .progress-bar { display: none !important; } .question-header .main-text…" at bounding box center [607, 169] width 348 height 57
paste textarea ".top-bar { z-index: 1; position: relative; }"
type textarea "<style> .top-bar { z-index: 1; position: relative; } .progress-bar { display: n…"
click at [764, 267] on div "Save" at bounding box center [752, 264] width 57 height 23
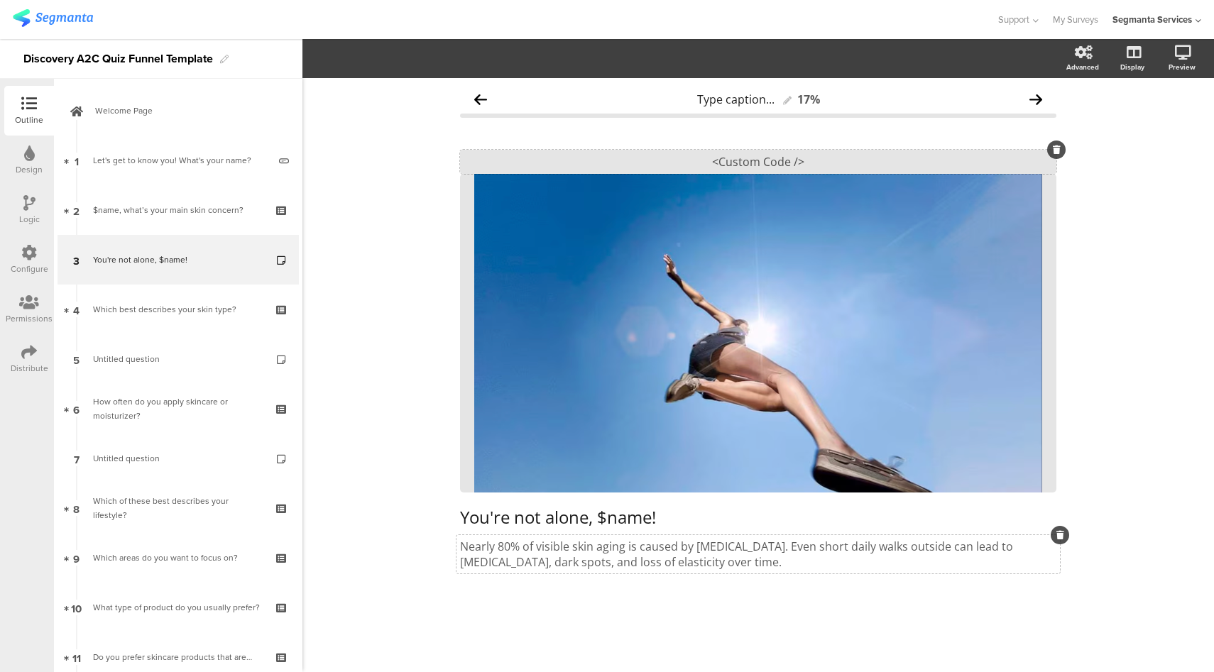
click at [787, 160] on div "<Custom Code />" at bounding box center [758, 162] width 596 height 24
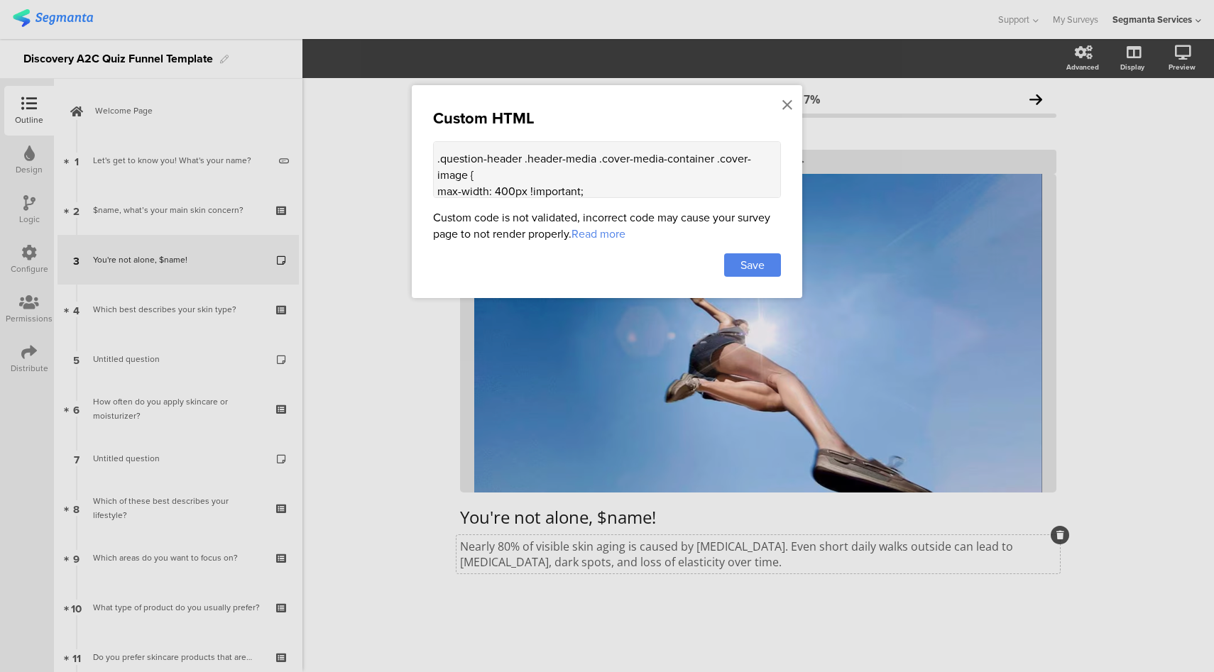
scroll to position [520, 0]
click at [612, 174] on textarea "<style> .top-bar { z-index: 1; position: relative; } .progress-bar { display: n…" at bounding box center [607, 169] width 348 height 57
type textarea "<style> .top-bar { z-index: 1; position: relative; } .progress-bar { display: n…"
click at [747, 270] on span "Save" at bounding box center [752, 265] width 24 height 16
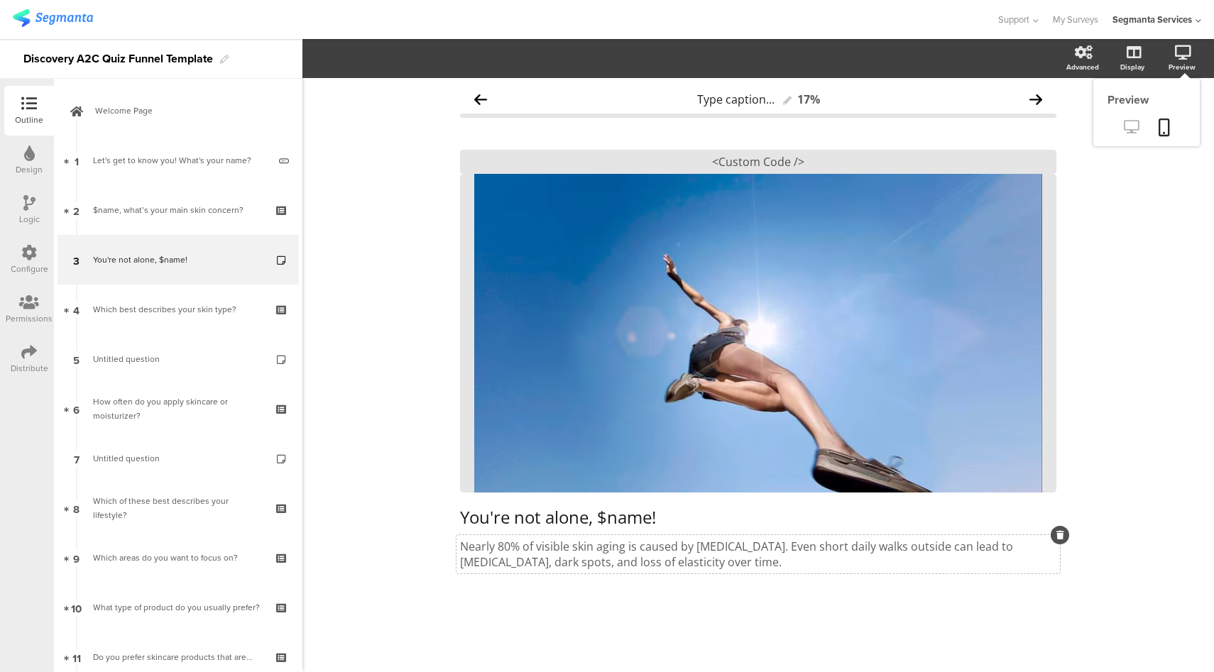
click at [1133, 125] on icon at bounding box center [1131, 126] width 15 height 13
click at [760, 159] on div "<Custom Code />" at bounding box center [758, 162] width 596 height 24
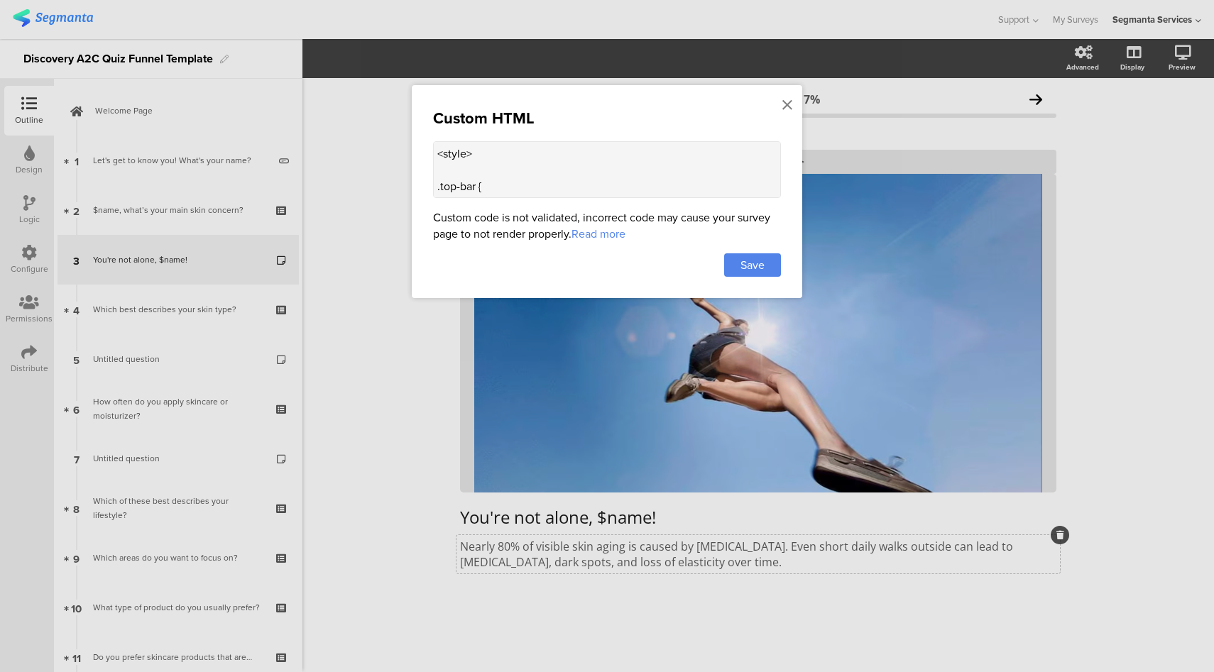
click at [578, 177] on textarea "<style> .top-bar { z-index: 1; position: relative; } .progress-bar { display: n…" at bounding box center [607, 169] width 348 height 57
click at [649, 573] on div at bounding box center [607, 336] width 1214 height 672
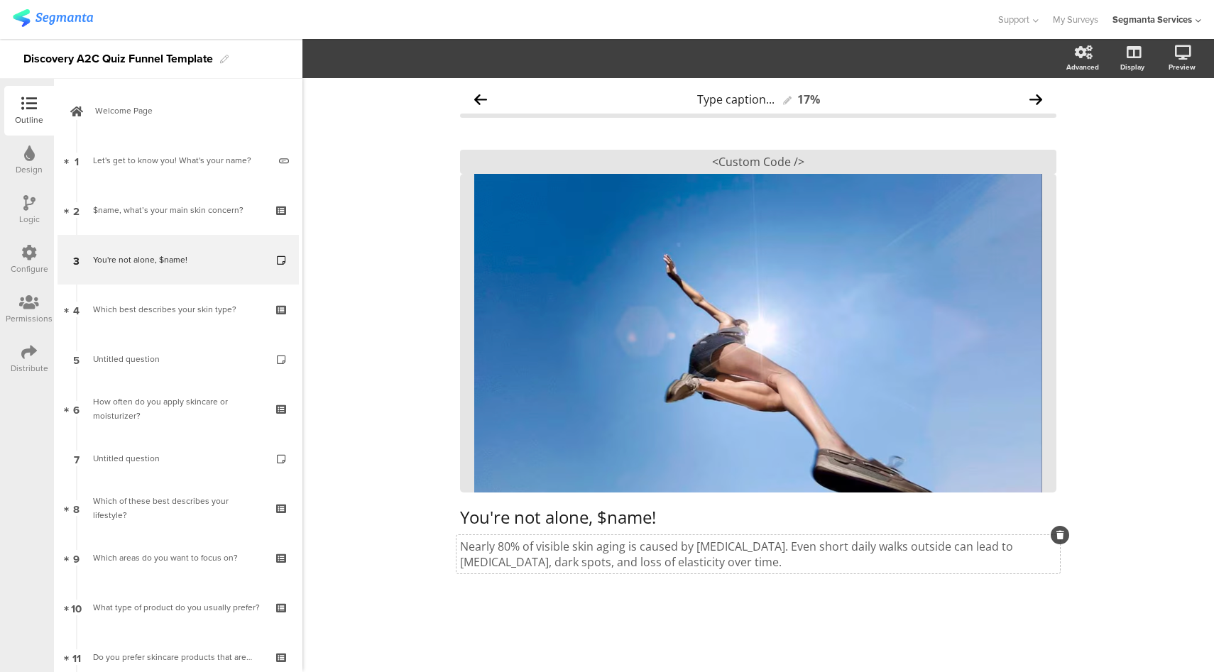
click at [641, 561] on p "Nearly 80% of visible skin aging is caused by sun exposure. Even short daily wa…" at bounding box center [758, 554] width 596 height 31
click at [1057, 538] on icon at bounding box center [1060, 535] width 8 height 9
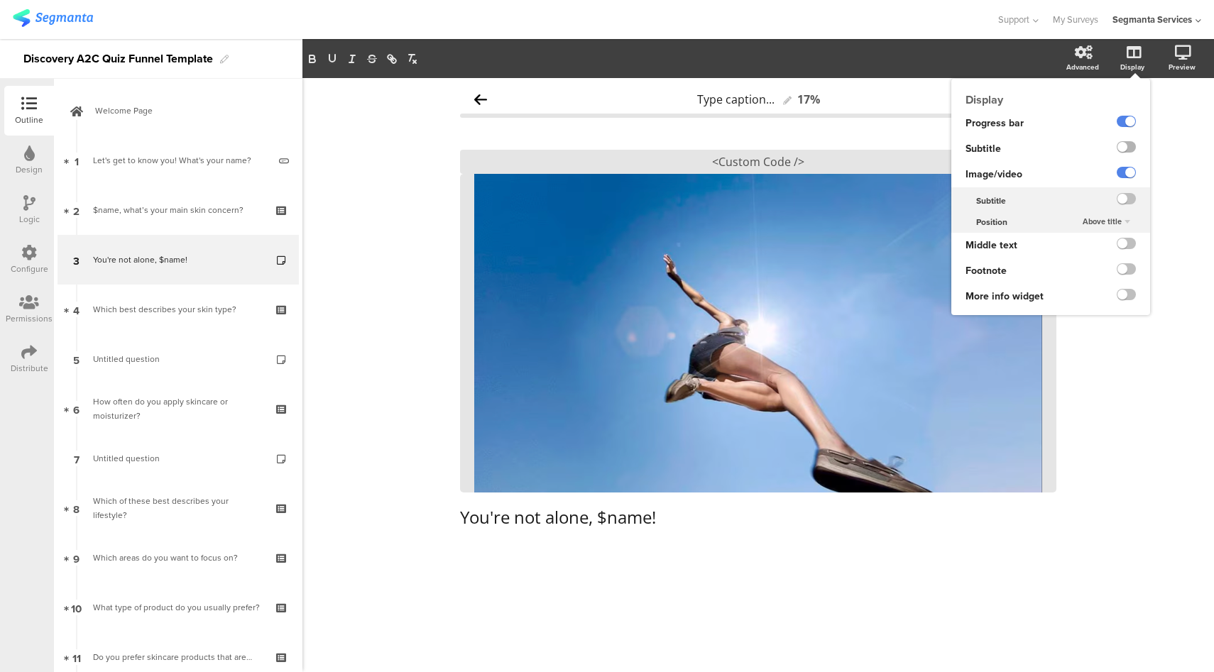
click at [1126, 149] on label at bounding box center [1125, 146] width 19 height 11
click at [0, 0] on input "checkbox" at bounding box center [0, 0] width 0 height 0
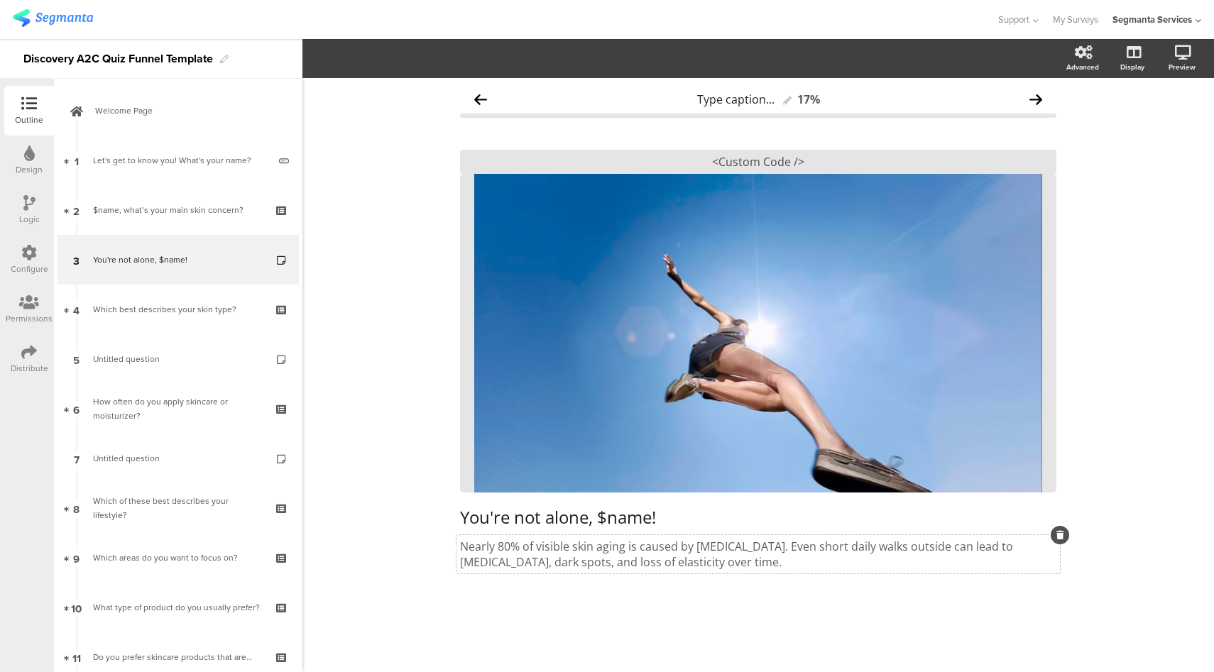
click at [647, 566] on p "Nearly 80% of visible skin aging is caused by sun exposure. Even short daily wa…" at bounding box center [758, 554] width 596 height 31
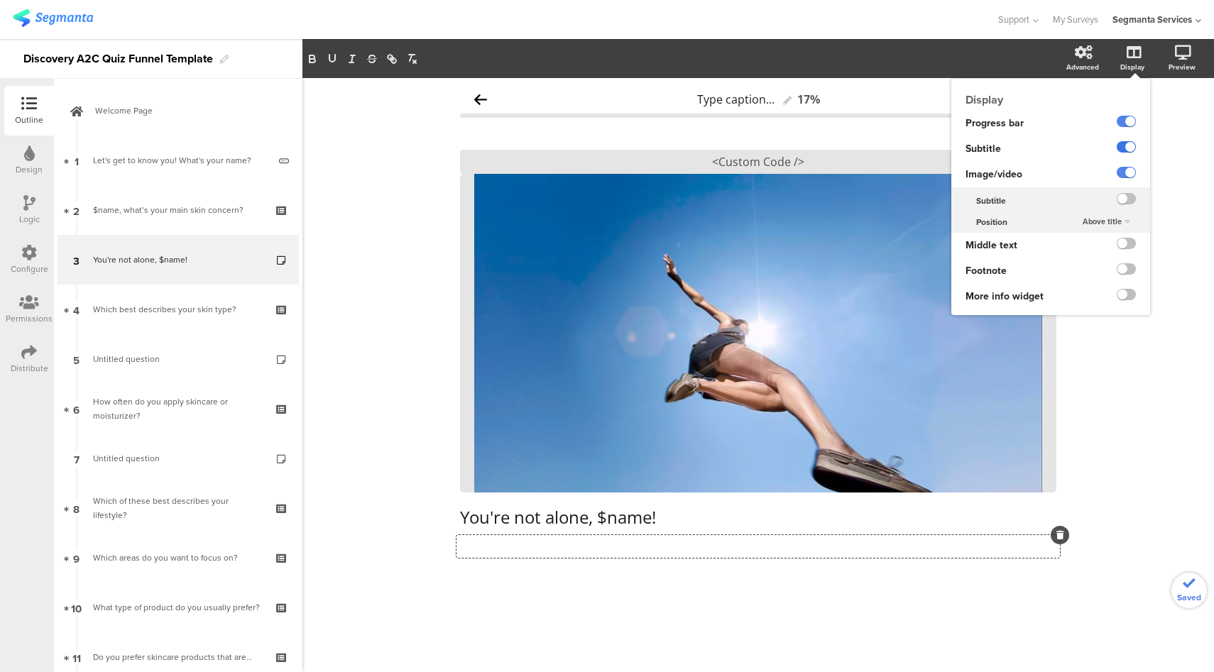
click at [1124, 150] on label at bounding box center [1125, 146] width 19 height 11
click at [0, 0] on input "checkbox" at bounding box center [0, 0] width 0 height 0
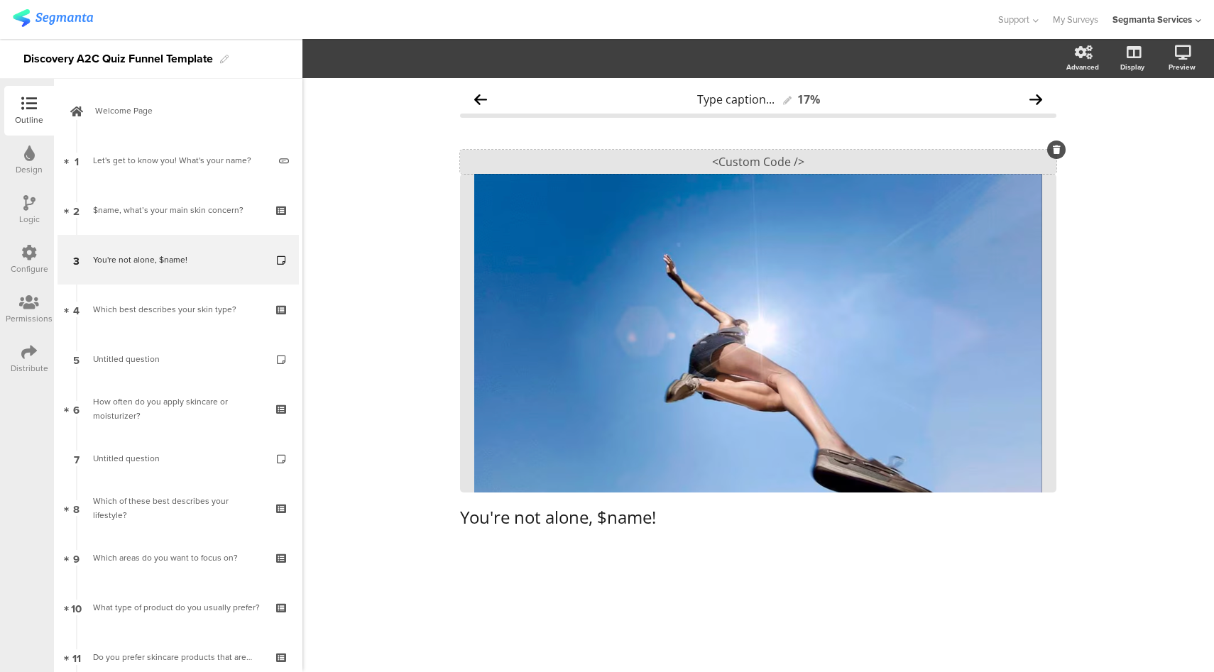
click at [723, 157] on div "<Custom Code />" at bounding box center [758, 162] width 596 height 24
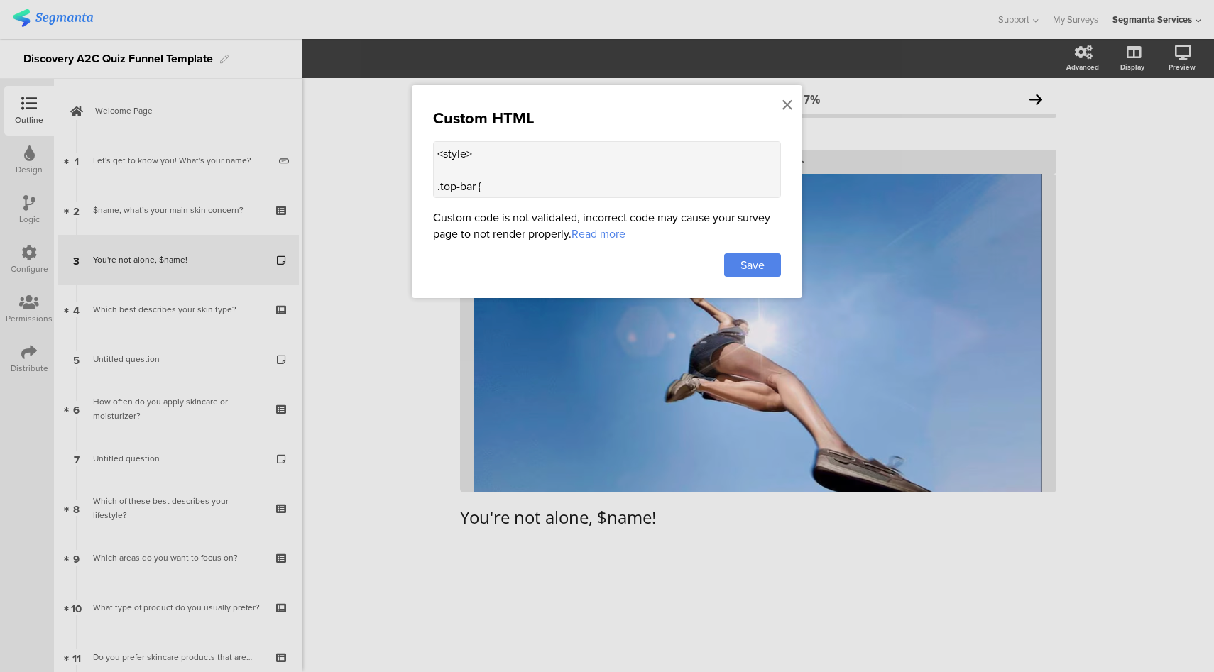
click at [643, 158] on textarea "<style> .top-bar { z-index: 1; position: relative; } .progress-bar { display: n…" at bounding box center [607, 169] width 348 height 57
paste textarea "progress-bar { display: none !important; } .question-header .main-text { text-a…"
type textarea "<style> .progress-bar { display: none !important; } .question-header .main-text…"
click at [767, 260] on div "Save" at bounding box center [752, 264] width 57 height 23
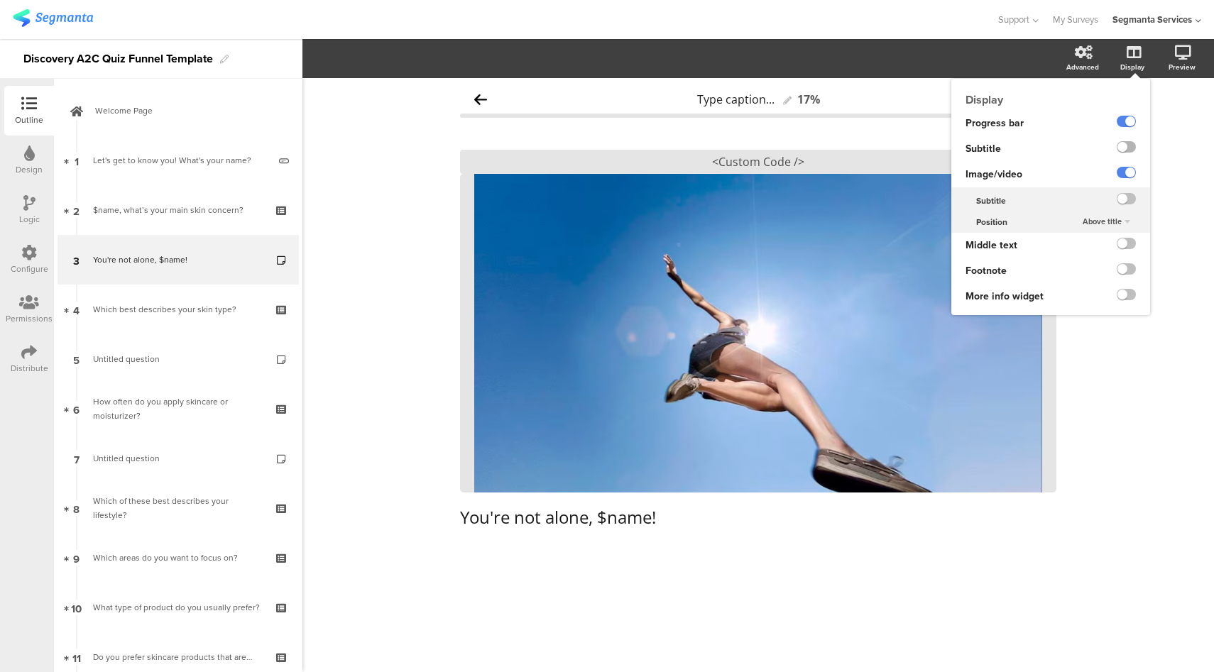
click at [1126, 148] on label at bounding box center [1125, 146] width 19 height 11
click at [0, 0] on input "checkbox" at bounding box center [0, 0] width 0 height 0
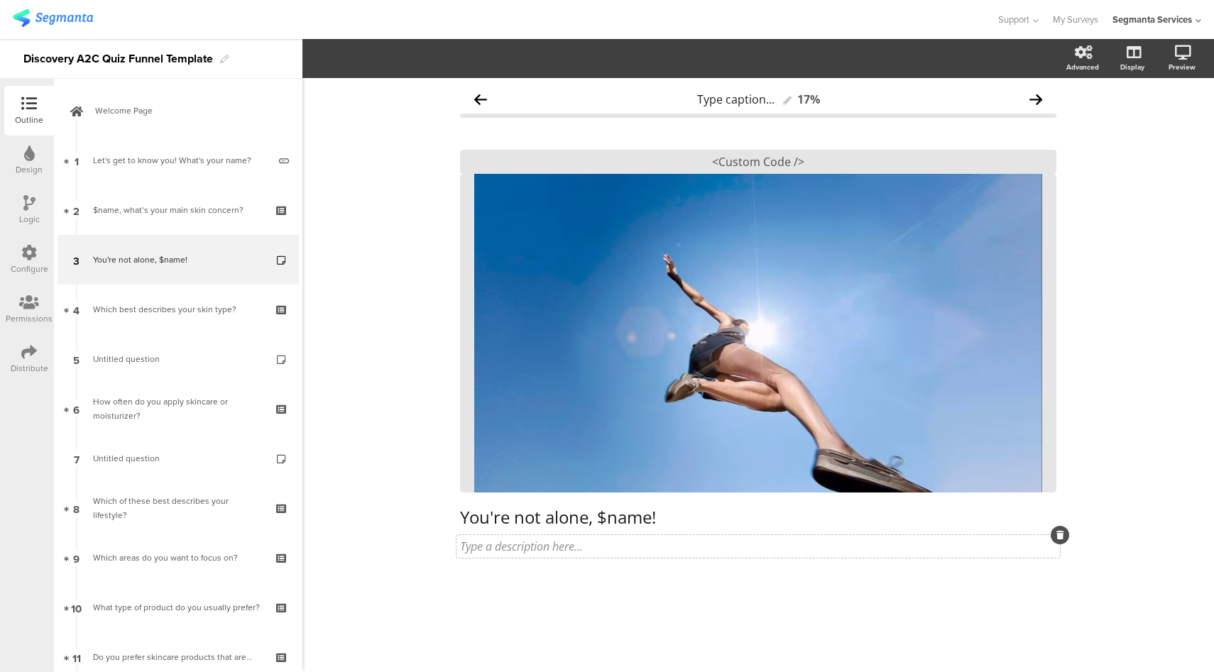
click at [521, 552] on div "Type a description here..." at bounding box center [758, 547] width 596 height 16
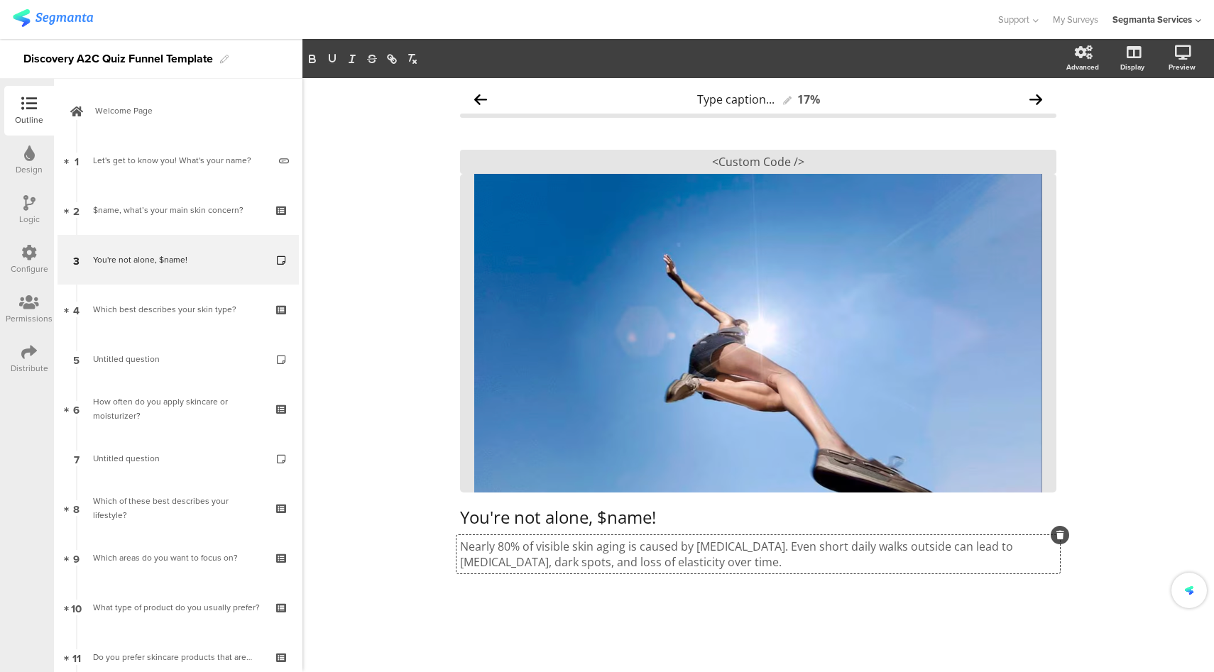
click at [519, 595] on div "Type caption... 17% You're not alone, $name! You're not alone, $name! Nearly 80…" at bounding box center [758, 366] width 596 height 563
click at [774, 165] on div "<Custom Code />" at bounding box center [758, 162] width 596 height 24
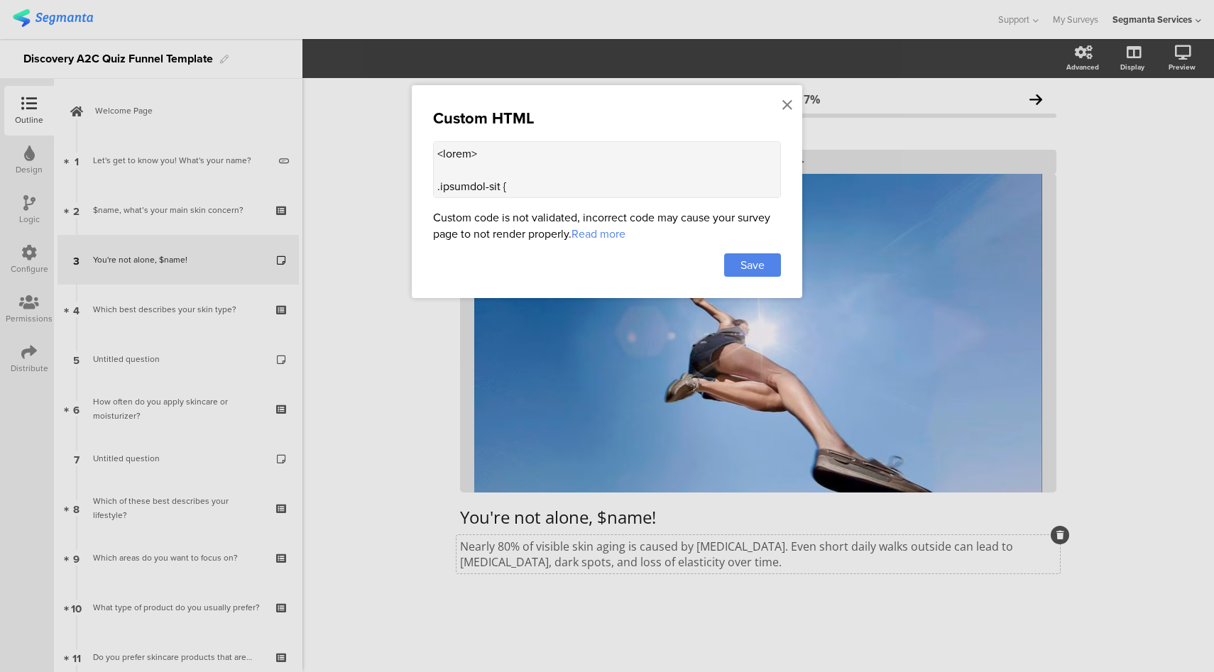
click at [591, 169] on textarea at bounding box center [607, 169] width 348 height 57
paste textarea "top-bar { z-index: 1; position: relative; } .progress-bar { display: none !impo…"
type textarea "<style> .top-bar { z-index: 1; position: relative; } .progress-bar { display: n…"
click at [752, 270] on span "Save" at bounding box center [752, 265] width 24 height 16
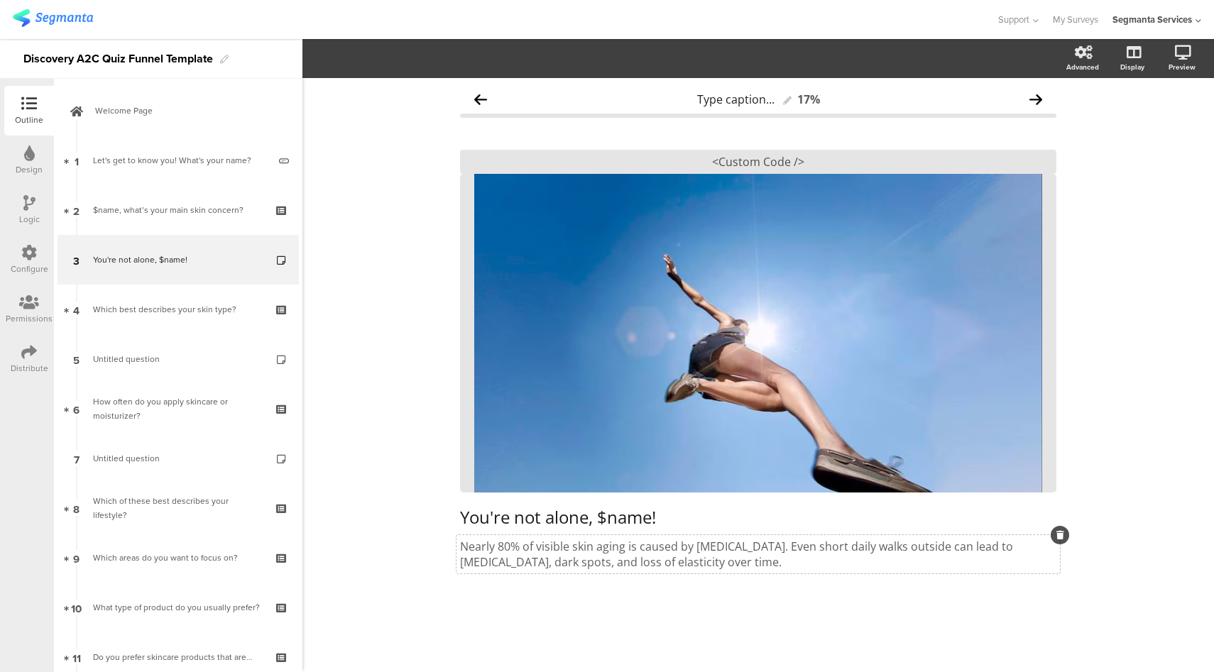
click at [23, 258] on icon at bounding box center [29, 253] width 16 height 16
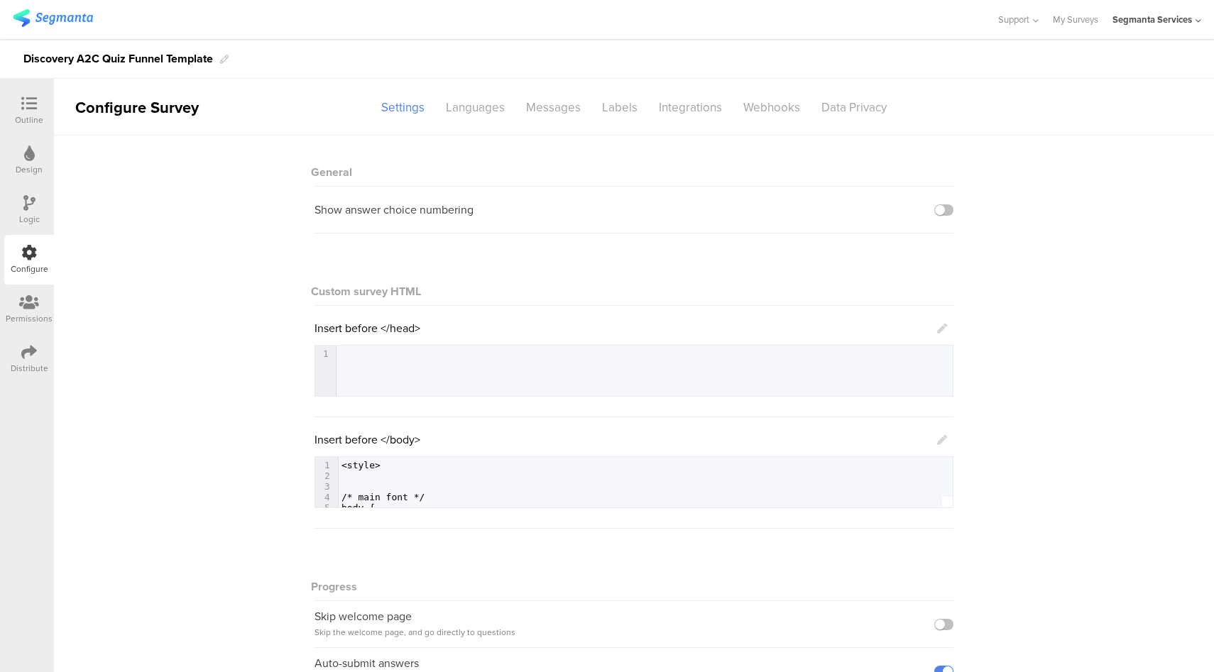
click at [937, 438] on icon at bounding box center [942, 440] width 10 height 10
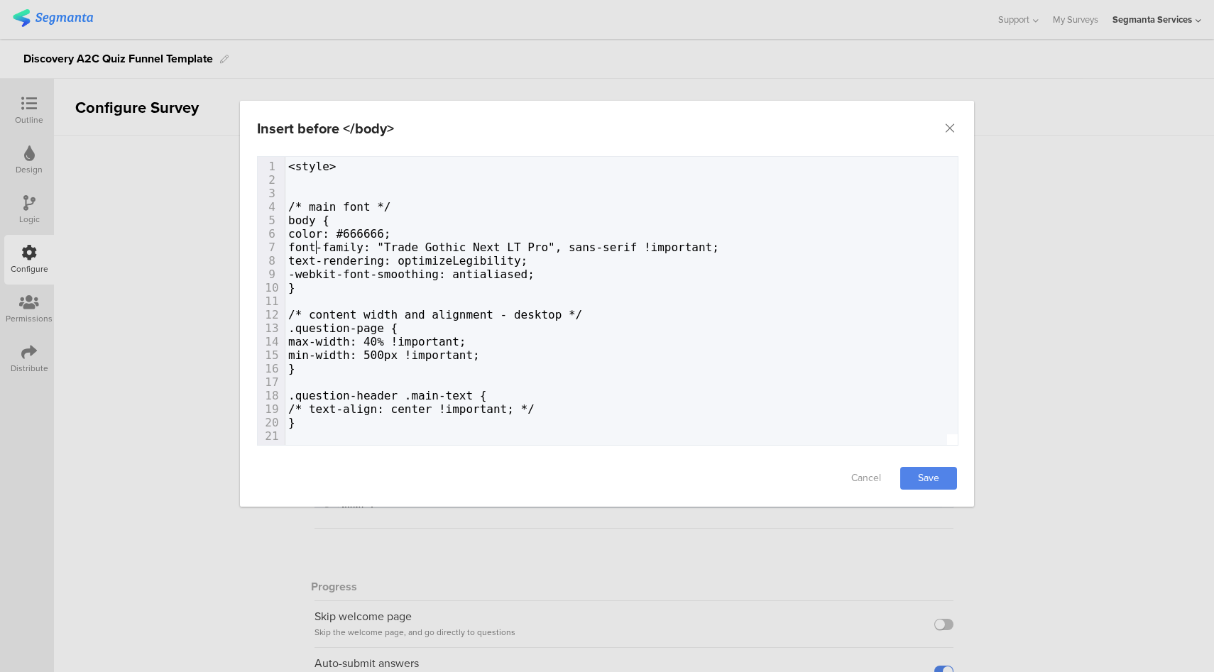
click at [315, 246] on span "font-family: "Trade Gothic Next LT Pro", sans-serif !important;" at bounding box center [503, 247] width 431 height 13
type textarea "/*"
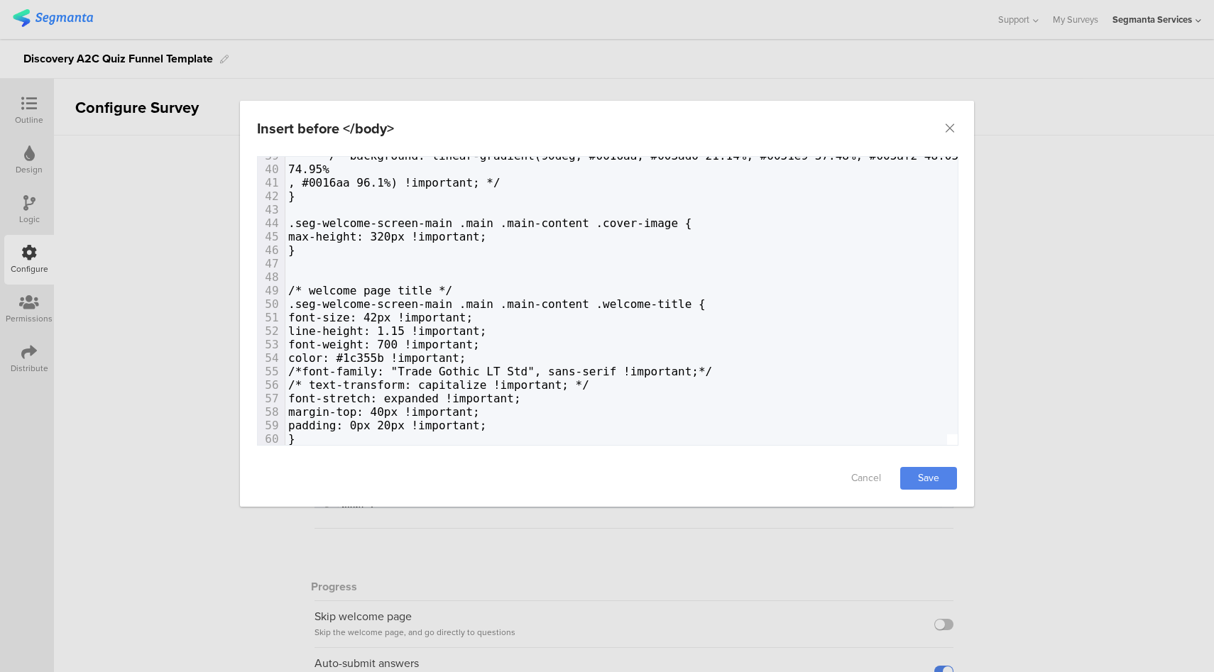
scroll to position [523, 0]
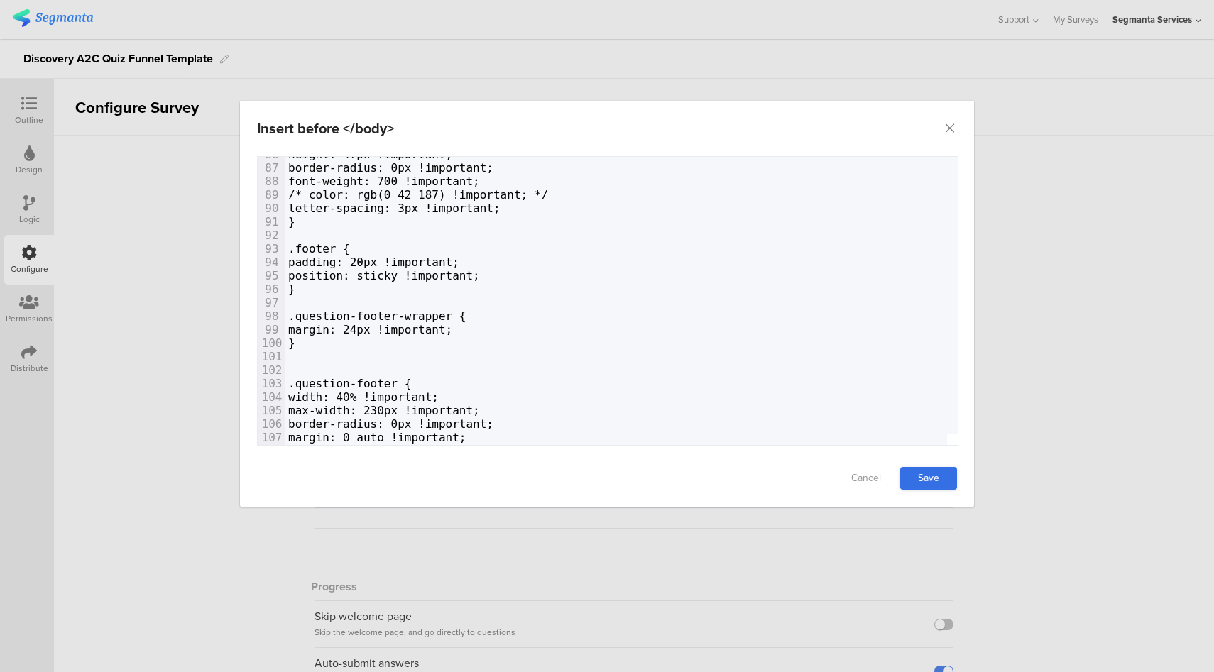
type textarea "*/"
click at [932, 478] on link "Save" at bounding box center [928, 478] width 57 height 23
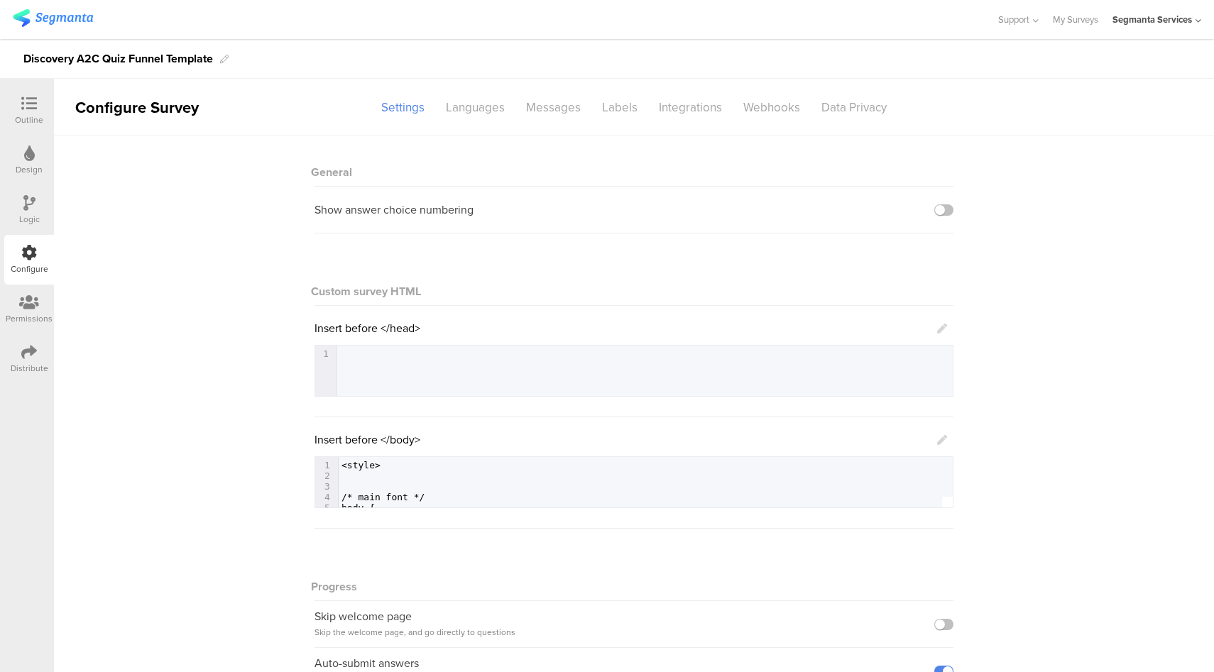
click at [937, 438] on icon at bounding box center [942, 440] width 10 height 10
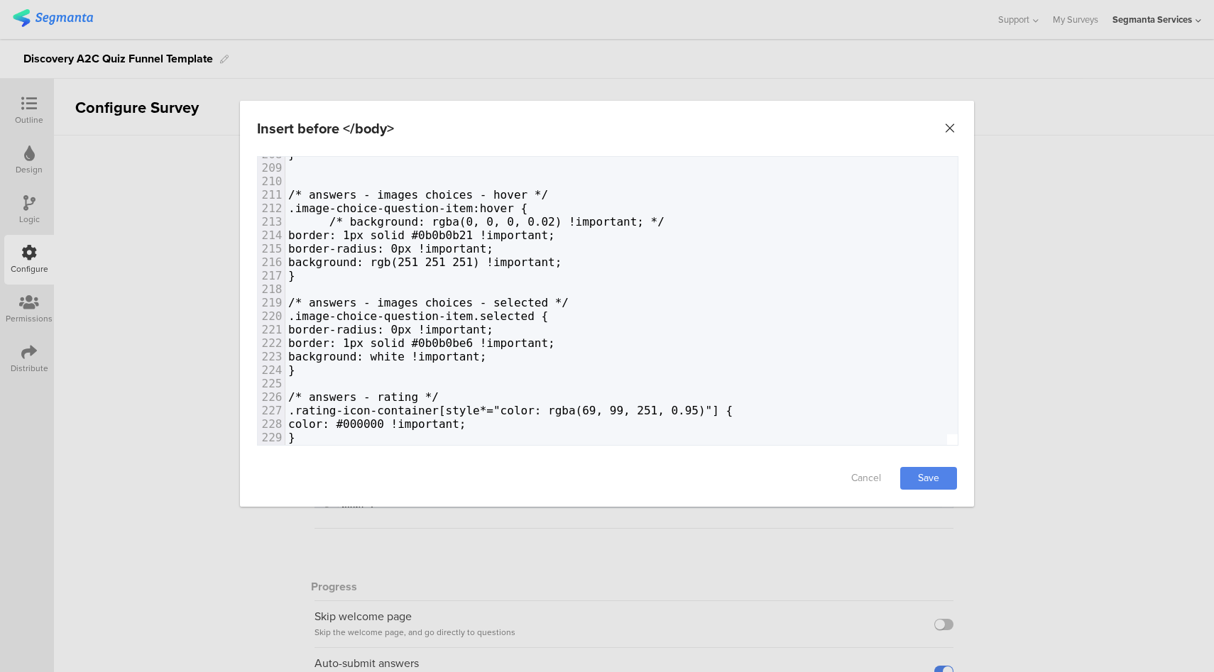
click at [950, 126] on icon "Close" at bounding box center [950, 128] width 14 height 14
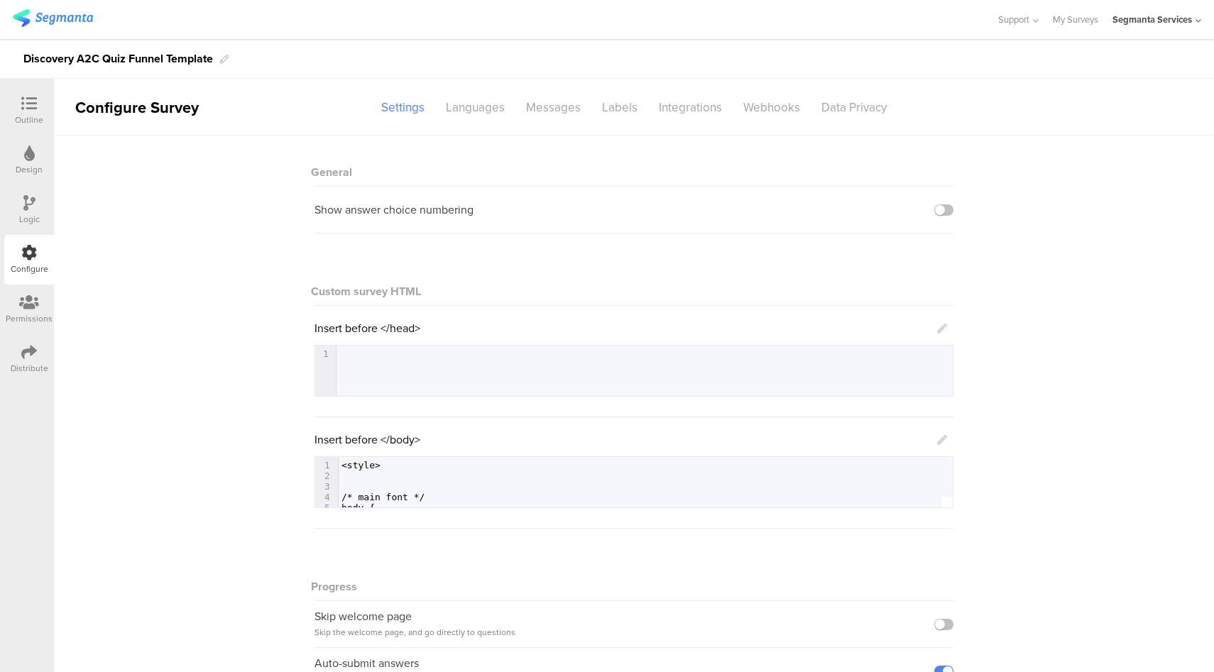
click at [28, 109] on icon at bounding box center [29, 104] width 16 height 16
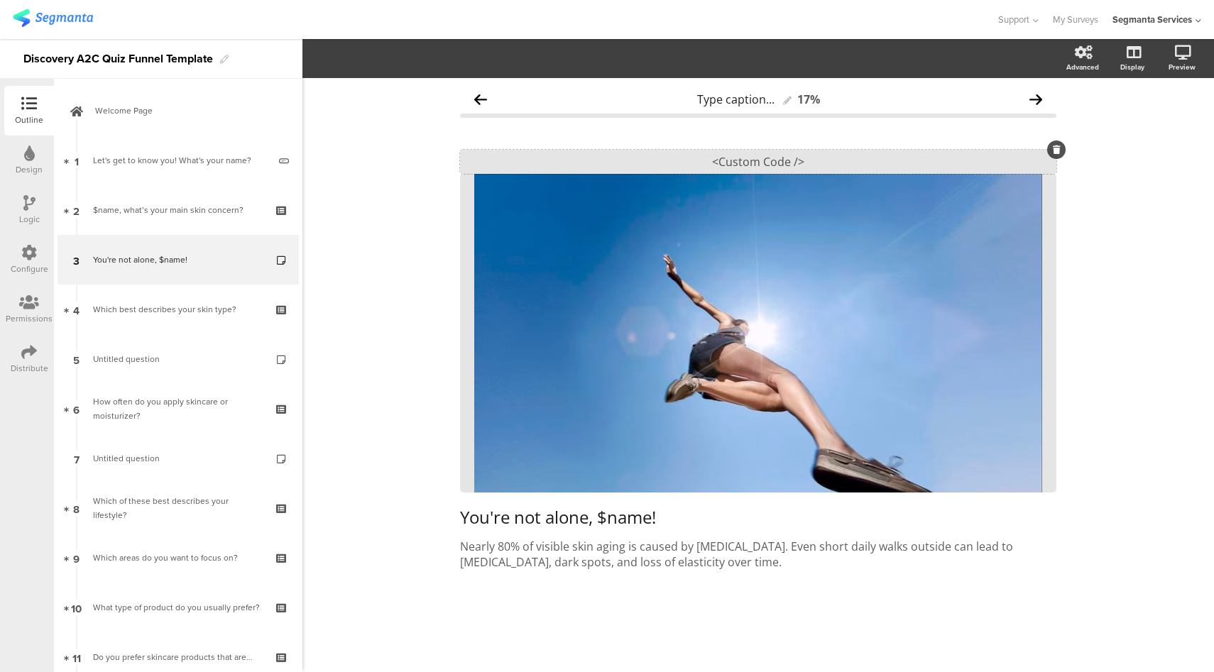
click at [775, 165] on div "<Custom Code />" at bounding box center [758, 162] width 596 height 24
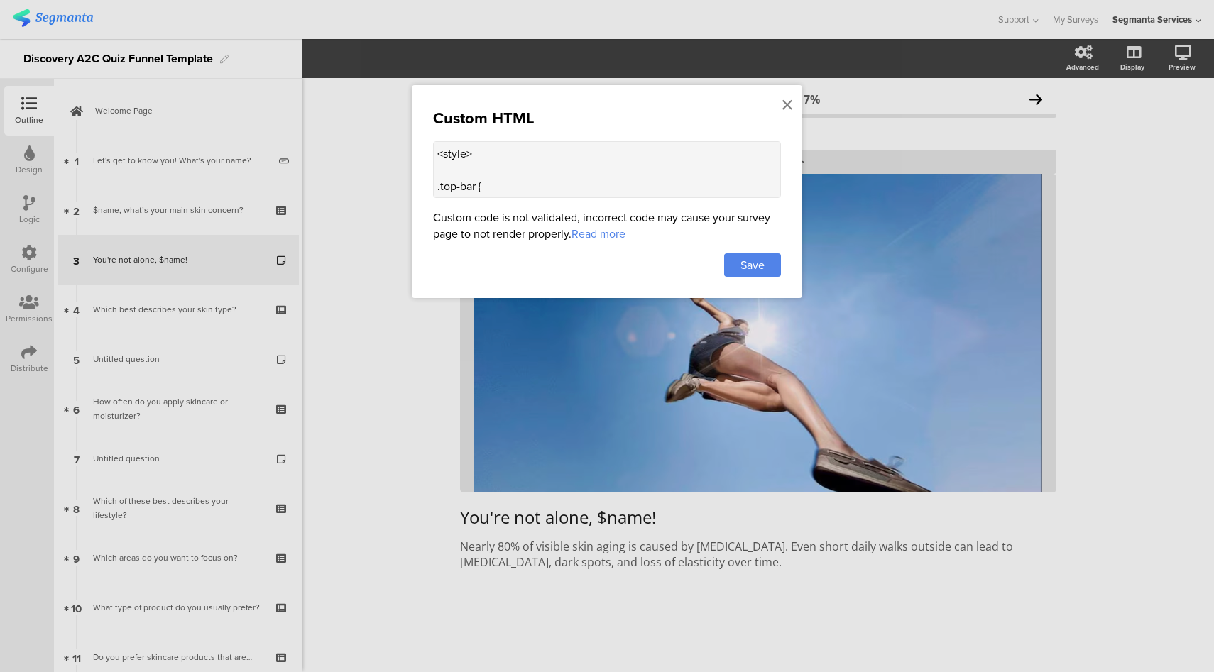
click at [535, 168] on textarea "<style> .top-bar { z-index: 1; position: relative; } .progress-bar { display: n…" at bounding box center [607, 169] width 348 height 57
paste textarea "max-width: 400px; /* match the cover image max width */ margin: 0 auto; /* cent…"
type textarea "<style> .top-bar { z-index: 1; position: relative; } .progress-bar { display: n…"
click at [762, 267] on span "Save" at bounding box center [752, 265] width 24 height 16
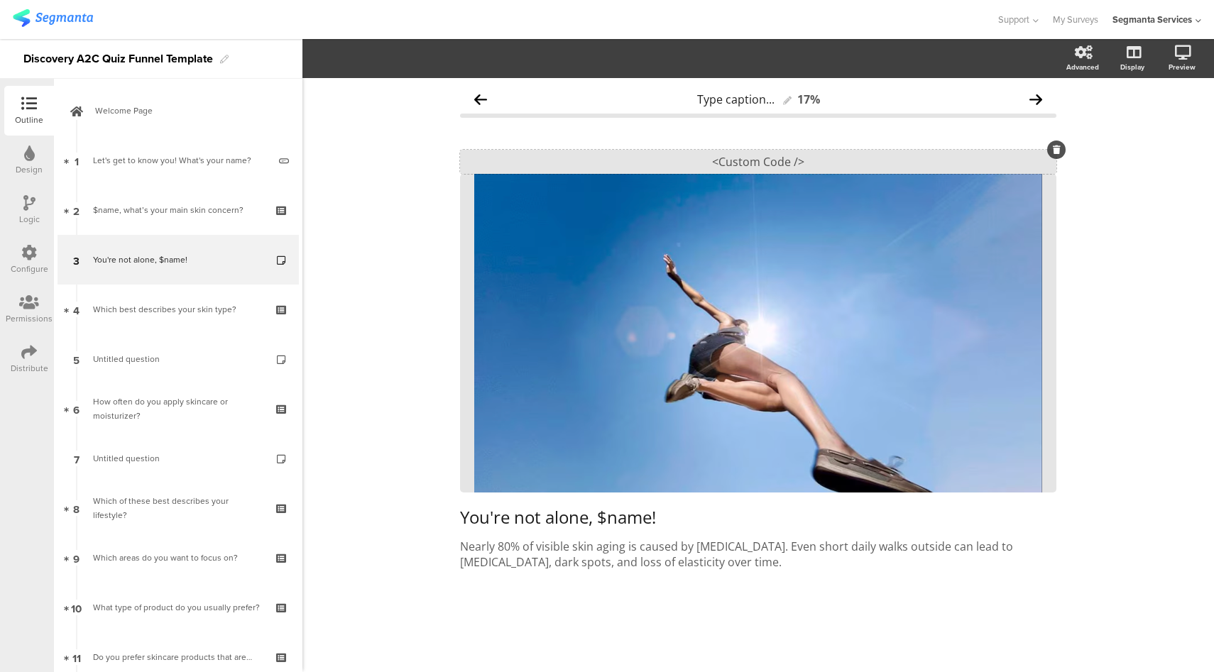
click at [716, 166] on div "<Custom Code />" at bounding box center [758, 162] width 596 height 24
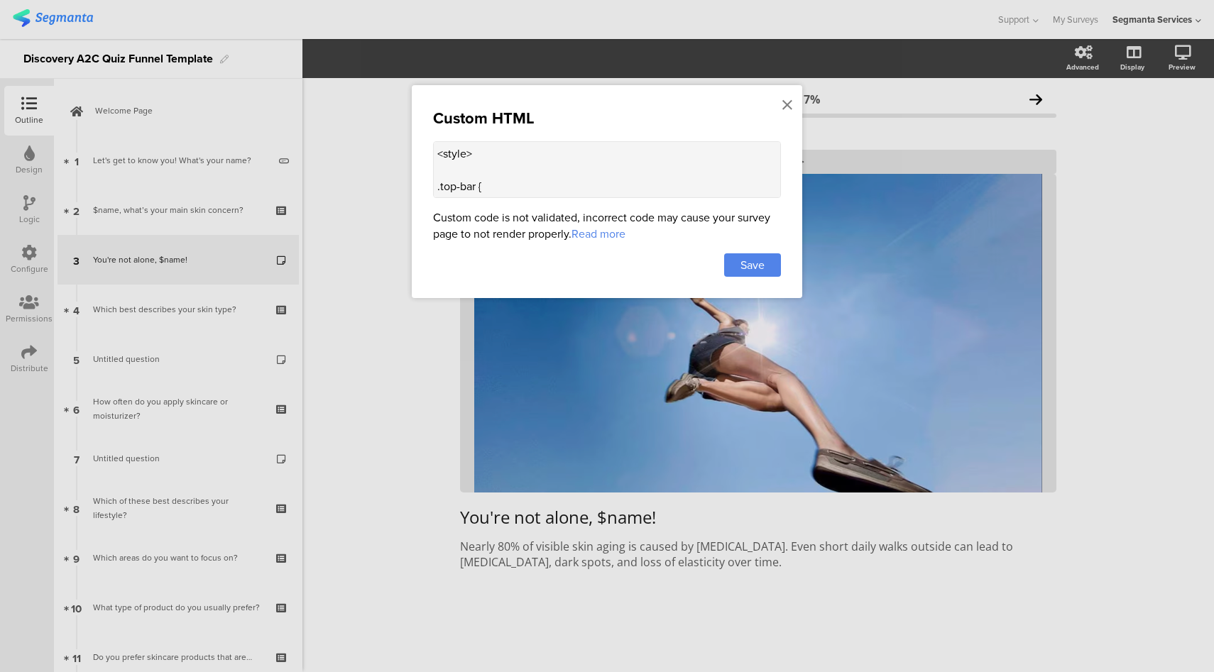
click at [577, 150] on textarea "<style> .top-bar { z-index: 1; position: relative; } .progress-bar { display: n…" at bounding box center [607, 169] width 348 height 57
paste textarea "display: block; max-width: 400px !important; /* limit width */ height: auto !im…"
type textarea "<style> .top-bar { z-index: 1; position: relative; } .progress-bar { display: n…"
click at [738, 263] on div "Save" at bounding box center [752, 264] width 57 height 23
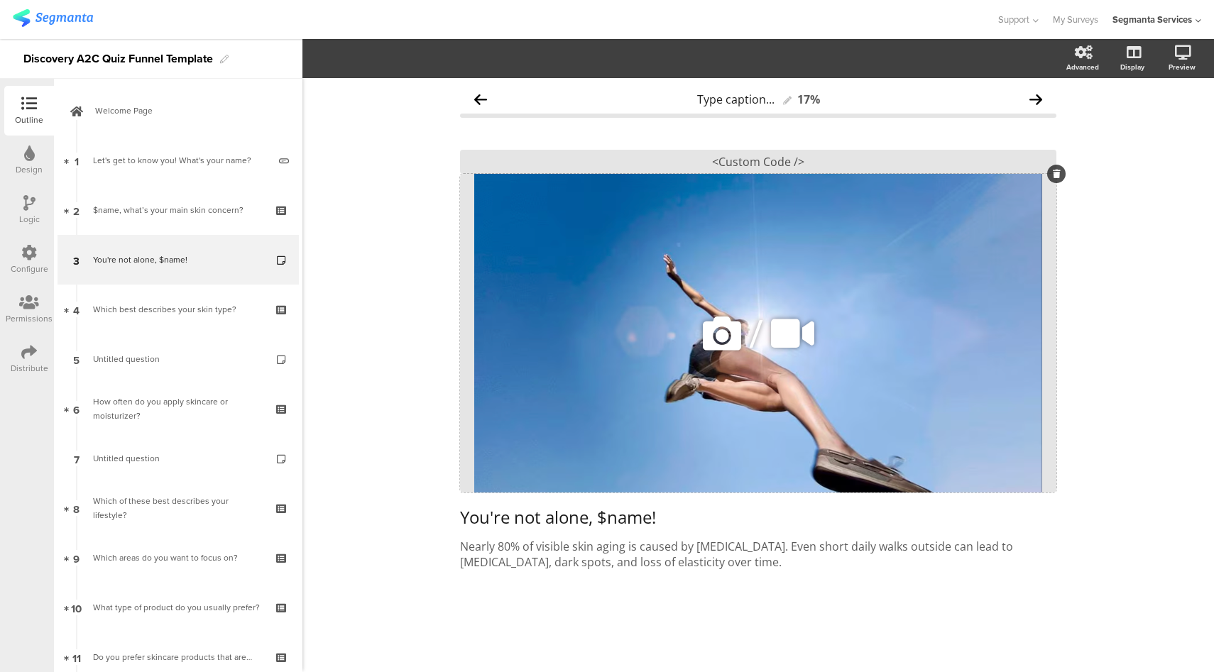
click at [642, 388] on div "/" at bounding box center [758, 333] width 596 height 319
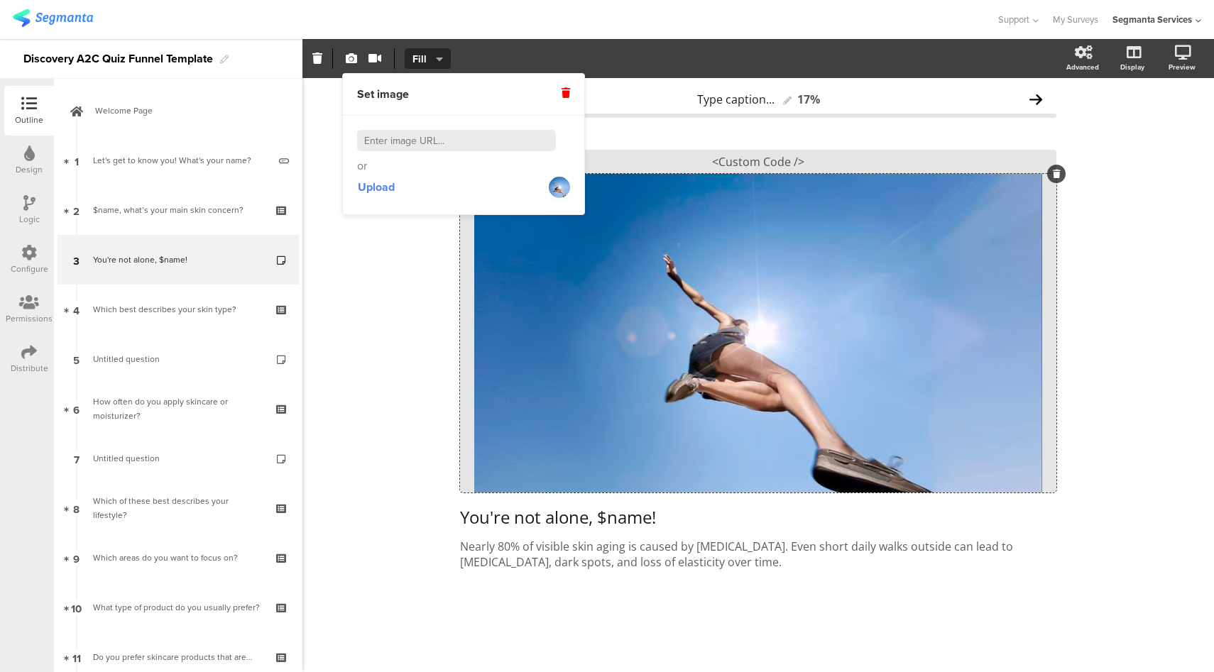
click at [762, 23] on div at bounding box center [498, 19] width 970 height 23
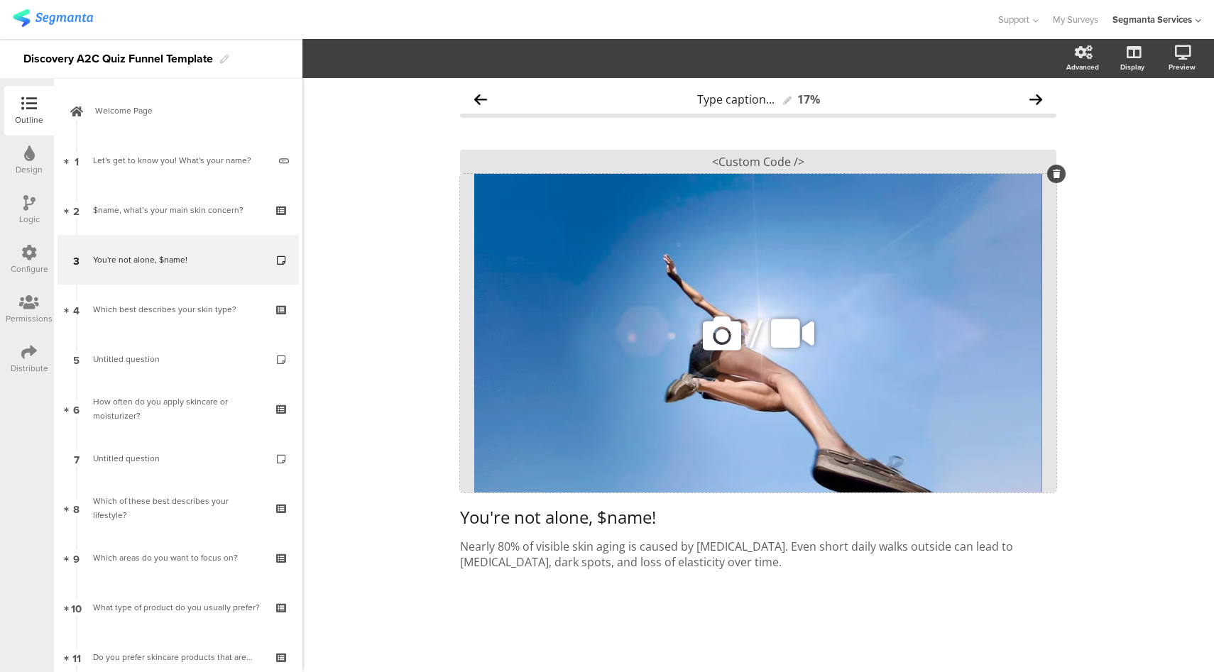
click at [1019, 197] on div "/" at bounding box center [758, 333] width 596 height 319
click at [837, 159] on div "<Custom Code />" at bounding box center [758, 162] width 596 height 24
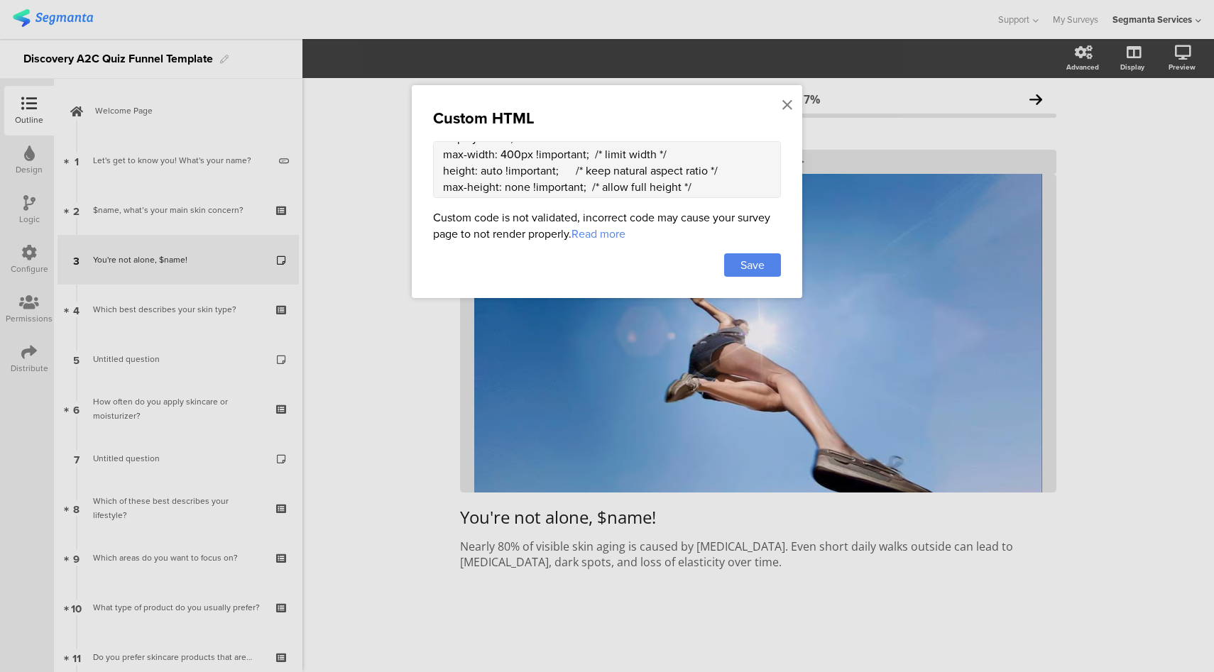
scroll to position [602, 0]
click at [790, 100] on icon at bounding box center [787, 105] width 10 height 16
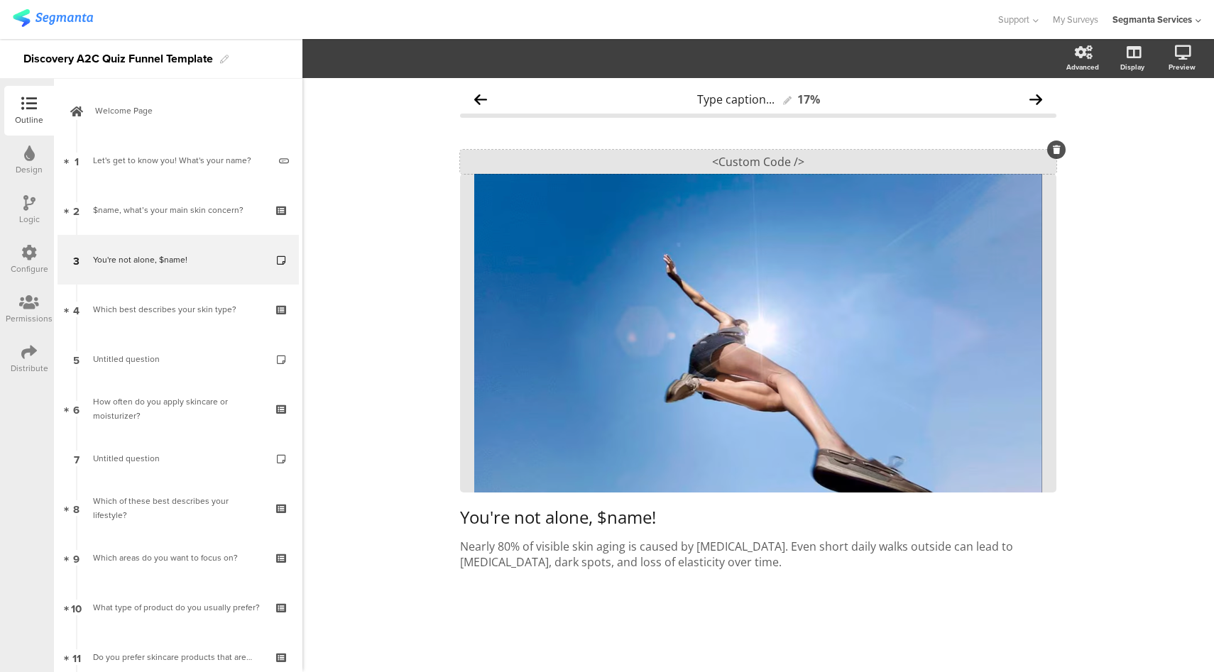
click at [750, 160] on div "<Custom Code />" at bounding box center [758, 162] width 596 height 24
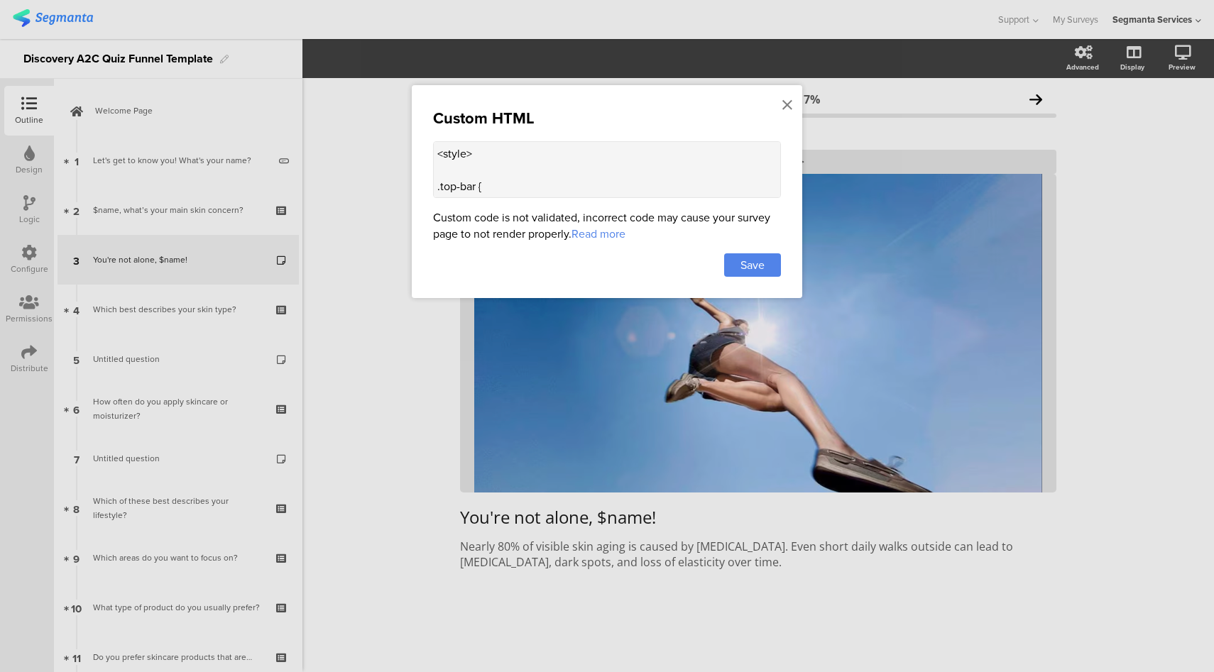
click at [573, 165] on textarea "<style> .top-bar { z-index: 1; position: relative; } .progress-bar { display: n…" at bounding box center [607, 169] width 348 height 57
paste textarea "* { max-height: none !important; height: auto !important; overflow: visible !im…"
type textarea "<style> .top-bar { z-index: 1; position: relative; } .progress-bar { display: n…"
click at [745, 260] on span "Save" at bounding box center [752, 265] width 24 height 16
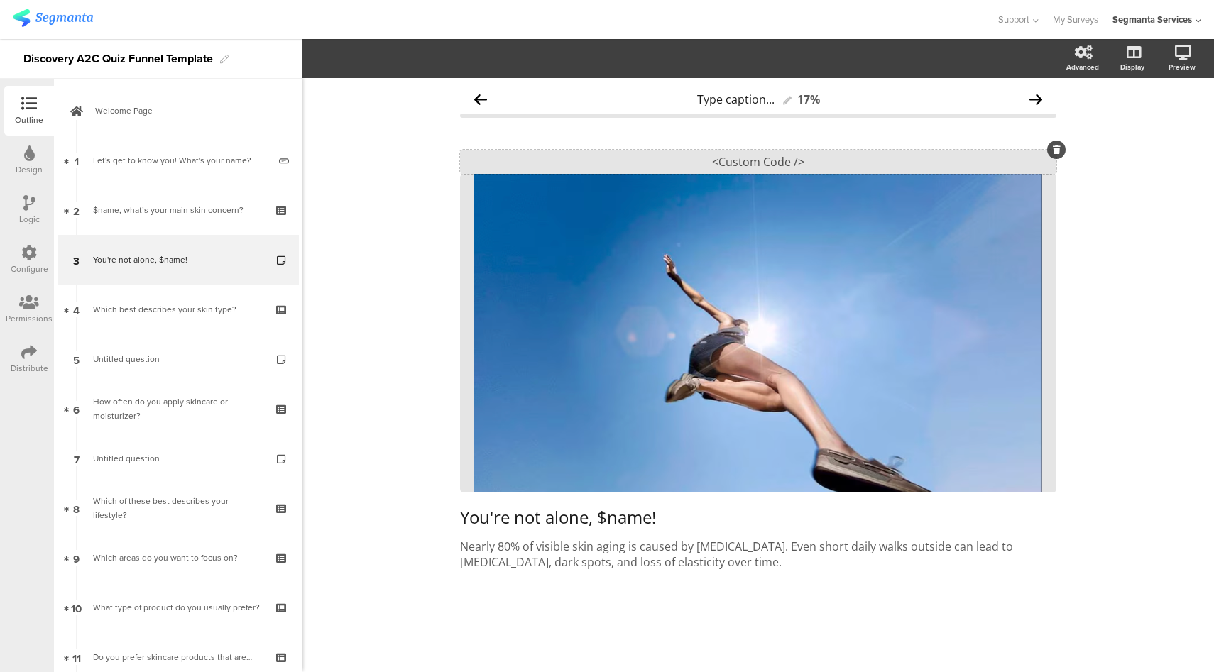
click at [813, 160] on div "<Custom Code />" at bounding box center [758, 162] width 596 height 24
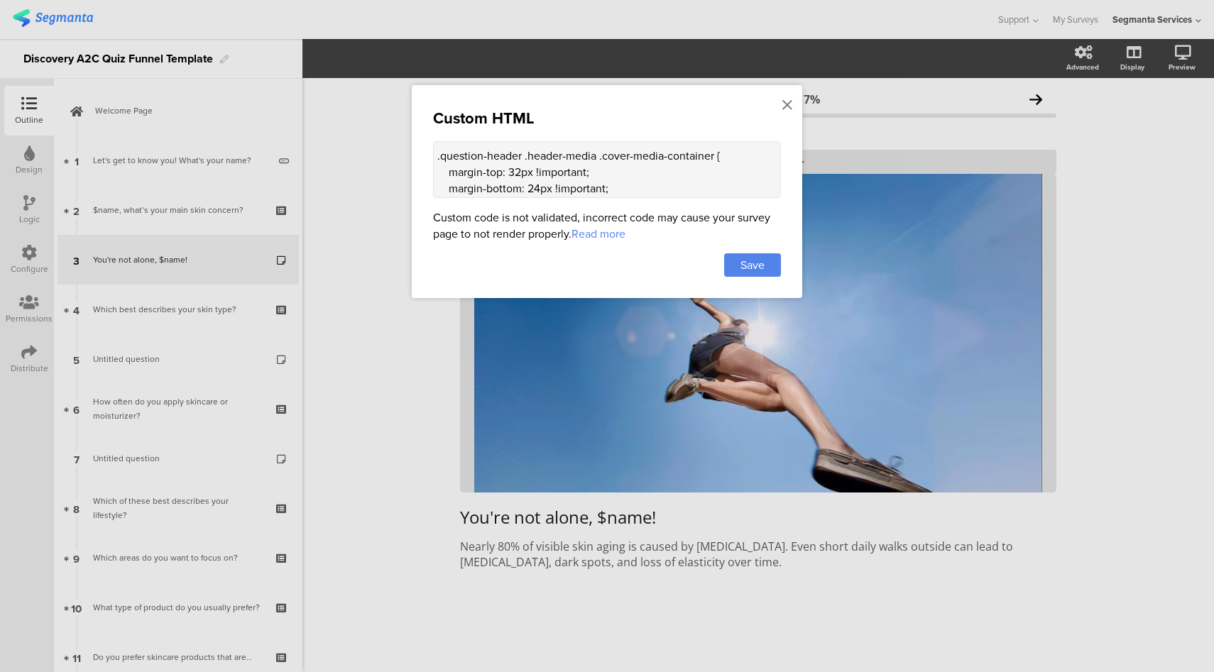
scroll to position [606, 0]
click at [785, 104] on icon at bounding box center [787, 105] width 10 height 16
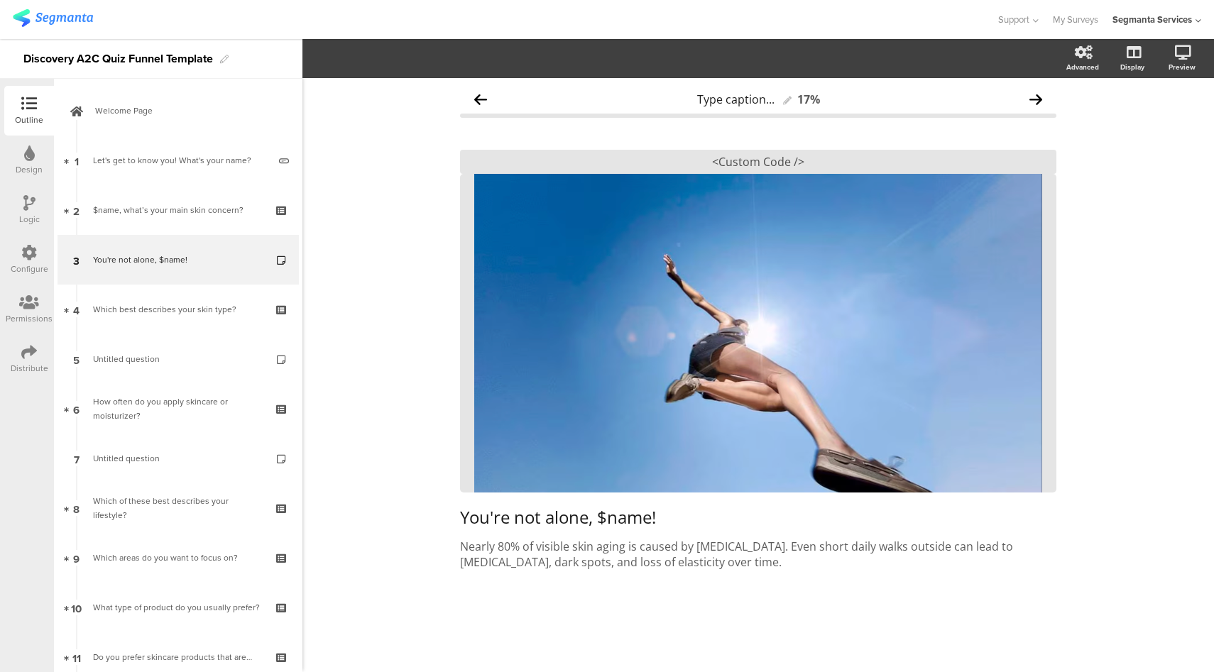
click at [32, 263] on div "Configure" at bounding box center [30, 269] width 38 height 13
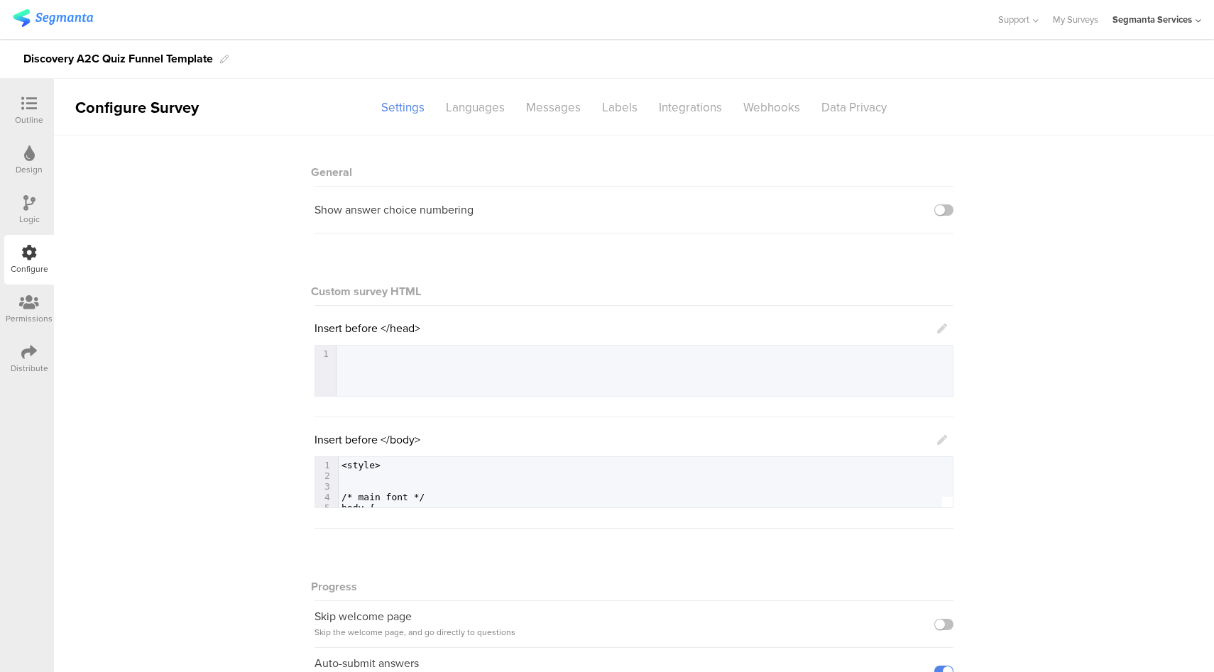
click at [937, 440] on icon at bounding box center [942, 440] width 10 height 10
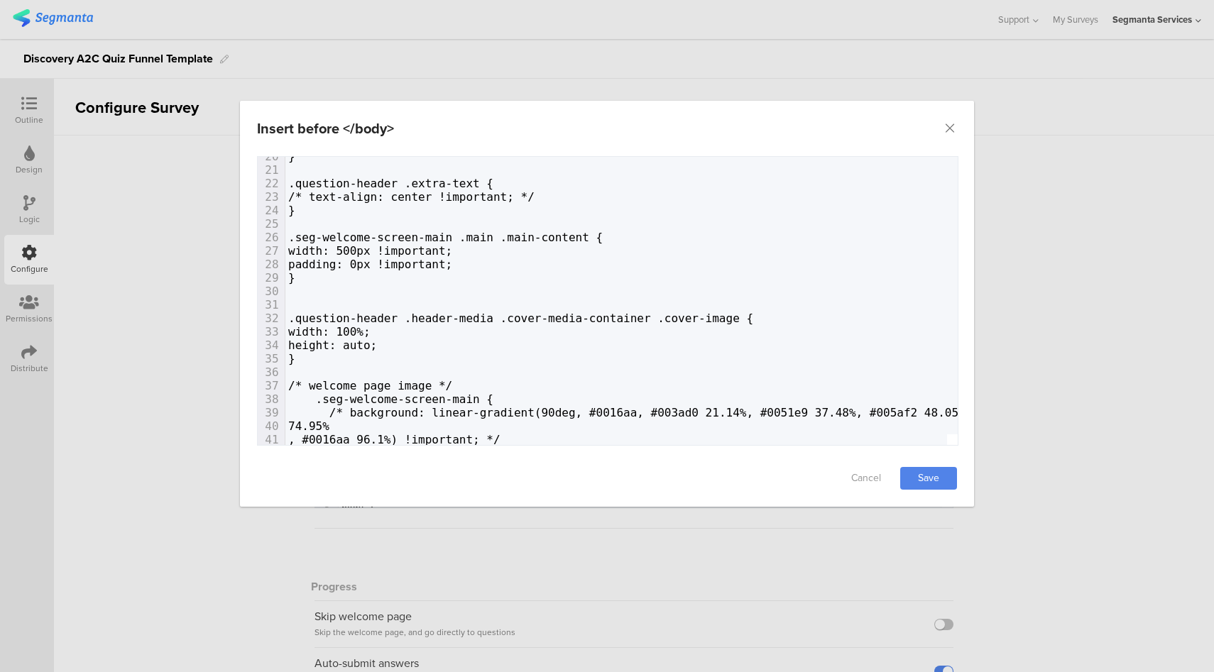
scroll to position [274, 0]
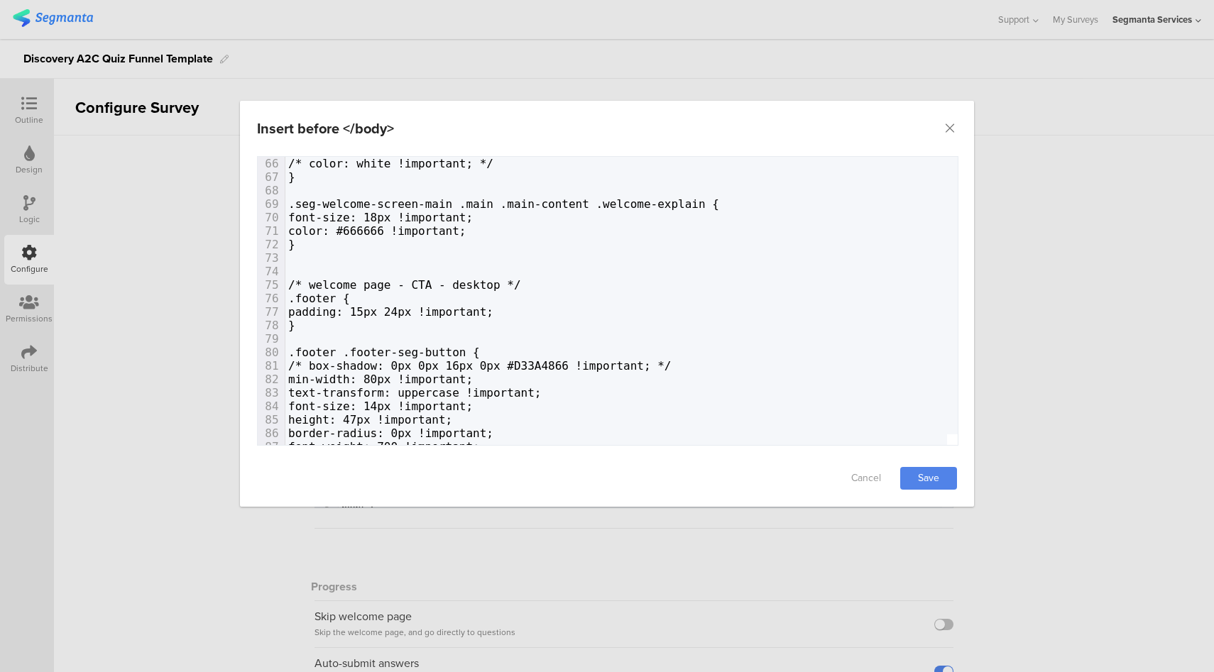
scroll to position [882, 0]
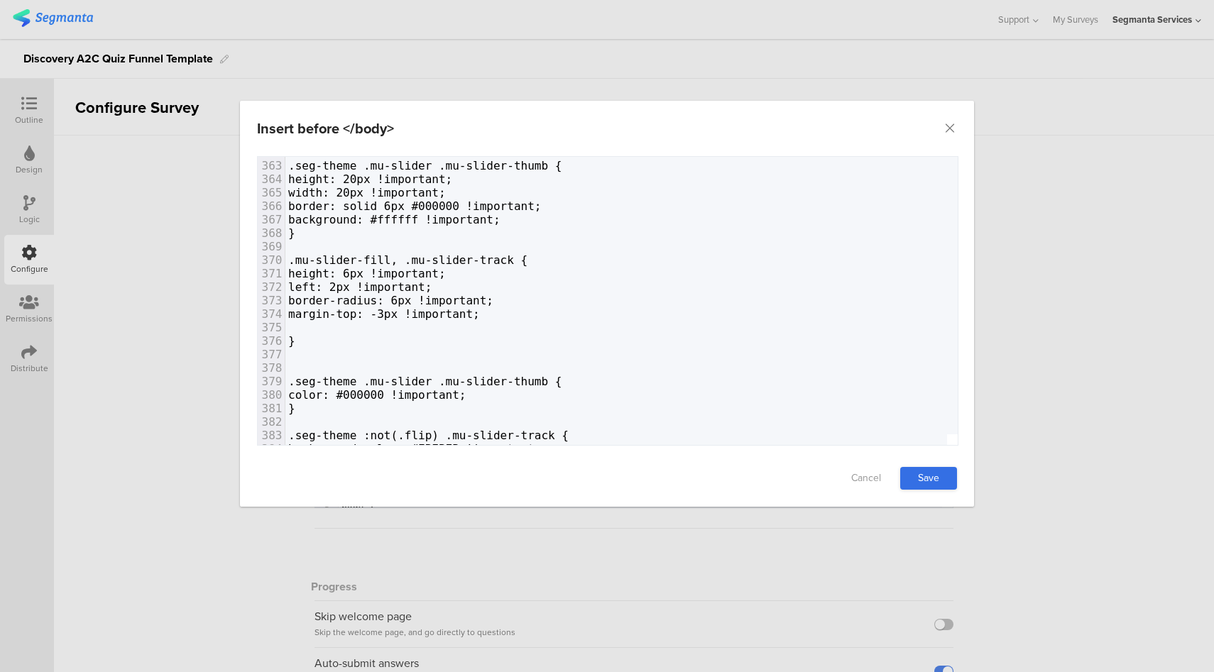
click at [920, 478] on link "Save" at bounding box center [928, 478] width 57 height 23
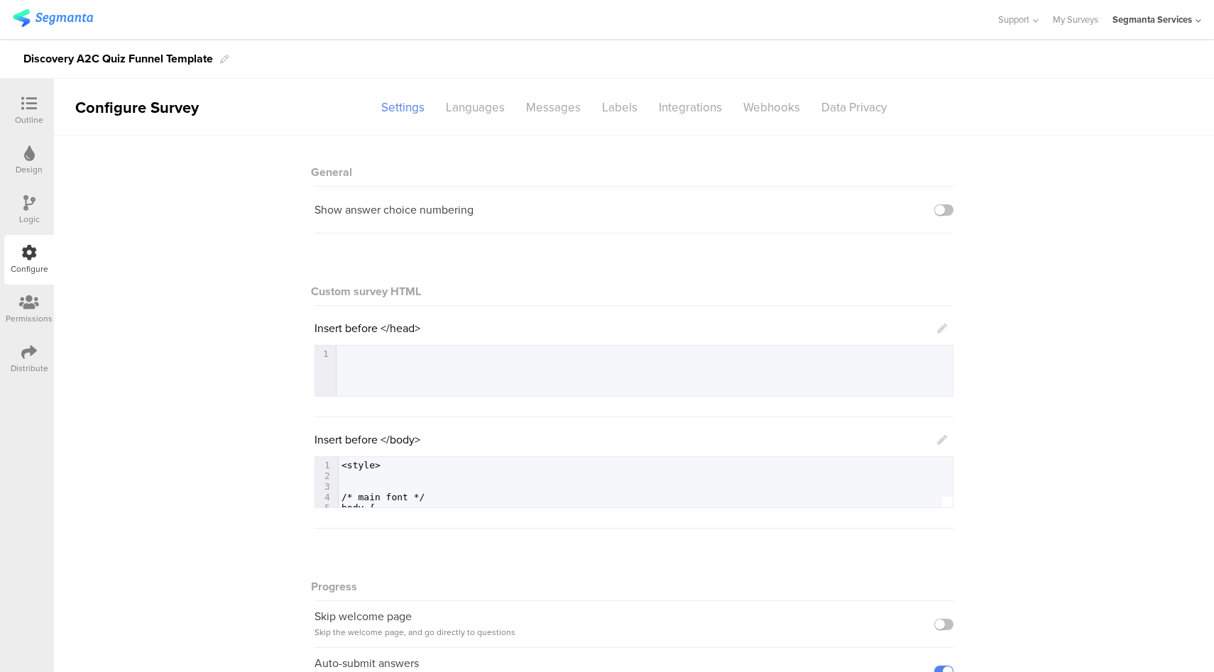
click at [26, 101] on icon at bounding box center [29, 104] width 16 height 16
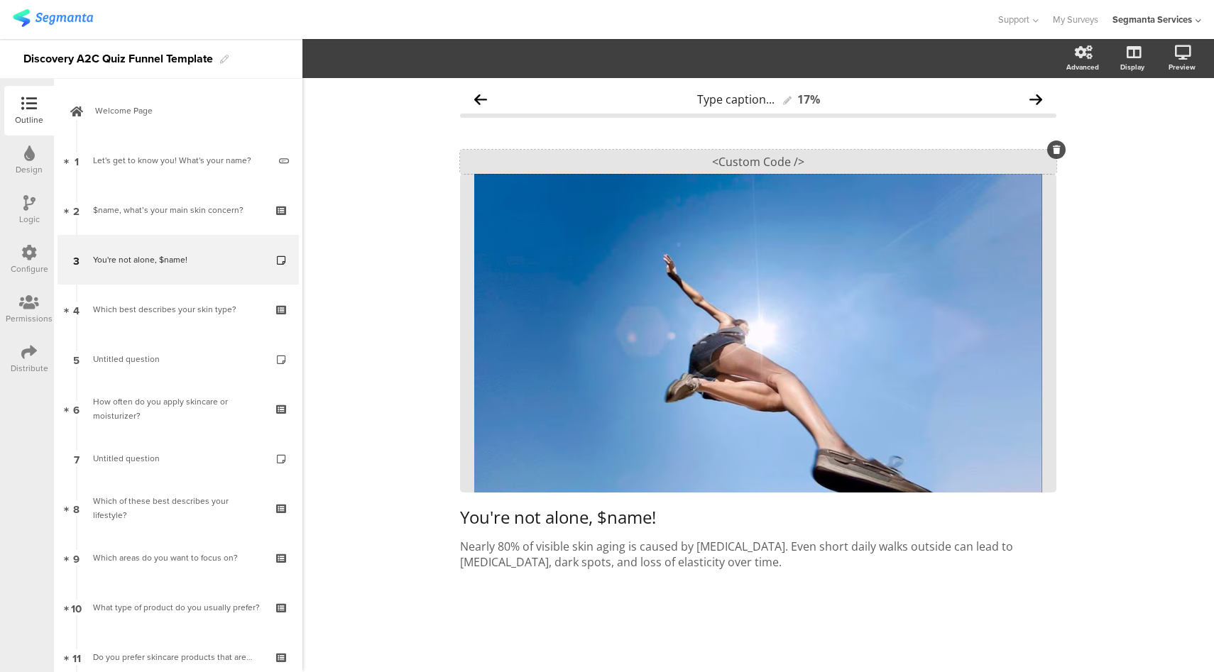
click at [773, 163] on div "<Custom Code />" at bounding box center [758, 162] width 596 height 24
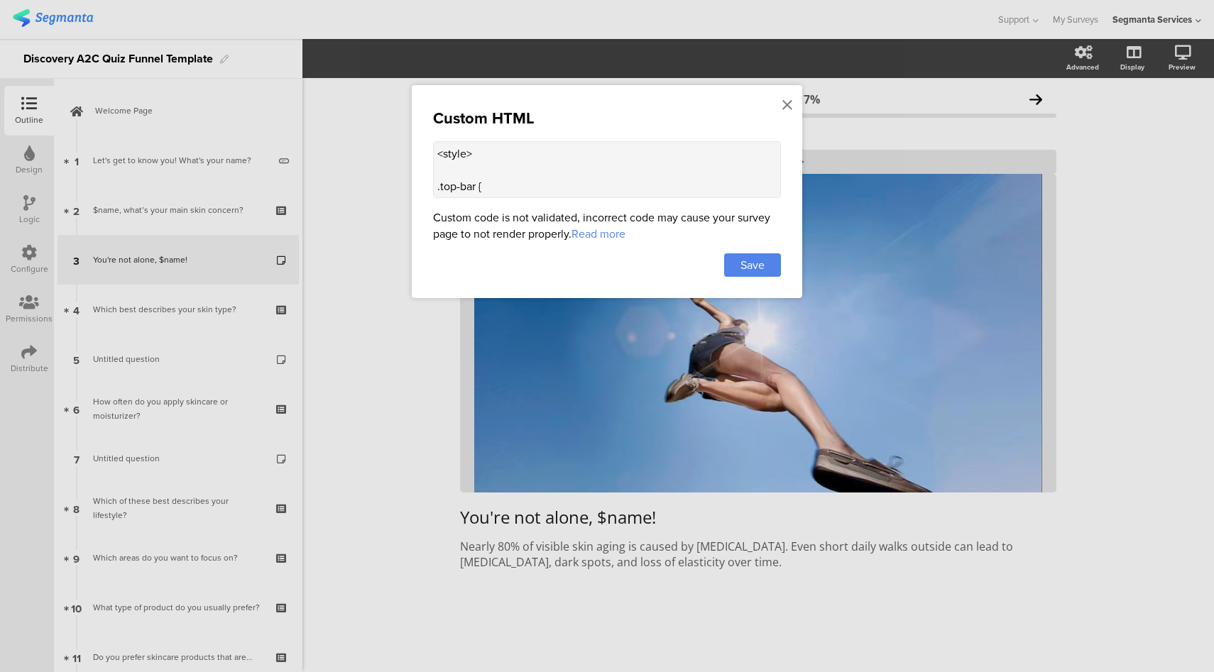
click at [669, 177] on textarea "<style> .top-bar { z-index: 1; position: relative; } .progress-bar { display: n…" at bounding box center [607, 169] width 348 height 57
click at [671, 160] on textarea "<style> .top-bar { z-index: 1; position: relative; } .progress-bar { display: n…" at bounding box center [607, 169] width 348 height 57
paste textarea ".cover-image { display: block; max-width: 400px !important; /* limit width */ h…"
type textarea "<style> .top-bar { z-index: 1; position: relative; } .progress-bar { display: n…"
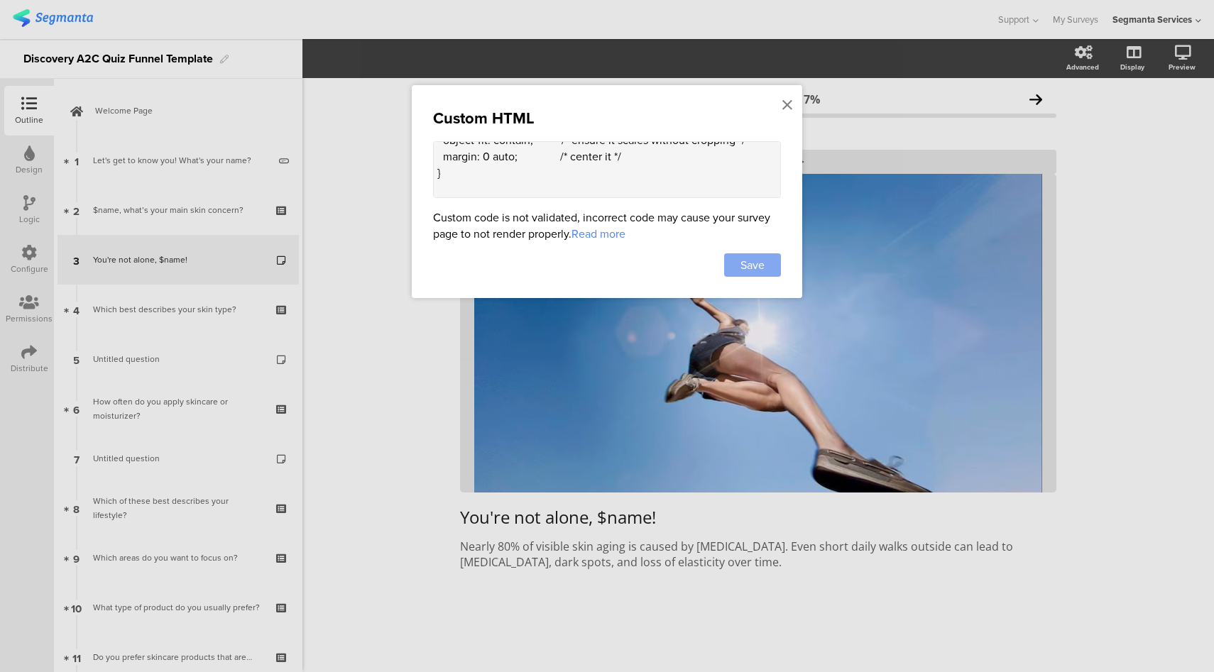
click at [743, 265] on span "Save" at bounding box center [752, 265] width 24 height 16
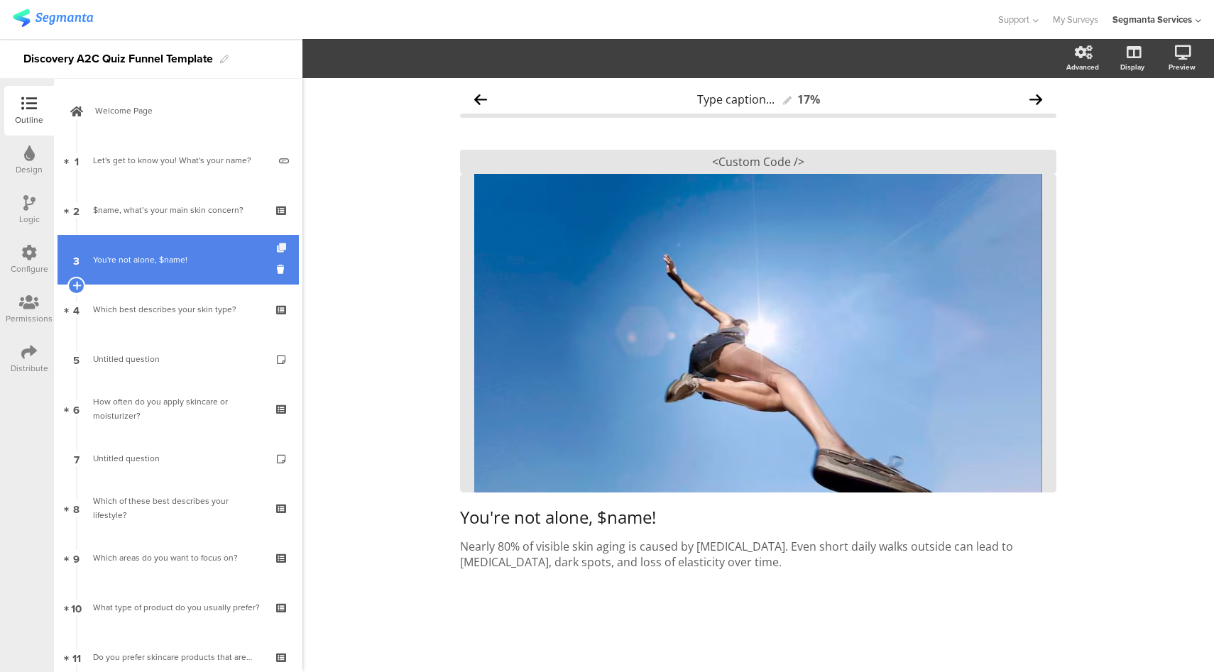
click at [277, 248] on icon at bounding box center [283, 247] width 12 height 9
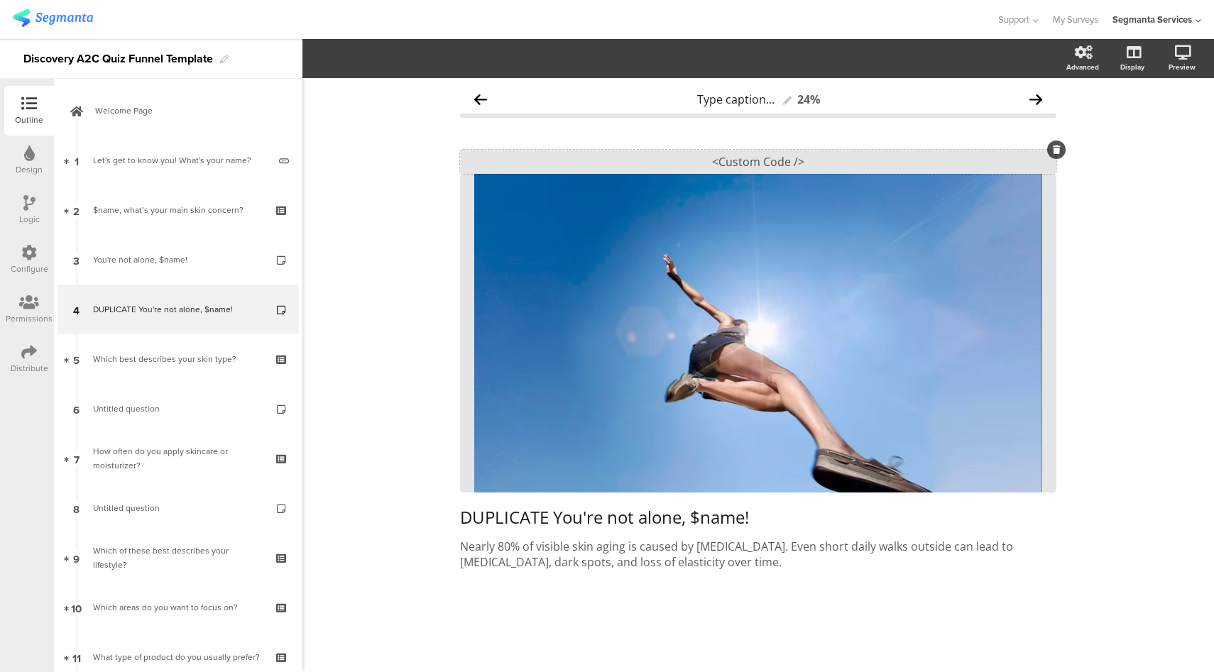
click at [748, 167] on div "<Custom Code />" at bounding box center [758, 162] width 596 height 24
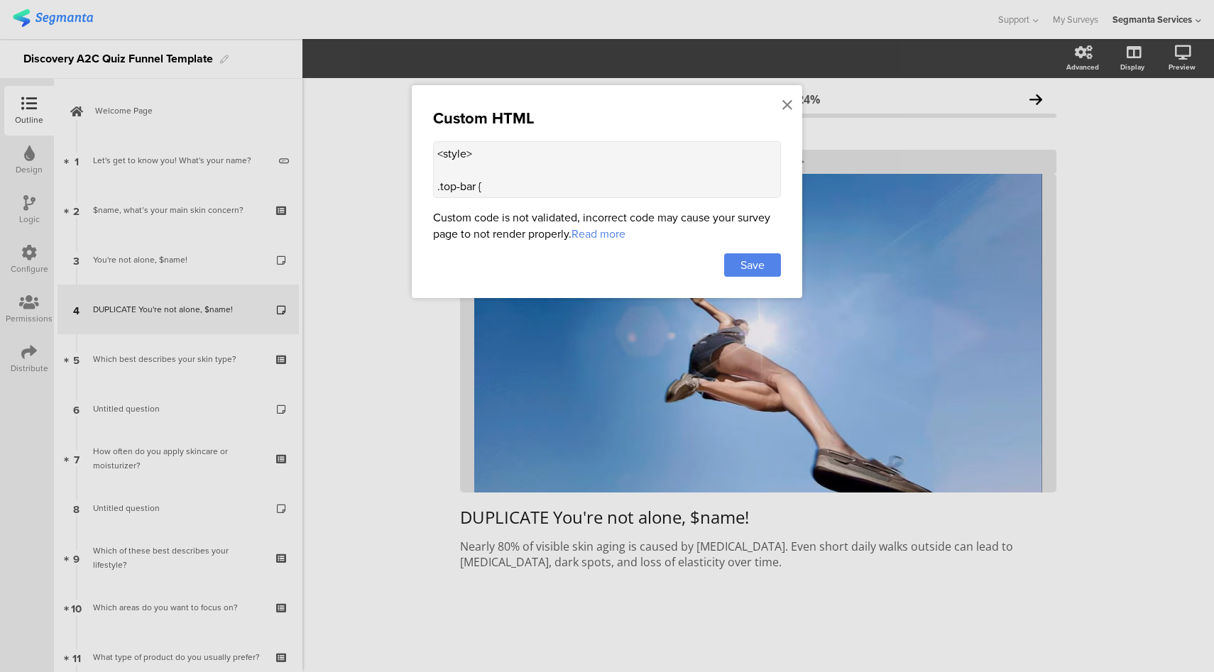
click at [530, 167] on textarea "<style> .top-bar { z-index: 1; position: relative; } .progress-bar { display: n…" at bounding box center [607, 169] width 348 height 57
paste textarea "question-header .main-text { display: none !important; } .progress-bar-segments…"
type textarea "<style> .question-header .main-text { display: none !important; } .progress-bar…"
click at [751, 269] on span "Save" at bounding box center [752, 265] width 24 height 16
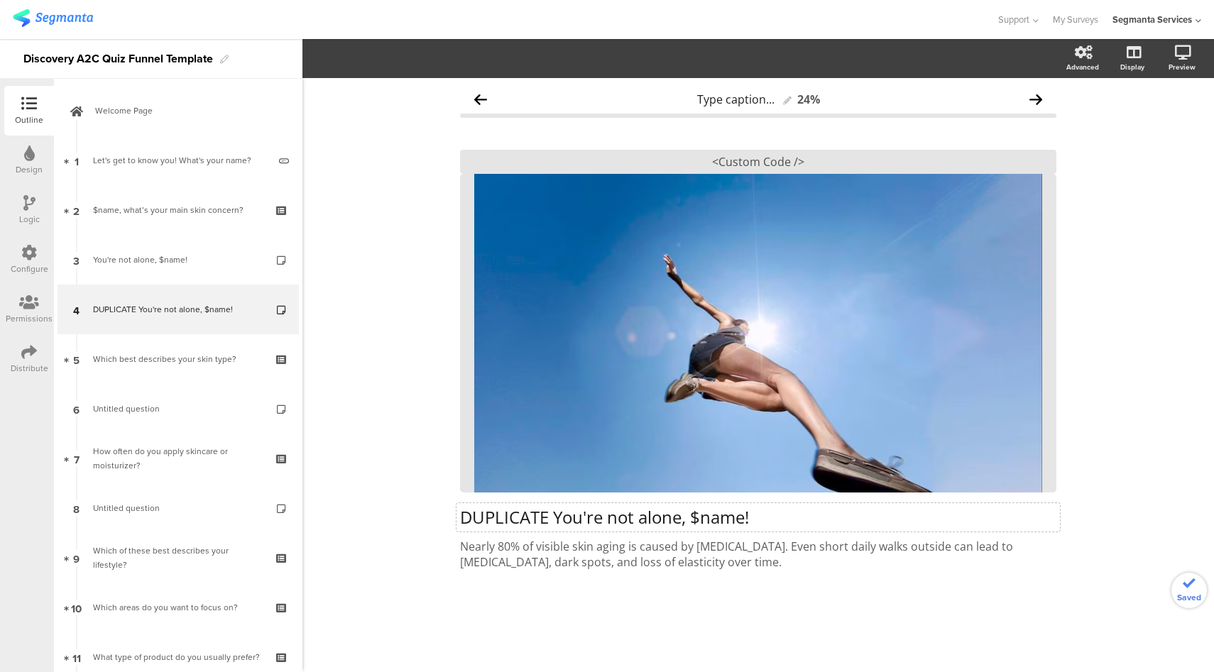
click at [653, 507] on p "DUPLICATE You're not alone, $name!" at bounding box center [758, 517] width 596 height 21
click at [620, 564] on p "Nearly 80% of visible skin aging is caused by sun exposure. Even short daily wa…" at bounding box center [758, 554] width 596 height 31
click at [747, 166] on div "<Custom Code />" at bounding box center [758, 162] width 596 height 24
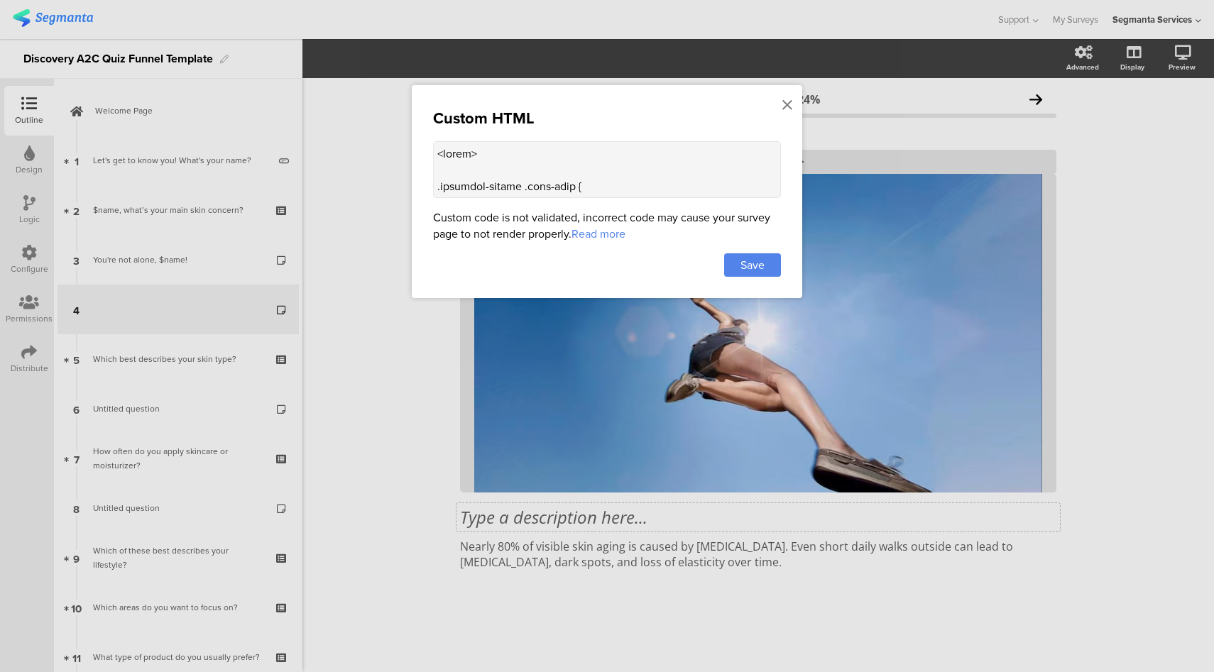
click at [537, 172] on textarea at bounding box center [607, 169] width 348 height 57
click at [551, 559] on div at bounding box center [607, 336] width 1214 height 672
click at [556, 547] on div at bounding box center [607, 336] width 1214 height 672
click at [556, 547] on div "Nearly 80% of visible skin aging is caused by sun exposure. Even short daily wa…" at bounding box center [757, 554] width 603 height 38
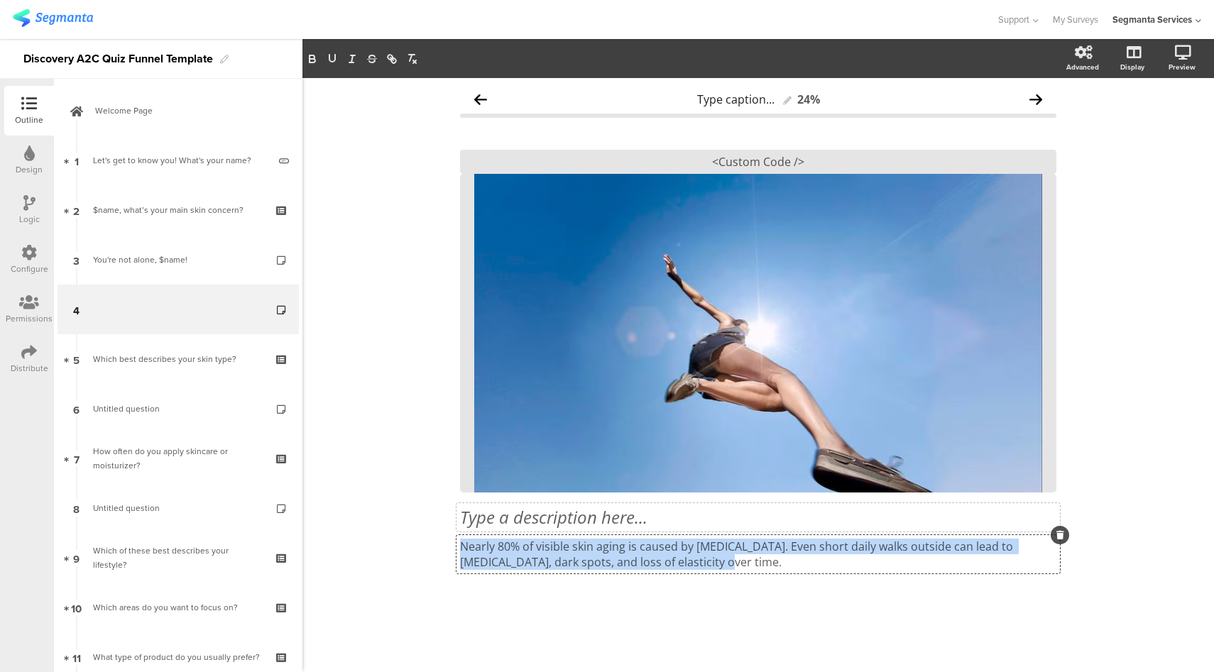
click at [556, 547] on p "Nearly 80% of visible skin aging is caused by sun exposure. Even short daily wa…" at bounding box center [758, 554] width 596 height 31
copy p "Nearly 80% of visible skin aging is caused by sun exposure. Even short daily wa…"
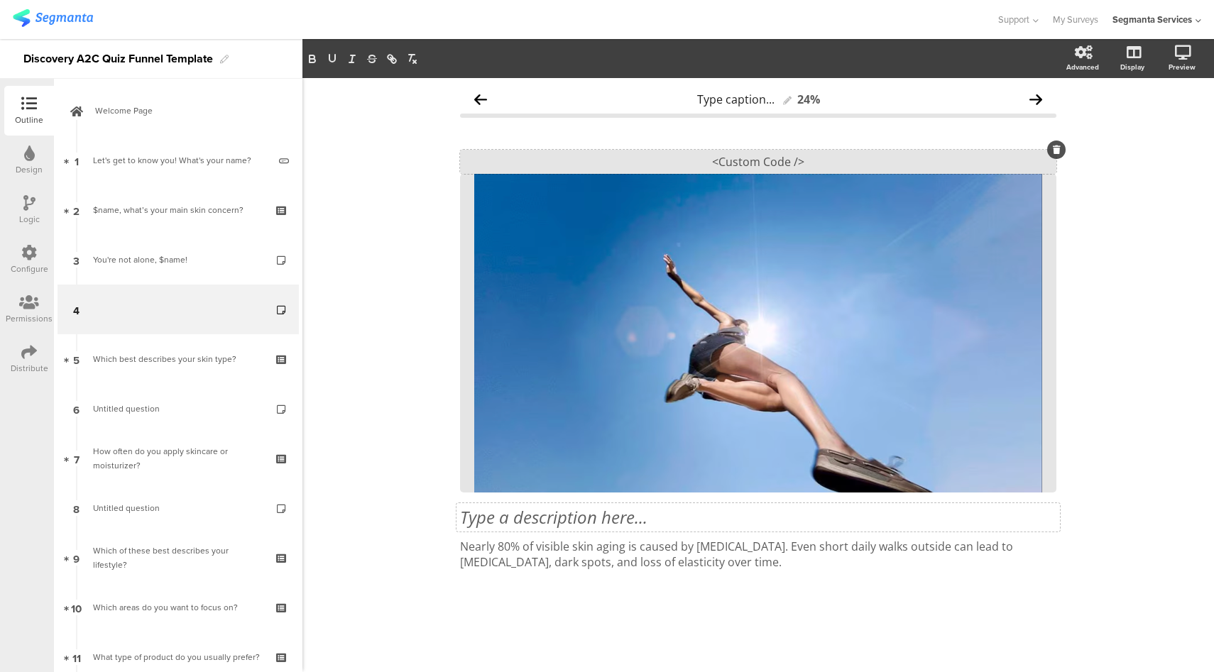
click at [685, 171] on div "<Custom Code />" at bounding box center [758, 162] width 596 height 24
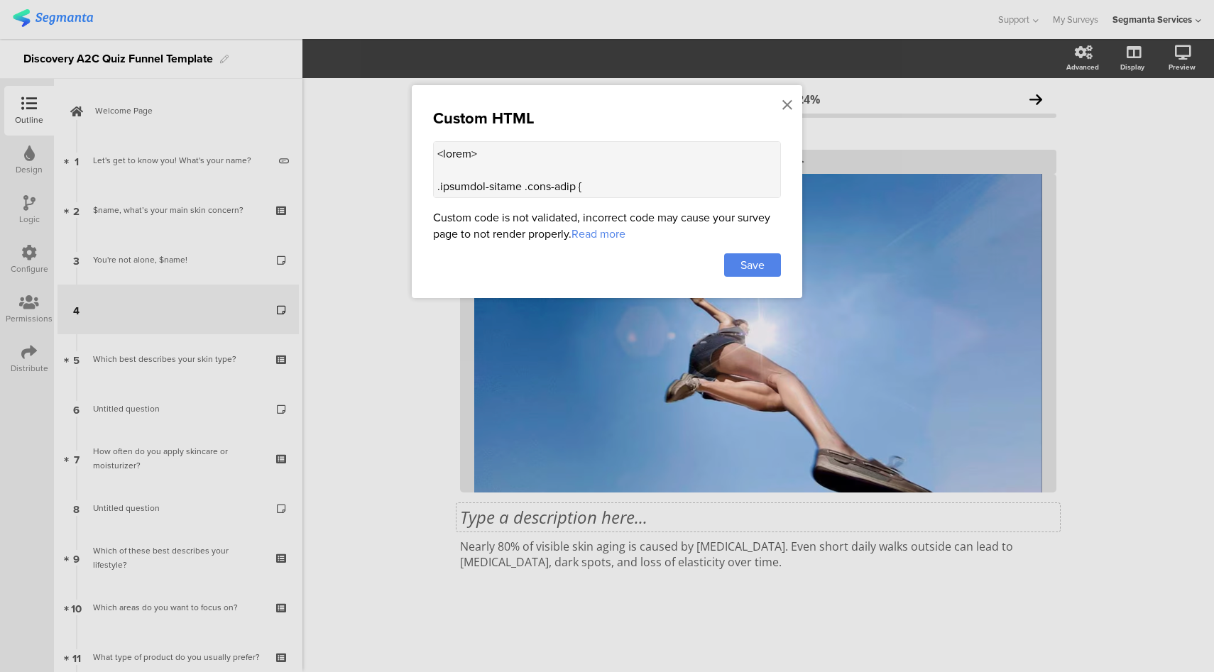
click at [571, 191] on textarea at bounding box center [607, 169] width 348 height 57
paste textarea "“temp-text-card"> <h2>You’re Not Alone.</h2> <p> Nearly 80% of visible skin agi…"
type textarea "<style> .question-header .main-text { display: none !important; } .progress-bar…"
click at [743, 270] on span "Save" at bounding box center [752, 265] width 24 height 16
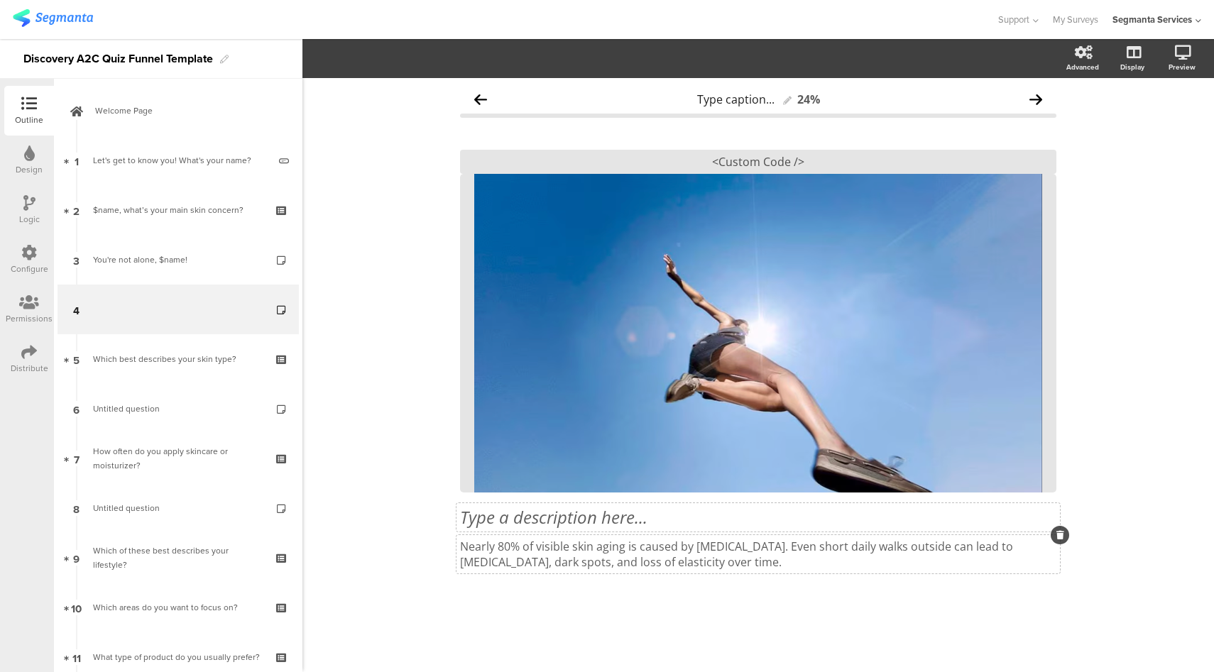
click at [703, 561] on p "Nearly 80% of visible skin aging is caused by sun exposure. Even short daily wa…" at bounding box center [758, 554] width 596 height 31
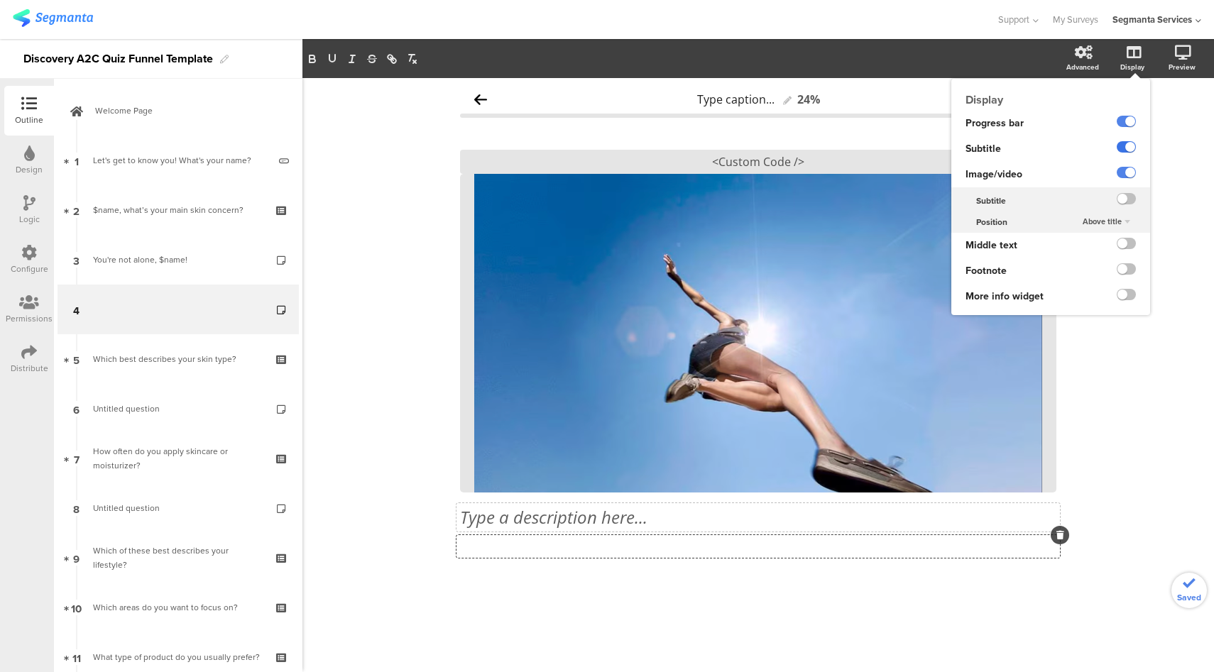
click at [1129, 146] on label at bounding box center [1125, 146] width 19 height 11
click at [0, 0] on input "checkbox" at bounding box center [0, 0] width 0 height 0
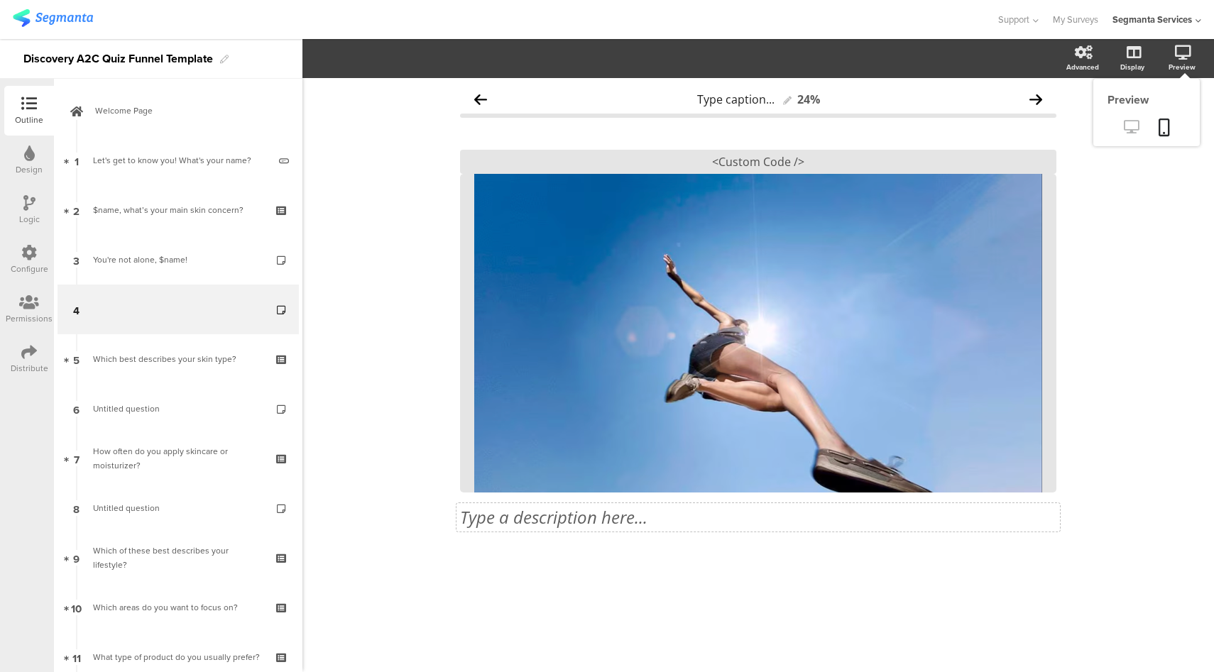
click at [1134, 128] on icon at bounding box center [1131, 126] width 15 height 13
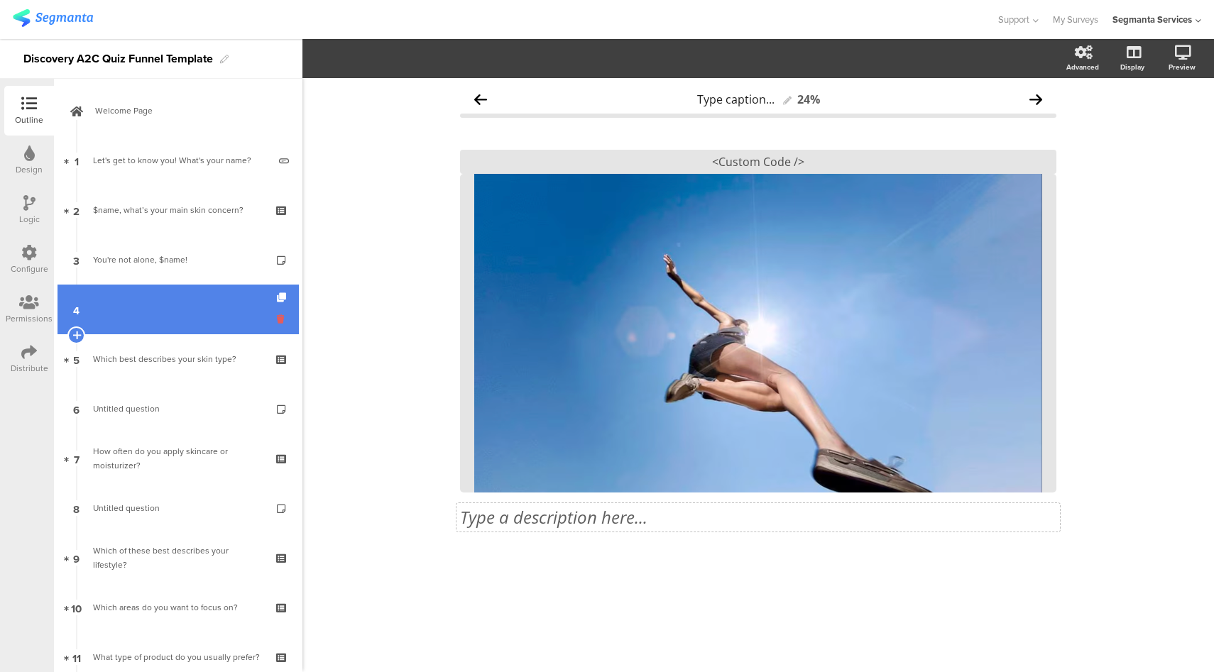
click at [277, 319] on icon at bounding box center [283, 318] width 12 height 13
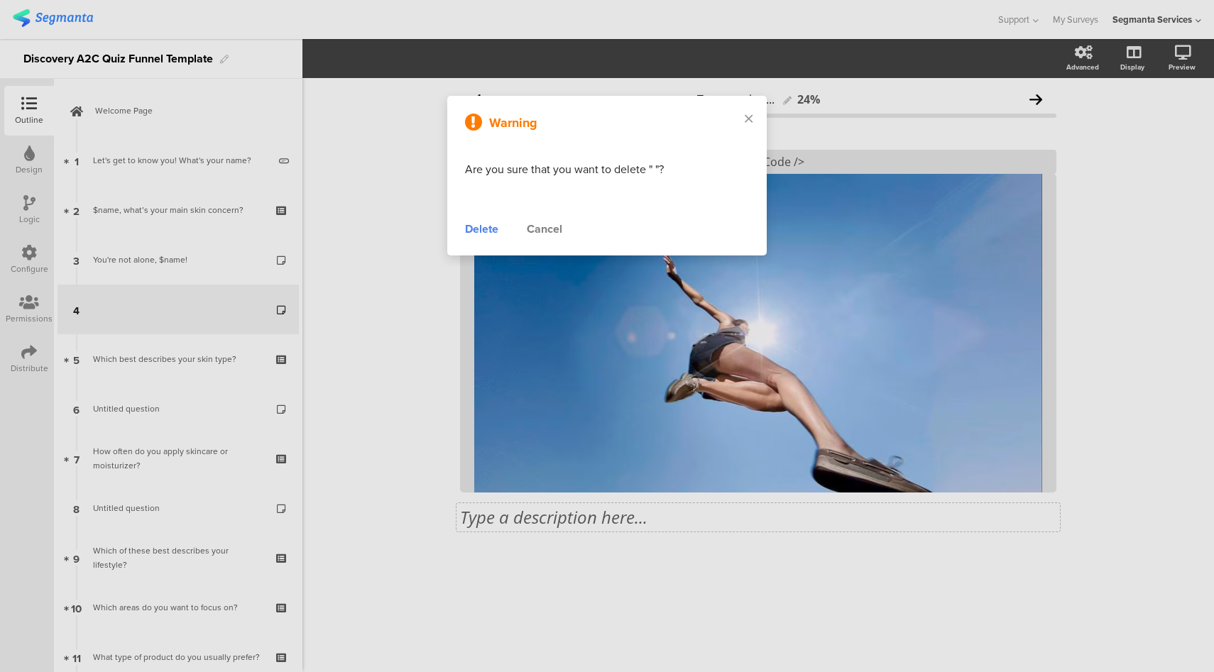
click at [484, 234] on div "Delete" at bounding box center [481, 229] width 33 height 17
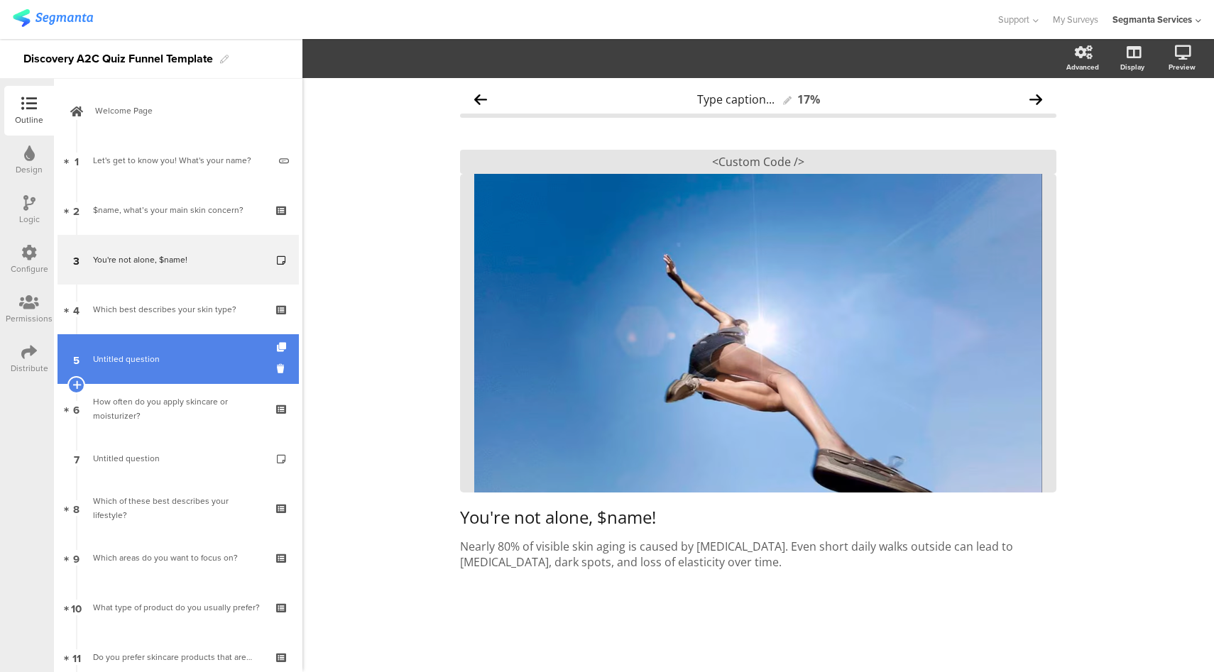
click at [152, 353] on span "Untitled question" at bounding box center [126, 359] width 67 height 13
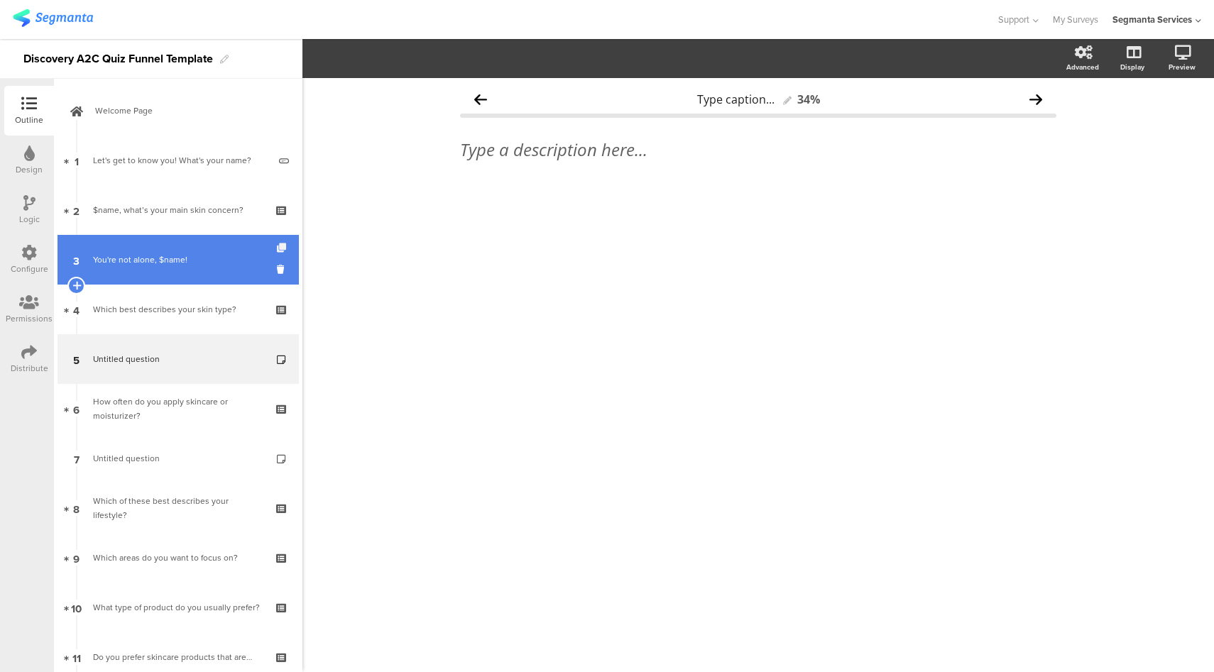
click at [277, 248] on icon at bounding box center [283, 247] width 12 height 9
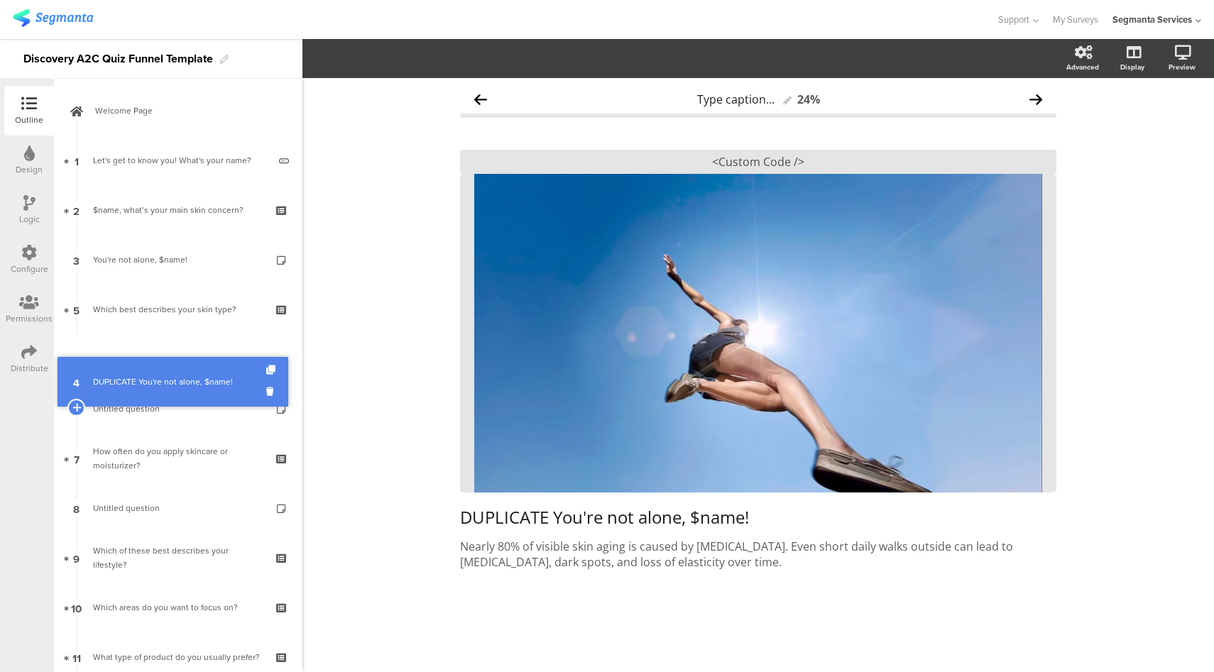
drag, startPoint x: 219, startPoint y: 300, endPoint x: 224, endPoint y: 358, distance: 58.4
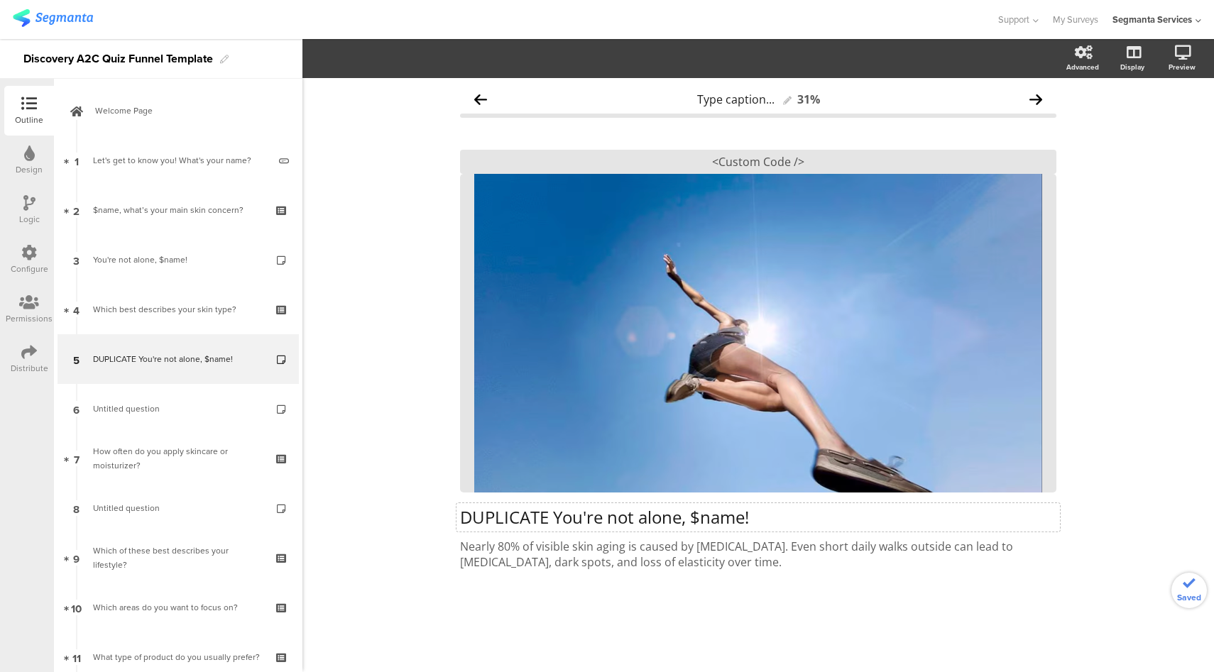
click at [515, 520] on div "DUPLICATE You're not alone, $name! DUPLICATE You're not alone, $name!" at bounding box center [757, 517] width 603 height 28
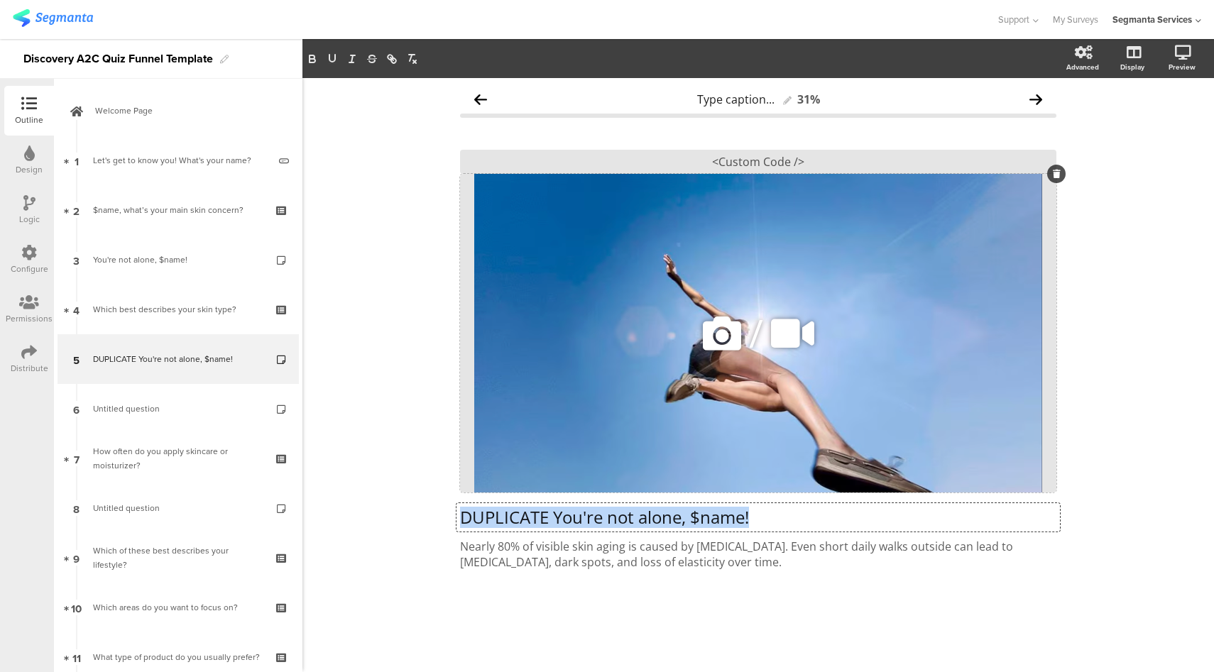
paste div
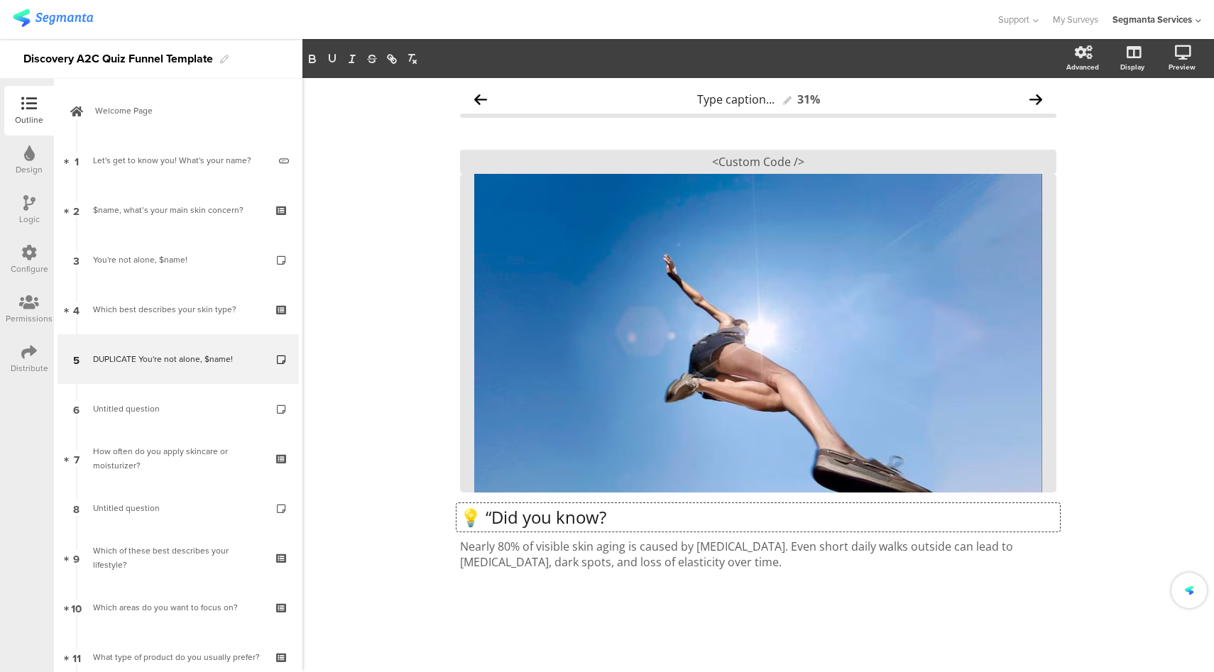
click at [491, 523] on p "💡 “Did you know?" at bounding box center [758, 517] width 596 height 21
click at [563, 545] on div "Nearly 80% of visible skin aging is caused by sun exposure. Even short daily wa…" at bounding box center [757, 554] width 603 height 38
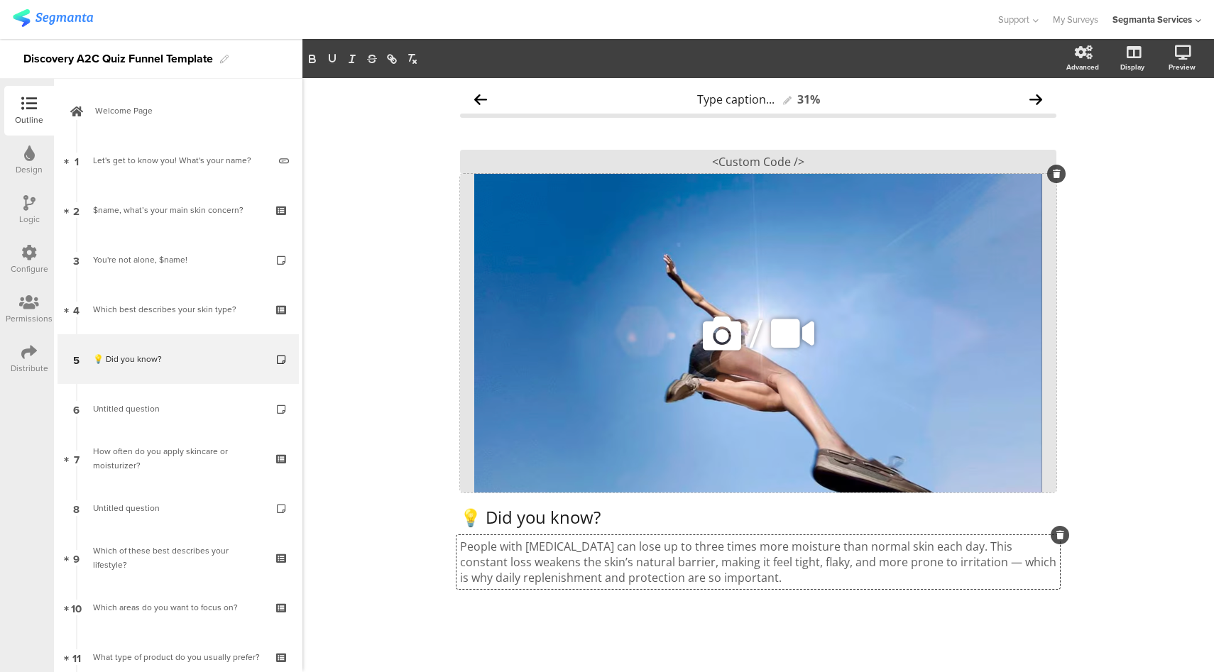
click at [728, 328] on icon at bounding box center [722, 333] width 48 height 48
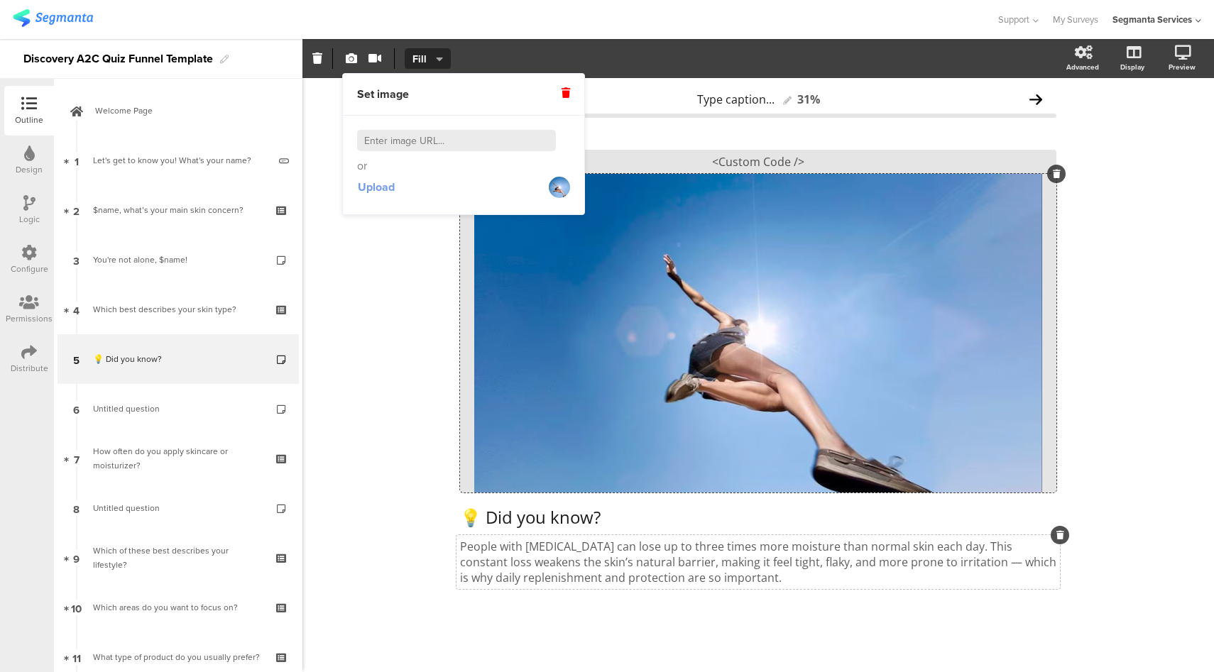
click at [381, 191] on span "Upload" at bounding box center [376, 187] width 37 height 16
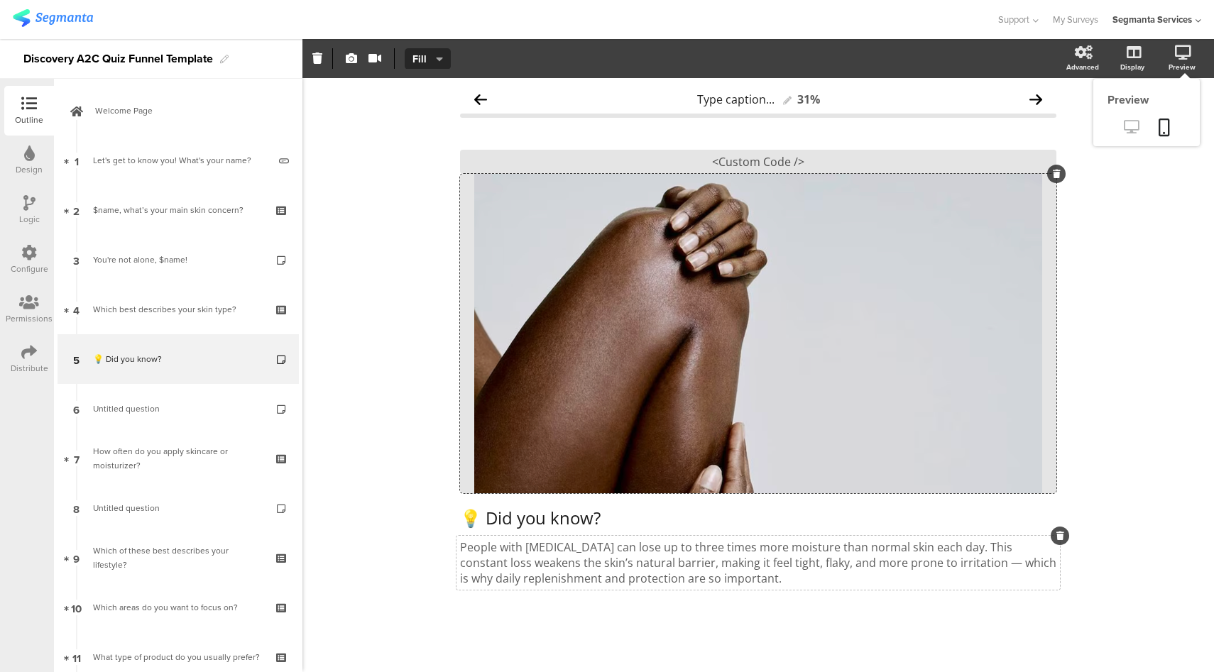
click at [1133, 128] on icon at bounding box center [1131, 126] width 15 height 13
click at [575, 514] on p "💡 Did you know?" at bounding box center [758, 517] width 596 height 21
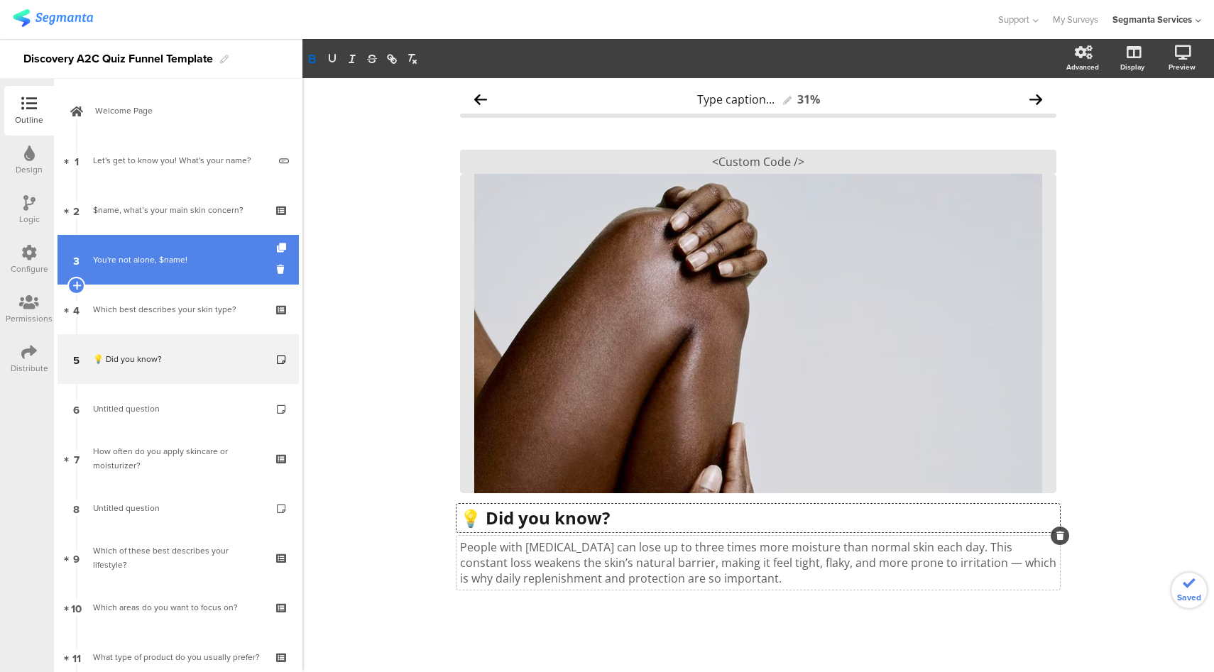
click at [193, 273] on link "3 You're not alone, $name!" at bounding box center [177, 260] width 241 height 50
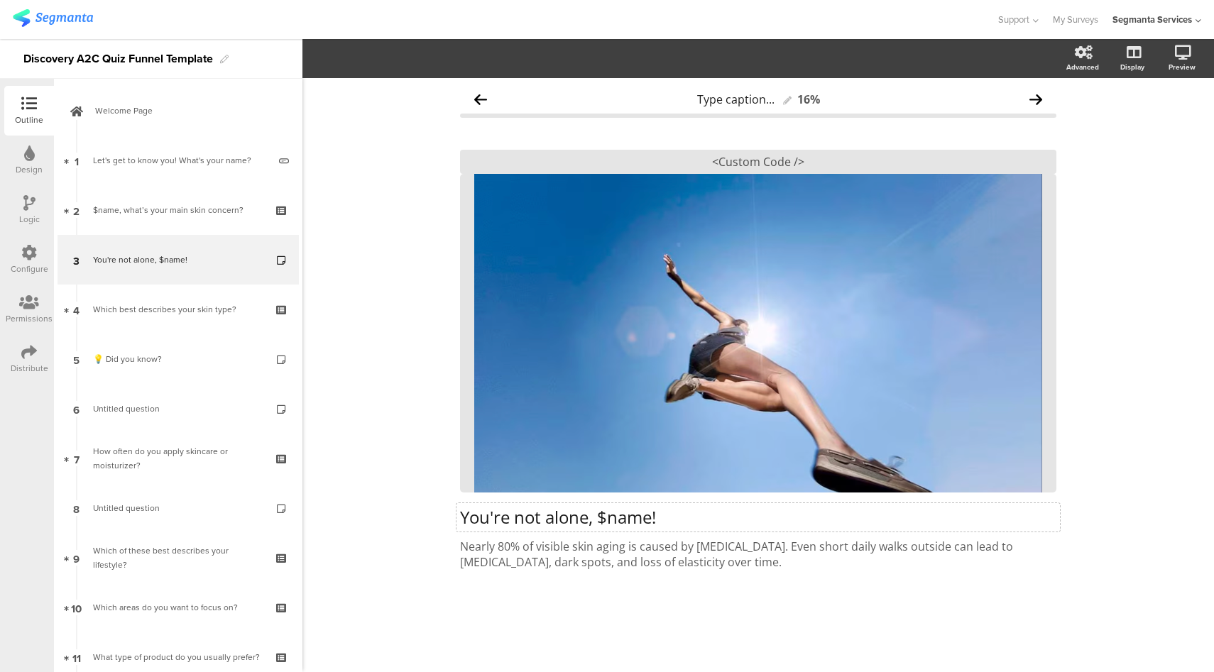
click at [507, 510] on div "You're not alone, $name! You're not alone, $name!" at bounding box center [757, 517] width 603 height 28
click at [507, 510] on p "You're not alone, $name!" at bounding box center [758, 517] width 596 height 21
click at [775, 160] on div "<Custom Code />" at bounding box center [758, 162] width 596 height 24
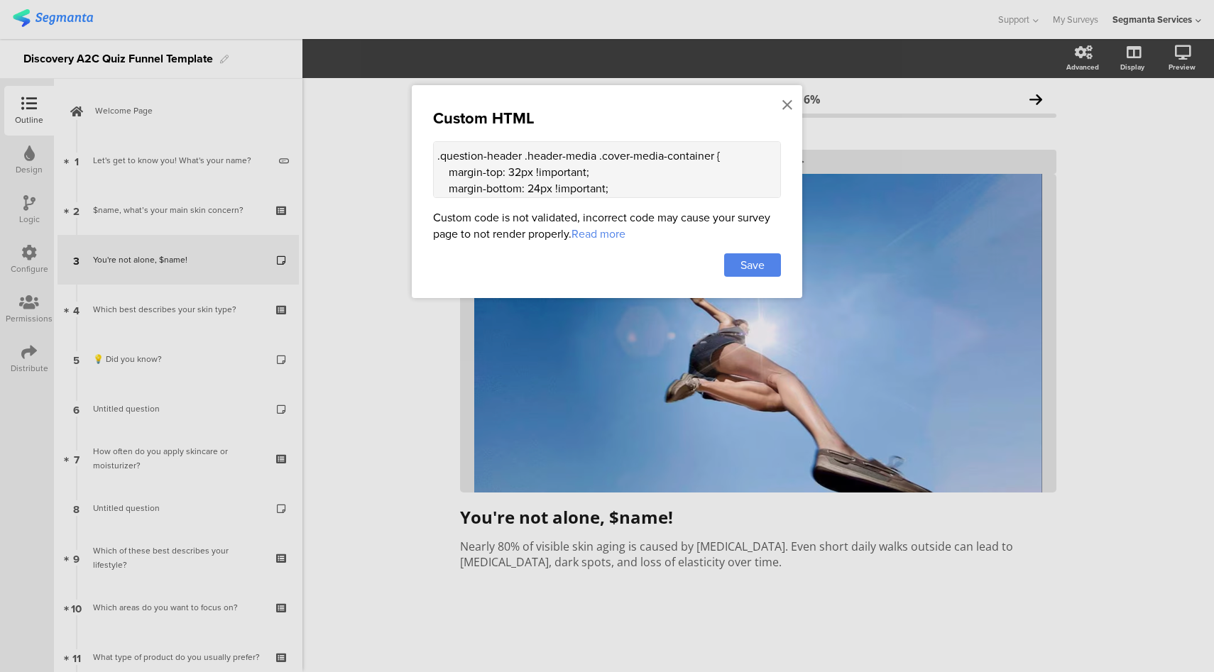
scroll to position [471, 0]
click at [541, 180] on textarea "<style> .top-bar { z-index: 1; position: relative; } .progress-bar { display: n…" at bounding box center [607, 169] width 348 height 57
type textarea "<style> .top-bar { z-index: 1; position: relative; } .progress-bar { display: n…"
click at [738, 259] on div "Save" at bounding box center [752, 264] width 57 height 23
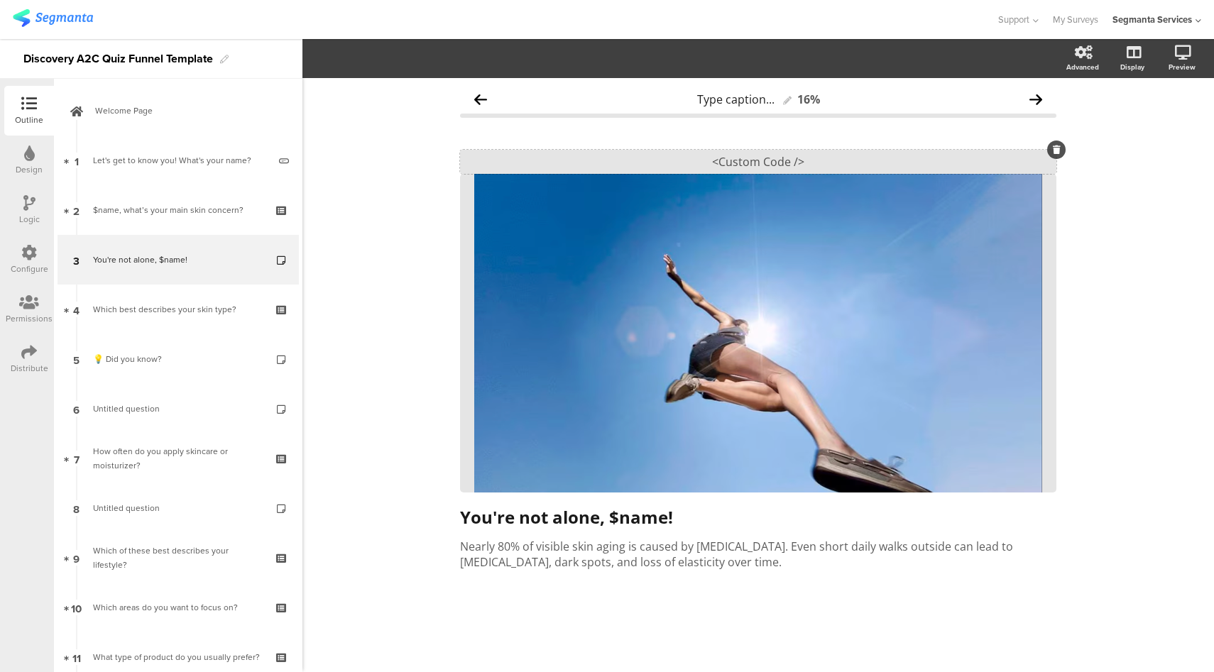
click at [738, 155] on div "<Custom Code />" at bounding box center [758, 162] width 596 height 24
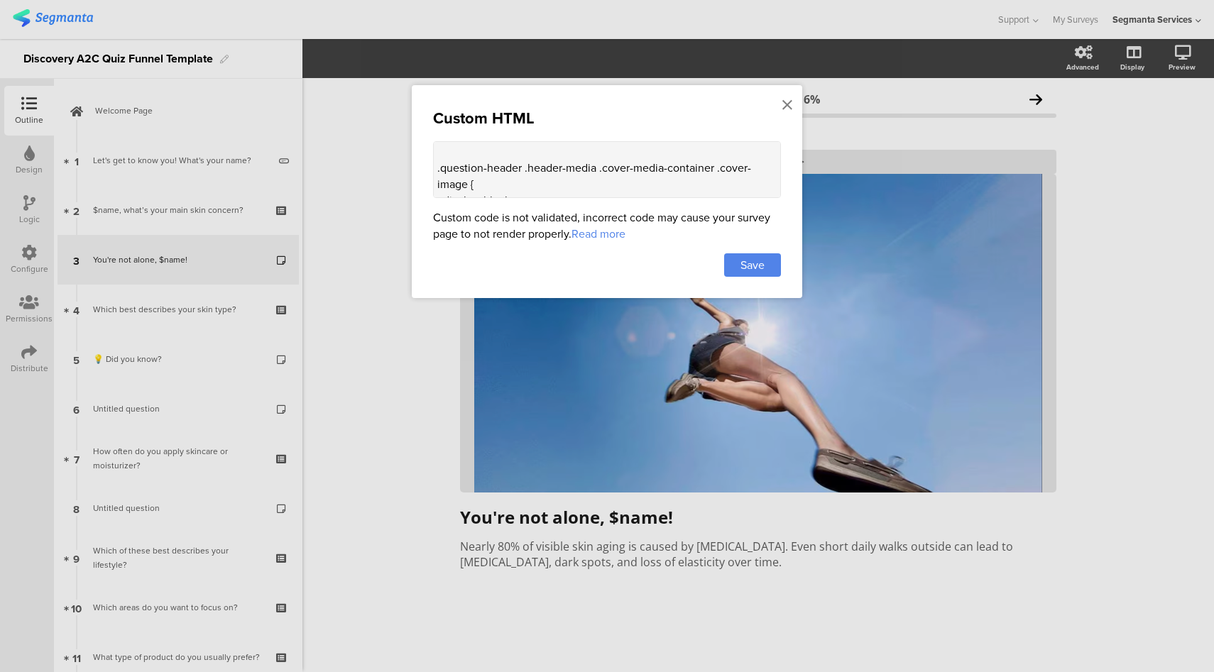
scroll to position [485, 0]
click at [539, 166] on textarea "<style> .top-bar { z-index: 1; position: relative; } .progress-bar { display: n…" at bounding box center [607, 169] width 348 height 57
type textarea "<style> .top-bar { z-index: 1; position: relative; } .progress-bar { display: n…"
click at [735, 251] on div "Custom HTML Custom code is not validated, incorrect code may cause your survey …" at bounding box center [607, 191] width 390 height 213
click at [736, 256] on div "Save" at bounding box center [752, 264] width 57 height 23
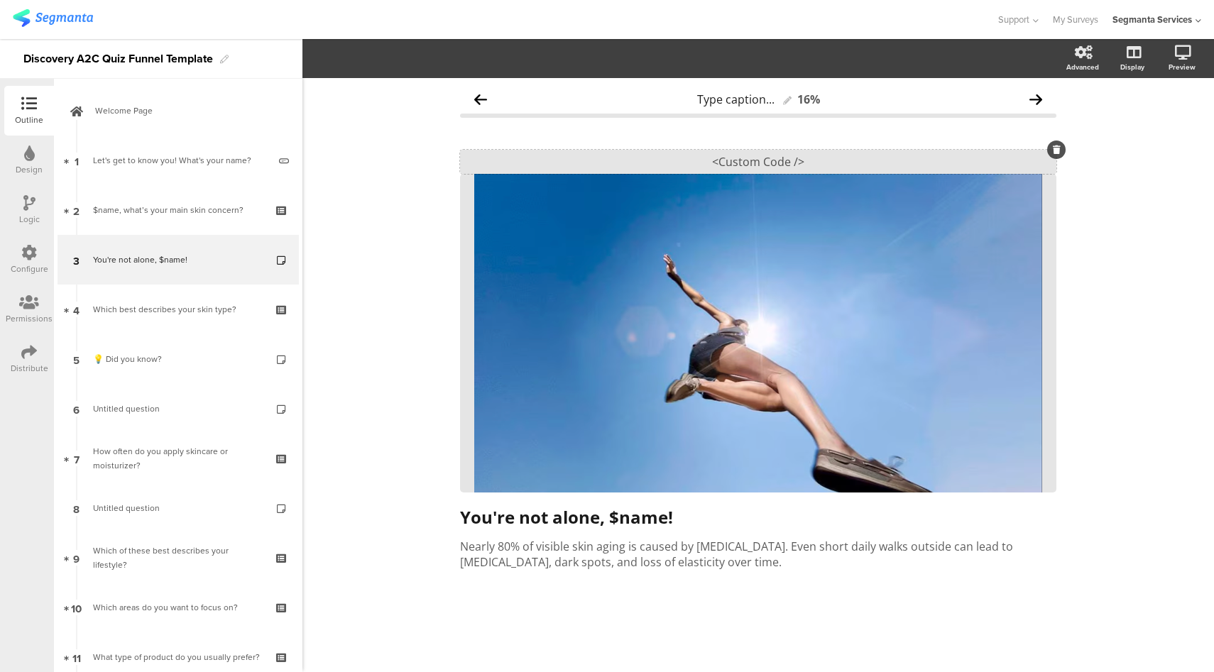
click at [750, 160] on div "<Custom Code />" at bounding box center [758, 162] width 596 height 24
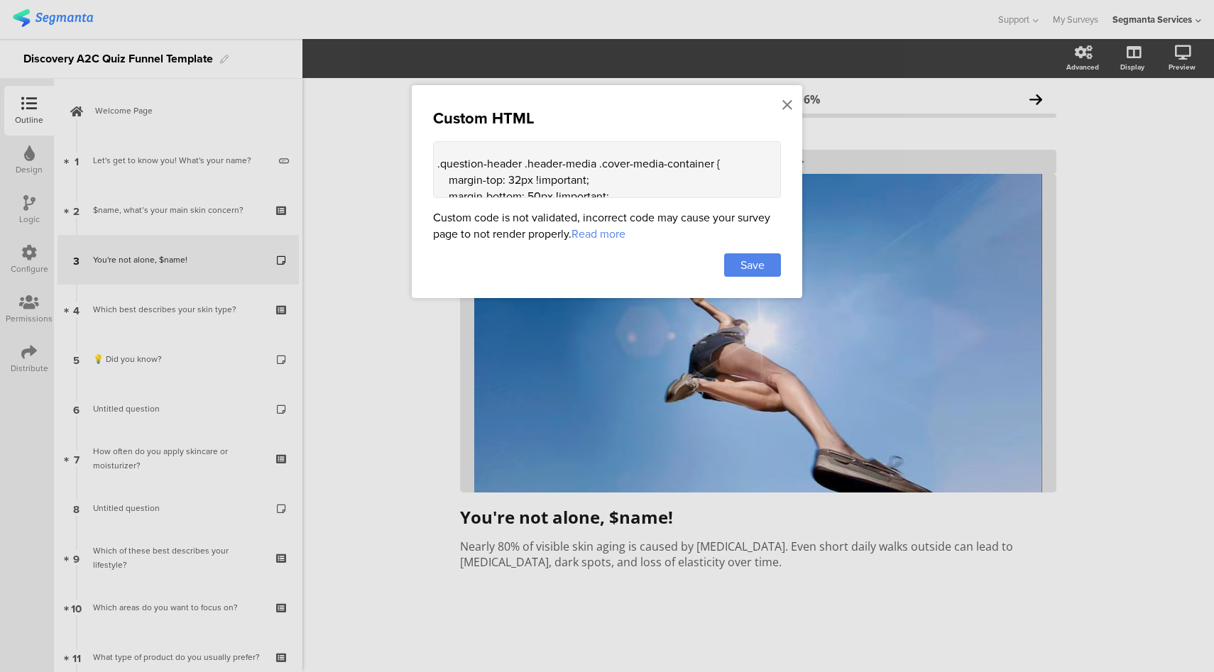
scroll to position [466, 0]
click at [542, 187] on textarea "<style> .top-bar { z-index: 1; position: relative; } .progress-bar { display: n…" at bounding box center [607, 169] width 348 height 57
type textarea "<style> .top-bar { z-index: 1; position: relative; } .progress-bar { display: n…"
drag, startPoint x: 747, startPoint y: 254, endPoint x: 751, endPoint y: 243, distance: 11.5
click at [747, 254] on div "Save" at bounding box center [752, 264] width 57 height 23
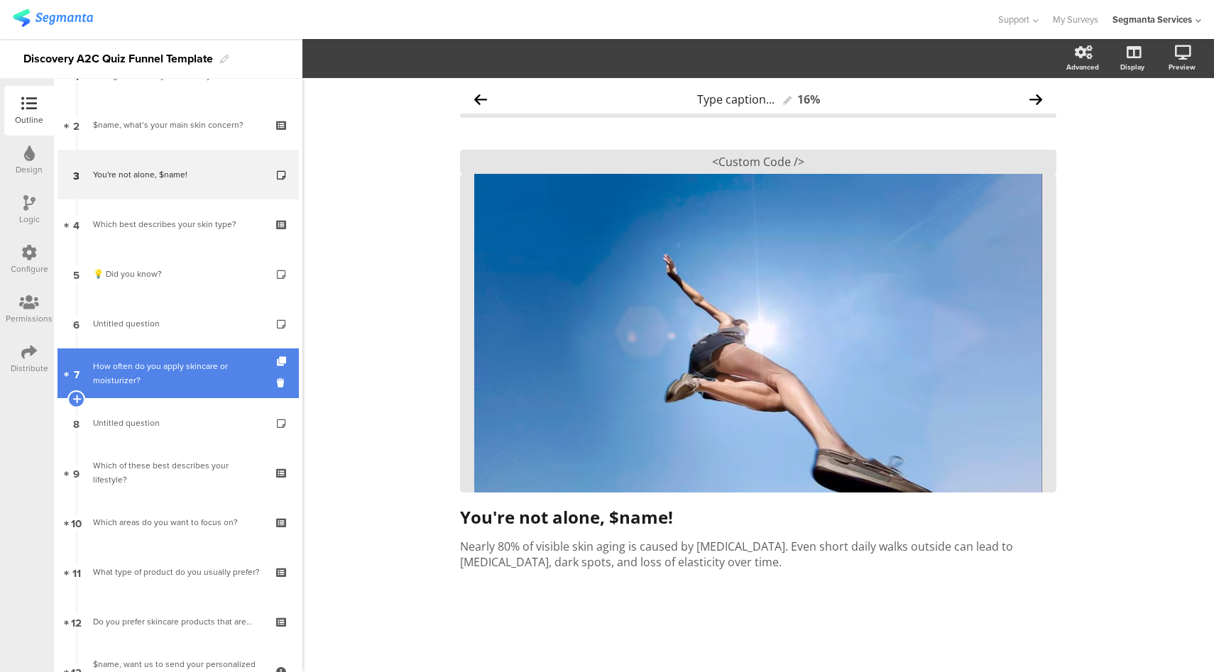
scroll to position [92, 0]
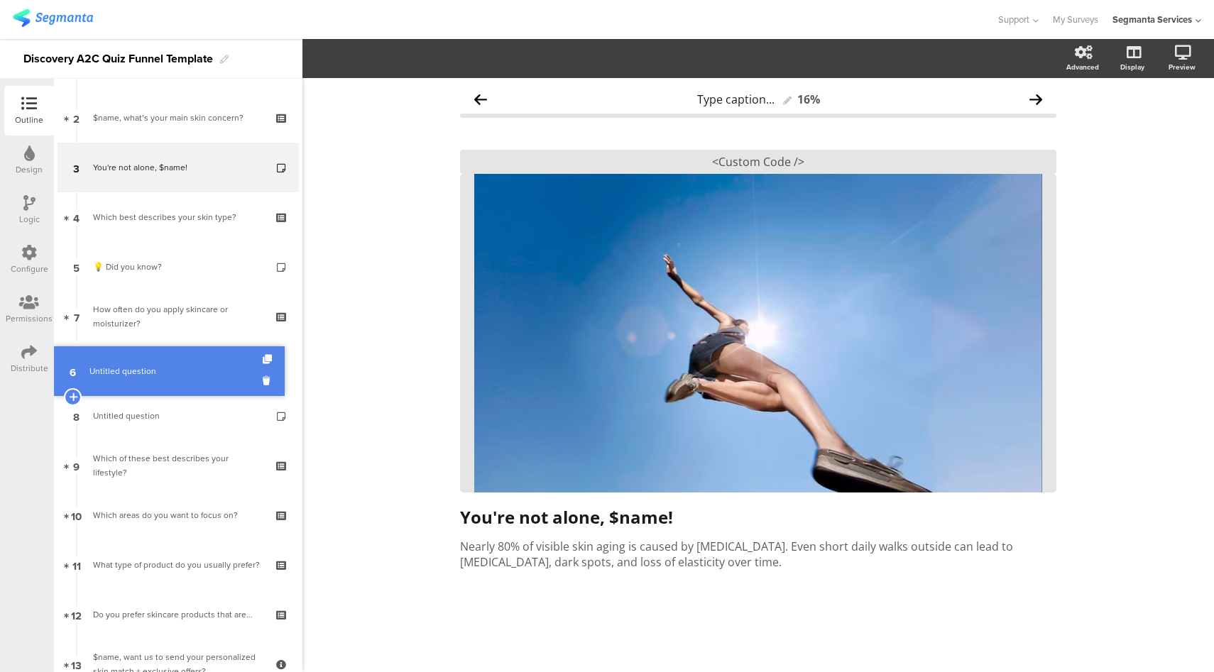
drag, startPoint x: 207, startPoint y: 311, endPoint x: 208, endPoint y: 361, distance: 50.4
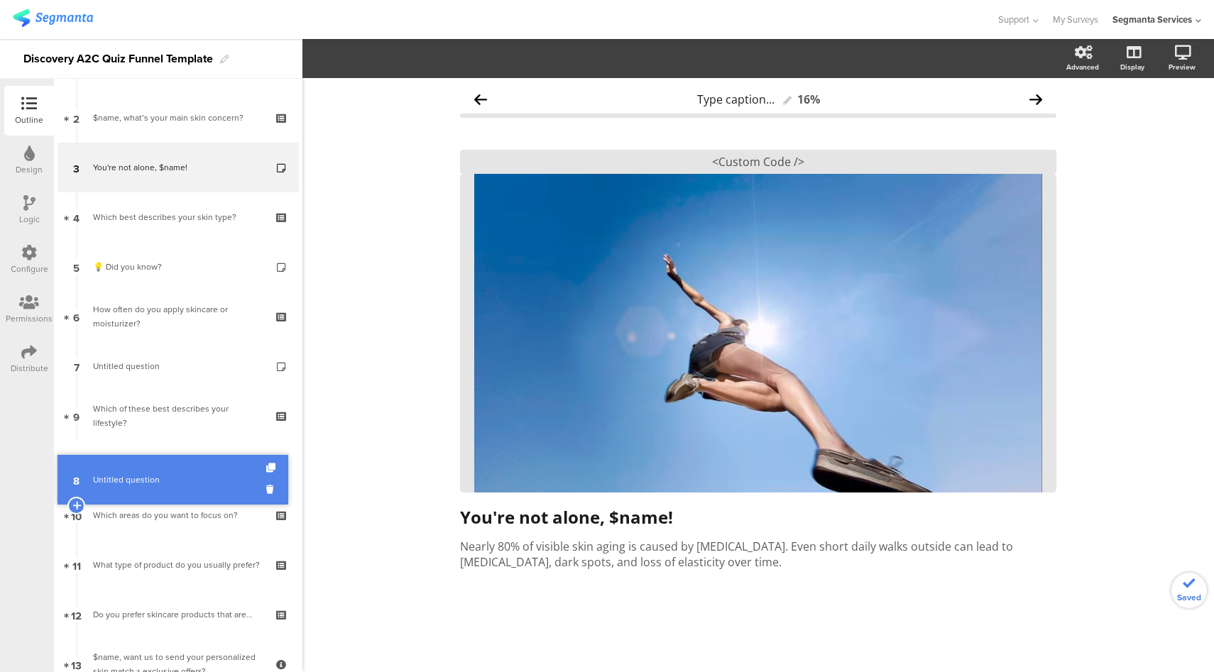
drag, startPoint x: 191, startPoint y: 410, endPoint x: 192, endPoint y: 468, distance: 58.2
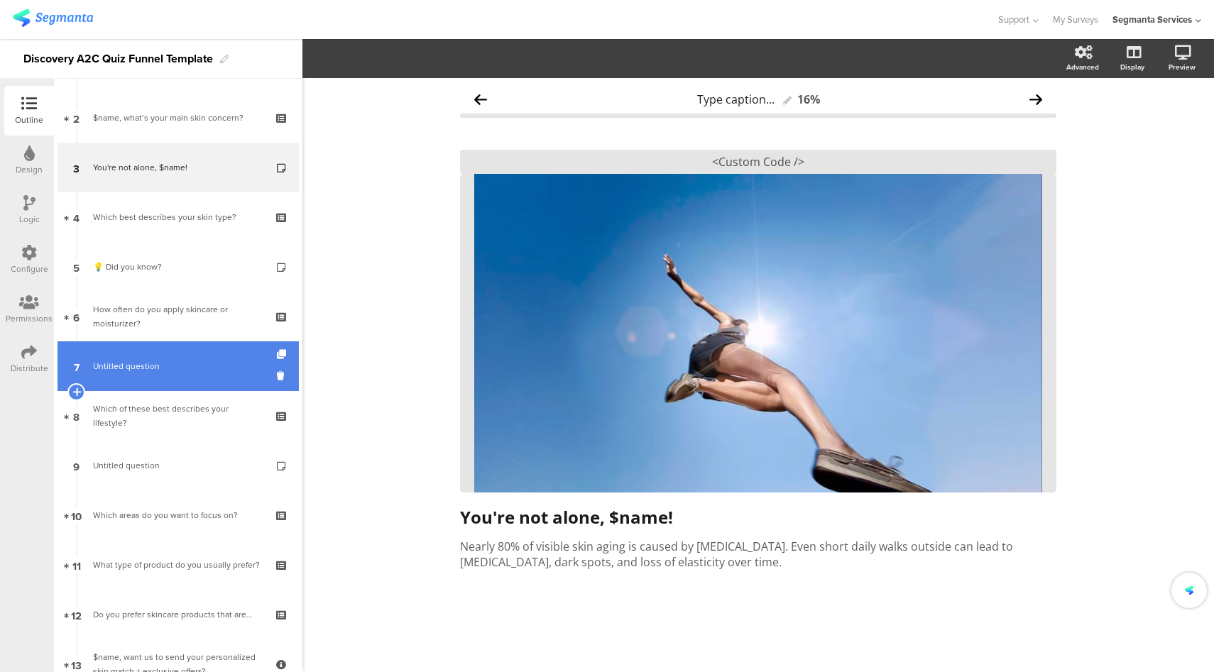
click at [191, 367] on span "Untitled question" at bounding box center [178, 366] width 170 height 14
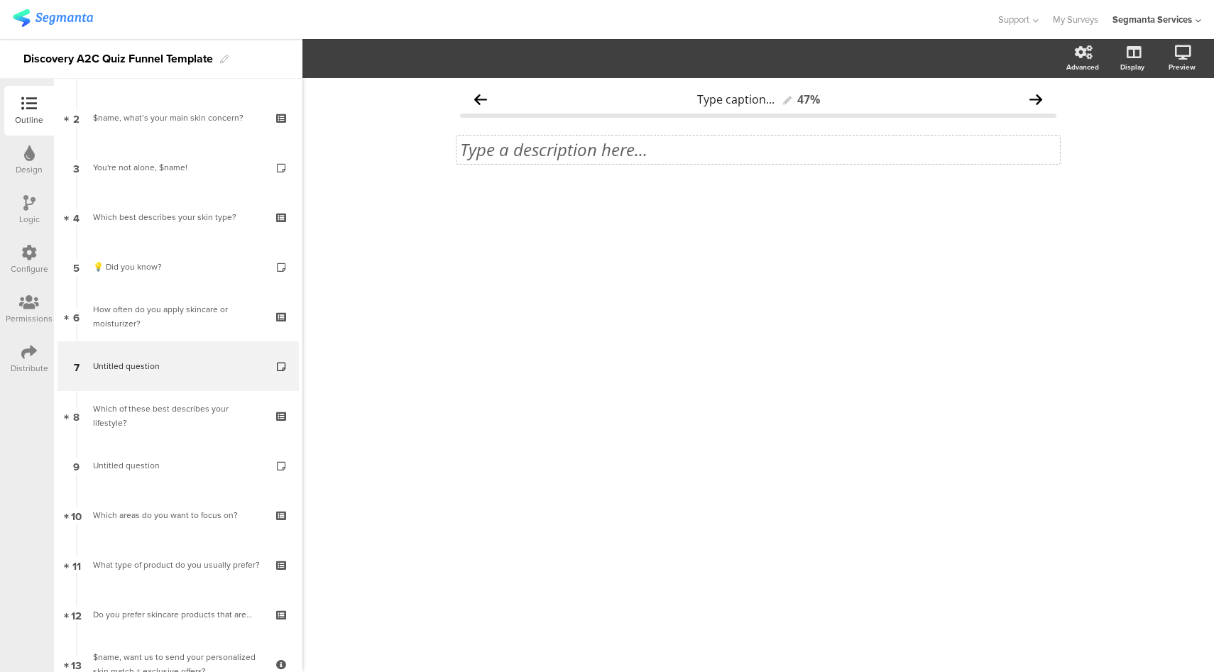
click at [555, 155] on div "Type a description here..." at bounding box center [758, 149] width 596 height 21
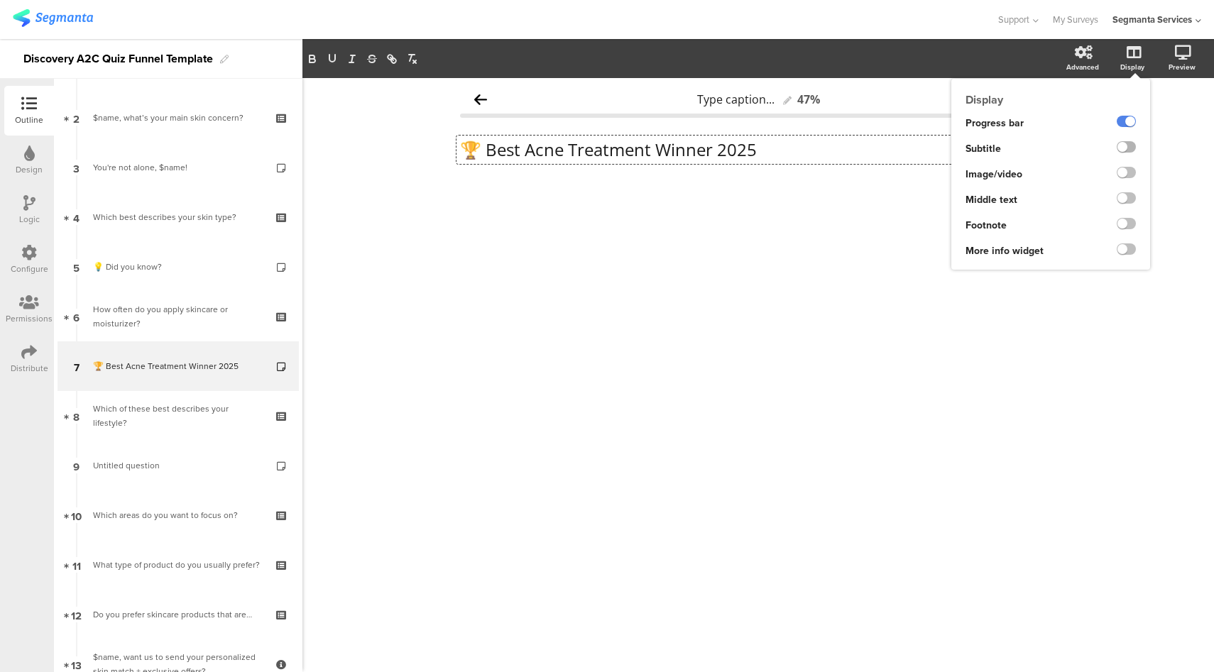
click at [1124, 148] on label at bounding box center [1125, 146] width 19 height 11
click at [0, 0] on input "checkbox" at bounding box center [0, 0] width 0 height 0
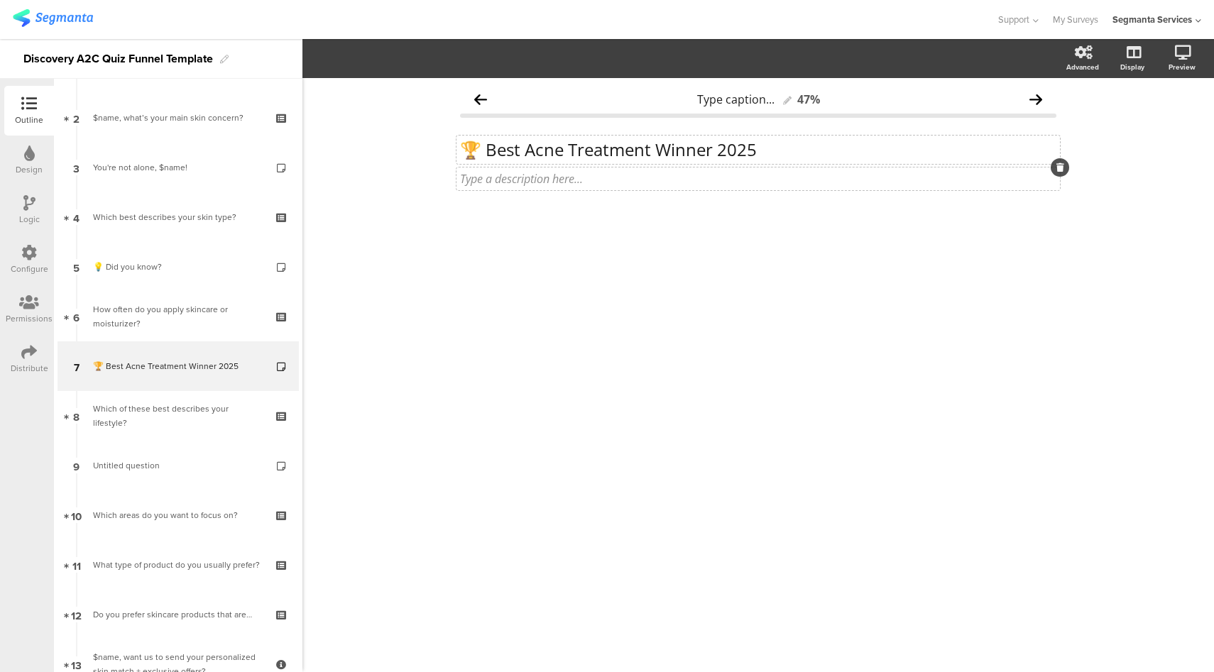
click at [587, 175] on div "Type a description here..." at bounding box center [757, 179] width 603 height 23
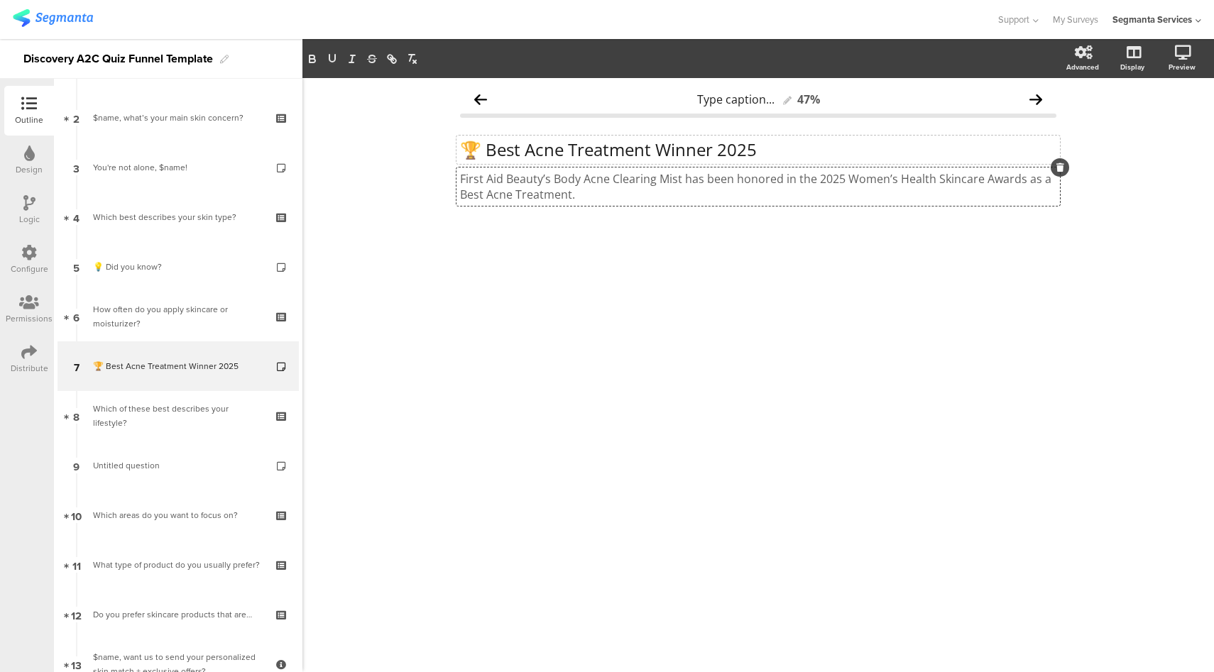
click at [611, 149] on p "🏆 Best Acne Treatment Winner 2025" at bounding box center [758, 149] width 596 height 21
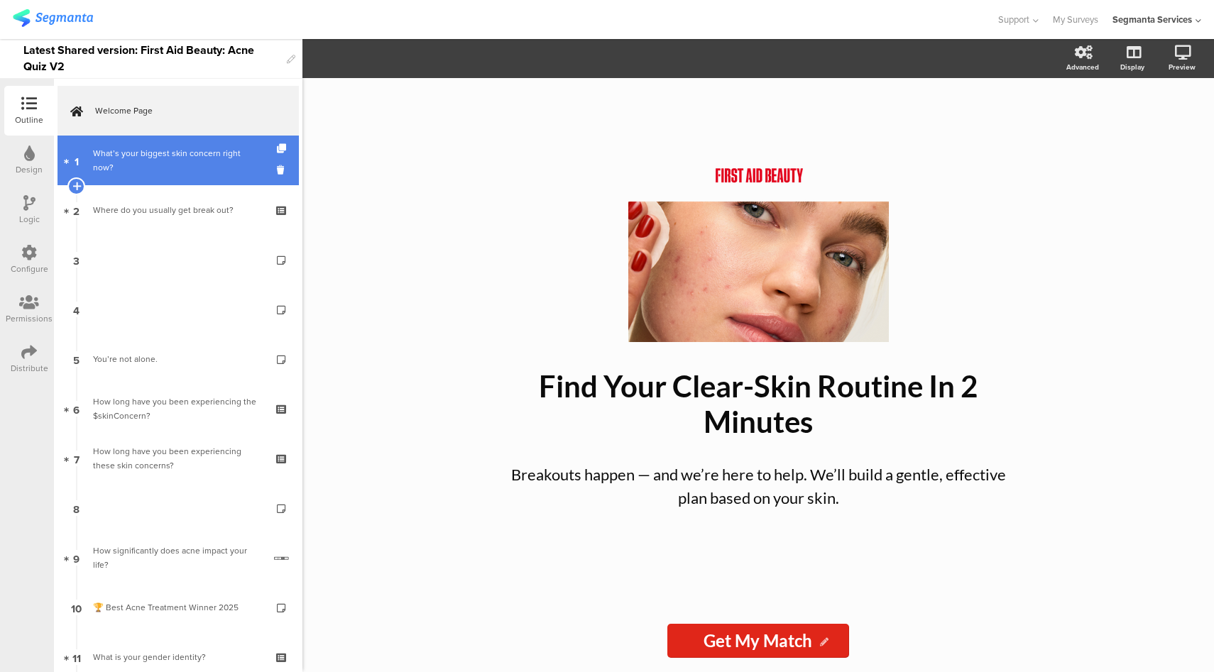
click at [104, 162] on div "What’s your biggest skin concern right now?" at bounding box center [178, 160] width 170 height 28
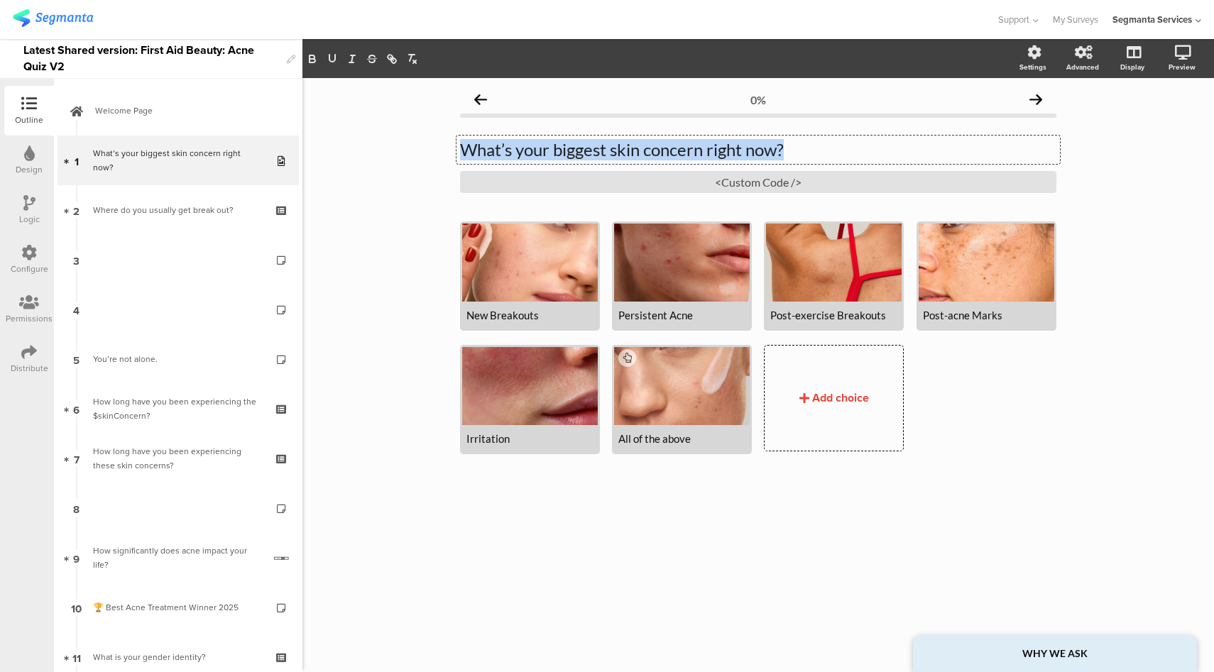
drag, startPoint x: 756, startPoint y: 148, endPoint x: 793, endPoint y: 149, distance: 36.9
click at [793, 149] on div "What’s your biggest skin concern right now? What’s your biggest skin concern ri…" at bounding box center [757, 150] width 603 height 28
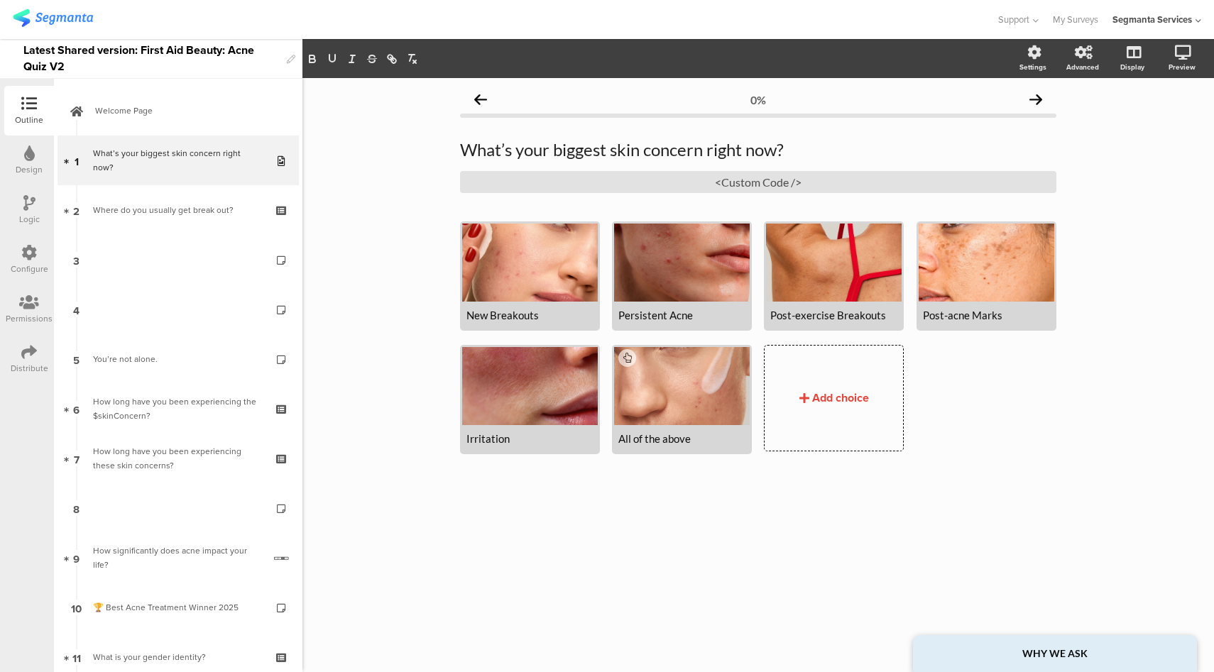
click at [803, 9] on div at bounding box center [498, 19] width 970 height 23
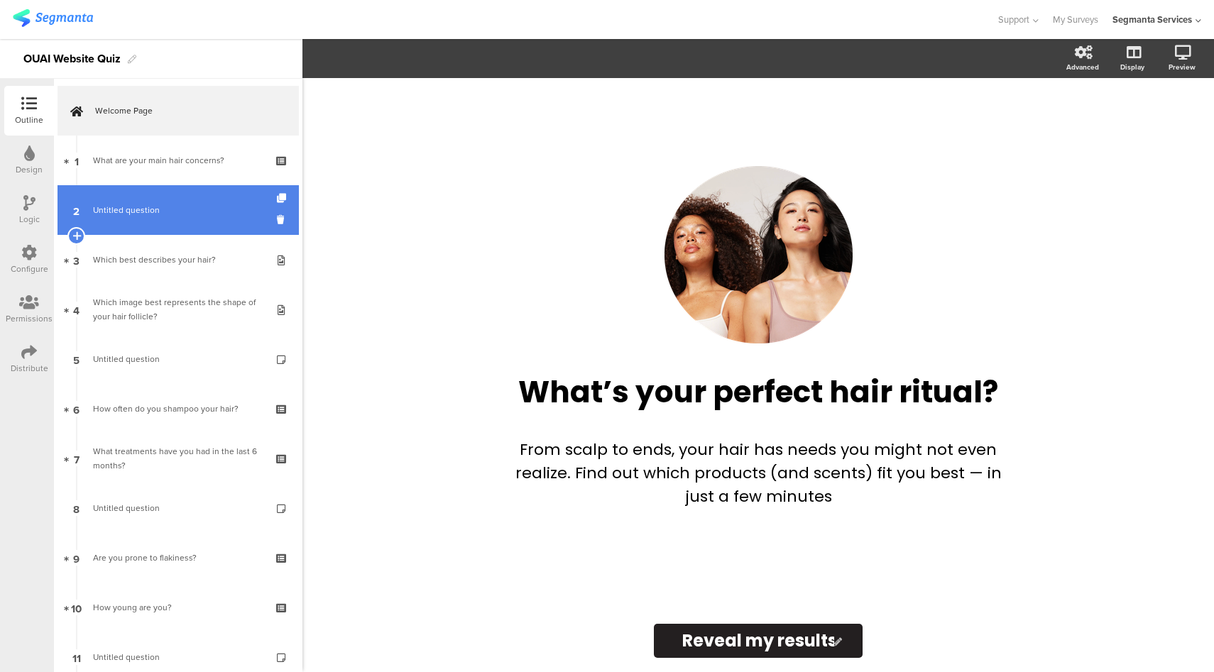
click at [188, 204] on span "Untitled question" at bounding box center [178, 210] width 170 height 14
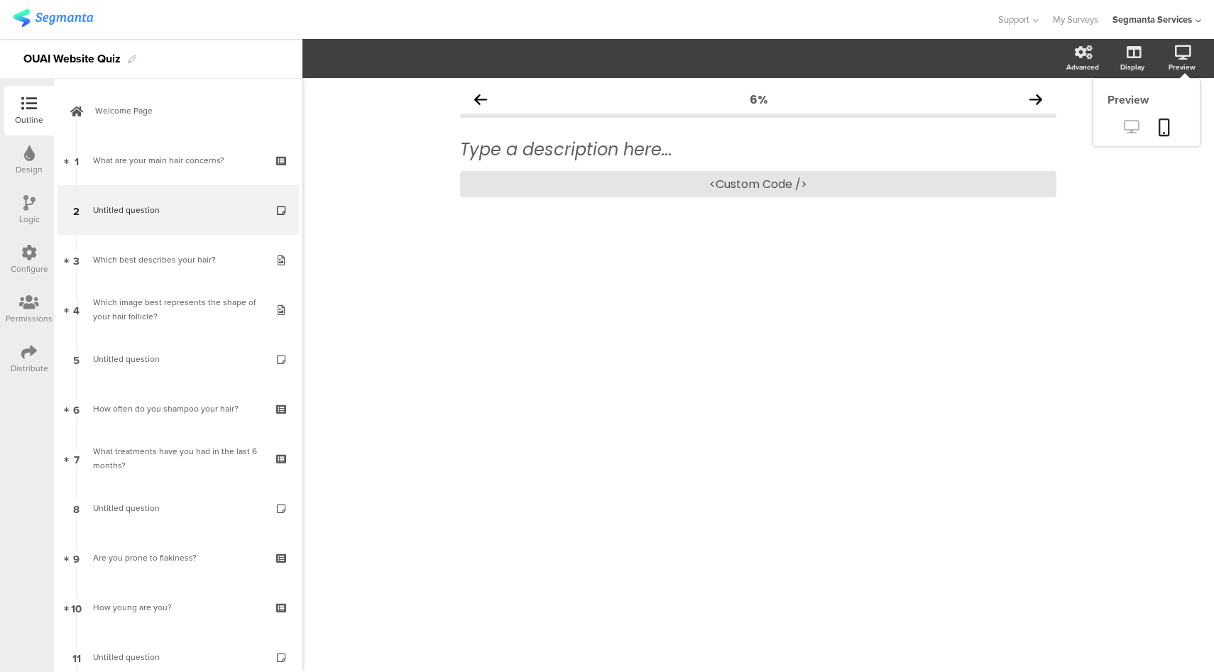
click at [1121, 134] on link at bounding box center [1131, 127] width 35 height 23
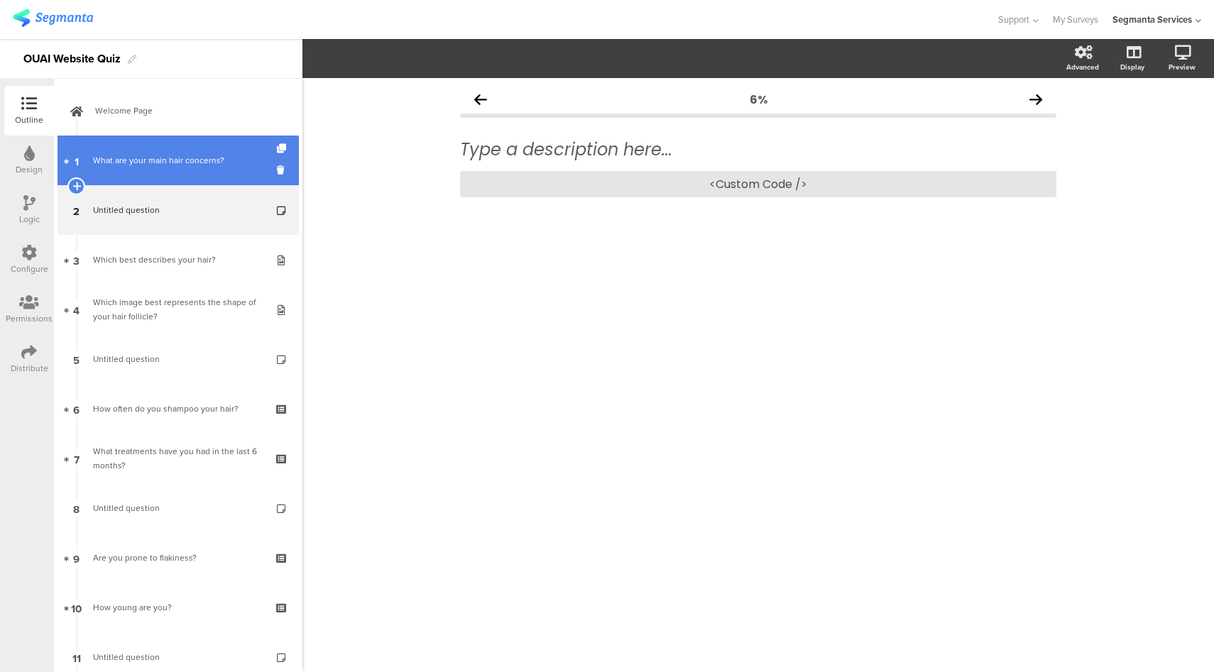
click at [172, 153] on link "1 What are your main hair concerns?" at bounding box center [177, 161] width 241 height 50
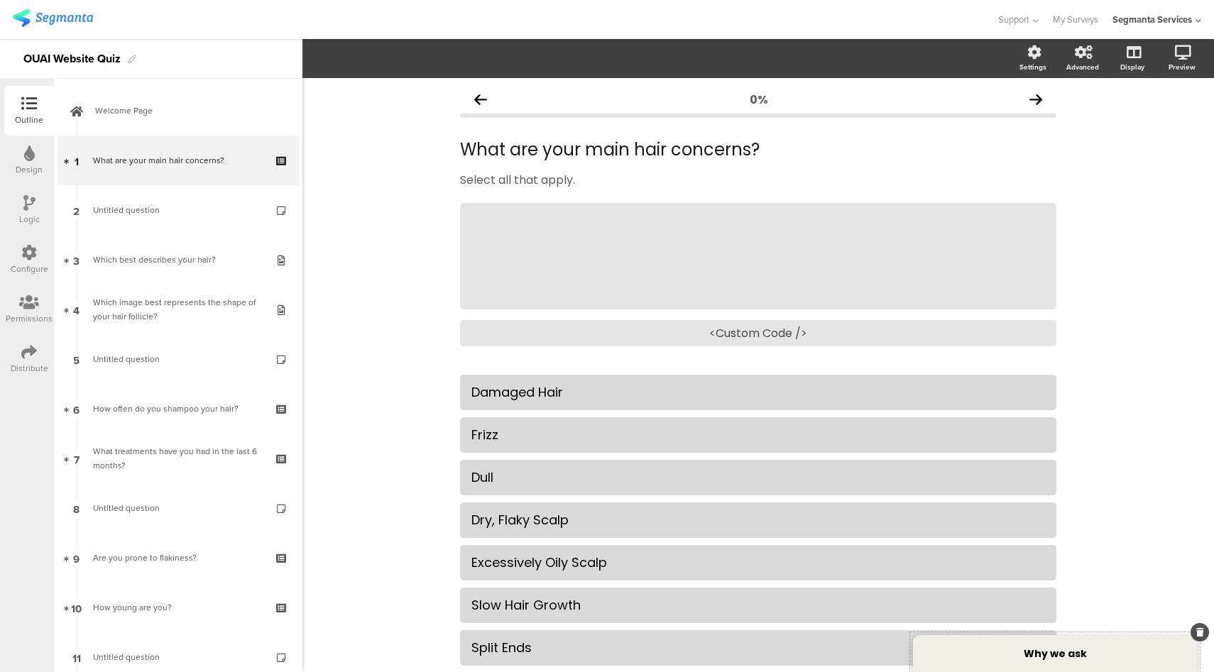
click at [1047, 662] on div "Why we ask" at bounding box center [1055, 653] width 284 height 37
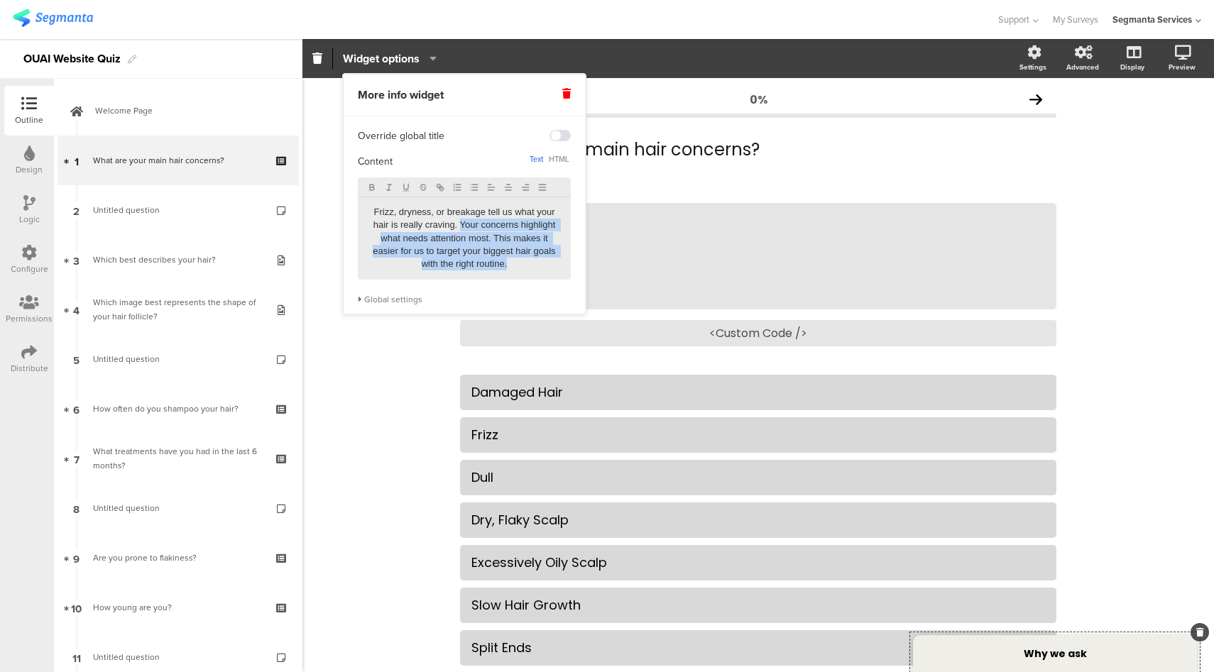
drag, startPoint x: 464, startPoint y: 232, endPoint x: 521, endPoint y: 272, distance: 69.3
click at [521, 272] on div "Frizz, dryness, or breakage tell us what your hair is really craving. Your conc…" at bounding box center [464, 238] width 213 height 82
copy p "Your concerns highlight what needs attention most. This makes it easier for us …"
click at [792, 18] on div at bounding box center [498, 19] width 970 height 23
